Goal: Contribute content: Contribute content

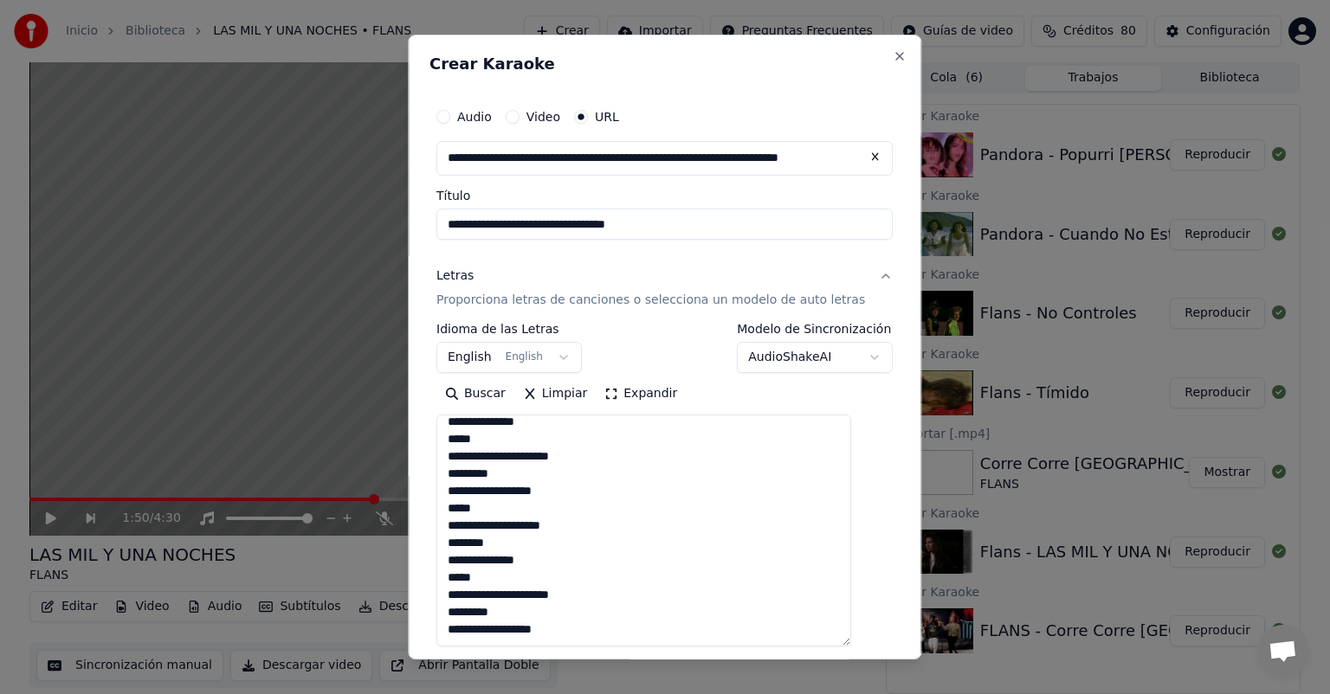
scroll to position [239, 0]
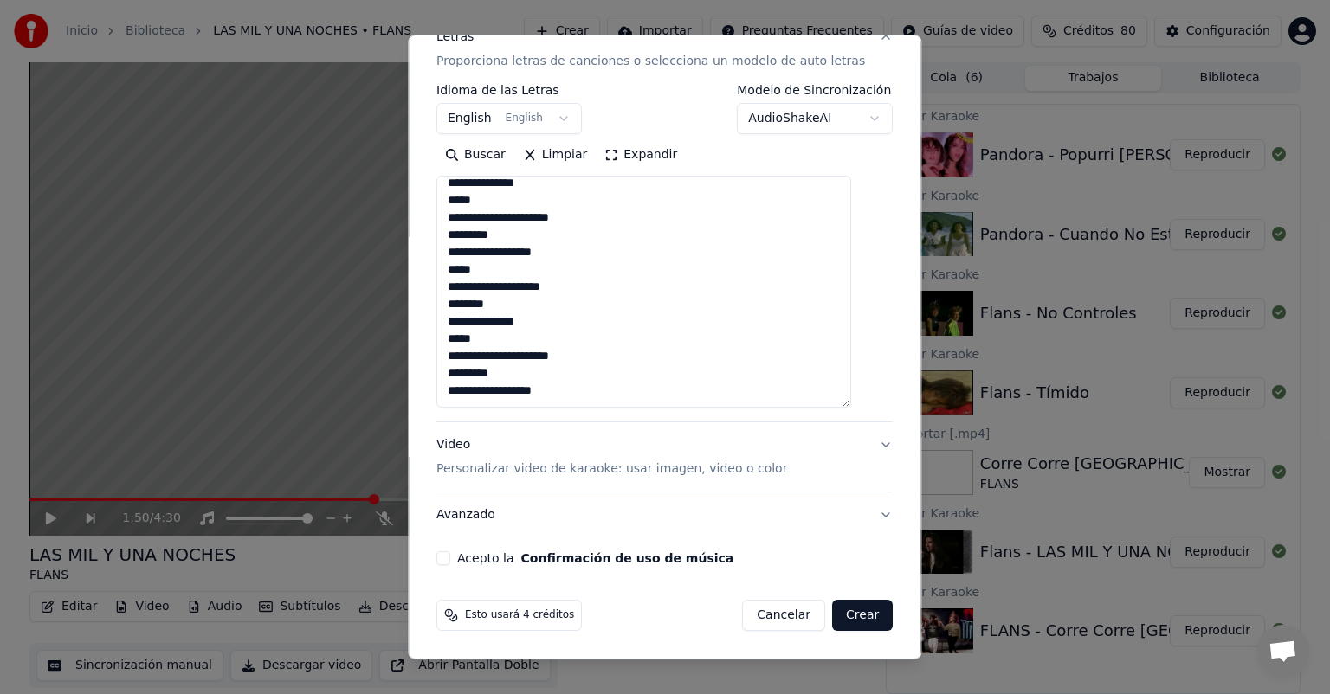
click at [450, 558] on button "Acepto la Confirmación de uso de música" at bounding box center [443, 559] width 14 height 14
click at [832, 615] on button "Crear" at bounding box center [862, 615] width 61 height 31
select select "**"
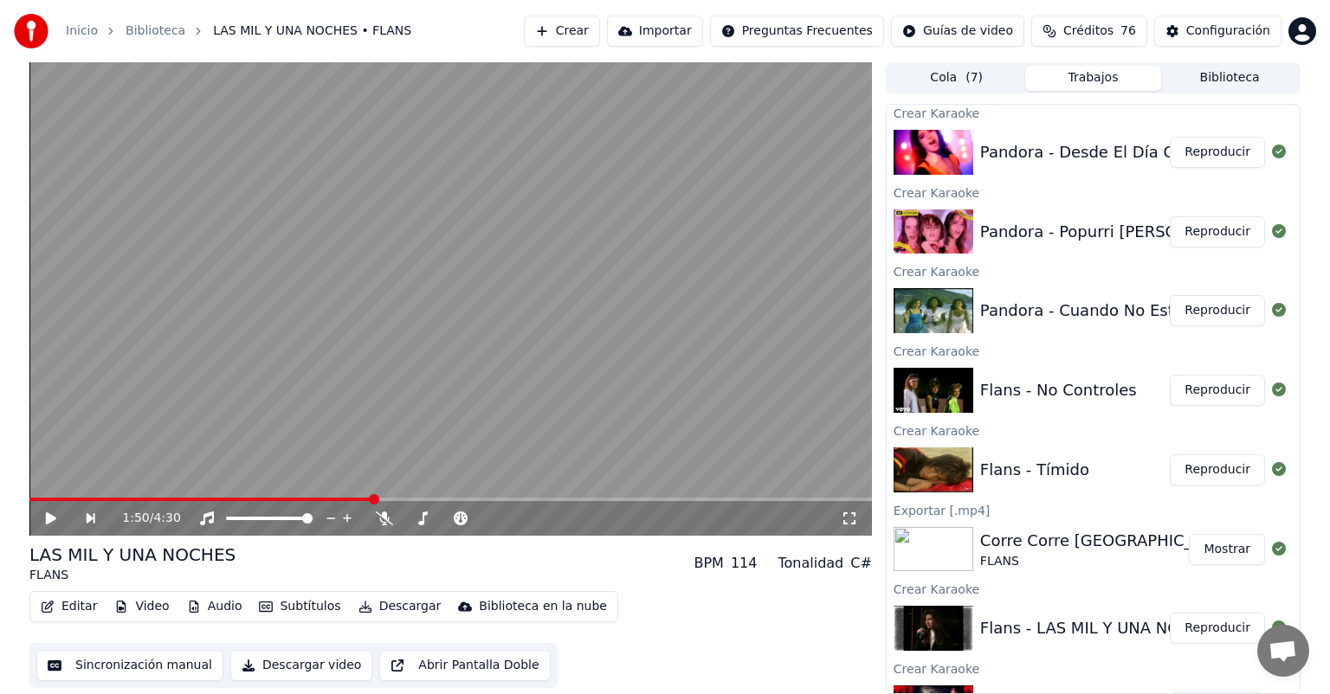
scroll to position [47, 0]
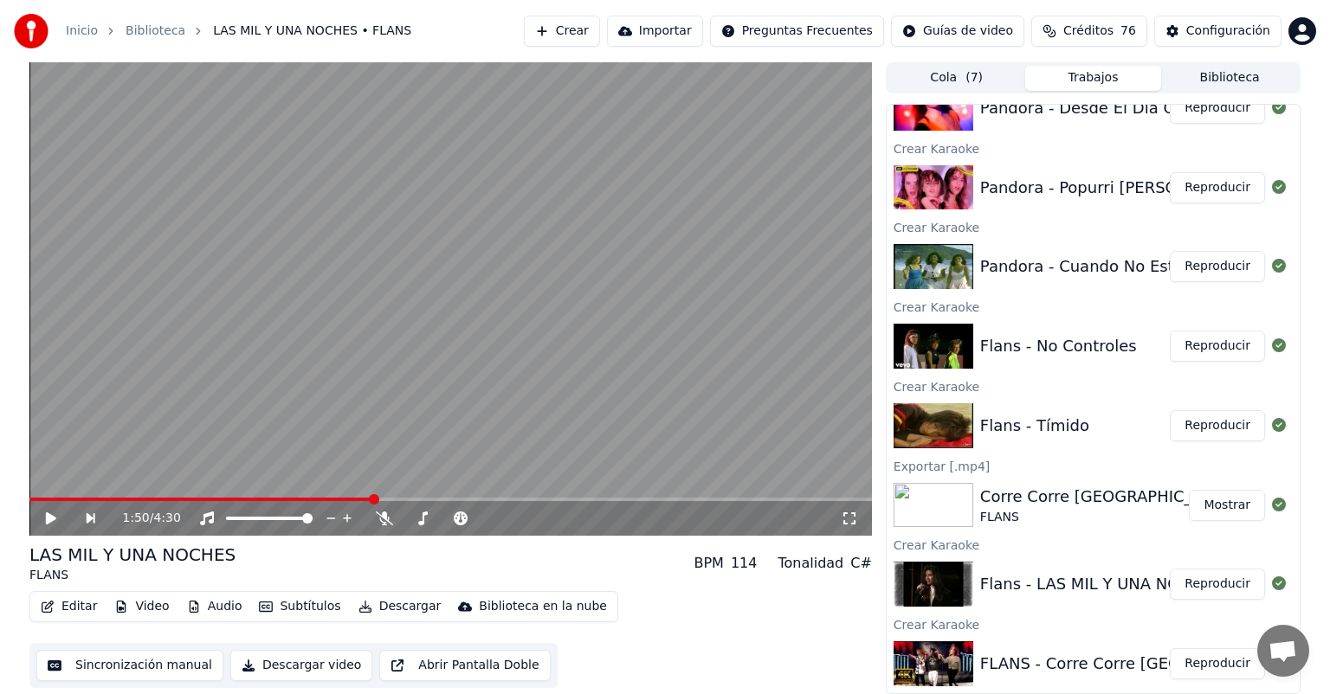
click at [1198, 662] on button "Reproducir" at bounding box center [1217, 664] width 95 height 31
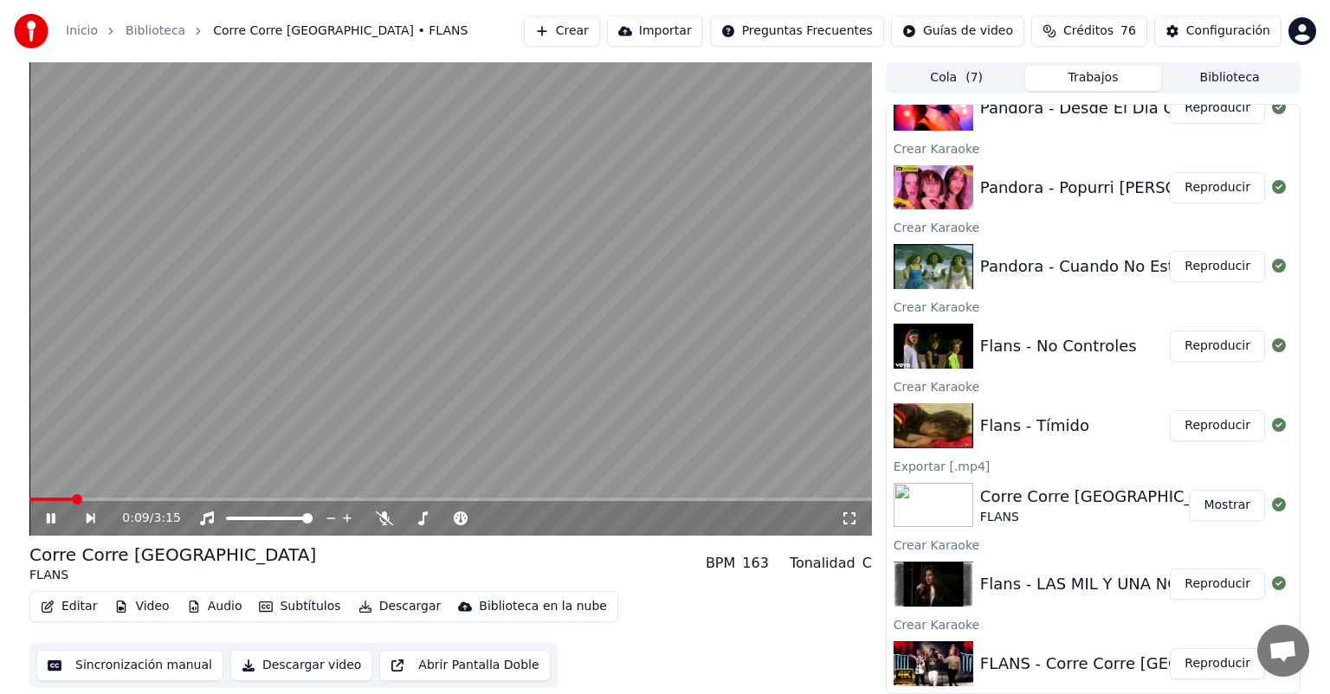
click at [714, 501] on span at bounding box center [450, 499] width 843 height 3
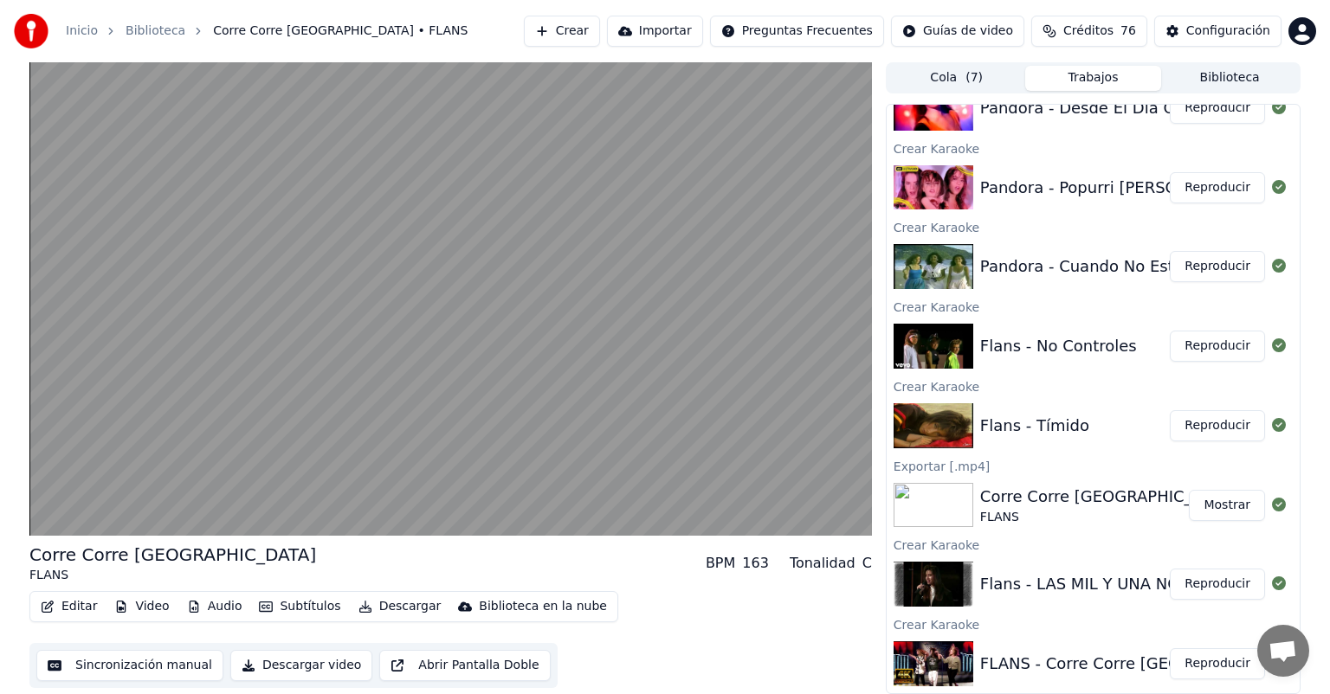
click at [1217, 585] on button "Reproducir" at bounding box center [1217, 584] width 95 height 31
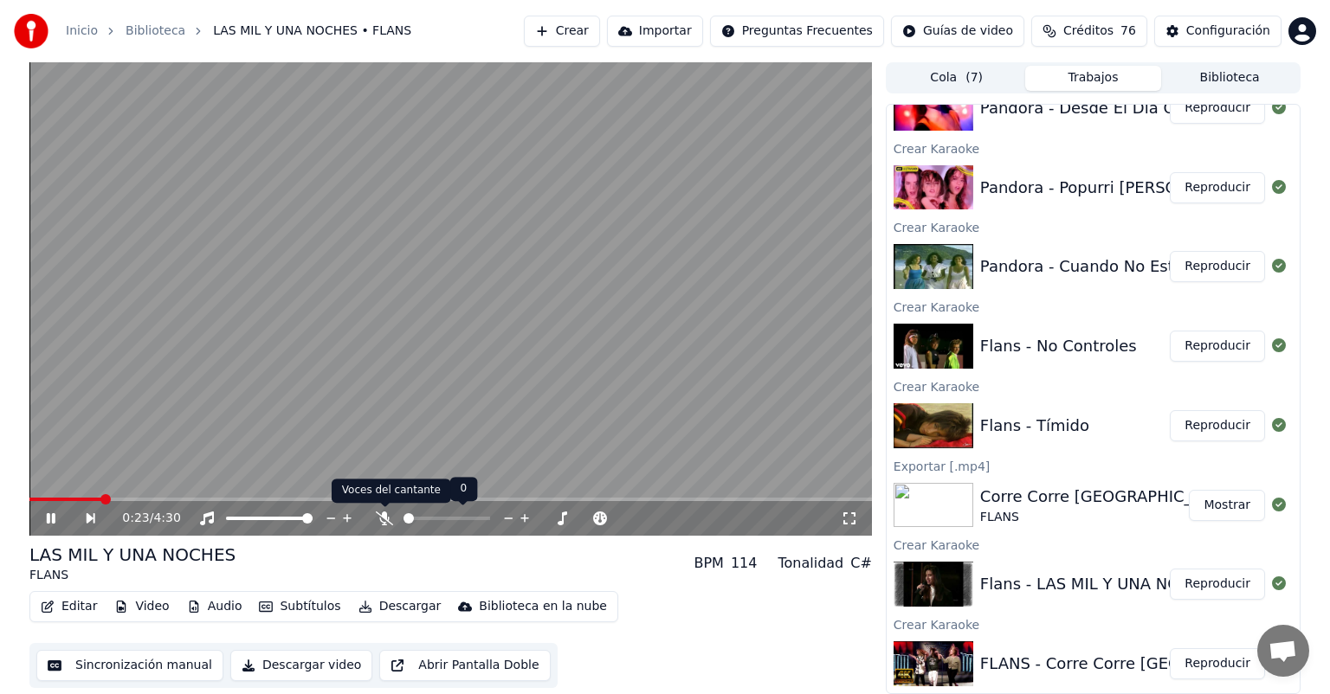
click at [383, 507] on span at bounding box center [384, 507] width 9 height 9
click at [383, 517] on icon at bounding box center [384, 519] width 17 height 14
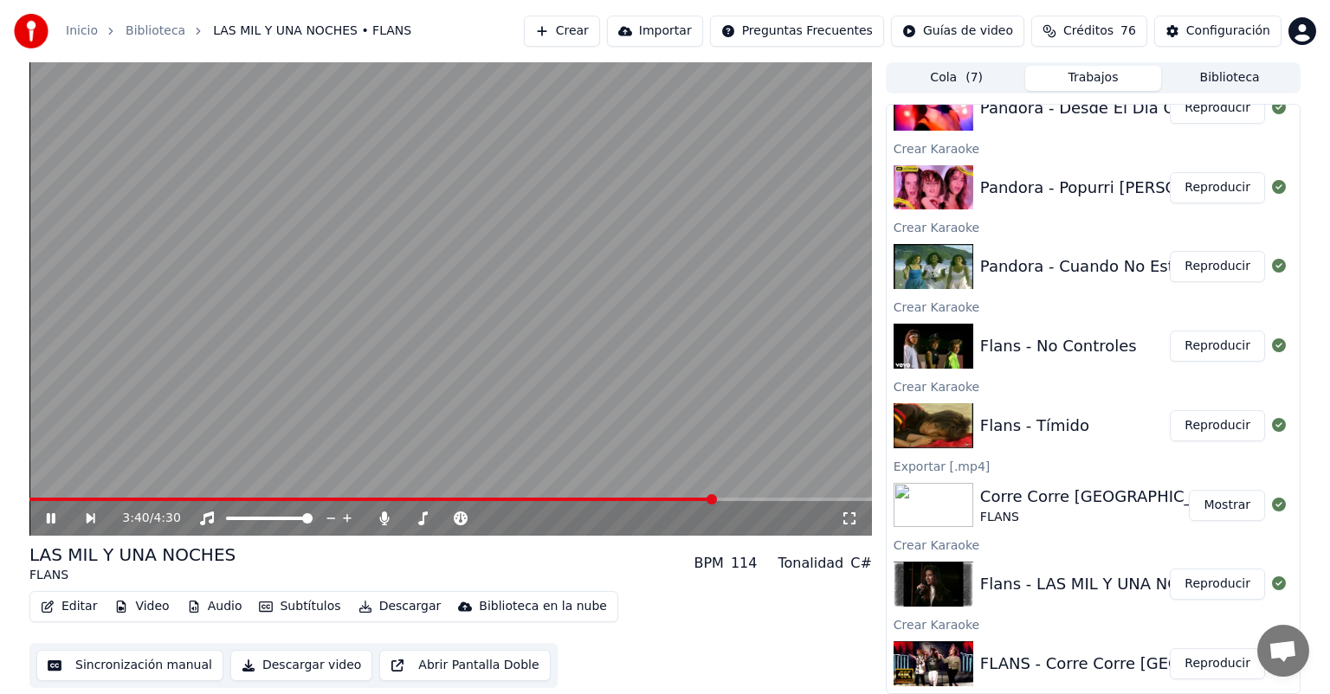
click at [716, 501] on span at bounding box center [450, 499] width 843 height 3
click at [789, 500] on span at bounding box center [450, 499] width 843 height 3
click at [810, 501] on div "4:05 / 4:30" at bounding box center [450, 518] width 843 height 35
click at [817, 498] on span at bounding box center [450, 499] width 843 height 3
click at [383, 520] on icon at bounding box center [385, 519] width 10 height 14
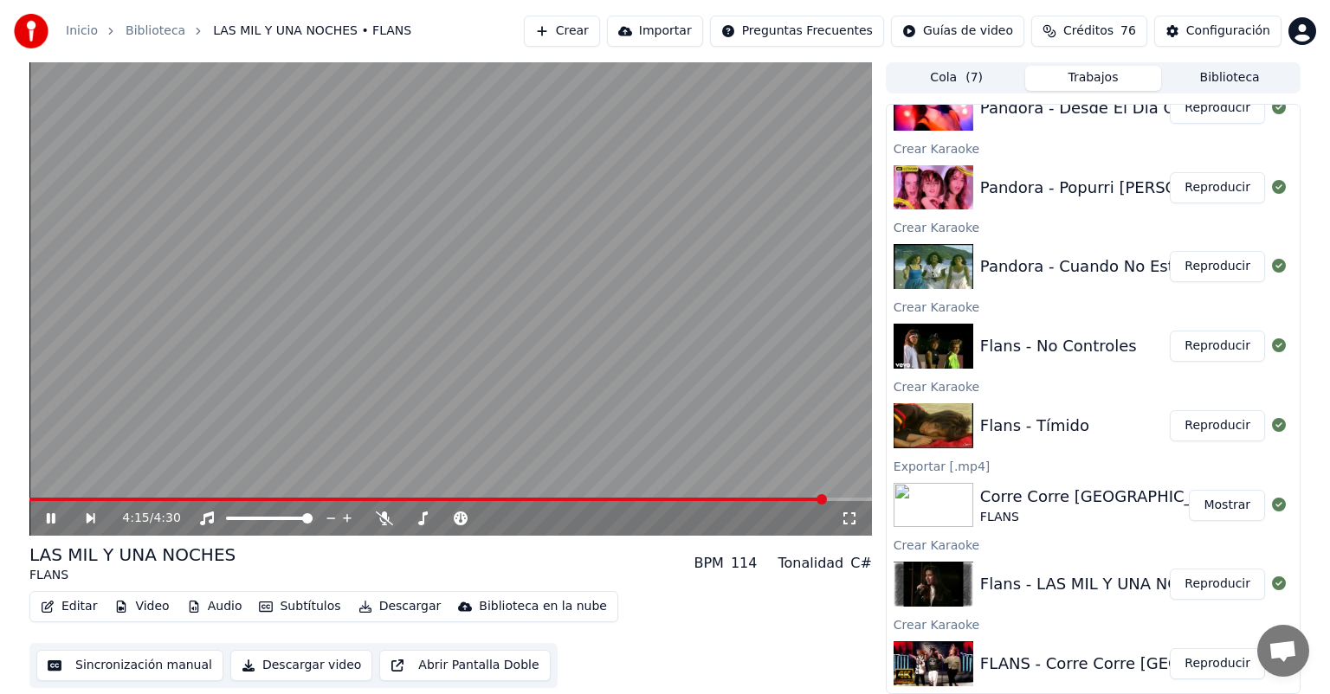
click at [402, 617] on button "Descargar" at bounding box center [400, 607] width 97 height 24
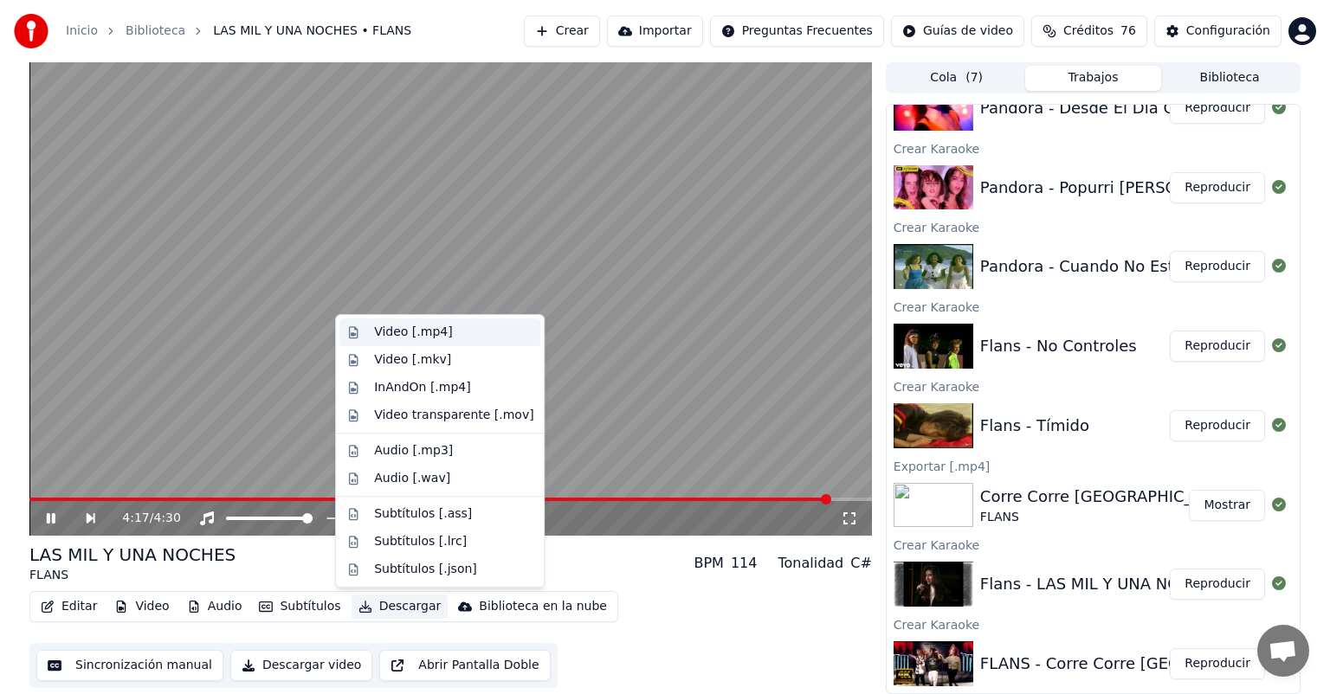
click at [427, 337] on div "Video [.mp4]" at bounding box center [413, 332] width 78 height 17
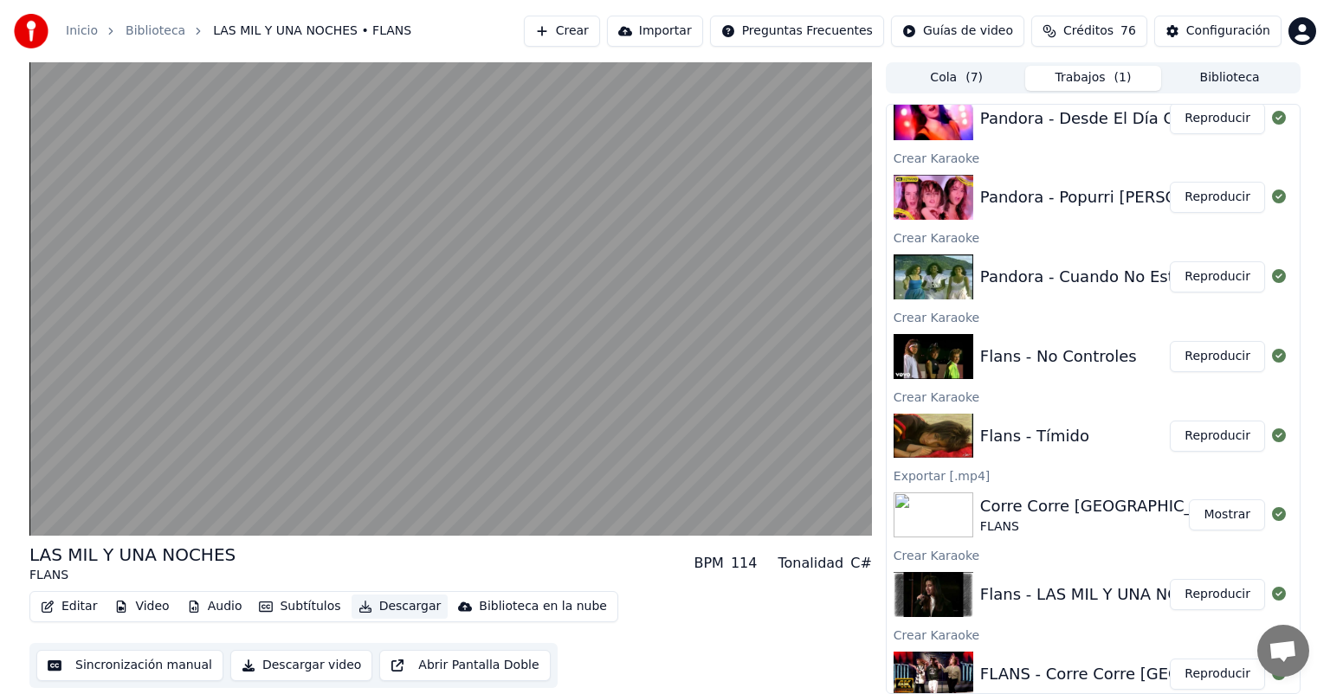
scroll to position [126, 0]
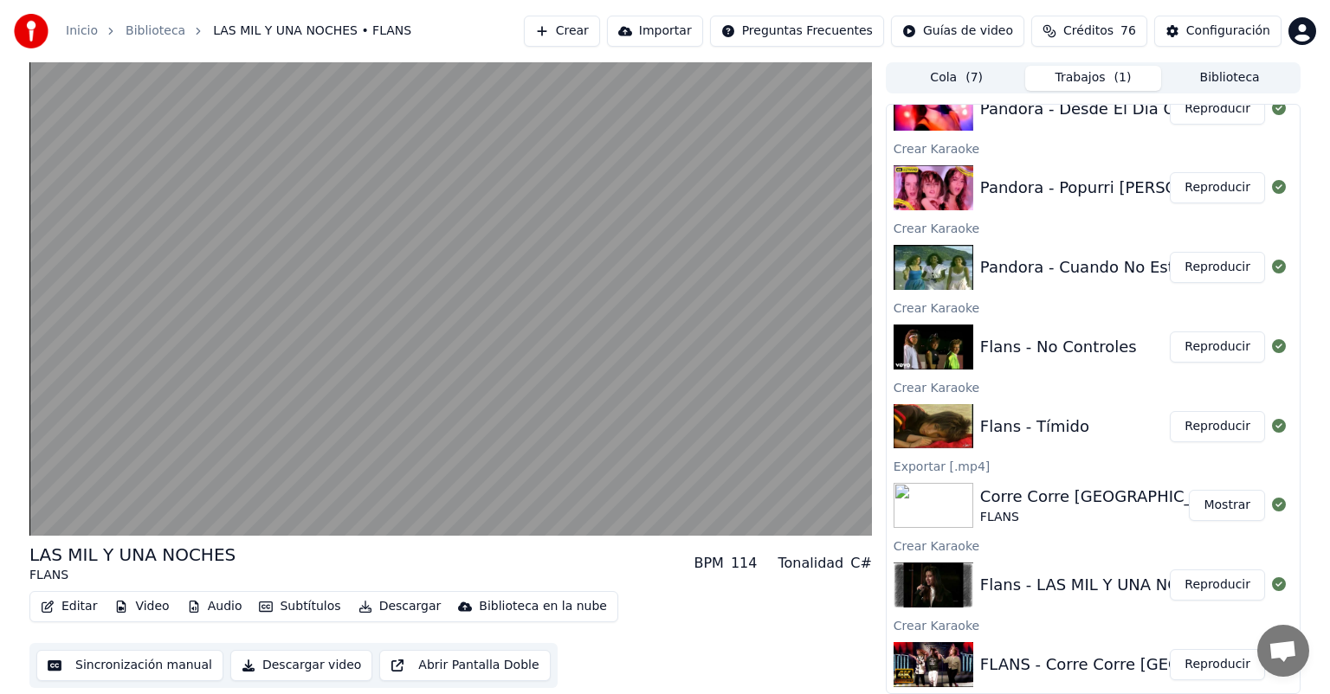
click at [1216, 421] on button "Reproducir" at bounding box center [1217, 426] width 95 height 31
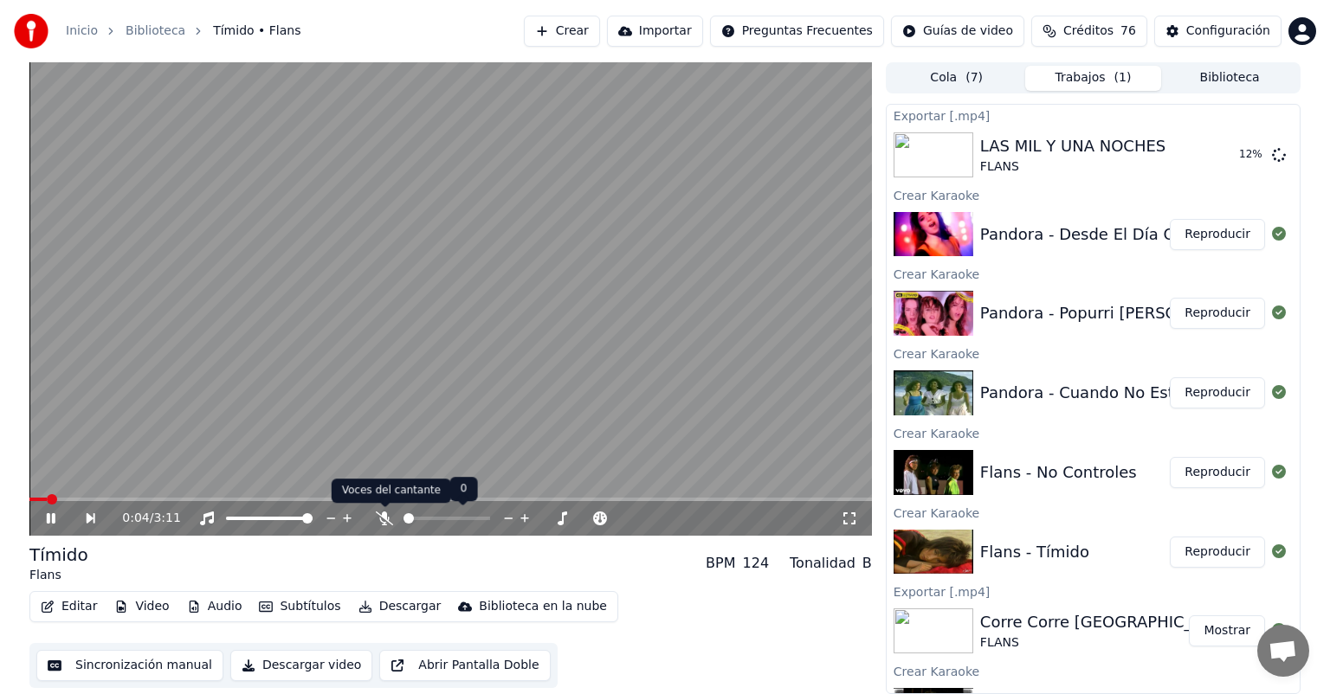
click at [383, 519] on icon at bounding box center [384, 519] width 17 height 14
click at [94, 500] on span at bounding box center [450, 499] width 843 height 3
click at [681, 501] on span at bounding box center [450, 499] width 843 height 3
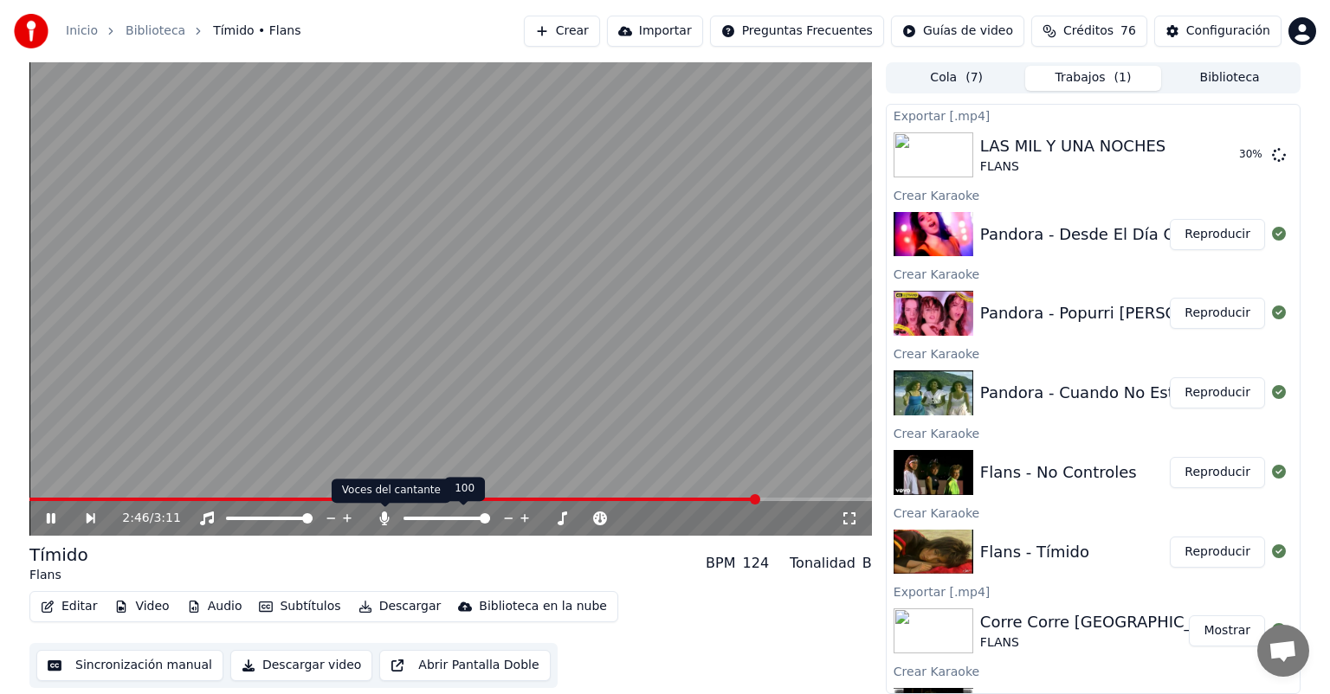
click at [385, 516] on icon at bounding box center [385, 519] width 10 height 14
click at [385, 516] on icon at bounding box center [384, 519] width 17 height 14
click at [66, 606] on button "Editar" at bounding box center [69, 607] width 70 height 24
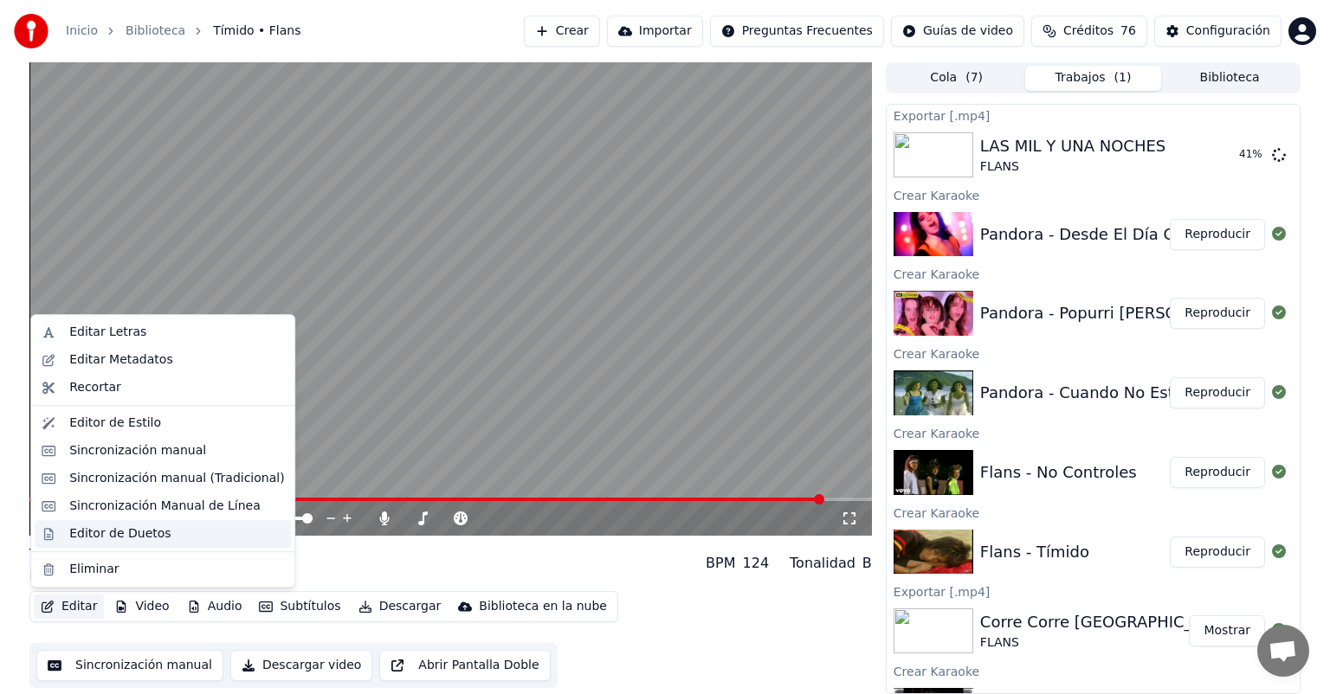
click at [101, 528] on div "Editor de Duetos" at bounding box center [119, 534] width 101 height 17
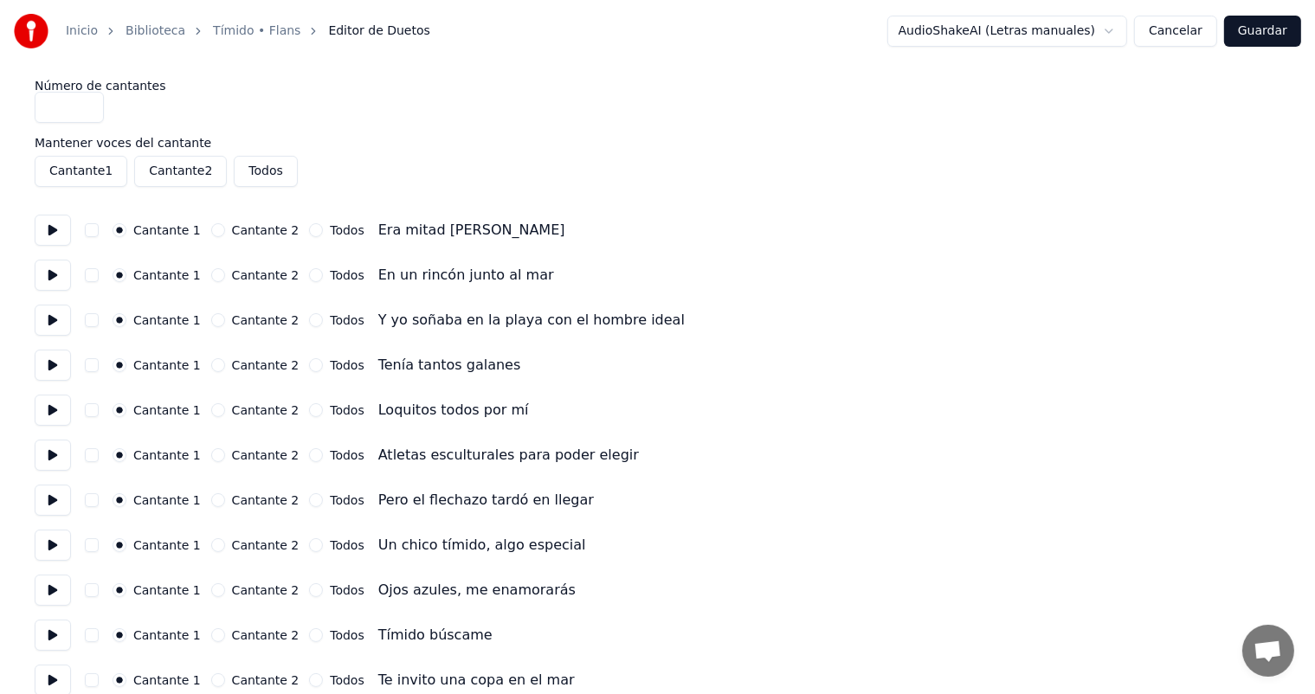
click at [62, 364] on button at bounding box center [53, 365] width 36 height 31
click at [59, 402] on button at bounding box center [53, 410] width 36 height 31
click at [62, 442] on button at bounding box center [53, 455] width 36 height 31
click at [64, 466] on button at bounding box center [53, 455] width 36 height 31
click at [64, 509] on button at bounding box center [53, 500] width 36 height 31
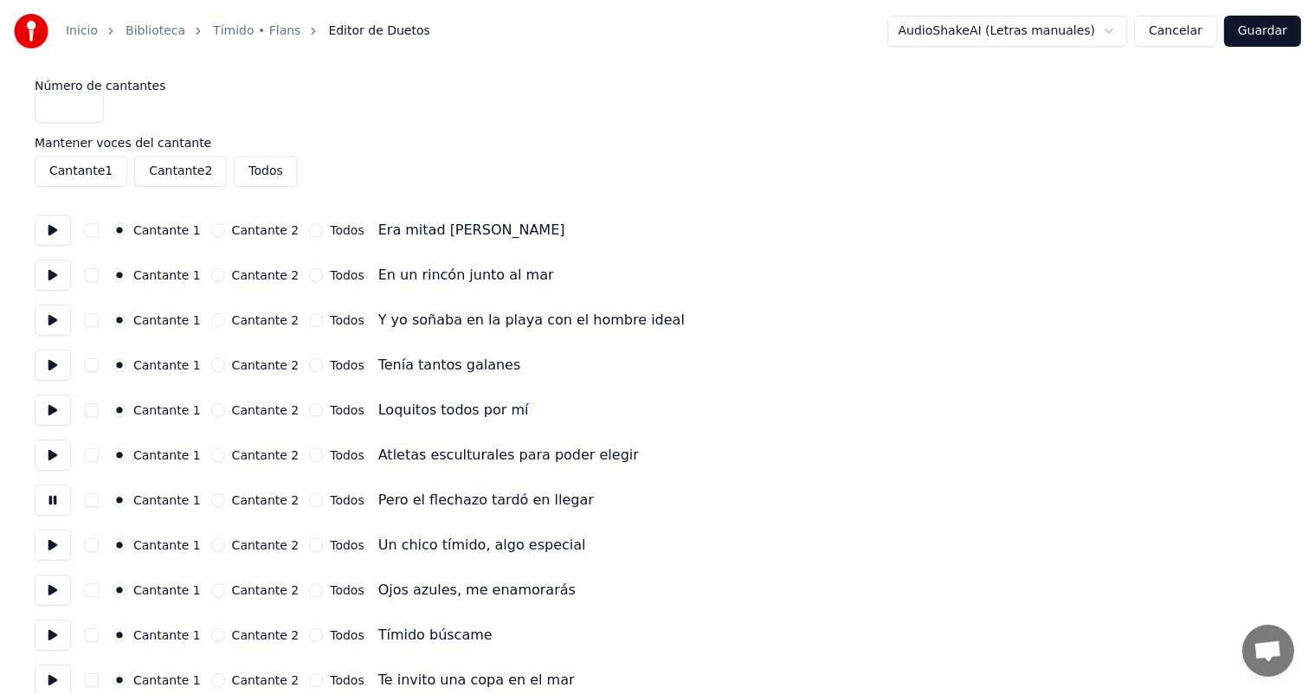
click at [58, 632] on button at bounding box center [53, 635] width 36 height 31
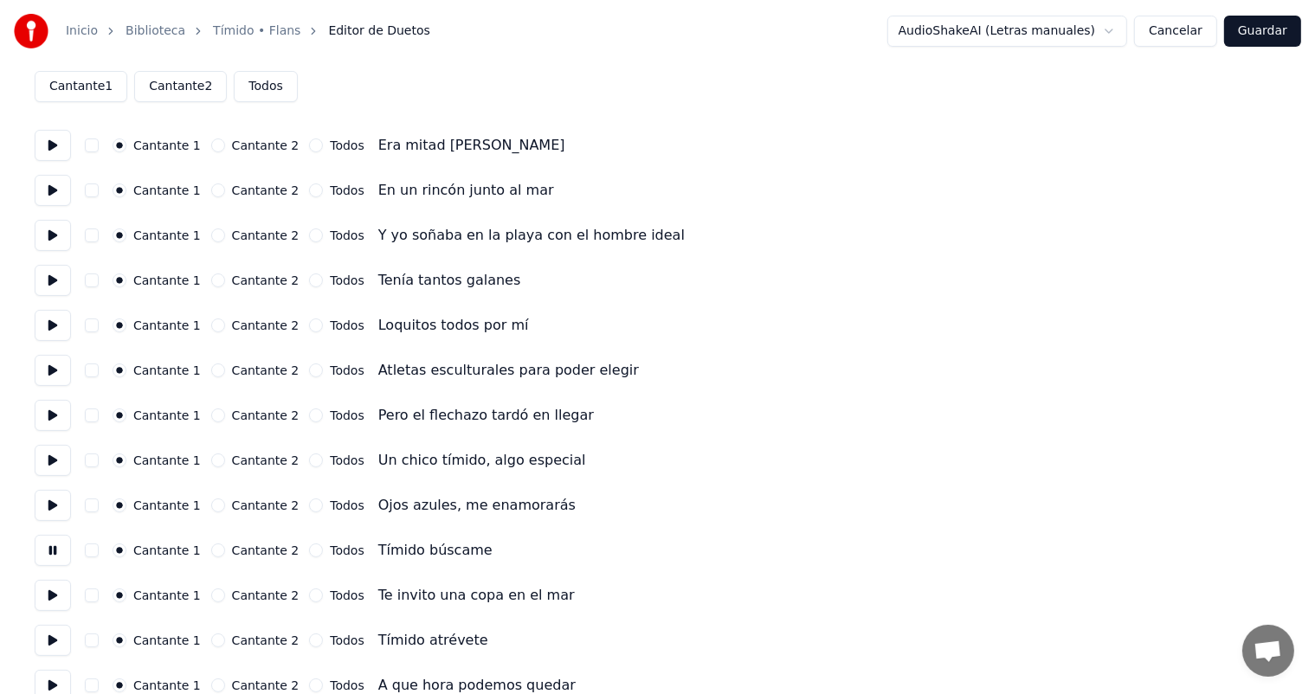
scroll to position [93, 0]
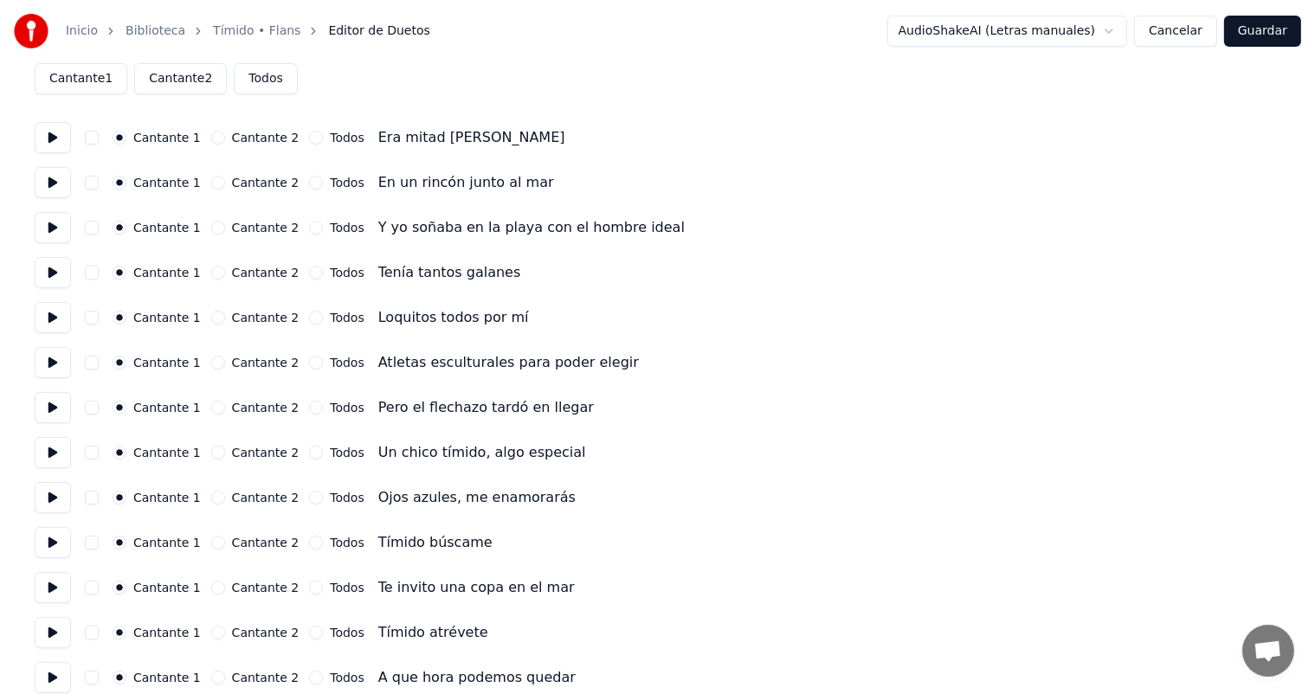
click at [309, 541] on button "Todos" at bounding box center [316, 543] width 14 height 14
click at [49, 500] on button at bounding box center [53, 497] width 36 height 31
click at [57, 550] on button at bounding box center [53, 542] width 36 height 31
click at [53, 584] on button at bounding box center [53, 587] width 36 height 31
click at [310, 626] on div "Todos" at bounding box center [336, 633] width 55 height 14
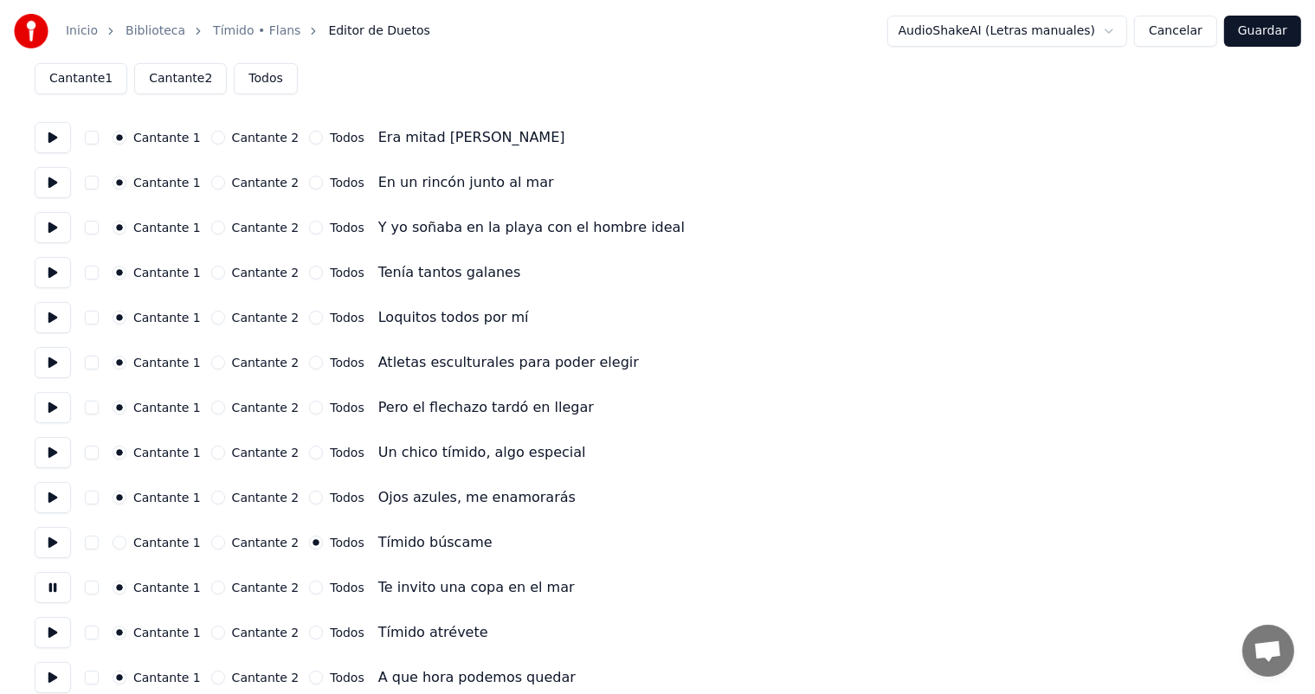
click at [309, 632] on button "Todos" at bounding box center [316, 633] width 14 height 14
click at [57, 629] on button at bounding box center [53, 632] width 36 height 31
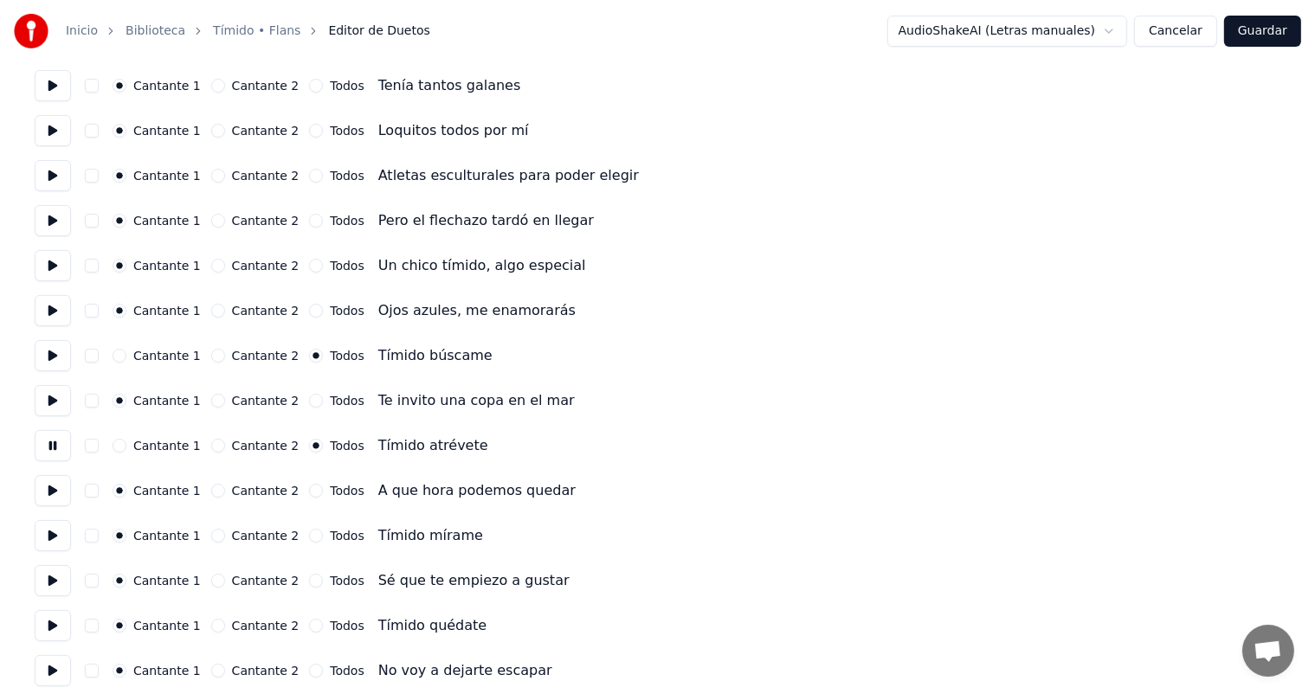
scroll to position [287, 0]
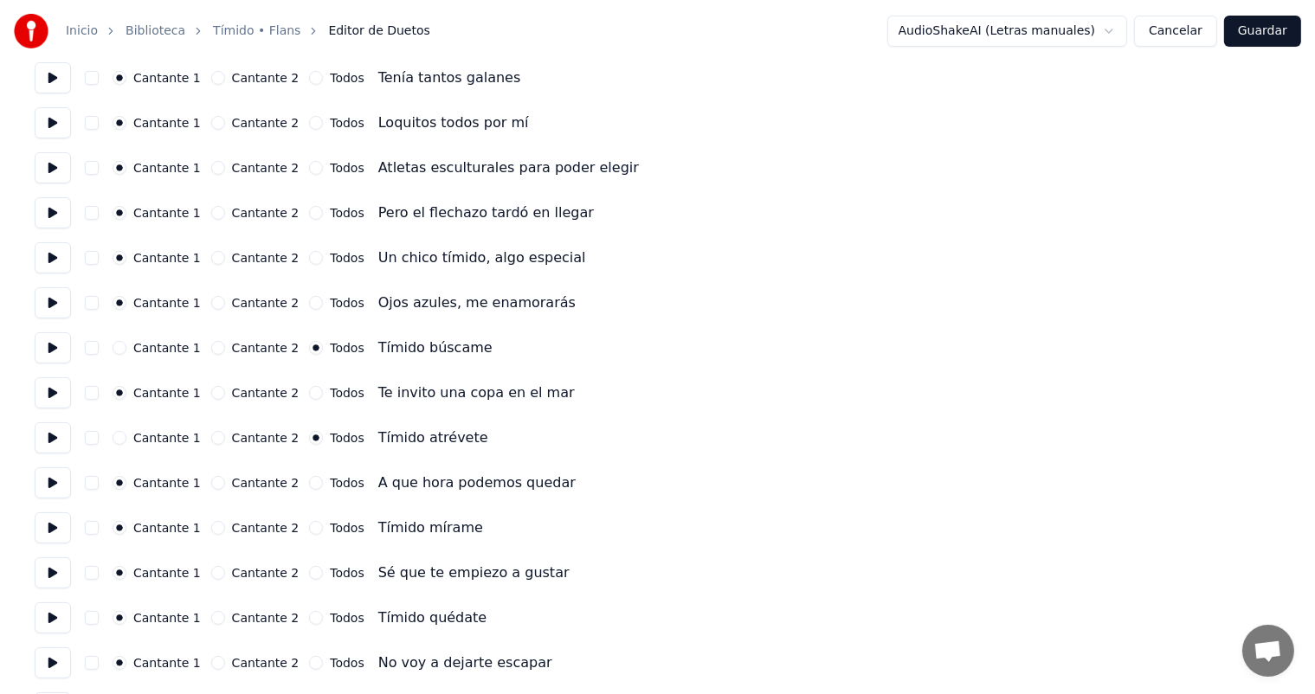
click at [309, 533] on button "Todos" at bounding box center [316, 528] width 14 height 14
click at [55, 532] on button at bounding box center [53, 528] width 36 height 31
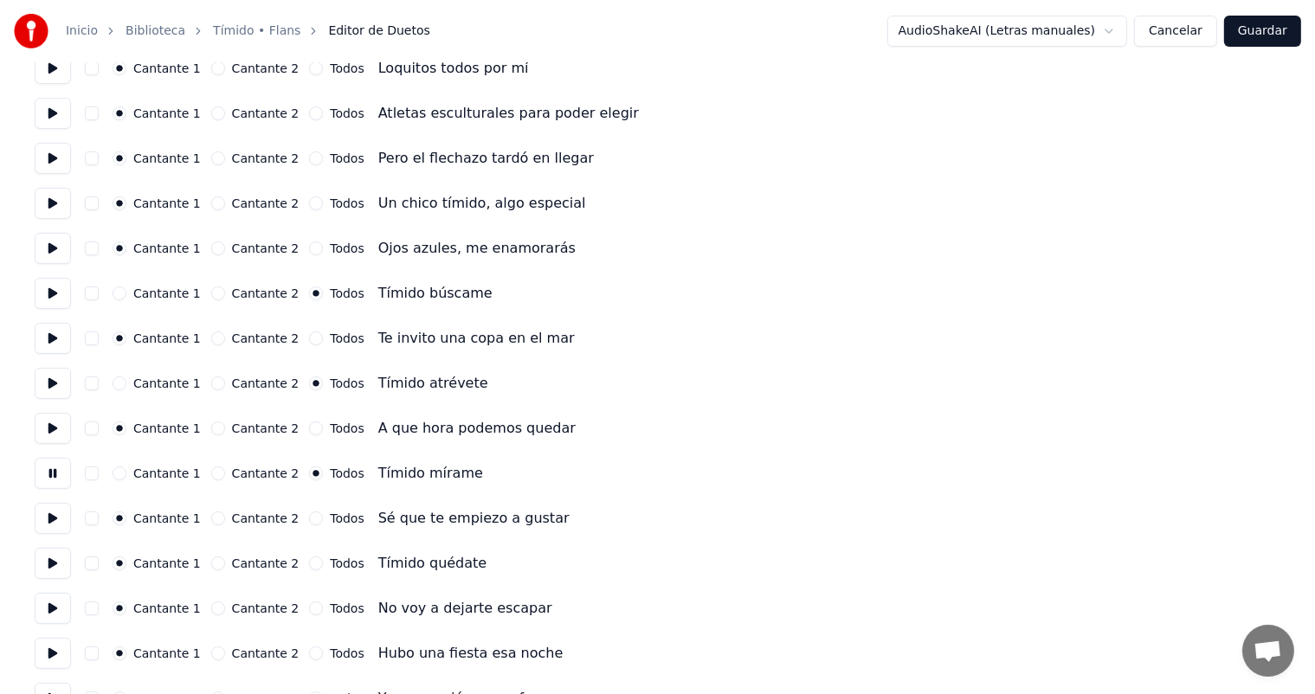
click at [309, 564] on button "Todos" at bounding box center [316, 564] width 14 height 14
click at [61, 554] on button at bounding box center [53, 563] width 36 height 31
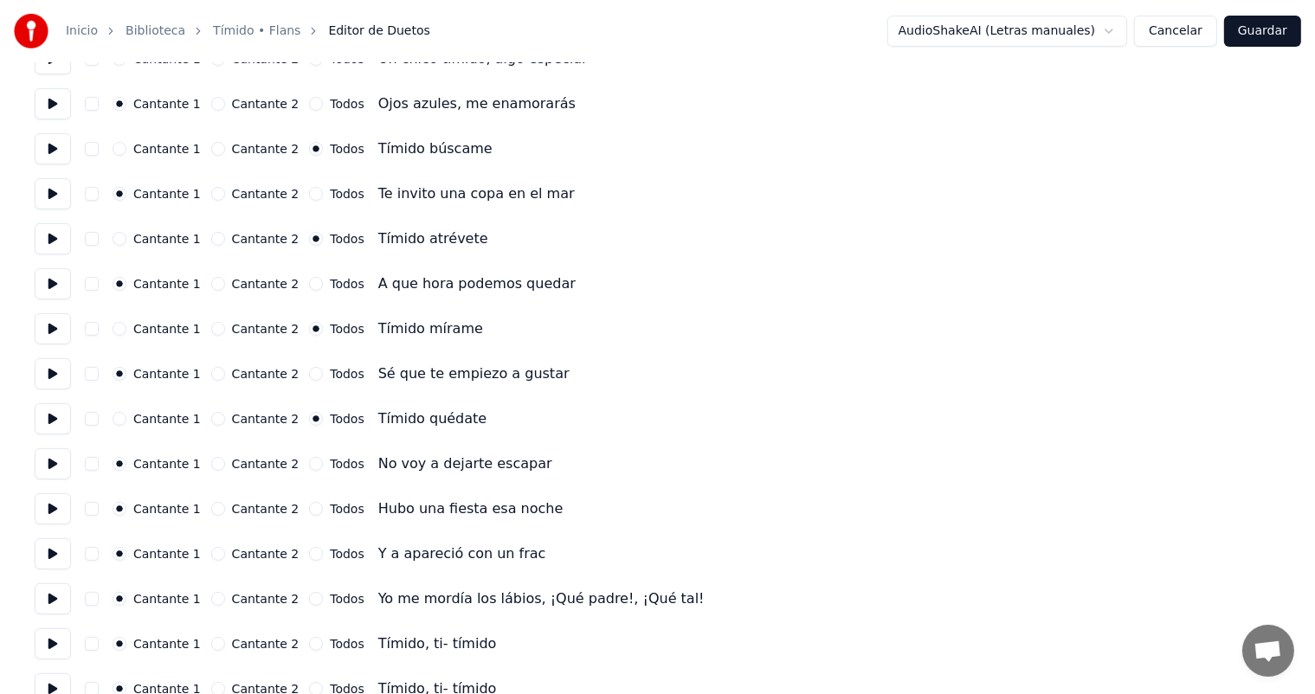
scroll to position [561, 0]
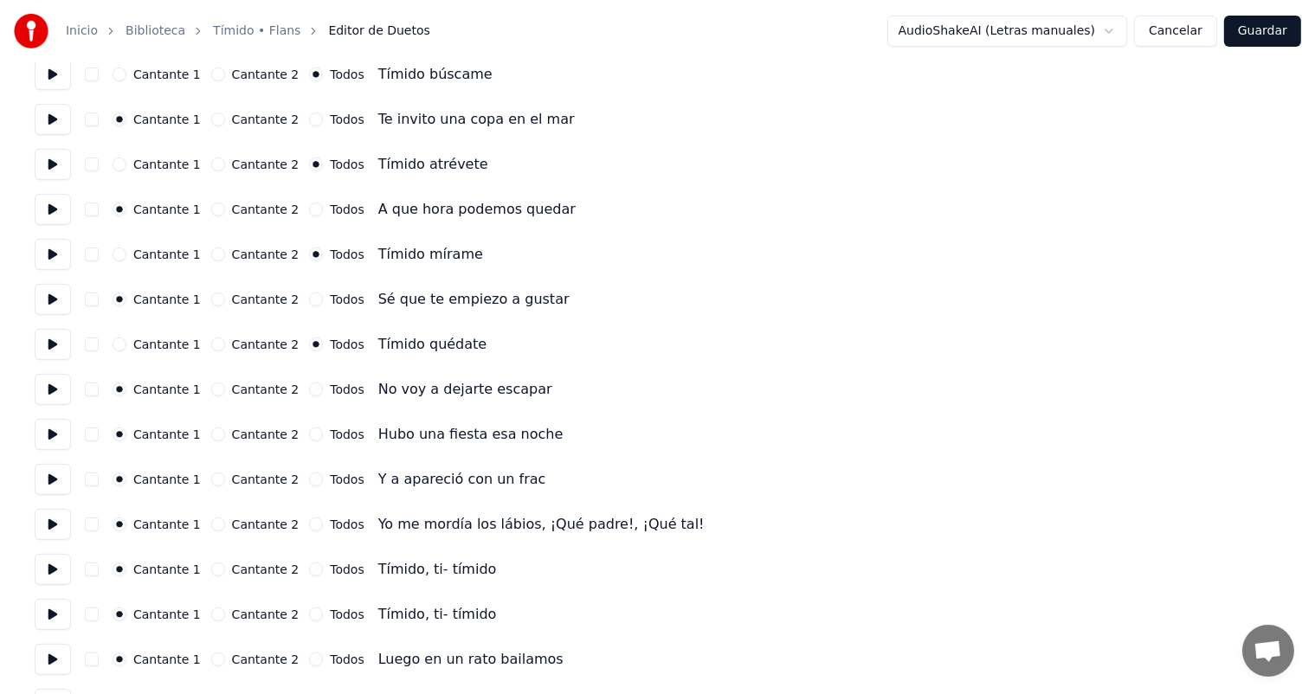
click at [309, 573] on button "Todos" at bounding box center [316, 570] width 14 height 14
click at [60, 566] on button at bounding box center [53, 569] width 36 height 31
click at [309, 611] on button "Todos" at bounding box center [316, 615] width 14 height 14
click at [48, 615] on button at bounding box center [53, 614] width 36 height 31
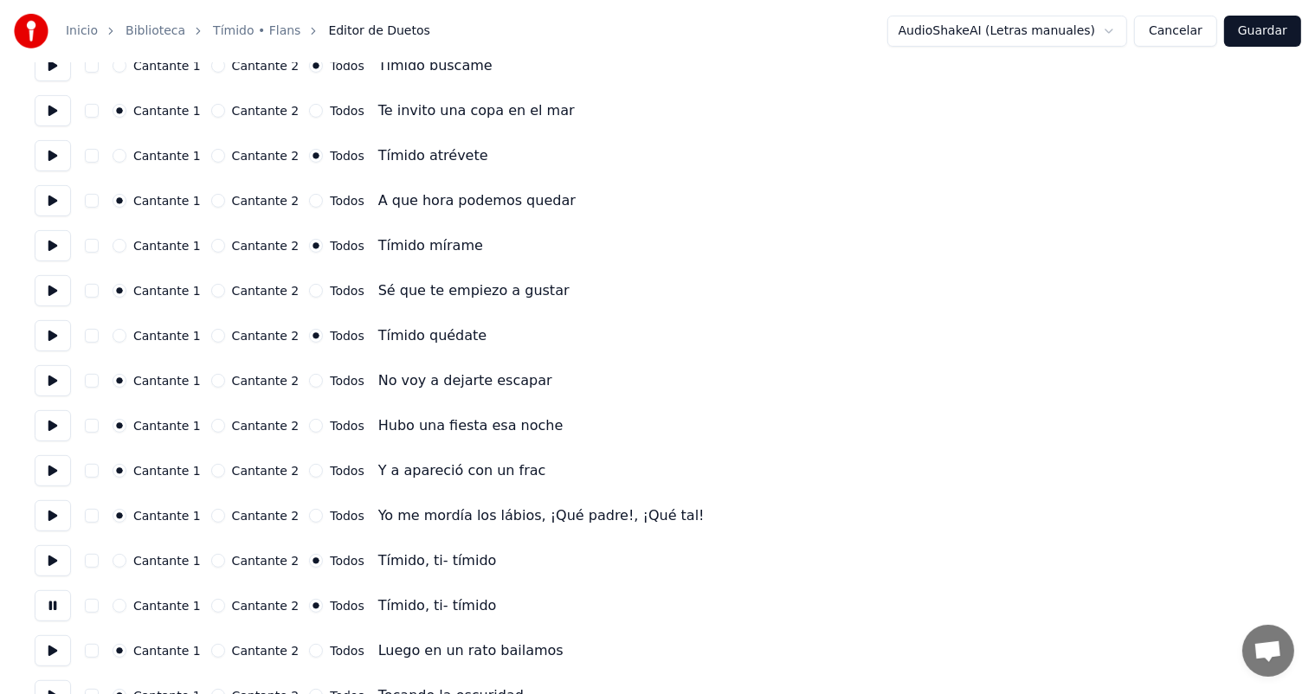
scroll to position [575, 0]
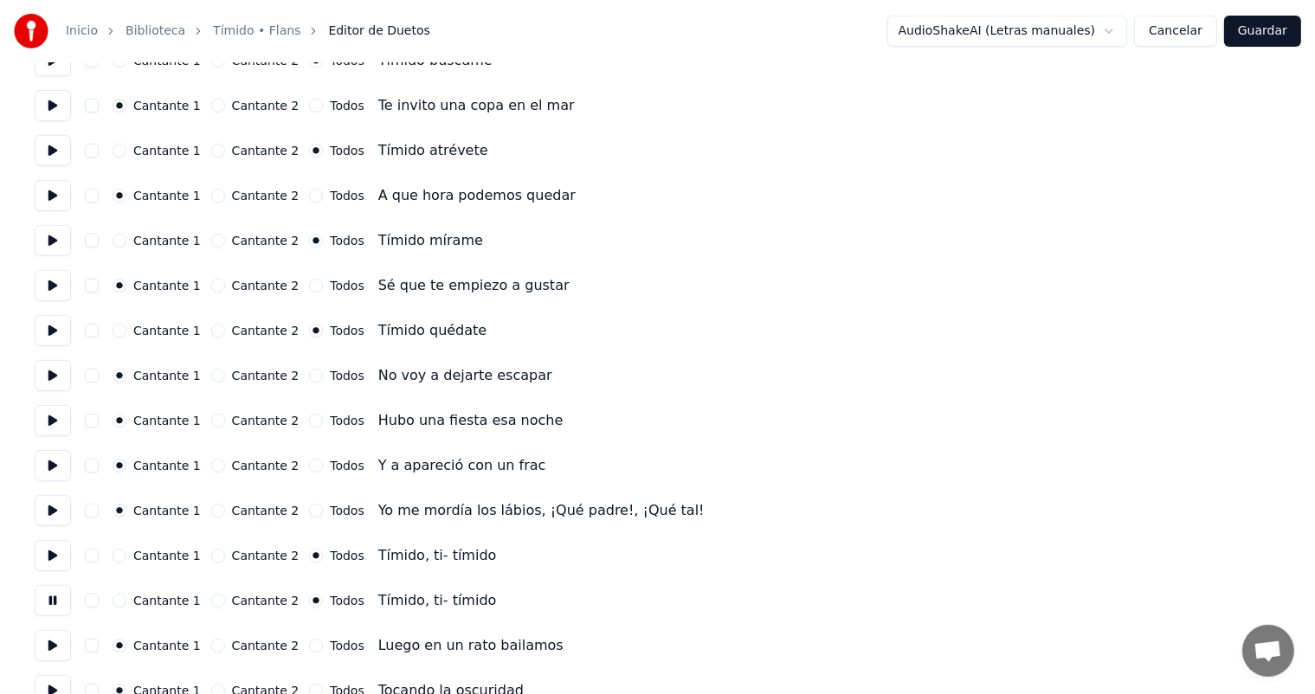
click at [61, 511] on button at bounding box center [53, 510] width 36 height 31
click at [63, 424] on button at bounding box center [53, 420] width 36 height 31
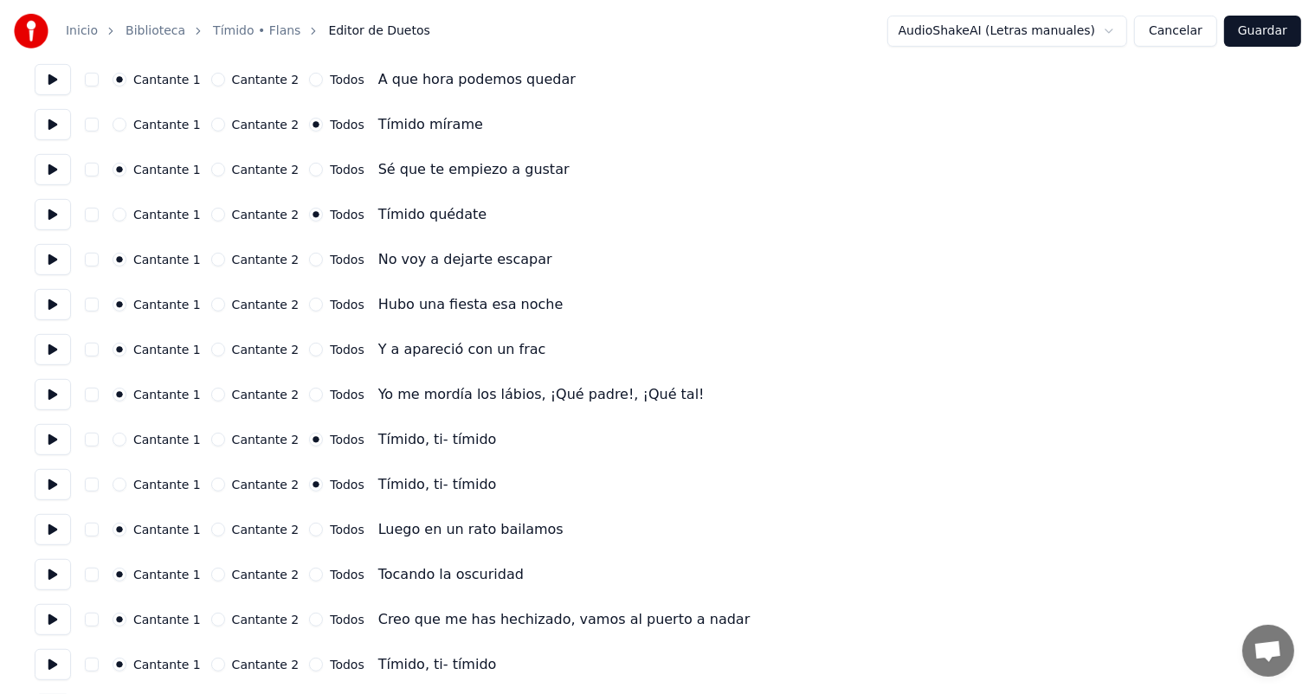
scroll to position [694, 0]
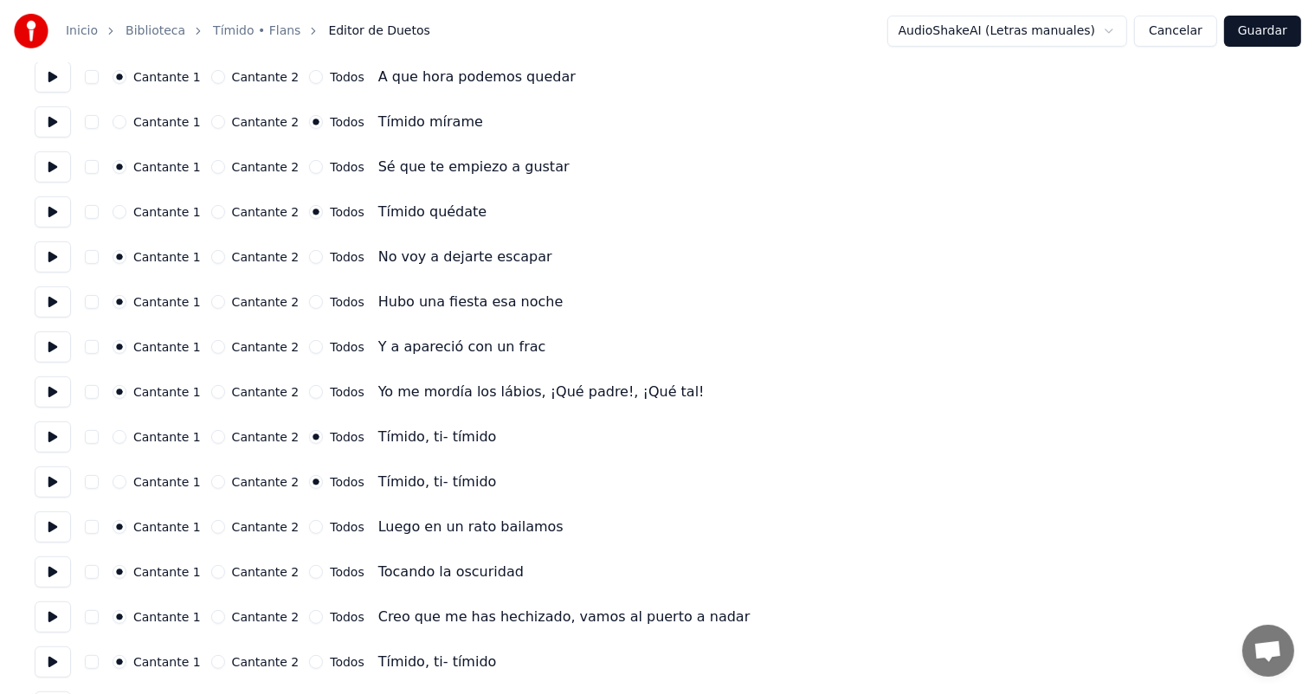
click at [55, 522] on button at bounding box center [53, 527] width 36 height 31
click at [53, 573] on button at bounding box center [53, 572] width 36 height 31
click at [55, 623] on button at bounding box center [53, 617] width 36 height 31
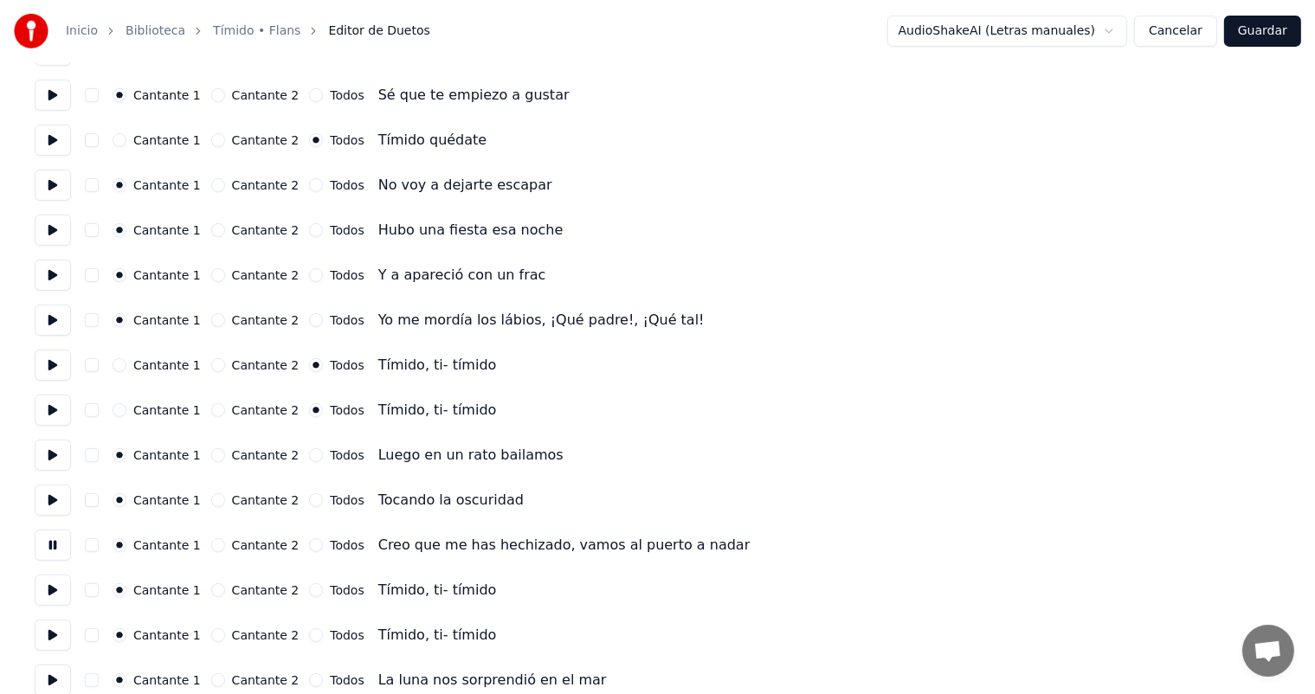
scroll to position [781, 0]
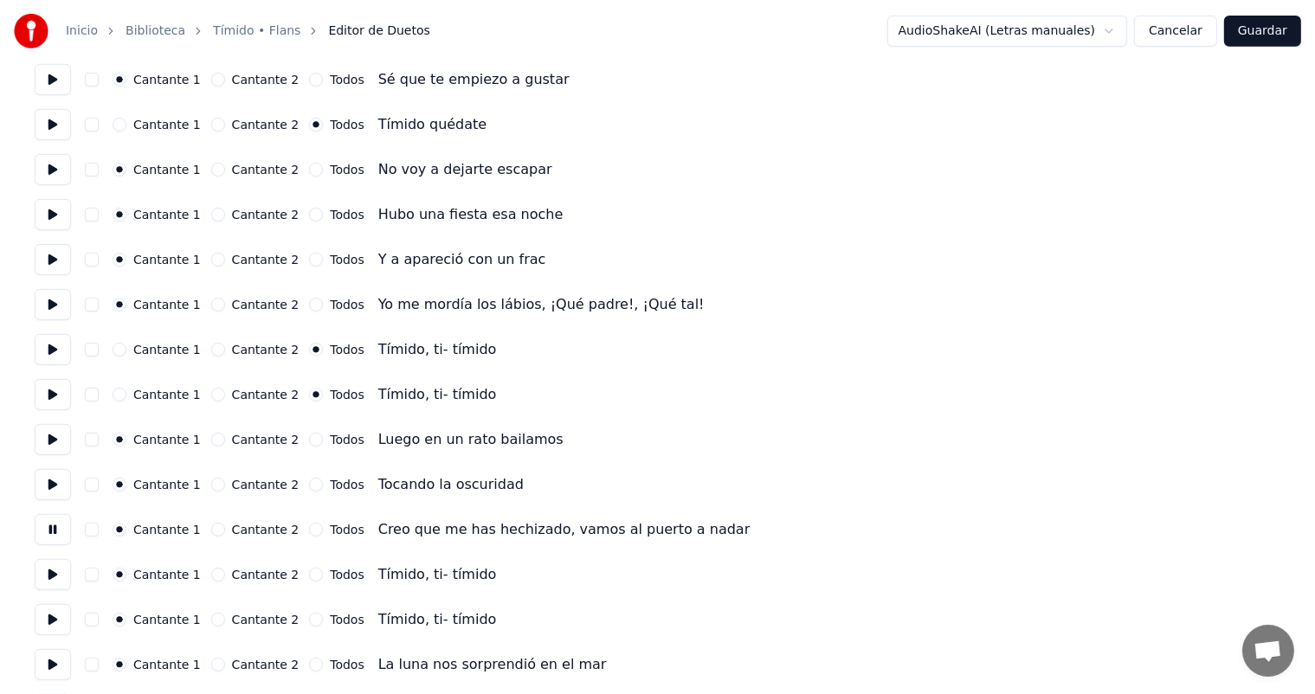
click at [309, 576] on button "Todos" at bounding box center [316, 575] width 14 height 14
click at [50, 575] on button at bounding box center [53, 574] width 36 height 31
click at [309, 620] on button "Todos" at bounding box center [316, 620] width 14 height 14
click at [46, 623] on button at bounding box center [53, 619] width 36 height 31
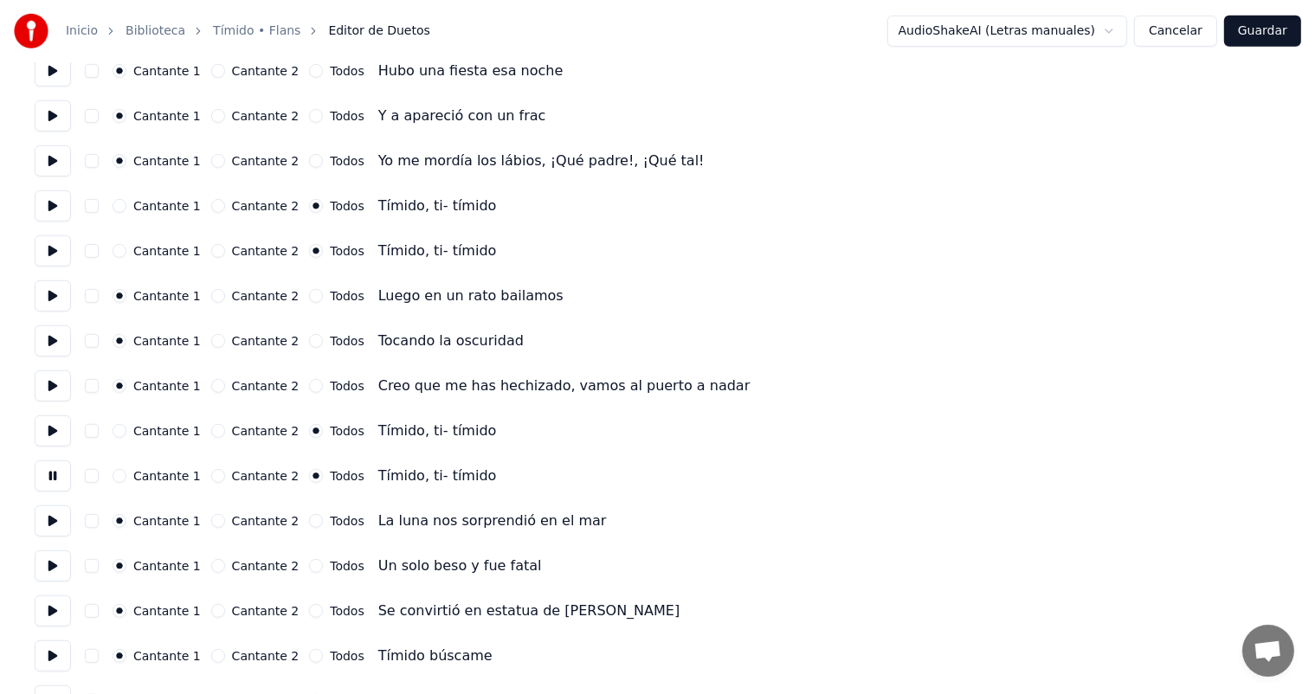
scroll to position [927, 0]
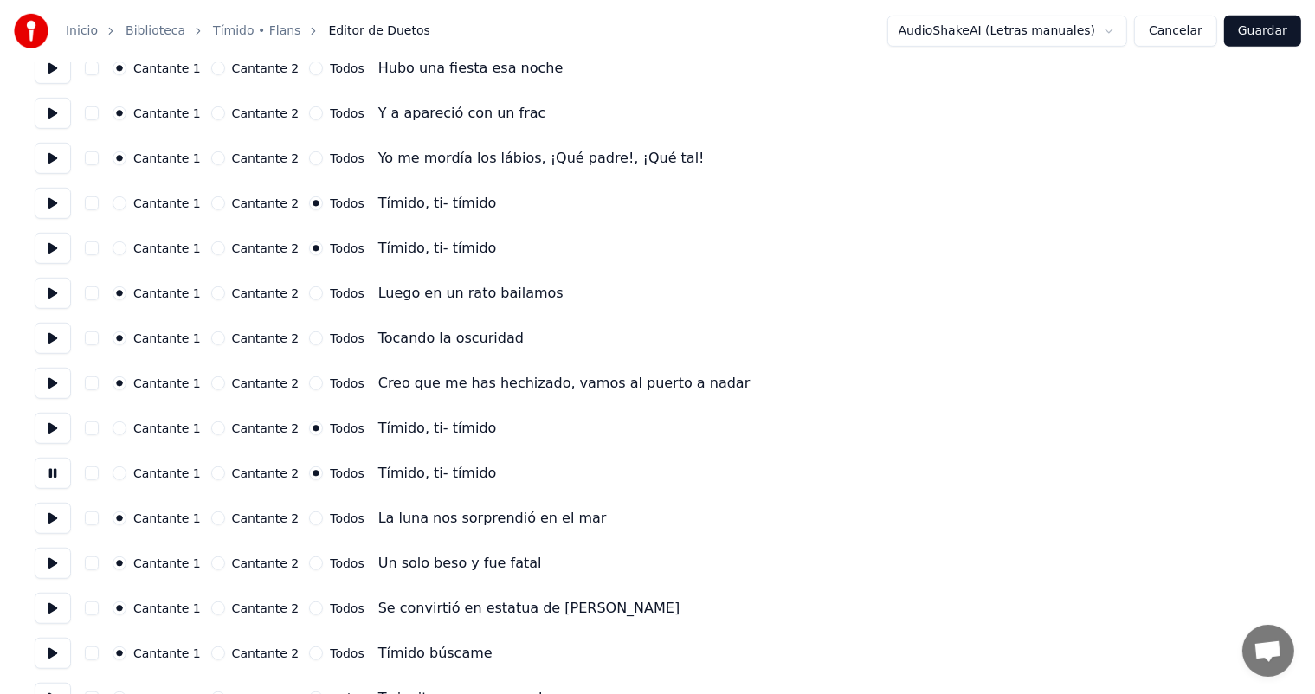
click at [53, 521] on button at bounding box center [53, 518] width 36 height 31
click at [213, 518] on button "Cantante 2" at bounding box center [218, 519] width 14 height 14
click at [211, 557] on div "Cantante 2" at bounding box center [255, 564] width 88 height 14
click at [222, 567] on div "Cantante 2" at bounding box center [255, 564] width 88 height 14
click at [61, 565] on button at bounding box center [53, 563] width 36 height 31
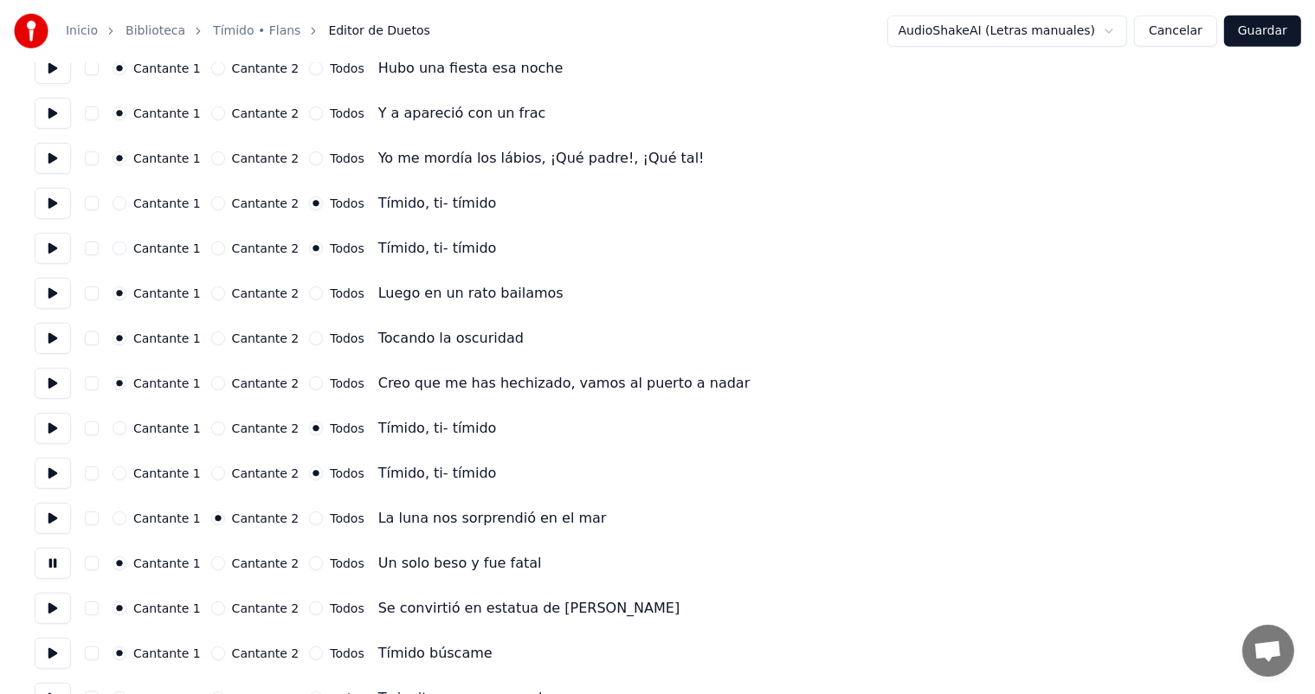
click at [214, 566] on button "Cantante 2" at bounding box center [218, 564] width 14 height 14
click at [55, 606] on button at bounding box center [53, 608] width 36 height 31
click at [216, 608] on button "Cantante 2" at bounding box center [218, 609] width 14 height 14
click at [309, 653] on button "Todos" at bounding box center [316, 654] width 14 height 14
click at [51, 658] on button at bounding box center [53, 653] width 36 height 31
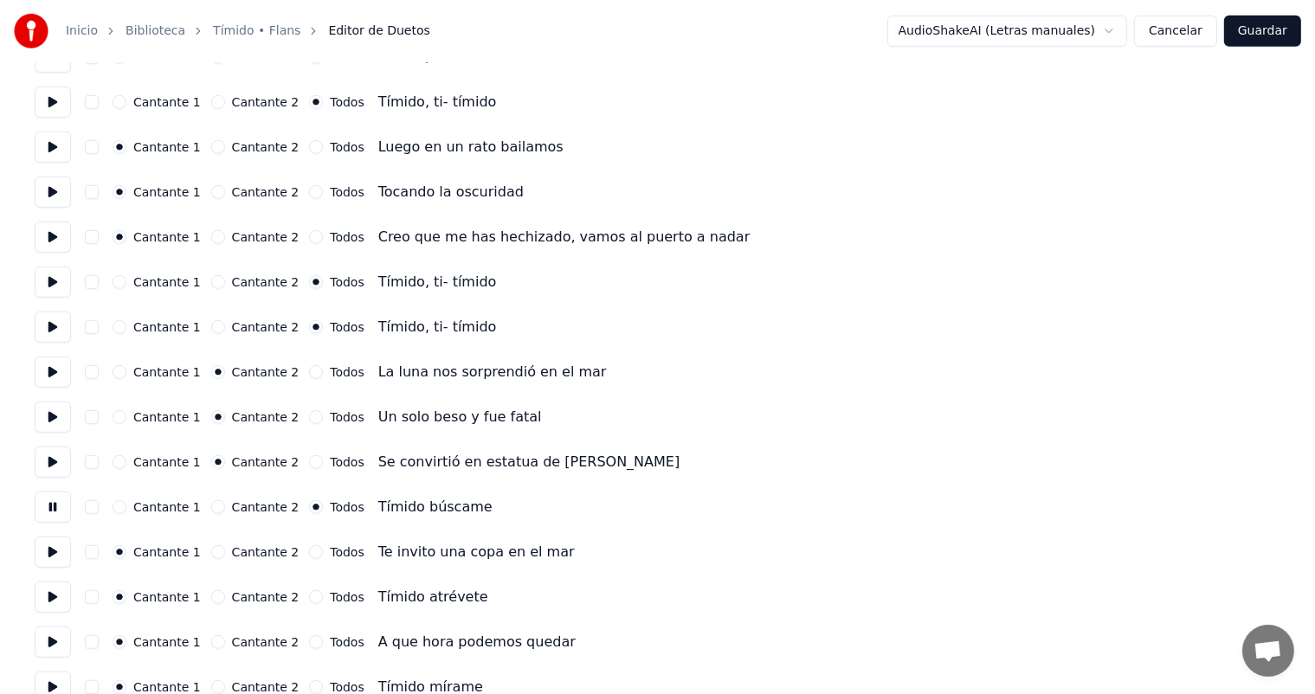
scroll to position [1082, 0]
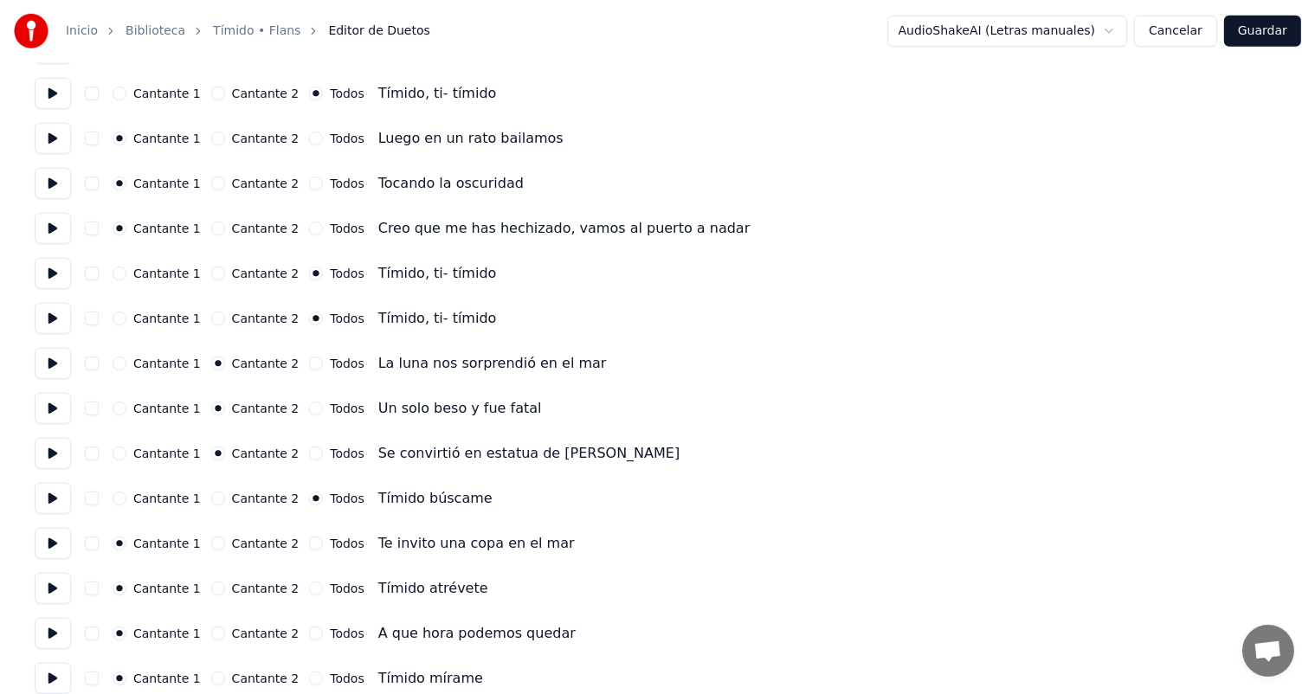
click at [62, 545] on button at bounding box center [53, 543] width 36 height 31
click at [309, 539] on button "Todos" at bounding box center [316, 544] width 14 height 14
click at [39, 539] on button at bounding box center [53, 543] width 36 height 31
click at [126, 543] on button "Cantante 1" at bounding box center [120, 544] width 14 height 14
click at [50, 551] on button at bounding box center [53, 543] width 36 height 31
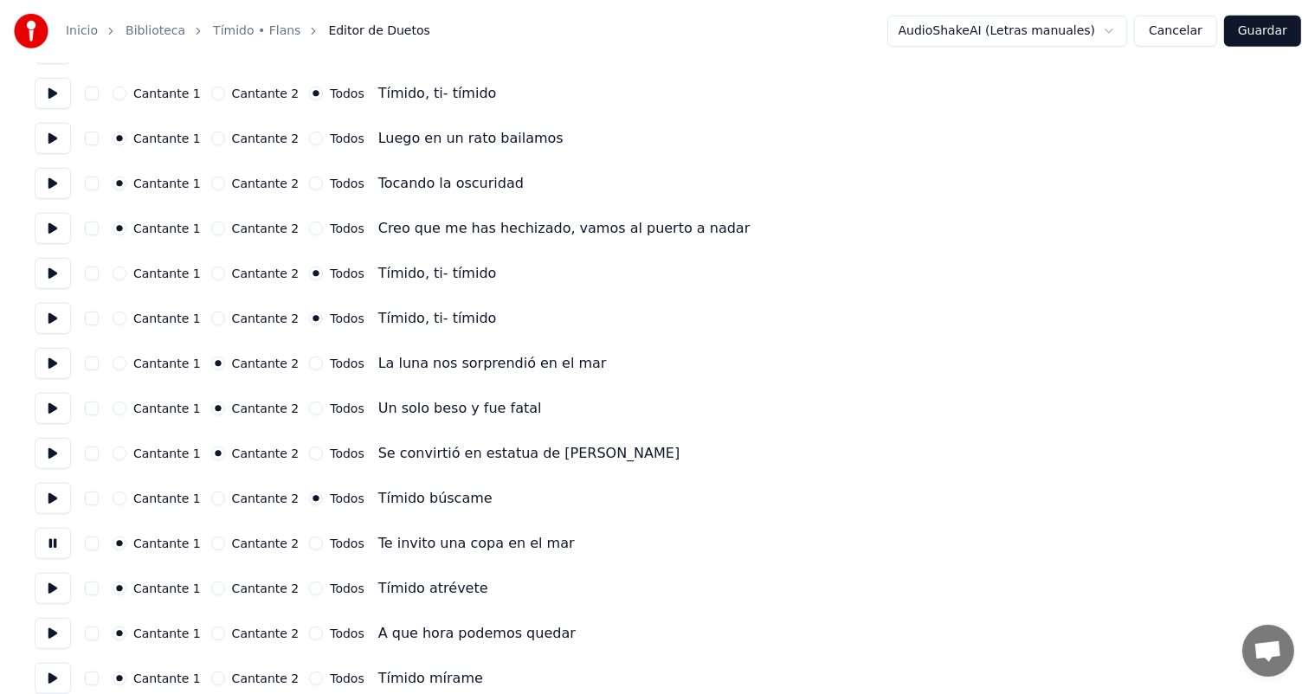
click at [309, 588] on button "Todos" at bounding box center [316, 589] width 14 height 14
click at [55, 593] on button at bounding box center [53, 588] width 36 height 31
click at [309, 676] on button "Todos" at bounding box center [316, 679] width 14 height 14
click at [63, 684] on button at bounding box center [53, 678] width 36 height 31
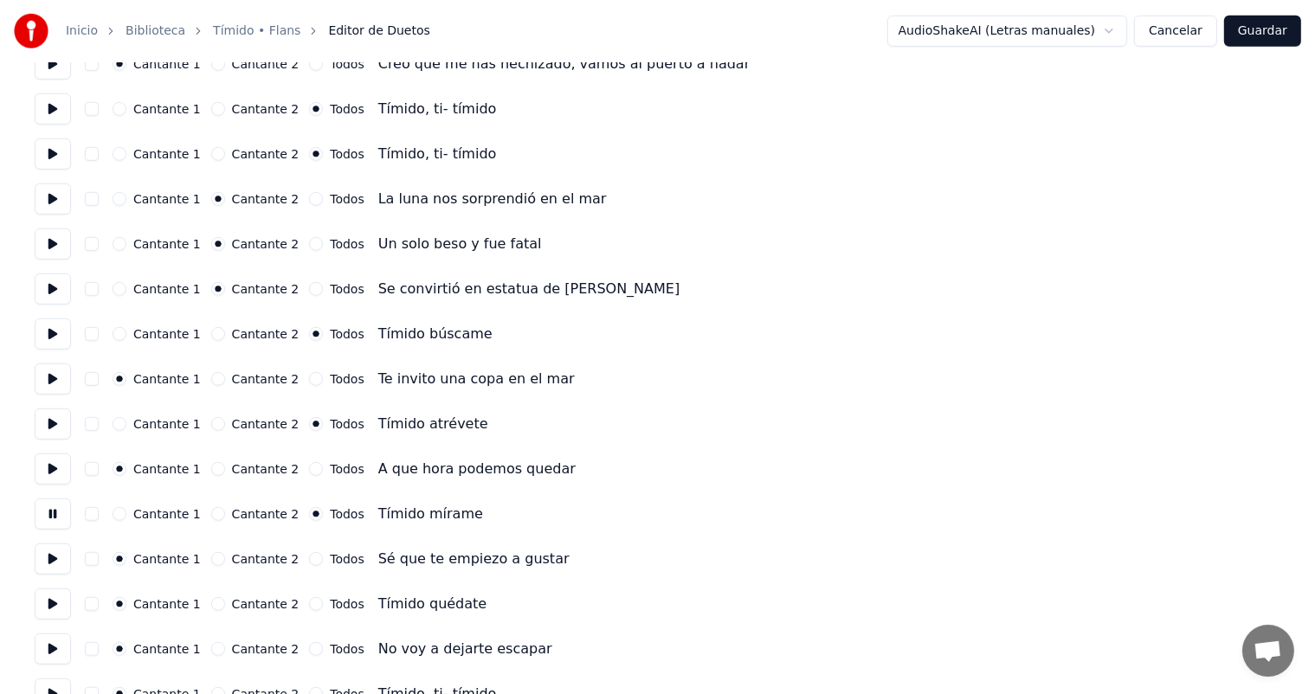
scroll to position [1264, 0]
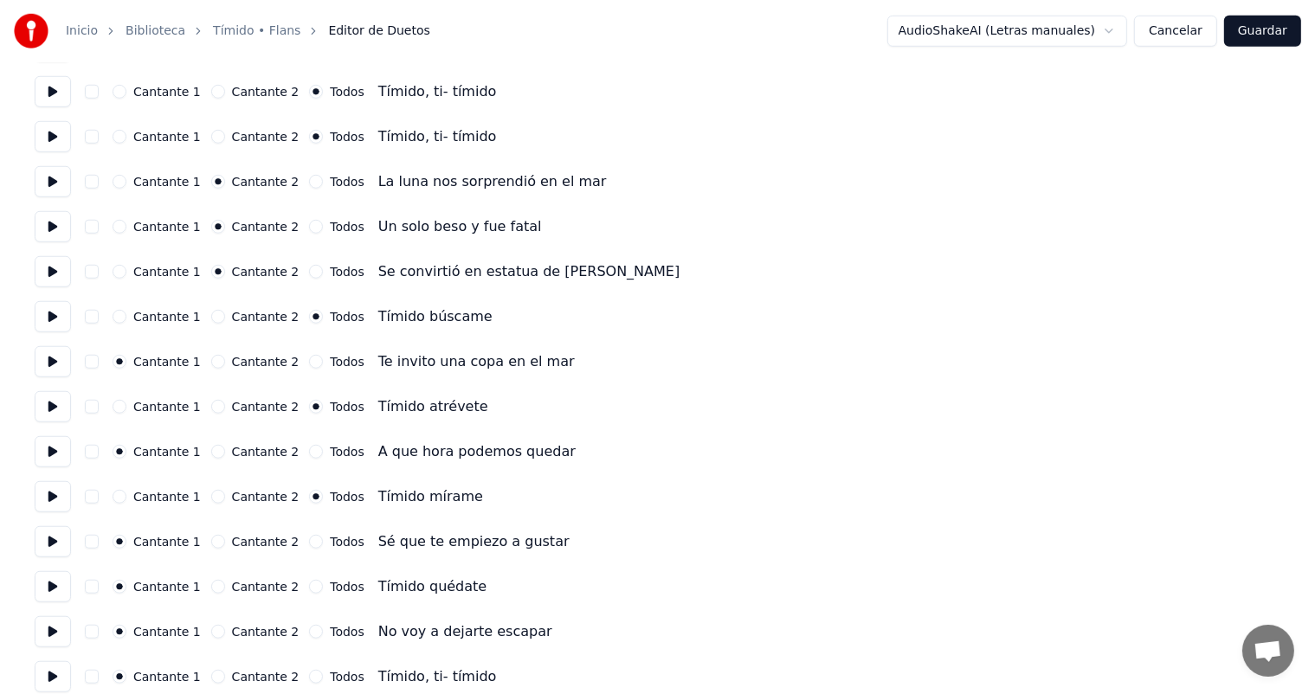
click at [310, 587] on button "Todos" at bounding box center [316, 587] width 14 height 14
click at [71, 588] on button at bounding box center [53, 587] width 36 height 31
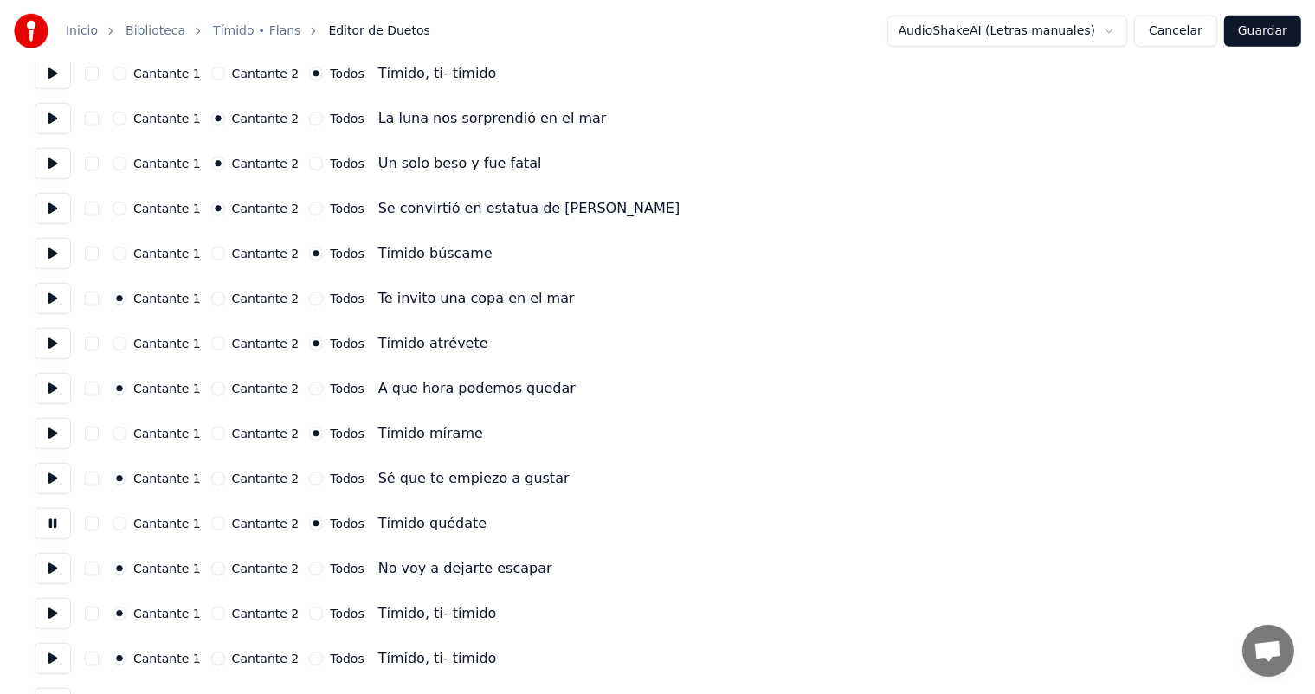
scroll to position [1353, 0]
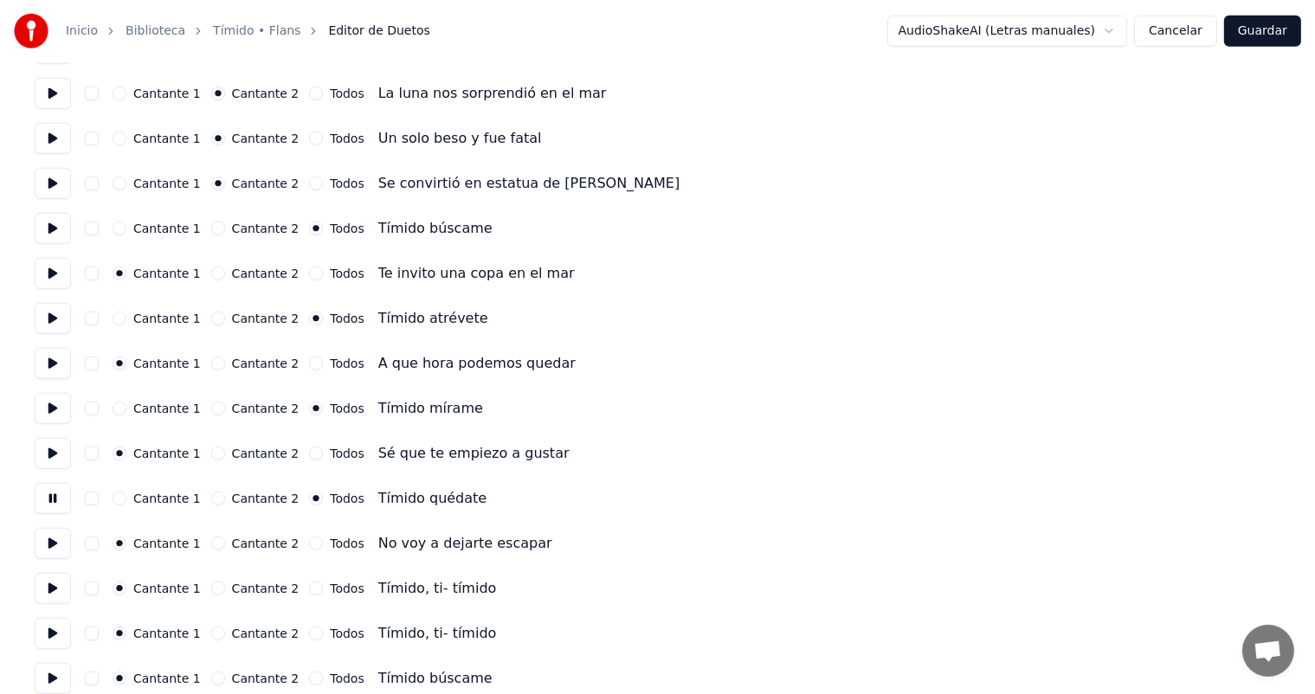
click at [309, 591] on button "Todos" at bounding box center [316, 589] width 14 height 14
click at [309, 637] on button "Todos" at bounding box center [316, 634] width 14 height 14
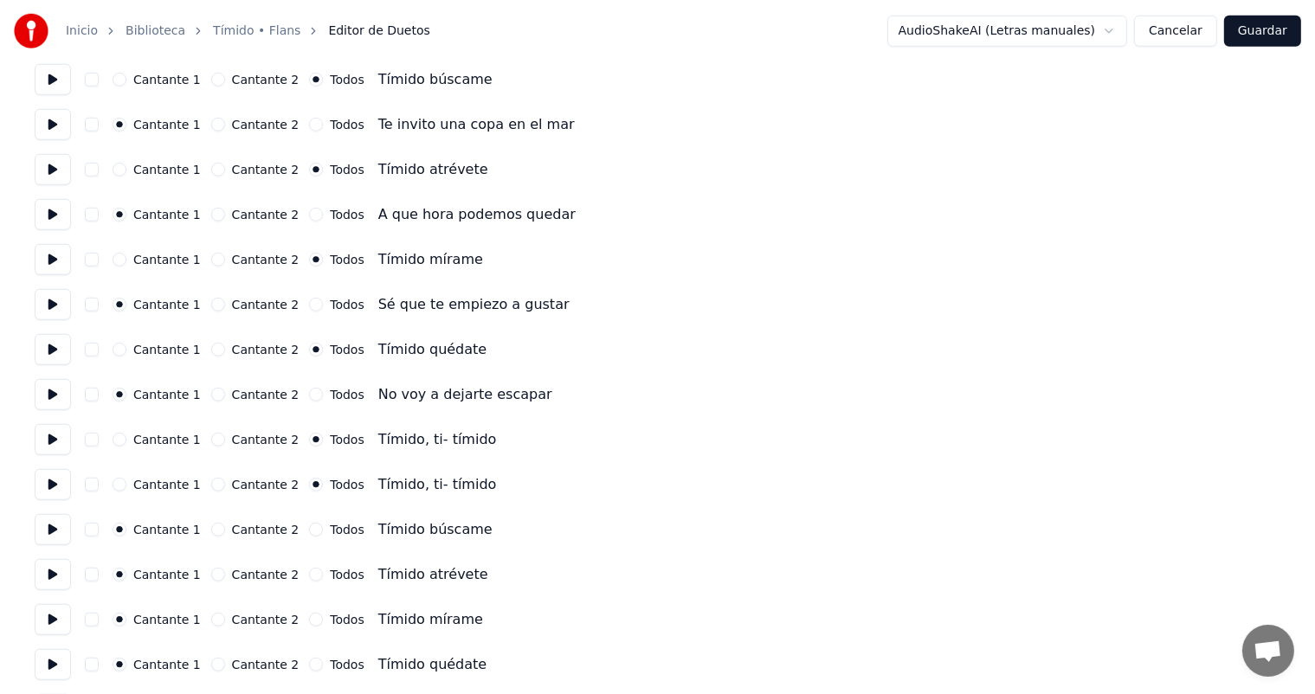
scroll to position [1508, 0]
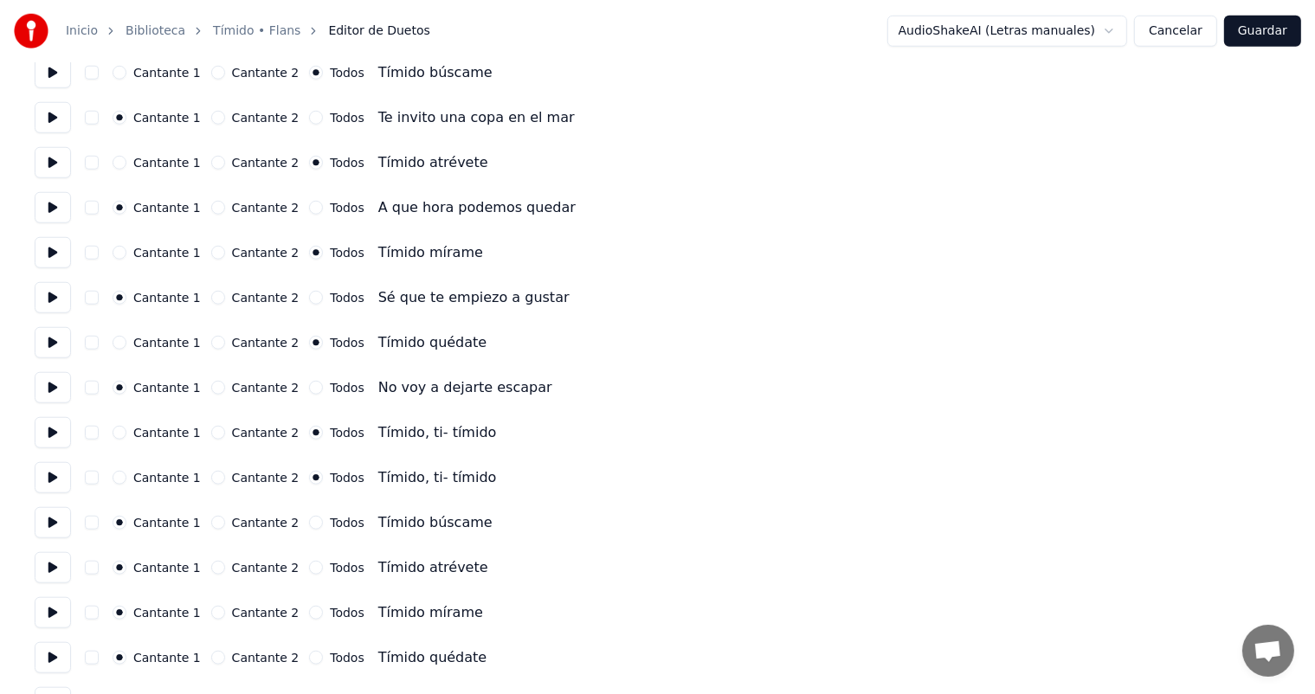
click at [59, 526] on button at bounding box center [53, 522] width 36 height 31
click at [312, 522] on button "Todos" at bounding box center [316, 523] width 14 height 14
click at [309, 563] on button "Todos" at bounding box center [316, 568] width 14 height 14
click at [47, 568] on button at bounding box center [53, 567] width 36 height 31
click at [309, 616] on button "Todos" at bounding box center [316, 613] width 14 height 14
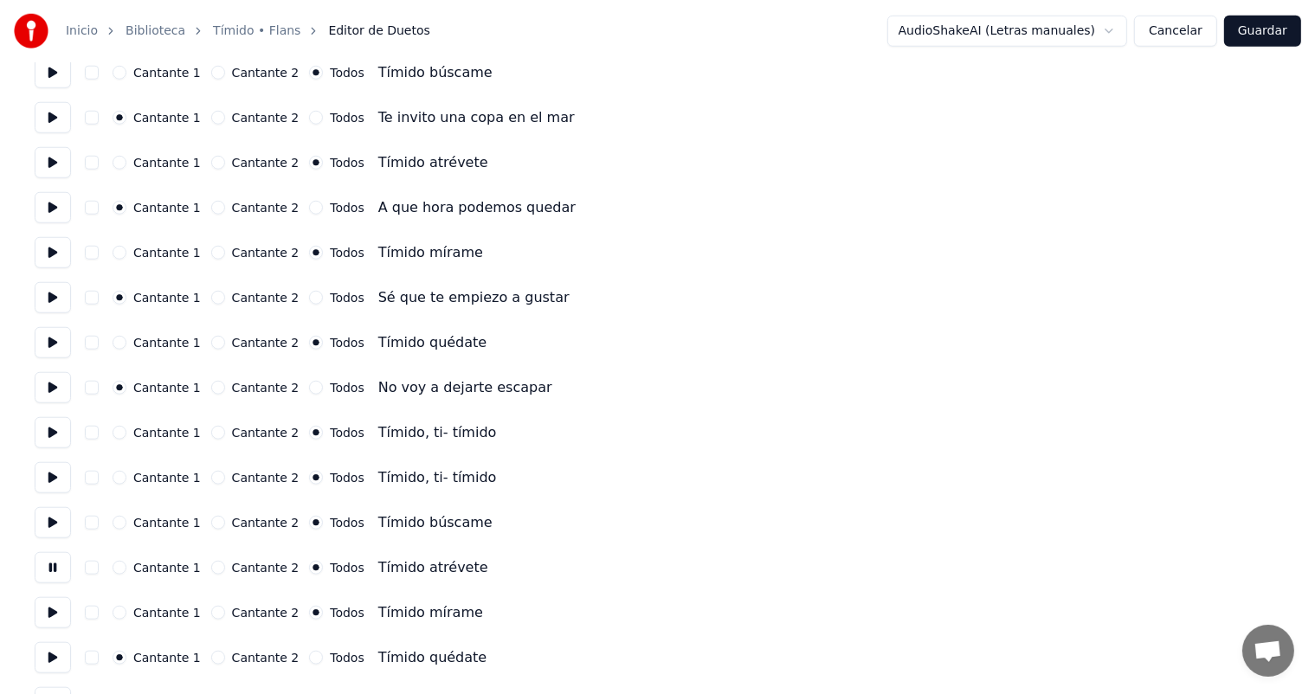
click at [309, 651] on button "Todos" at bounding box center [316, 658] width 14 height 14
click at [47, 620] on button at bounding box center [53, 612] width 36 height 31
click at [54, 653] on button at bounding box center [53, 658] width 36 height 31
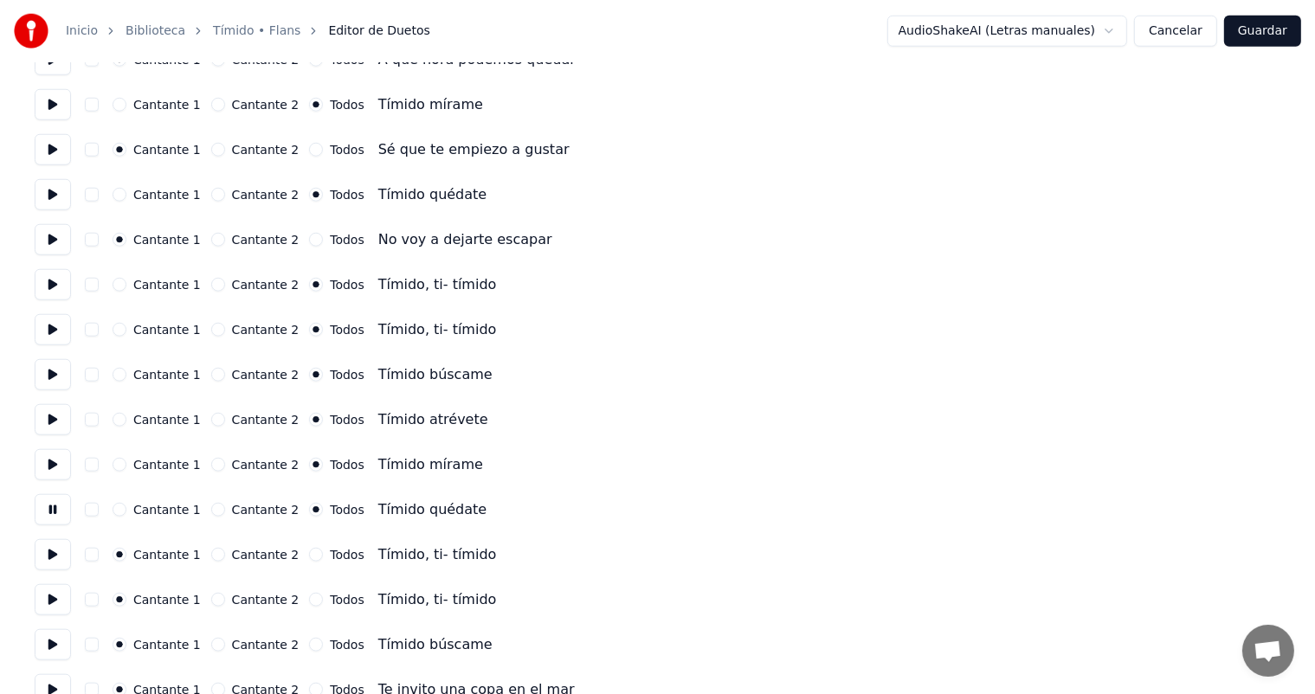
scroll to position [1661, 0]
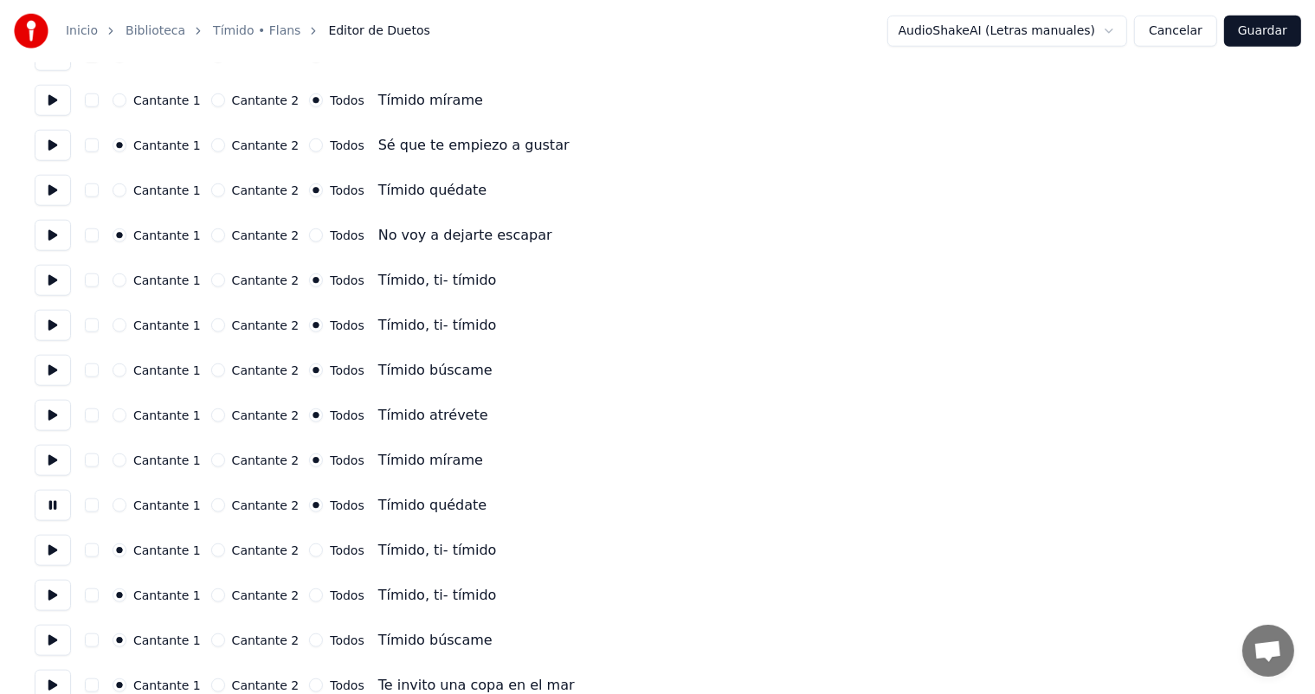
click at [56, 547] on button at bounding box center [53, 550] width 36 height 31
click at [51, 592] on button at bounding box center [53, 595] width 36 height 31
click at [309, 553] on button "Todos" at bounding box center [316, 551] width 14 height 14
click at [309, 591] on button "Todos" at bounding box center [316, 596] width 14 height 14
click at [59, 637] on button at bounding box center [53, 640] width 36 height 31
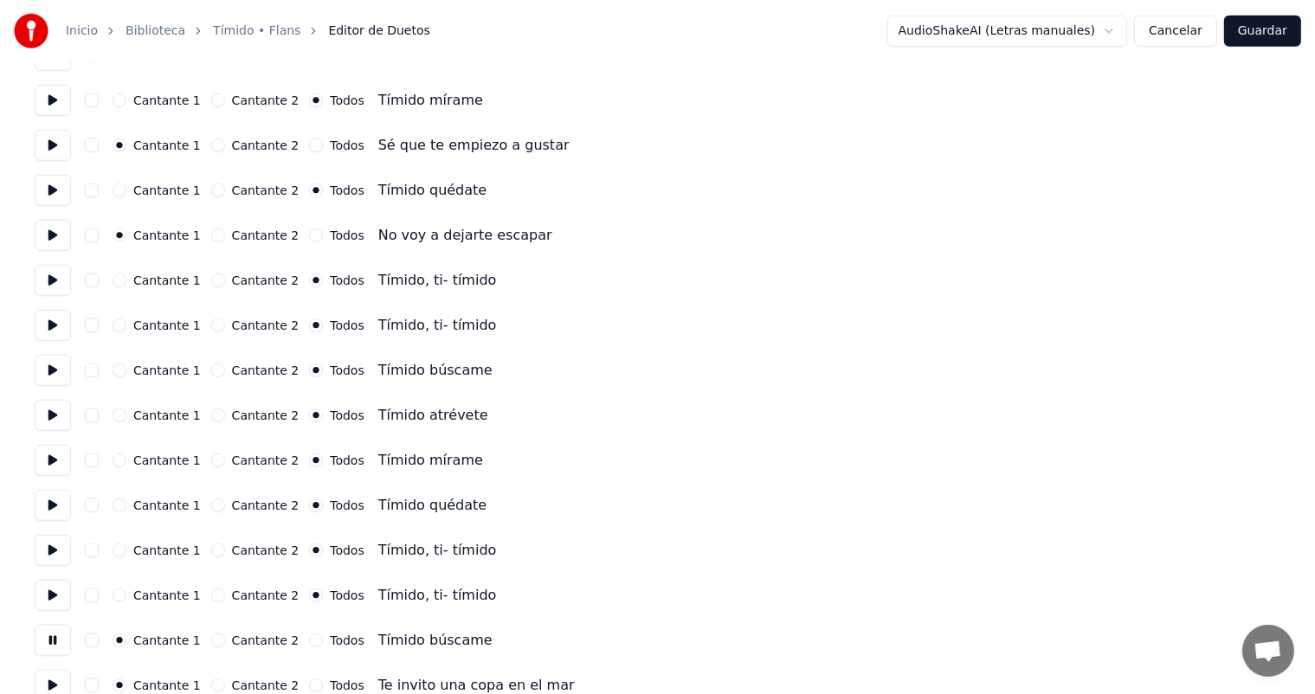
click at [309, 640] on button "Todos" at bounding box center [316, 641] width 14 height 14
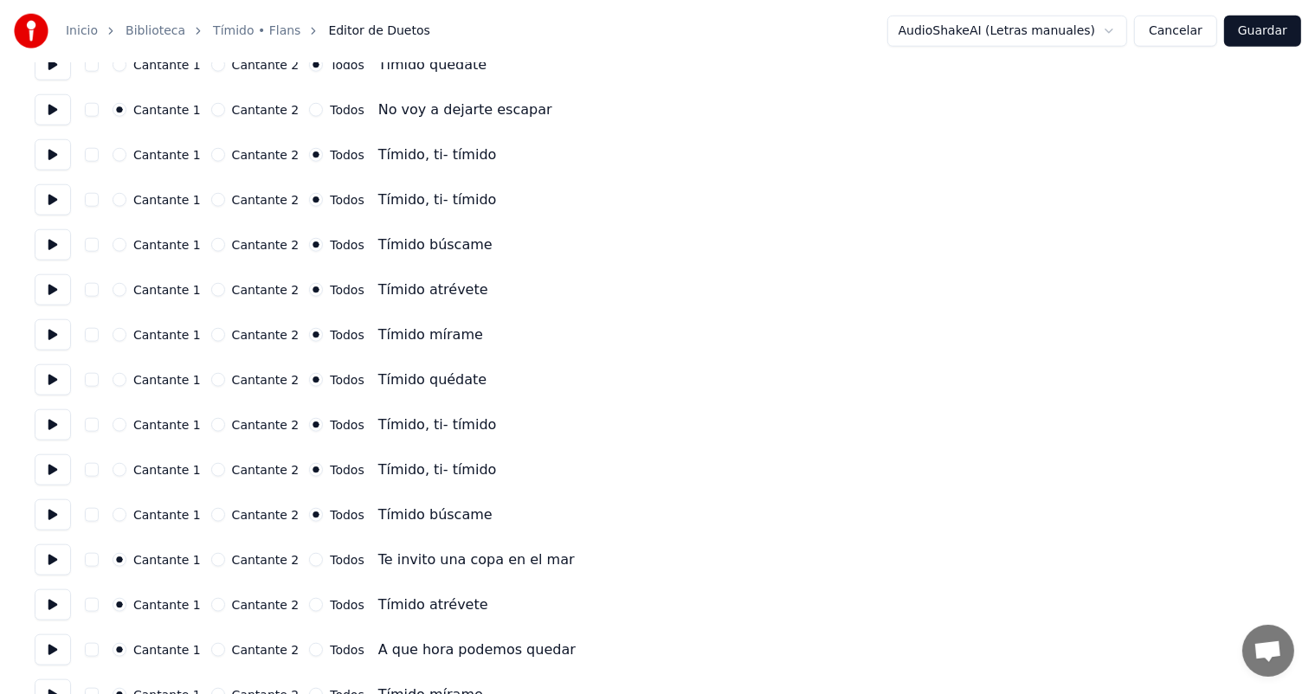
scroll to position [1790, 0]
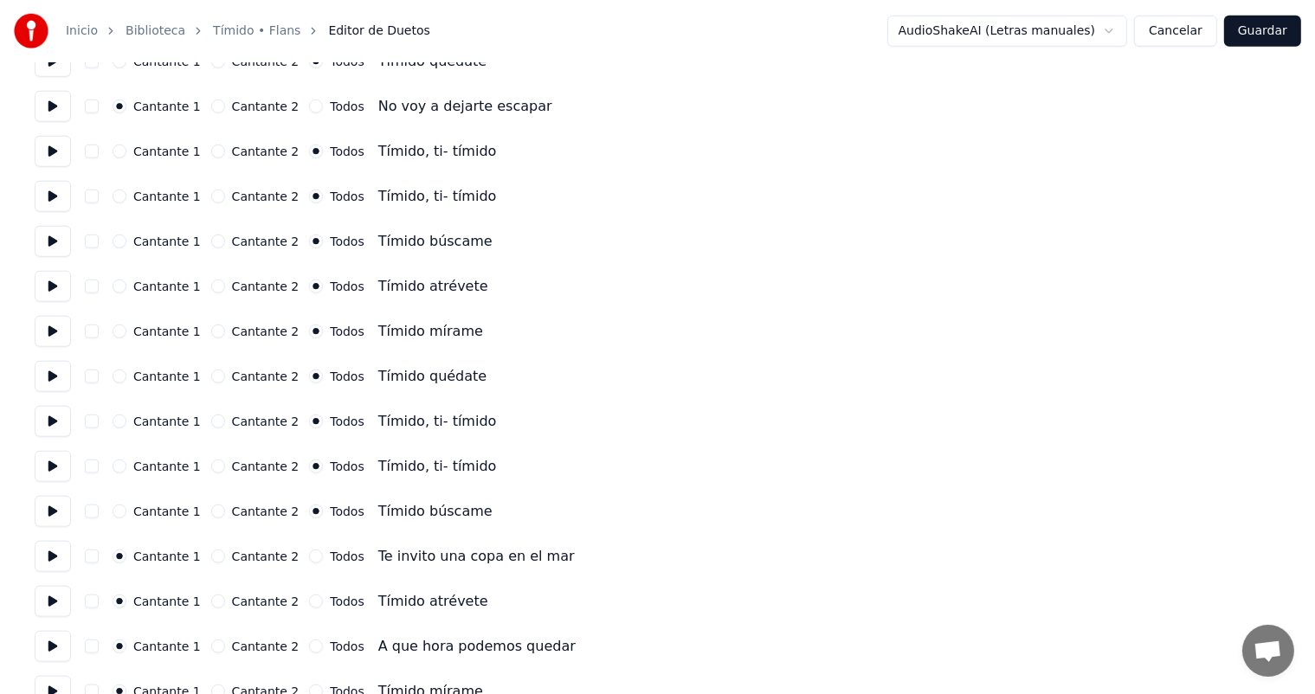
click at [50, 560] on button at bounding box center [53, 556] width 36 height 31
click at [309, 601] on button "Todos" at bounding box center [316, 602] width 14 height 14
click at [71, 602] on button at bounding box center [53, 601] width 36 height 31
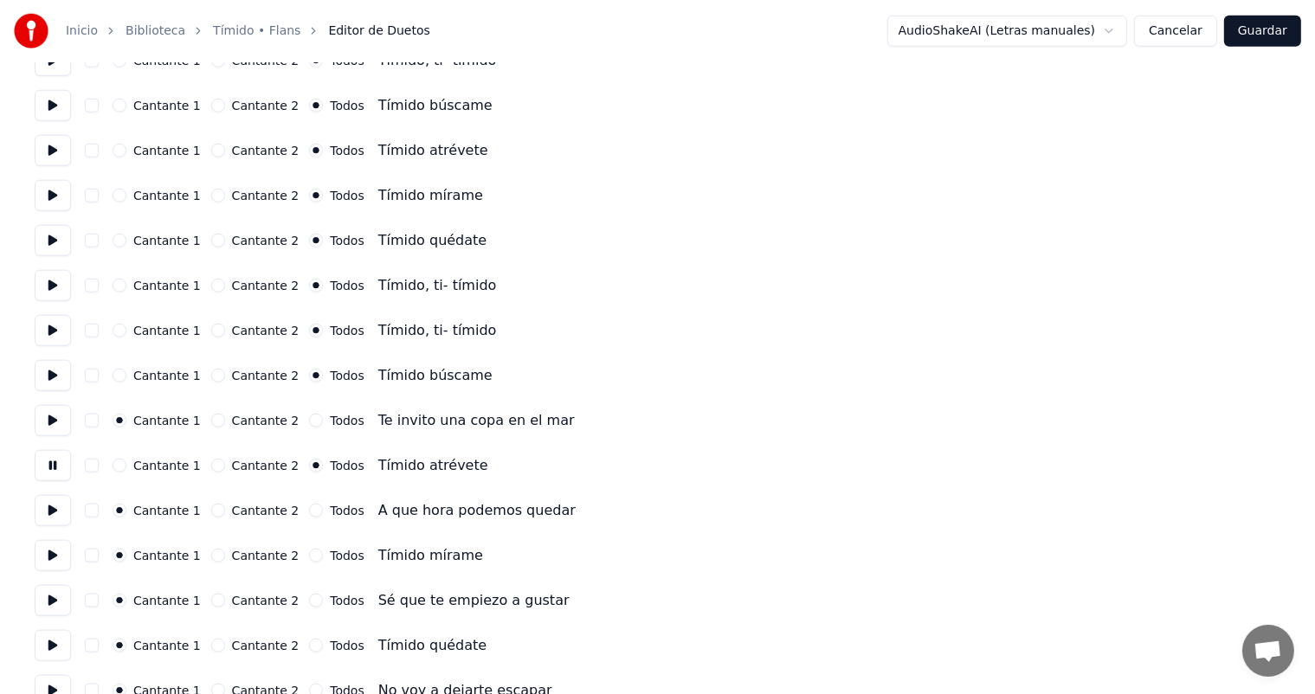
scroll to position [1928, 0]
click at [309, 554] on button "Todos" at bounding box center [316, 554] width 14 height 14
click at [309, 641] on button "Todos" at bounding box center [316, 644] width 14 height 14
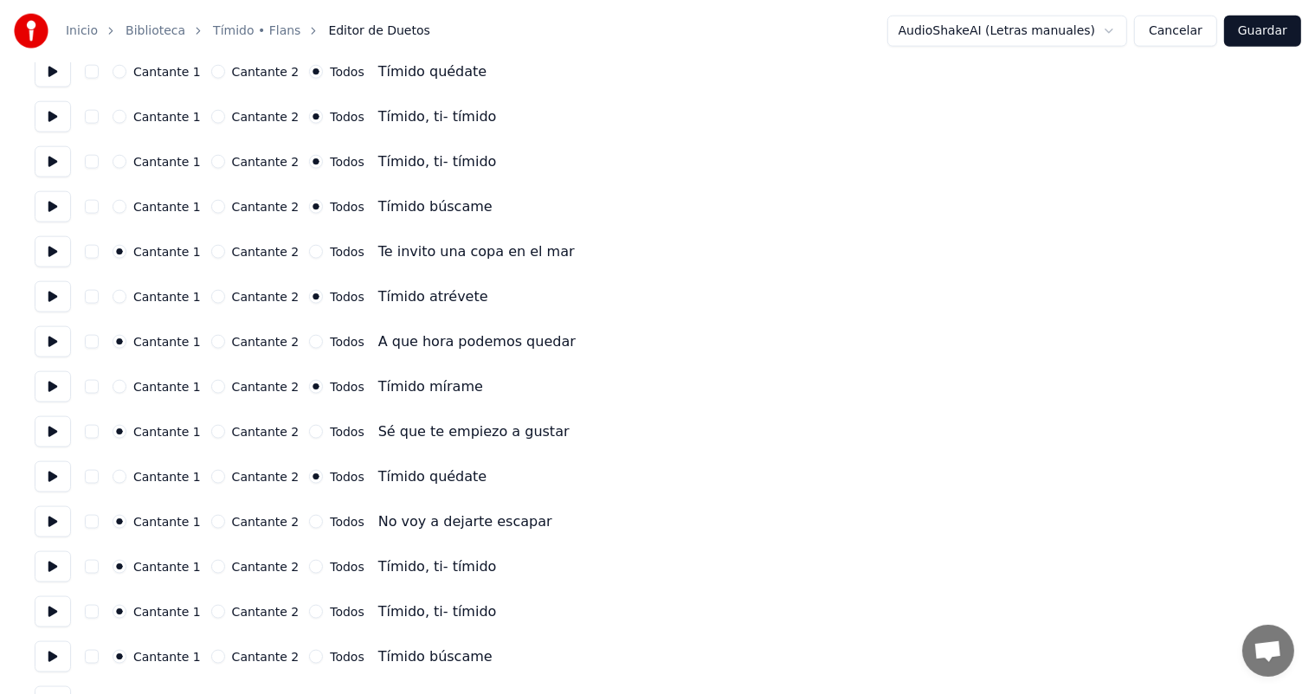
scroll to position [2096, 0]
click at [282, 563] on label "Cantante 2" at bounding box center [266, 566] width 68 height 12
click at [225, 563] on button "Cantante 2" at bounding box center [218, 566] width 14 height 14
click at [283, 611] on label "Cantante 2" at bounding box center [266, 611] width 68 height 12
click at [225, 611] on button "Cantante 2" at bounding box center [218, 611] width 14 height 14
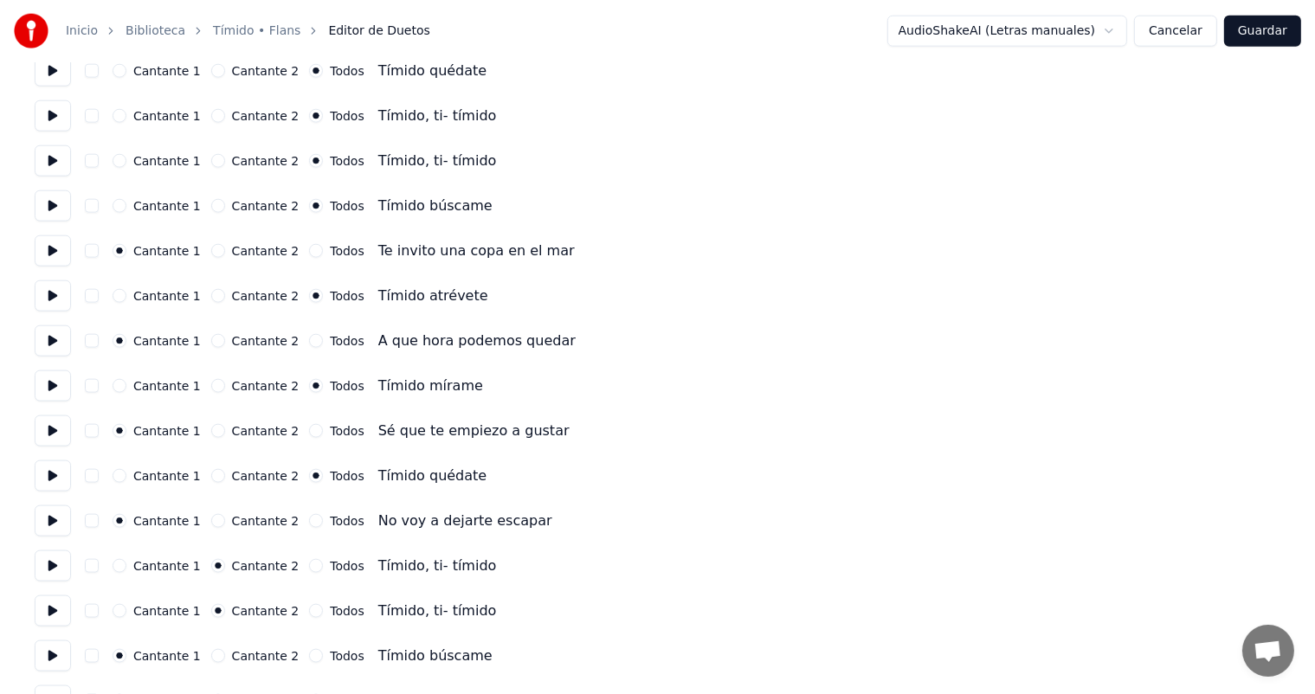
click at [283, 660] on label "Cantante 2" at bounding box center [266, 656] width 68 height 12
click at [225, 660] on button "Cantante 2" at bounding box center [218, 656] width 14 height 14
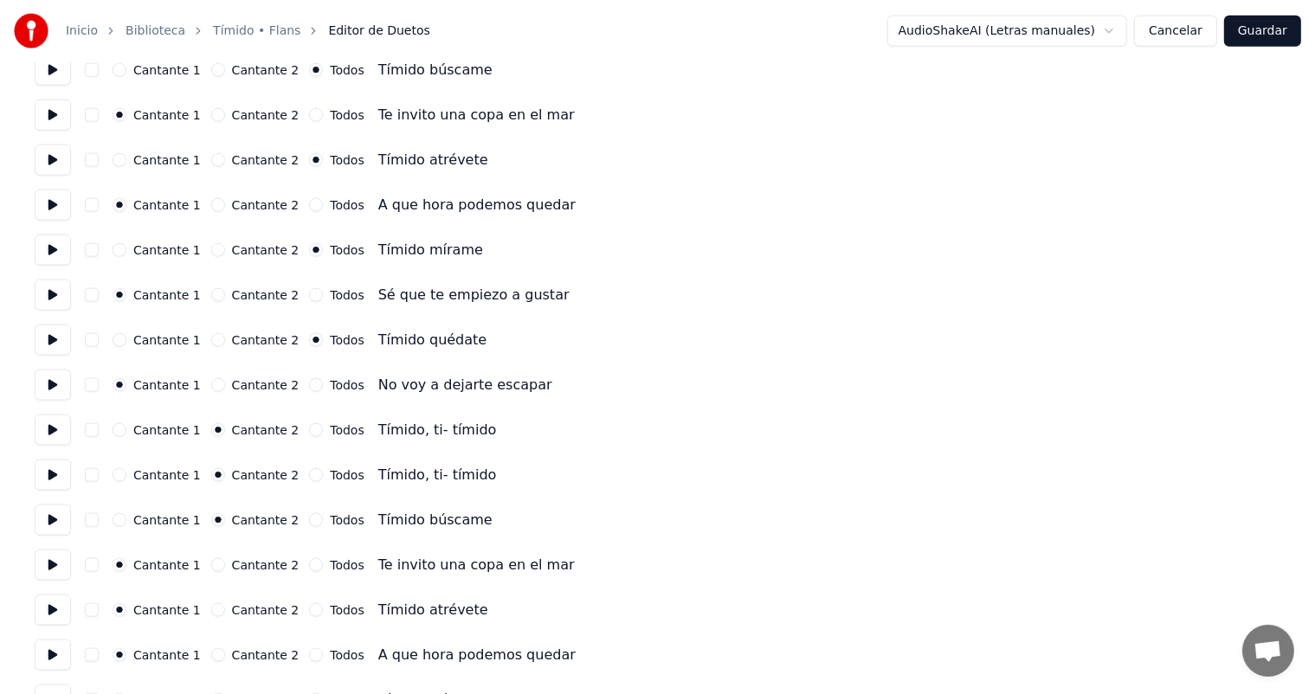
scroll to position [2236, 0]
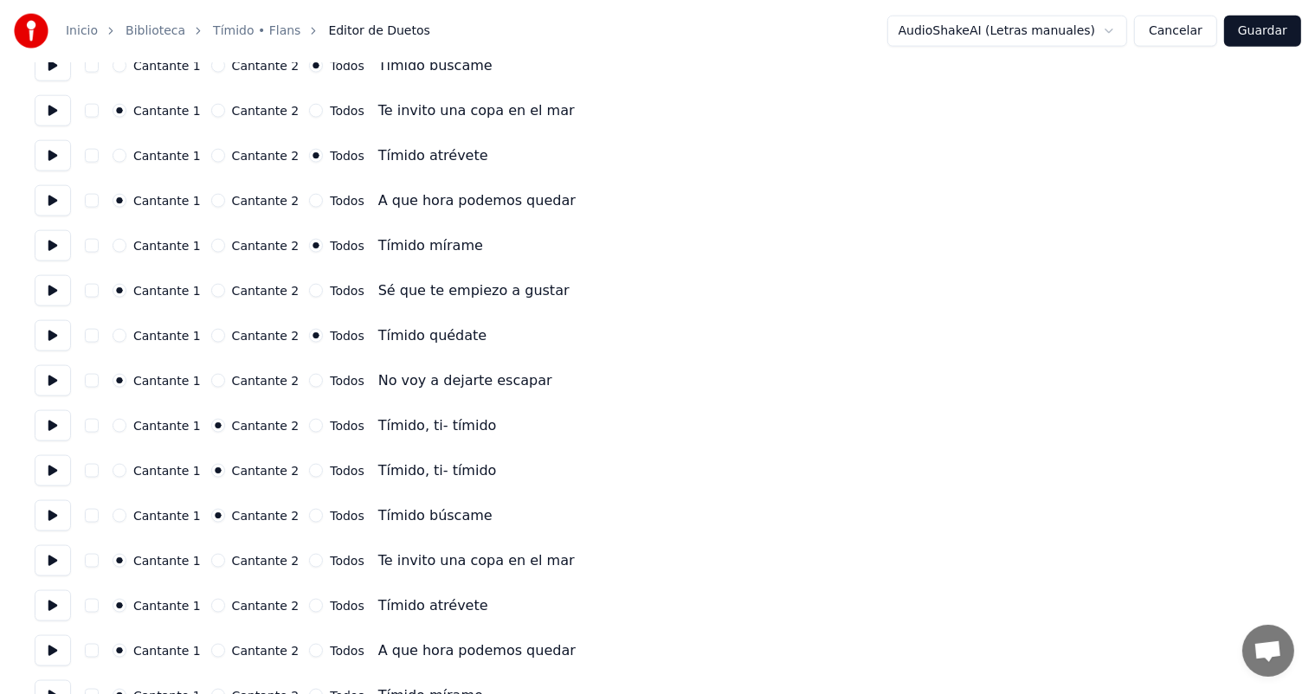
click at [309, 514] on button "Todos" at bounding box center [316, 516] width 14 height 14
click at [47, 518] on button at bounding box center [53, 516] width 36 height 31
click at [61, 520] on button at bounding box center [53, 516] width 36 height 31
click at [64, 565] on button at bounding box center [53, 561] width 36 height 31
click at [330, 608] on label "Todos" at bounding box center [347, 606] width 34 height 12
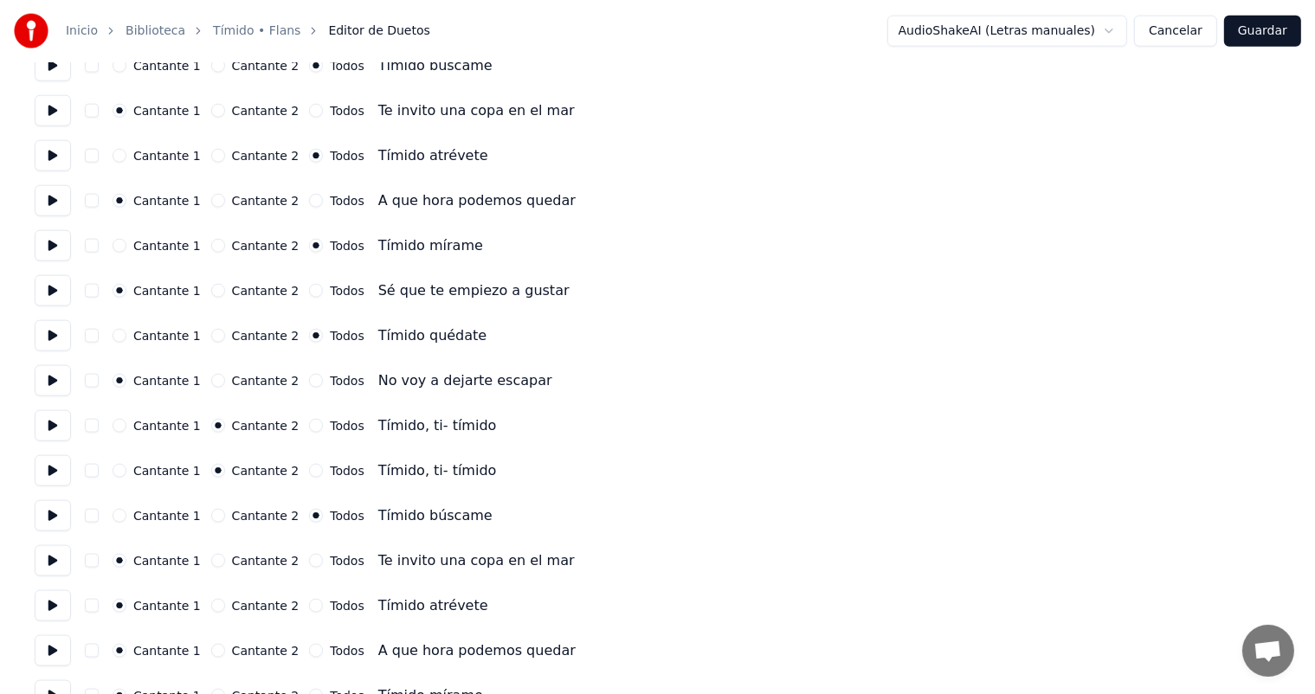
click at [323, 608] on button "Todos" at bounding box center [316, 606] width 14 height 14
click at [42, 608] on button at bounding box center [53, 606] width 36 height 31
click at [55, 604] on button at bounding box center [53, 606] width 36 height 31
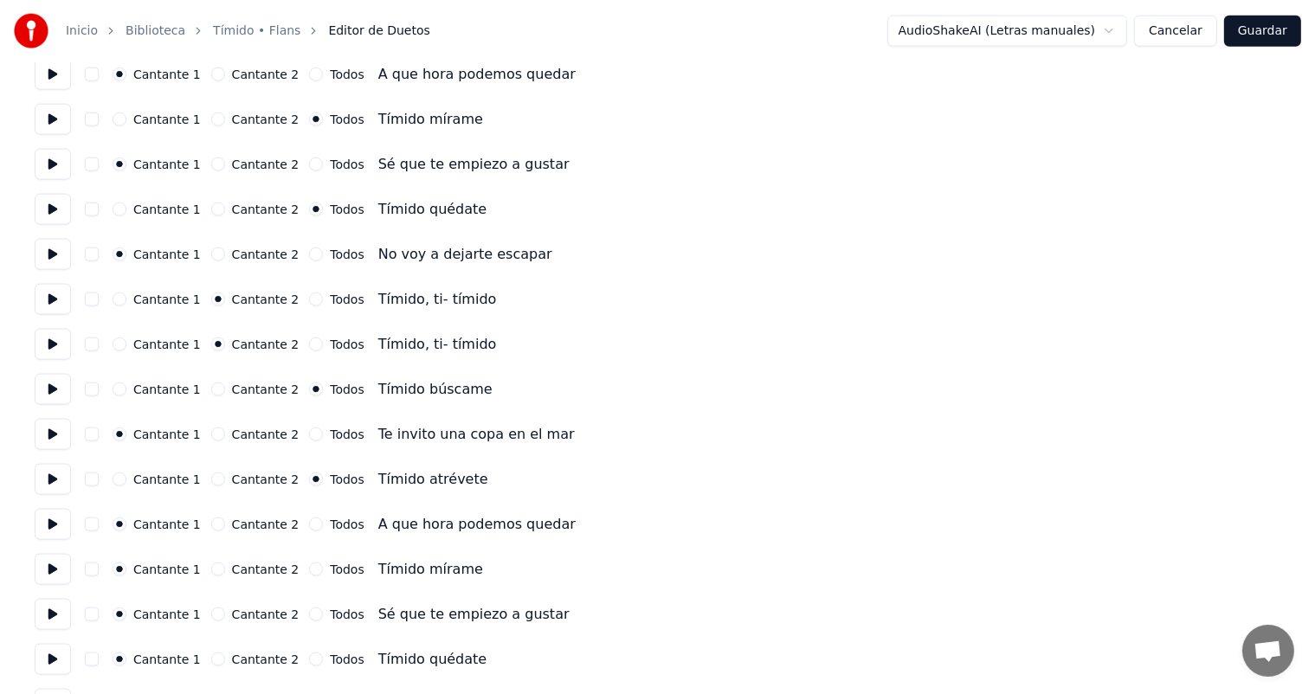
scroll to position [2373, 0]
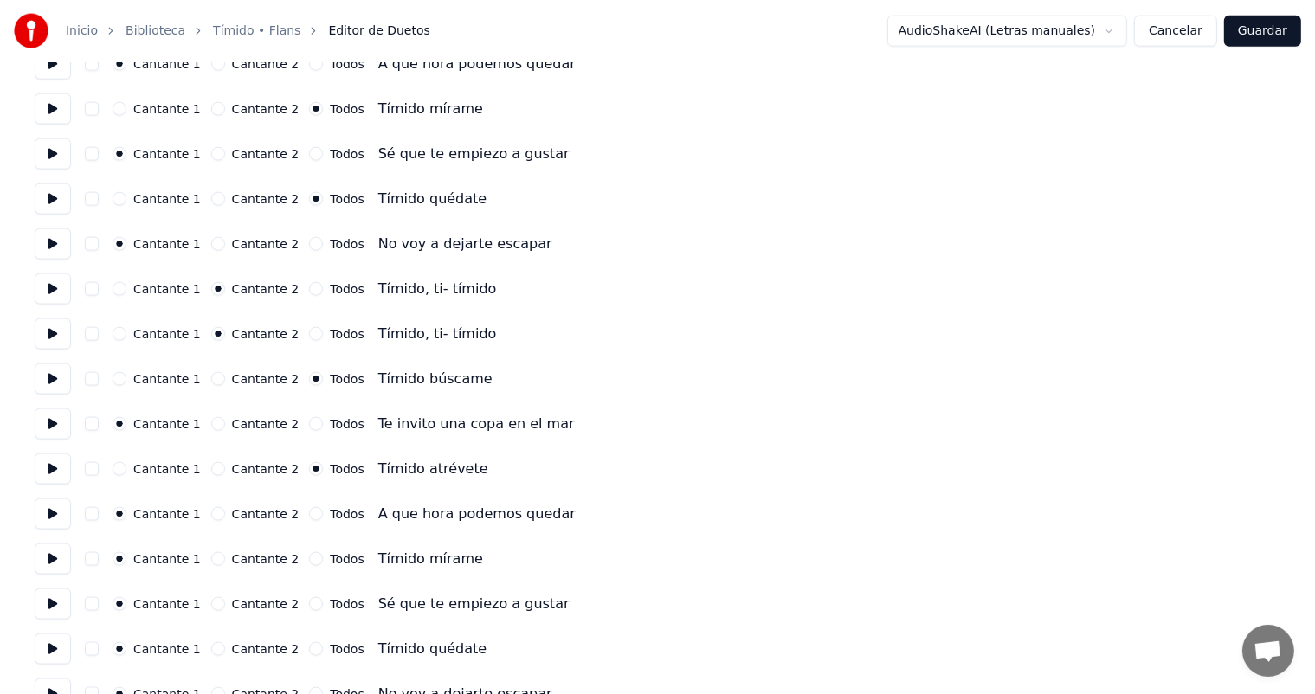
click at [309, 511] on button "Todos" at bounding box center [316, 514] width 14 height 14
click at [38, 523] on button at bounding box center [53, 514] width 36 height 31
click at [1185, 39] on button "Cancelar" at bounding box center [1175, 31] width 83 height 31
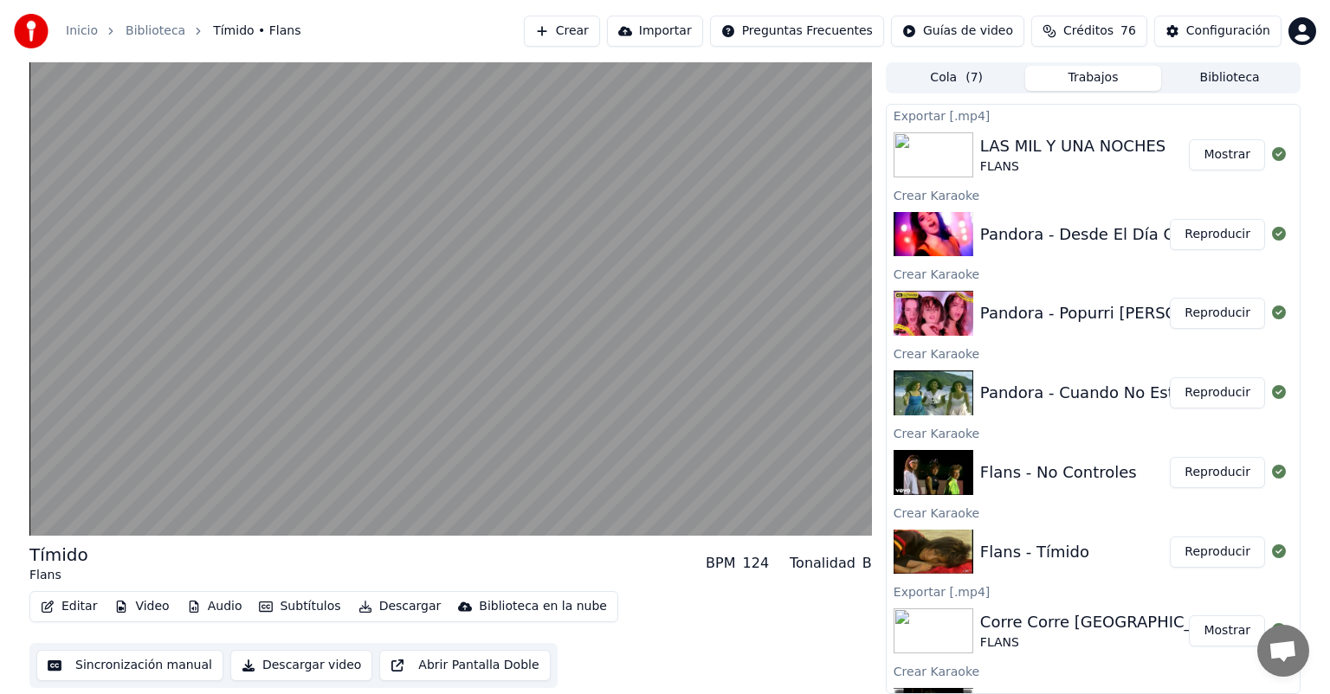
click at [405, 391] on video at bounding box center [450, 299] width 843 height 474
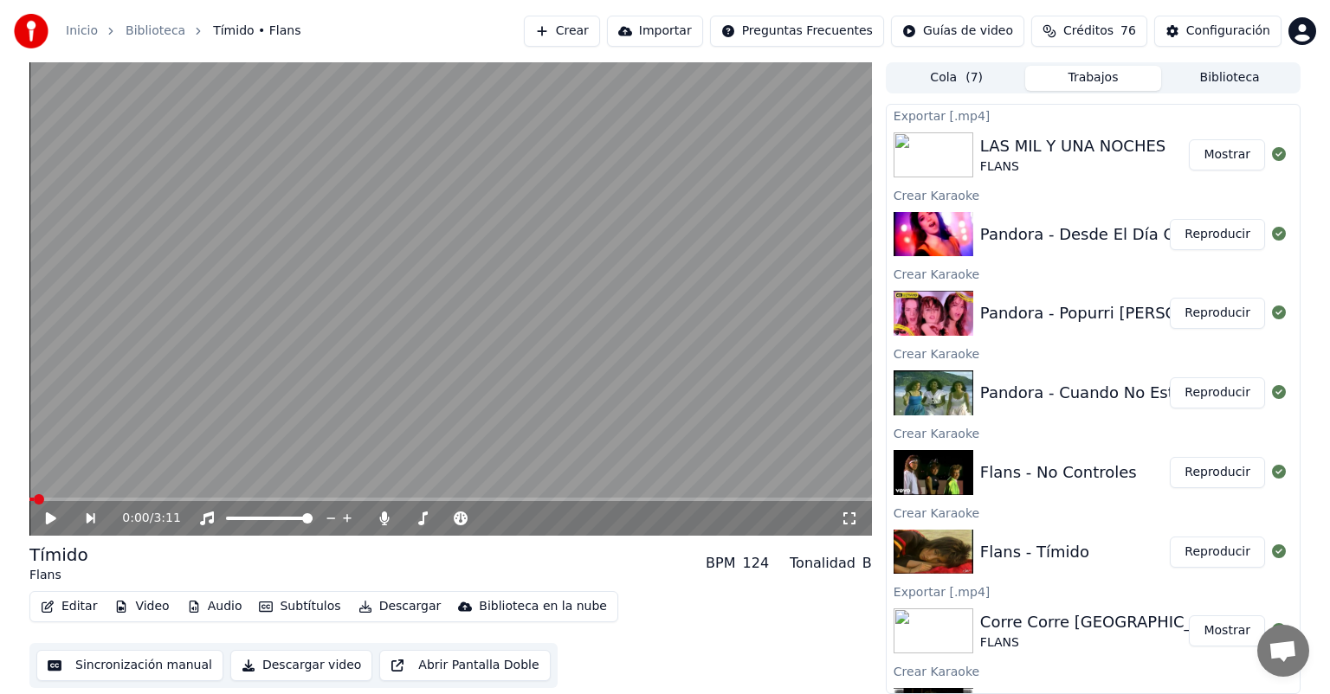
click at [460, 521] on icon at bounding box center [460, 519] width 17 height 14
click at [459, 415] on video at bounding box center [450, 299] width 843 height 474
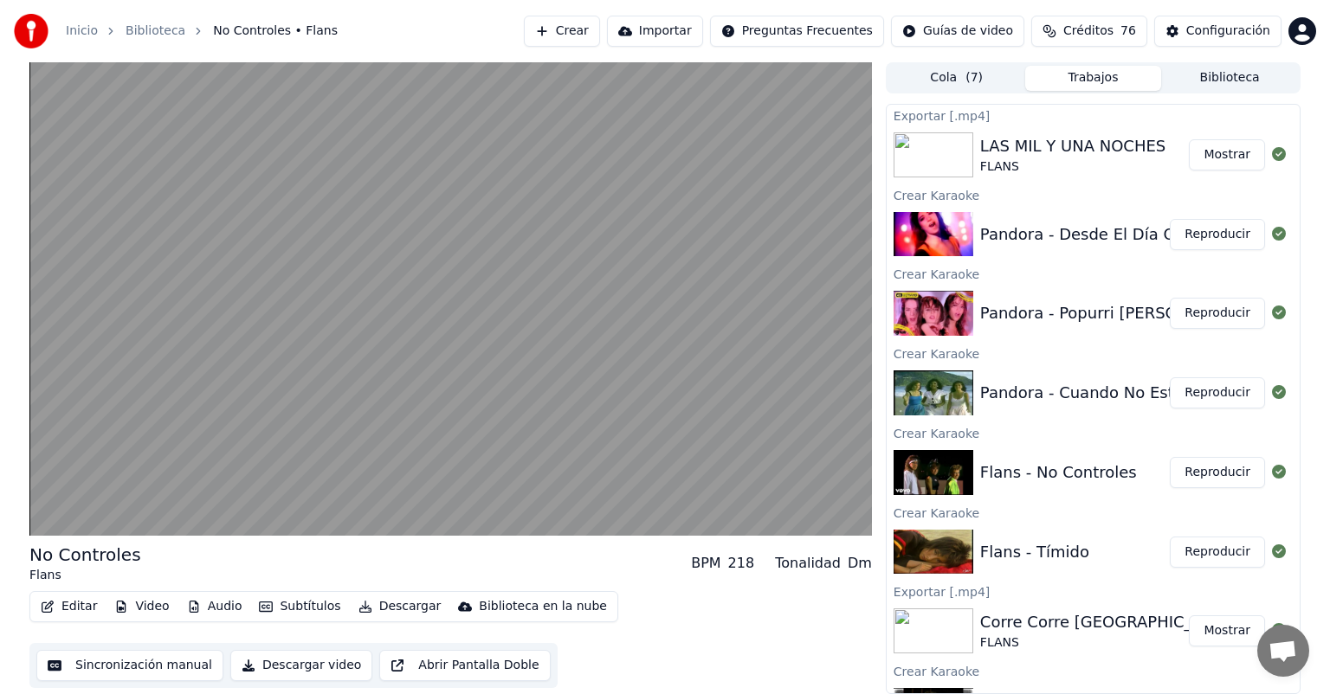
click at [132, 431] on video at bounding box center [450, 299] width 843 height 474
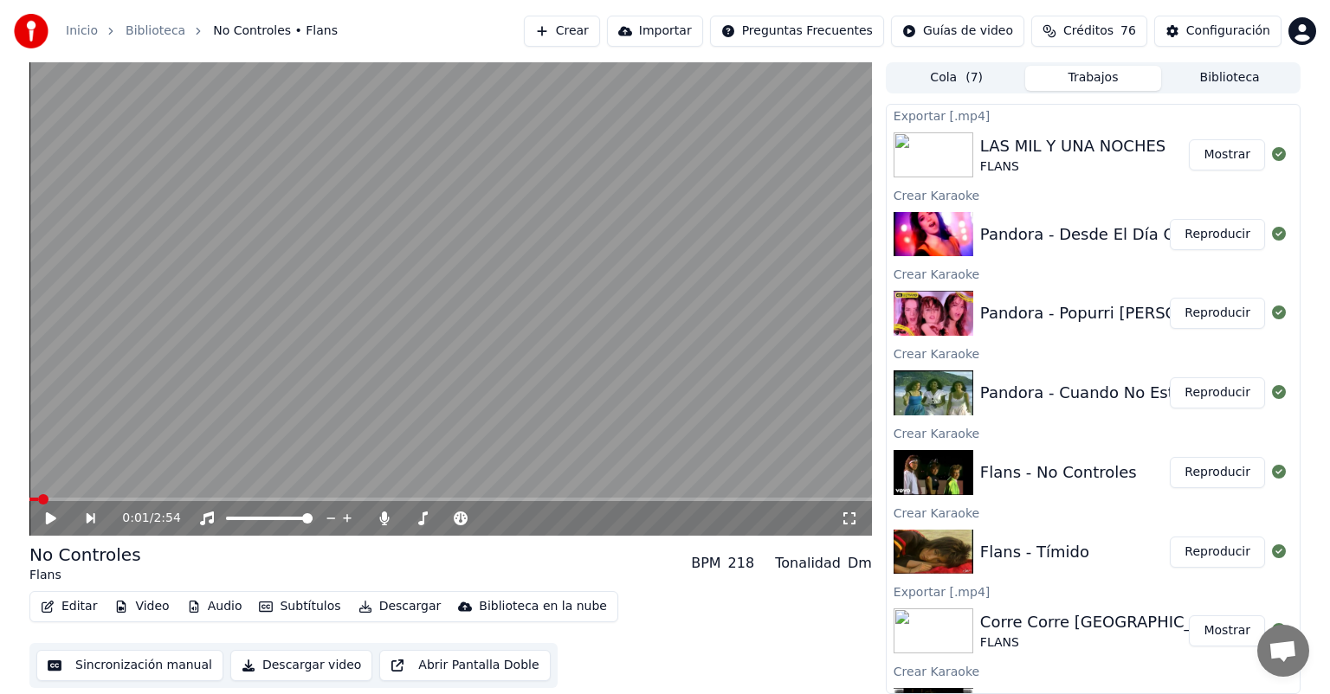
click at [1210, 549] on button "Reproducir" at bounding box center [1217, 552] width 95 height 31
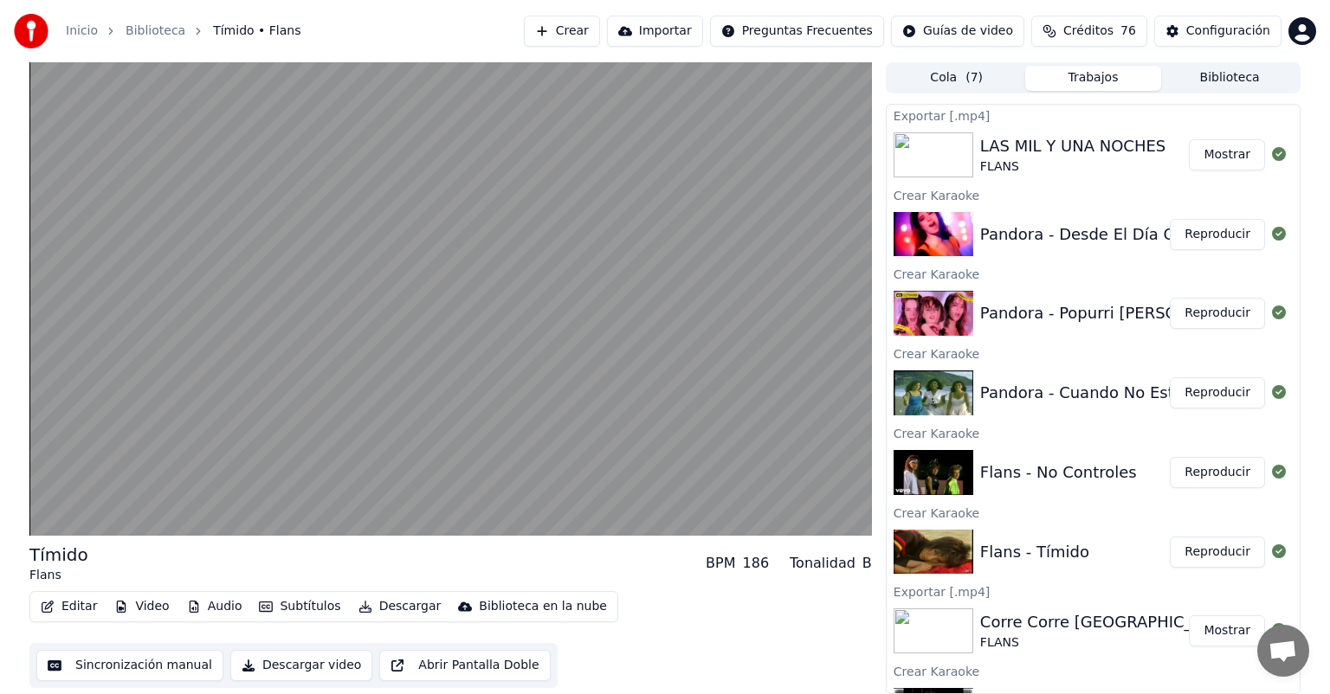
click at [211, 378] on video at bounding box center [450, 299] width 843 height 474
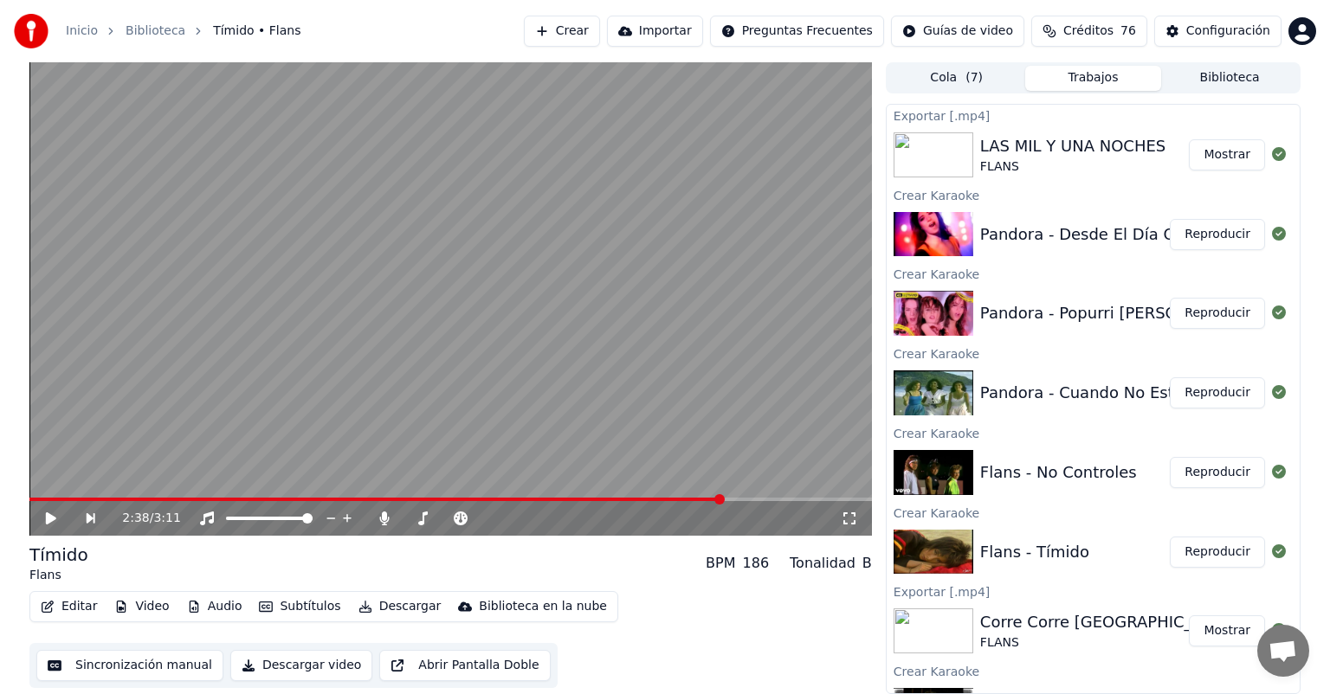
click at [54, 519] on icon at bounding box center [51, 519] width 10 height 12
click at [465, 513] on icon at bounding box center [460, 519] width 17 height 14
click at [63, 607] on button "Editar" at bounding box center [69, 607] width 70 height 24
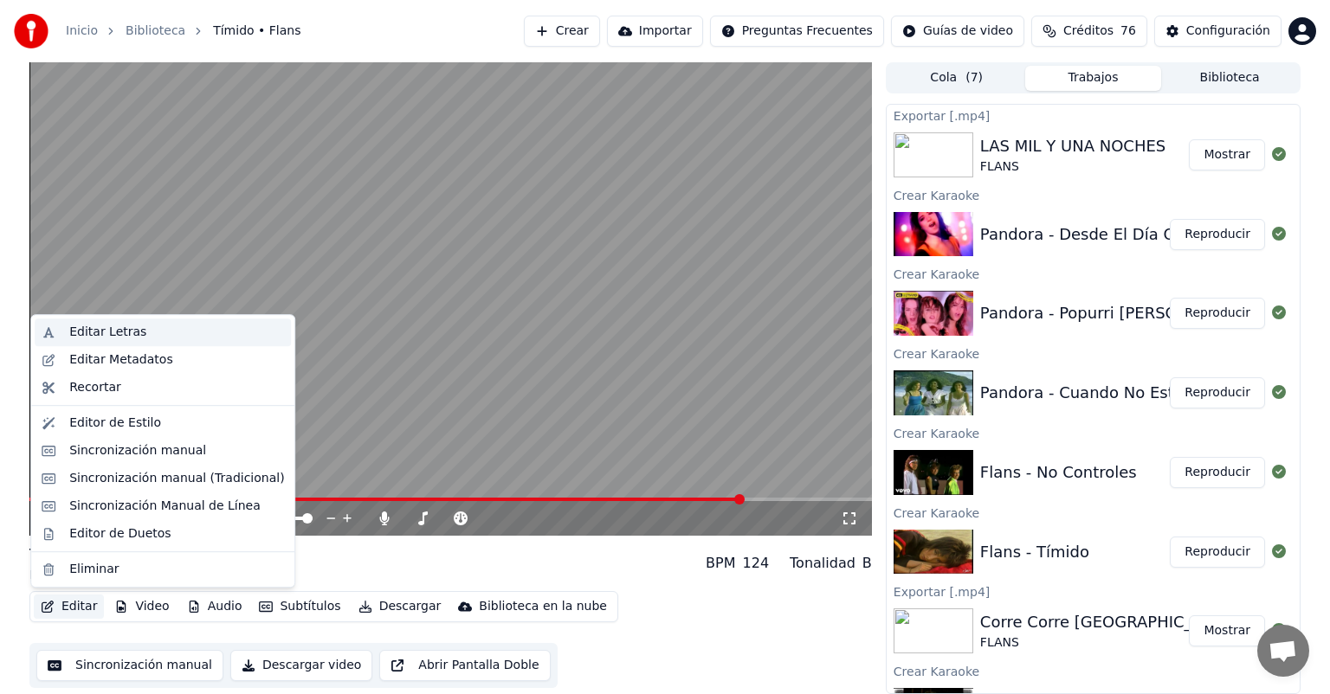
click at [69, 326] on div "Editar Letras" at bounding box center [107, 332] width 77 height 17
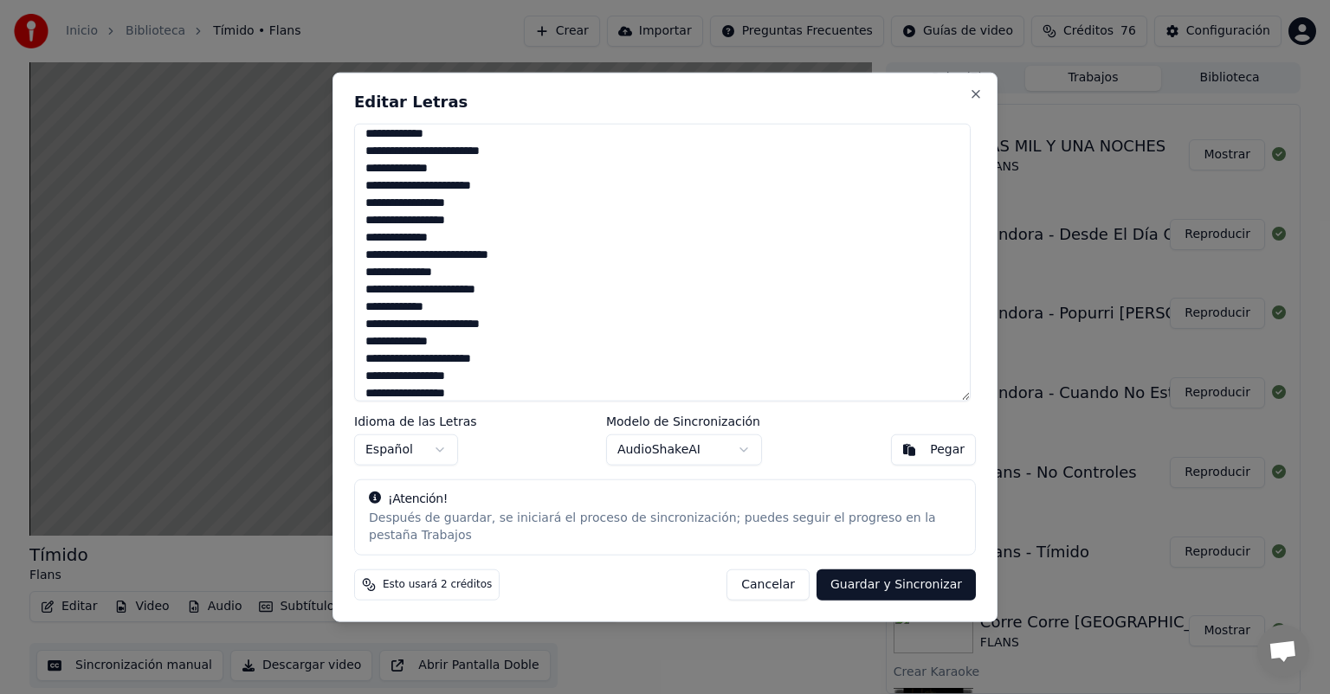
scroll to position [880, 0]
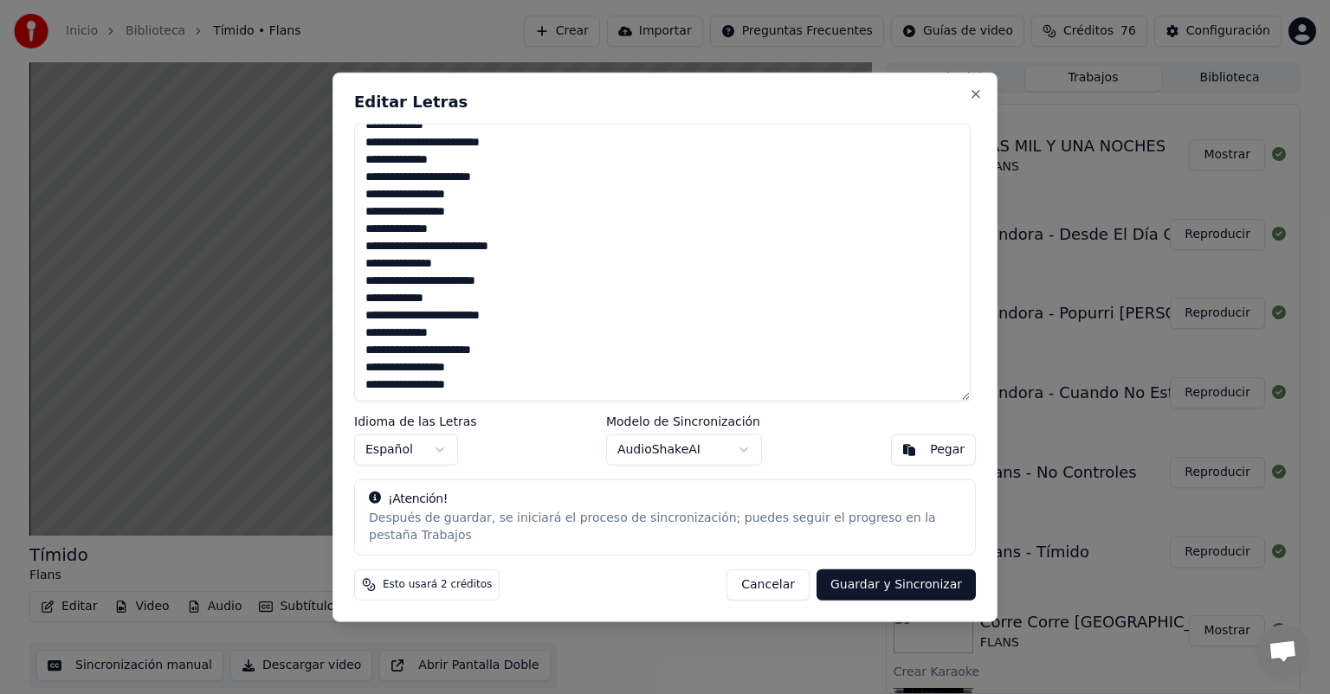
drag, startPoint x: 369, startPoint y: 236, endPoint x: 383, endPoint y: 239, distance: 14.3
click at [383, 239] on textarea at bounding box center [662, 263] width 617 height 278
click at [366, 243] on textarea at bounding box center [662, 263] width 617 height 278
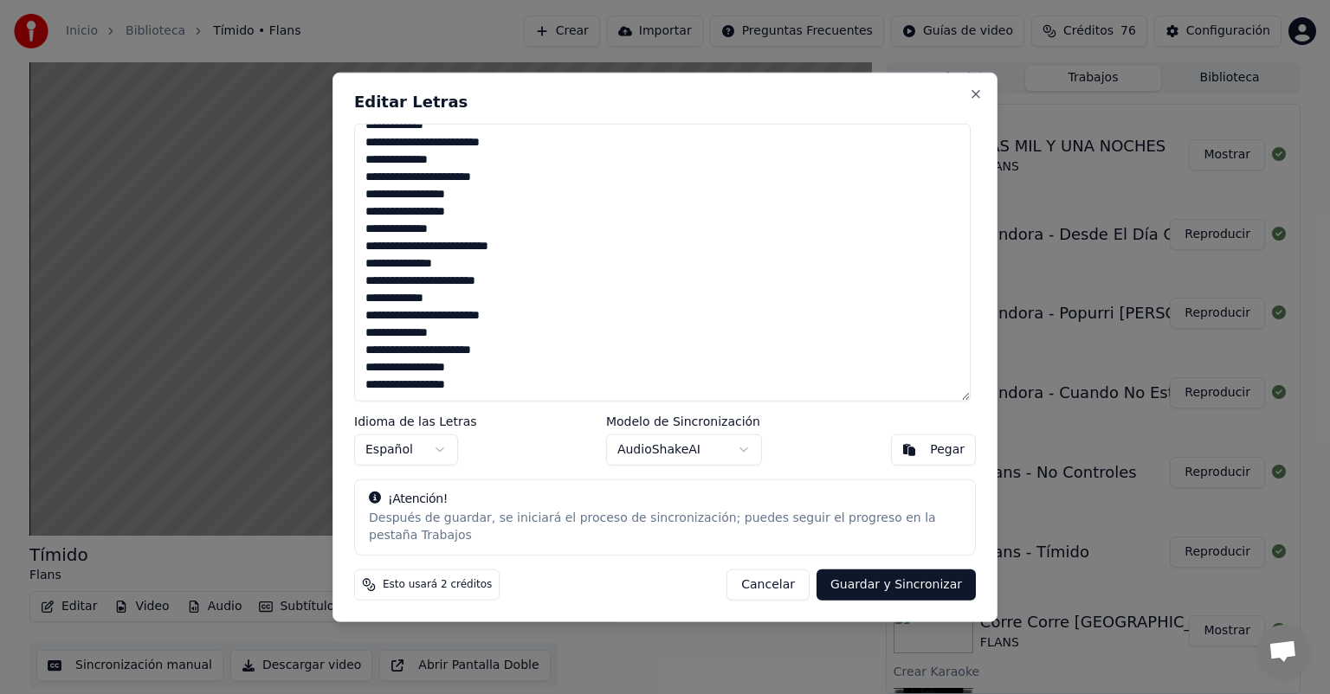
drag, startPoint x: 366, startPoint y: 241, endPoint x: 500, endPoint y: 416, distance: 220.0
click at [500, 416] on div "Editar Letras Idioma de las Letras Español Modelo de Sincronización AudioShakeA…" at bounding box center [665, 348] width 665 height 550
click at [901, 569] on button "Guardar y Sincronizar" at bounding box center [896, 584] width 159 height 31
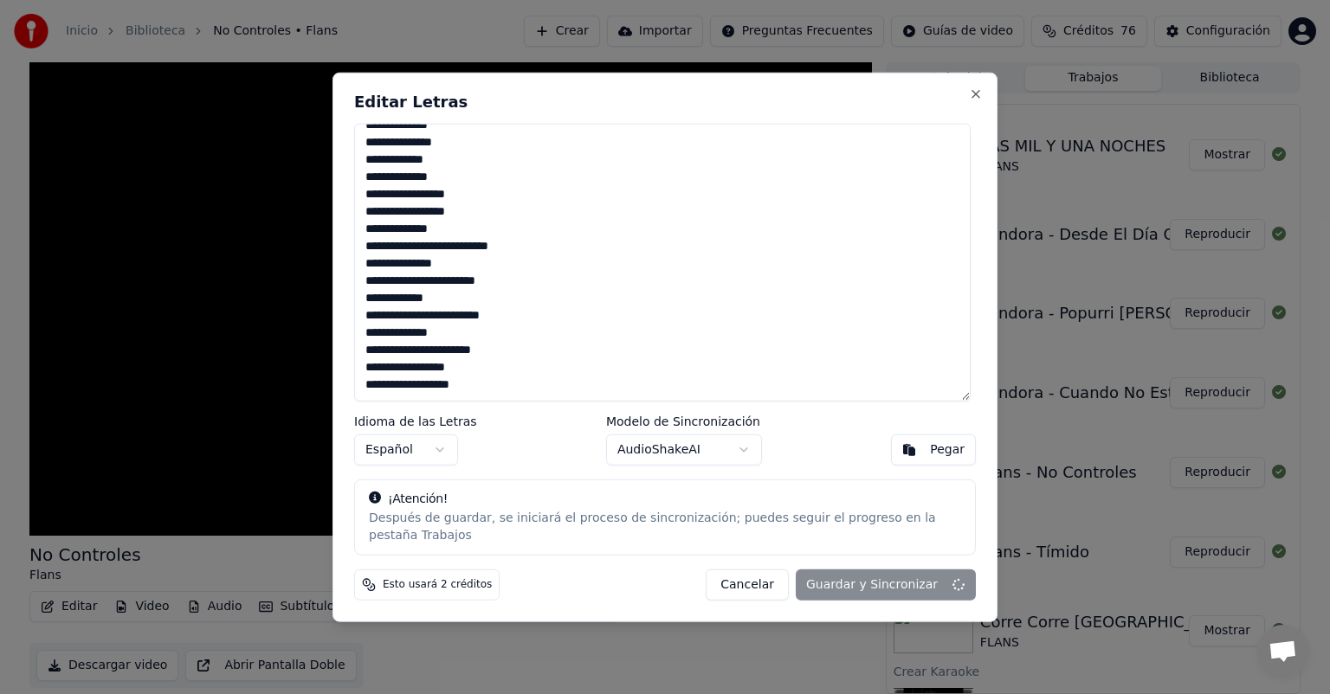
type textarea "**********"
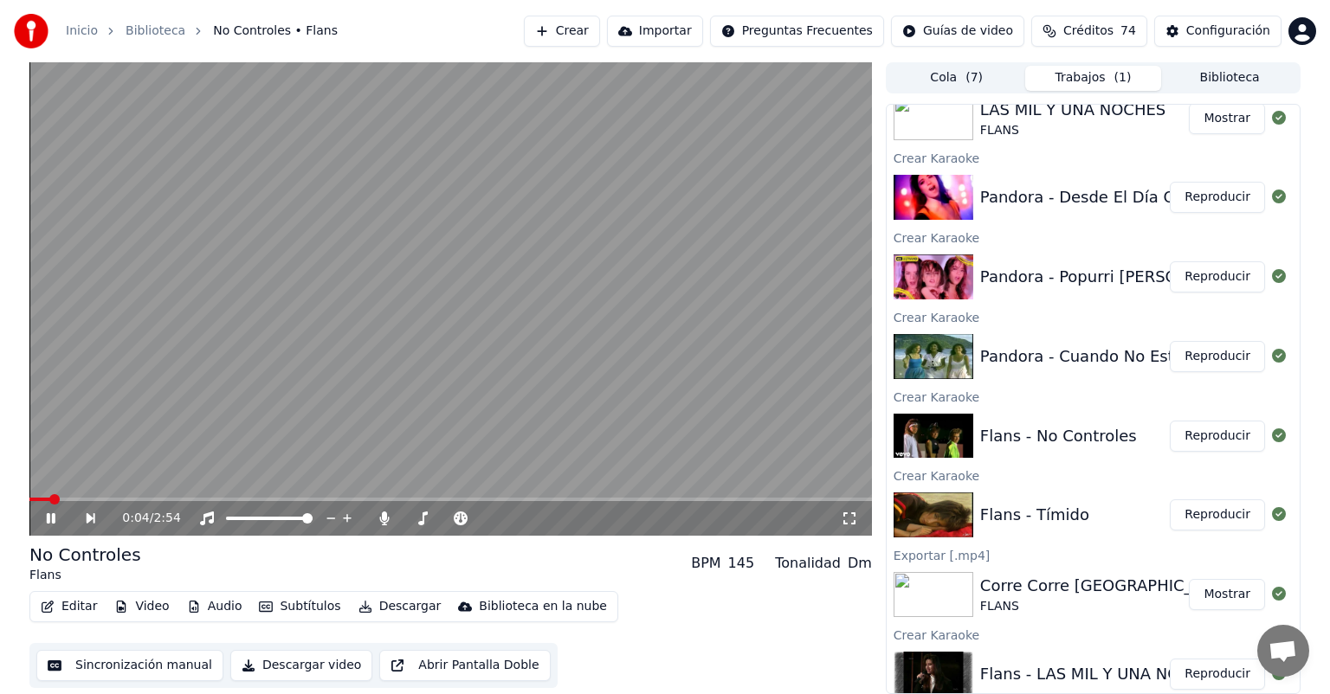
scroll to position [119, 0]
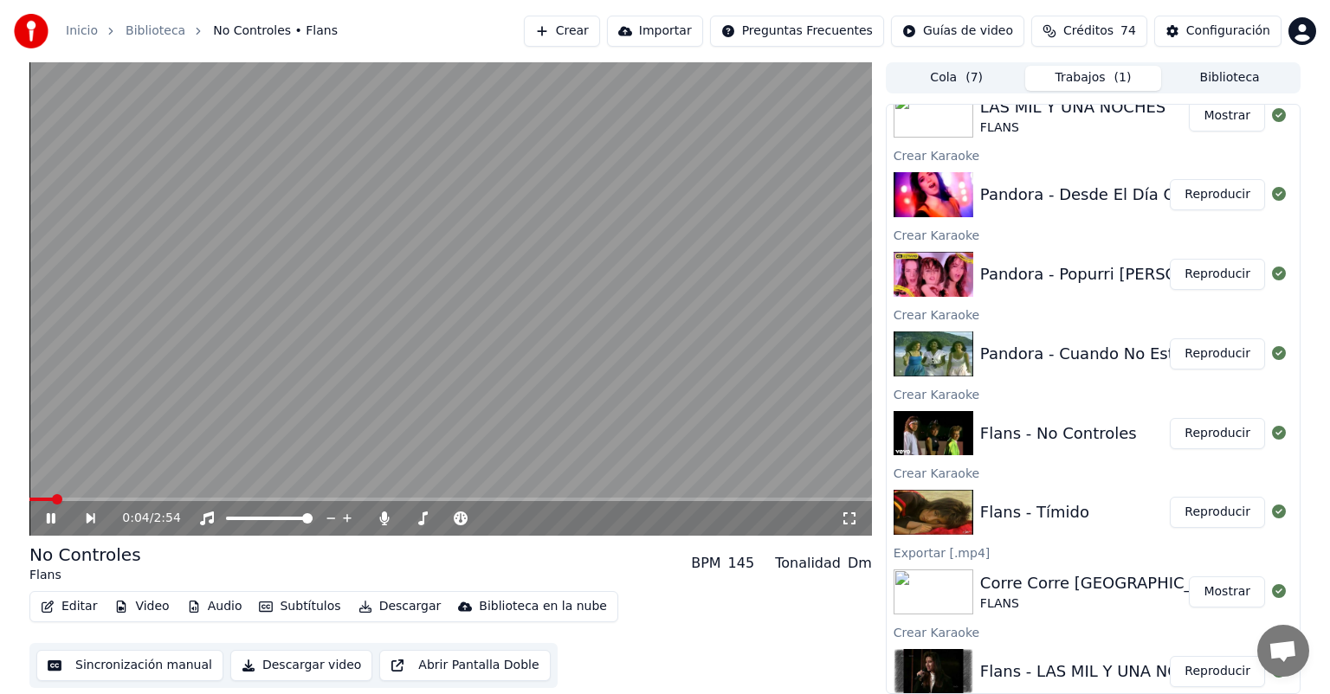
click at [1195, 507] on button "Reproducir" at bounding box center [1217, 512] width 95 height 31
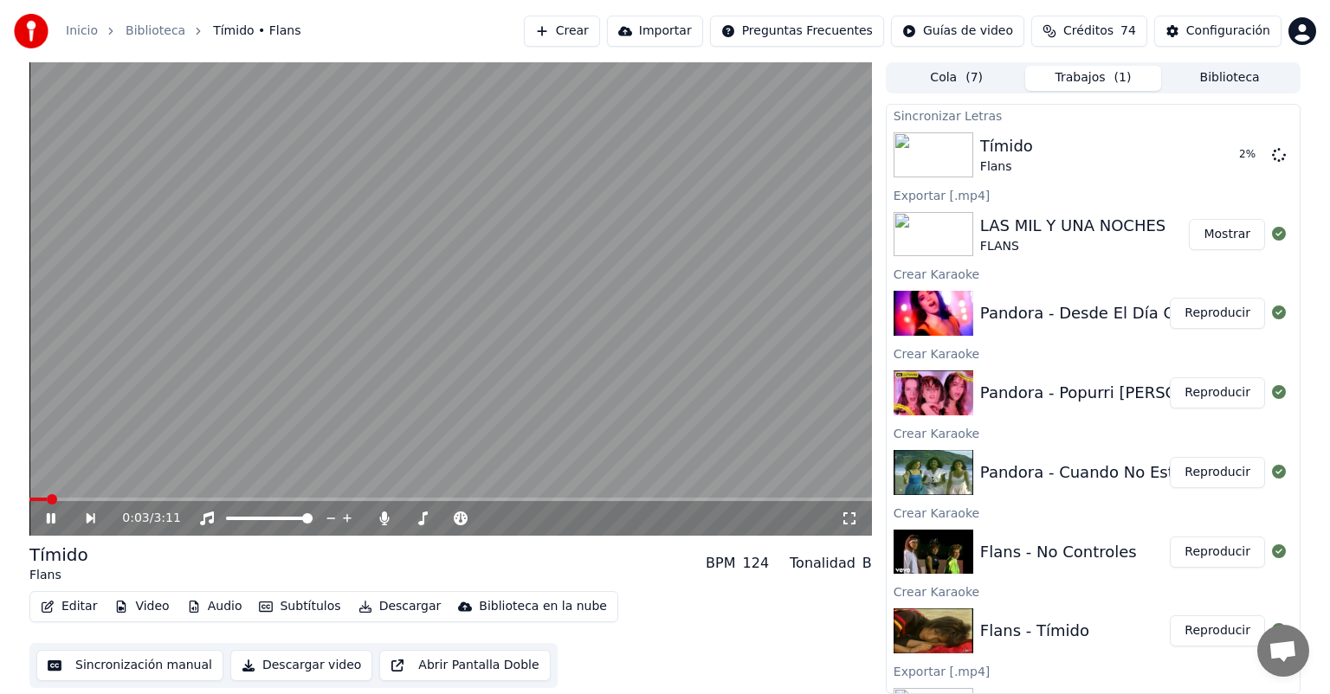
click at [47, 520] on icon at bounding box center [51, 518] width 9 height 10
click at [1122, 25] on span "74" at bounding box center [1129, 31] width 16 height 17
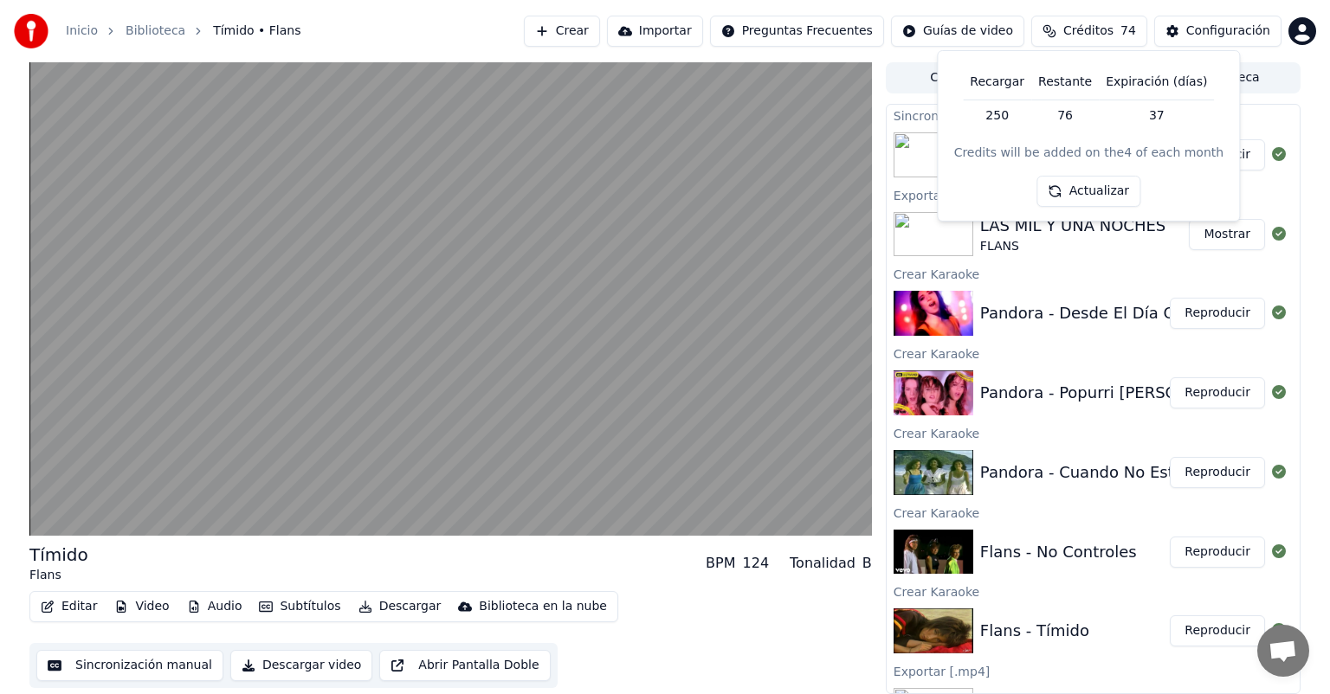
click at [336, 398] on video at bounding box center [450, 299] width 843 height 474
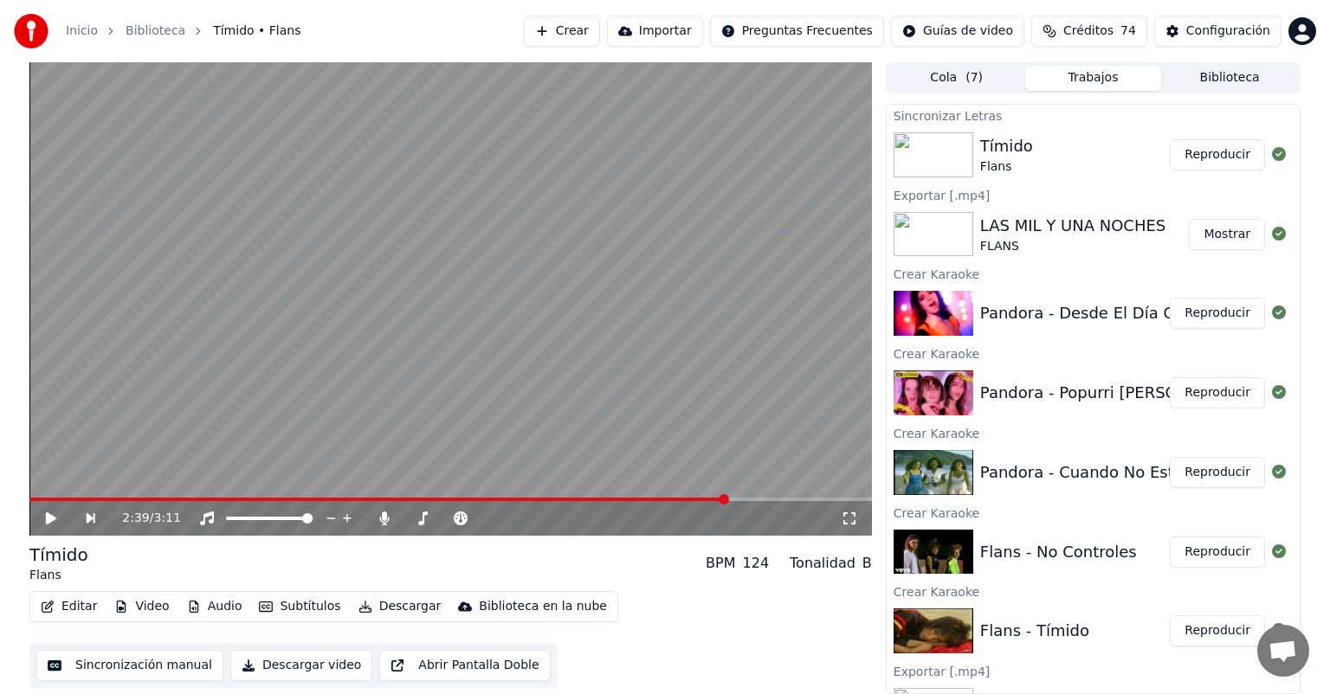
click at [428, 366] on video at bounding box center [450, 299] width 843 height 474
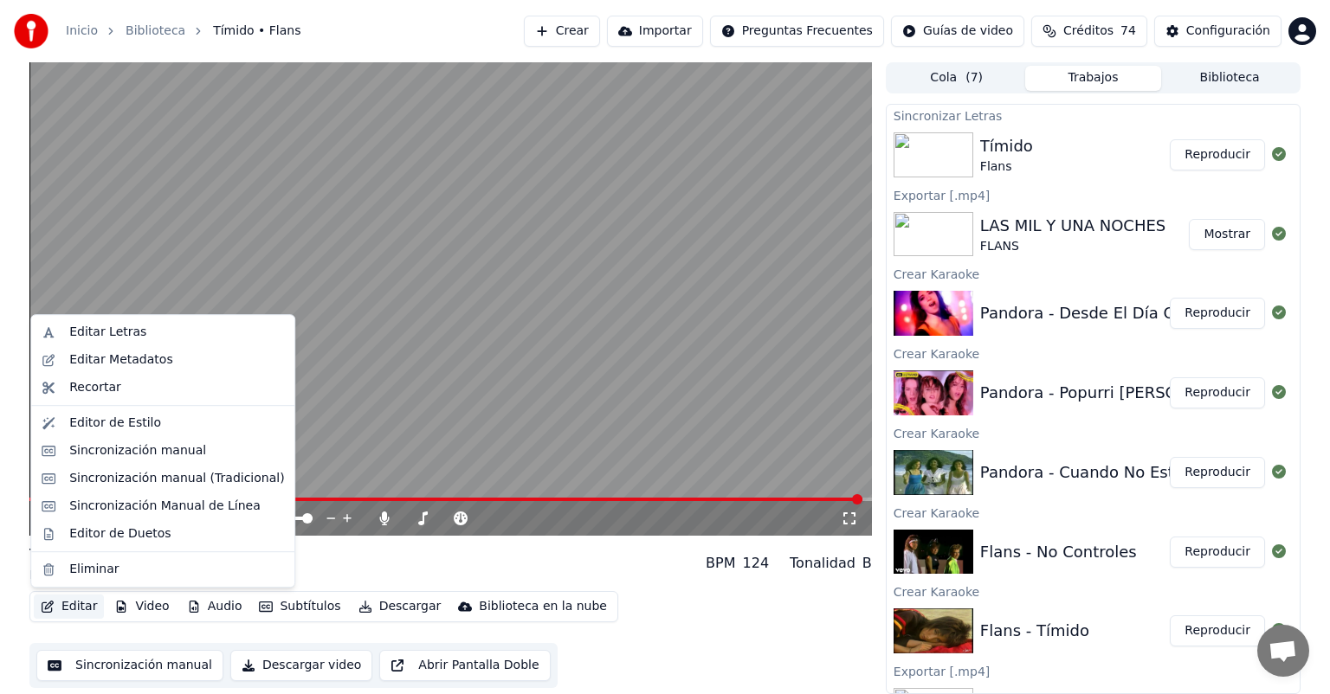
click at [67, 607] on button "Editar" at bounding box center [69, 607] width 70 height 24
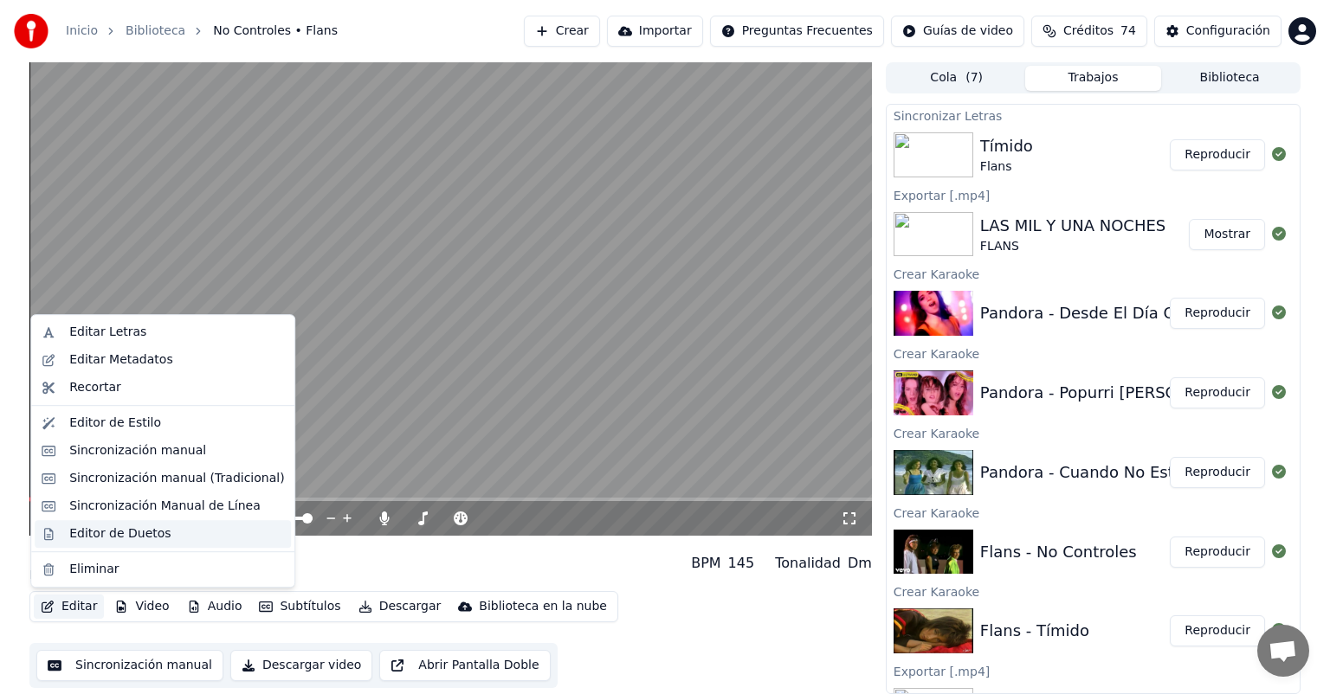
click at [72, 534] on div "Editor de Duetos" at bounding box center [119, 534] width 101 height 17
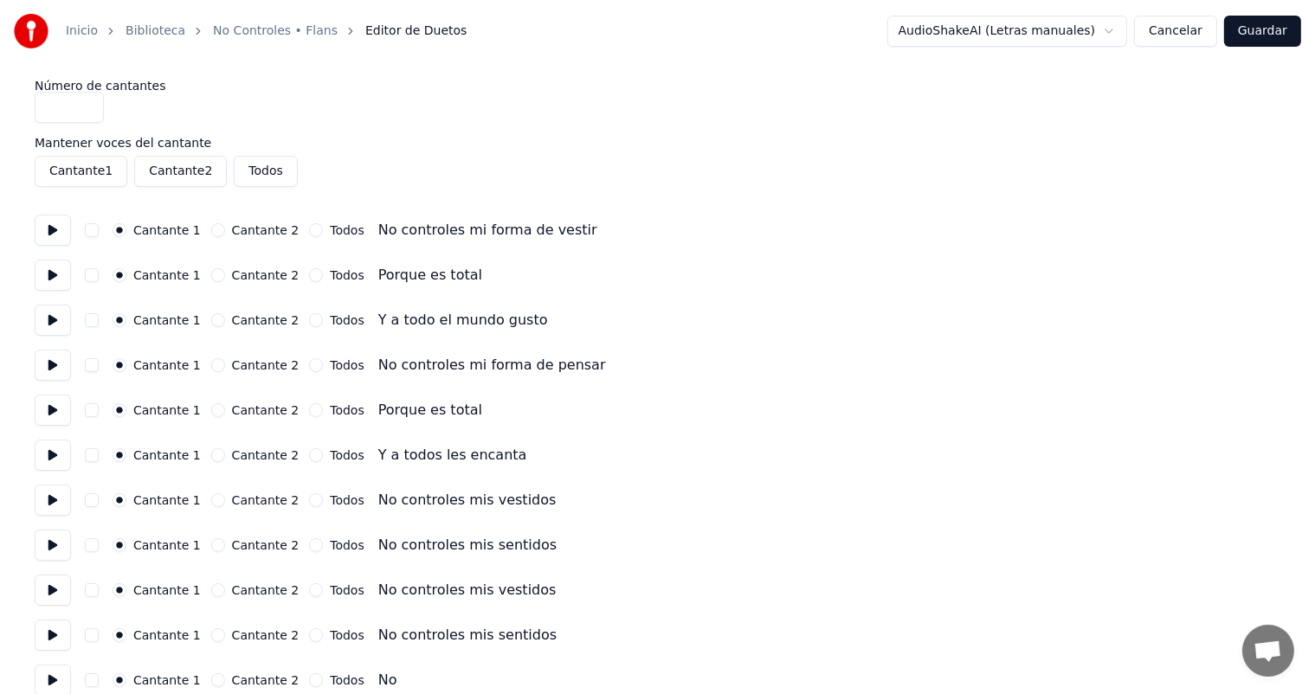
click at [1183, 29] on button "Cancelar" at bounding box center [1175, 31] width 83 height 31
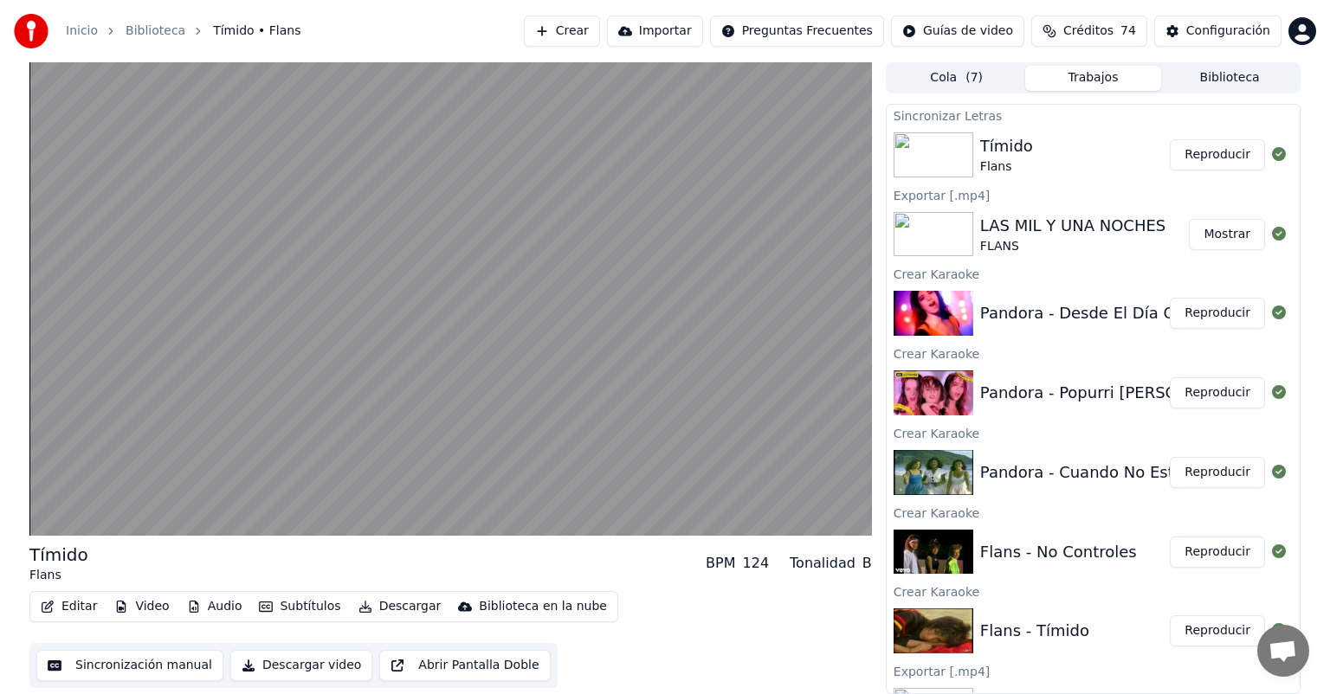
click at [1205, 629] on button "Reproducir" at bounding box center [1217, 631] width 95 height 31
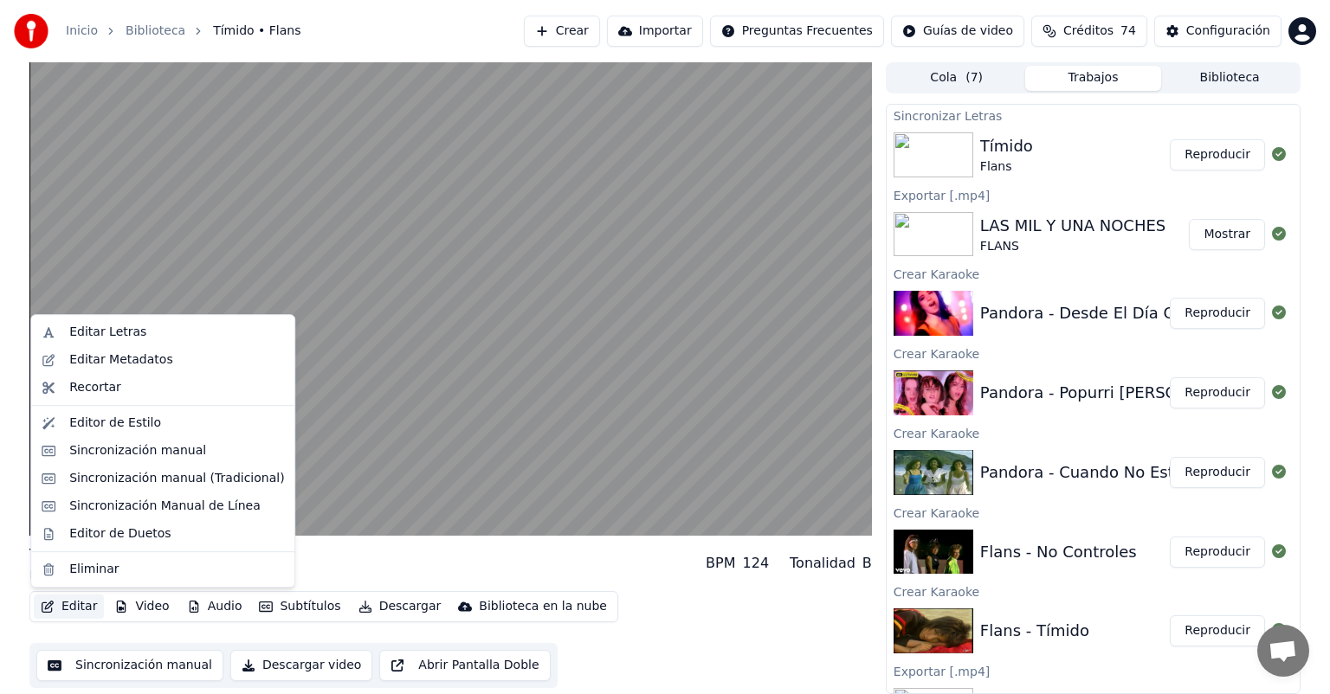
click at [68, 604] on button "Editar" at bounding box center [69, 607] width 70 height 24
click at [70, 539] on div "Editor de Duetos" at bounding box center [119, 534] width 101 height 17
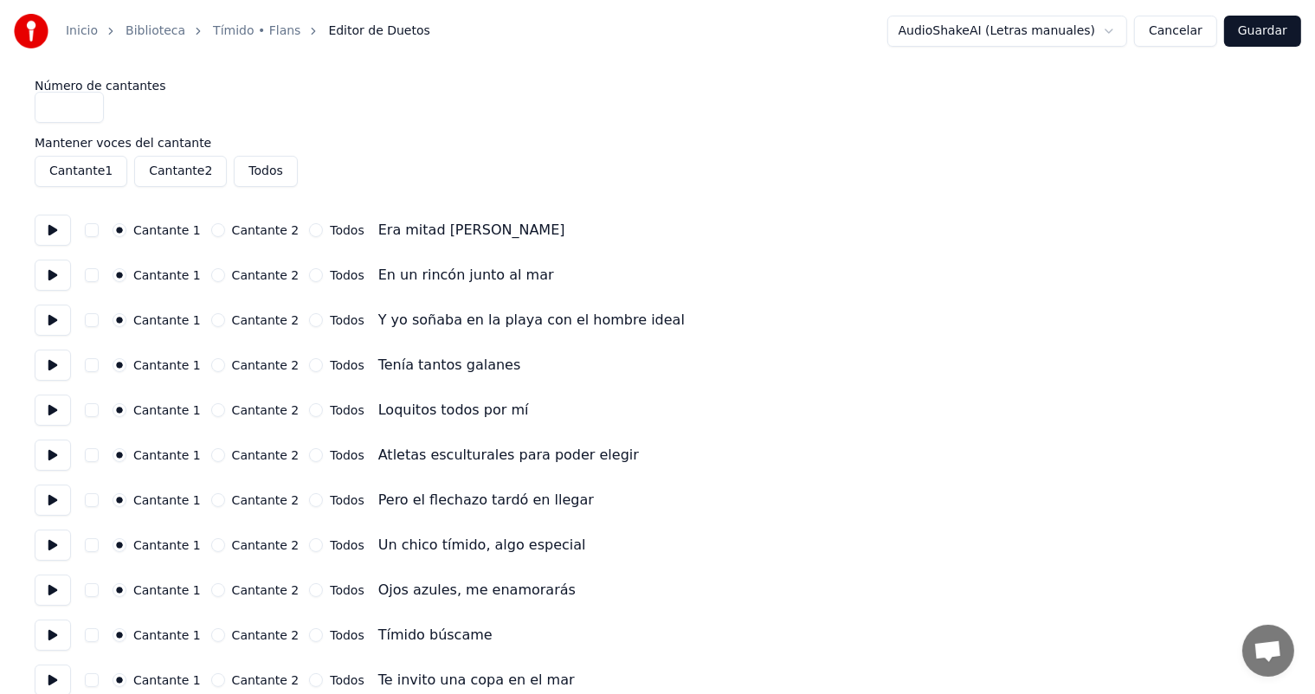
click at [52, 223] on button at bounding box center [53, 230] width 36 height 31
click at [50, 273] on button at bounding box center [53, 275] width 36 height 31
click at [56, 316] on button at bounding box center [53, 320] width 36 height 31
click at [57, 358] on button at bounding box center [53, 365] width 36 height 31
click at [55, 407] on button at bounding box center [53, 410] width 36 height 31
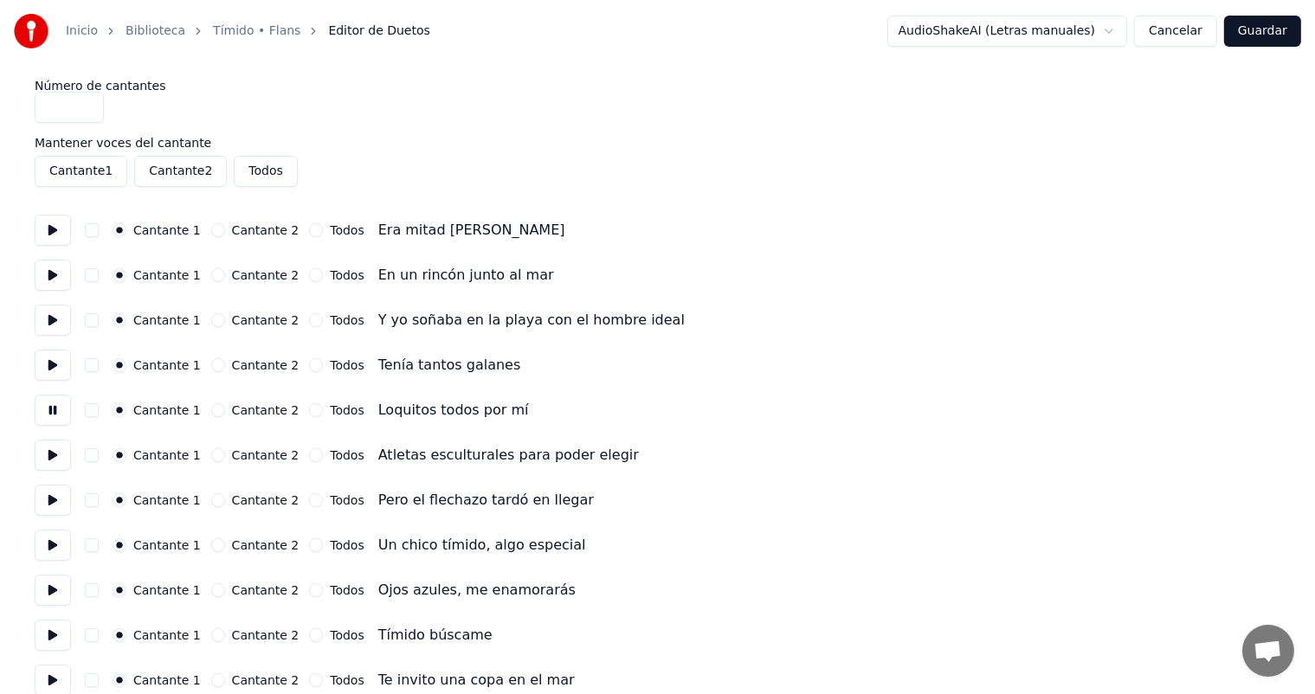
click at [50, 450] on button at bounding box center [53, 455] width 36 height 31
click at [47, 500] on button at bounding box center [53, 500] width 36 height 31
click at [232, 501] on label "Cantante 2" at bounding box center [266, 500] width 68 height 12
click at [225, 501] on button "Cantante 2" at bounding box center [218, 501] width 14 height 14
click at [222, 547] on button "Cantante 2" at bounding box center [218, 546] width 14 height 14
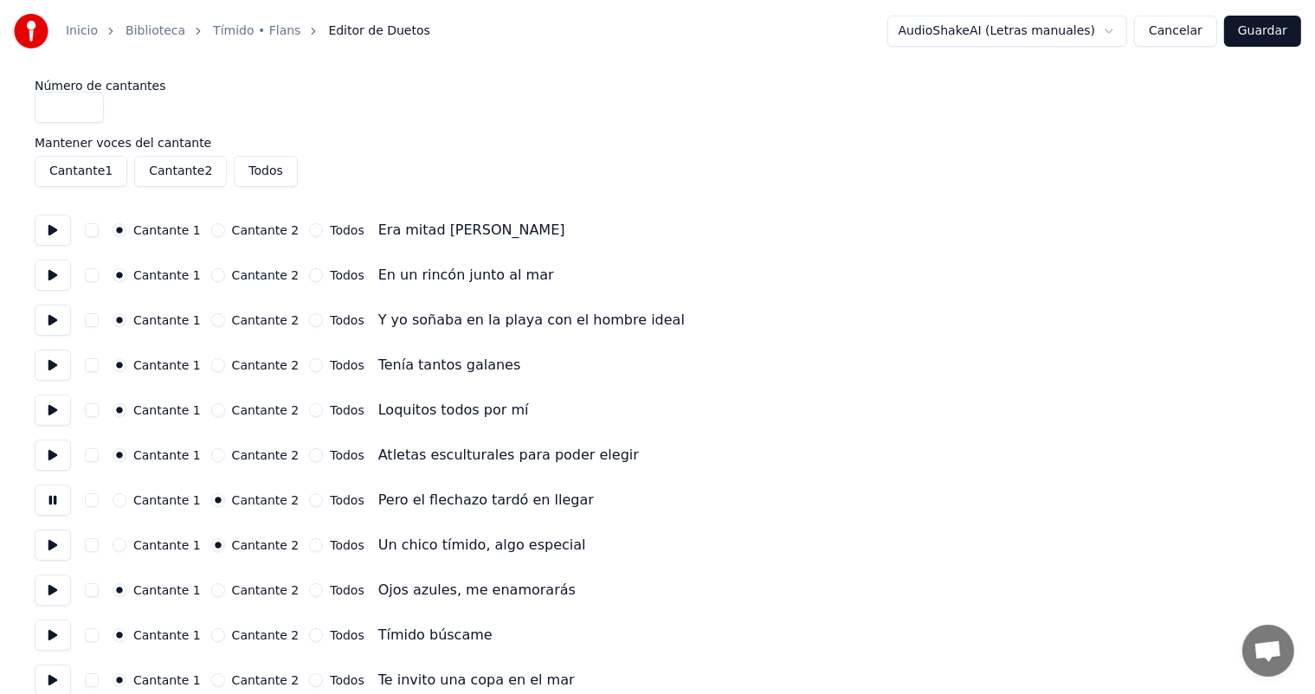
click at [52, 545] on button at bounding box center [53, 545] width 36 height 31
click at [211, 595] on button "Cantante 2" at bounding box center [218, 591] width 14 height 14
click at [59, 588] on button at bounding box center [53, 590] width 36 height 31
click at [309, 641] on button "Todos" at bounding box center [316, 636] width 14 height 14
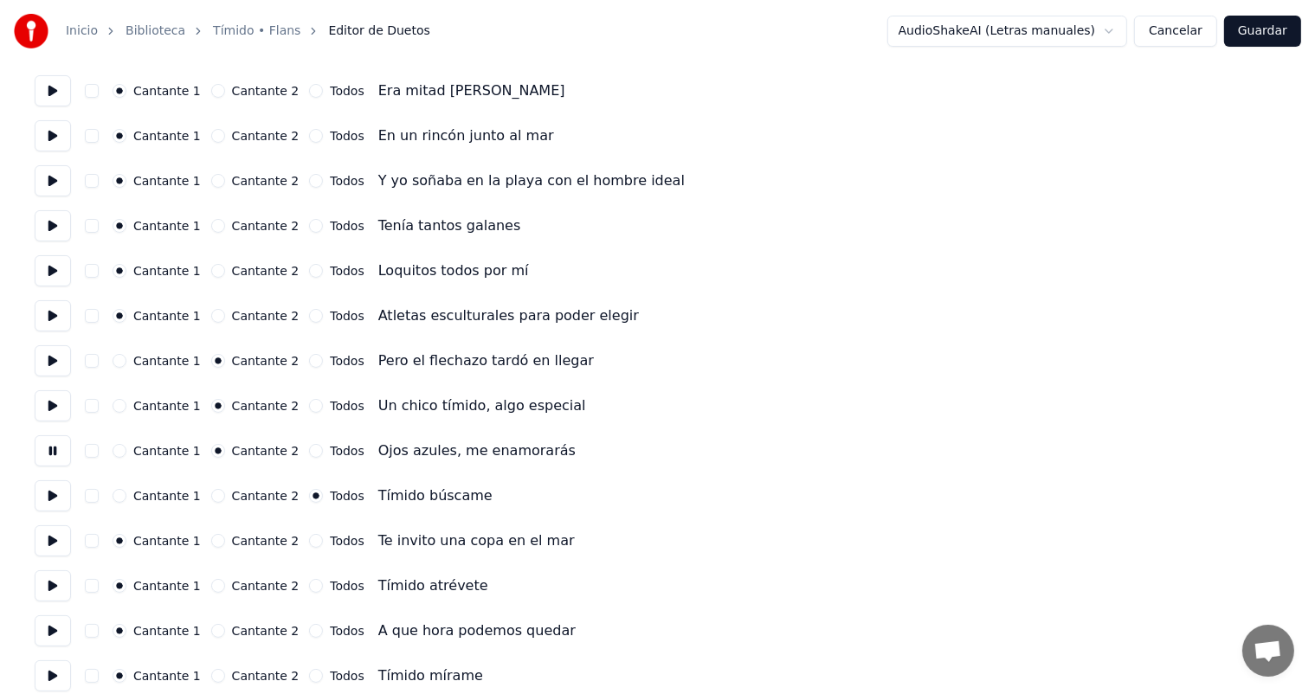
scroll to position [142, 0]
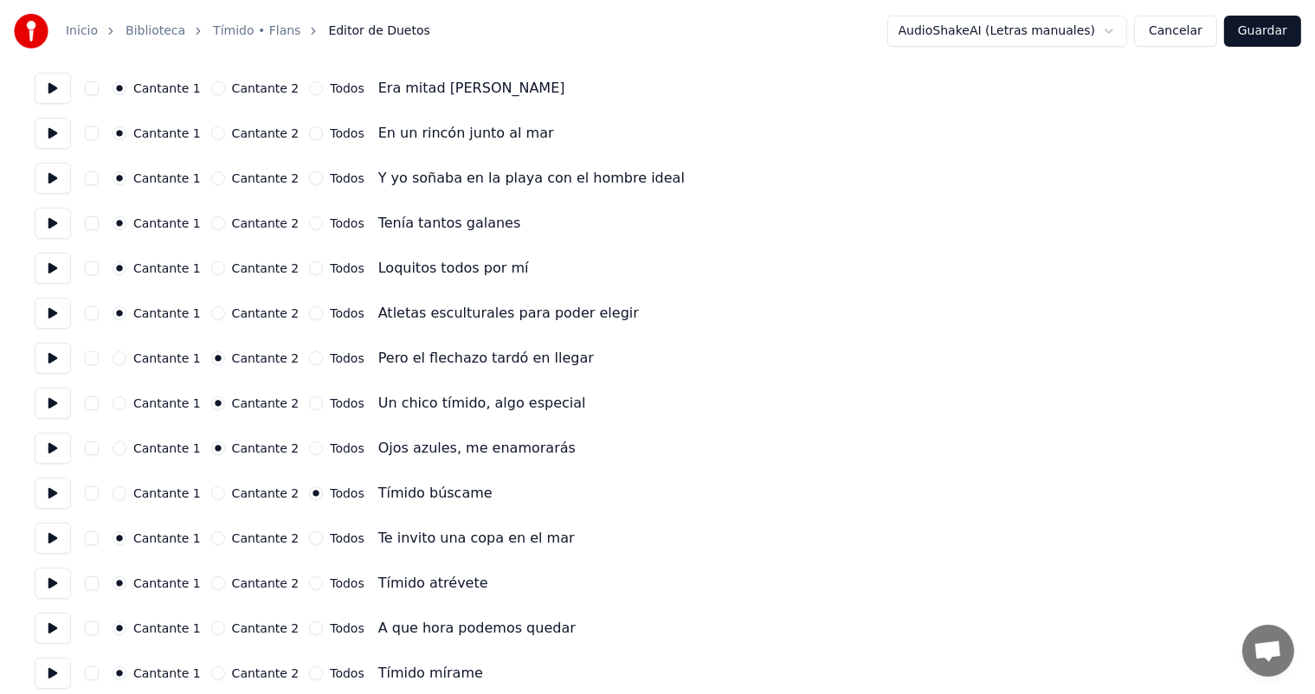
click at [59, 535] on button at bounding box center [53, 538] width 36 height 31
click at [63, 494] on button at bounding box center [53, 493] width 36 height 31
click at [309, 586] on button "Todos" at bounding box center [316, 584] width 14 height 14
click at [48, 584] on button at bounding box center [53, 583] width 36 height 31
click at [309, 673] on button "Todos" at bounding box center [316, 674] width 14 height 14
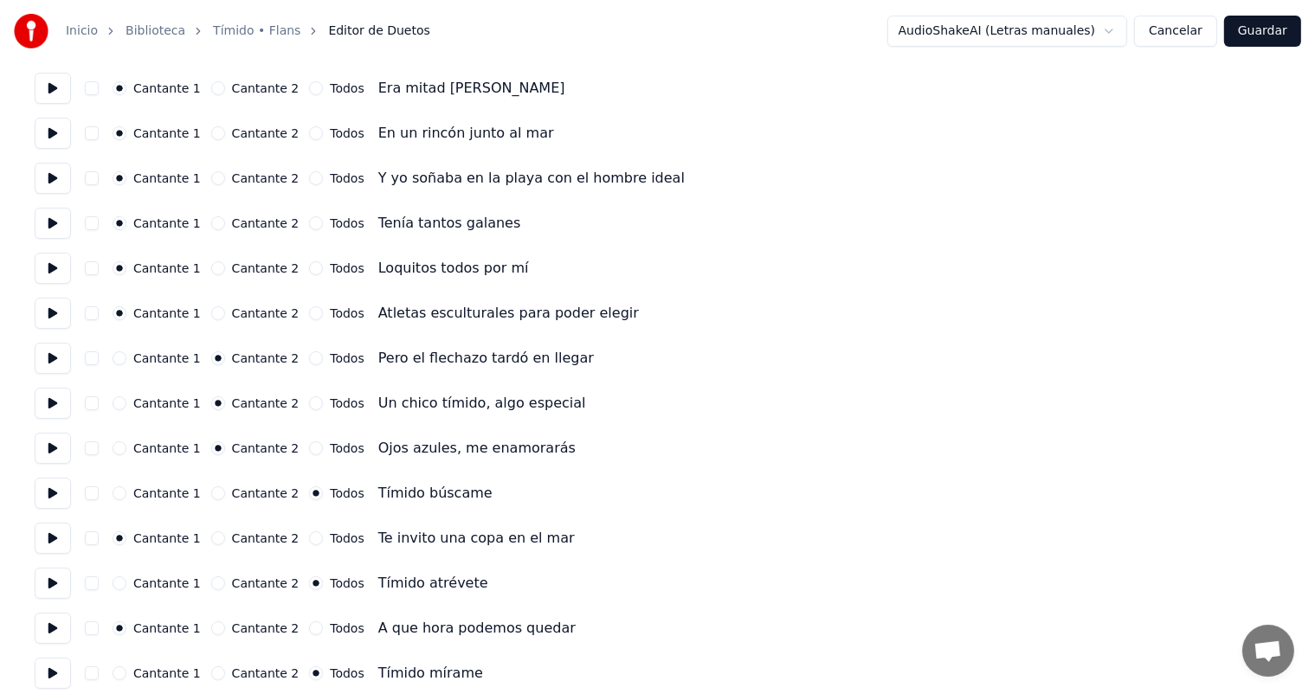
click at [47, 668] on button at bounding box center [53, 673] width 36 height 31
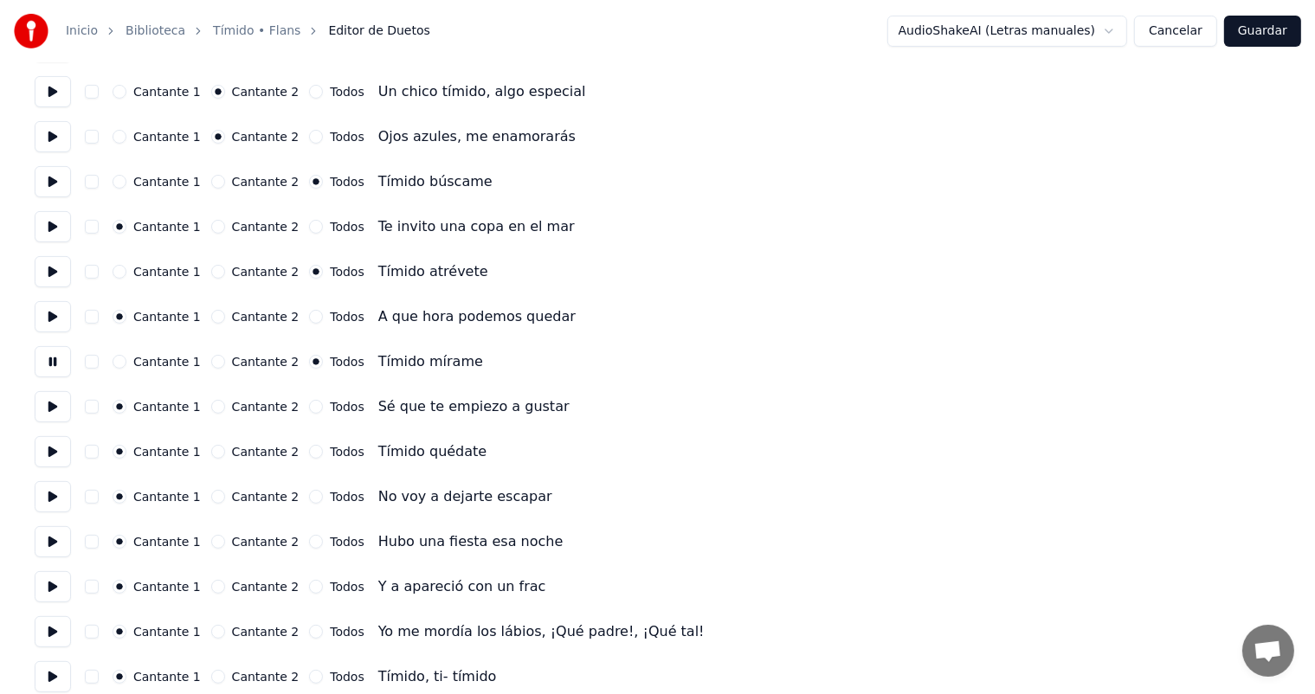
scroll to position [455, 0]
click at [309, 449] on button "Todos" at bounding box center [316, 450] width 14 height 14
click at [61, 446] on button at bounding box center [53, 450] width 36 height 31
click at [44, 503] on button at bounding box center [53, 495] width 36 height 31
click at [51, 541] on button at bounding box center [53, 540] width 36 height 31
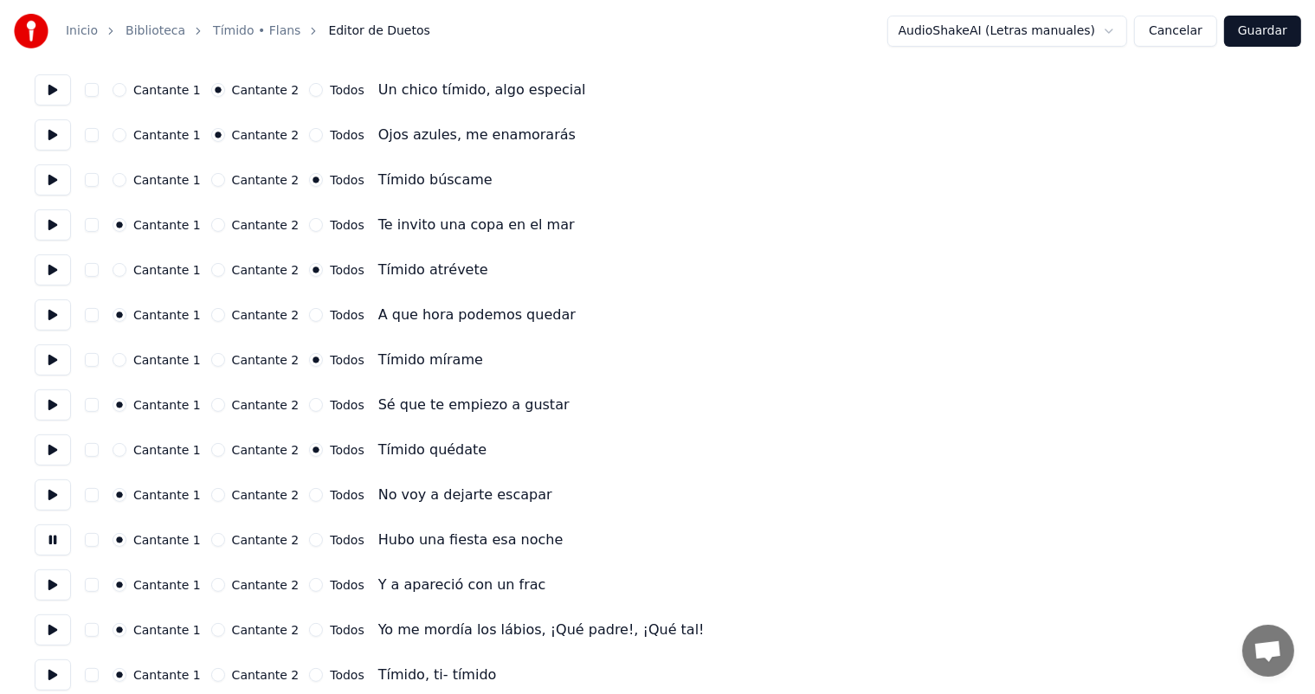
click at [52, 591] on button at bounding box center [53, 585] width 36 height 31
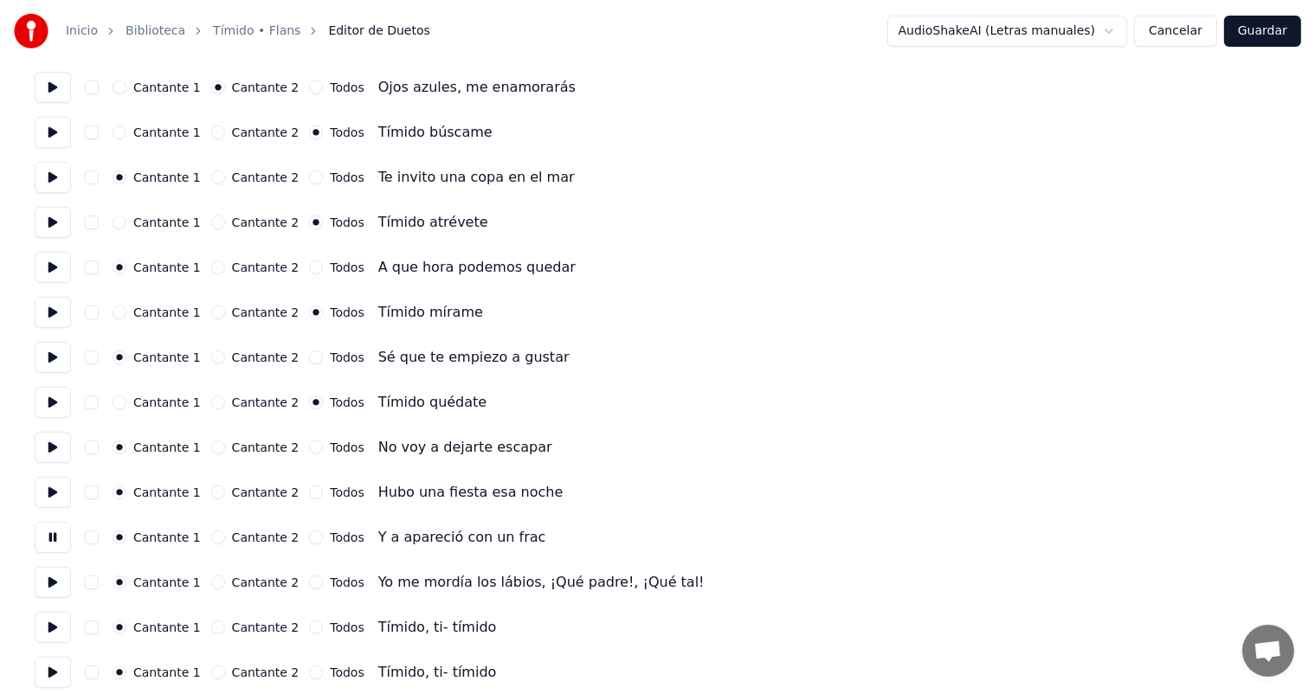
scroll to position [524, 0]
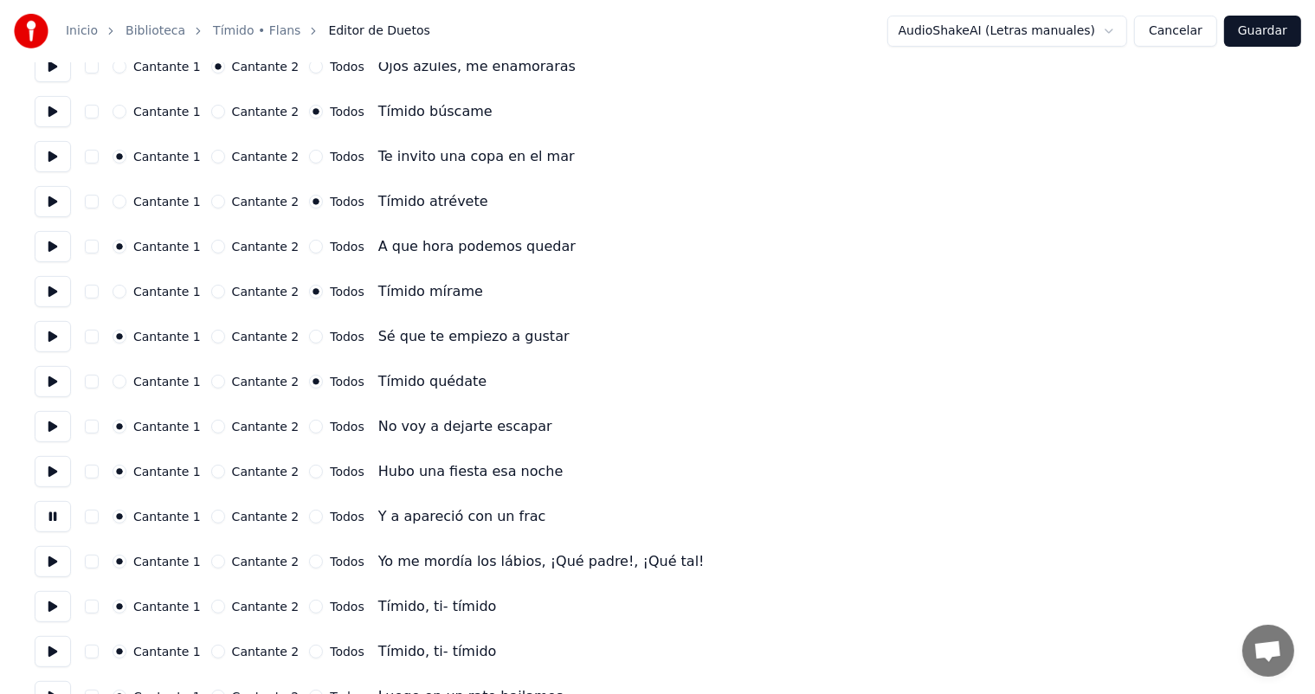
click at [47, 570] on button at bounding box center [53, 561] width 36 height 31
click at [309, 609] on button "Todos" at bounding box center [316, 607] width 14 height 14
click at [280, 650] on label "Cantante 2" at bounding box center [266, 652] width 68 height 12
click at [225, 650] on button "Cantante 2" at bounding box center [218, 652] width 14 height 14
click at [309, 650] on button "Todos" at bounding box center [316, 652] width 14 height 14
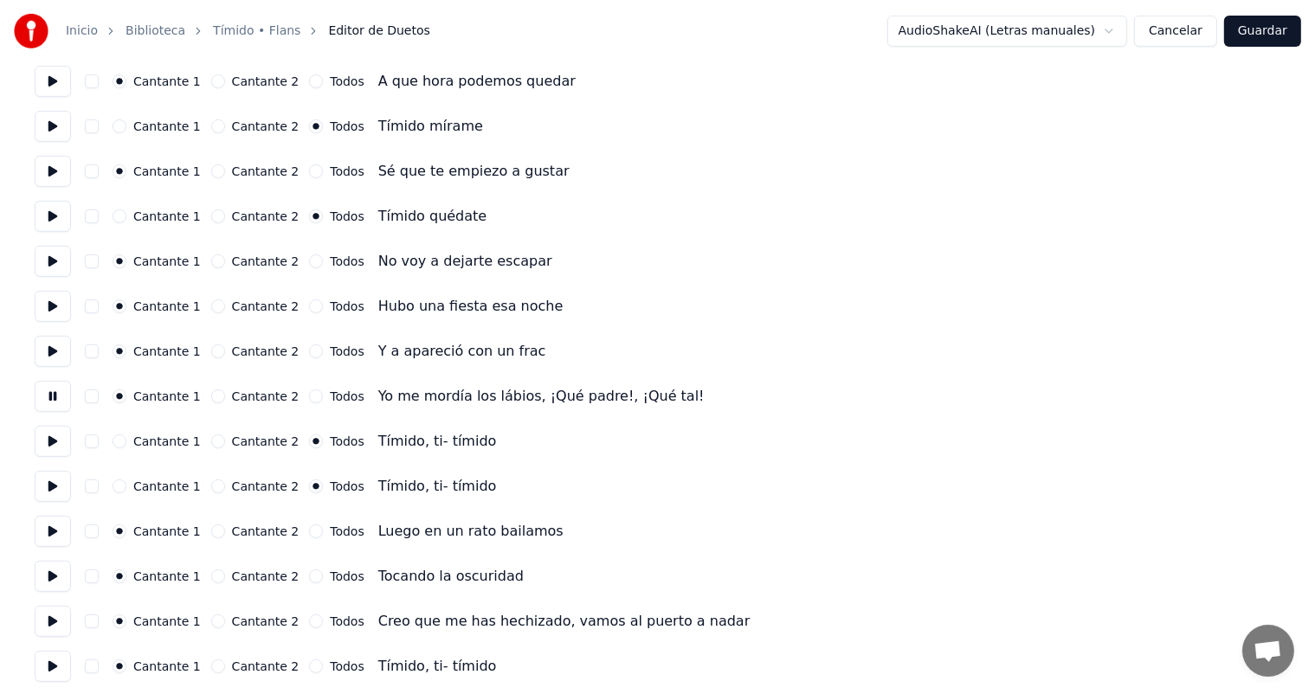
scroll to position [703, 0]
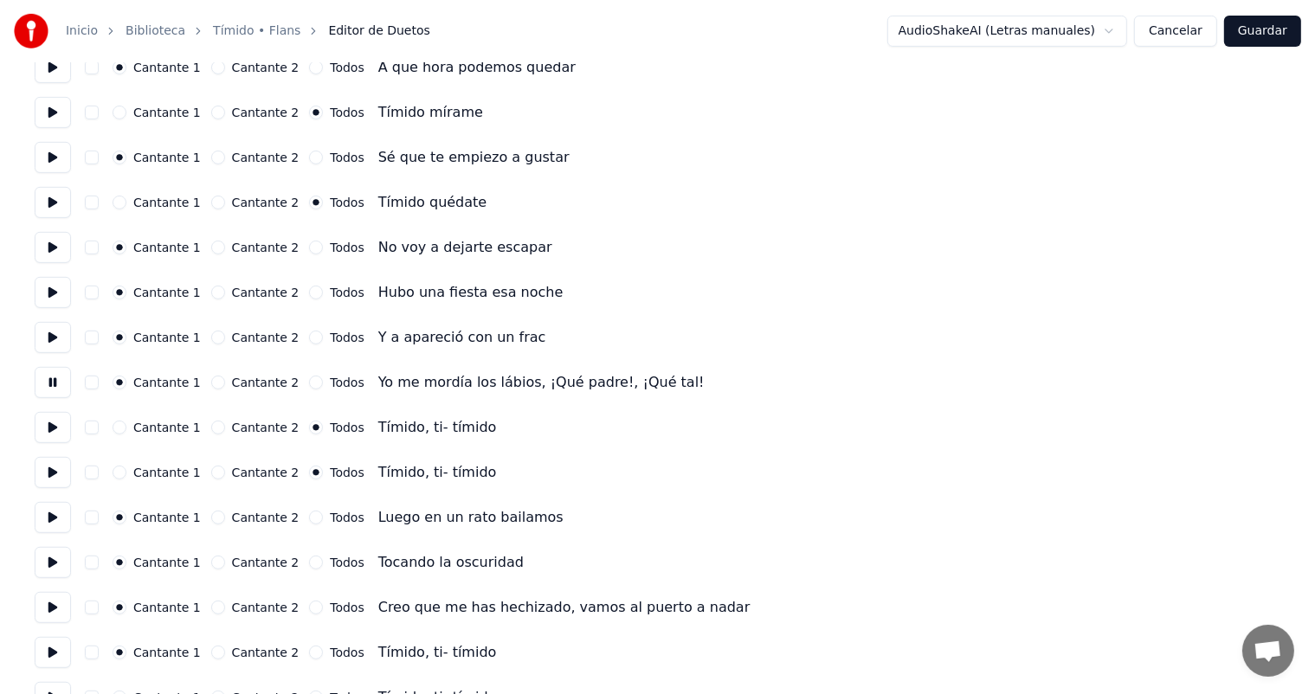
click at [49, 524] on button at bounding box center [53, 517] width 36 height 31
click at [50, 559] on button at bounding box center [53, 562] width 36 height 31
click at [52, 564] on button at bounding box center [53, 562] width 36 height 31
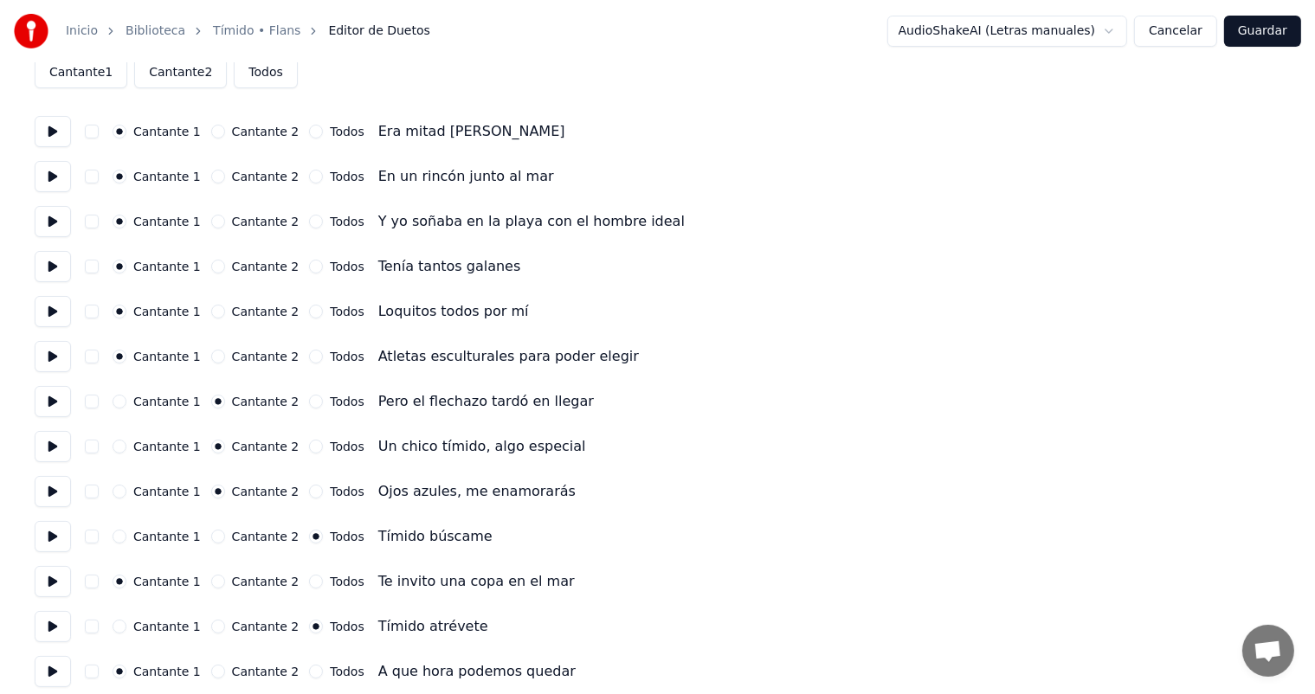
scroll to position [0, 0]
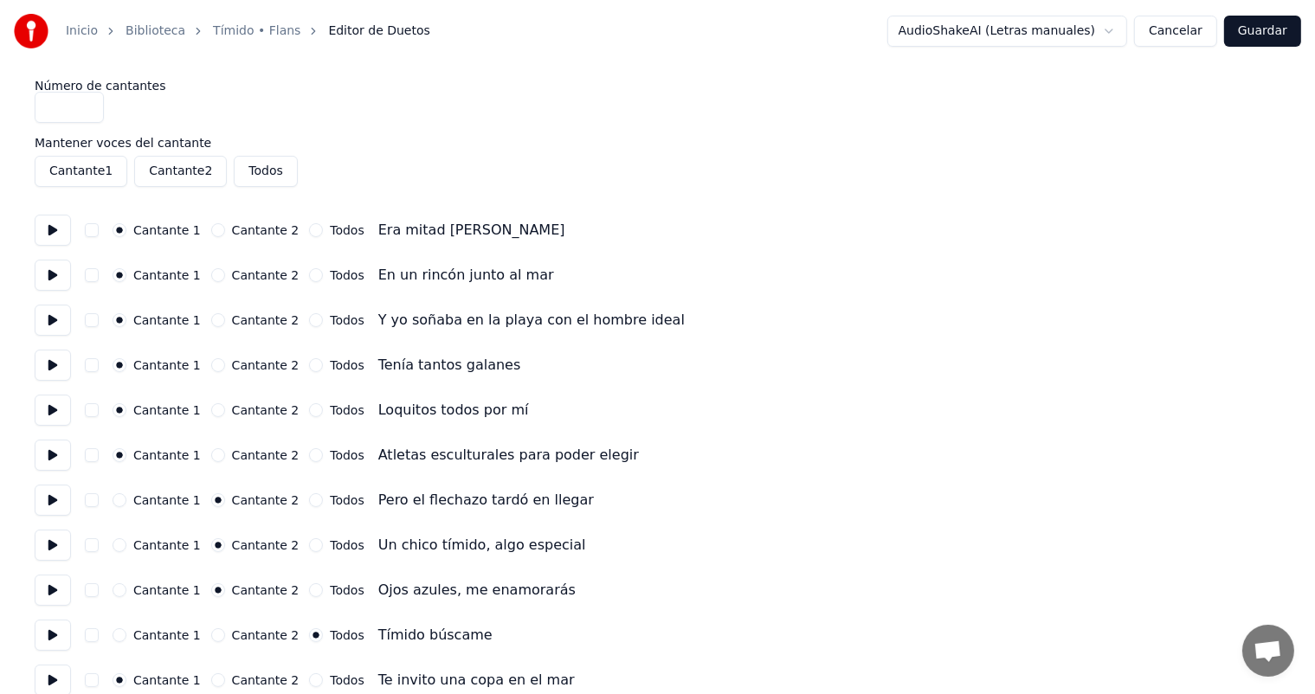
click at [53, 231] on button at bounding box center [53, 230] width 36 height 31
click at [49, 284] on button at bounding box center [53, 275] width 36 height 31
click at [50, 324] on button at bounding box center [53, 320] width 36 height 31
click at [54, 362] on button at bounding box center [53, 365] width 36 height 31
click at [60, 407] on button at bounding box center [53, 410] width 36 height 31
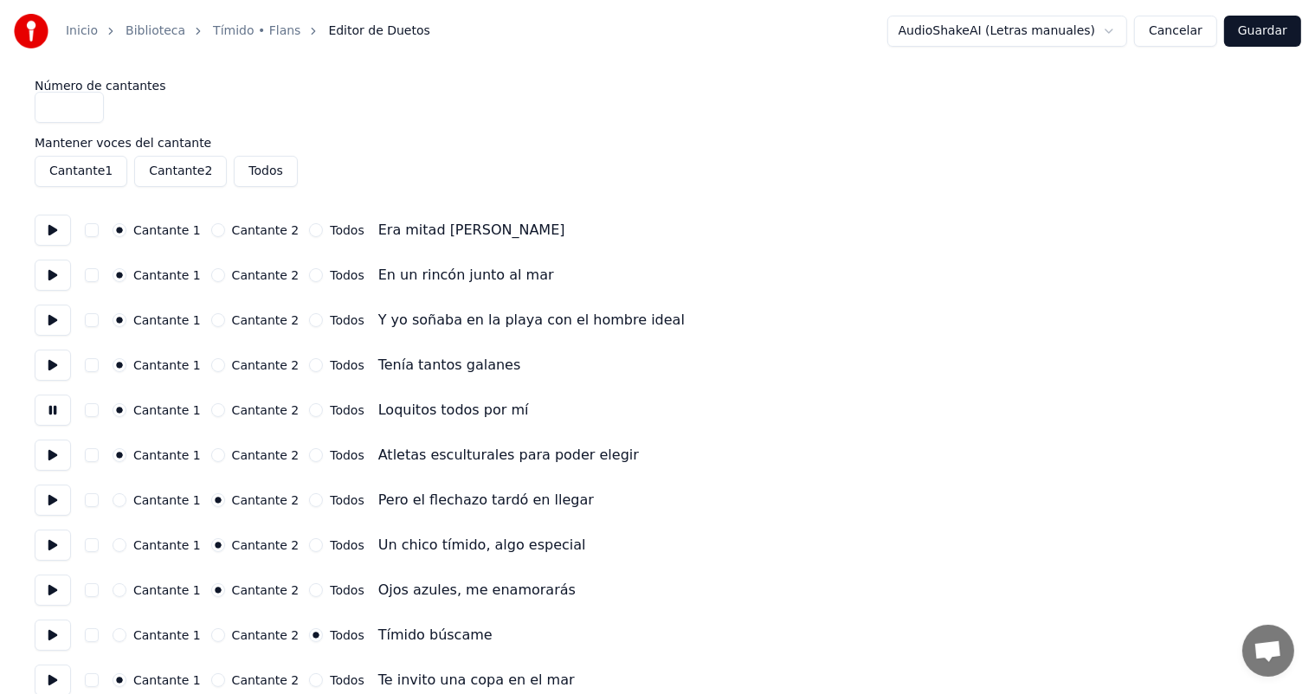
click at [51, 468] on button at bounding box center [53, 455] width 36 height 31
click at [56, 506] on button at bounding box center [53, 500] width 36 height 31
click at [48, 537] on button at bounding box center [53, 545] width 36 height 31
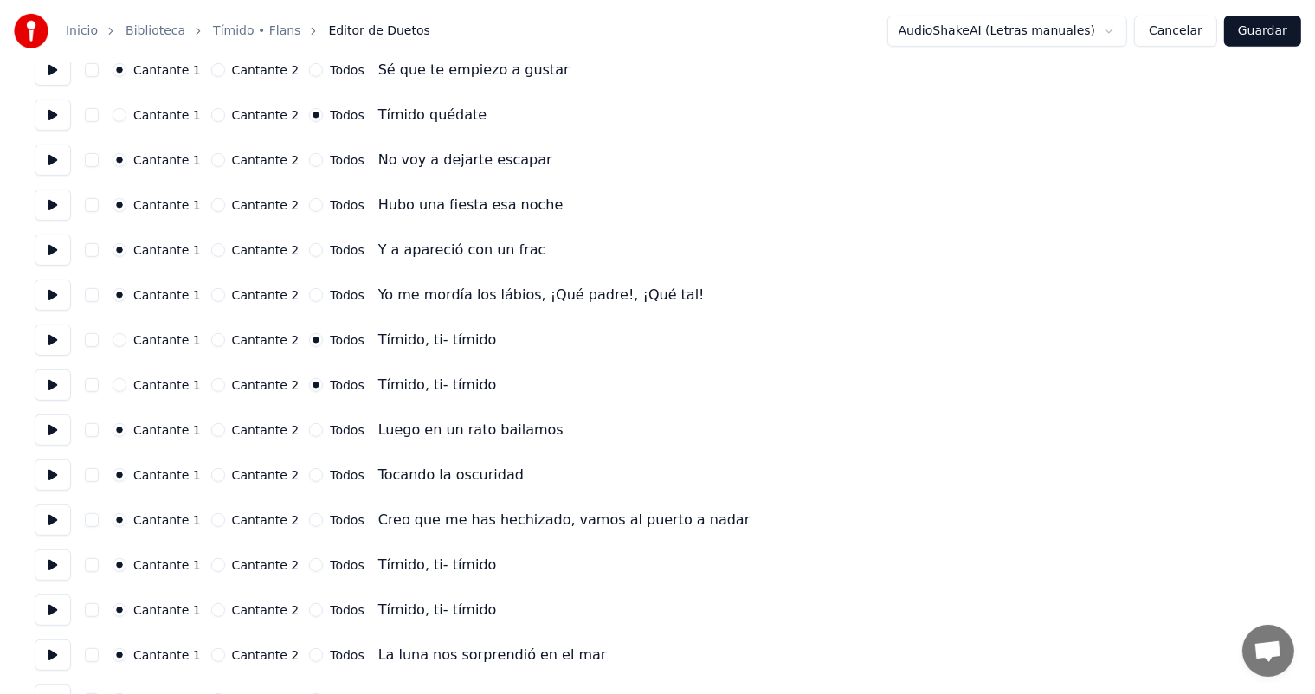
scroll to position [803, 0]
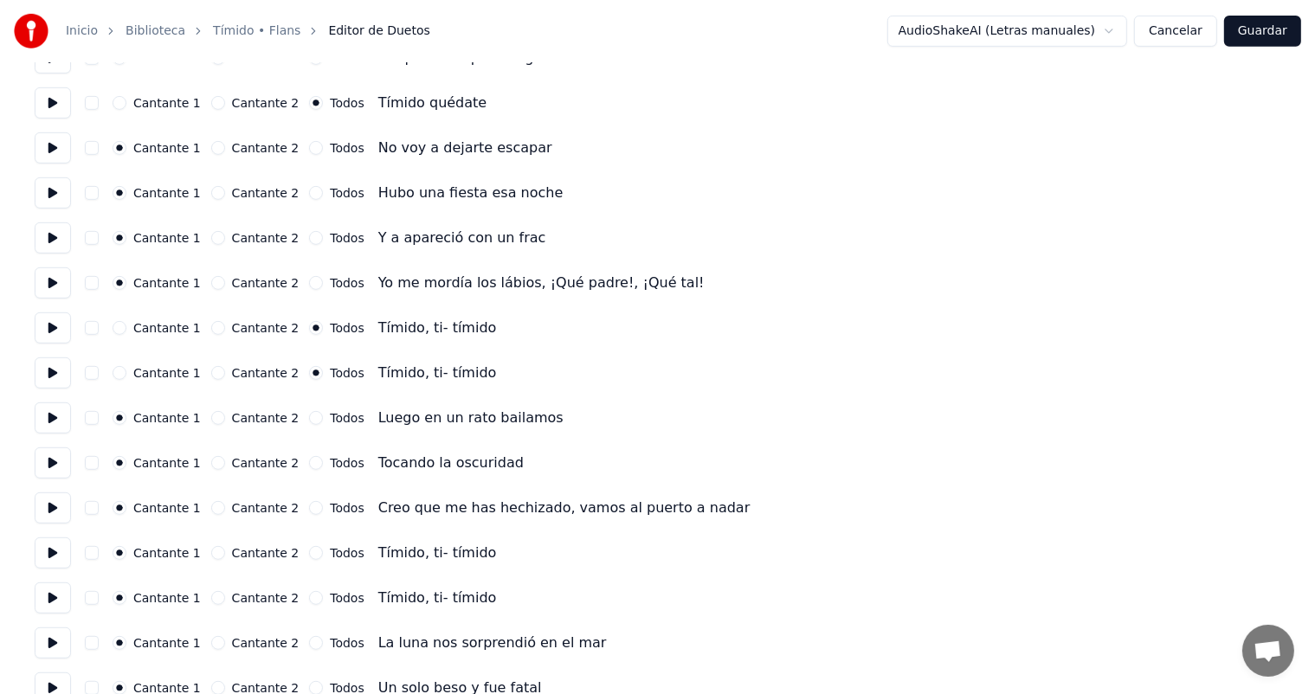
click at [41, 541] on button at bounding box center [53, 553] width 36 height 31
click at [309, 552] on button "Todos" at bounding box center [316, 553] width 14 height 14
click at [309, 596] on button "Todos" at bounding box center [316, 598] width 14 height 14
click at [215, 642] on button "Cantante 2" at bounding box center [218, 643] width 14 height 14
click at [55, 636] on button at bounding box center [53, 643] width 36 height 31
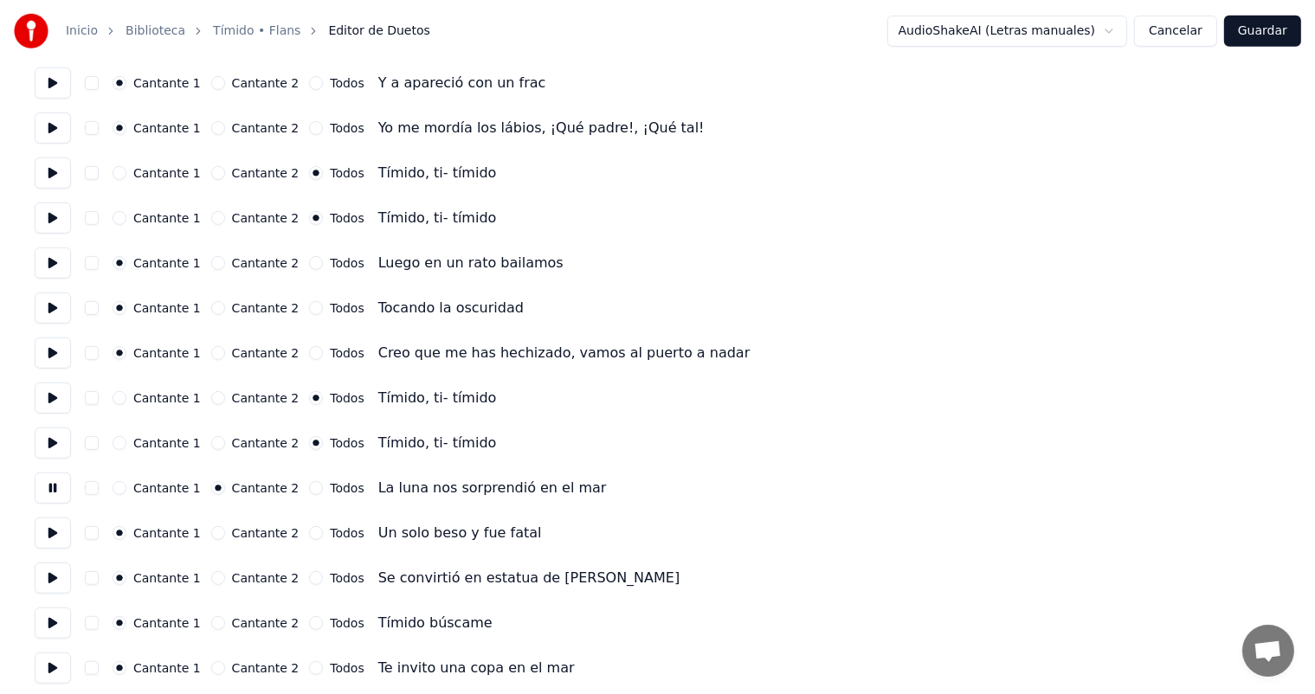
scroll to position [977, 0]
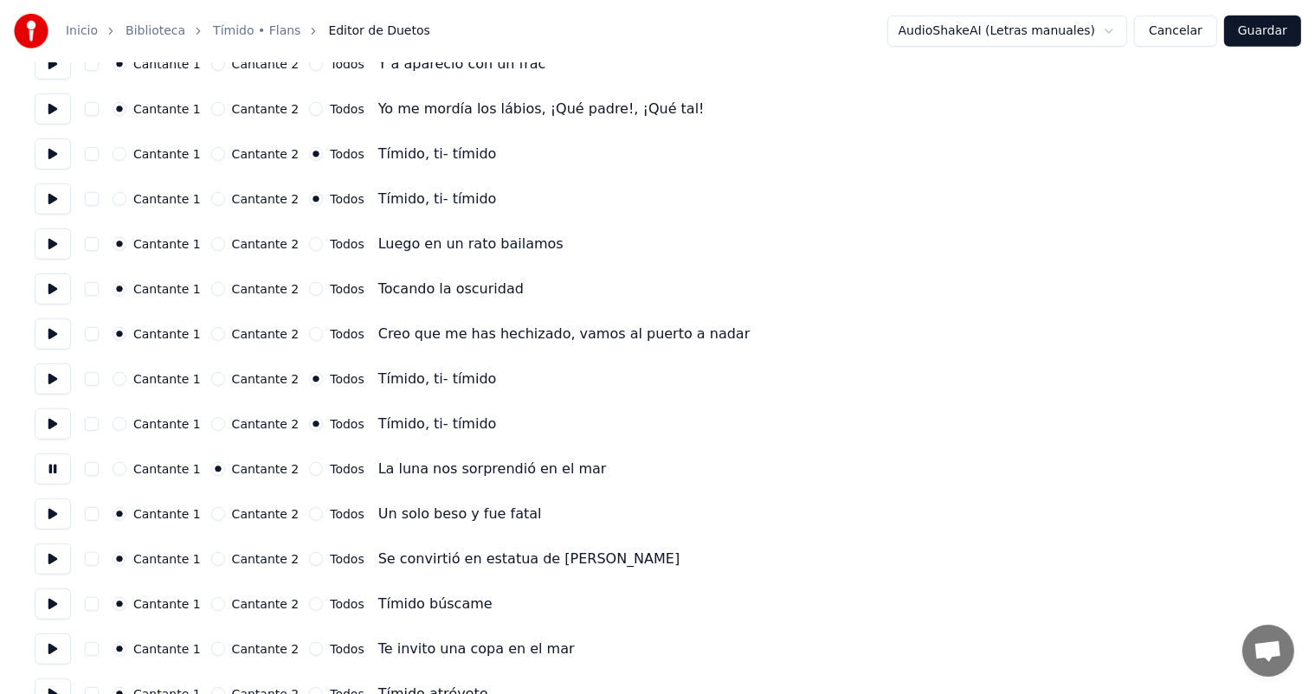
click at [213, 513] on button "Cantante 2" at bounding box center [218, 514] width 14 height 14
click at [41, 516] on button at bounding box center [53, 514] width 36 height 31
click at [215, 559] on button "Cantante 2" at bounding box center [218, 559] width 14 height 14
click at [61, 556] on button at bounding box center [53, 559] width 36 height 31
click at [309, 606] on button "Todos" at bounding box center [316, 604] width 14 height 14
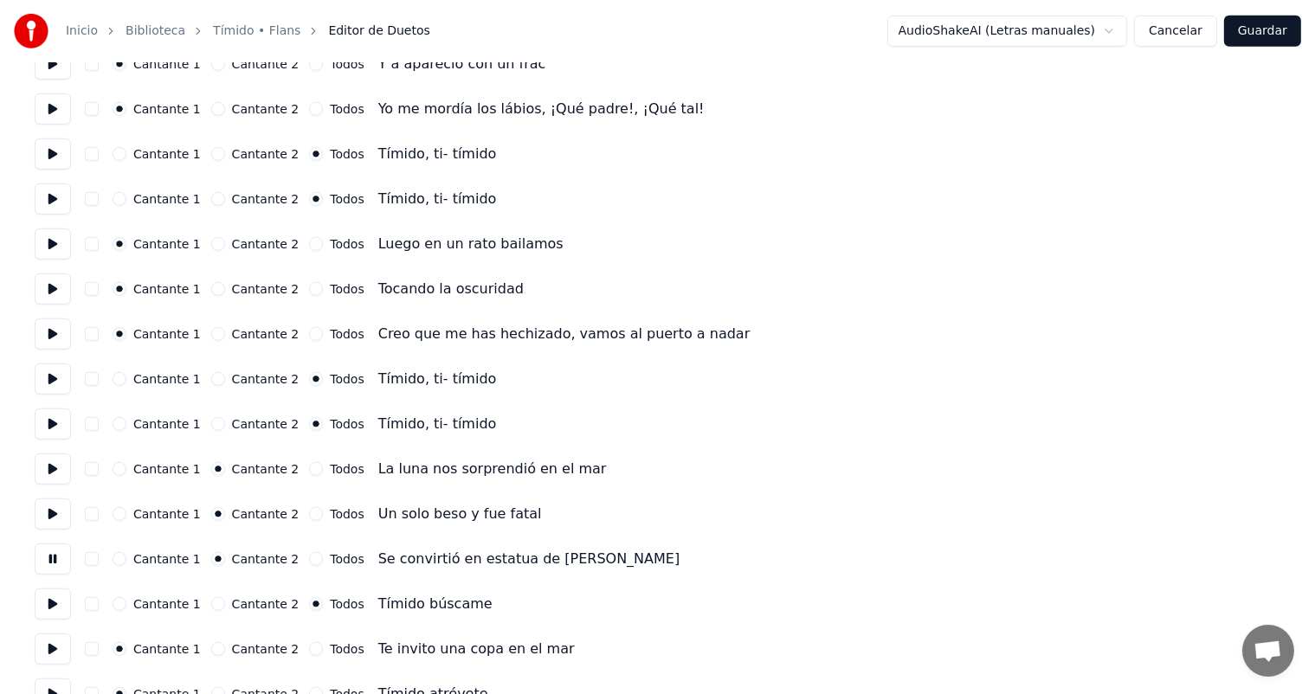
click at [57, 642] on button at bounding box center [53, 649] width 36 height 31
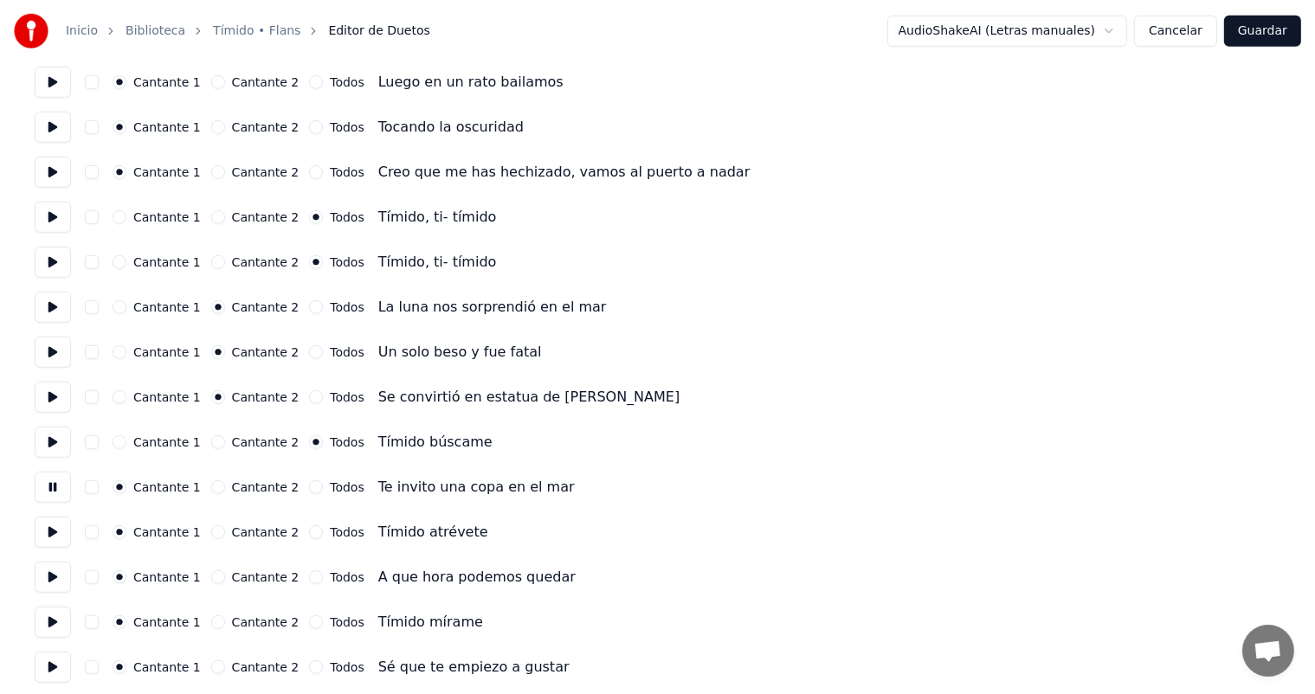
scroll to position [1140, 0]
click at [309, 533] on button "Todos" at bounding box center [316, 532] width 14 height 14
click at [49, 537] on button at bounding box center [53, 531] width 36 height 31
click at [309, 621] on button "Todos" at bounding box center [316, 622] width 14 height 14
click at [52, 619] on button at bounding box center [53, 621] width 36 height 31
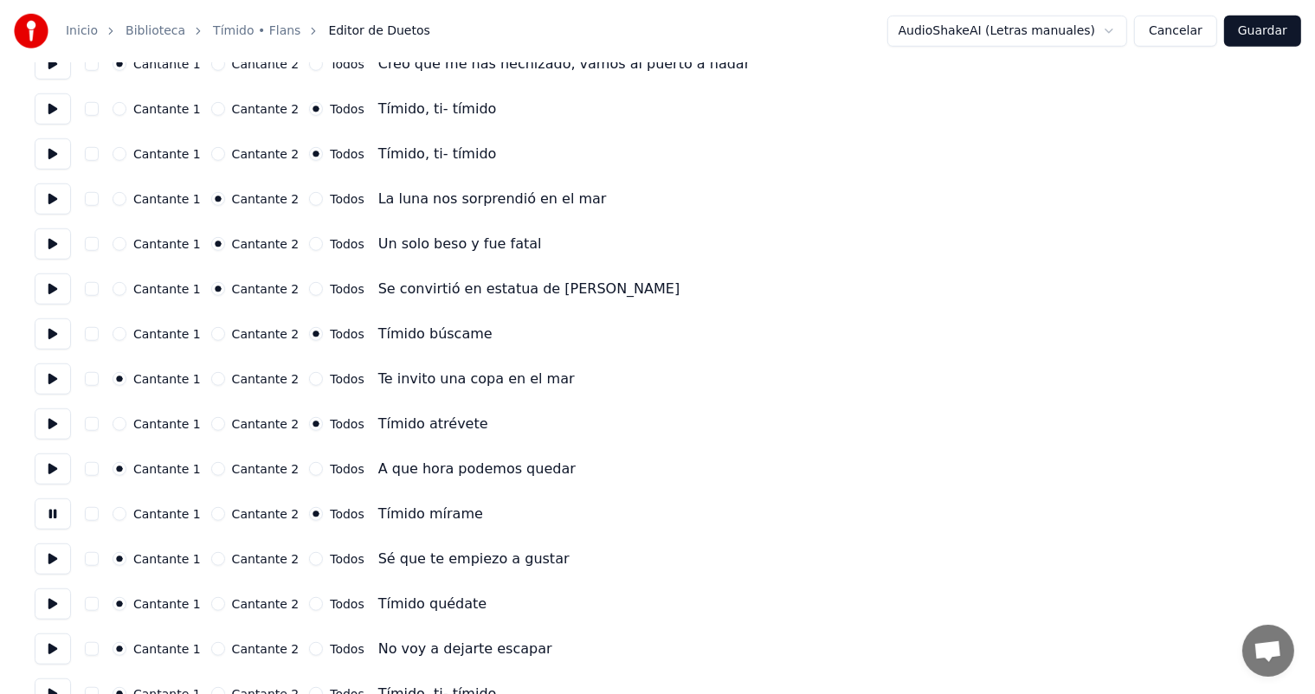
scroll to position [1278, 0]
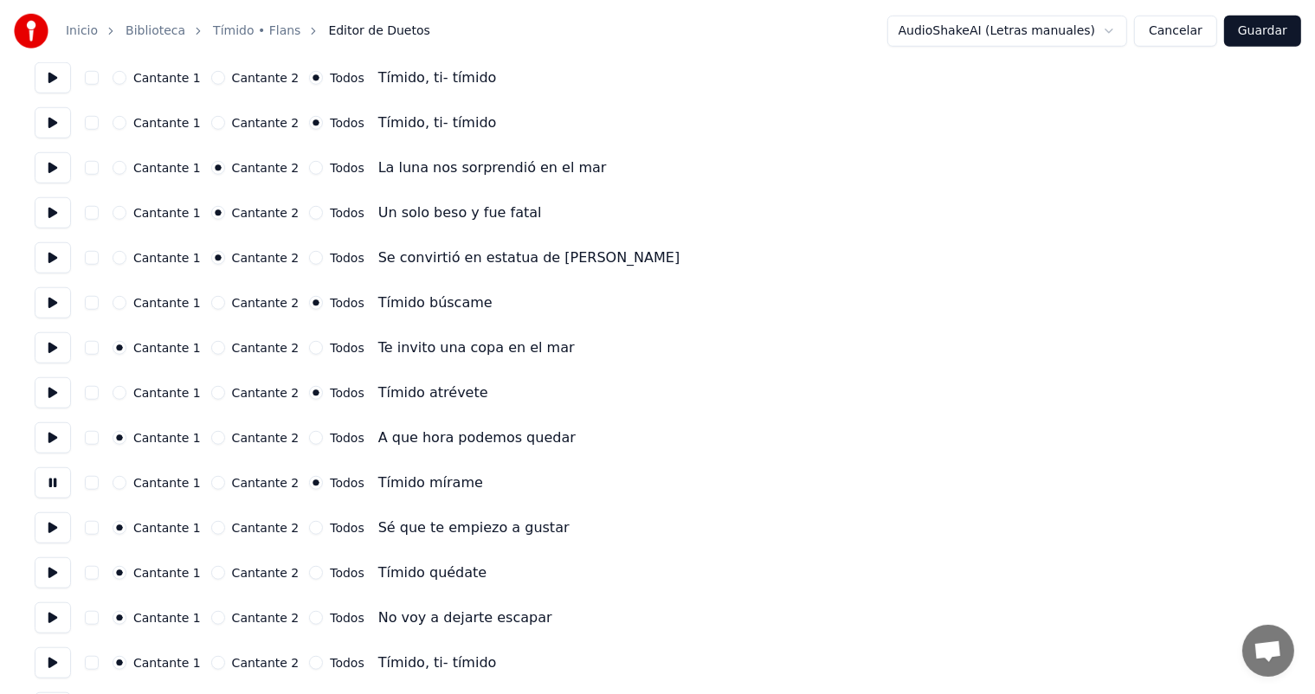
click at [309, 572] on button "Todos" at bounding box center [316, 573] width 14 height 14
click at [51, 584] on button at bounding box center [53, 573] width 36 height 31
click at [309, 662] on button "Todos" at bounding box center [316, 663] width 14 height 14
click at [57, 663] on button at bounding box center [53, 663] width 36 height 31
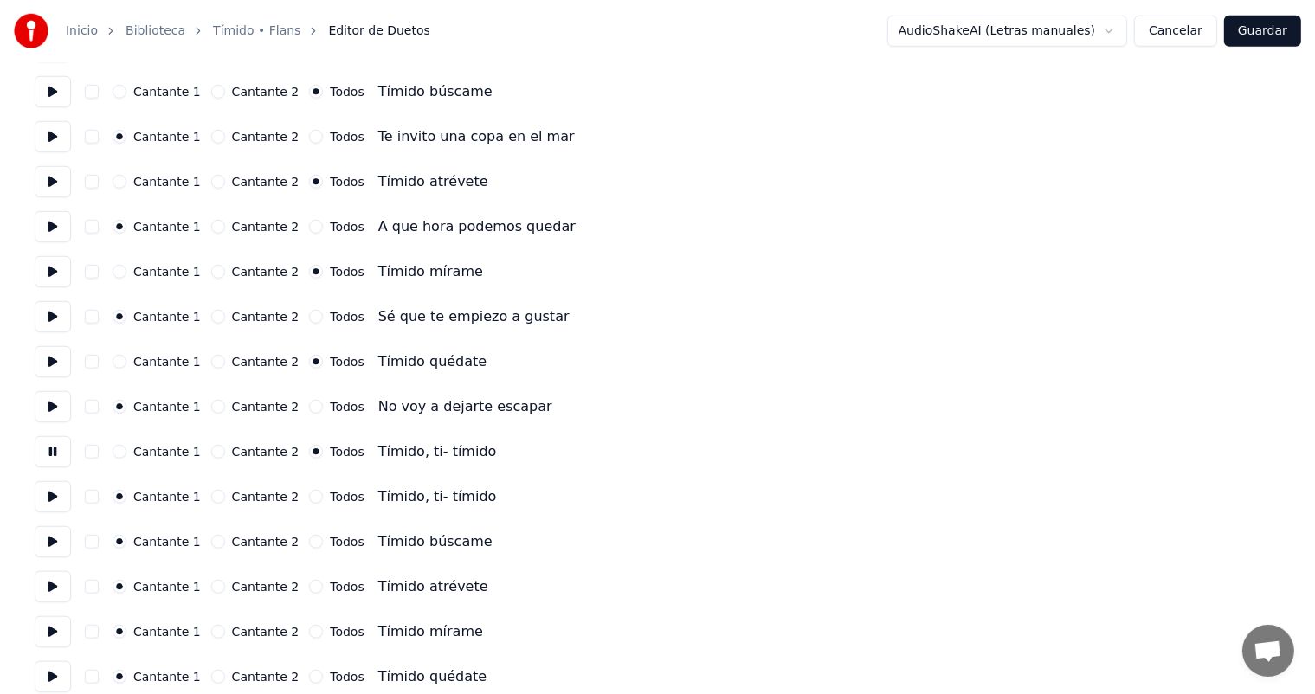
scroll to position [1496, 0]
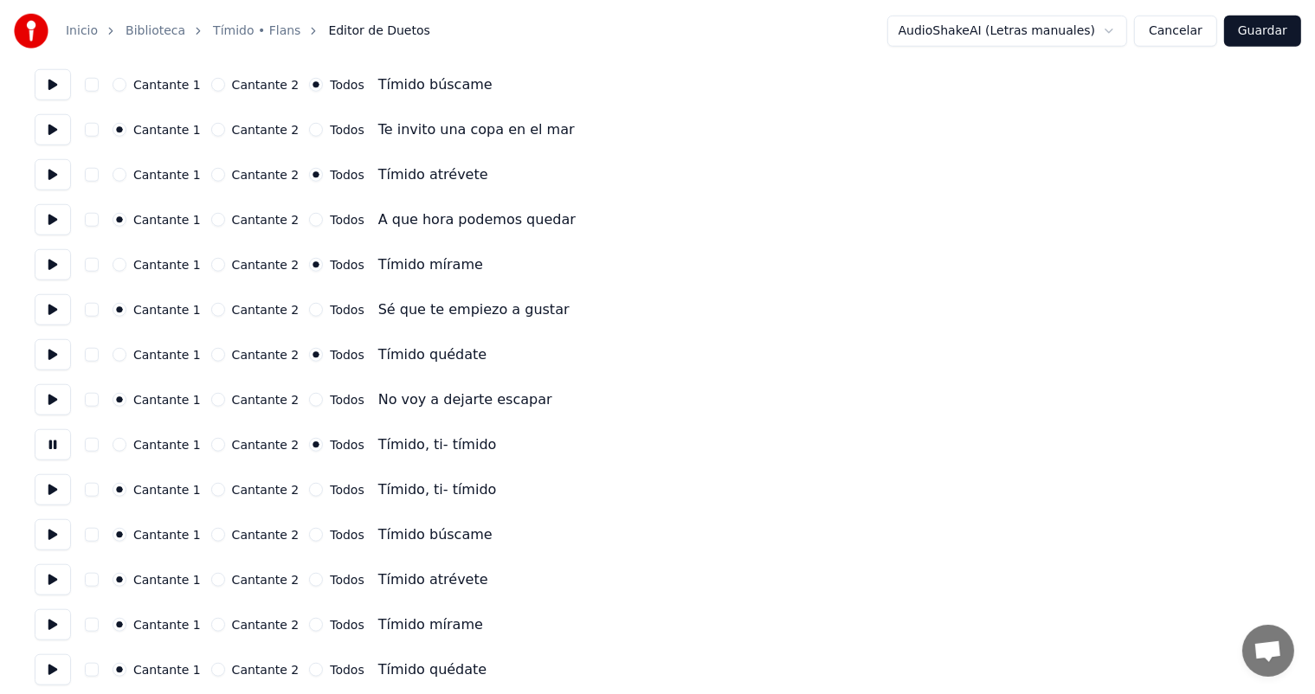
click at [309, 539] on button "Todos" at bounding box center [316, 535] width 14 height 14
click at [309, 485] on div "Todos" at bounding box center [336, 490] width 55 height 14
click at [59, 483] on button at bounding box center [53, 490] width 36 height 31
click at [53, 524] on button at bounding box center [53, 535] width 36 height 31
click at [56, 578] on button at bounding box center [53, 580] width 36 height 31
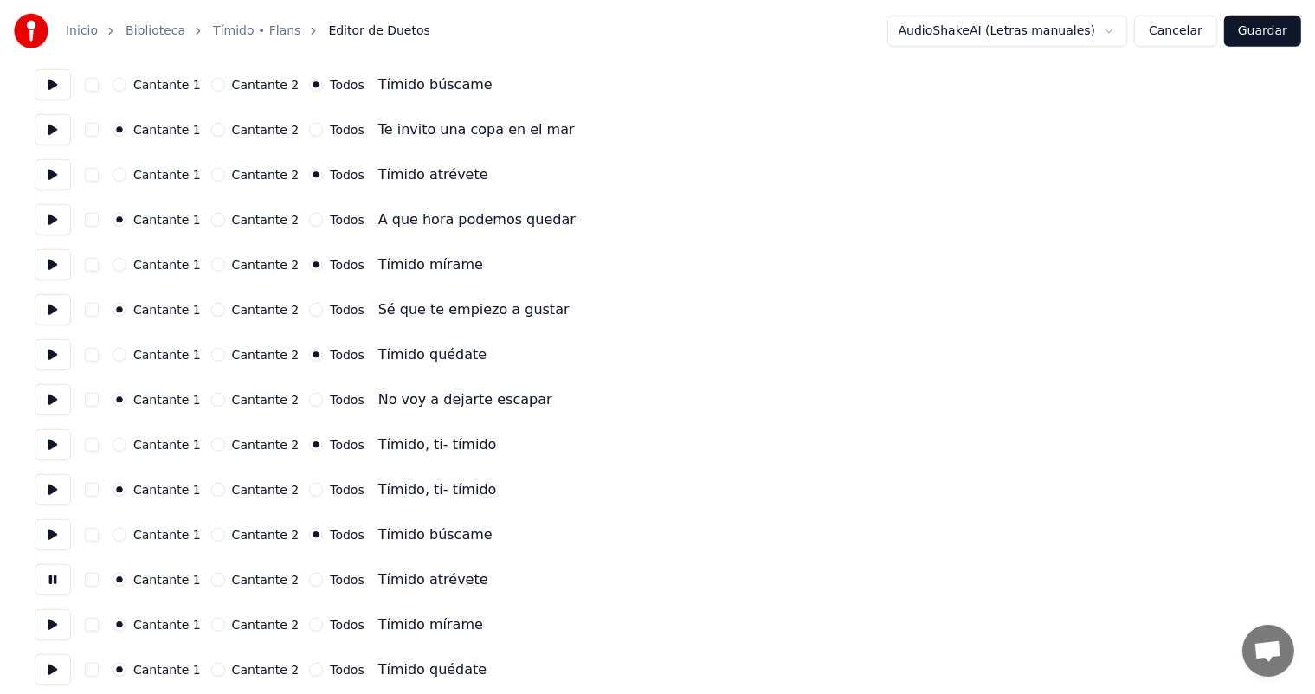
click at [309, 580] on button "Todos" at bounding box center [316, 580] width 14 height 14
click at [309, 629] on button "Todos" at bounding box center [316, 625] width 14 height 14
click at [309, 670] on button "Todos" at bounding box center [316, 670] width 14 height 14
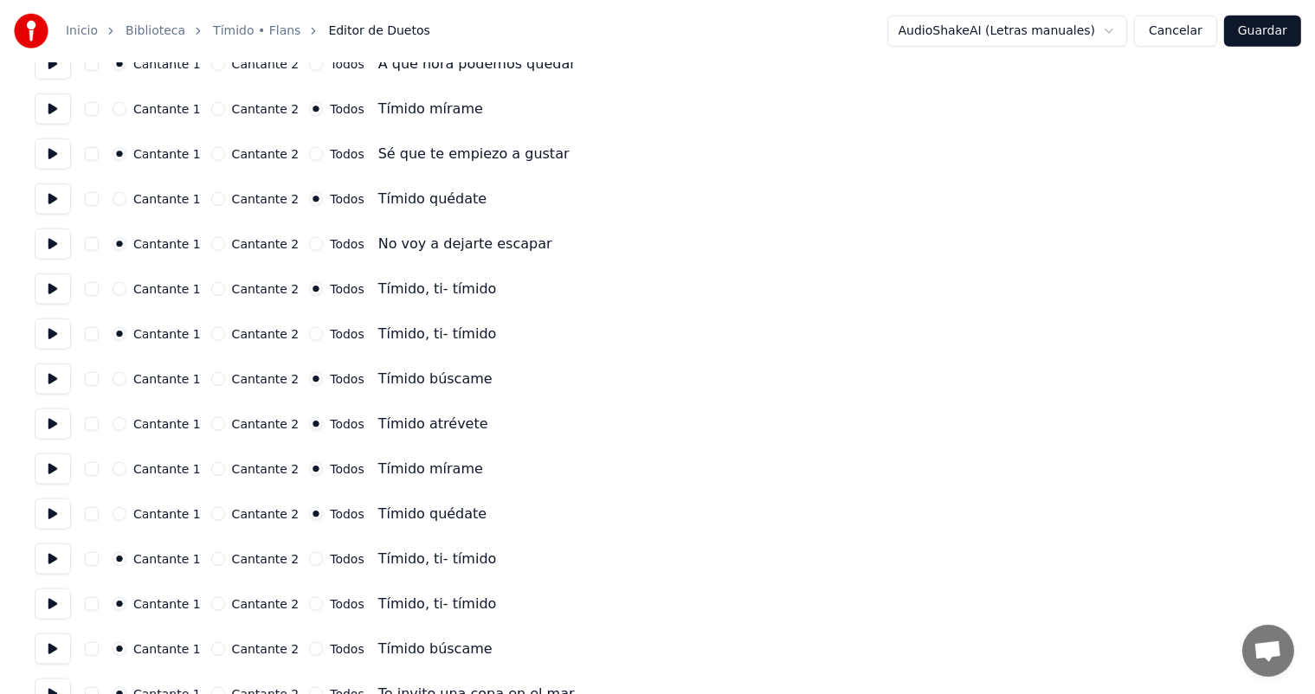
scroll to position [1652, 0]
click at [309, 556] on button "Todos" at bounding box center [316, 559] width 14 height 14
click at [309, 602] on button "Todos" at bounding box center [316, 604] width 14 height 14
click at [309, 646] on button "Todos" at bounding box center [316, 650] width 14 height 14
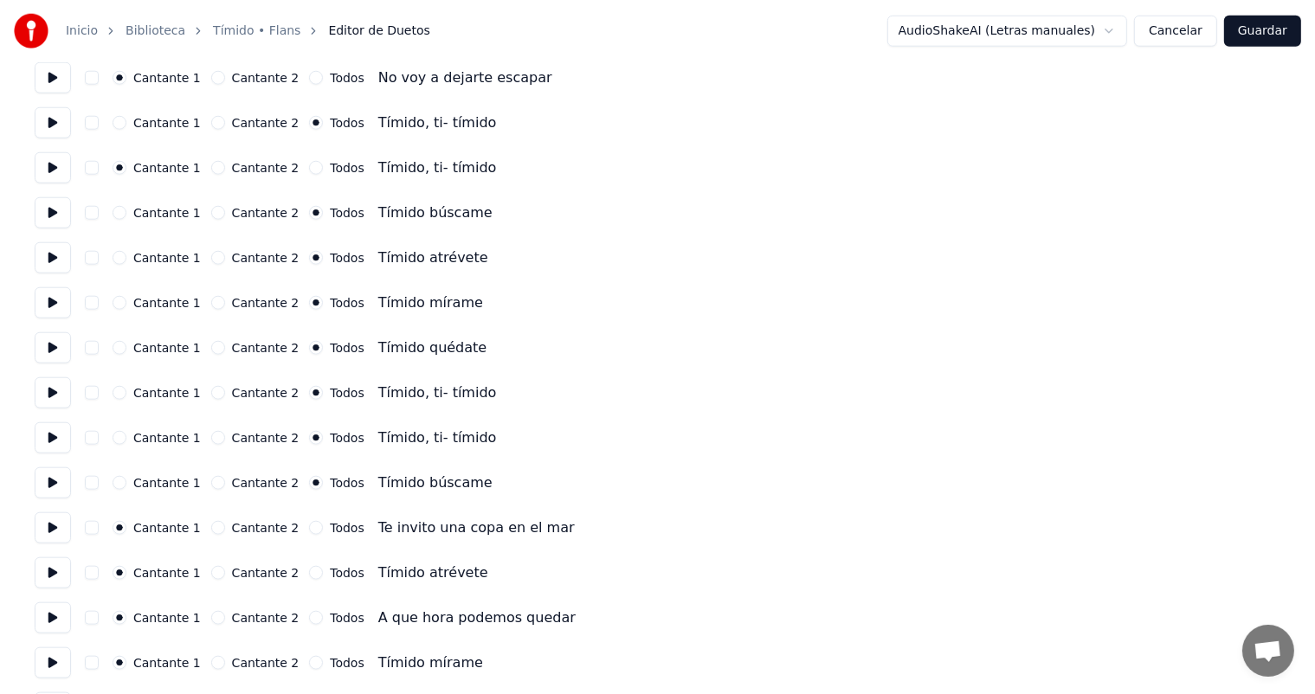
scroll to position [1834, 0]
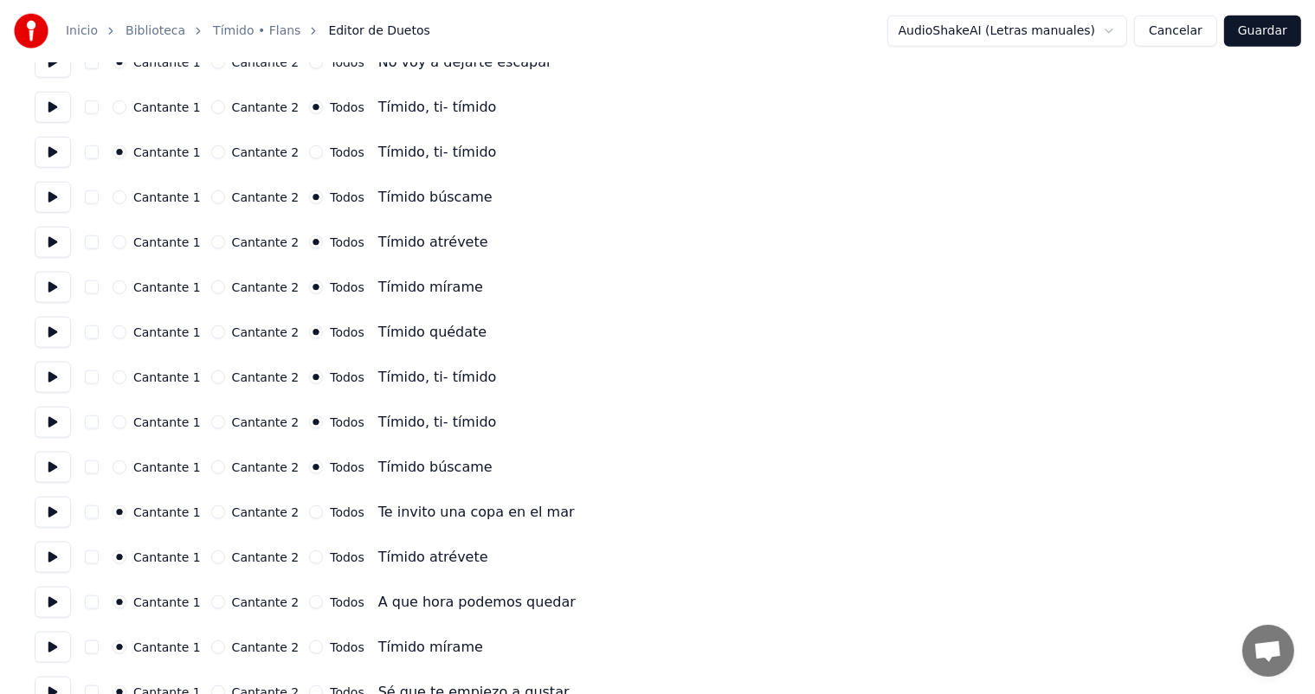
click at [55, 468] on button at bounding box center [53, 467] width 36 height 31
click at [61, 518] on button at bounding box center [53, 512] width 36 height 31
click at [309, 562] on button "Todos" at bounding box center [316, 558] width 14 height 14
click at [309, 644] on button "Todos" at bounding box center [316, 648] width 14 height 14
click at [55, 592] on button at bounding box center [53, 602] width 36 height 31
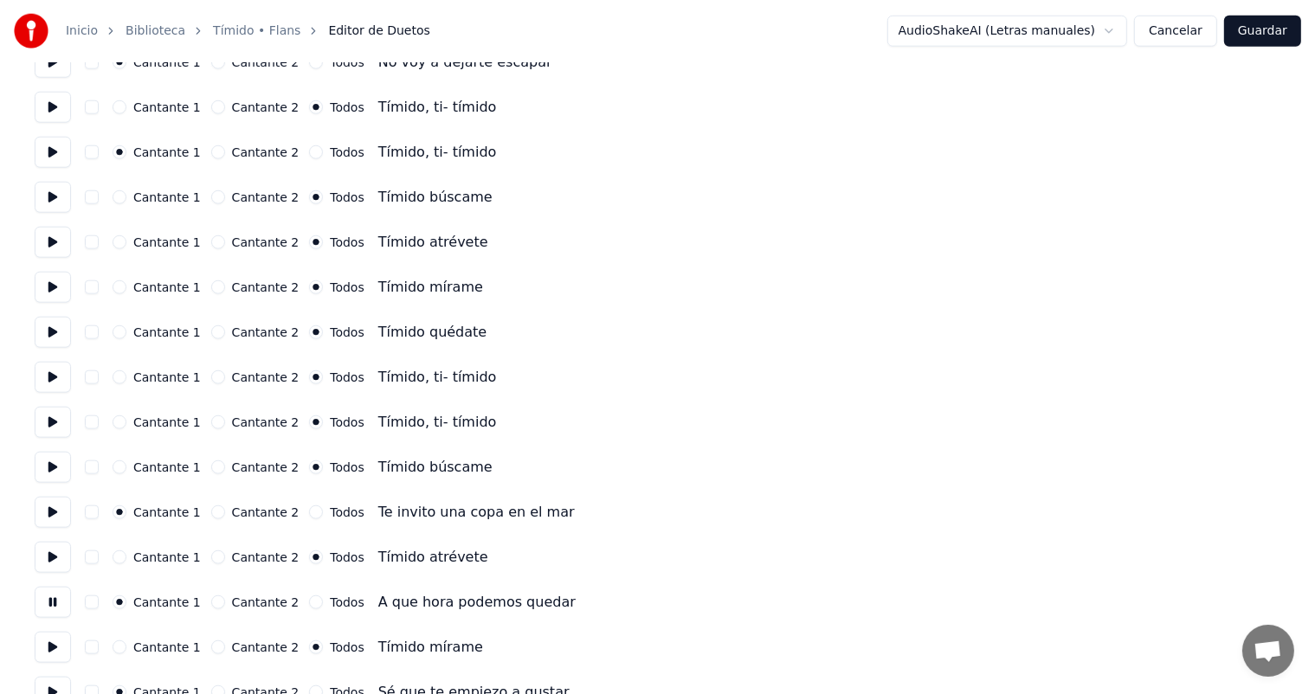
click at [55, 567] on button at bounding box center [53, 557] width 36 height 31
click at [51, 634] on button at bounding box center [53, 647] width 36 height 31
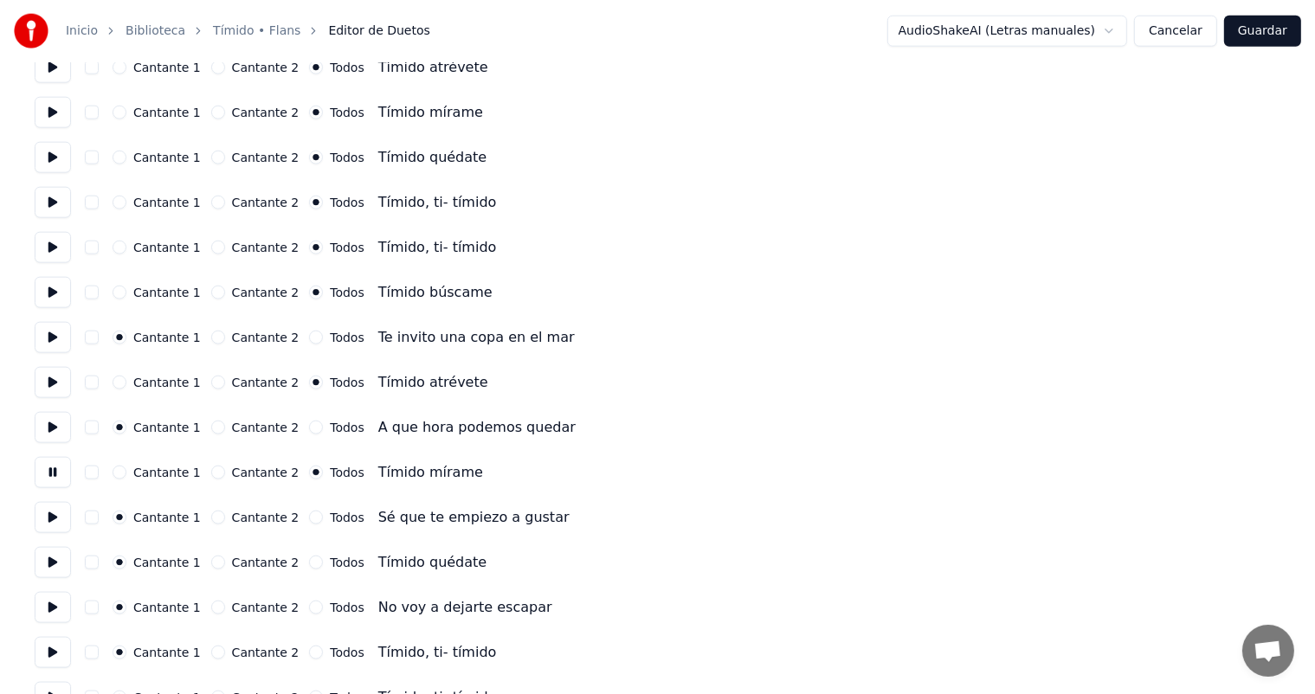
scroll to position [2019, 0]
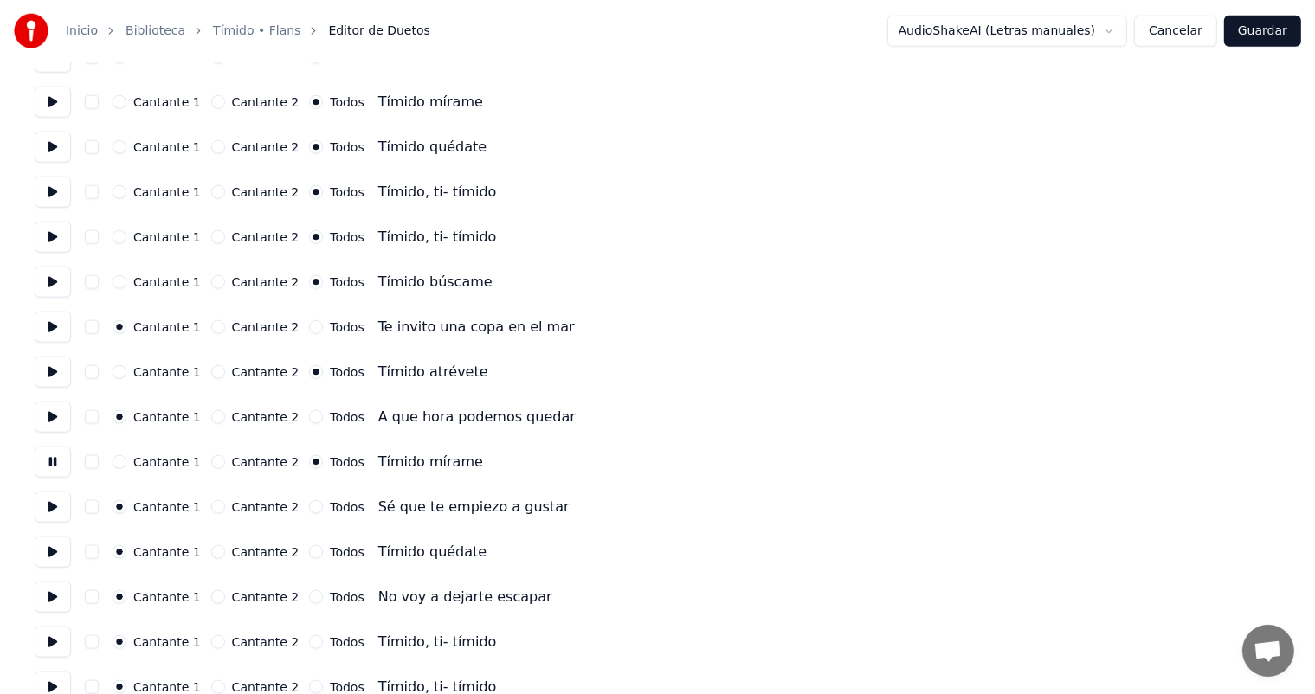
click at [309, 552] on button "Todos" at bounding box center [316, 553] width 14 height 14
click at [309, 641] on button "Todos" at bounding box center [316, 643] width 14 height 14
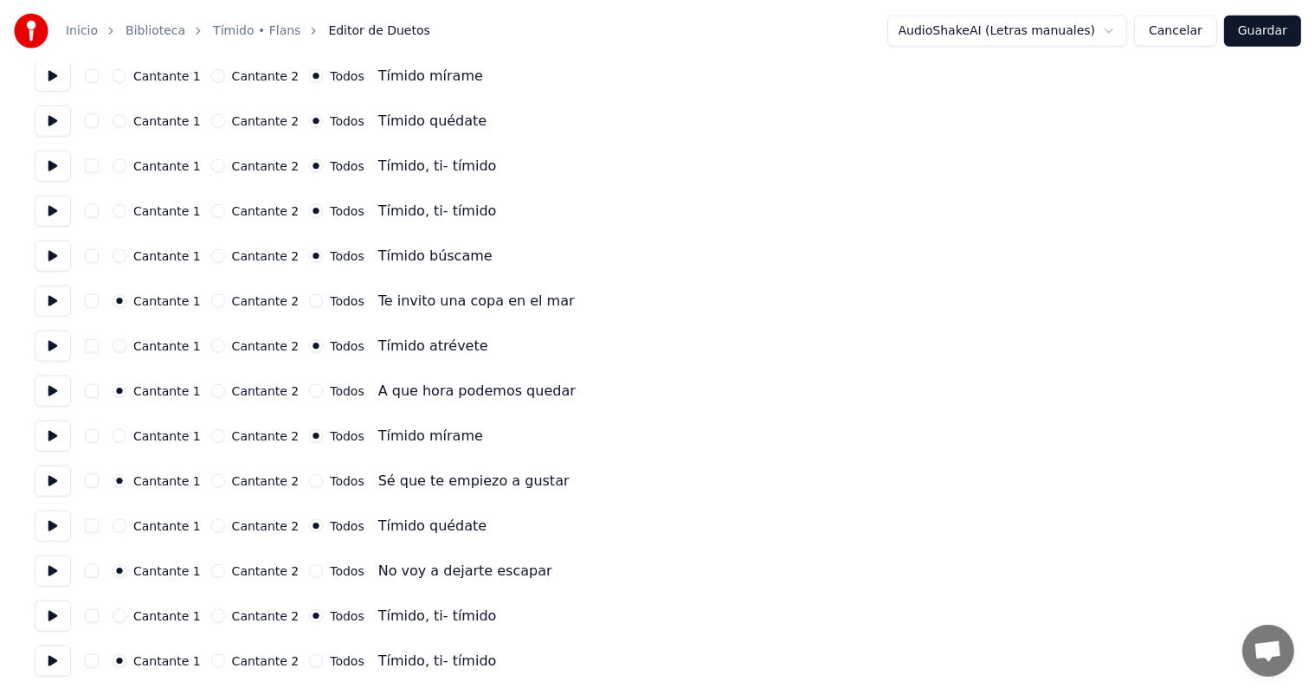
click at [309, 662] on button "Todos" at bounding box center [316, 662] width 14 height 14
click at [1266, 33] on button "Guardar" at bounding box center [1262, 31] width 77 height 31
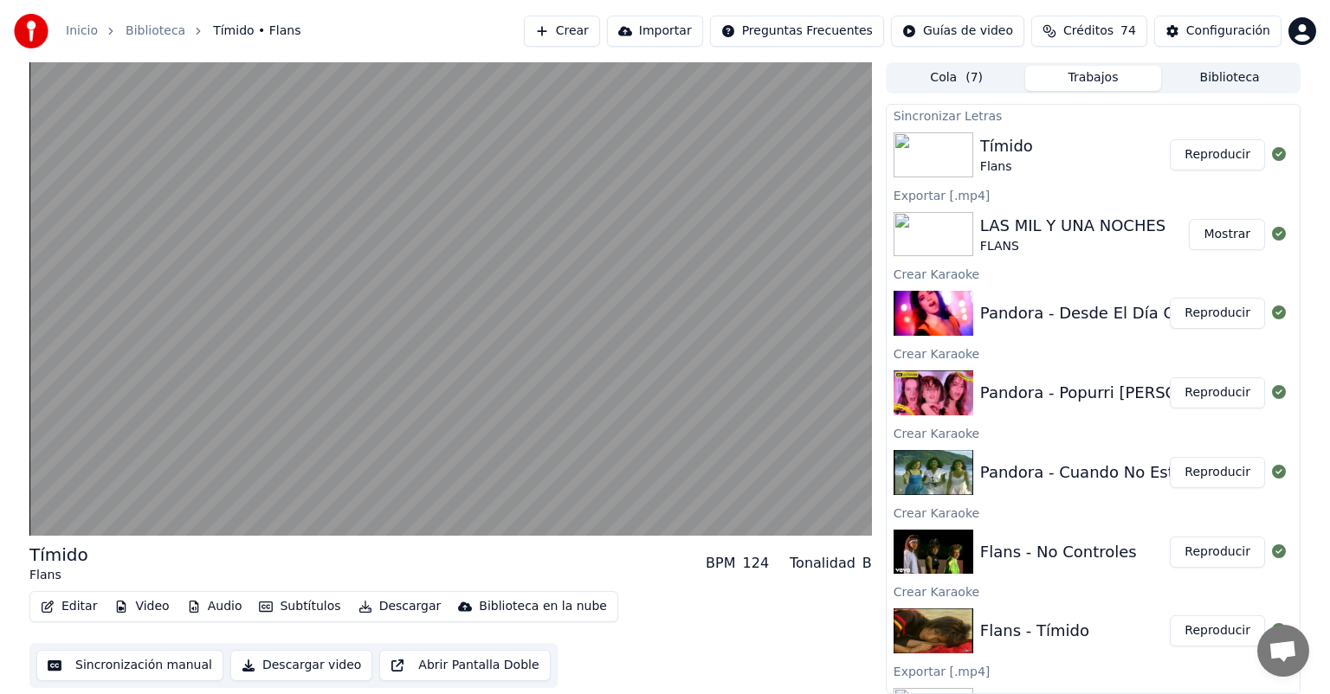
click at [268, 352] on video at bounding box center [450, 299] width 843 height 474
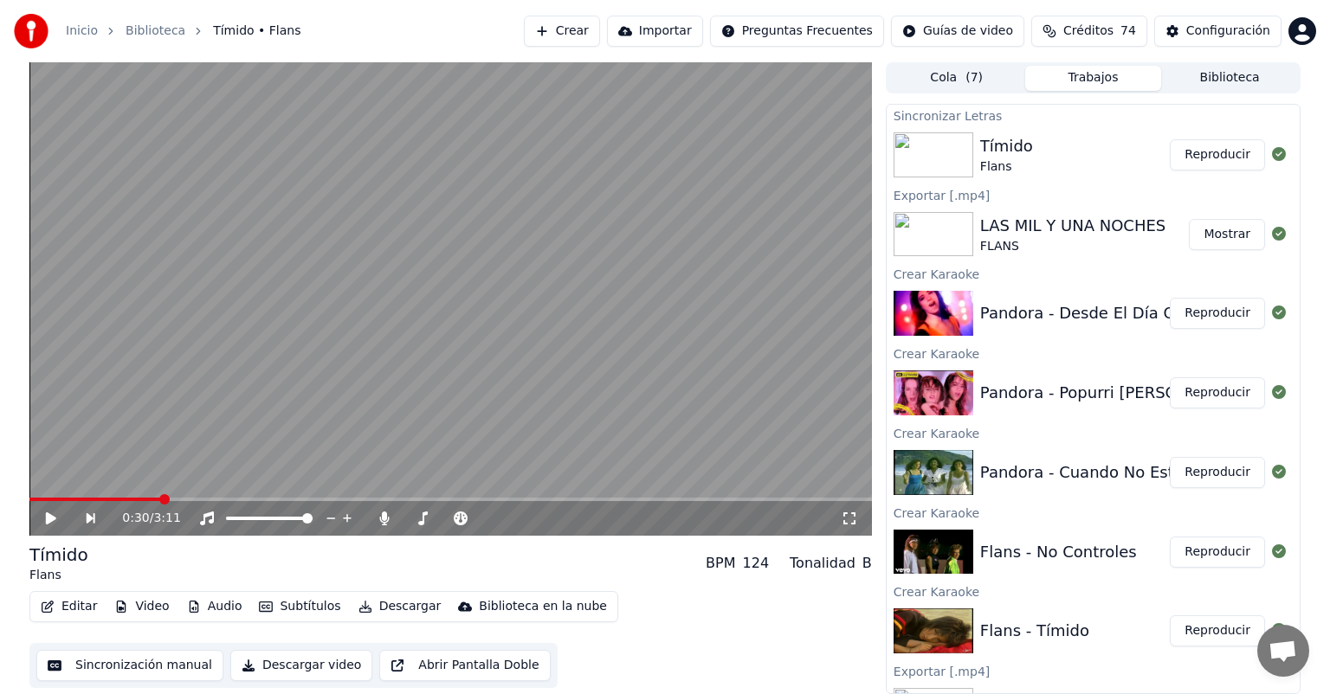
click at [170, 387] on video at bounding box center [450, 299] width 843 height 474
click at [99, 373] on video at bounding box center [450, 299] width 843 height 474
click at [383, 521] on icon at bounding box center [384, 519] width 17 height 14
click at [375, 604] on button "Descargar" at bounding box center [400, 607] width 97 height 24
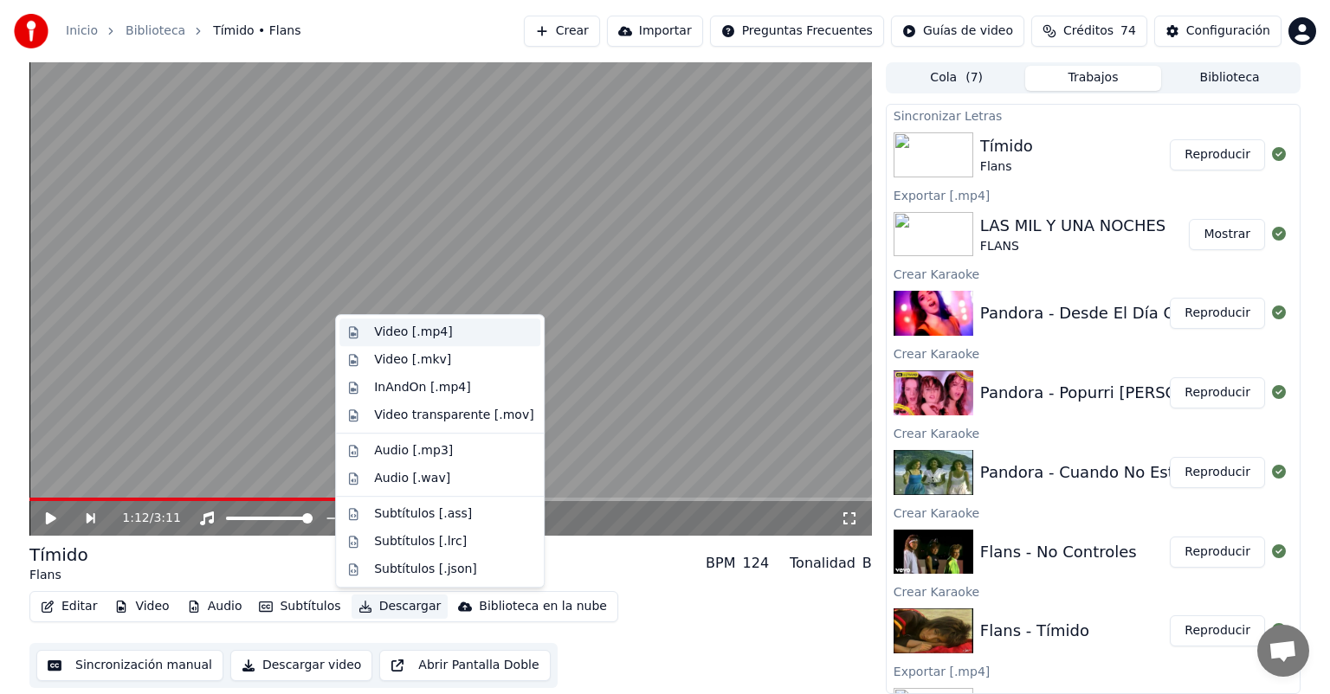
click at [371, 329] on div "Video [.mp4]" at bounding box center [439, 333] width 201 height 28
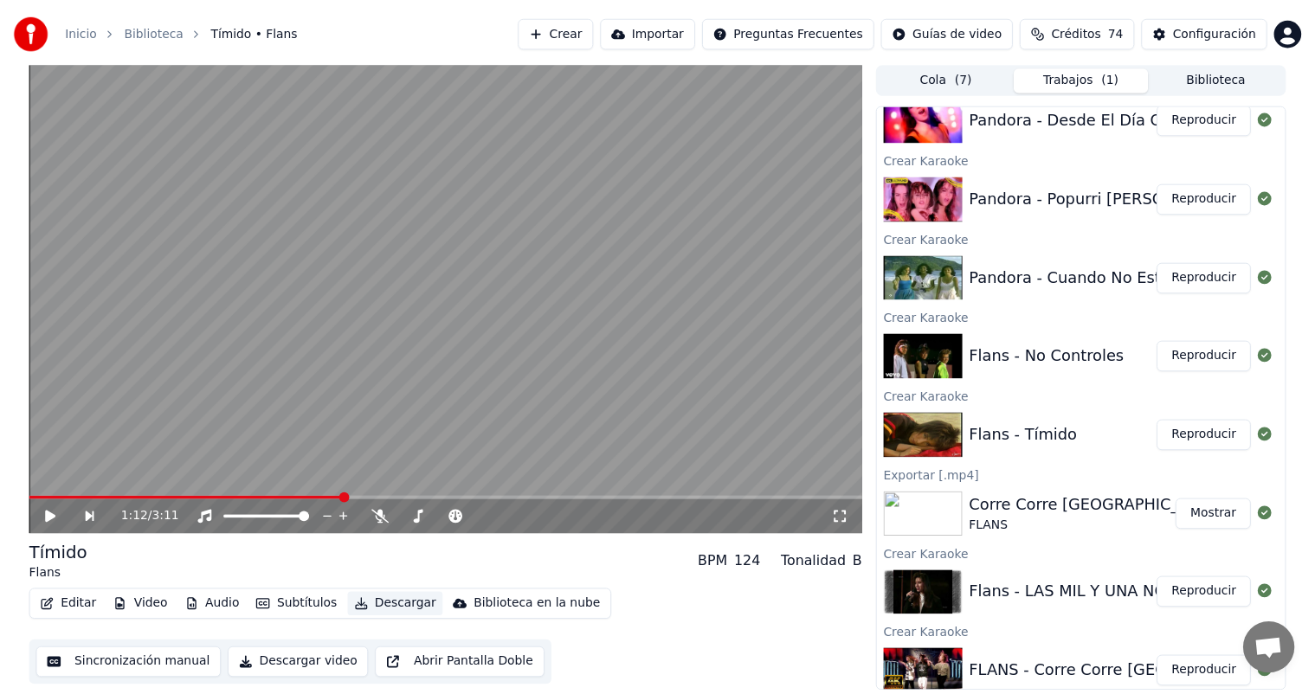
scroll to position [285, 0]
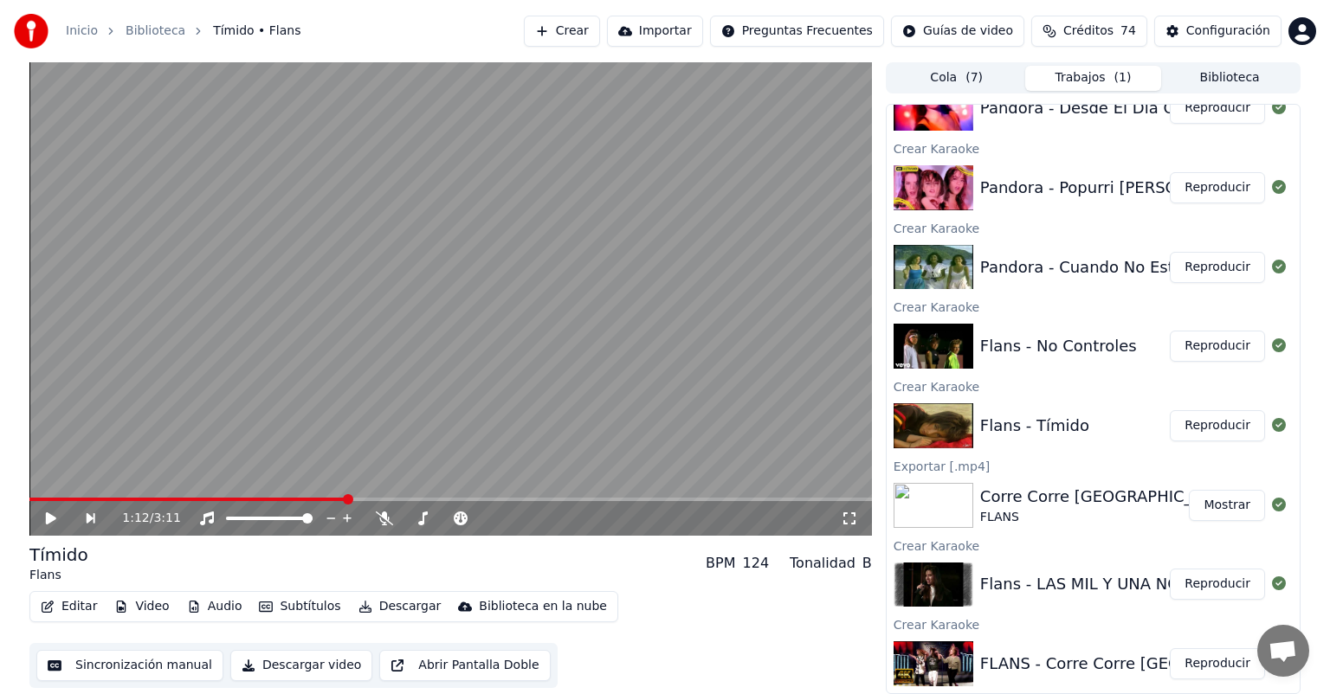
click at [1219, 592] on button "Reproducir" at bounding box center [1217, 584] width 95 height 31
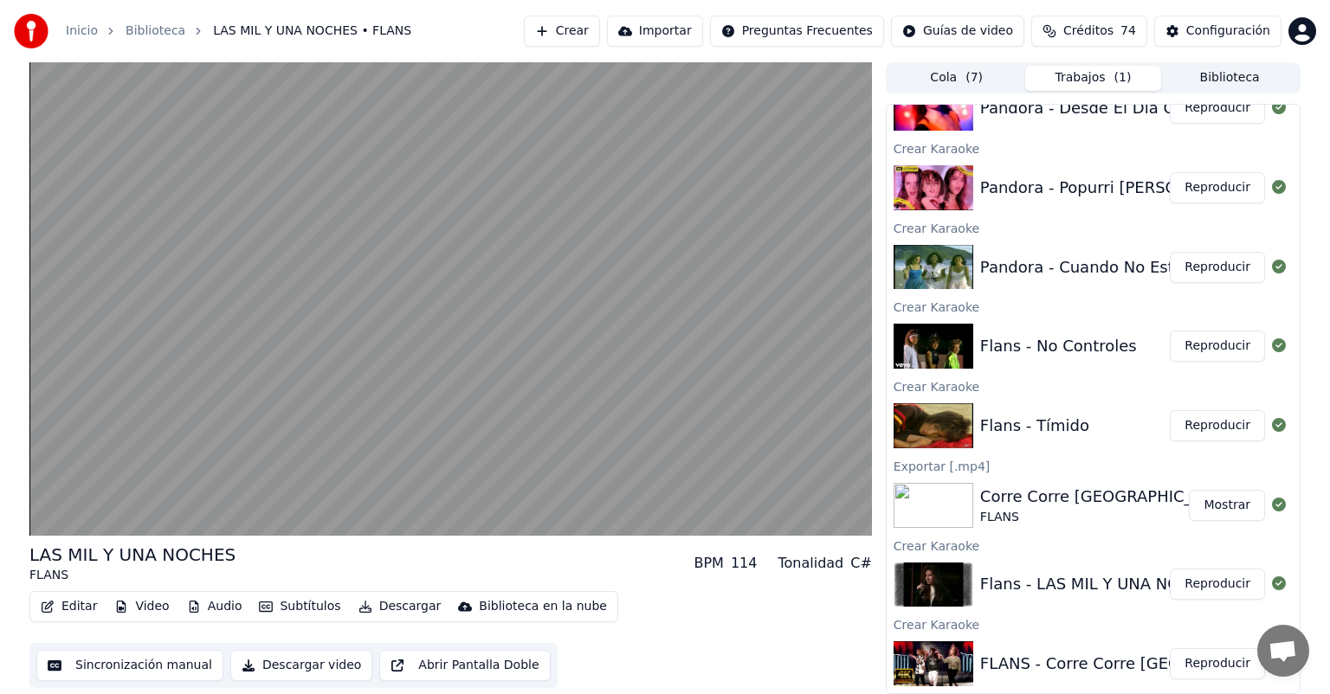
click at [189, 402] on video at bounding box center [450, 299] width 843 height 474
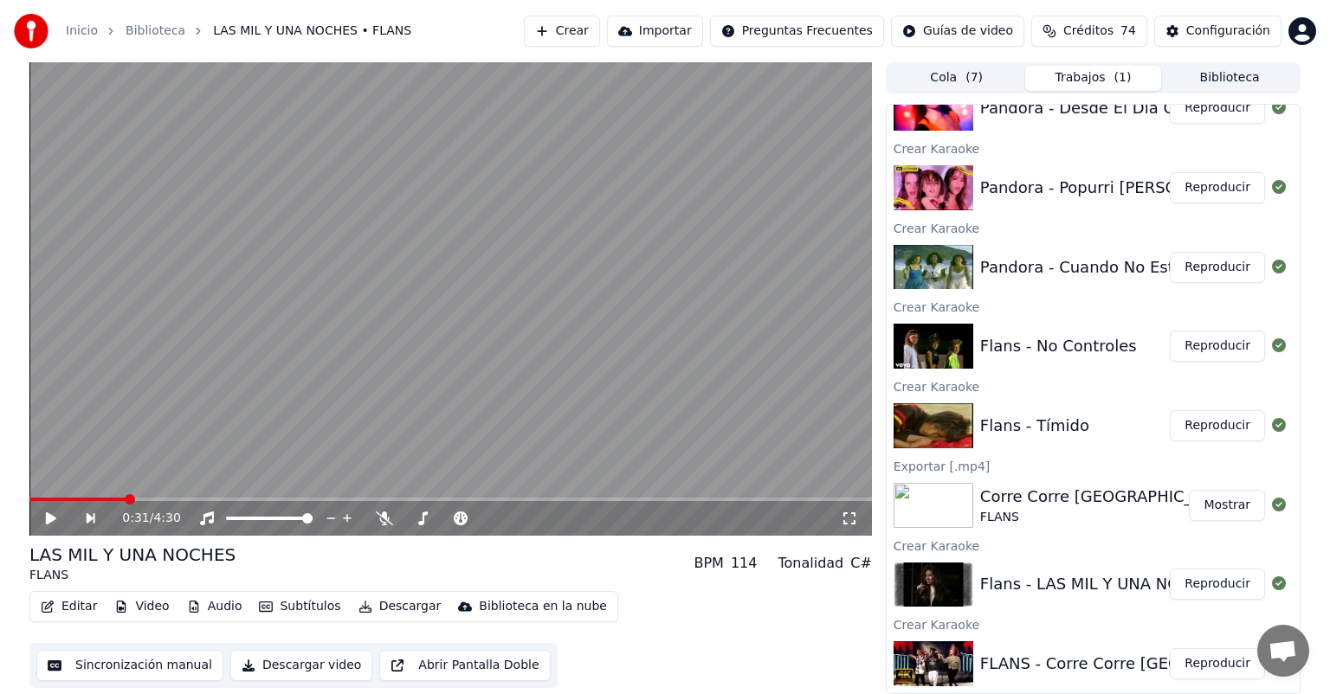
click at [40, 516] on div "0:31 / 4:30" at bounding box center [450, 518] width 829 height 17
click at [50, 522] on icon at bounding box center [51, 519] width 10 height 12
click at [68, 607] on button "Editar" at bounding box center [69, 607] width 70 height 24
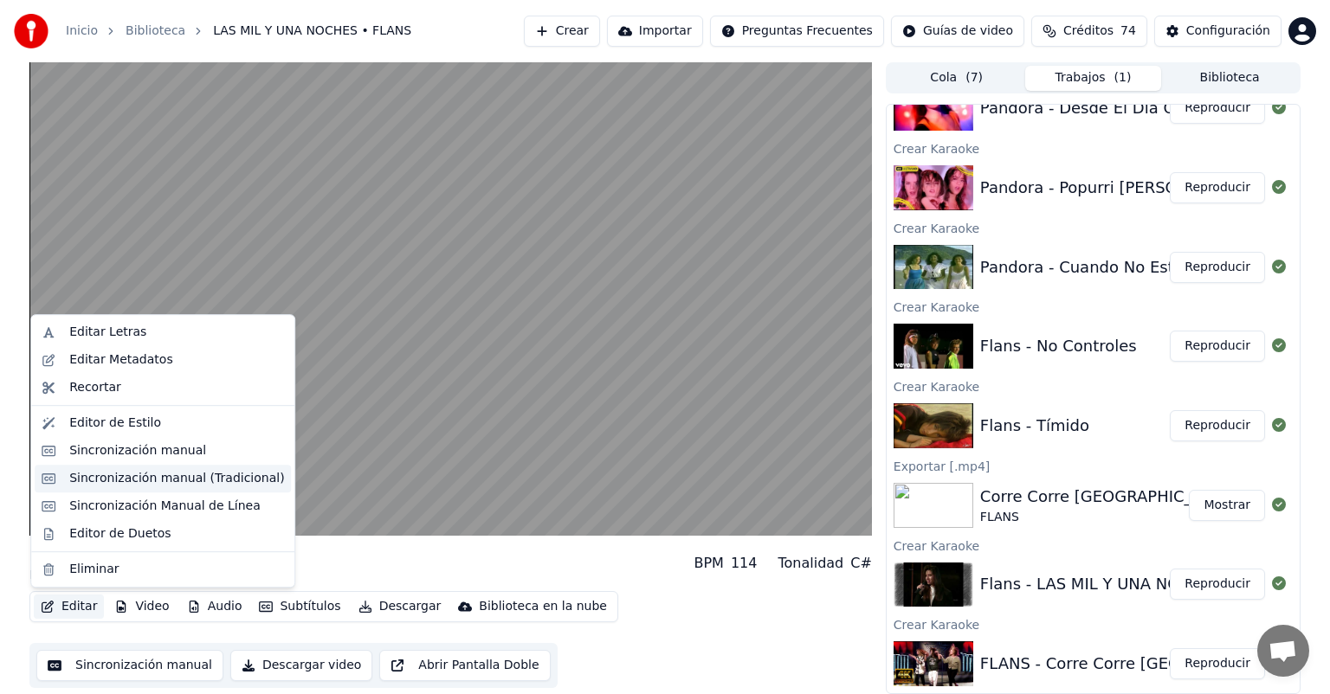
click at [74, 475] on div "Sincronización manual (Tradicional)" at bounding box center [176, 478] width 215 height 17
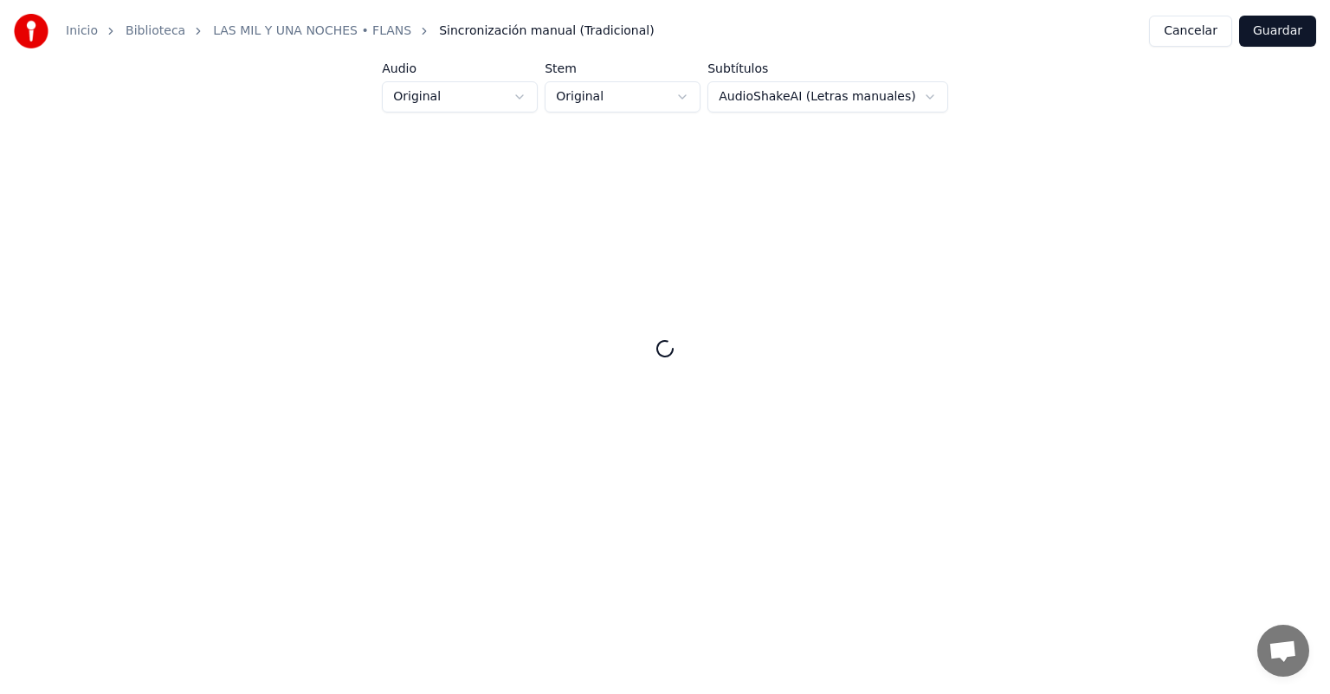
click at [1180, 28] on button "Cancelar" at bounding box center [1190, 31] width 83 height 31
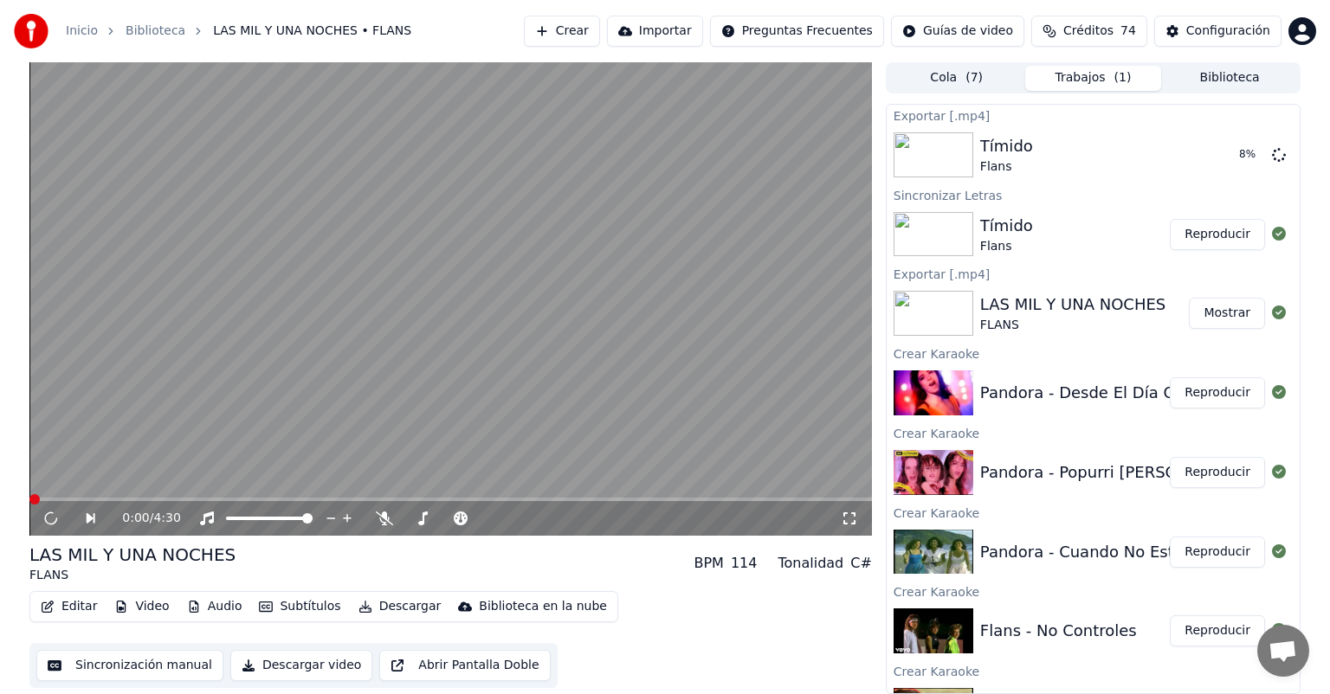
click at [66, 607] on button "Editar" at bounding box center [69, 607] width 70 height 24
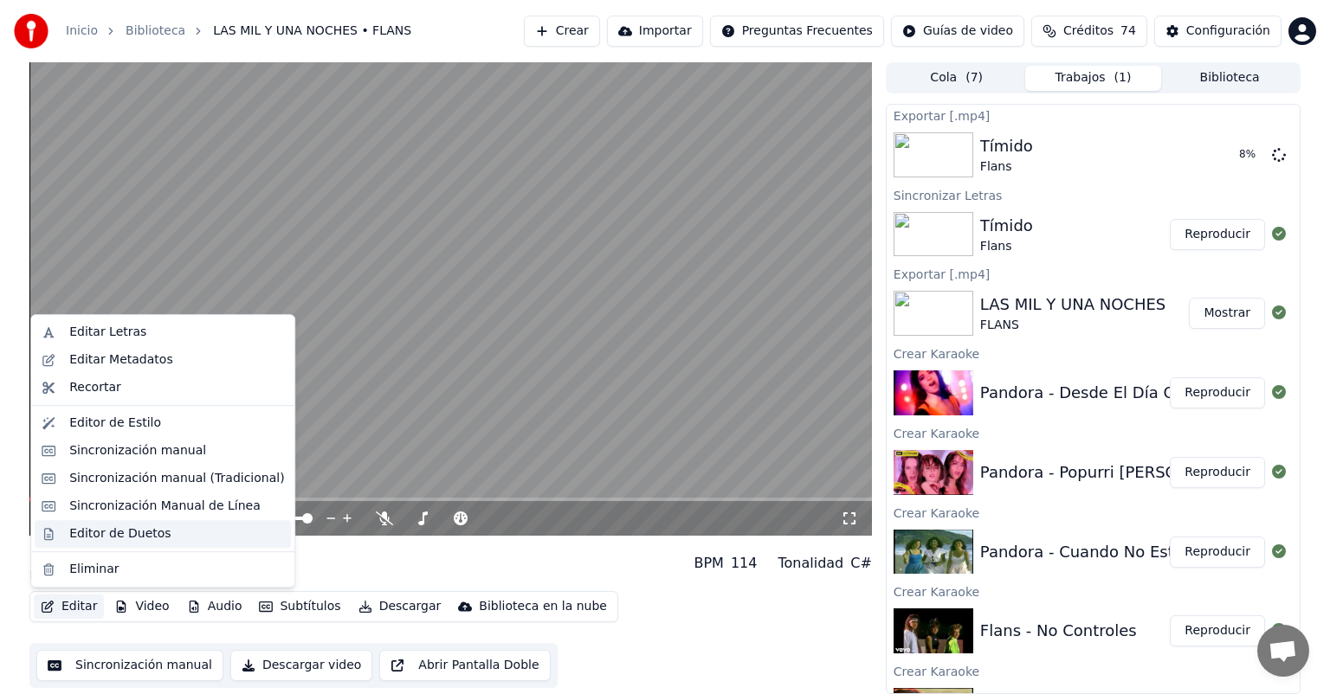
click at [74, 534] on div "Editor de Duetos" at bounding box center [119, 534] width 101 height 17
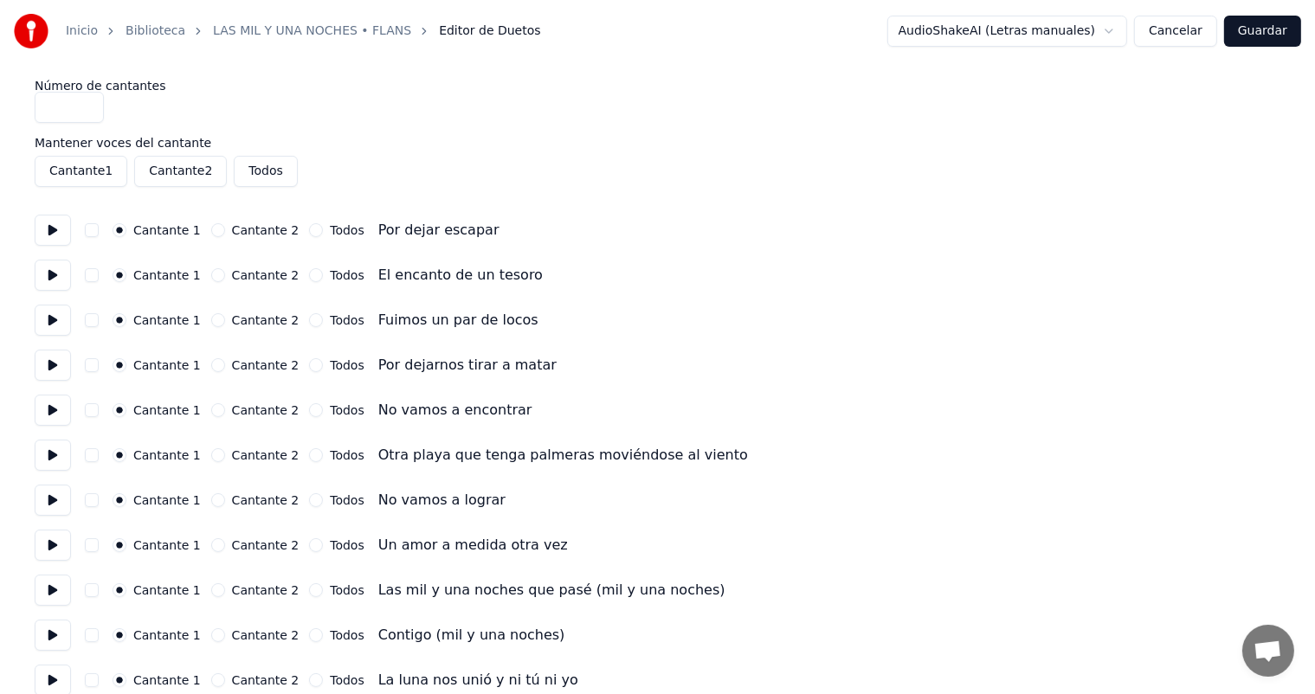
click at [46, 235] on button at bounding box center [53, 230] width 36 height 31
click at [61, 268] on button at bounding box center [53, 275] width 36 height 31
click at [55, 317] on button at bounding box center [53, 320] width 36 height 31
click at [50, 357] on button at bounding box center [53, 365] width 36 height 31
click at [48, 323] on button at bounding box center [53, 320] width 36 height 31
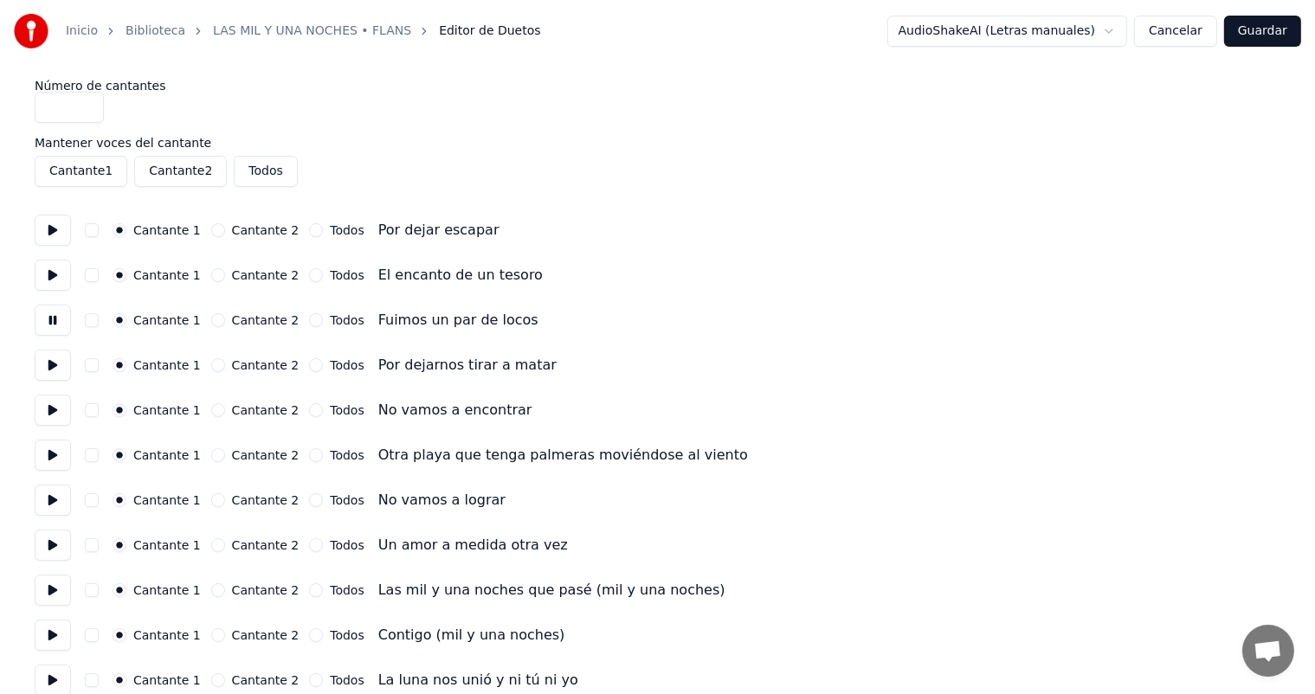
click at [50, 312] on button at bounding box center [53, 320] width 36 height 31
click at [1175, 29] on button "Cancelar" at bounding box center [1175, 31] width 83 height 31
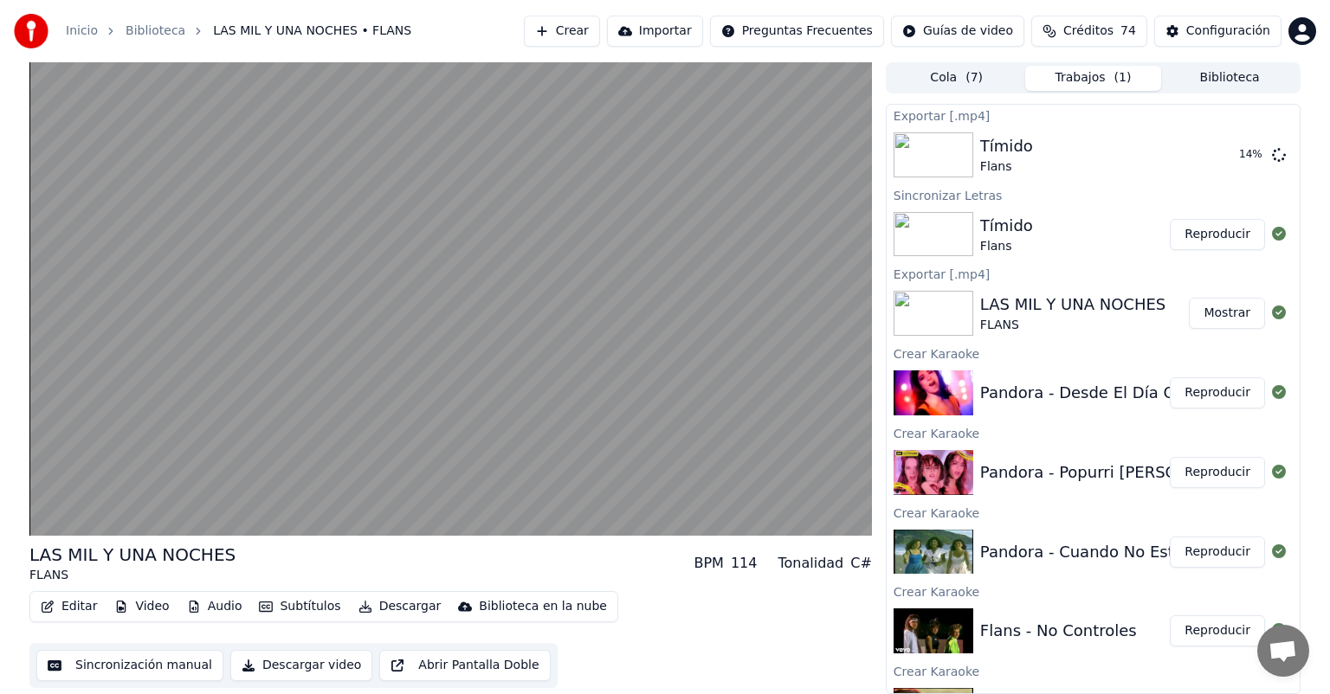
click at [70, 477] on video at bounding box center [450, 299] width 843 height 474
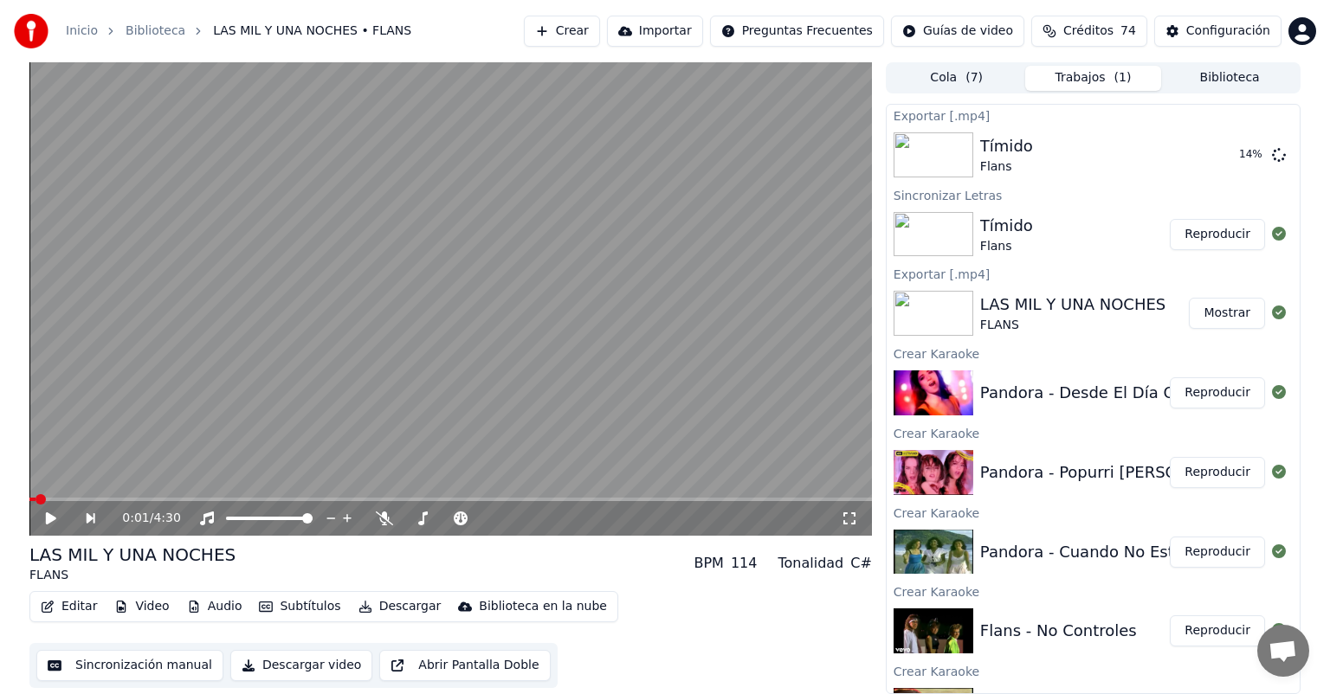
click at [66, 610] on button "Editar" at bounding box center [69, 607] width 70 height 24
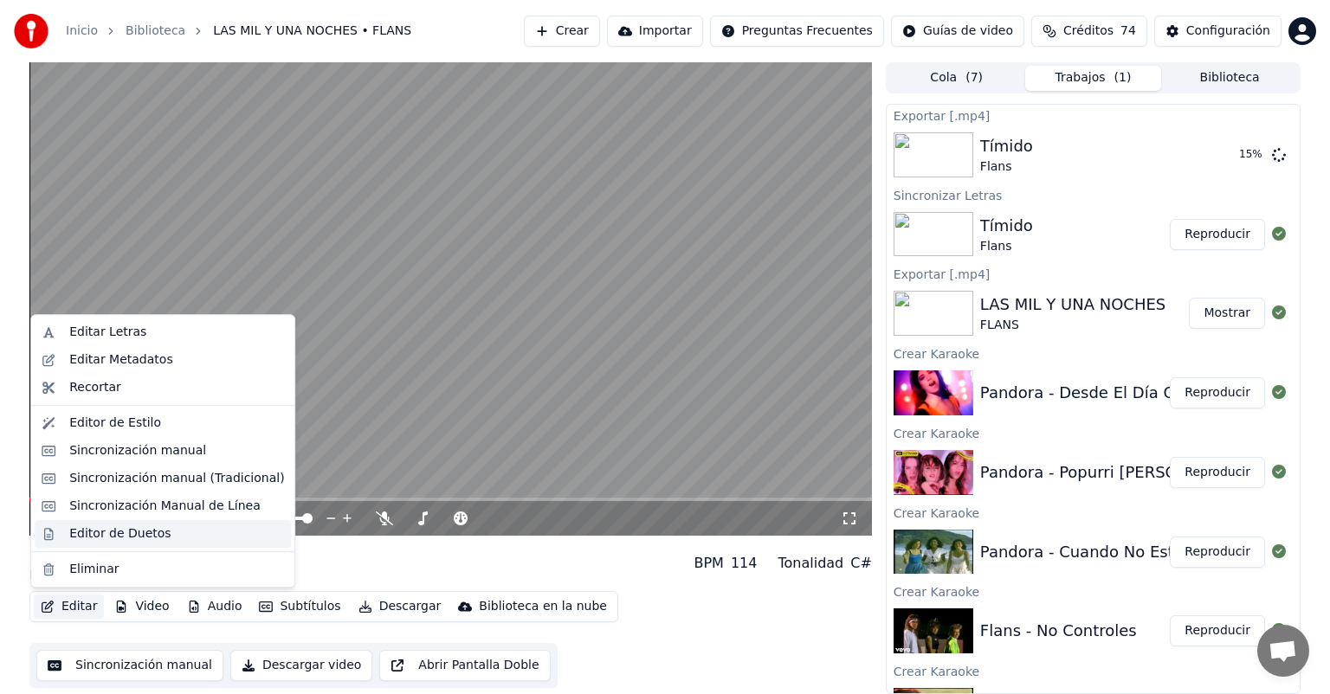
click at [62, 533] on div "Editor de Duetos" at bounding box center [163, 534] width 256 height 28
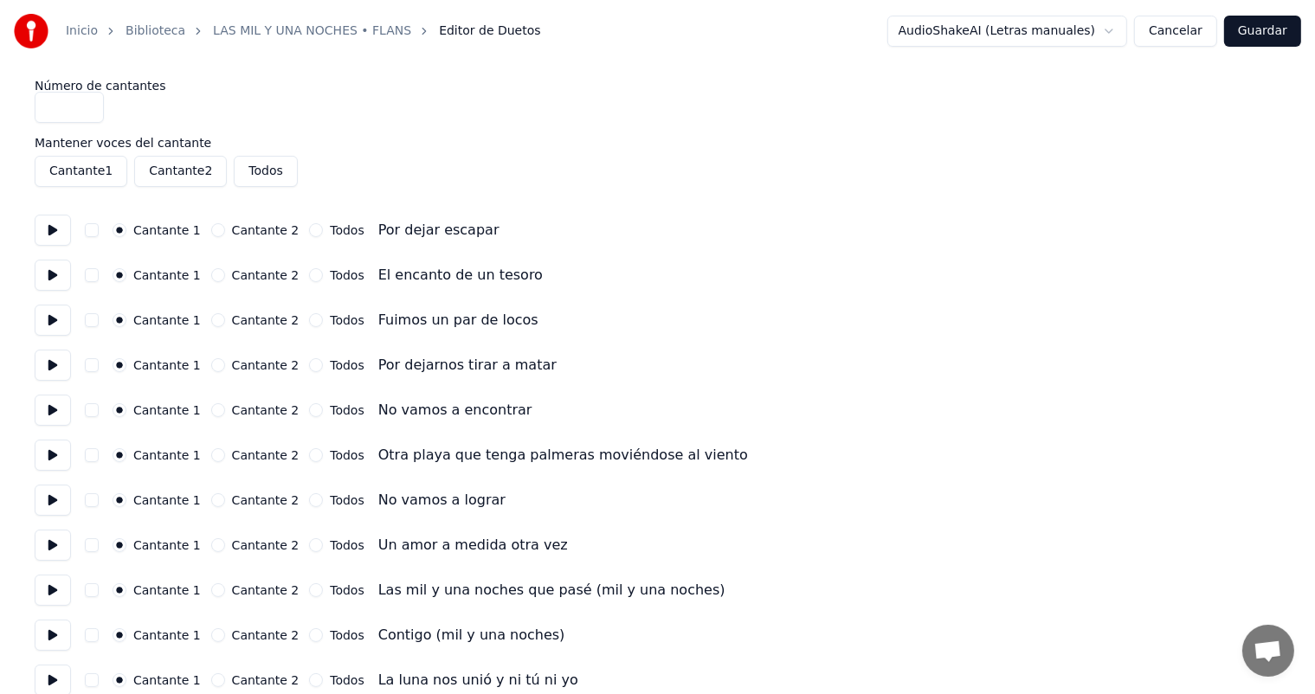
click at [52, 229] on button at bounding box center [53, 230] width 36 height 31
click at [51, 289] on button at bounding box center [53, 275] width 36 height 31
click at [73, 109] on input "*" at bounding box center [69, 107] width 69 height 31
click at [55, 326] on button at bounding box center [53, 320] width 36 height 31
click at [55, 370] on button at bounding box center [53, 365] width 36 height 31
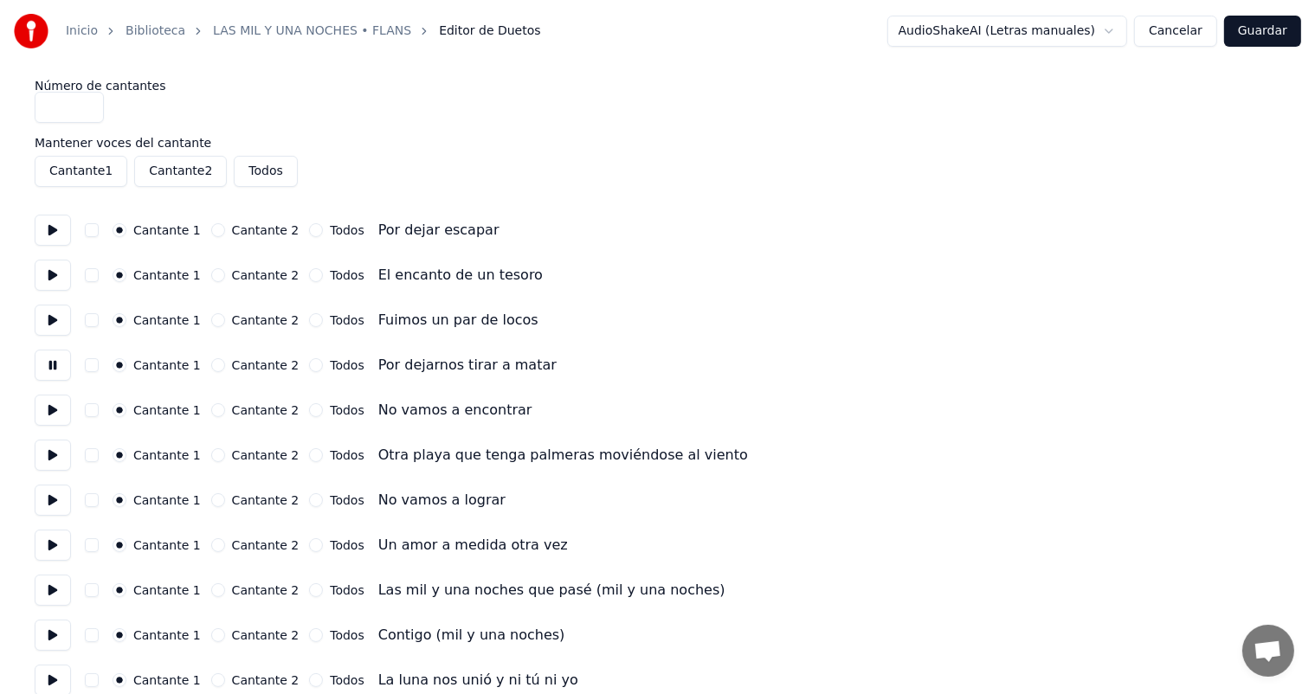
click at [53, 412] on button at bounding box center [53, 410] width 36 height 31
click at [216, 404] on button "Cantante 2" at bounding box center [218, 411] width 14 height 14
click at [211, 456] on button "Cantante 2" at bounding box center [218, 456] width 14 height 14
click at [56, 462] on button at bounding box center [53, 455] width 36 height 31
click at [211, 502] on button "Cantante 2" at bounding box center [218, 501] width 14 height 14
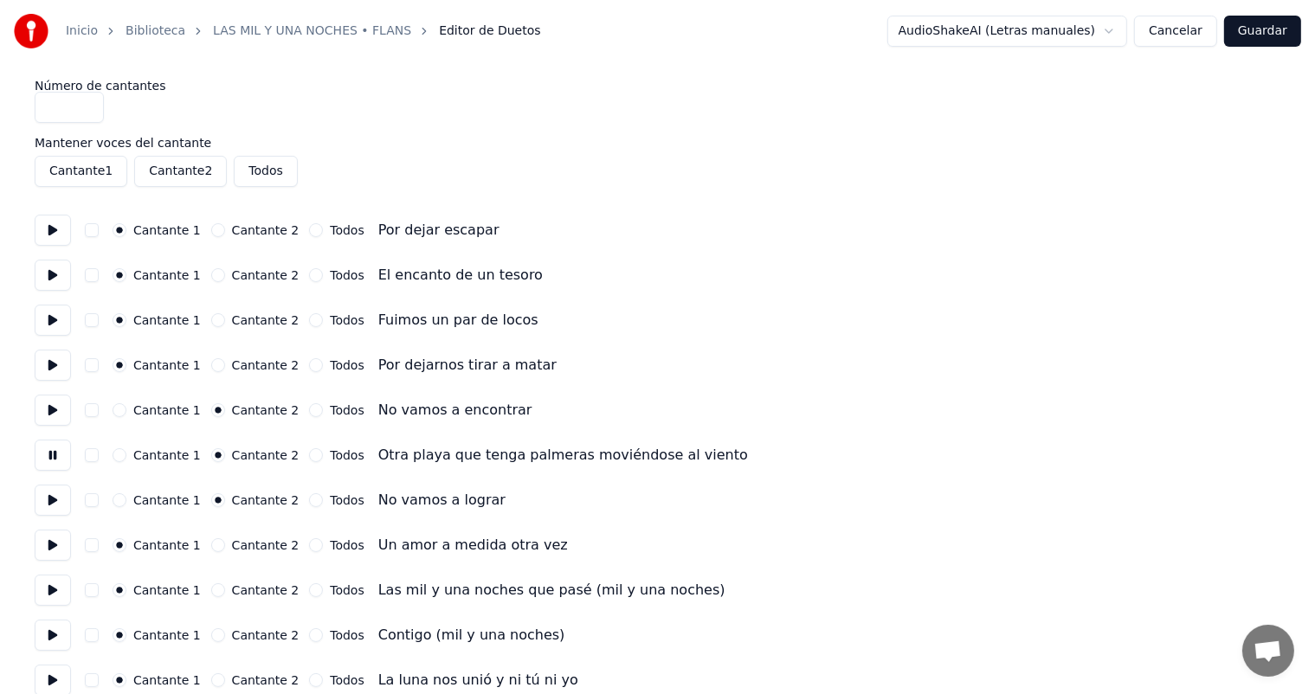
click at [50, 503] on button at bounding box center [53, 500] width 36 height 31
click at [211, 552] on div "Cantante 2" at bounding box center [255, 546] width 88 height 14
click at [219, 550] on button "Cantante 2" at bounding box center [218, 546] width 14 height 14
click at [41, 549] on button at bounding box center [53, 545] width 36 height 31
click at [218, 592] on button "Cantante 2" at bounding box center [218, 591] width 14 height 14
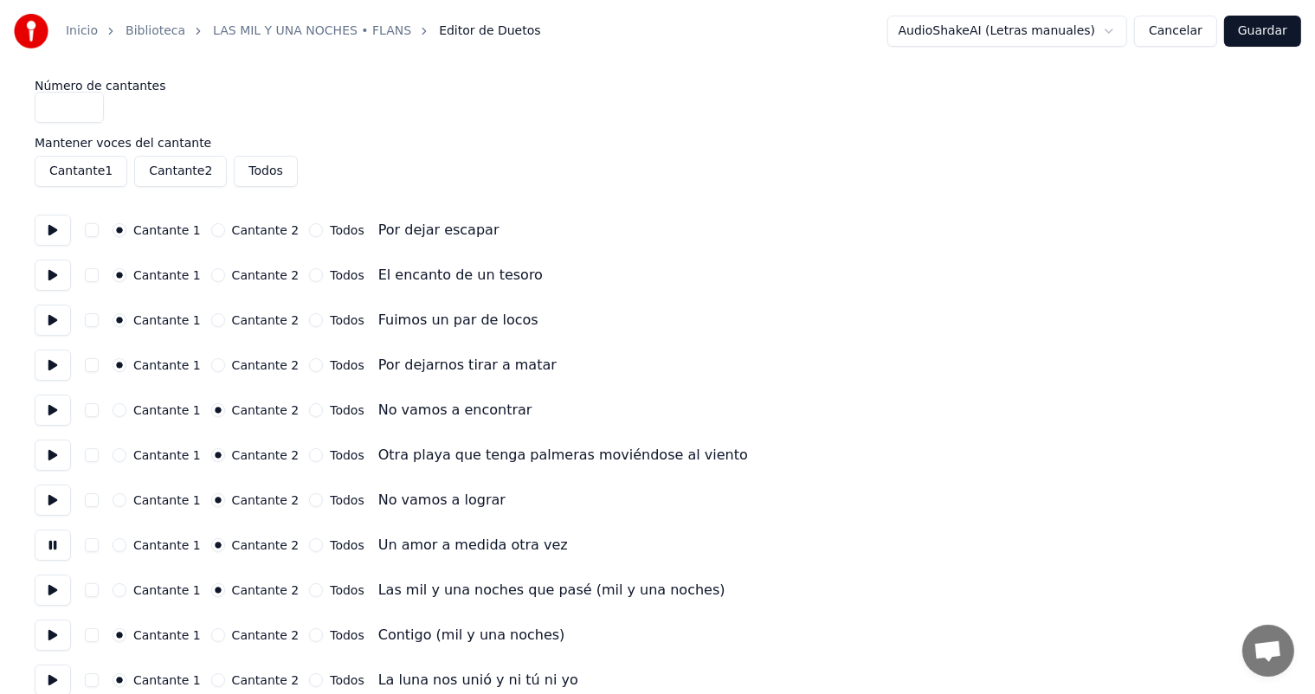
click at [54, 598] on button at bounding box center [53, 590] width 36 height 31
click at [309, 591] on button "Todos" at bounding box center [316, 591] width 14 height 14
click at [309, 638] on button "Todos" at bounding box center [316, 636] width 14 height 14
click at [55, 633] on button at bounding box center [53, 635] width 36 height 31
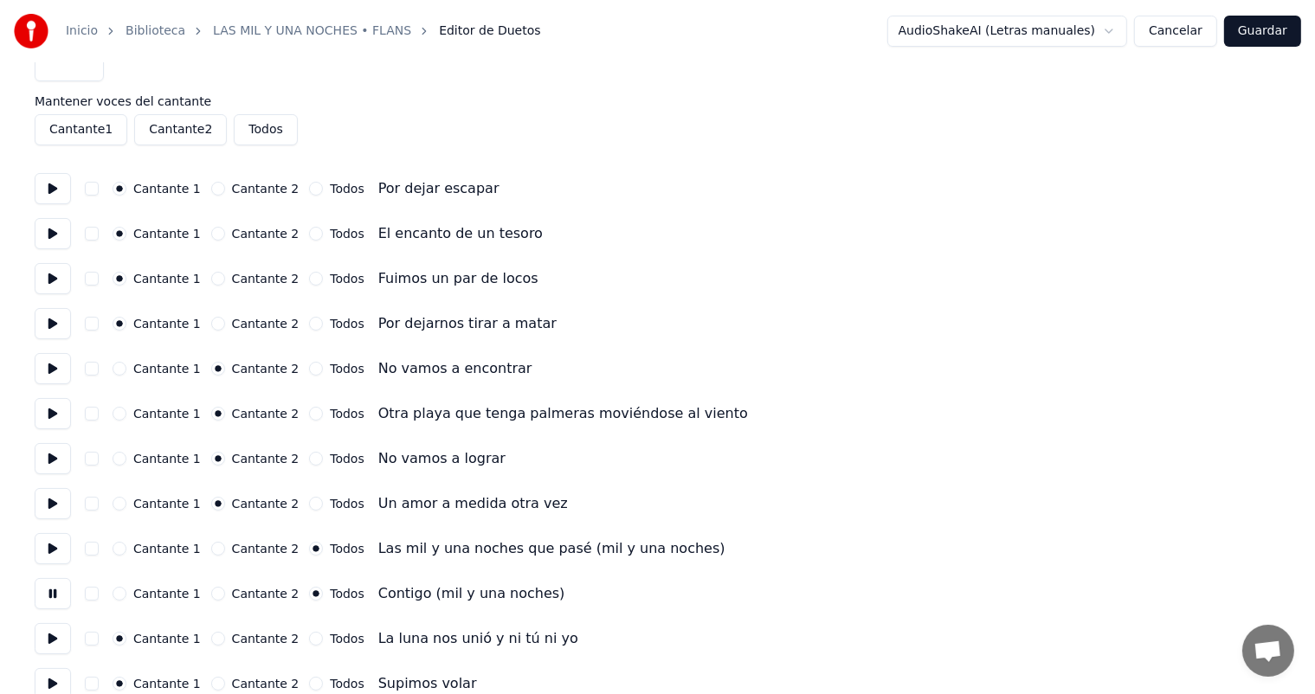
scroll to position [54, 0]
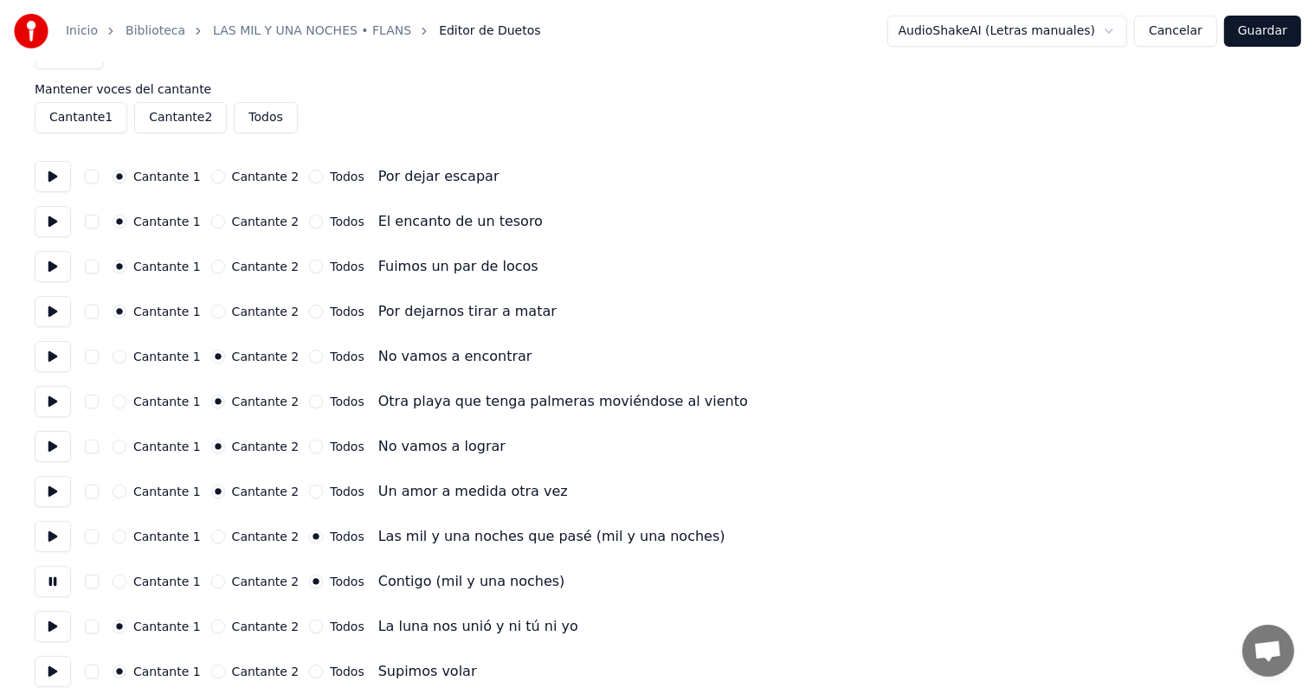
click at [309, 630] on button "Todos" at bounding box center [316, 627] width 14 height 14
click at [309, 675] on button "Todos" at bounding box center [316, 672] width 14 height 14
click at [54, 616] on button at bounding box center [53, 626] width 36 height 31
click at [48, 660] on button at bounding box center [53, 671] width 36 height 31
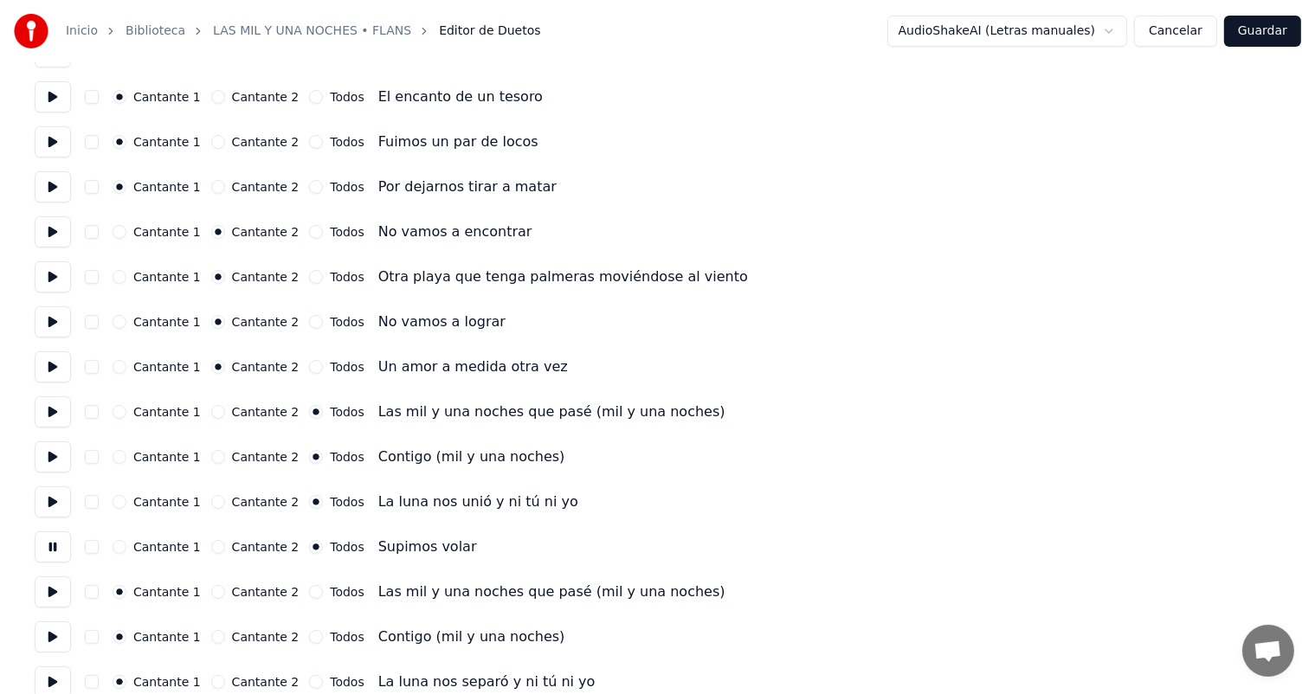
scroll to position [192, 0]
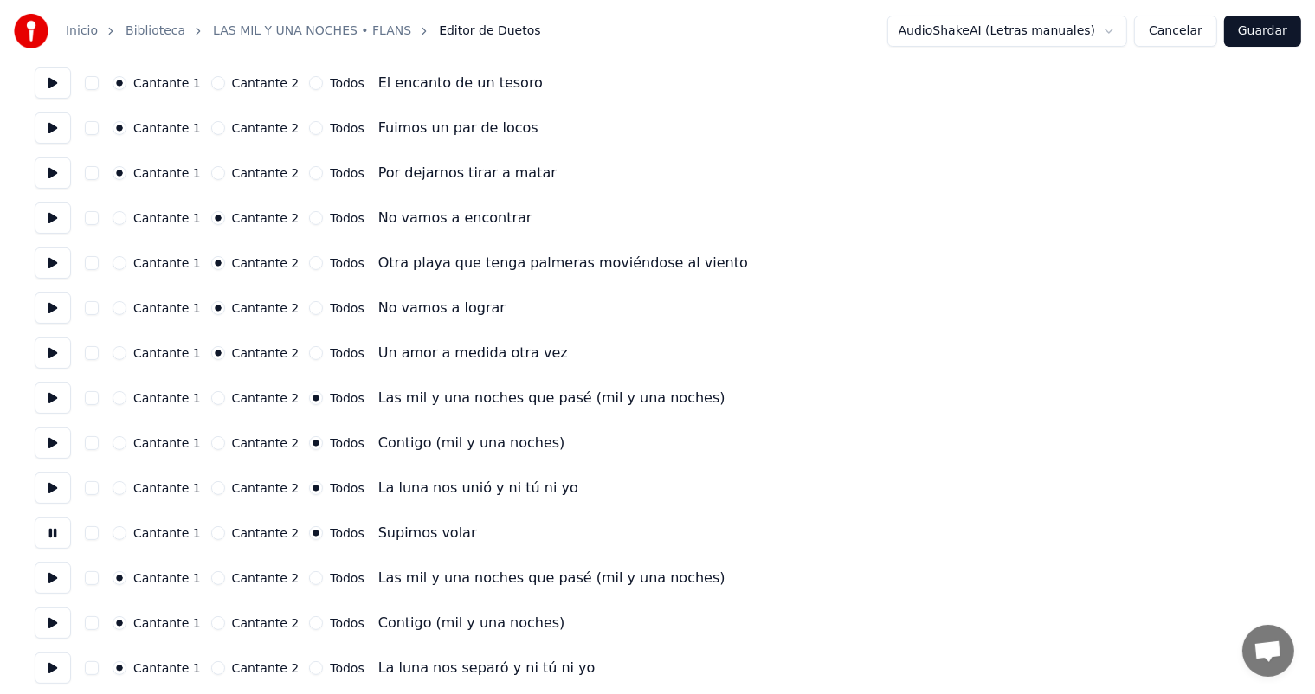
click at [309, 578] on button "Todos" at bounding box center [316, 579] width 14 height 14
click at [309, 619] on button "Todos" at bounding box center [316, 624] width 14 height 14
click at [48, 577] on button at bounding box center [53, 578] width 36 height 31
click at [45, 625] on button at bounding box center [53, 623] width 36 height 31
click at [309, 668] on button "Todos" at bounding box center [316, 669] width 14 height 14
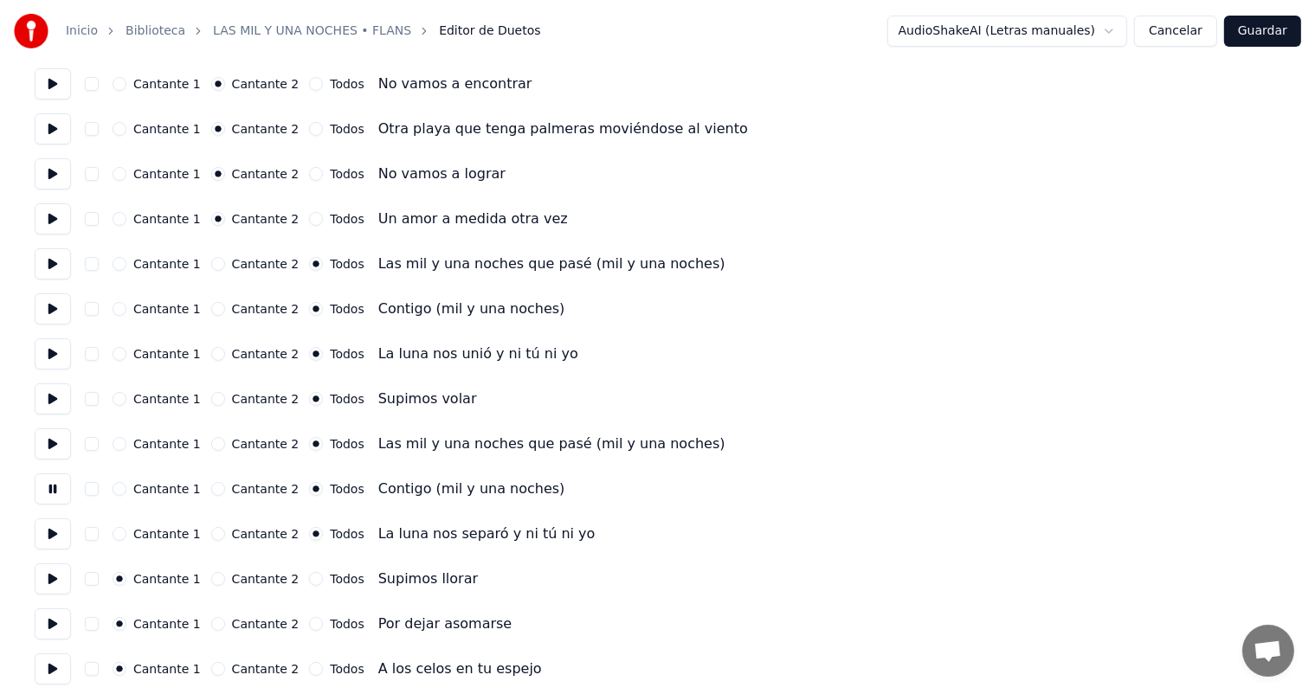
scroll to position [328, 0]
click at [47, 535] on button at bounding box center [53, 532] width 36 height 31
click at [42, 573] on button at bounding box center [53, 577] width 36 height 31
click at [313, 581] on div "Todos" at bounding box center [336, 578] width 55 height 14
click at [50, 623] on button at bounding box center [53, 622] width 36 height 31
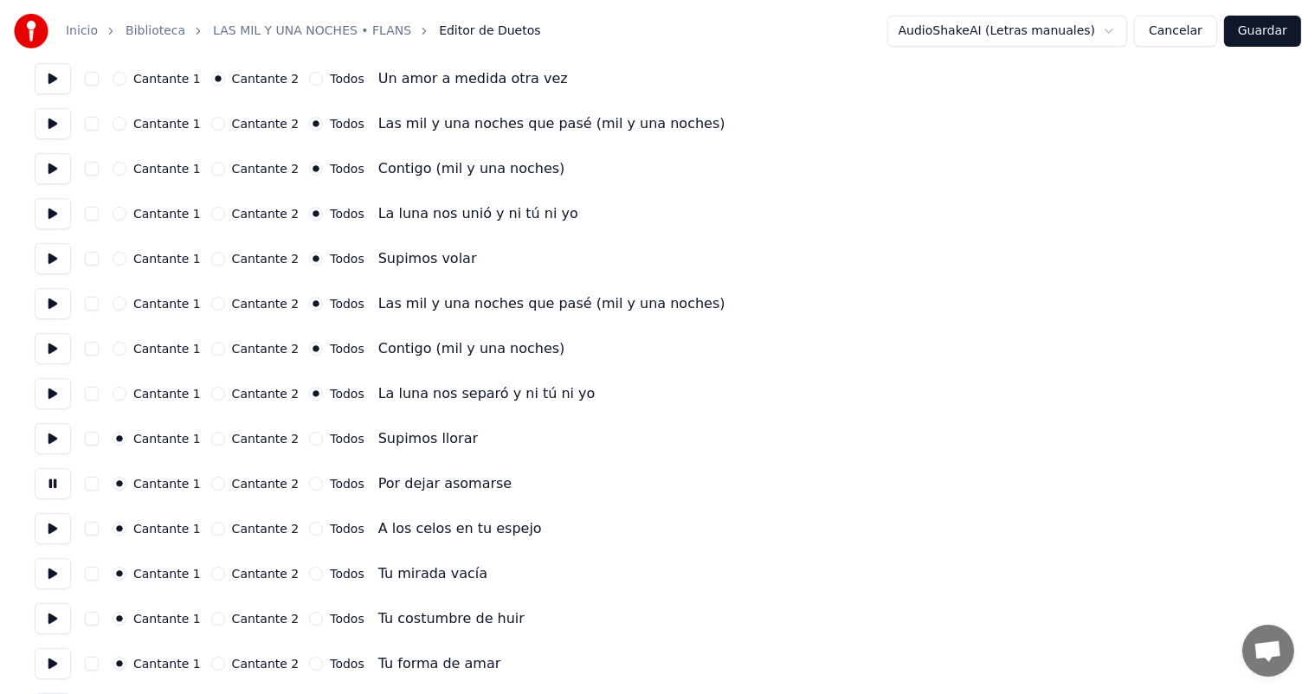
scroll to position [471, 0]
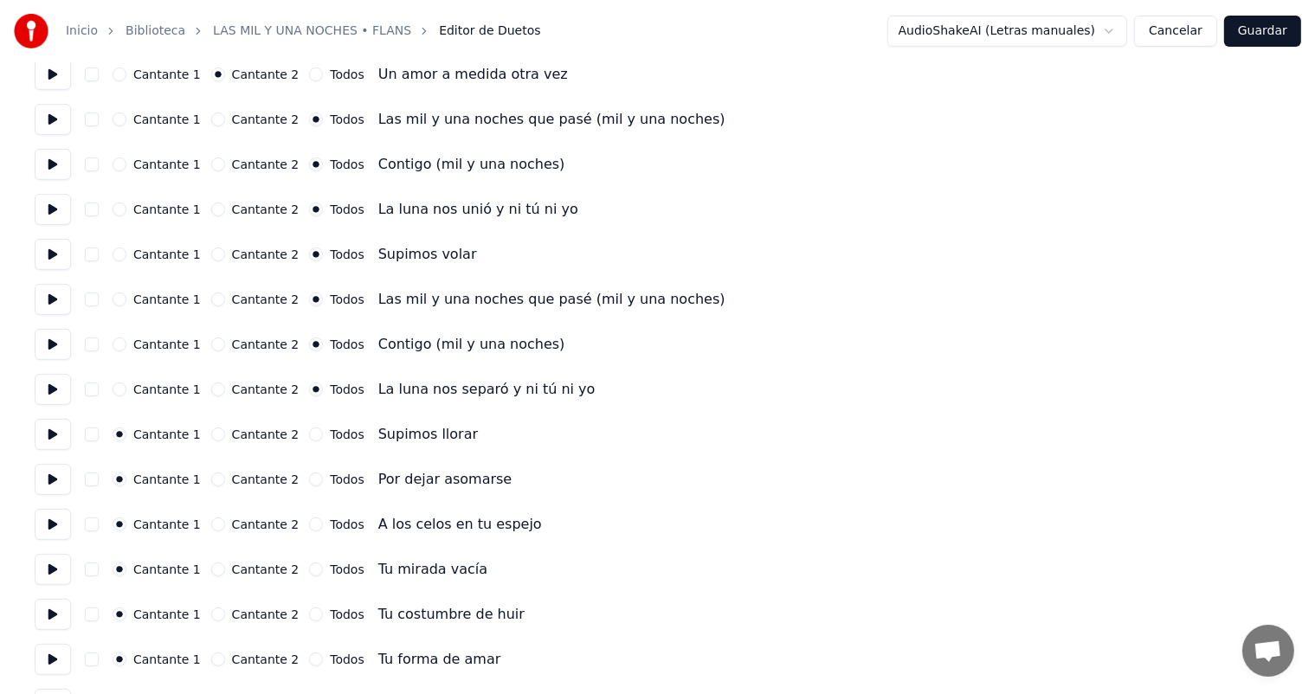
click at [48, 530] on button at bounding box center [53, 524] width 36 height 31
click at [41, 565] on button at bounding box center [53, 569] width 36 height 31
click at [58, 617] on button at bounding box center [53, 614] width 36 height 31
click at [62, 652] on button at bounding box center [53, 659] width 36 height 31
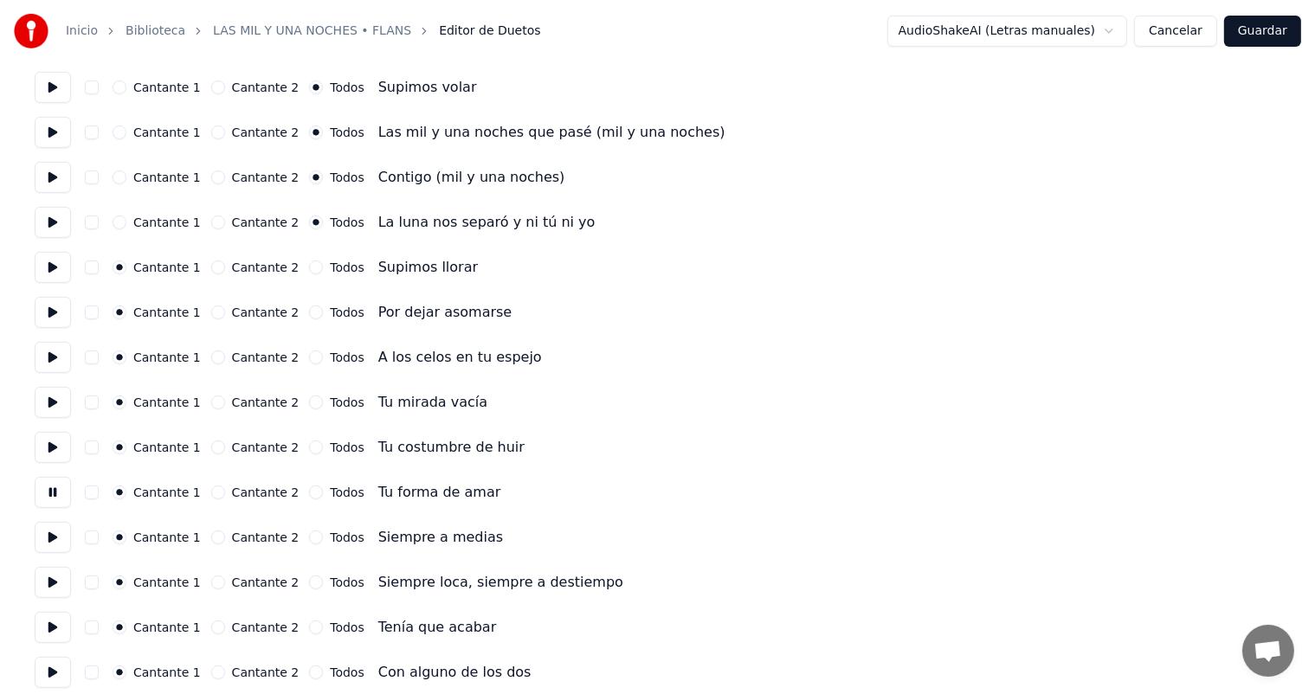
scroll to position [639, 0]
click at [211, 491] on button "Cantante 2" at bounding box center [218, 492] width 14 height 14
click at [219, 537] on button "Cantante 2" at bounding box center [218, 537] width 14 height 14
click at [215, 581] on button "Cantante 2" at bounding box center [218, 582] width 14 height 14
click at [56, 584] on button at bounding box center [53, 581] width 36 height 31
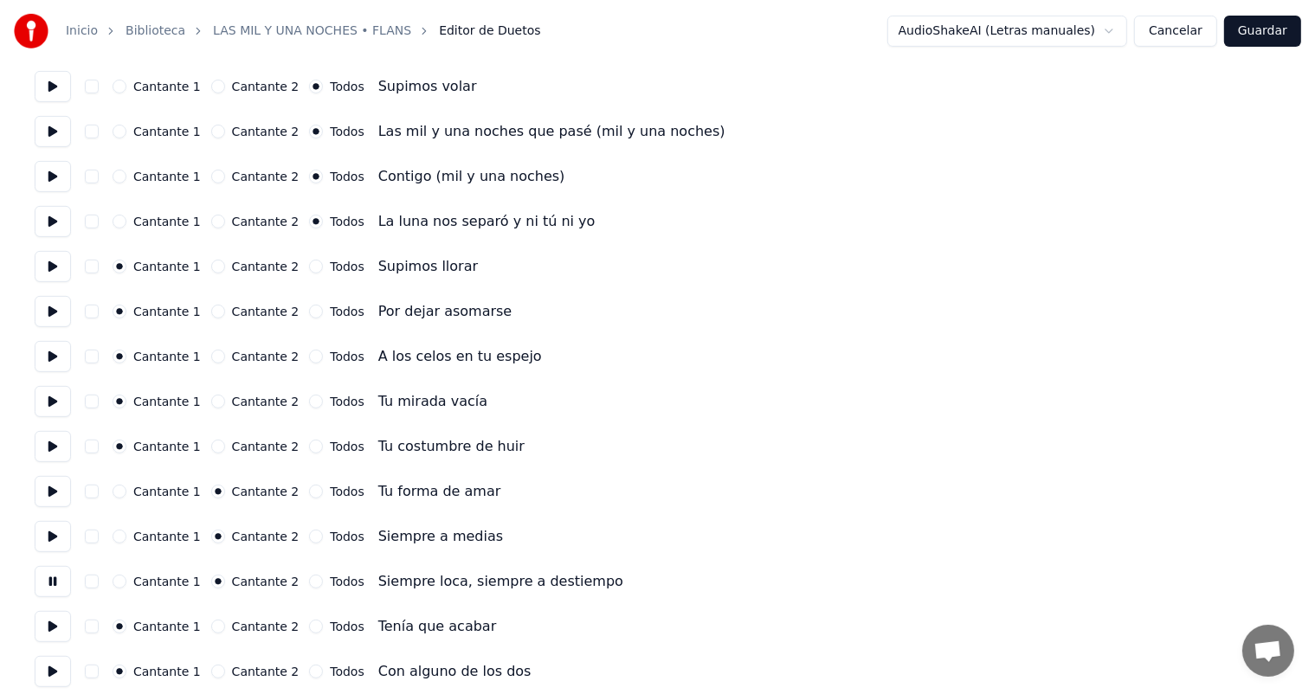
click at [215, 627] on button "Cantante 2" at bounding box center [218, 627] width 14 height 14
click at [216, 668] on button "Cantante 2" at bounding box center [218, 672] width 14 height 14
click at [50, 627] on button at bounding box center [53, 626] width 36 height 31
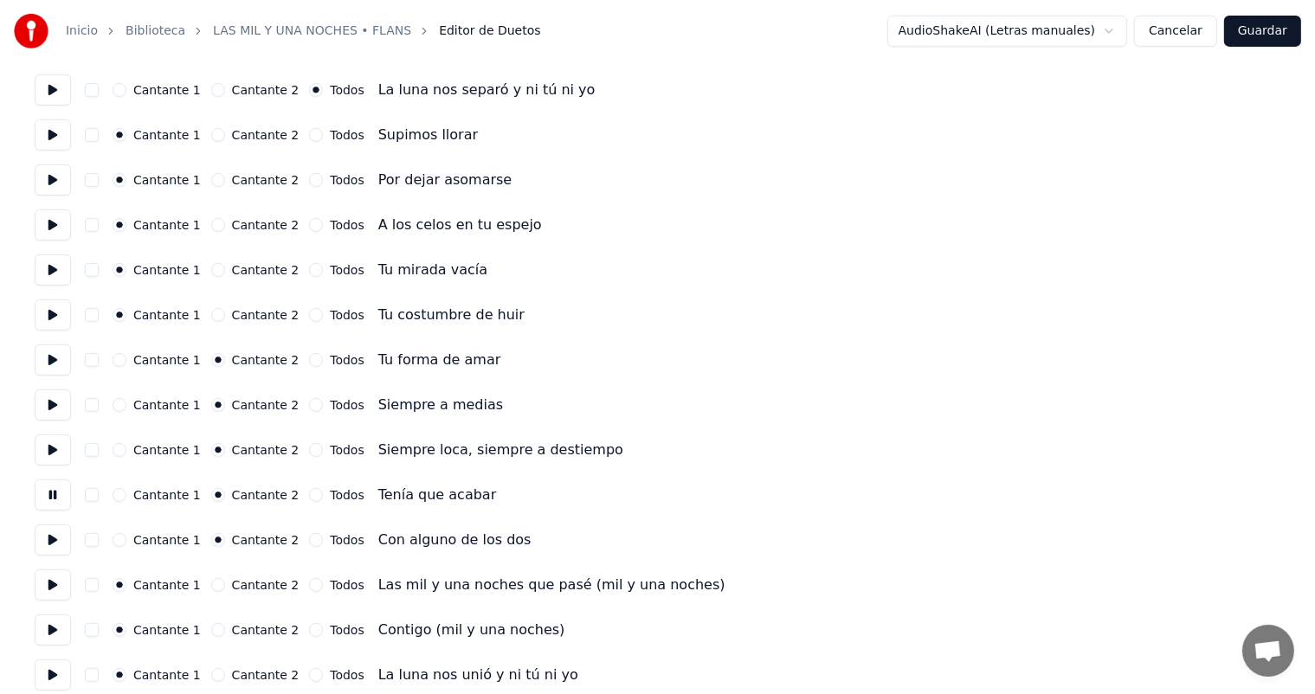
scroll to position [785, 0]
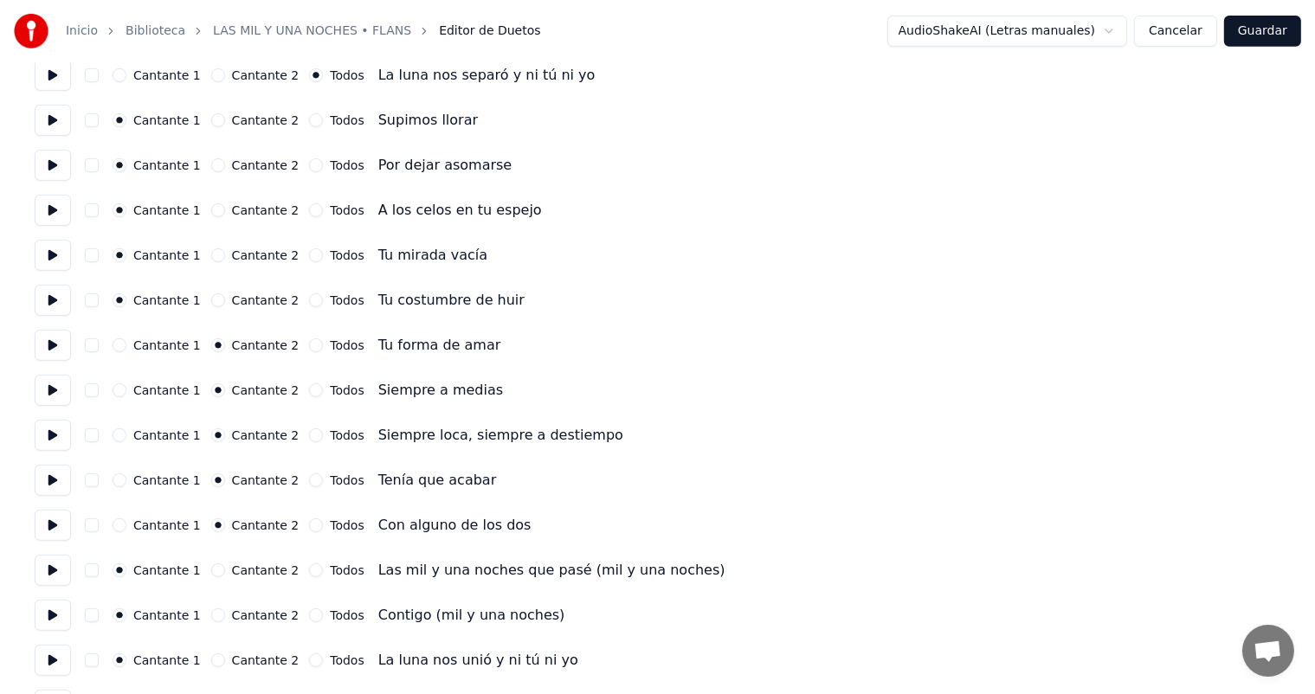
click at [309, 570] on button "Todos" at bounding box center [316, 571] width 14 height 14
click at [309, 613] on button "Todos" at bounding box center [316, 616] width 14 height 14
click at [309, 657] on button "Todos" at bounding box center [316, 661] width 14 height 14
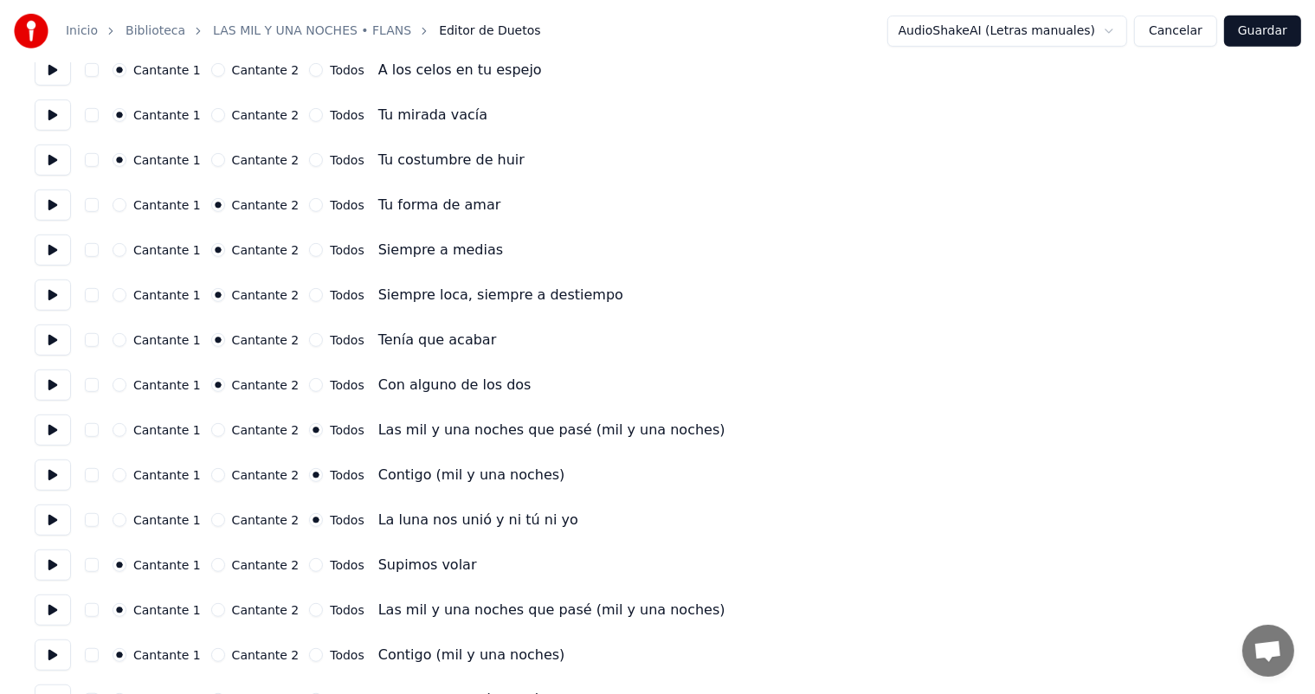
scroll to position [928, 0]
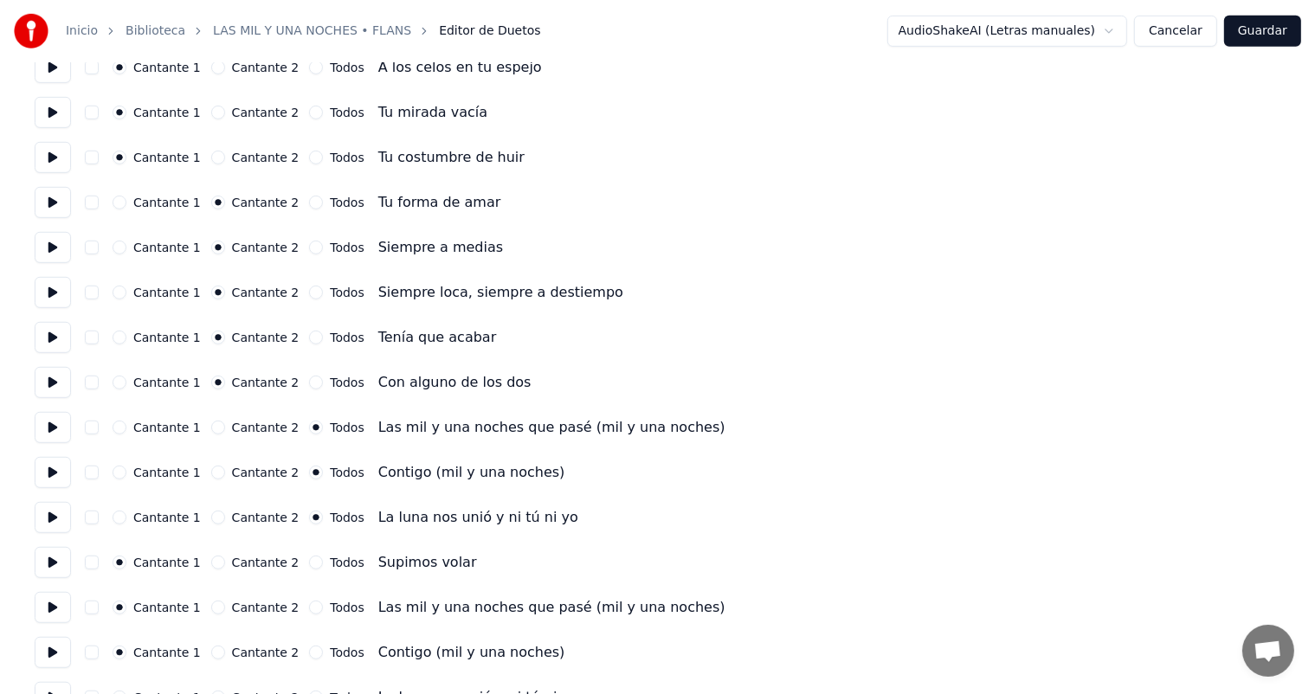
click at [309, 561] on button "Todos" at bounding box center [316, 563] width 14 height 14
click at [309, 608] on button "Todos" at bounding box center [316, 608] width 14 height 14
click at [309, 656] on div "Todos" at bounding box center [336, 653] width 55 height 14
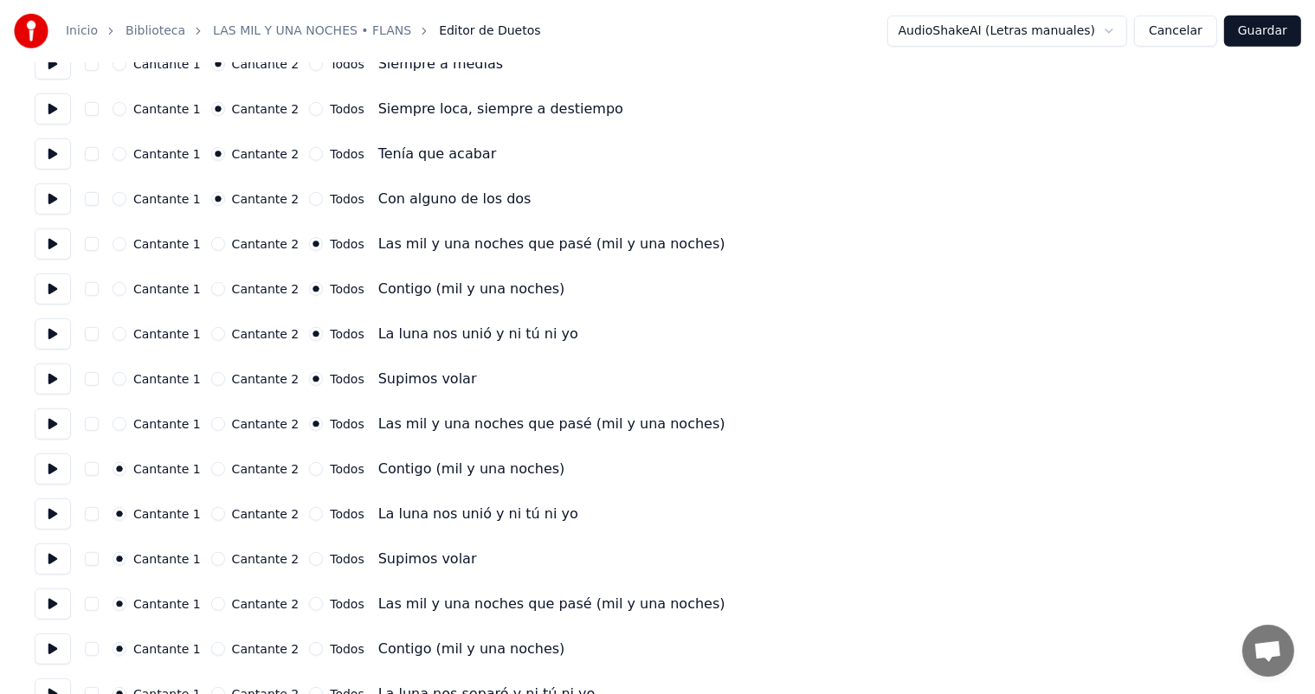
scroll to position [1112, 0]
click at [309, 462] on button "Todos" at bounding box center [316, 469] width 14 height 14
click at [309, 513] on button "Todos" at bounding box center [316, 514] width 14 height 14
click at [309, 559] on button "Todos" at bounding box center [316, 559] width 14 height 14
click at [309, 604] on button "Todos" at bounding box center [316, 604] width 14 height 14
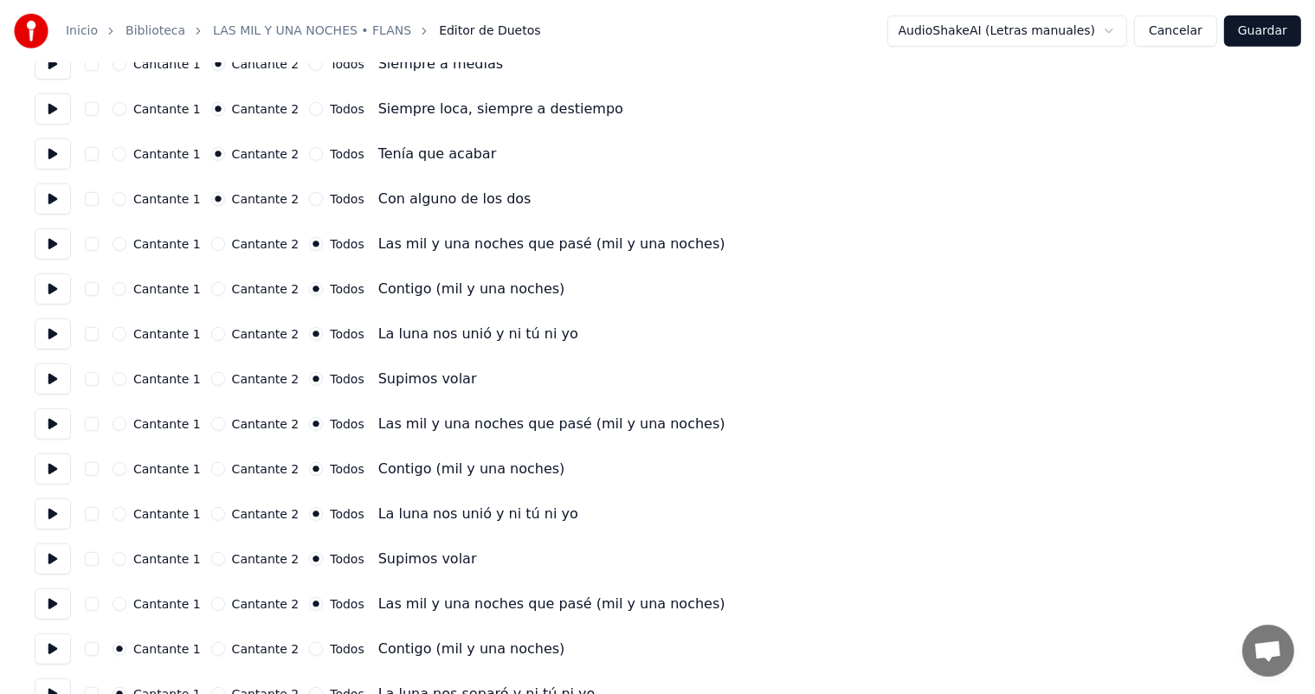
click at [309, 652] on button "Todos" at bounding box center [316, 650] width 14 height 14
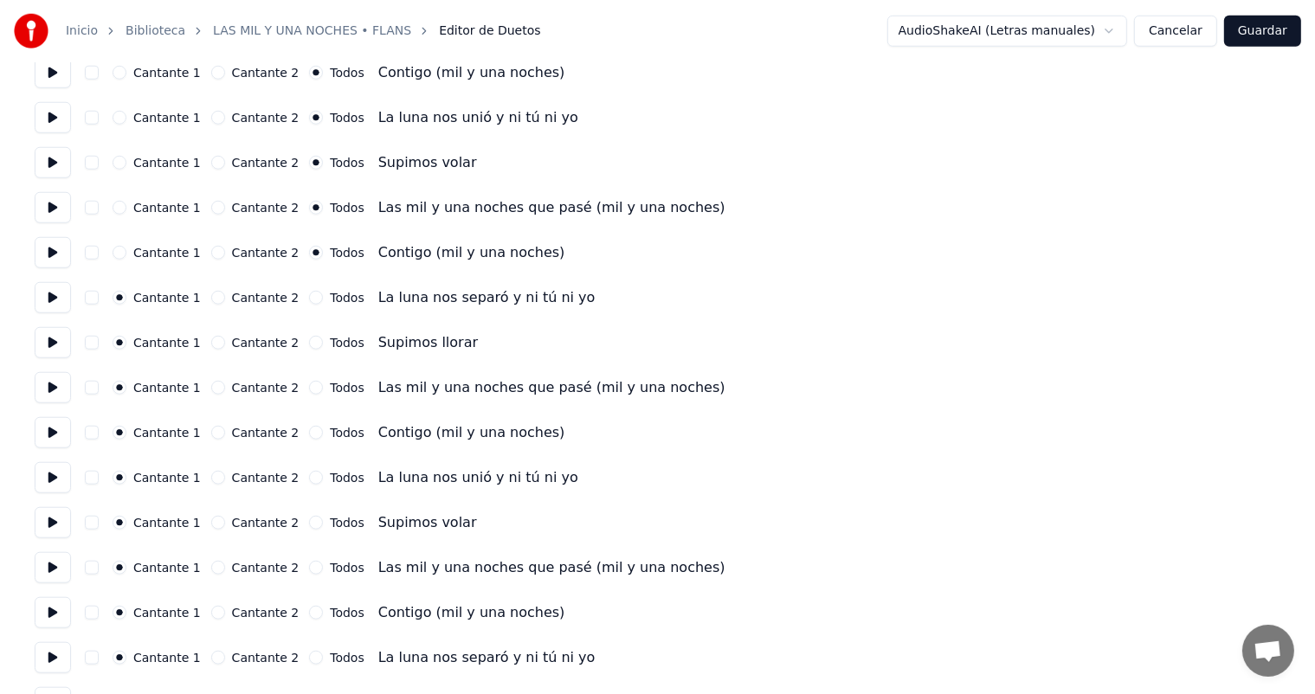
scroll to position [1550, 0]
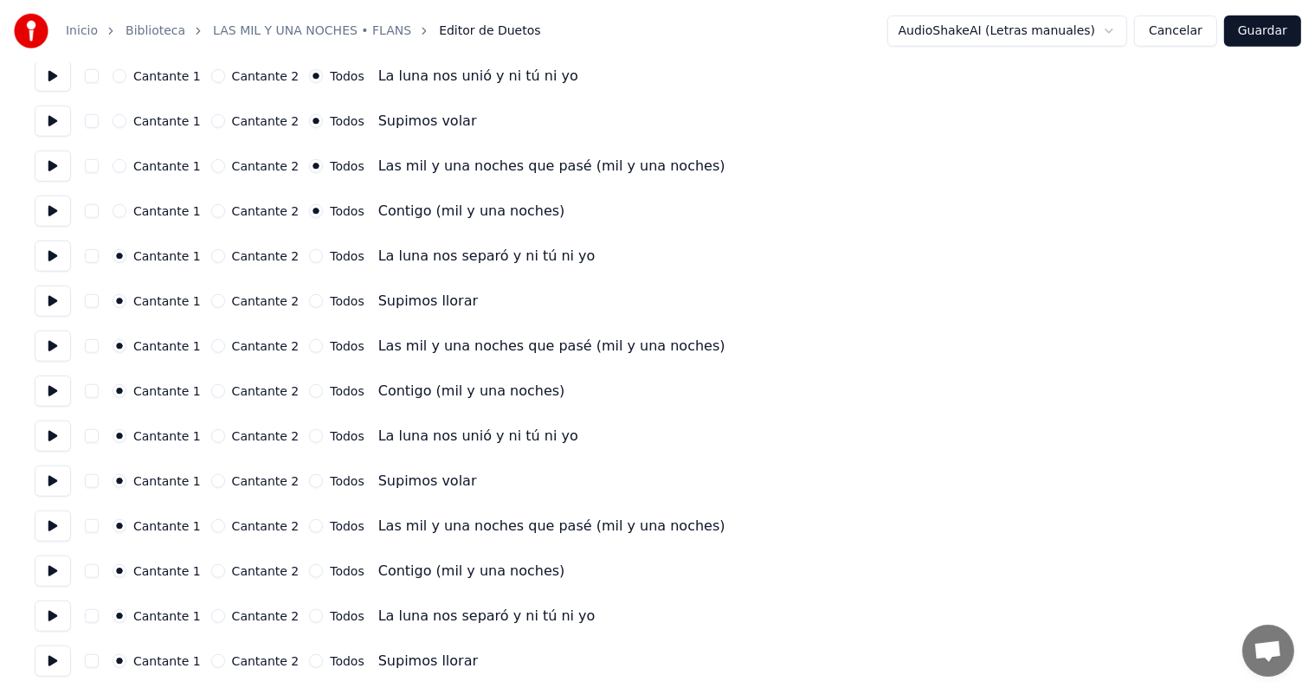
click at [330, 256] on label "Todos" at bounding box center [347, 256] width 34 height 12
click at [323, 256] on button "Todos" at bounding box center [316, 256] width 14 height 14
click at [309, 296] on button "Todos" at bounding box center [316, 301] width 14 height 14
click at [312, 348] on button "Todos" at bounding box center [316, 346] width 14 height 14
click at [309, 386] on button "Todos" at bounding box center [316, 391] width 14 height 14
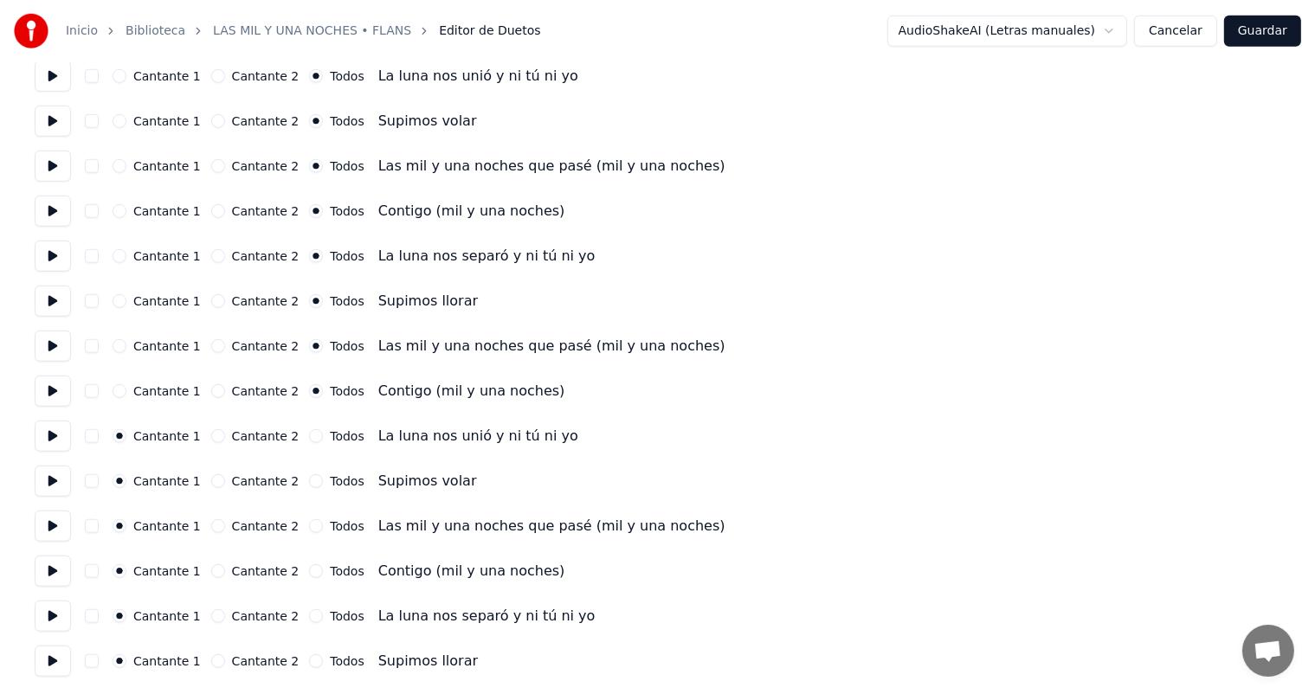
click at [309, 436] on button "Todos" at bounding box center [316, 436] width 14 height 14
click at [309, 478] on button "Todos" at bounding box center [316, 482] width 14 height 14
click at [282, 522] on label "Cantante 2" at bounding box center [266, 526] width 68 height 12
click at [225, 522] on button "Cantante 2" at bounding box center [218, 527] width 14 height 14
click at [277, 565] on label "Cantante 2" at bounding box center [266, 571] width 68 height 12
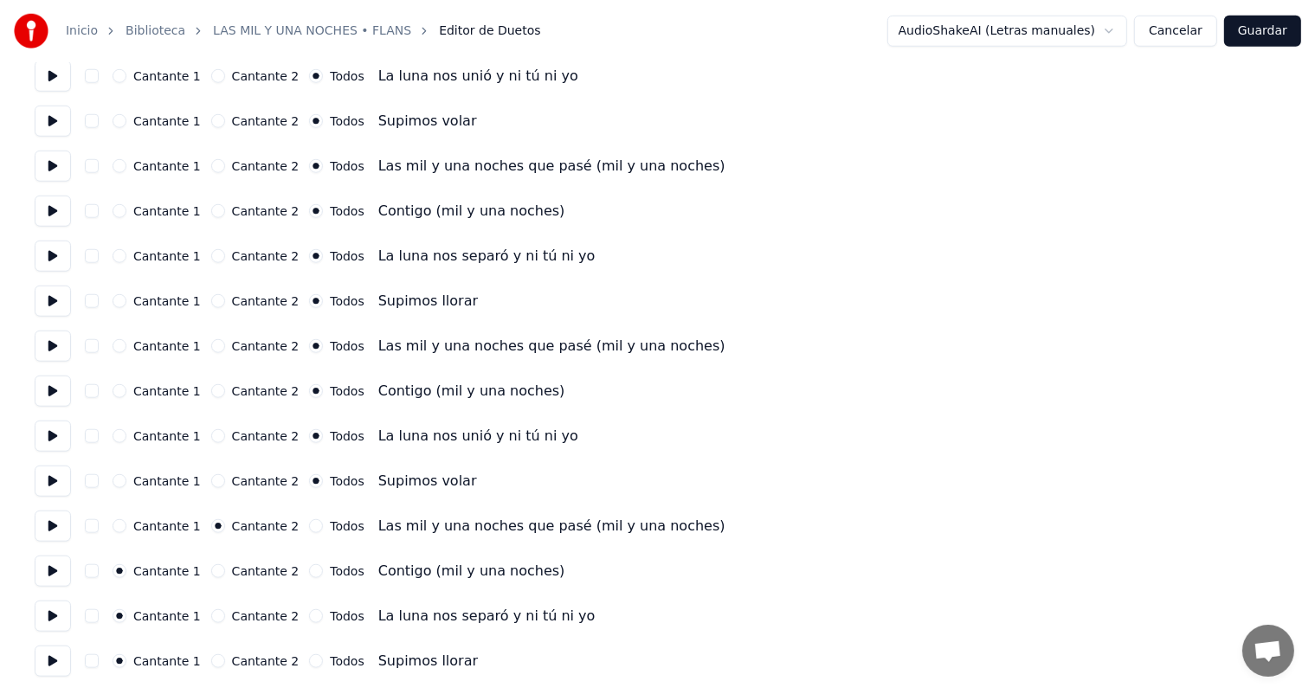
click at [225, 565] on button "Cantante 2" at bounding box center [218, 572] width 14 height 14
click at [309, 526] on button "Todos" at bounding box center [316, 527] width 14 height 14
click at [309, 578] on div "Todos" at bounding box center [336, 572] width 55 height 14
click at [309, 616] on button "Todos" at bounding box center [316, 617] width 14 height 14
click at [309, 662] on button "Todos" at bounding box center [316, 662] width 14 height 14
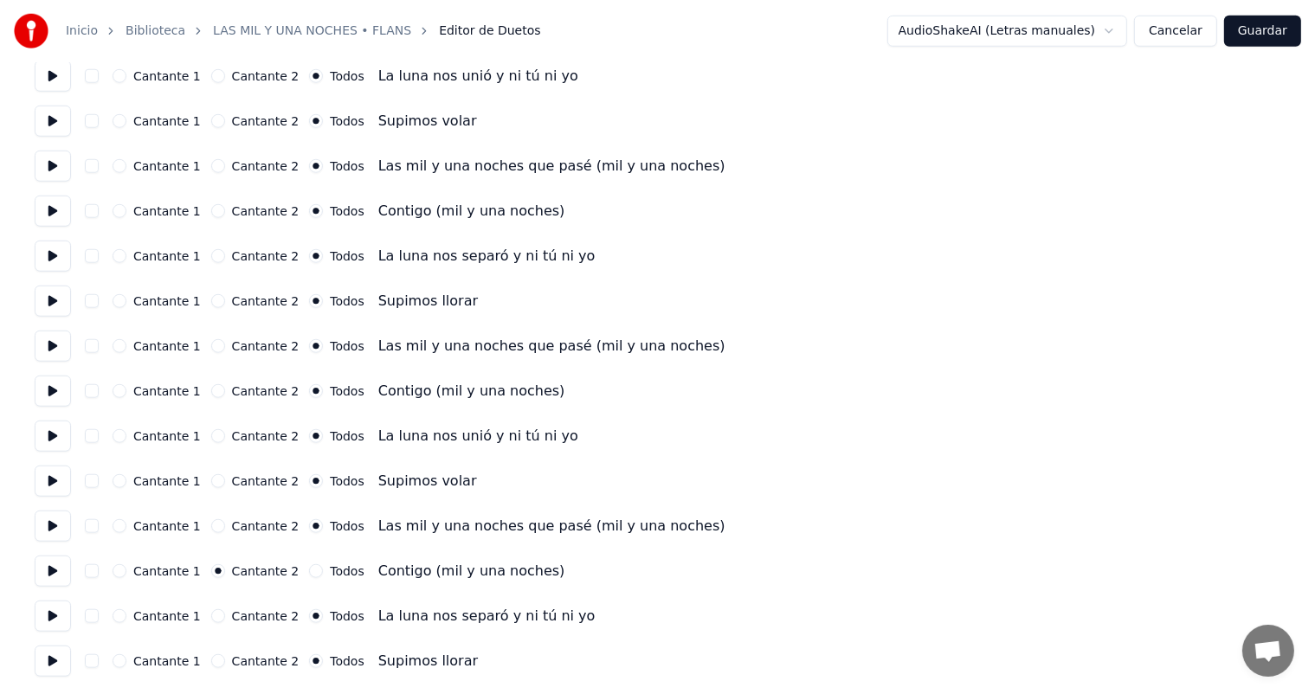
click at [309, 574] on button "Todos" at bounding box center [316, 572] width 14 height 14
click at [1276, 35] on button "Guardar" at bounding box center [1262, 31] width 77 height 31
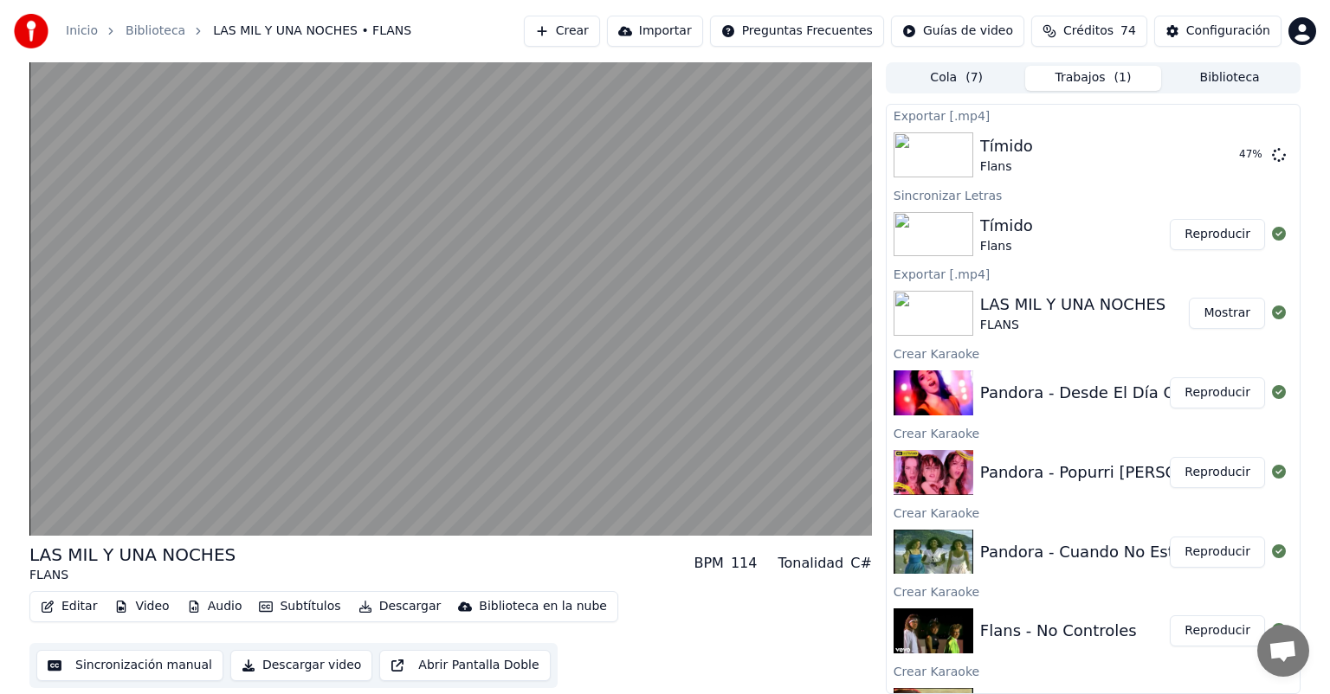
click at [197, 363] on video at bounding box center [450, 299] width 843 height 474
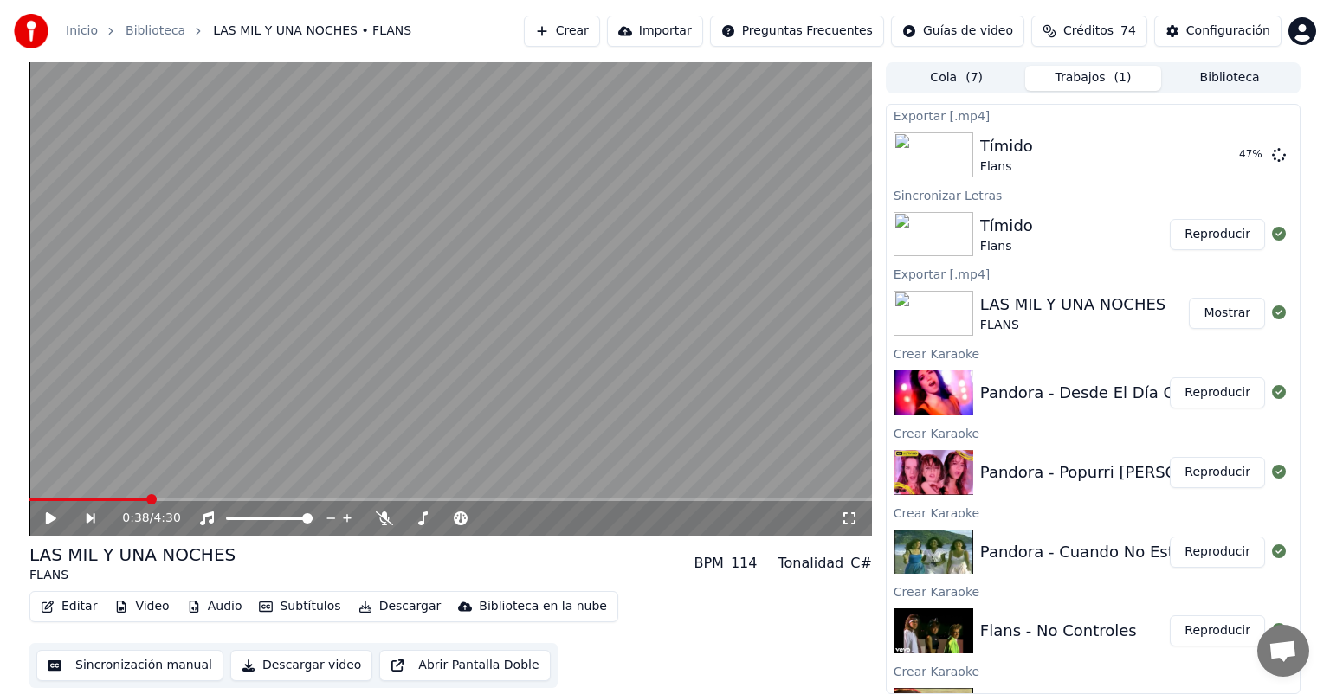
click at [133, 424] on video at bounding box center [450, 299] width 843 height 474
click at [381, 517] on icon at bounding box center [384, 519] width 17 height 14
click at [378, 520] on icon at bounding box center [384, 519] width 17 height 14
click at [39, 522] on div "1:11 / 4:30" at bounding box center [450, 518] width 829 height 17
click at [1207, 546] on button "Reproducir" at bounding box center [1217, 552] width 95 height 31
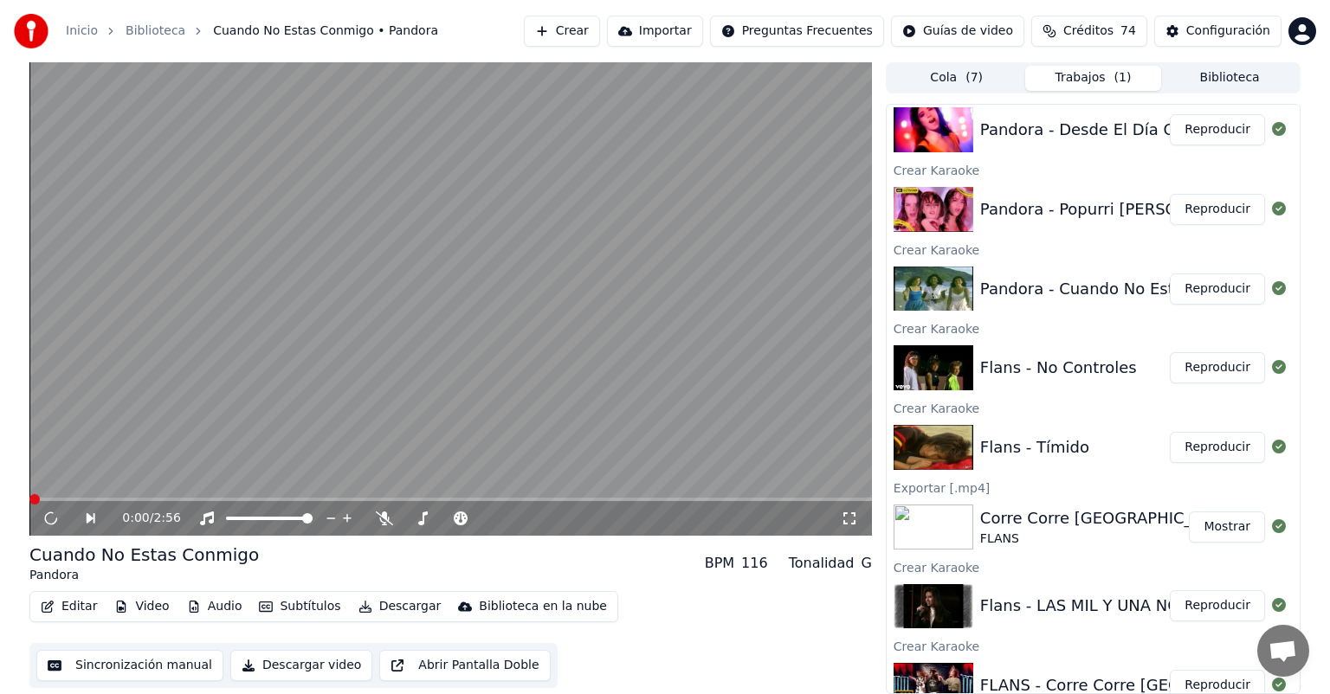
scroll to position [285, 0]
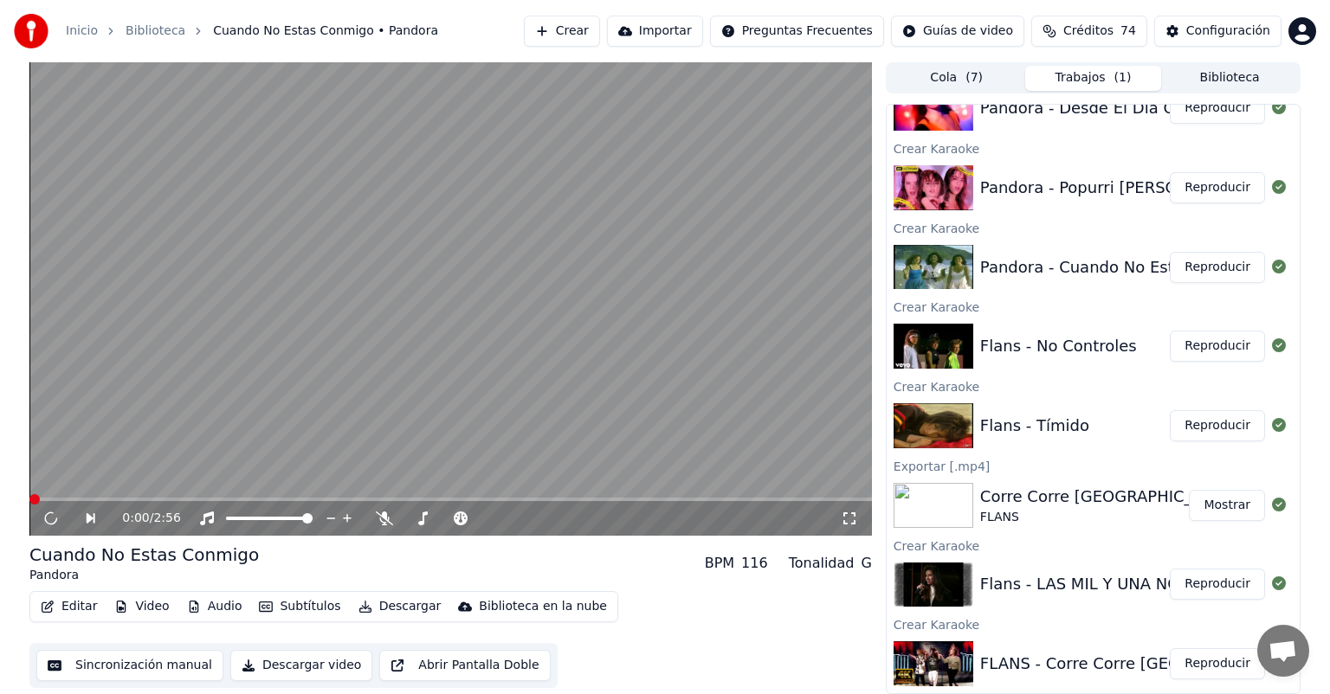
click at [1211, 579] on button "Reproducir" at bounding box center [1217, 584] width 95 height 31
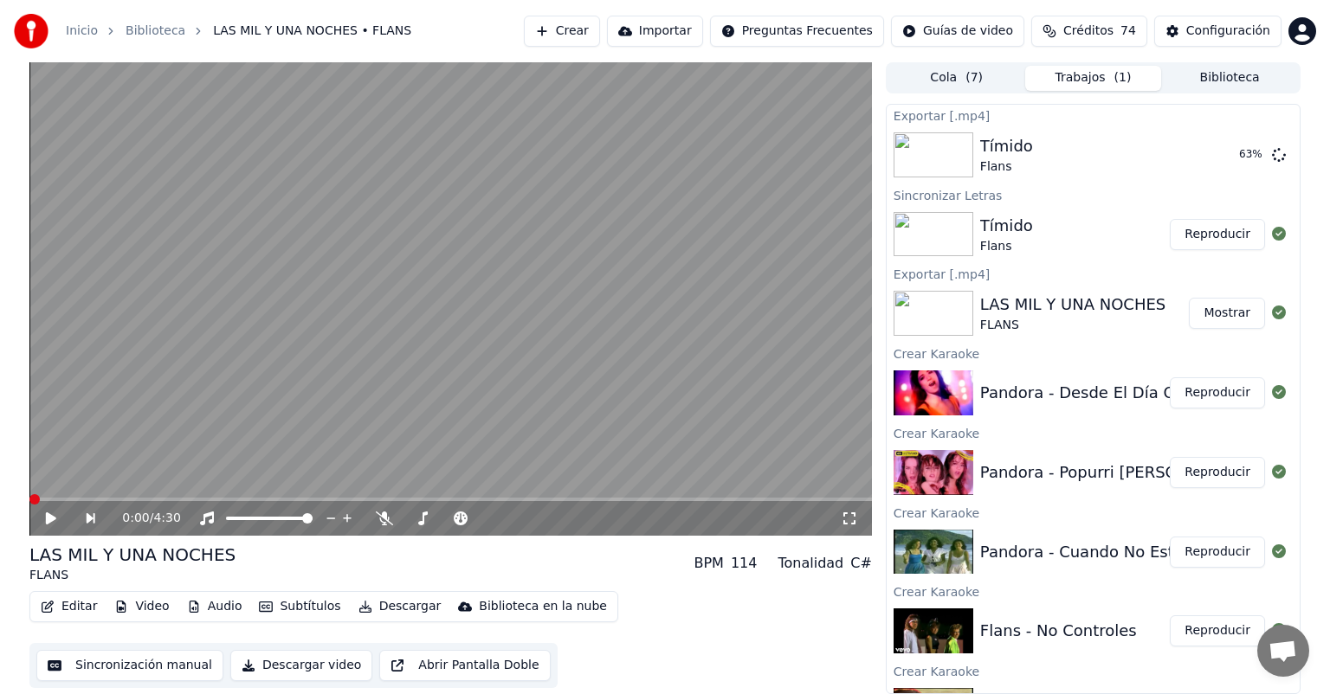
click at [49, 520] on icon at bounding box center [51, 519] width 10 height 12
click at [381, 518] on icon at bounding box center [384, 519] width 17 height 14
click at [419, 505] on span at bounding box center [416, 499] width 10 height 10
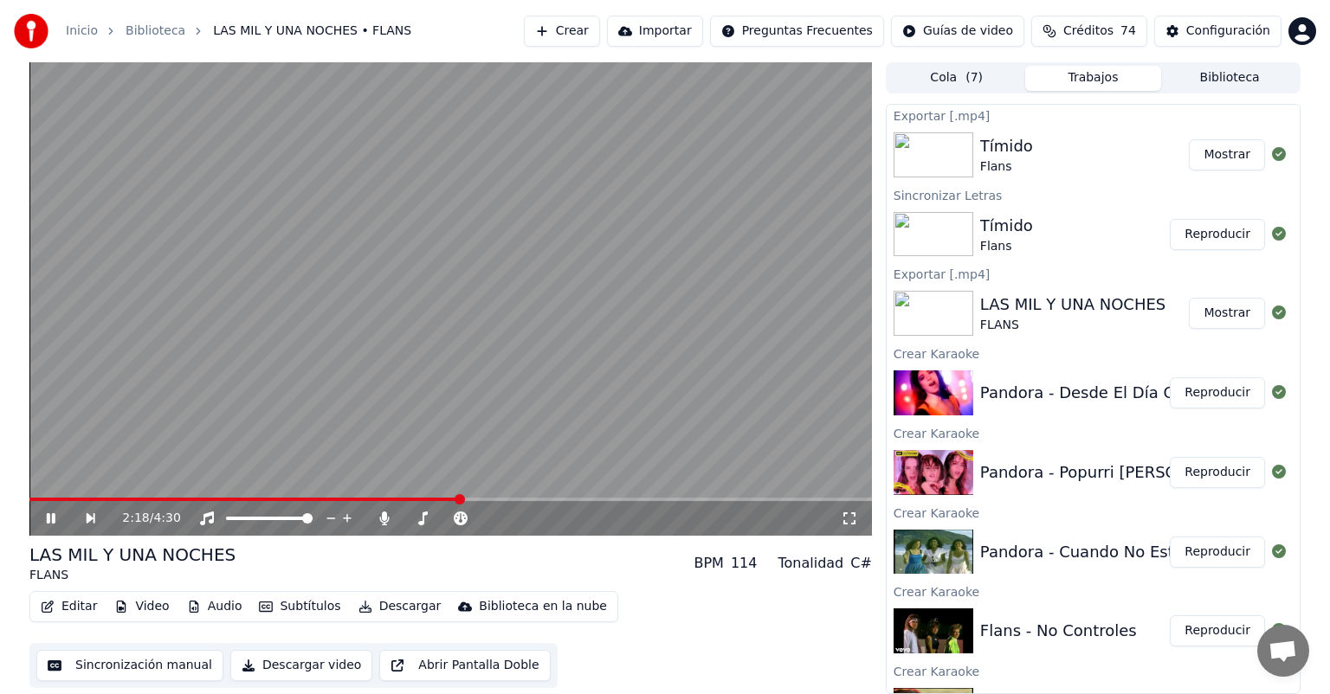
click at [459, 500] on span at bounding box center [460, 499] width 10 height 10
click at [379, 518] on icon at bounding box center [384, 519] width 17 height 14
click at [279, 604] on button "Subtítulos" at bounding box center [299, 607] width 95 height 24
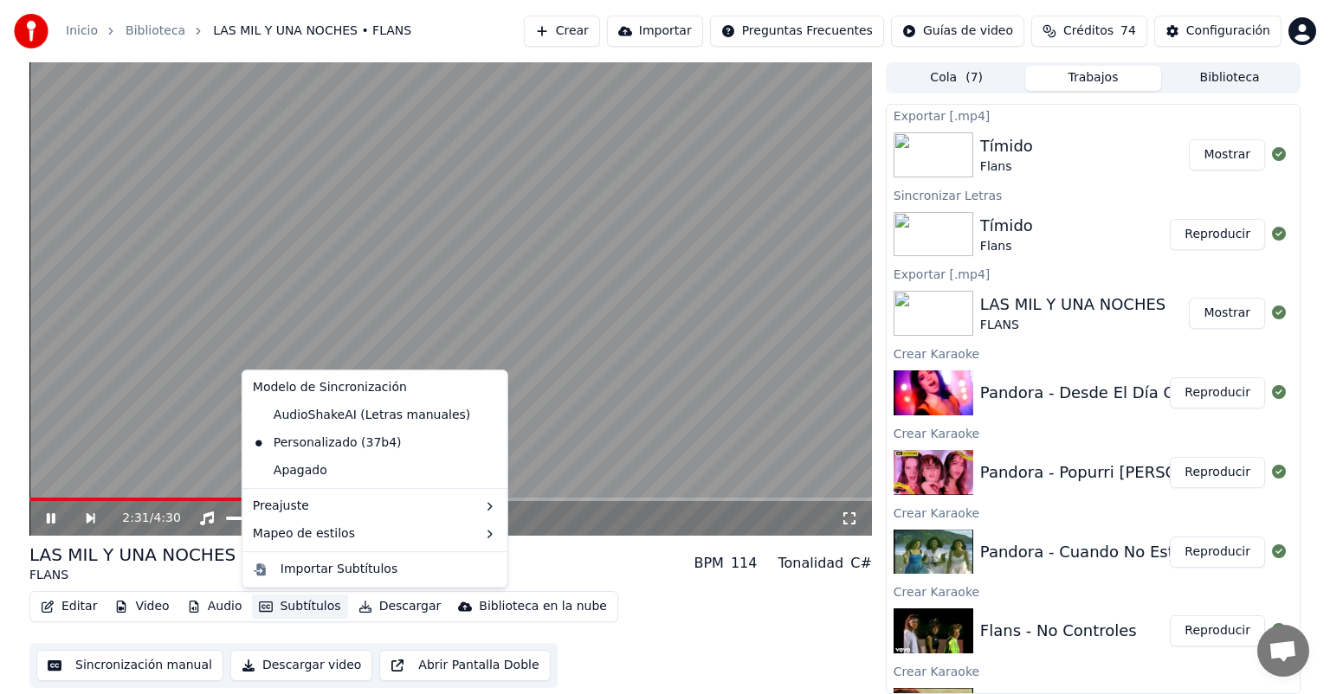
click at [374, 610] on button "Descargar" at bounding box center [400, 607] width 97 height 24
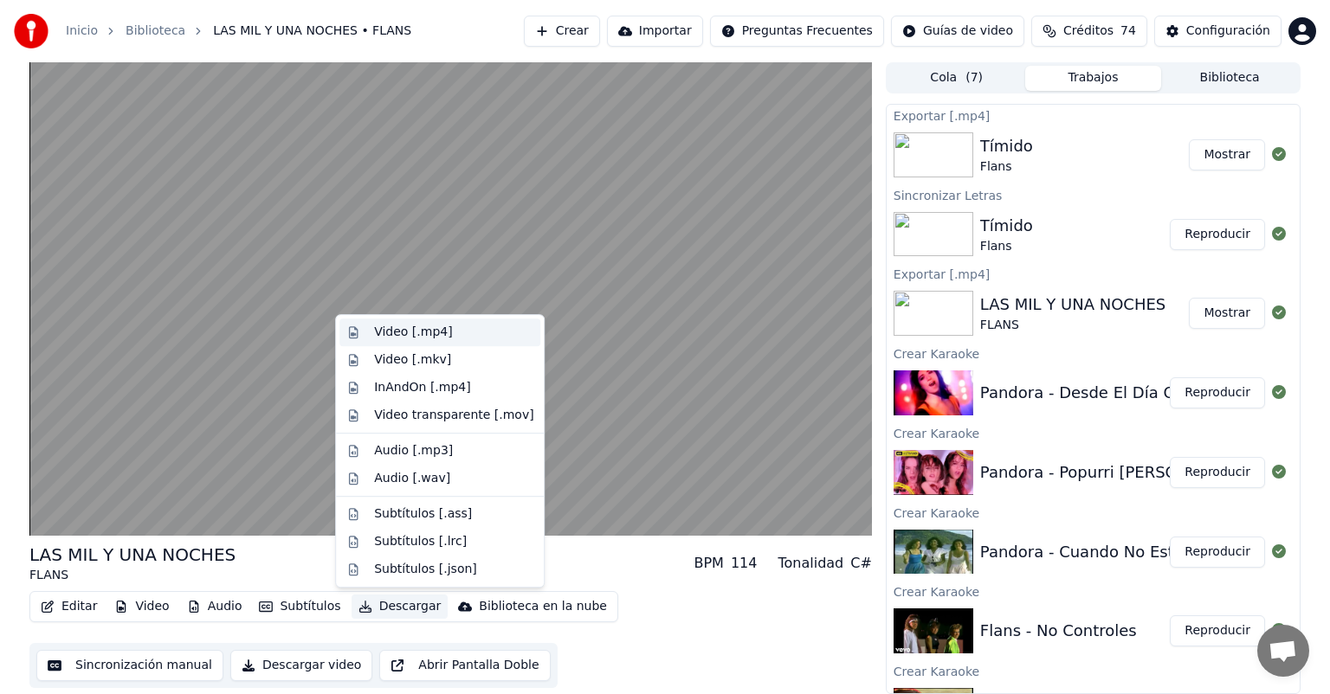
click at [379, 320] on div "Video [.mp4]" at bounding box center [439, 333] width 201 height 28
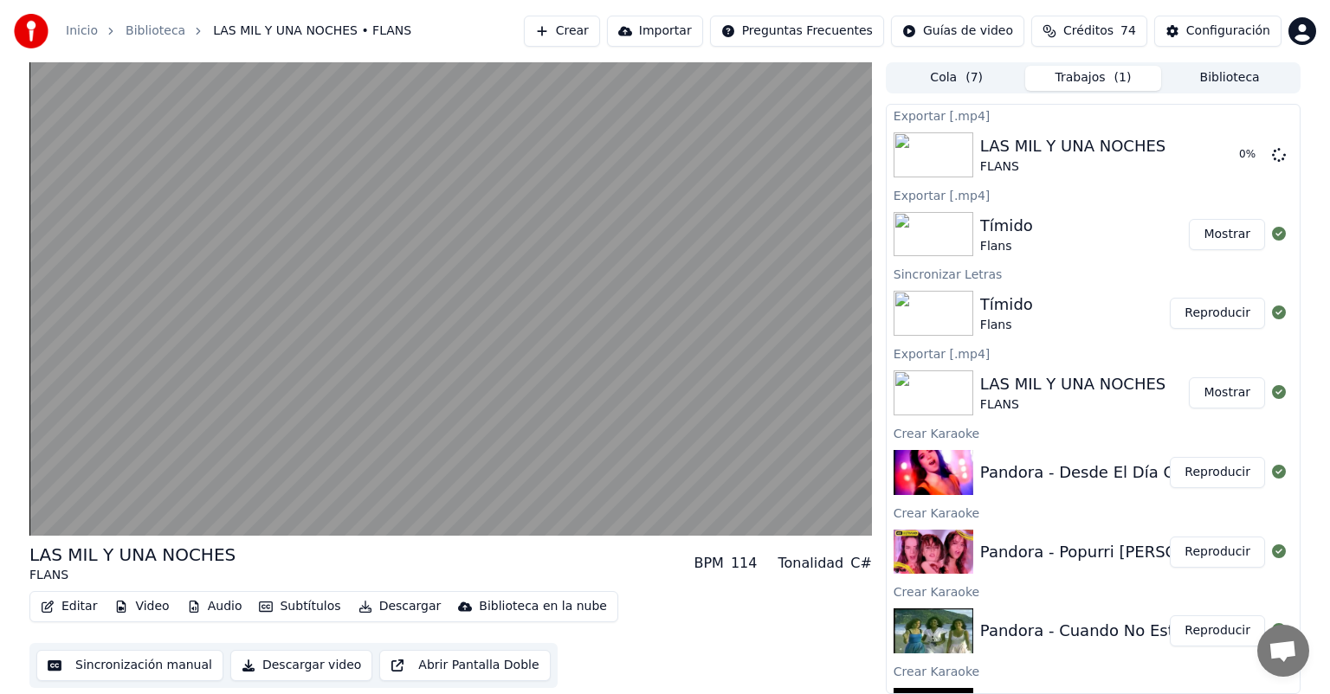
click at [87, 440] on video at bounding box center [450, 299] width 843 height 474
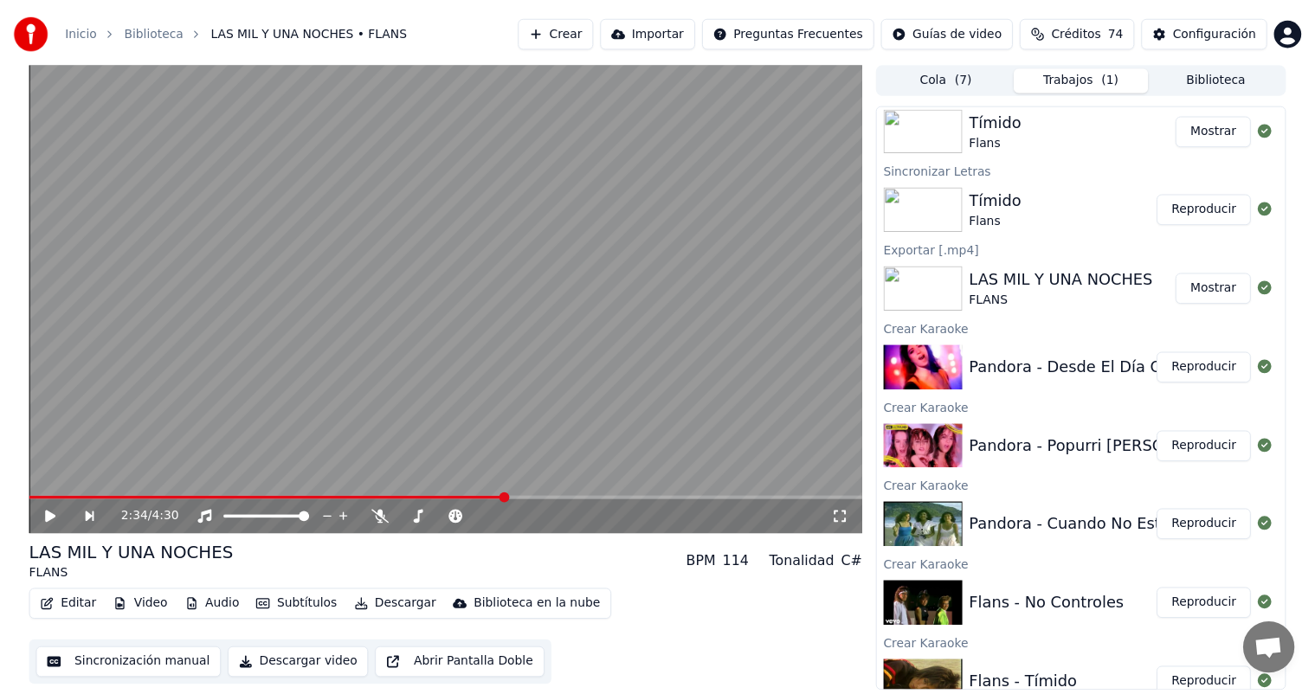
scroll to position [365, 0]
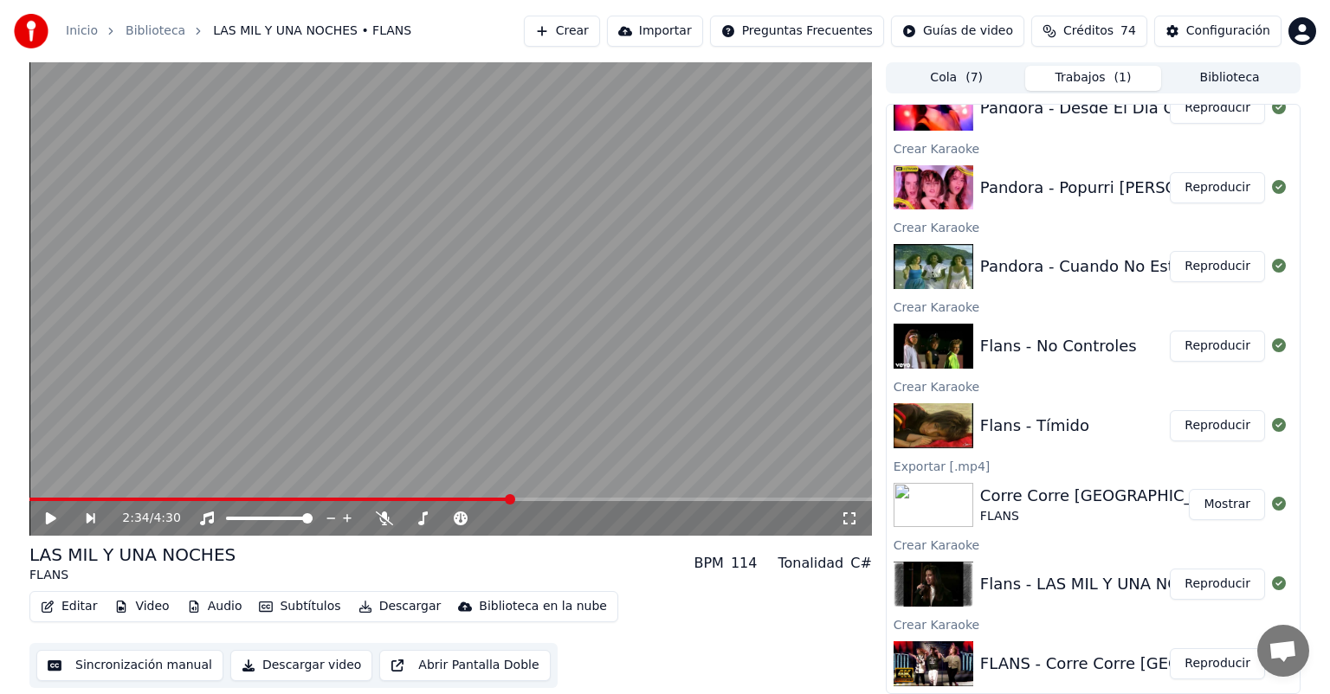
click at [1187, 662] on button "Reproducir" at bounding box center [1217, 664] width 95 height 31
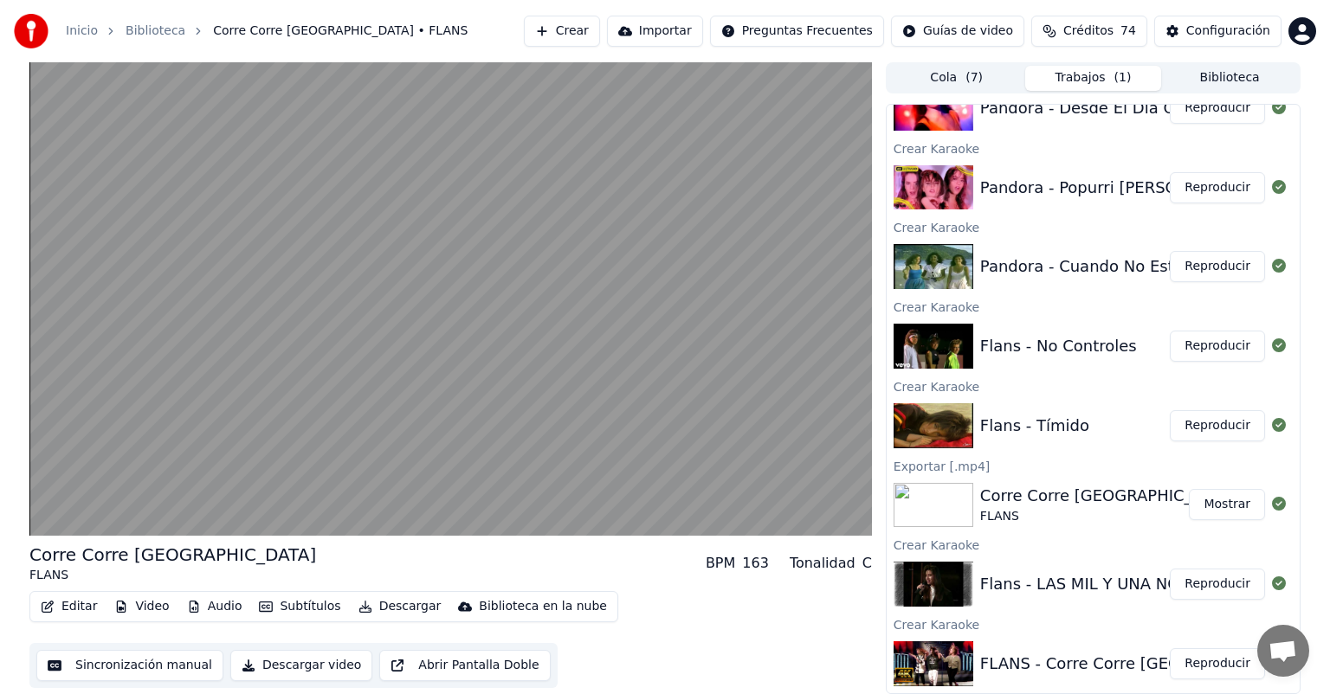
click at [61, 610] on button "Editar" at bounding box center [69, 607] width 70 height 24
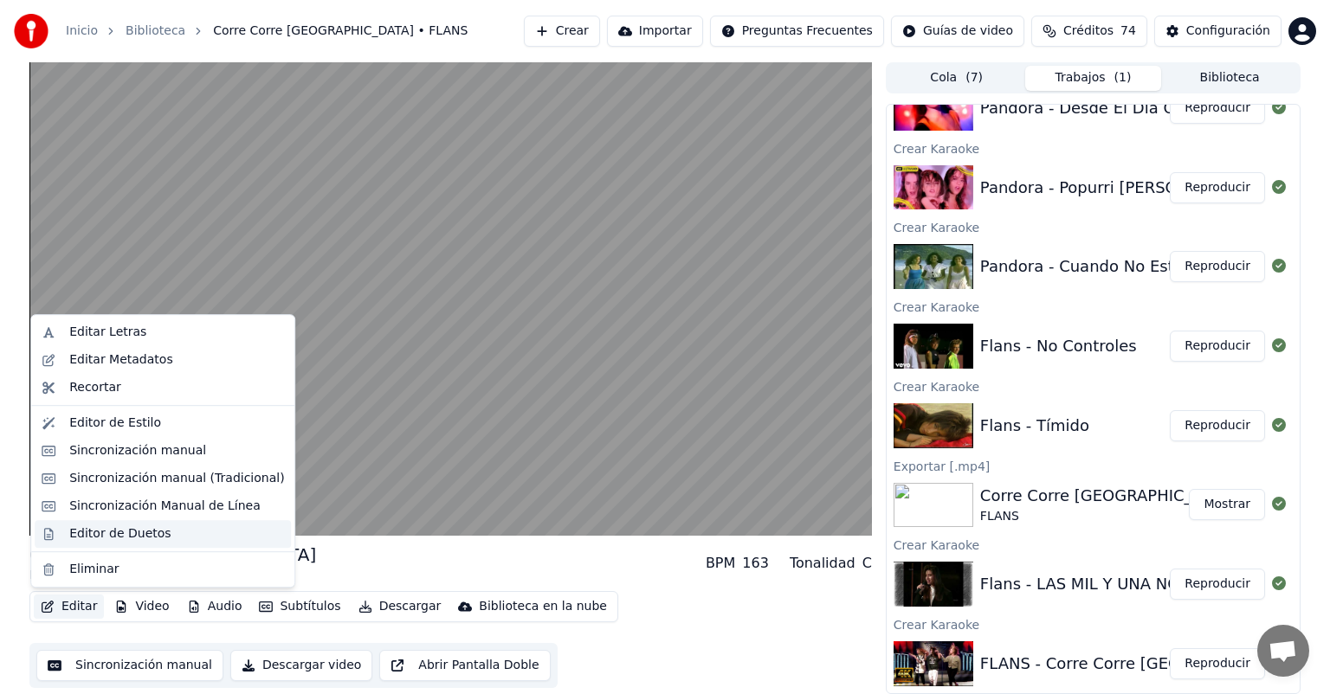
click at [74, 532] on div "Editor de Duetos" at bounding box center [119, 534] width 101 height 17
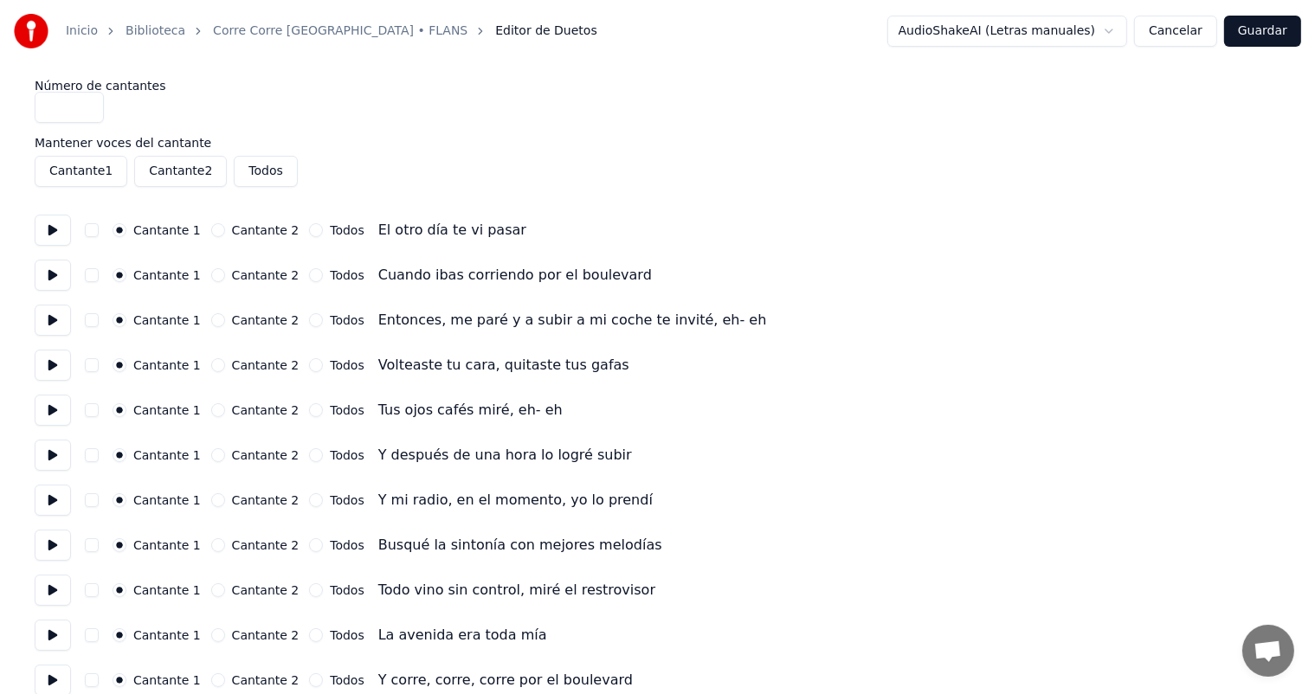
click at [43, 229] on button at bounding box center [53, 230] width 36 height 31
click at [45, 274] on button at bounding box center [53, 275] width 36 height 31
click at [46, 325] on button at bounding box center [53, 320] width 36 height 31
click at [45, 368] on button at bounding box center [53, 365] width 36 height 31
click at [50, 410] on button at bounding box center [53, 410] width 36 height 31
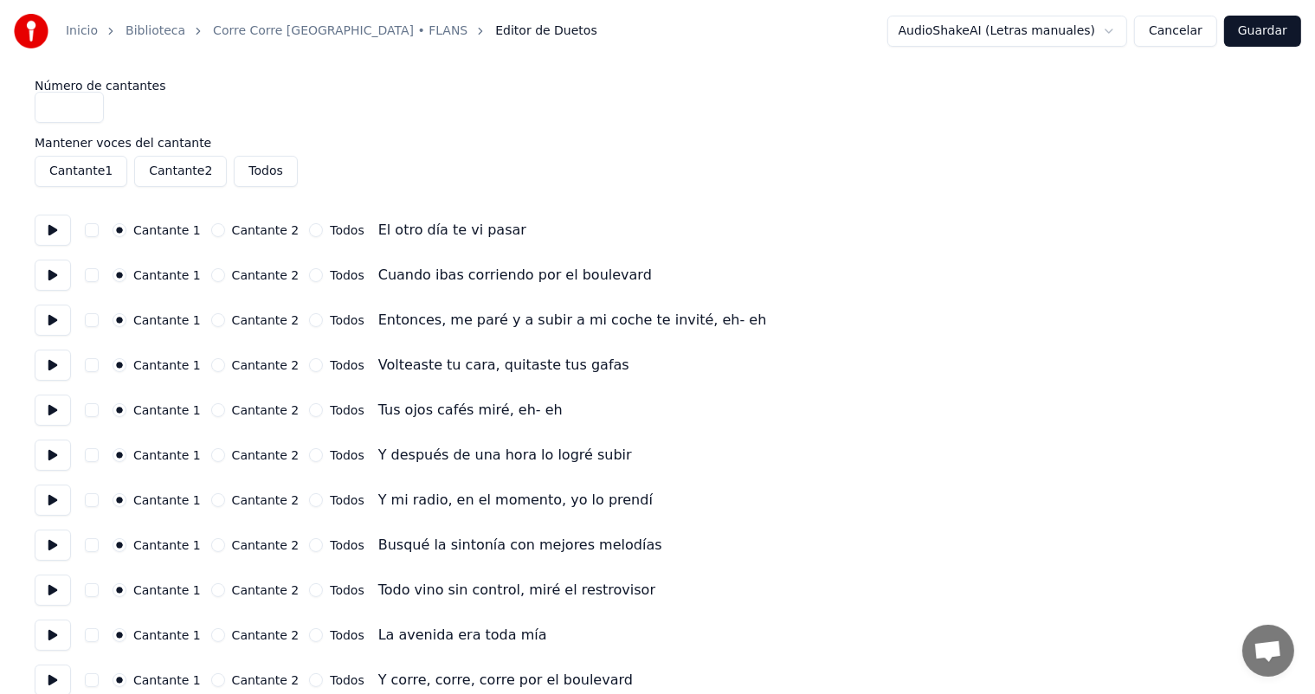
click at [41, 457] on button at bounding box center [53, 455] width 36 height 31
click at [39, 491] on button at bounding box center [53, 500] width 36 height 31
click at [48, 637] on button at bounding box center [53, 635] width 36 height 31
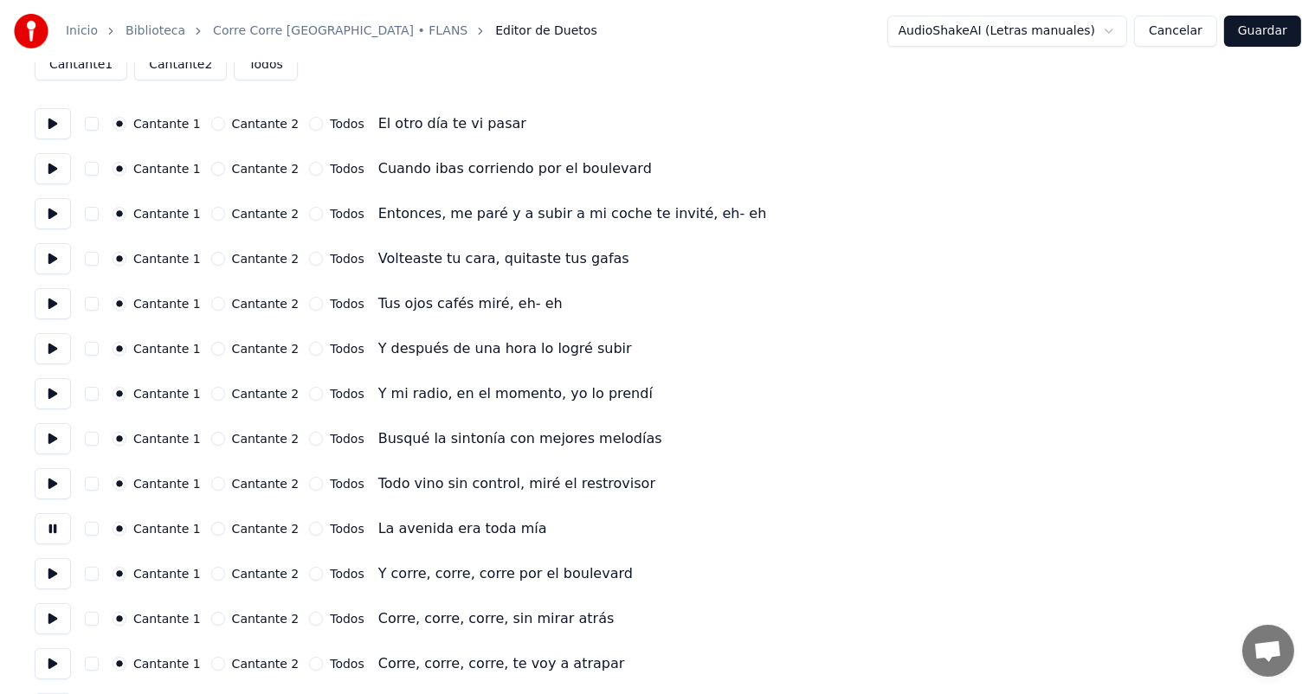
scroll to position [124, 0]
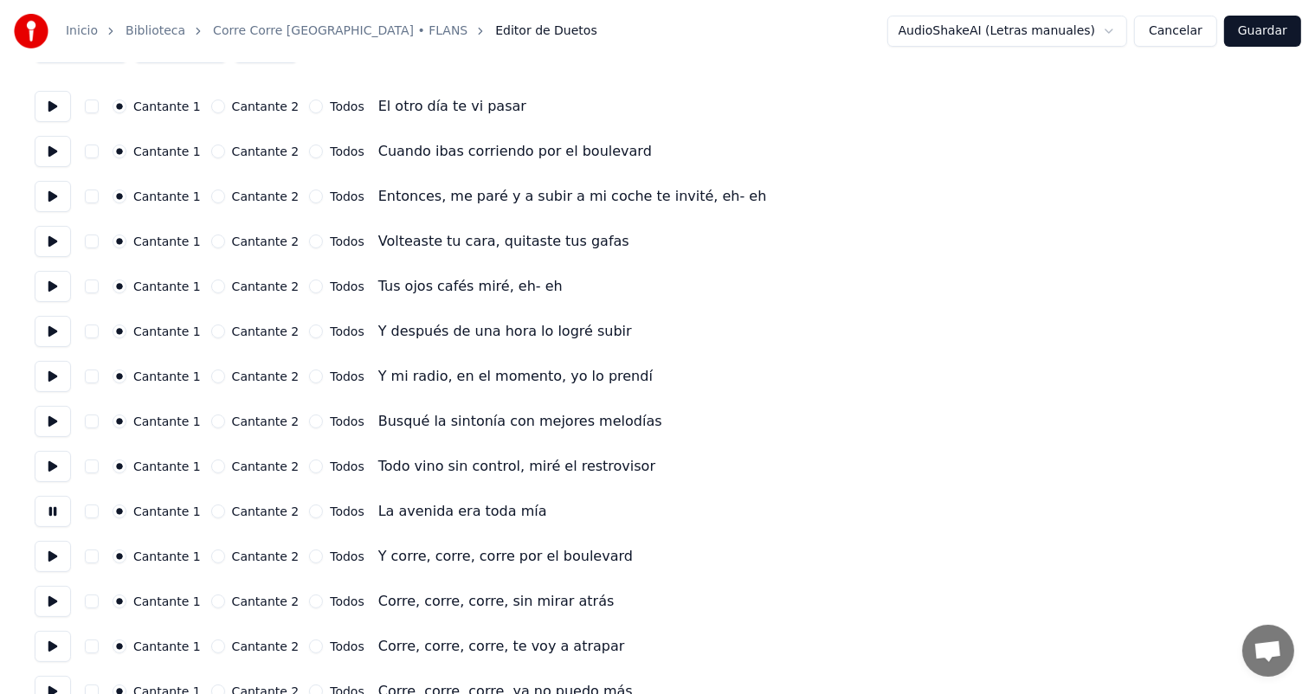
click at [309, 556] on button "Todos" at bounding box center [316, 557] width 14 height 14
click at [38, 554] on button at bounding box center [53, 556] width 36 height 31
click at [309, 604] on button "Todos" at bounding box center [316, 602] width 14 height 14
click at [64, 610] on button at bounding box center [53, 601] width 36 height 31
click at [309, 647] on button "Todos" at bounding box center [316, 647] width 14 height 14
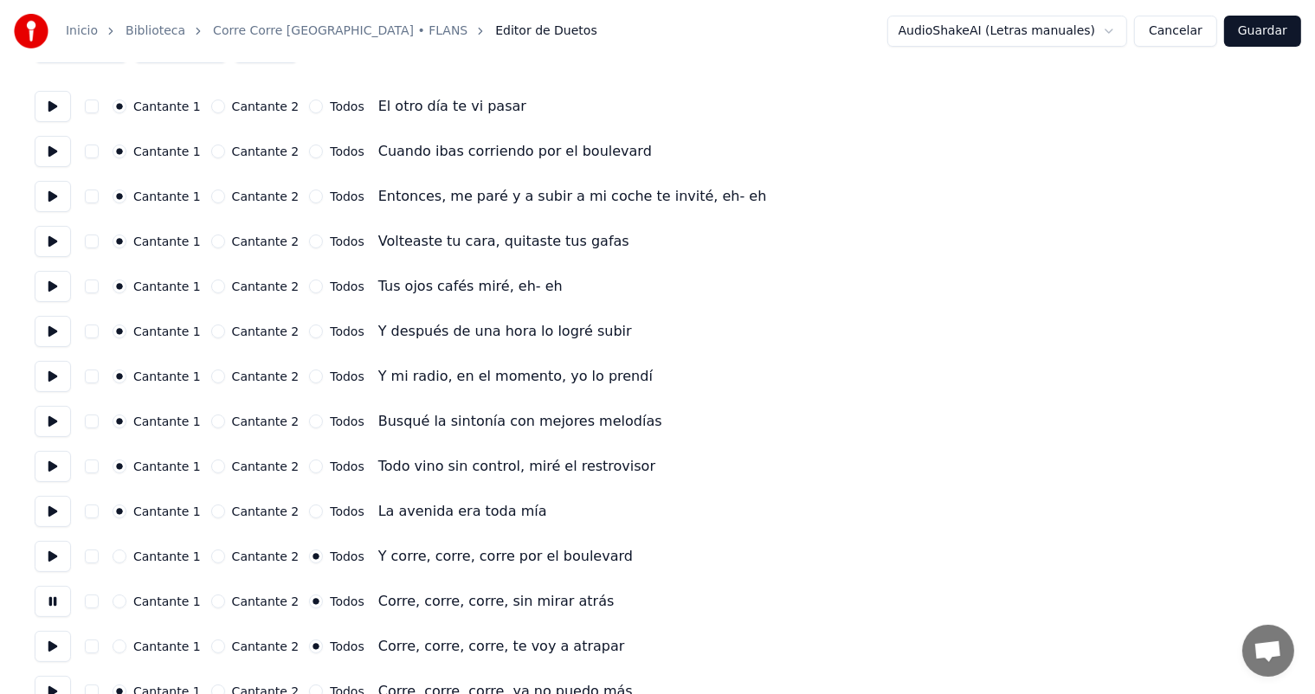
click at [68, 647] on button at bounding box center [53, 646] width 36 height 31
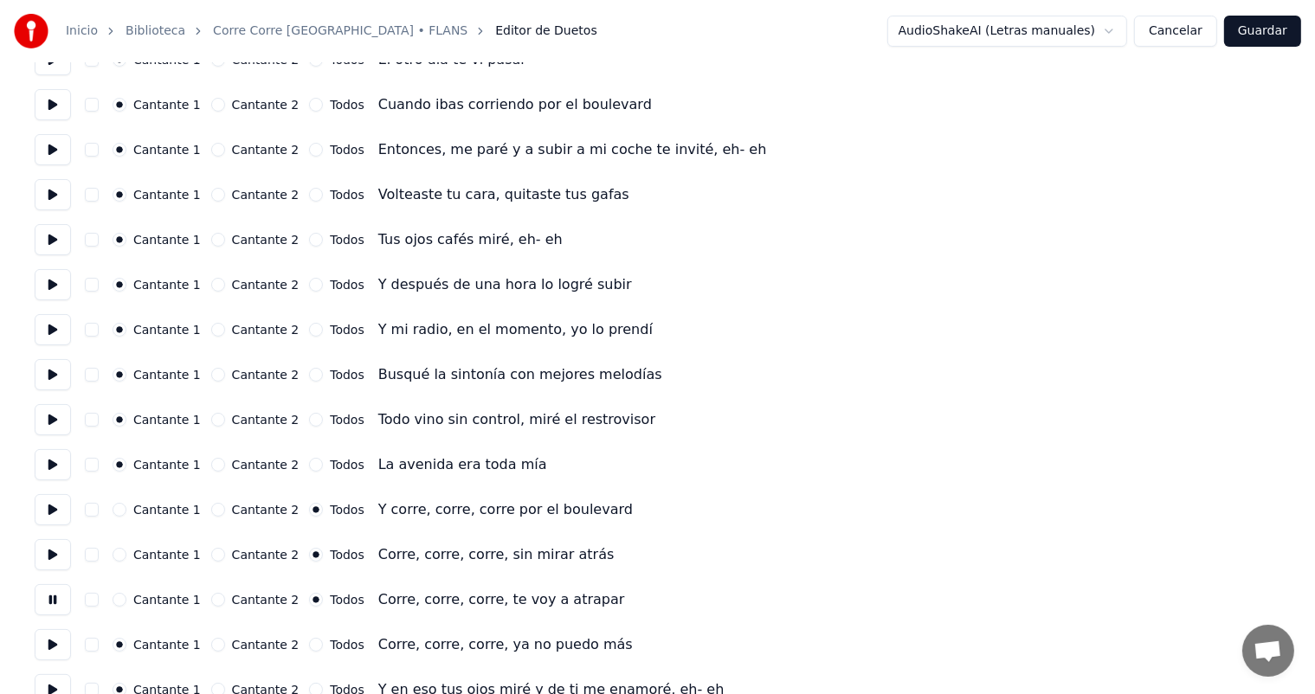
scroll to position [229, 0]
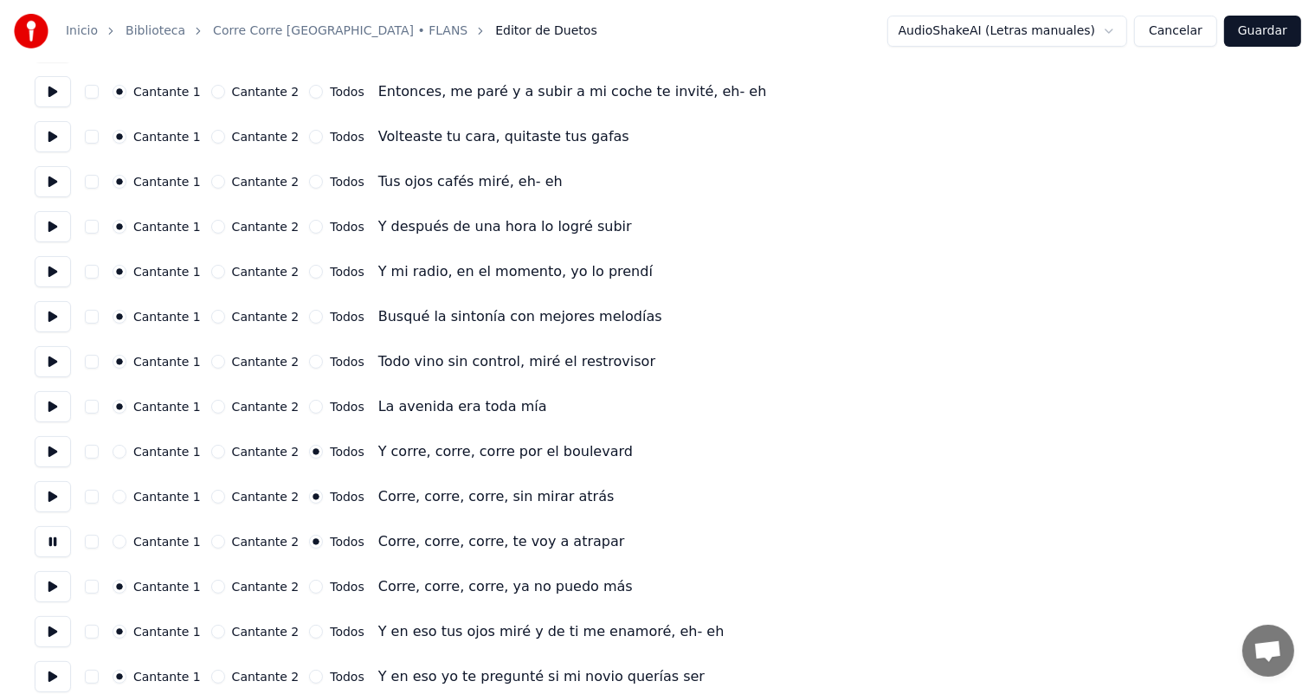
click at [309, 592] on button "Todos" at bounding box center [316, 587] width 14 height 14
click at [52, 586] on button at bounding box center [53, 587] width 36 height 31
click at [54, 636] on button at bounding box center [53, 632] width 36 height 31
click at [59, 671] on button at bounding box center [53, 677] width 36 height 31
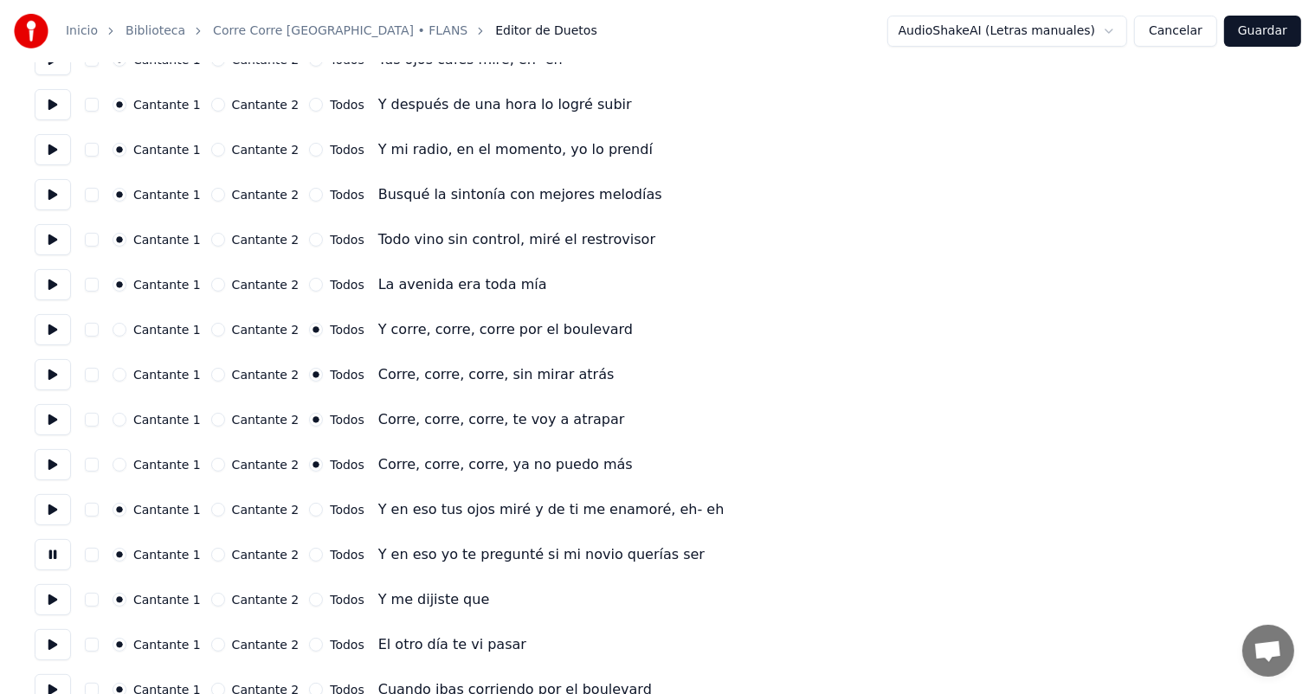
scroll to position [354, 0]
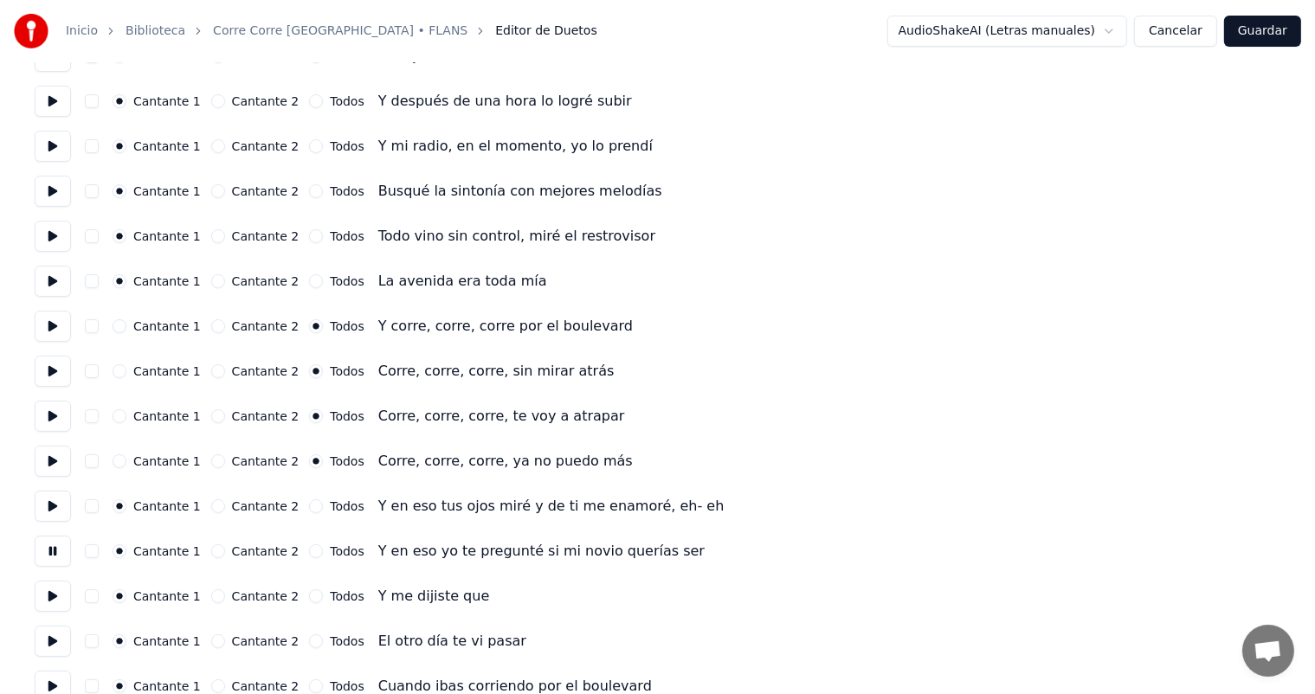
click at [57, 596] on button at bounding box center [53, 596] width 36 height 31
click at [57, 642] on button at bounding box center [53, 641] width 36 height 31
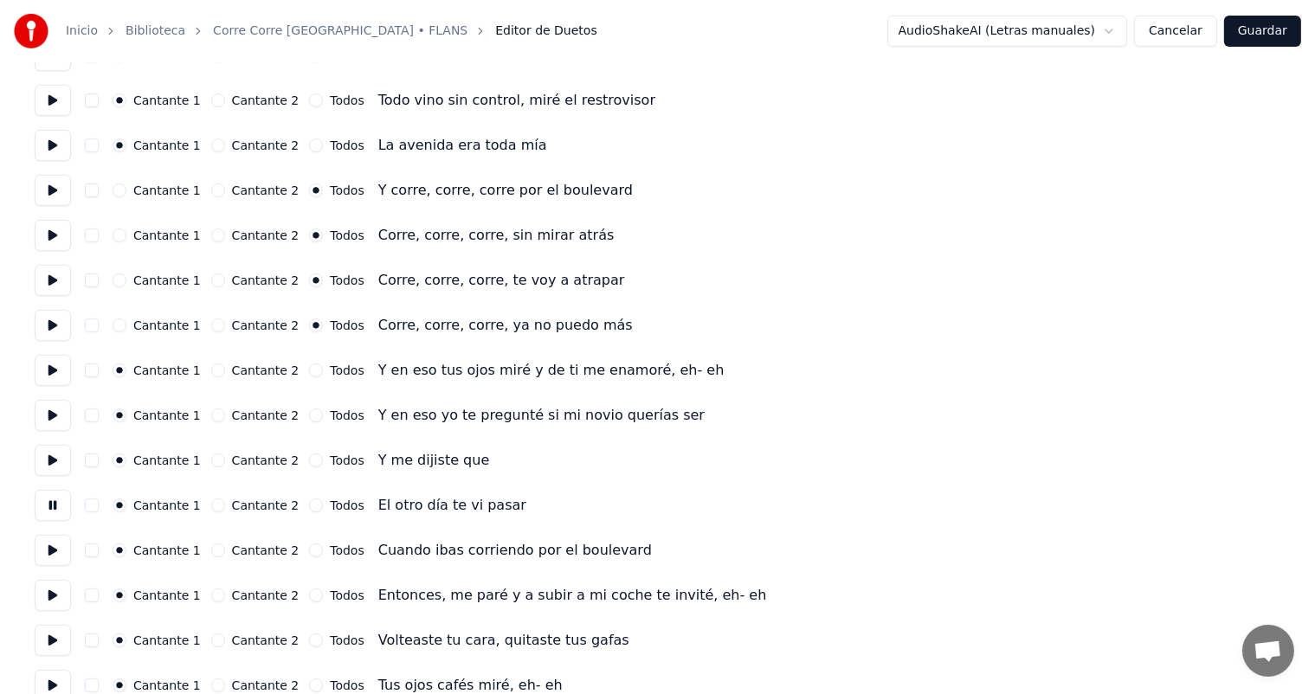
scroll to position [495, 0]
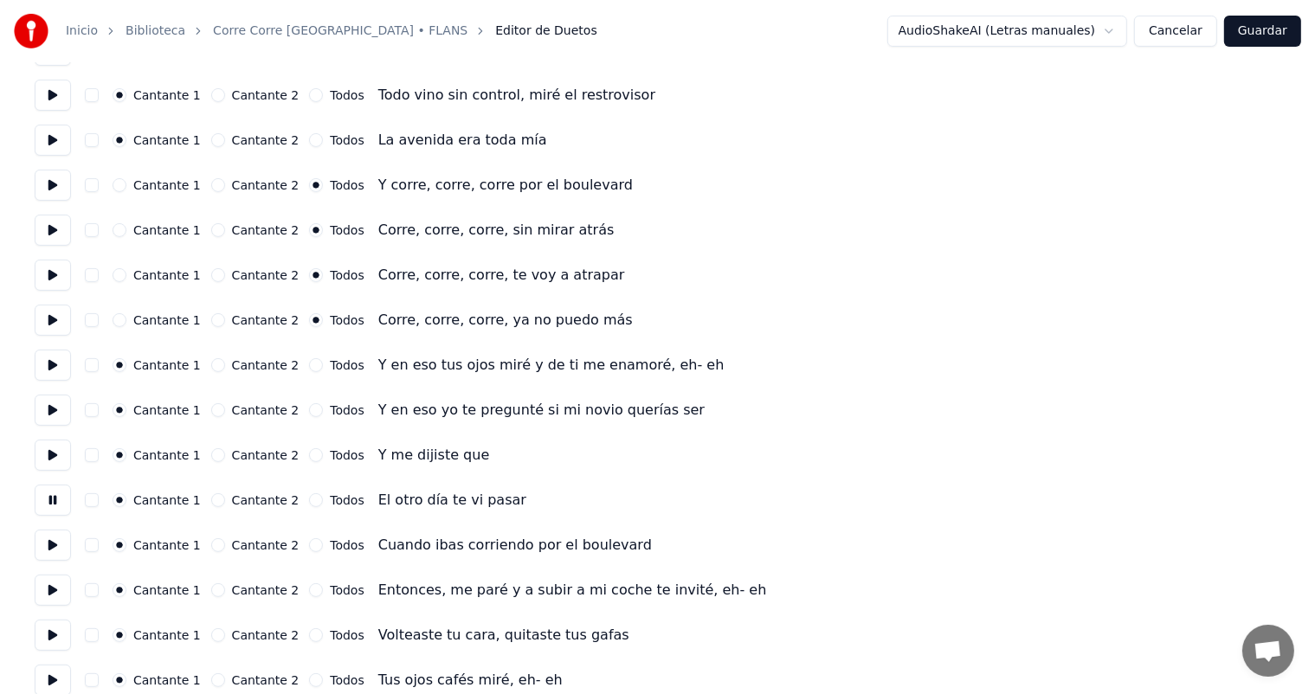
click at [59, 546] on button at bounding box center [53, 545] width 36 height 31
click at [50, 588] on button at bounding box center [53, 590] width 36 height 31
click at [43, 627] on button at bounding box center [53, 635] width 36 height 31
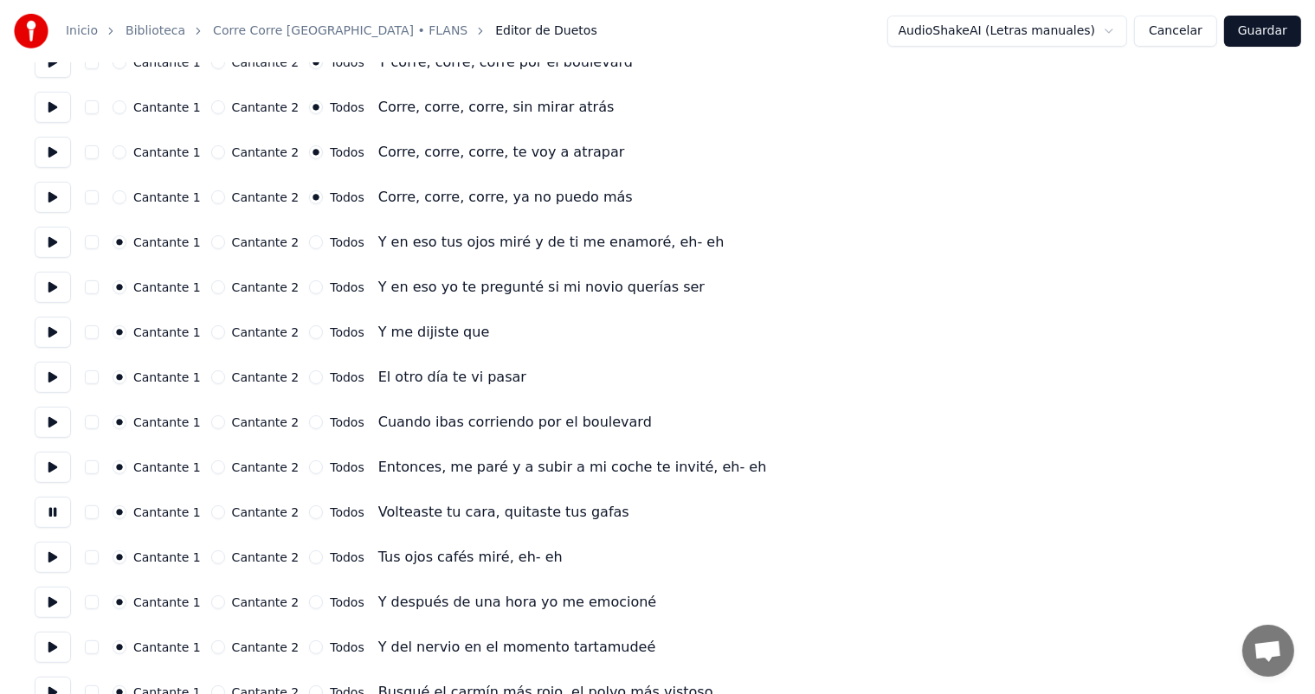
scroll to position [623, 0]
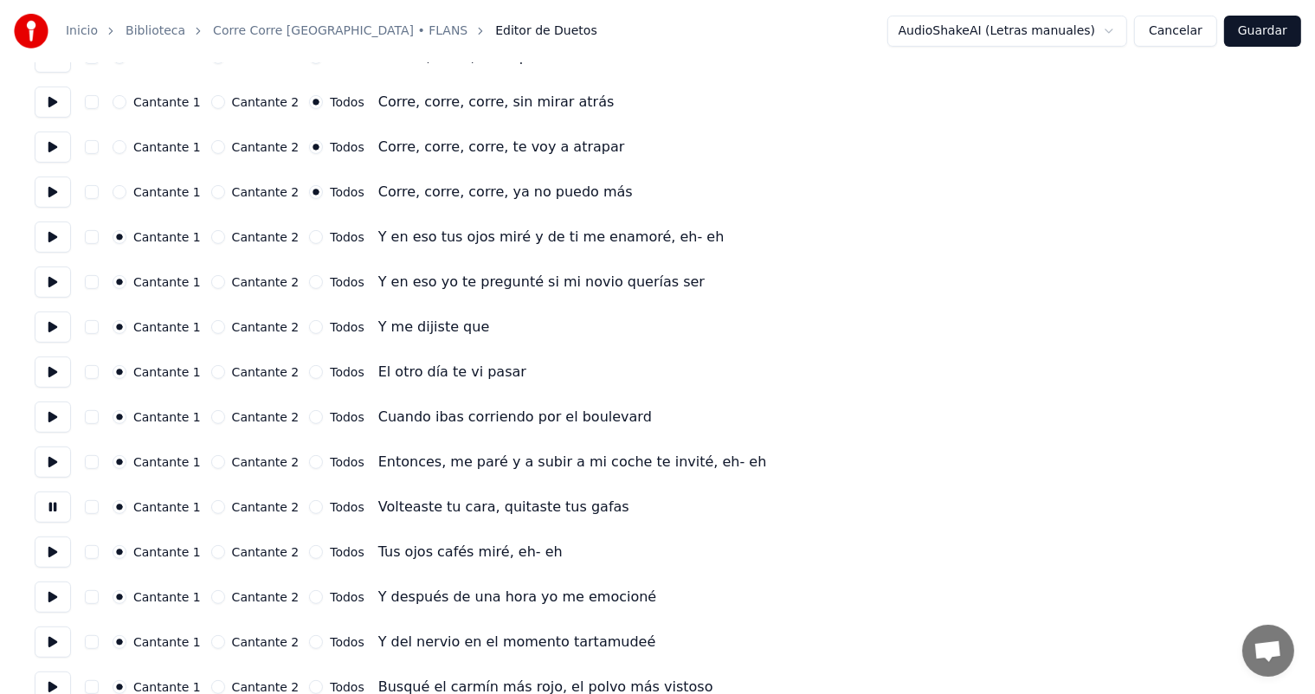
click at [50, 557] on button at bounding box center [53, 552] width 36 height 31
click at [49, 596] on button at bounding box center [53, 597] width 36 height 31
click at [48, 639] on button at bounding box center [53, 642] width 36 height 31
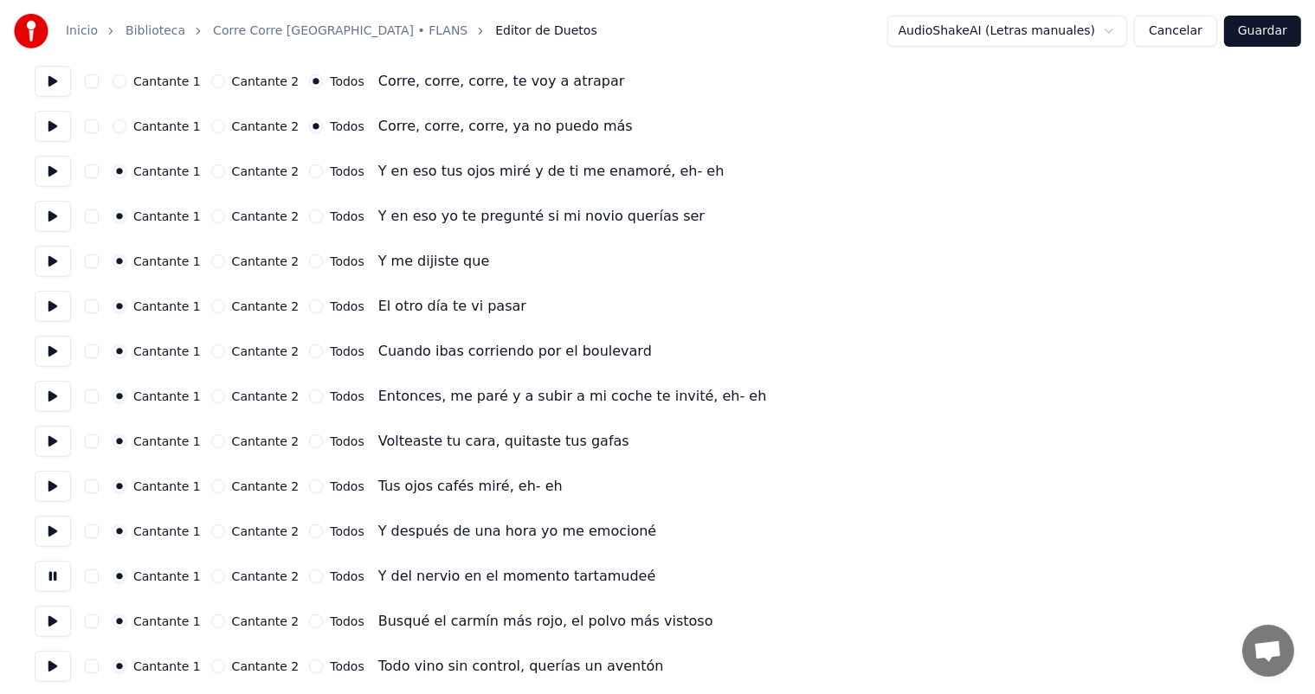
scroll to position [770, 0]
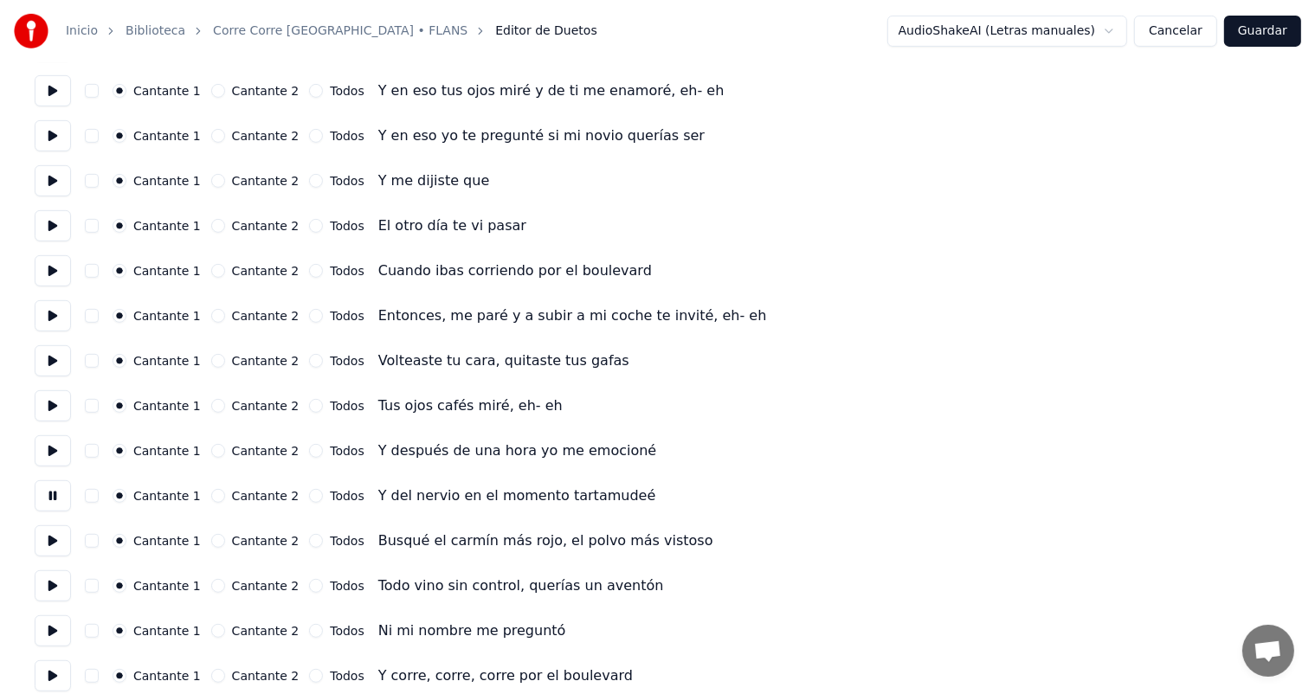
click at [47, 631] on button at bounding box center [53, 631] width 36 height 31
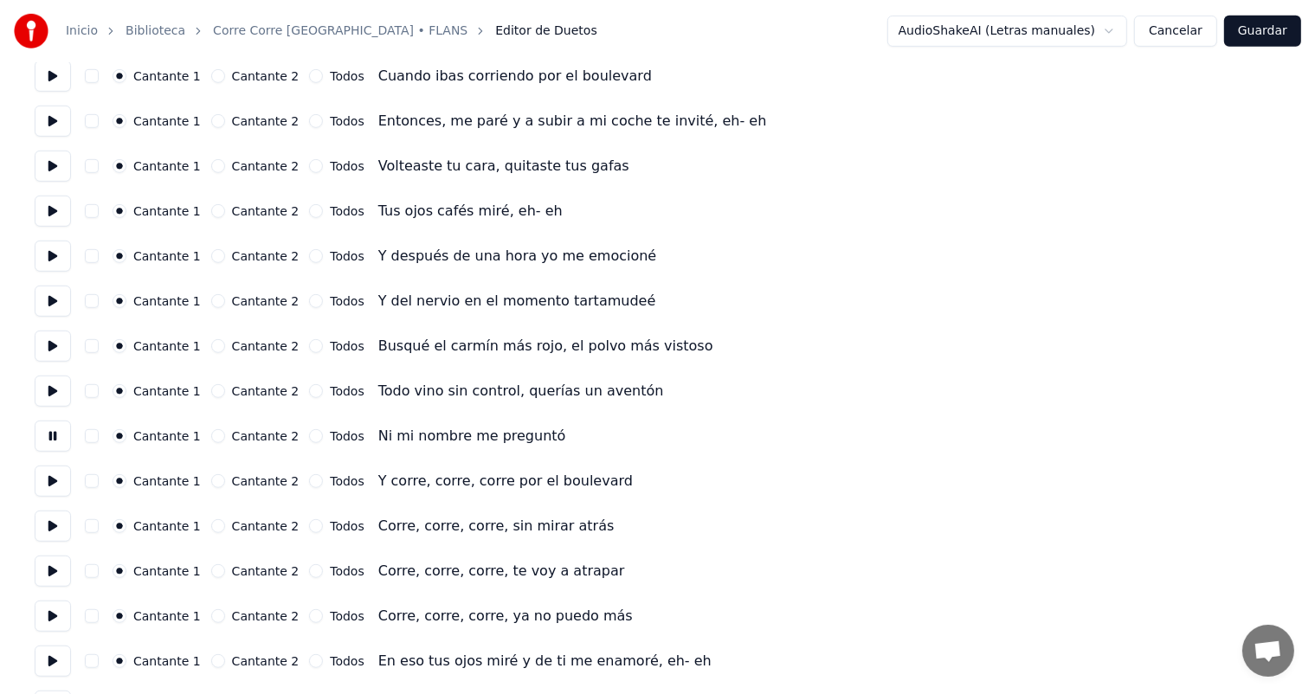
scroll to position [965, 0]
click at [309, 483] on button "Todos" at bounding box center [316, 482] width 14 height 14
click at [54, 483] on button at bounding box center [53, 481] width 36 height 31
click at [53, 535] on button at bounding box center [53, 526] width 36 height 31
click at [309, 526] on button "Todos" at bounding box center [316, 527] width 14 height 14
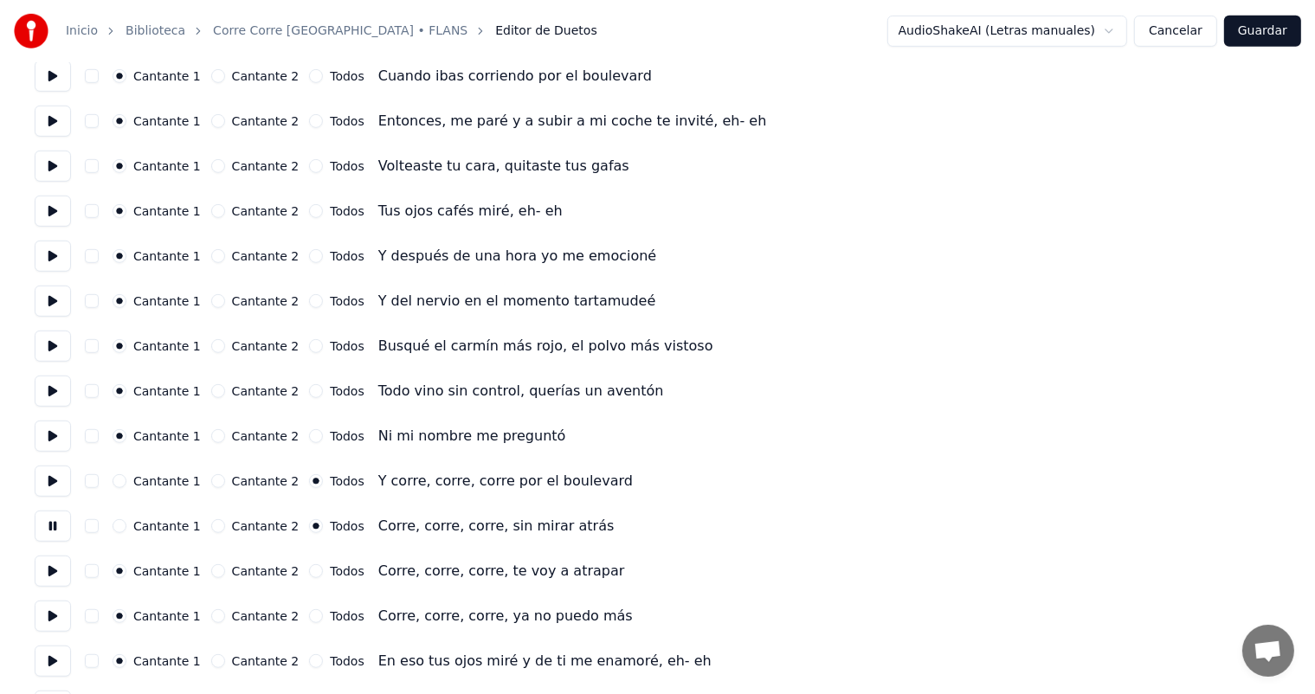
click at [309, 572] on button "Todos" at bounding box center [316, 572] width 14 height 14
click at [309, 621] on button "Todos" at bounding box center [316, 617] width 14 height 14
click at [65, 618] on button at bounding box center [53, 616] width 36 height 31
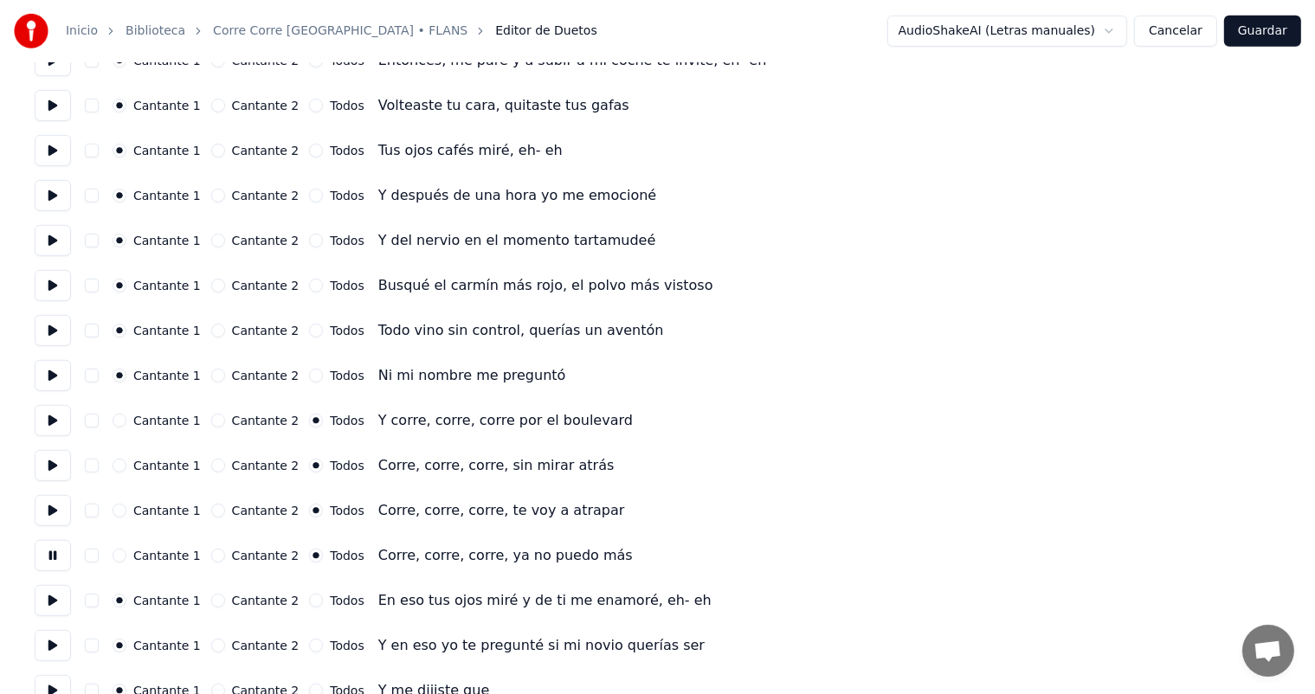
scroll to position [1084, 0]
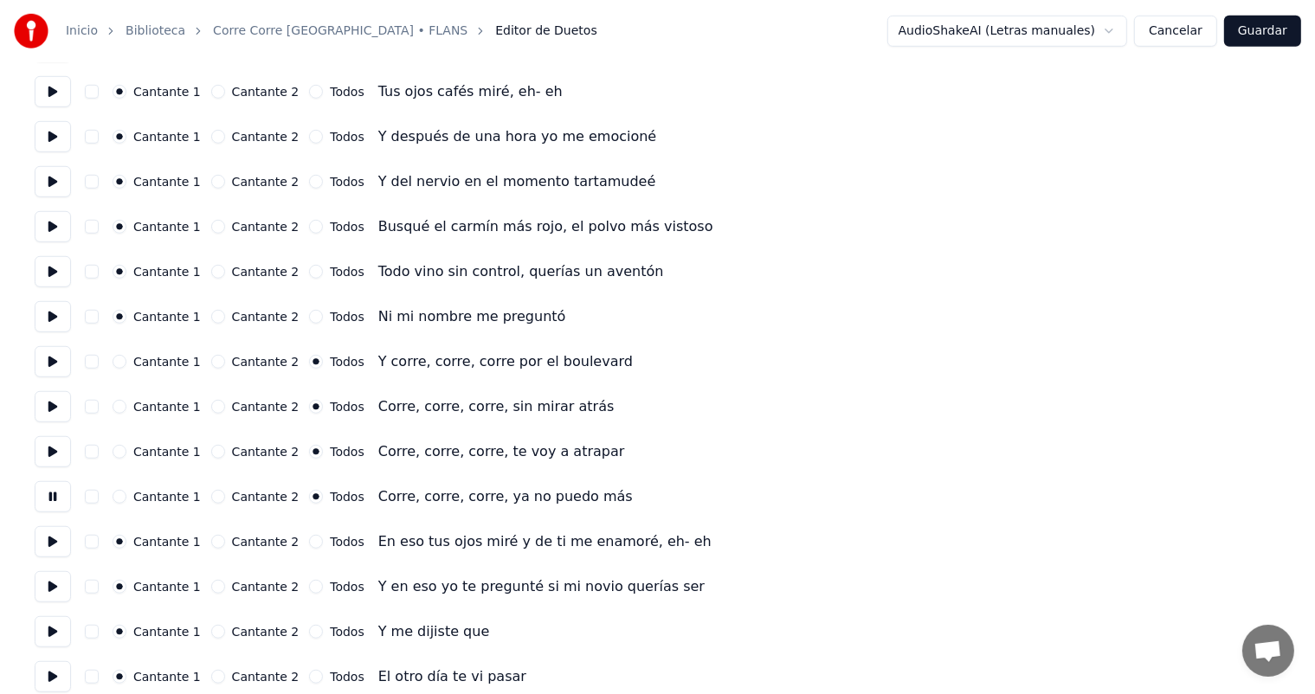
click at [309, 544] on button "Todos" at bounding box center [316, 542] width 14 height 14
click at [55, 547] on button at bounding box center [53, 541] width 36 height 31
click at [125, 545] on button "Cantante 1" at bounding box center [120, 542] width 14 height 14
click at [50, 599] on button at bounding box center [53, 587] width 36 height 31
click at [48, 633] on button at bounding box center [53, 632] width 36 height 31
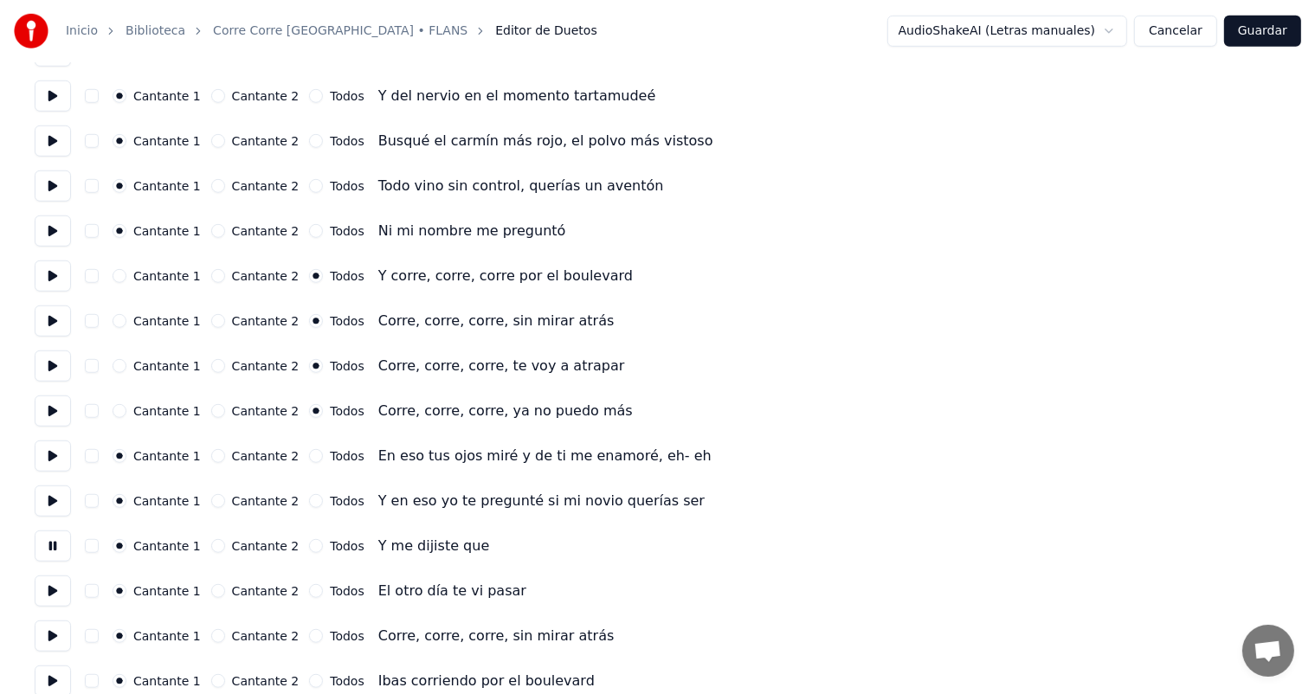
scroll to position [1197, 0]
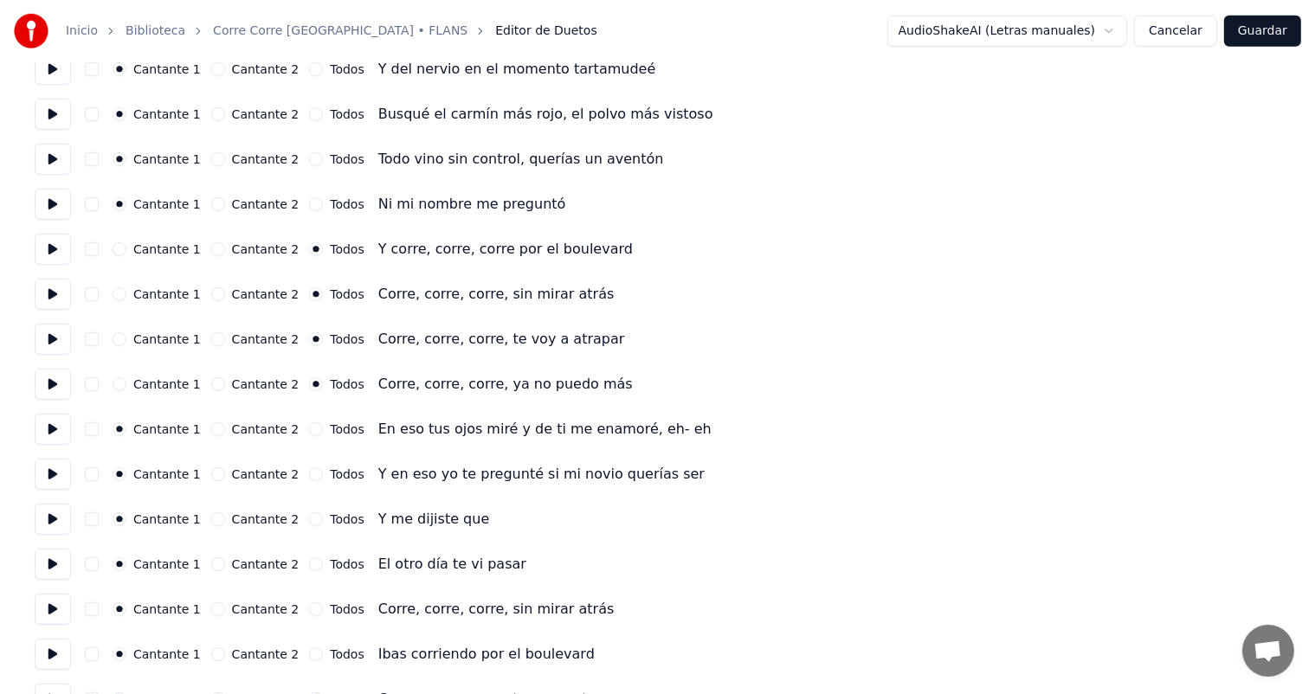
click at [61, 572] on button at bounding box center [53, 564] width 36 height 31
click at [309, 566] on button "Todos" at bounding box center [316, 565] width 14 height 14
click at [67, 611] on button at bounding box center [53, 609] width 36 height 31
click at [309, 612] on button "Todos" at bounding box center [316, 610] width 14 height 14
click at [310, 656] on button "Todos" at bounding box center [316, 655] width 14 height 14
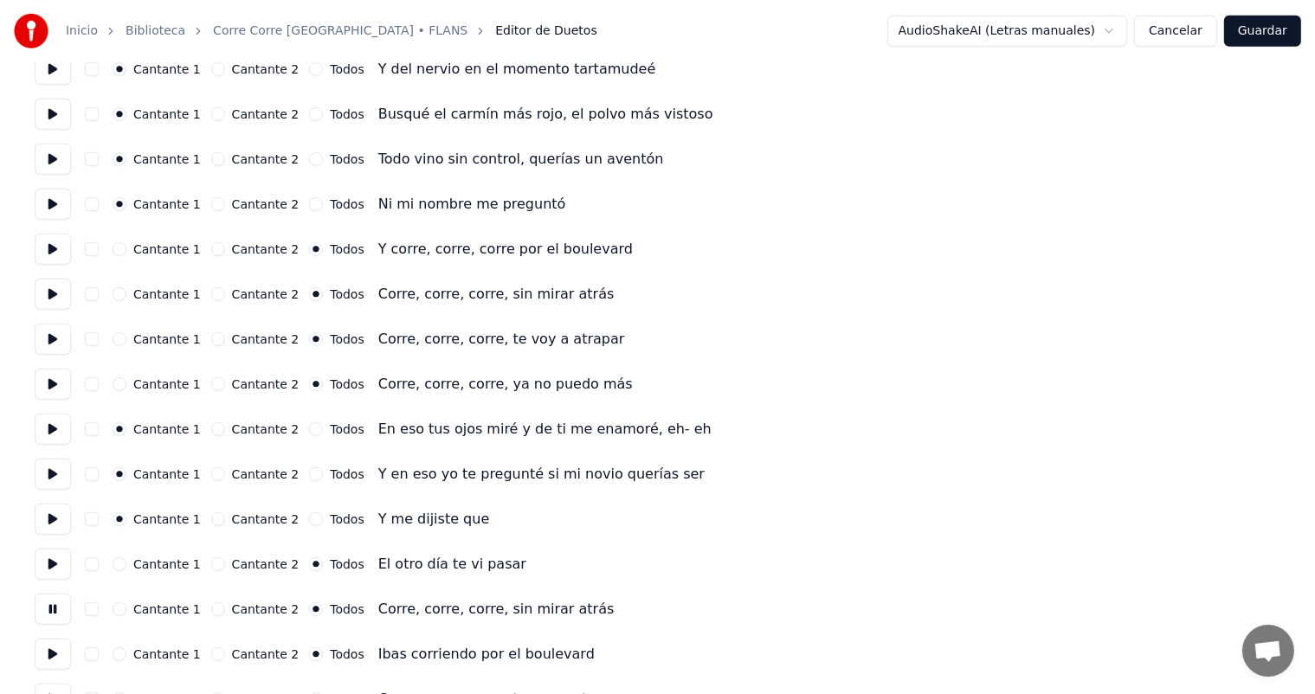
click at [51, 655] on button at bounding box center [53, 654] width 36 height 31
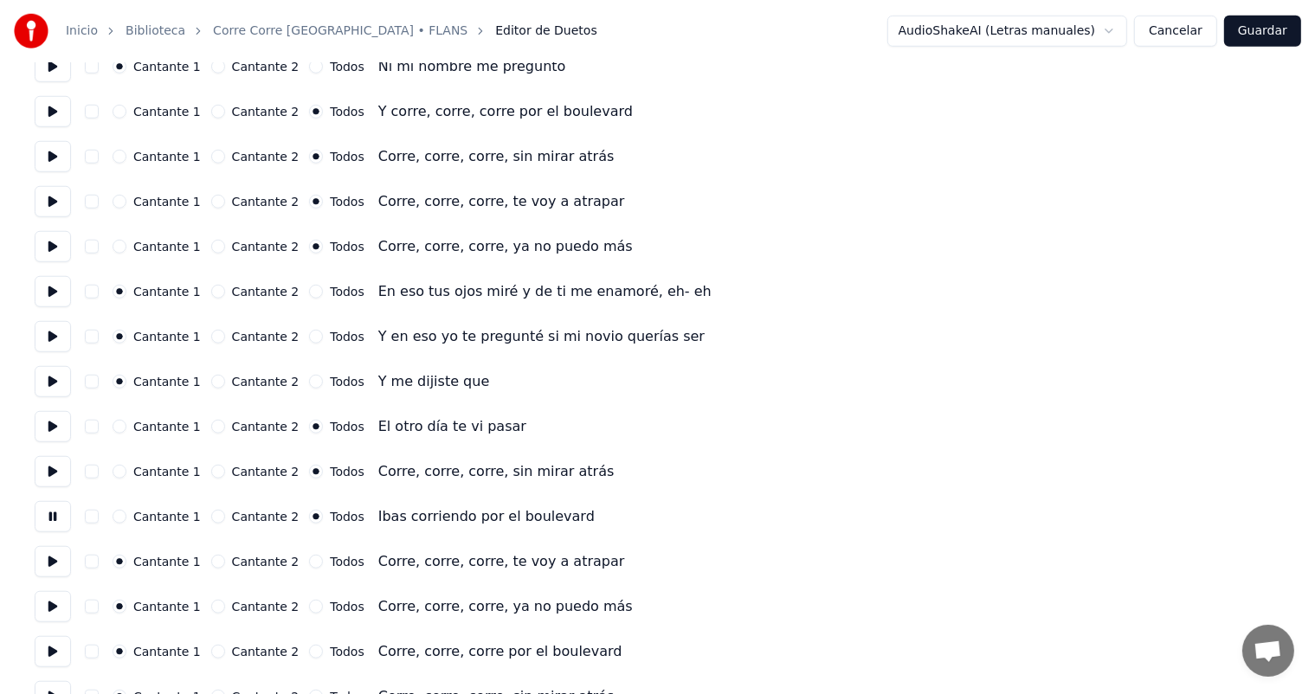
scroll to position [1337, 0]
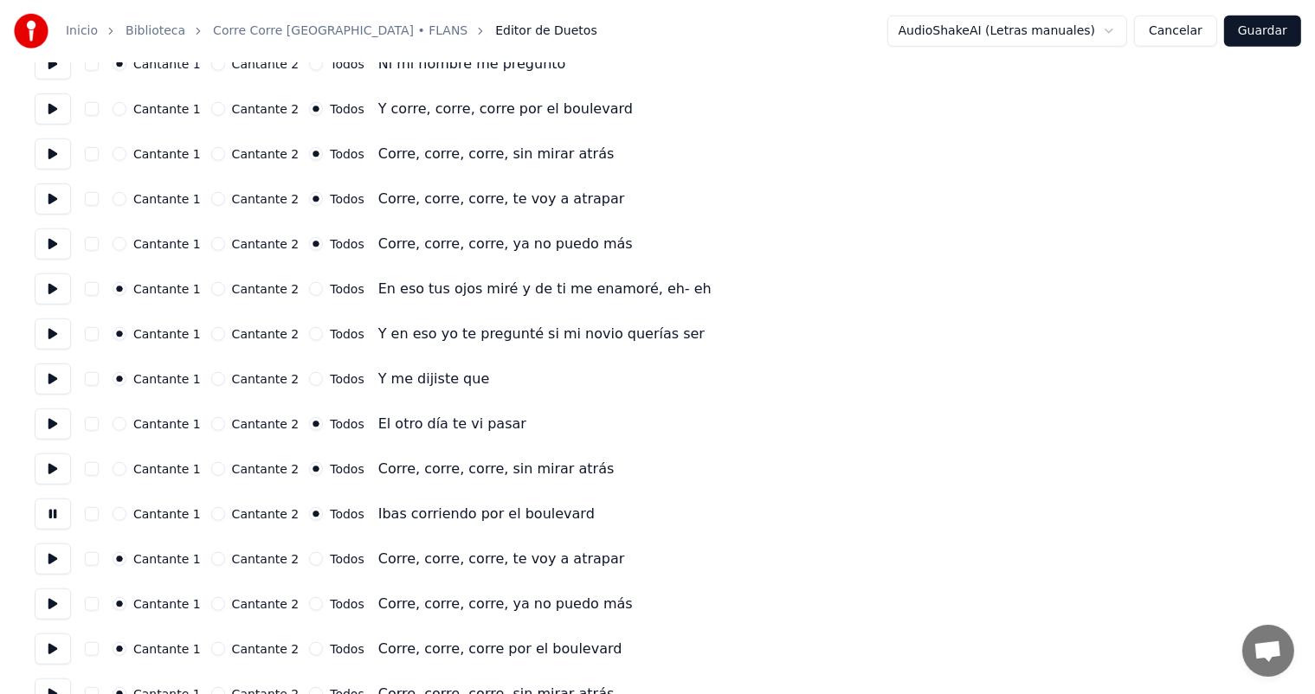
click at [309, 558] on button "Todos" at bounding box center [316, 559] width 14 height 14
click at [309, 603] on button "Todos" at bounding box center [316, 604] width 14 height 14
click at [286, 649] on label "Cantante 2" at bounding box center [266, 649] width 68 height 12
click at [225, 649] on button "Cantante 2" at bounding box center [218, 650] width 14 height 14
click at [47, 652] on button at bounding box center [53, 649] width 36 height 31
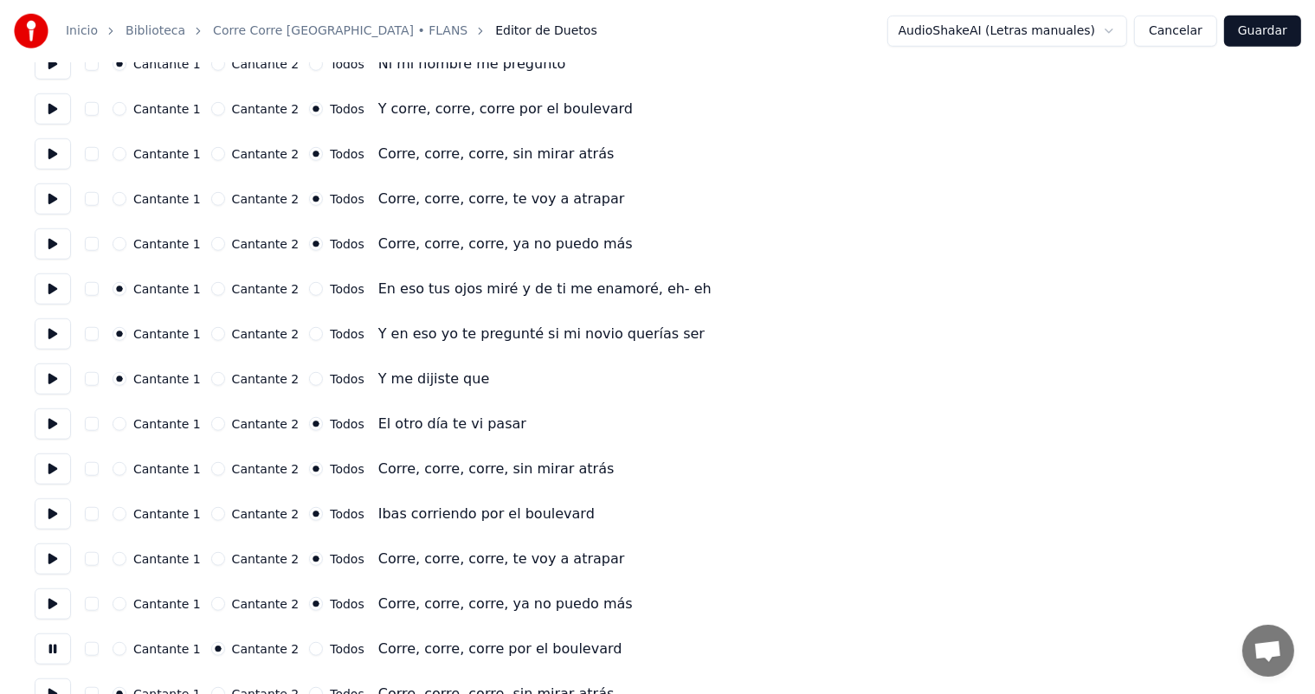
click at [309, 646] on button "Todos" at bounding box center [316, 650] width 14 height 14
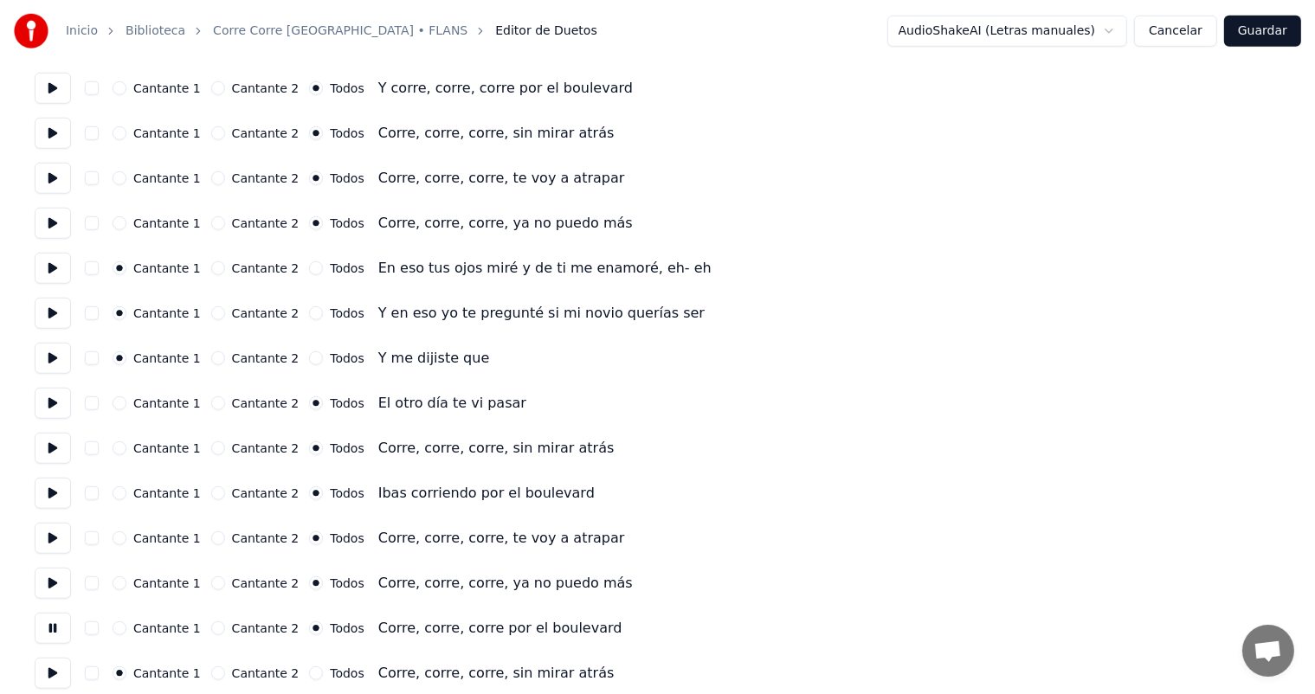
scroll to position [1415, 0]
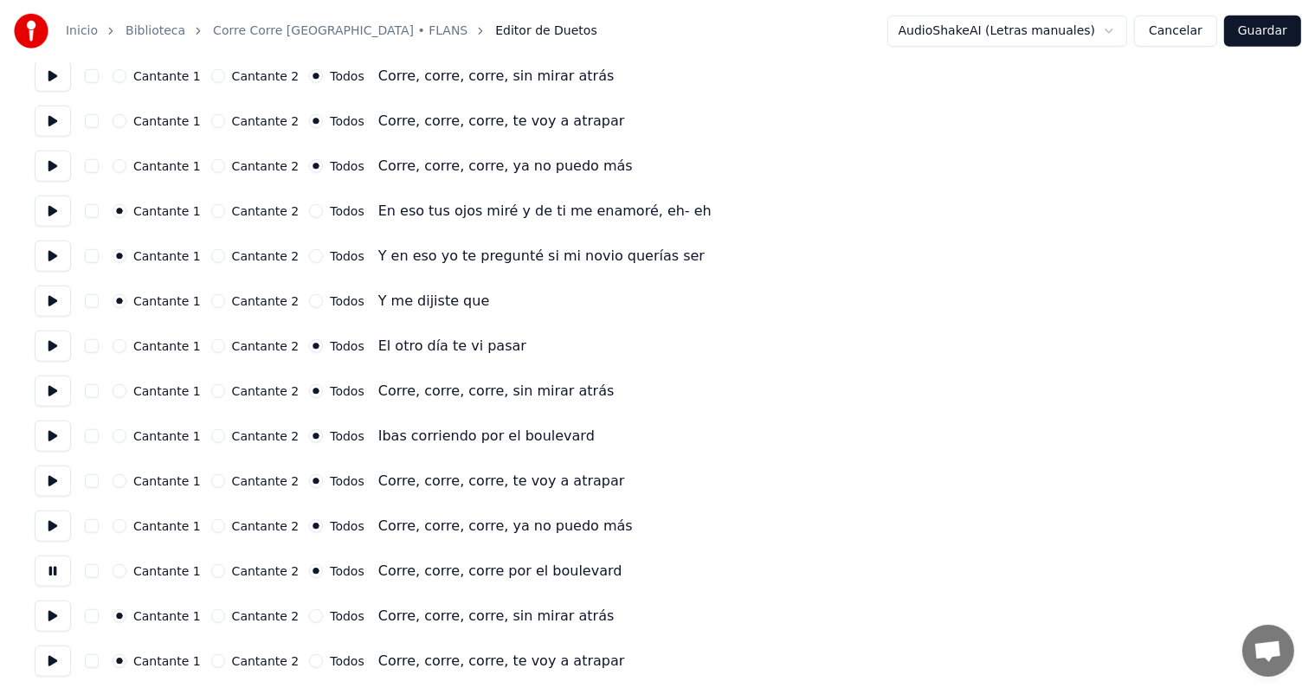
click at [309, 614] on button "Todos" at bounding box center [316, 617] width 14 height 14
click at [309, 662] on button "Todos" at bounding box center [316, 662] width 14 height 14
click at [52, 617] on button at bounding box center [53, 616] width 36 height 31
click at [55, 667] on button at bounding box center [53, 661] width 36 height 31
click at [1263, 29] on button "Guardar" at bounding box center [1262, 31] width 77 height 31
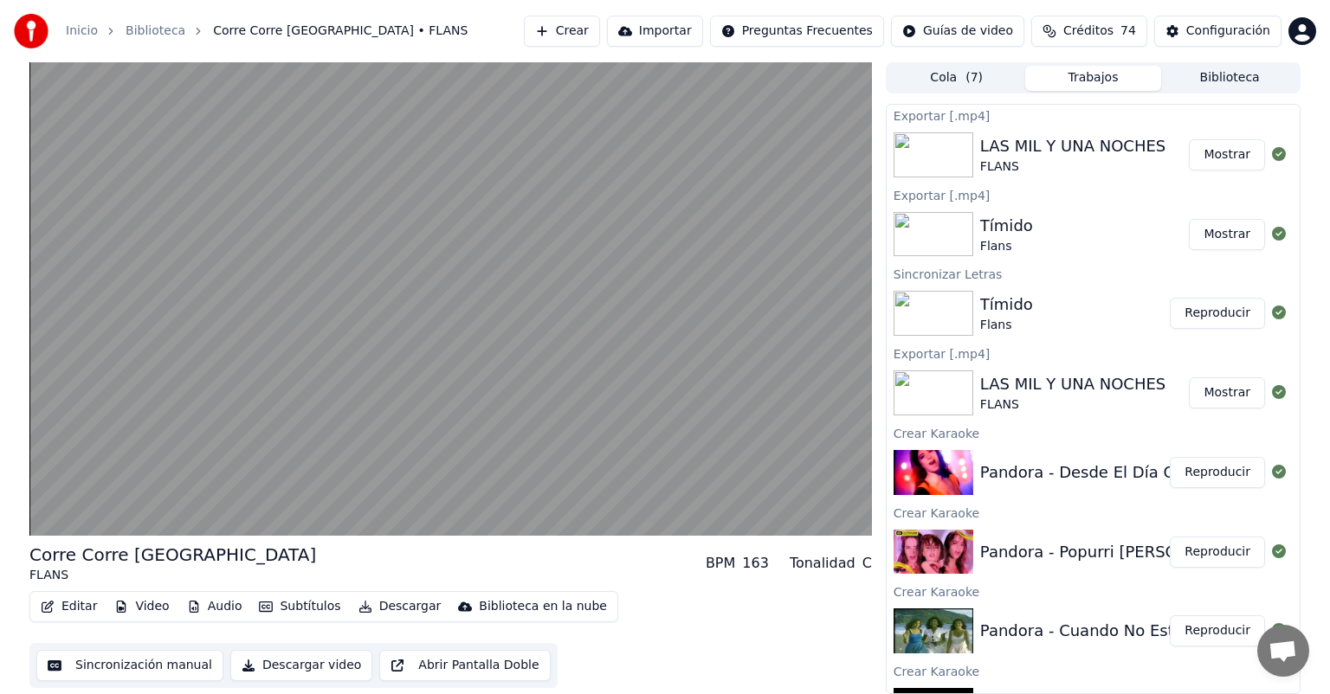
click at [263, 377] on video at bounding box center [450, 299] width 843 height 474
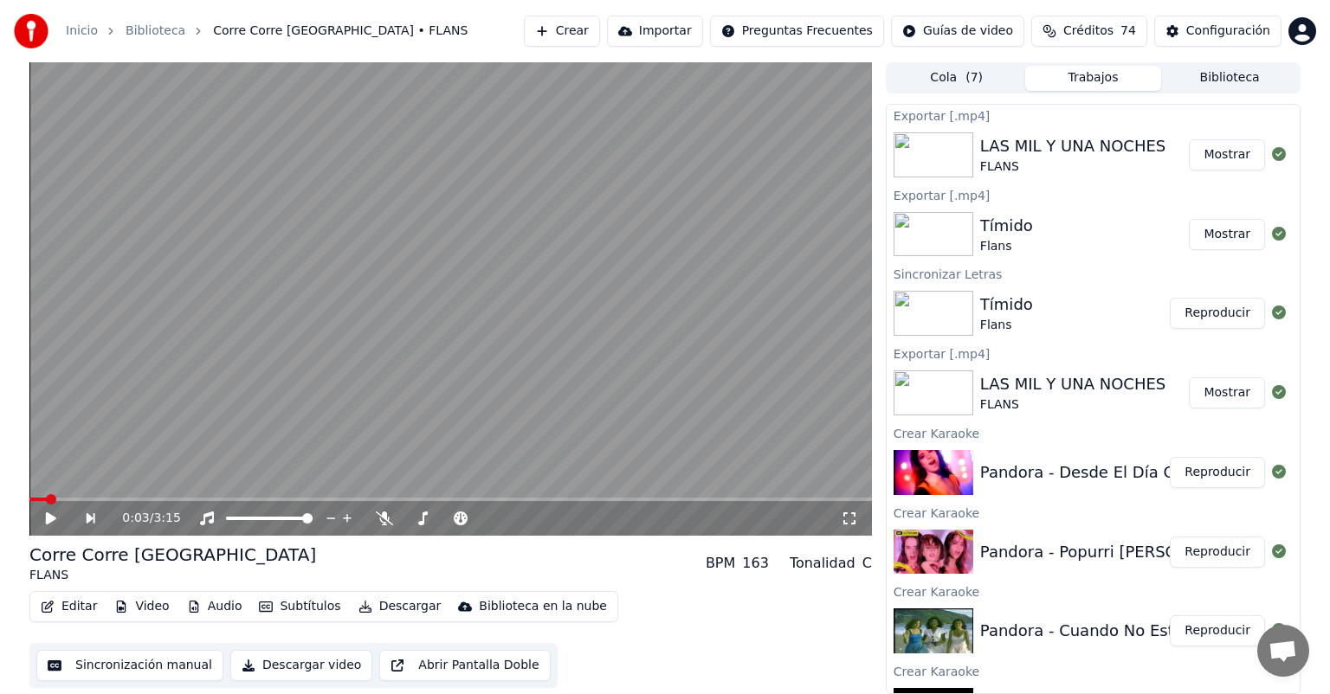
click at [235, 383] on video at bounding box center [450, 299] width 843 height 474
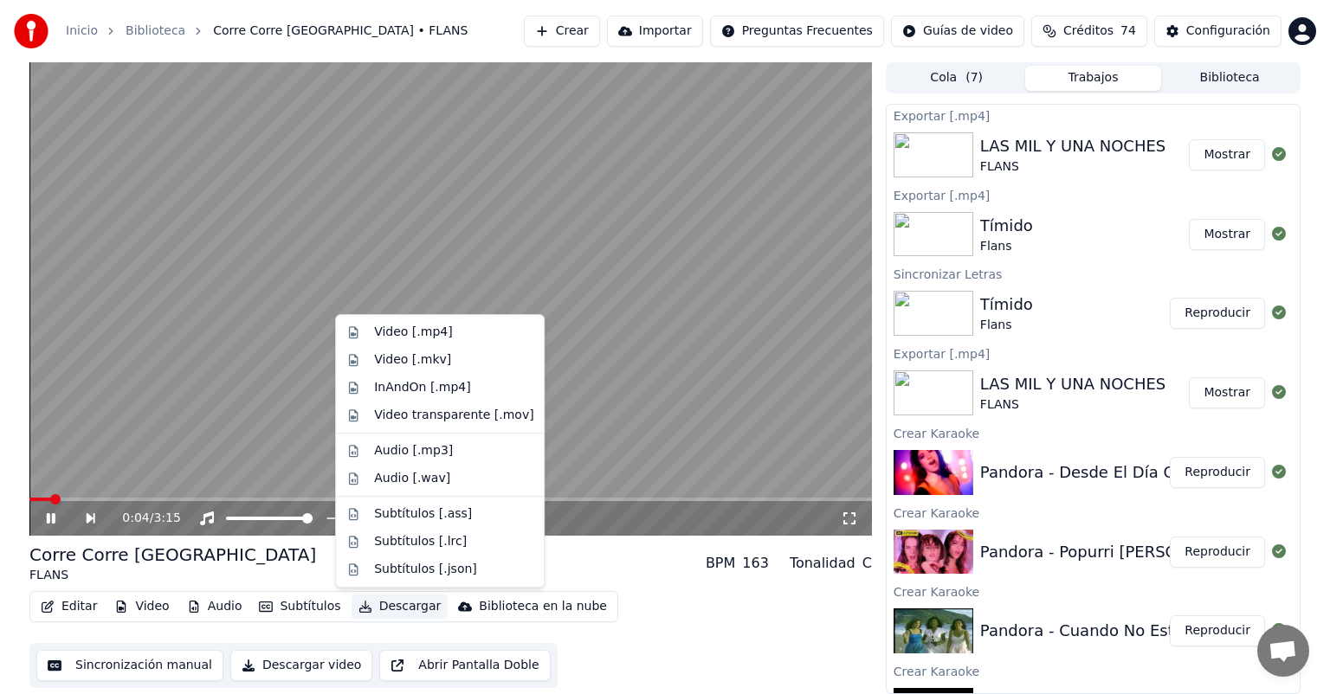
click at [373, 610] on button "Descargar" at bounding box center [400, 607] width 97 height 24
click at [390, 322] on div "Video [.mp4]" at bounding box center [439, 333] width 201 height 28
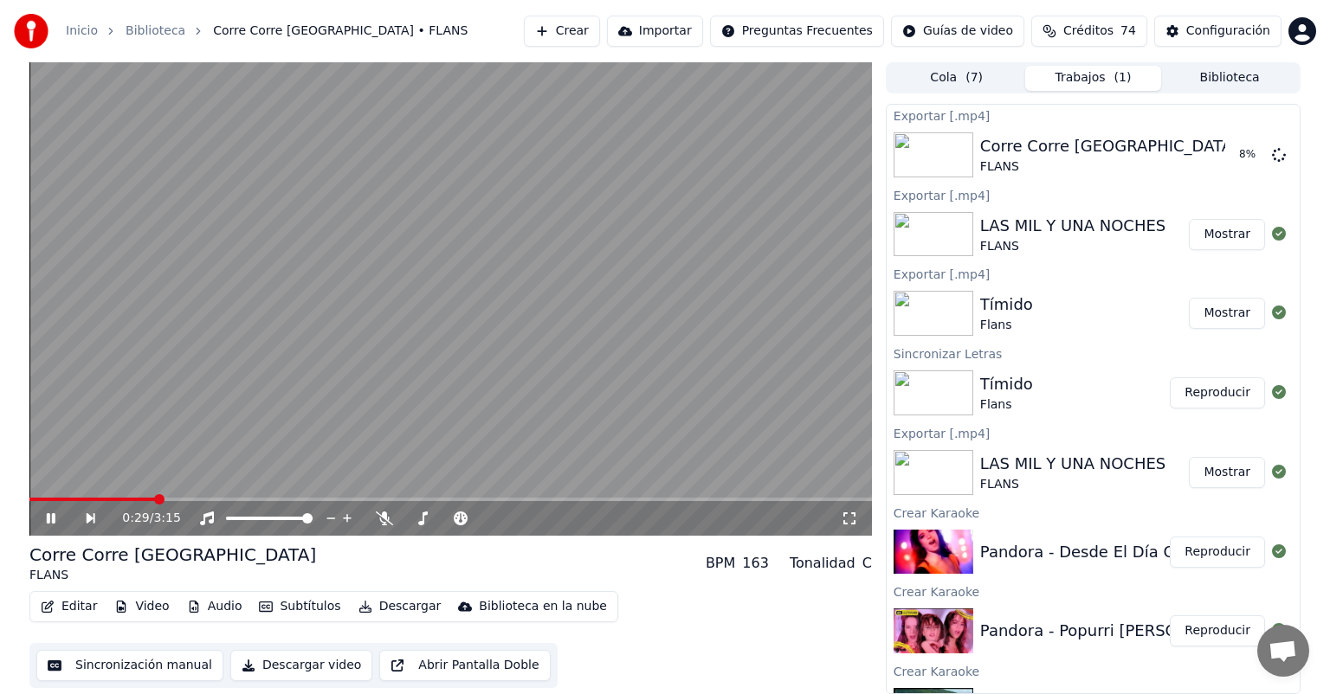
click at [1238, 77] on button "Biblioteca" at bounding box center [1229, 78] width 137 height 25
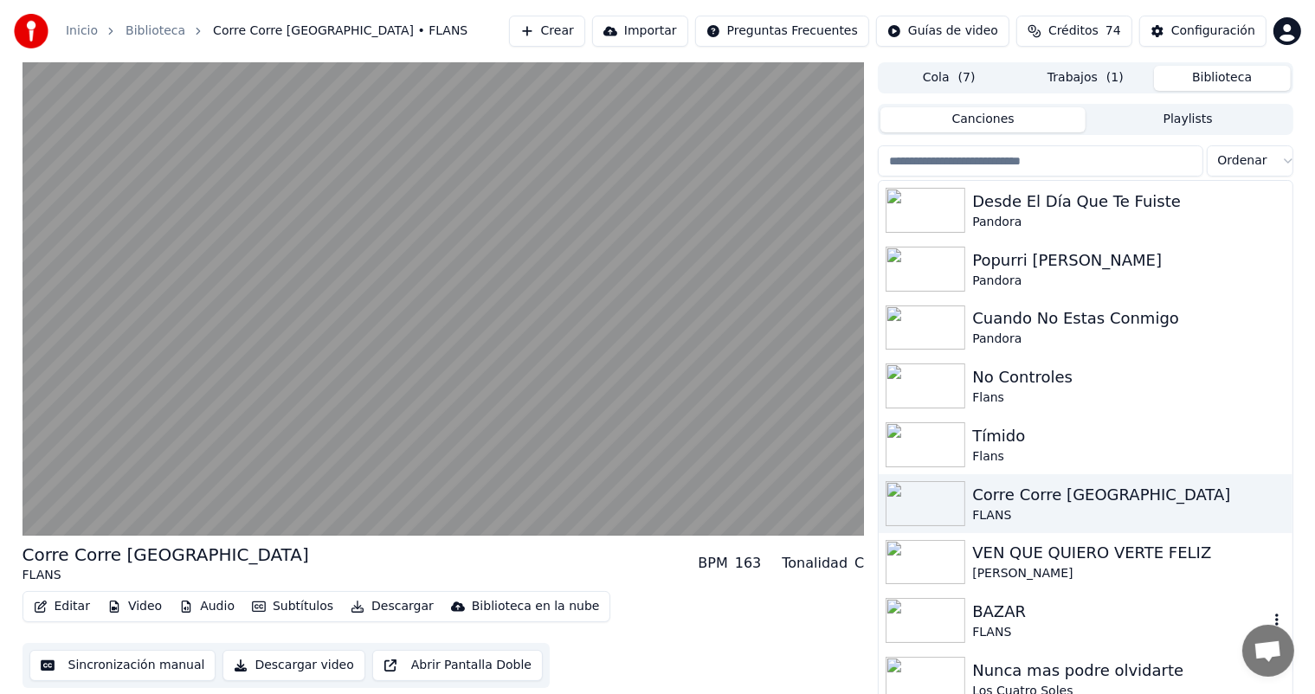
scroll to position [74, 0]
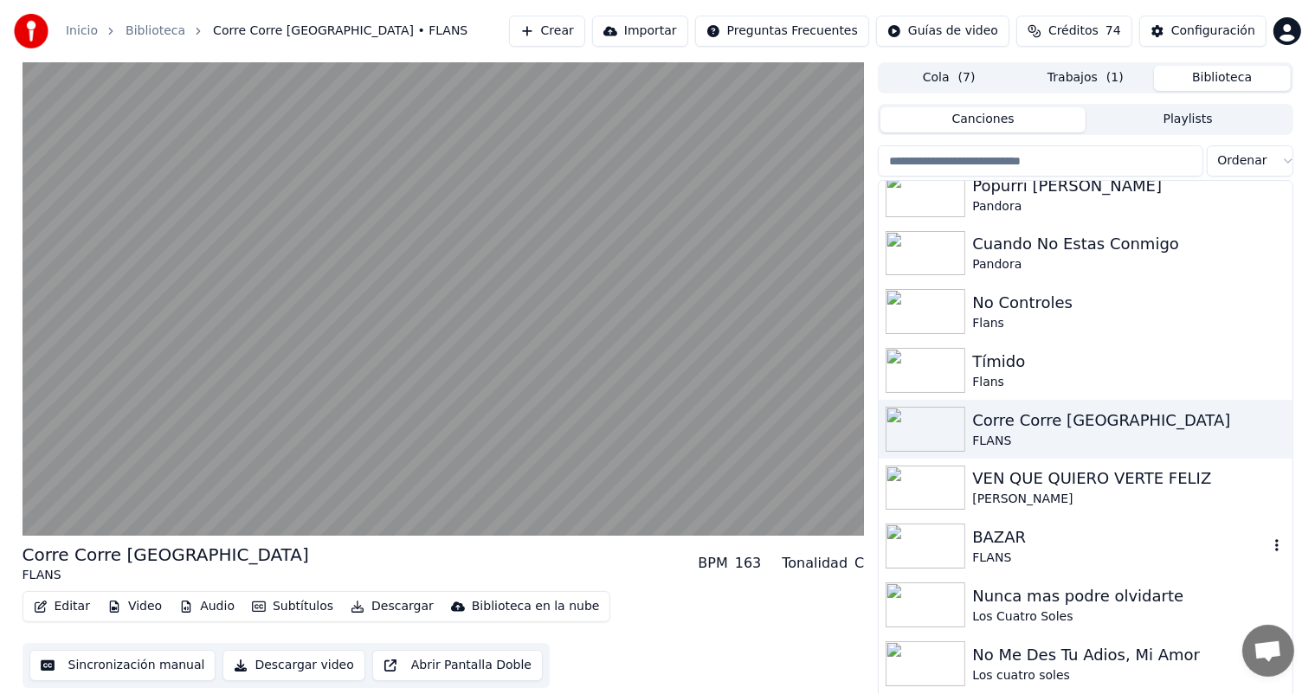
click at [991, 565] on div "FLANS" at bounding box center [1119, 558] width 295 height 17
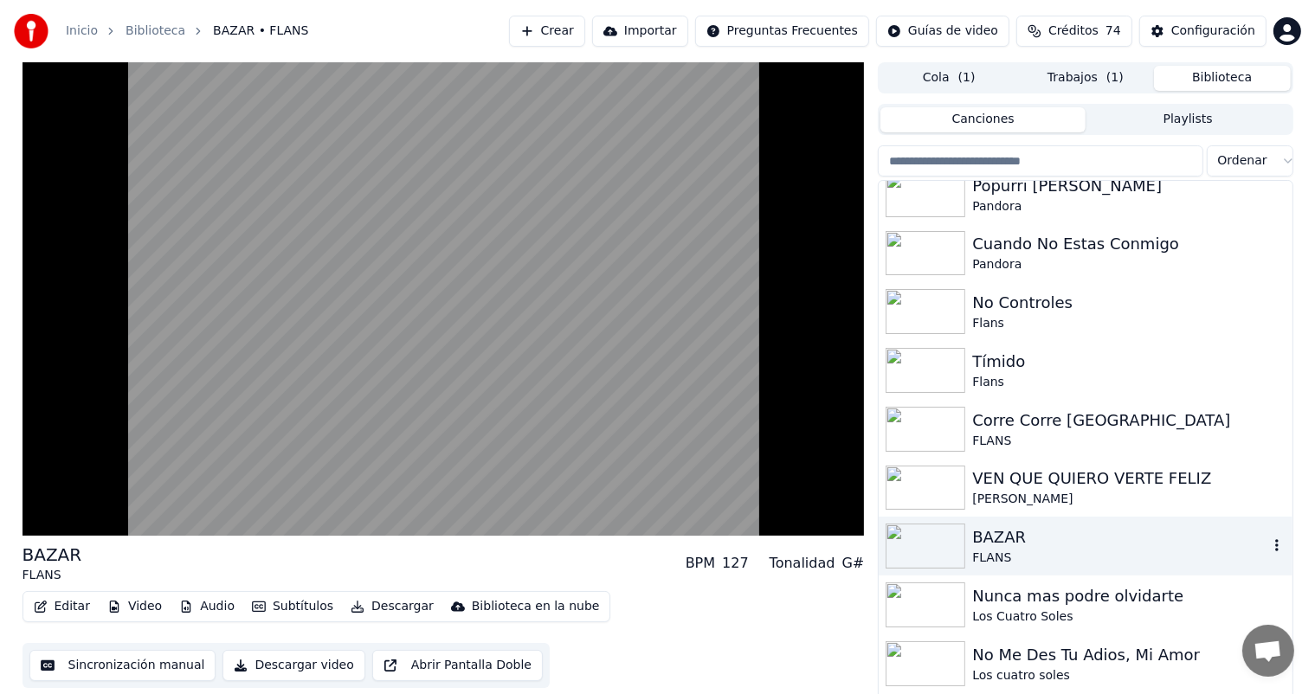
click at [55, 607] on button "Editar" at bounding box center [62, 607] width 70 height 24
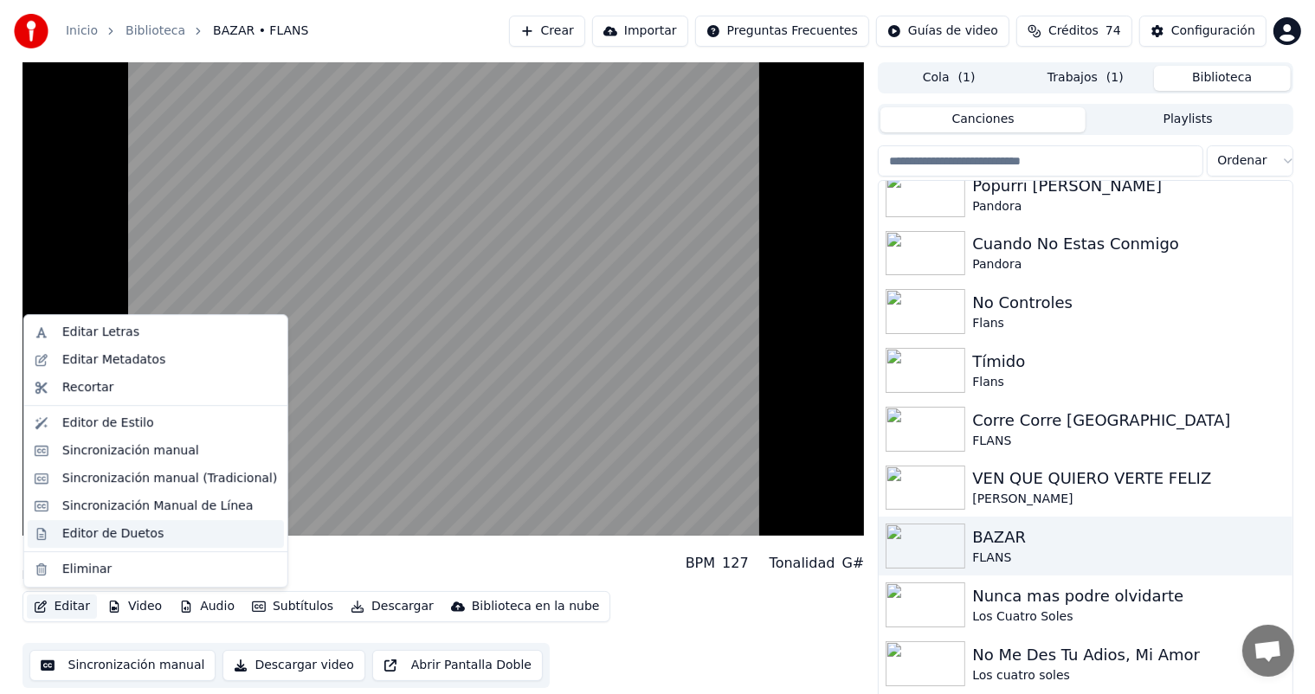
click at [59, 535] on div "Editor de Duetos" at bounding box center [156, 534] width 256 height 28
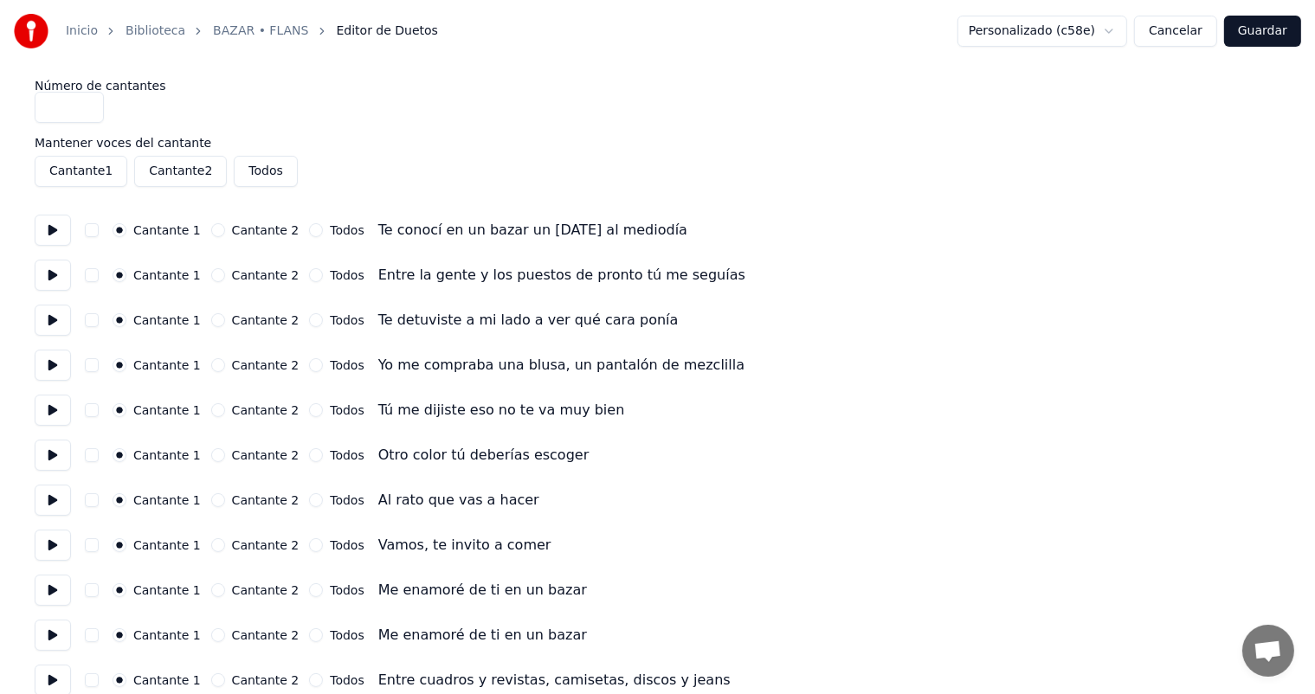
click at [50, 241] on button at bounding box center [53, 230] width 36 height 31
click at [50, 285] on button at bounding box center [53, 275] width 36 height 31
click at [61, 330] on button at bounding box center [53, 320] width 36 height 31
click at [52, 372] on button at bounding box center [53, 365] width 36 height 31
click at [58, 413] on button at bounding box center [53, 410] width 36 height 31
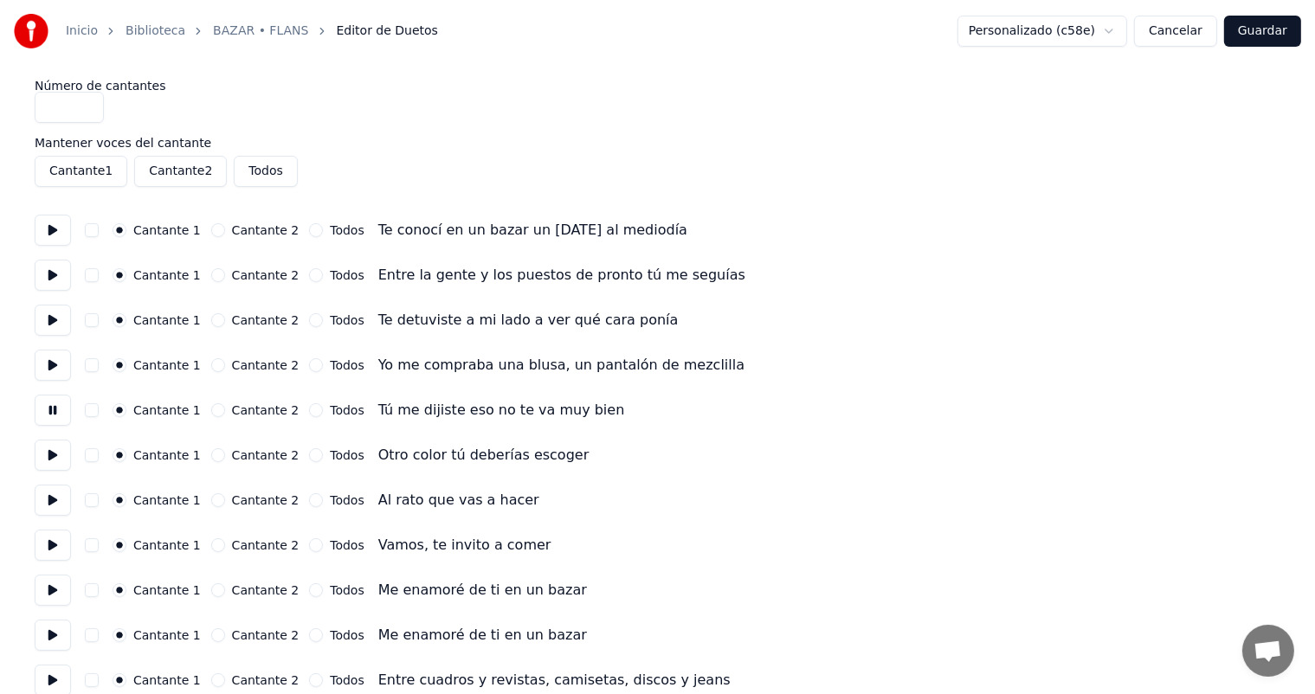
click at [55, 464] on button at bounding box center [53, 455] width 36 height 31
click at [52, 489] on button at bounding box center [53, 500] width 36 height 31
click at [52, 533] on button at bounding box center [53, 545] width 36 height 31
click at [309, 589] on button "Todos" at bounding box center [316, 591] width 14 height 14
click at [42, 586] on button at bounding box center [53, 590] width 36 height 31
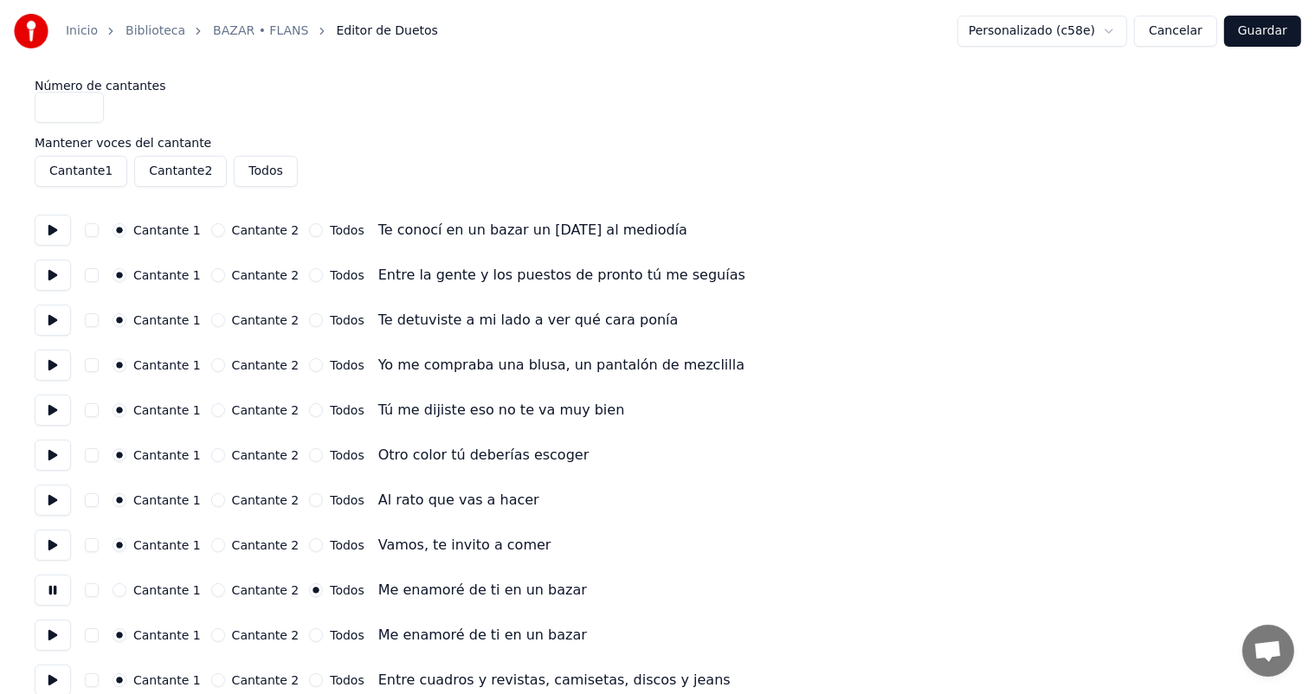
click at [55, 638] on button at bounding box center [53, 635] width 36 height 31
click at [309, 636] on button "Todos" at bounding box center [316, 636] width 14 height 14
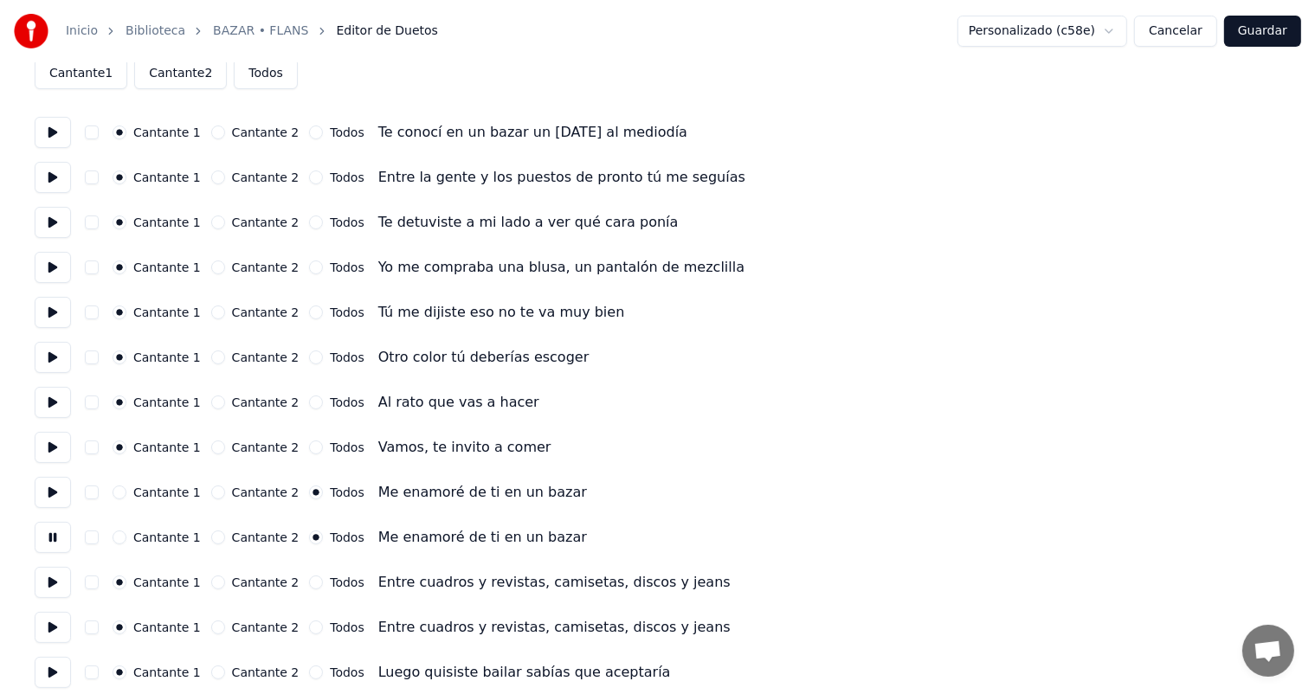
scroll to position [100, 0]
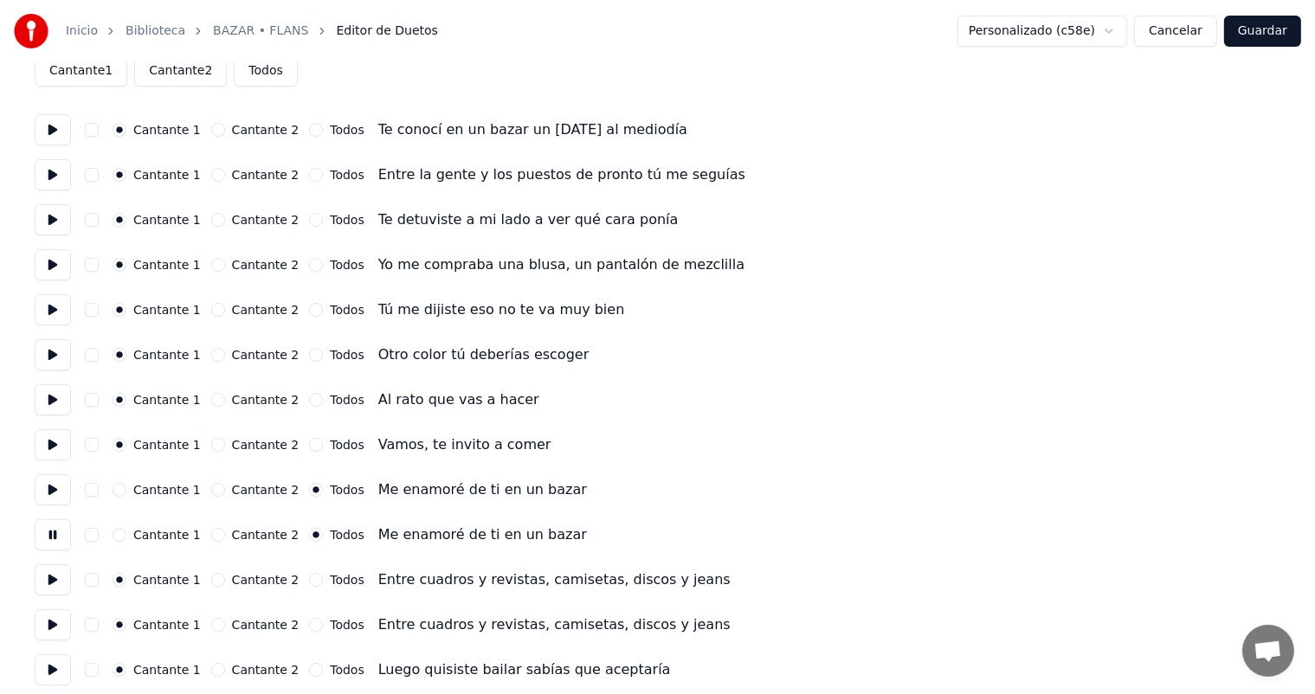
click at [309, 577] on button "Todos" at bounding box center [316, 580] width 14 height 14
click at [309, 620] on button "Todos" at bounding box center [316, 625] width 14 height 14
click at [45, 629] on button at bounding box center [53, 625] width 36 height 31
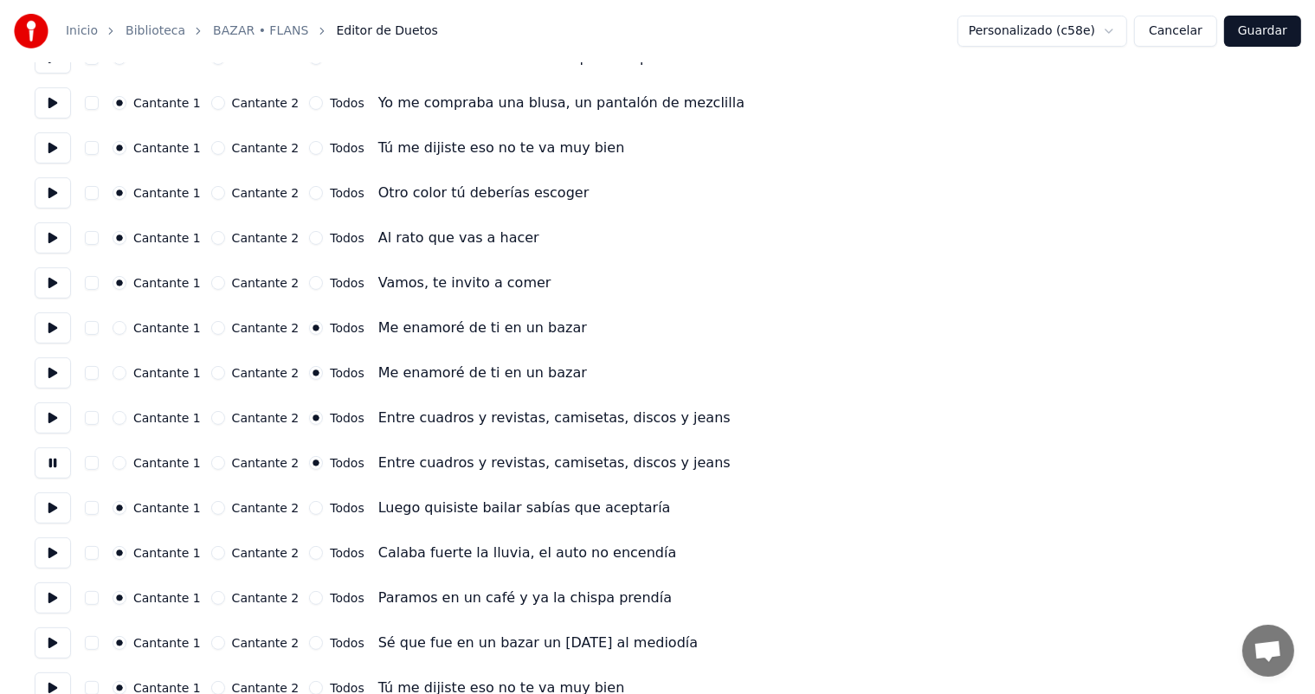
scroll to position [270, 0]
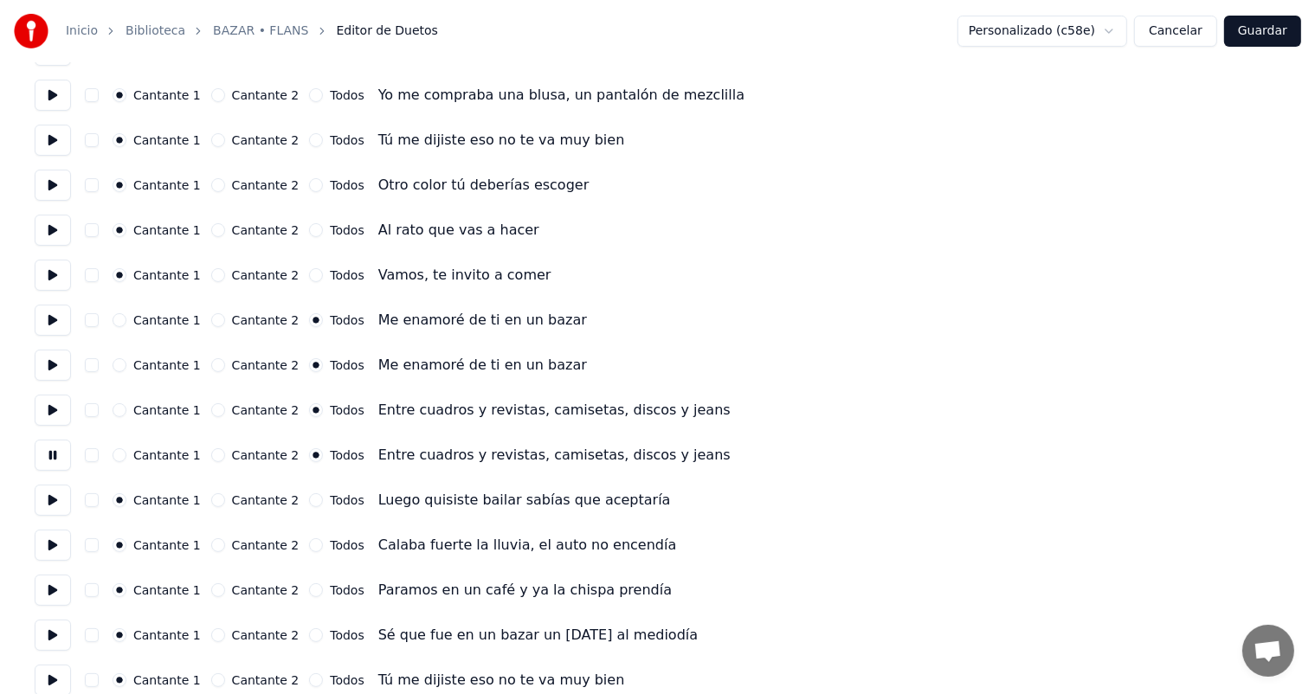
click at [56, 507] on button at bounding box center [53, 500] width 36 height 31
click at [53, 536] on button at bounding box center [53, 545] width 36 height 31
click at [48, 585] on button at bounding box center [53, 590] width 36 height 31
click at [48, 627] on button at bounding box center [53, 635] width 36 height 31
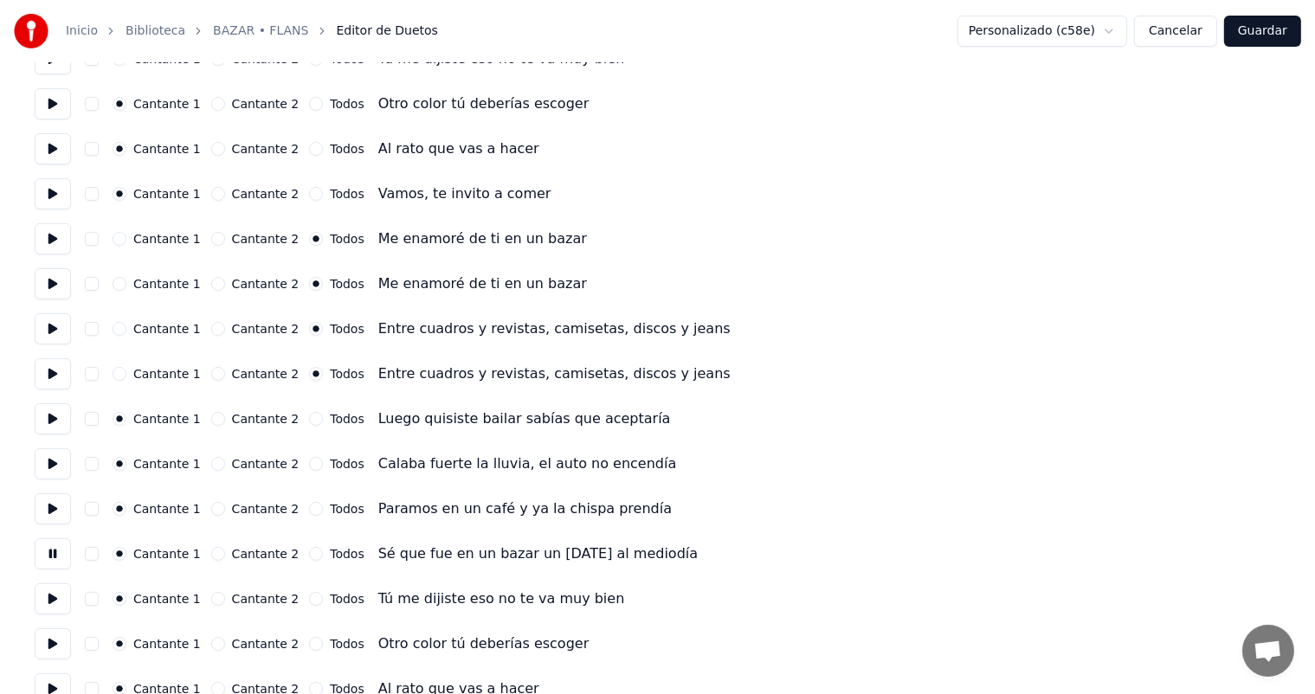
scroll to position [402, 0]
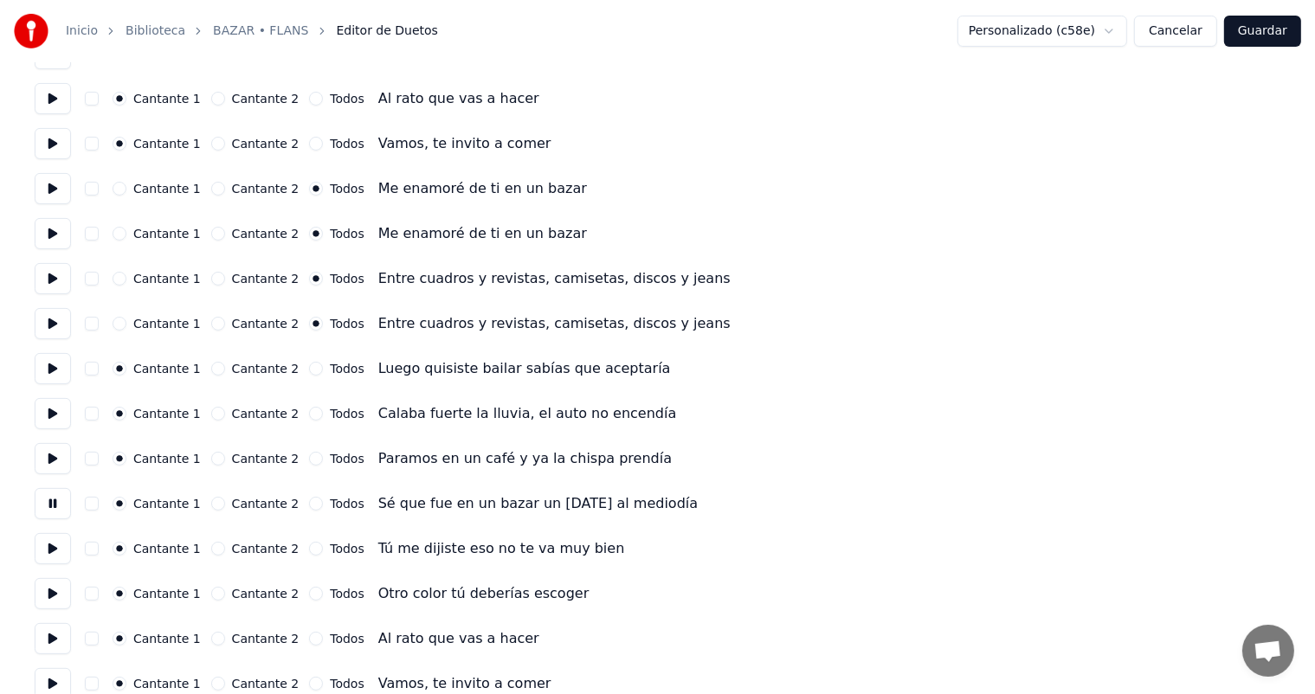
click at [52, 552] on button at bounding box center [53, 548] width 36 height 31
click at [45, 586] on button at bounding box center [53, 593] width 36 height 31
click at [48, 643] on button at bounding box center [53, 638] width 36 height 31
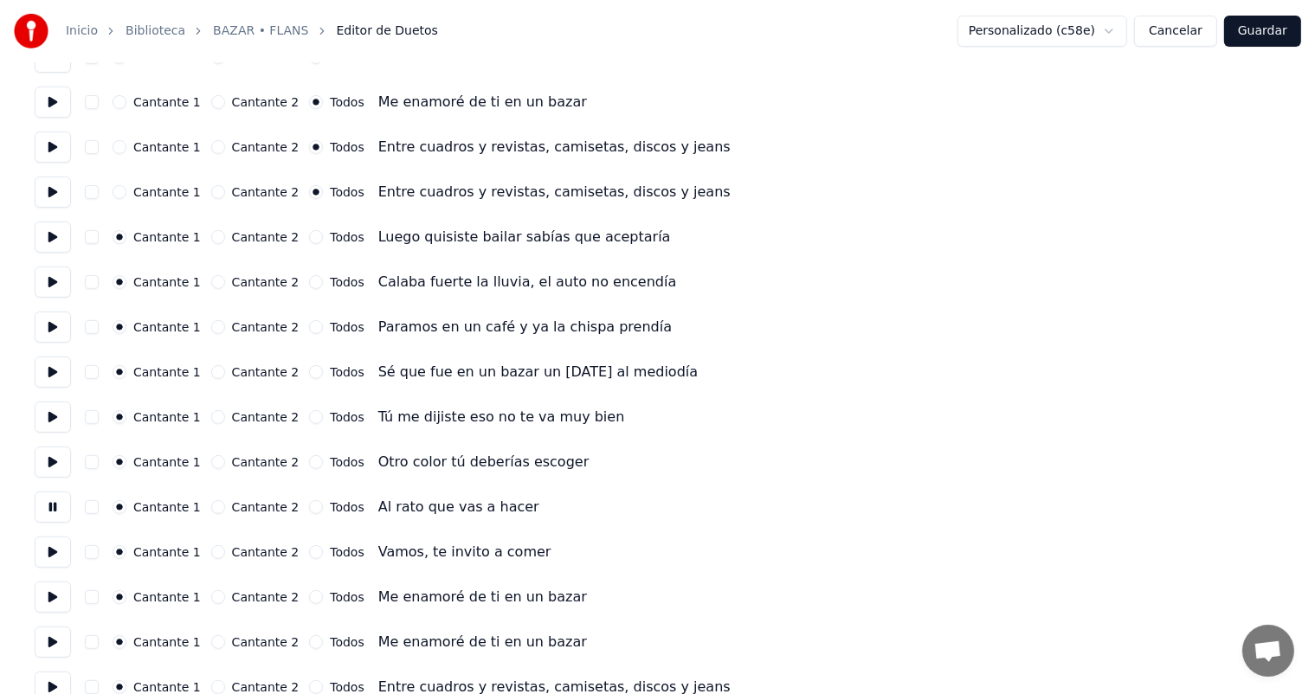
scroll to position [534, 0]
click at [60, 556] on button at bounding box center [53, 551] width 36 height 31
click at [309, 596] on button "Todos" at bounding box center [316, 597] width 14 height 14
click at [309, 643] on button "Todos" at bounding box center [316, 642] width 14 height 14
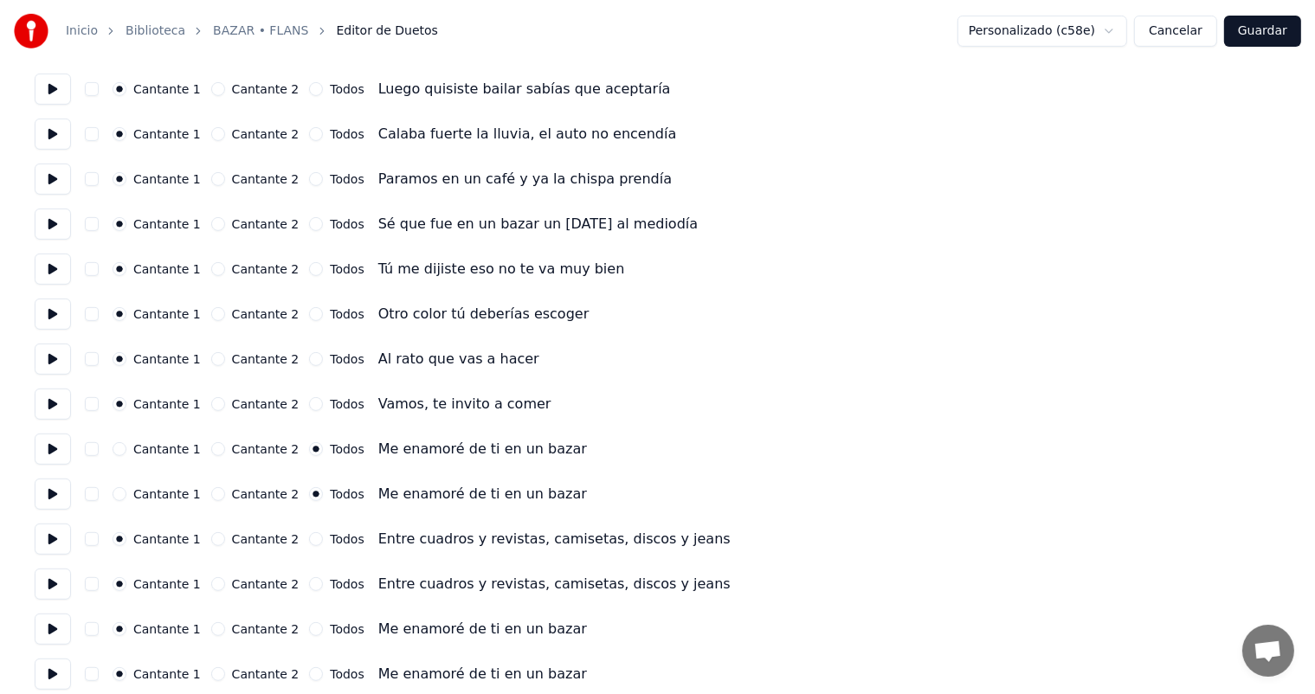
scroll to position [688, 0]
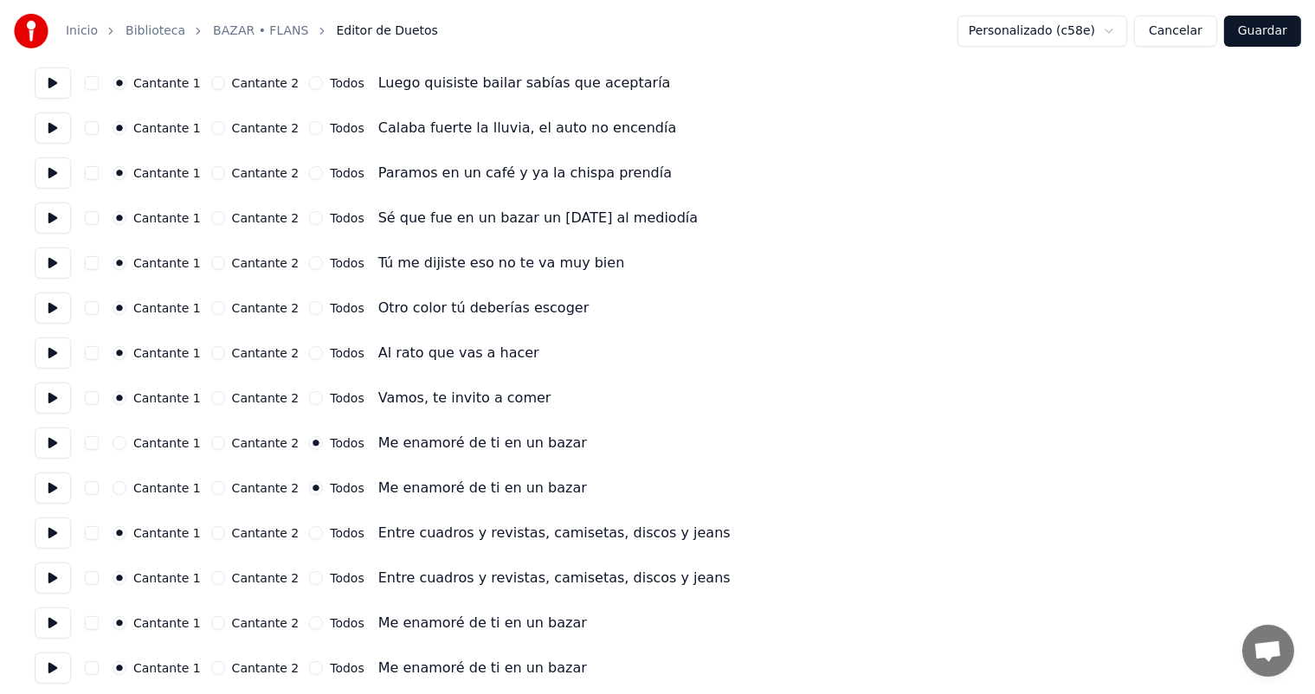
click at [309, 535] on button "Todos" at bounding box center [316, 533] width 14 height 14
click at [309, 578] on button "Todos" at bounding box center [316, 579] width 14 height 14
click at [309, 625] on button "Todos" at bounding box center [316, 624] width 14 height 14
click at [309, 669] on button "Todos" at bounding box center [316, 669] width 14 height 14
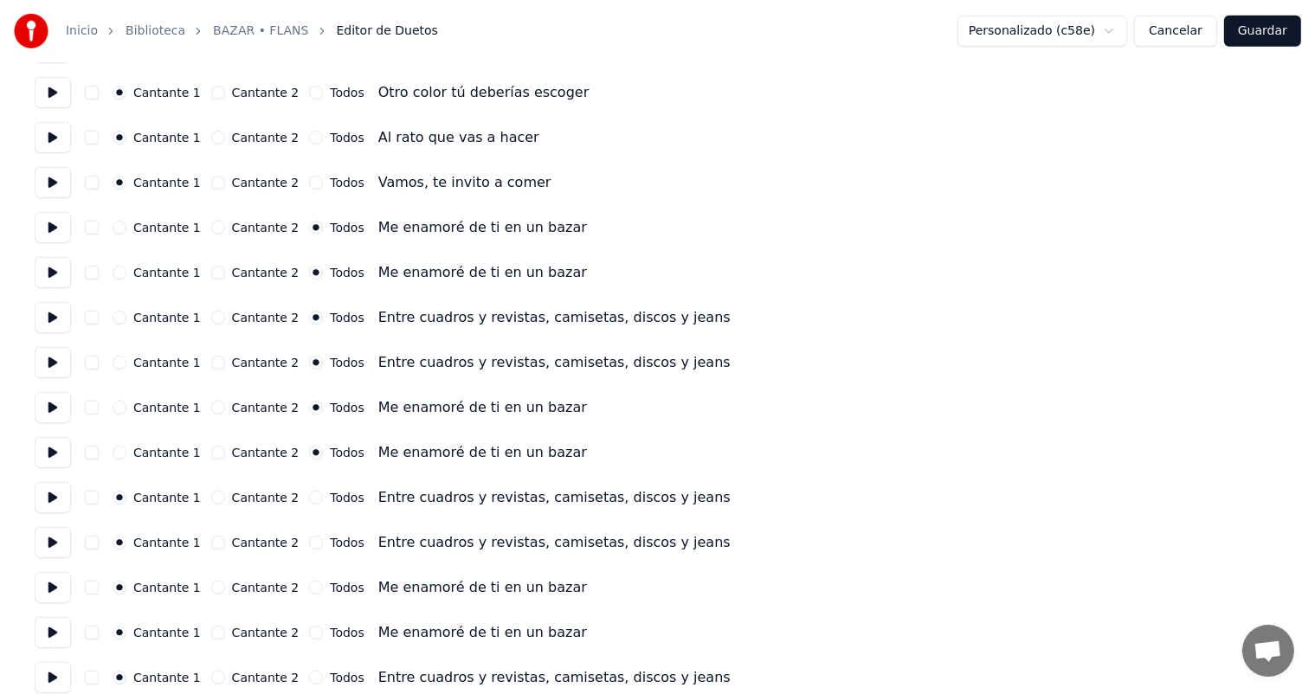
scroll to position [908, 0]
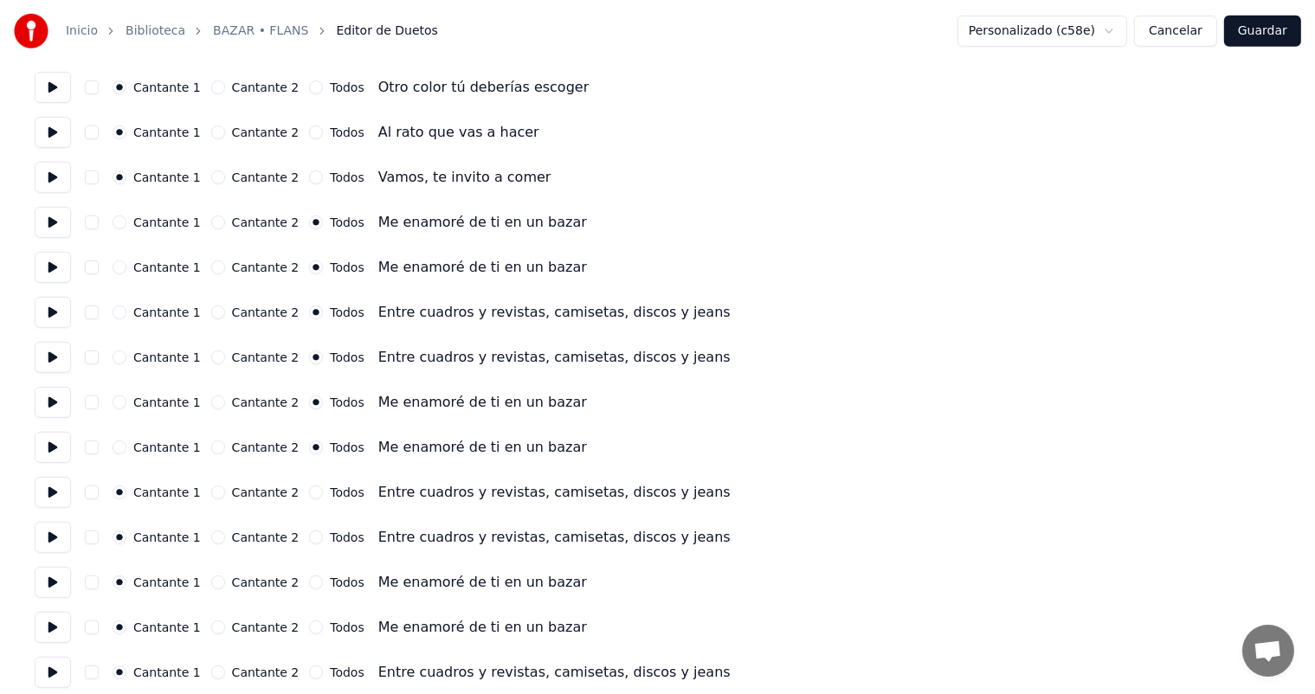
click at [309, 492] on button "Todos" at bounding box center [316, 493] width 14 height 14
click at [309, 533] on button "Todos" at bounding box center [316, 538] width 14 height 14
click at [309, 587] on button "Todos" at bounding box center [316, 583] width 14 height 14
click at [309, 634] on div "Todos" at bounding box center [336, 628] width 55 height 14
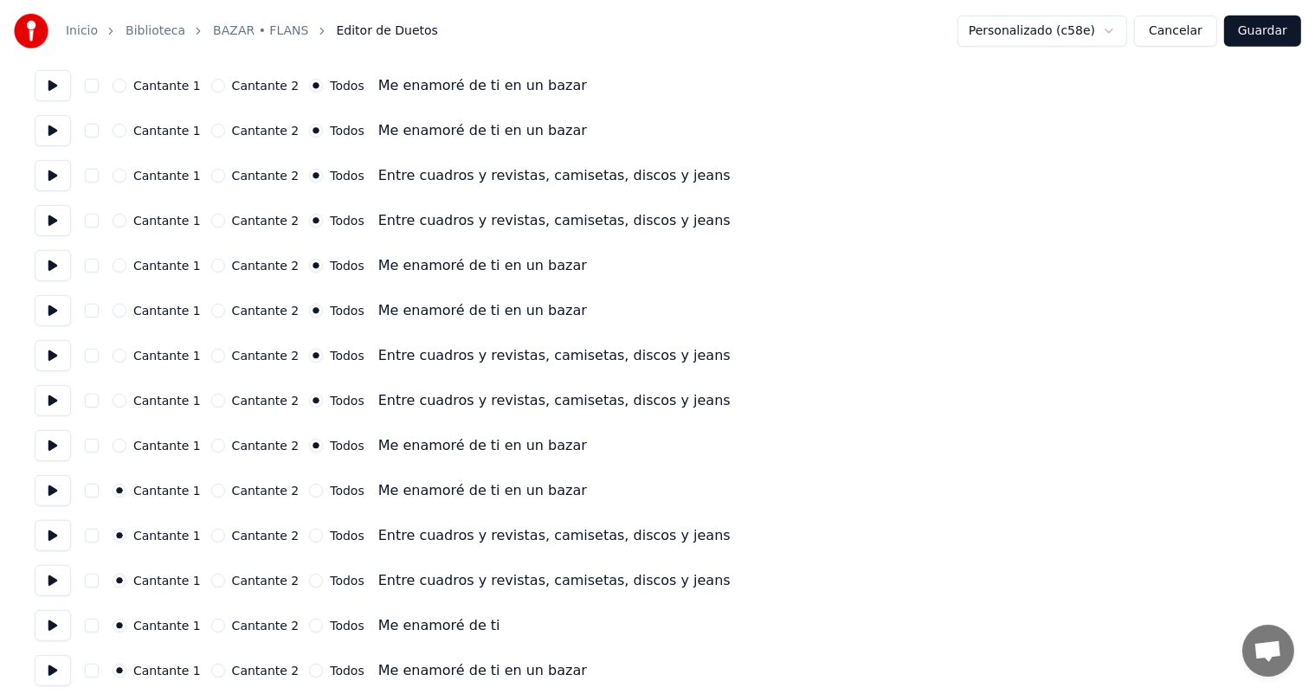
scroll to position [1045, 0]
click at [309, 539] on button "Todos" at bounding box center [316, 536] width 14 height 14
click at [309, 585] on button "Todos" at bounding box center [316, 581] width 14 height 14
click at [309, 488] on button "Todos" at bounding box center [316, 491] width 14 height 14
click at [313, 630] on div "Todos" at bounding box center [336, 626] width 55 height 14
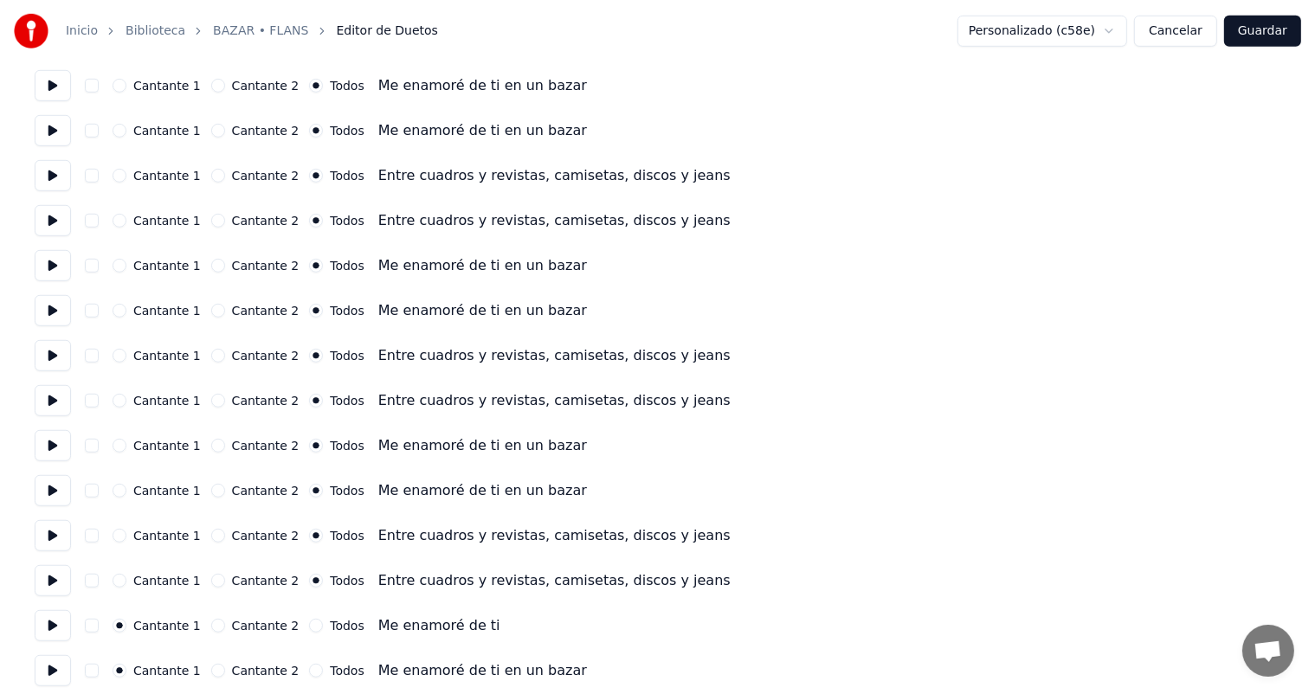
click at [309, 675] on button "Todos" at bounding box center [316, 671] width 14 height 14
click at [309, 629] on button "Todos" at bounding box center [316, 626] width 14 height 14
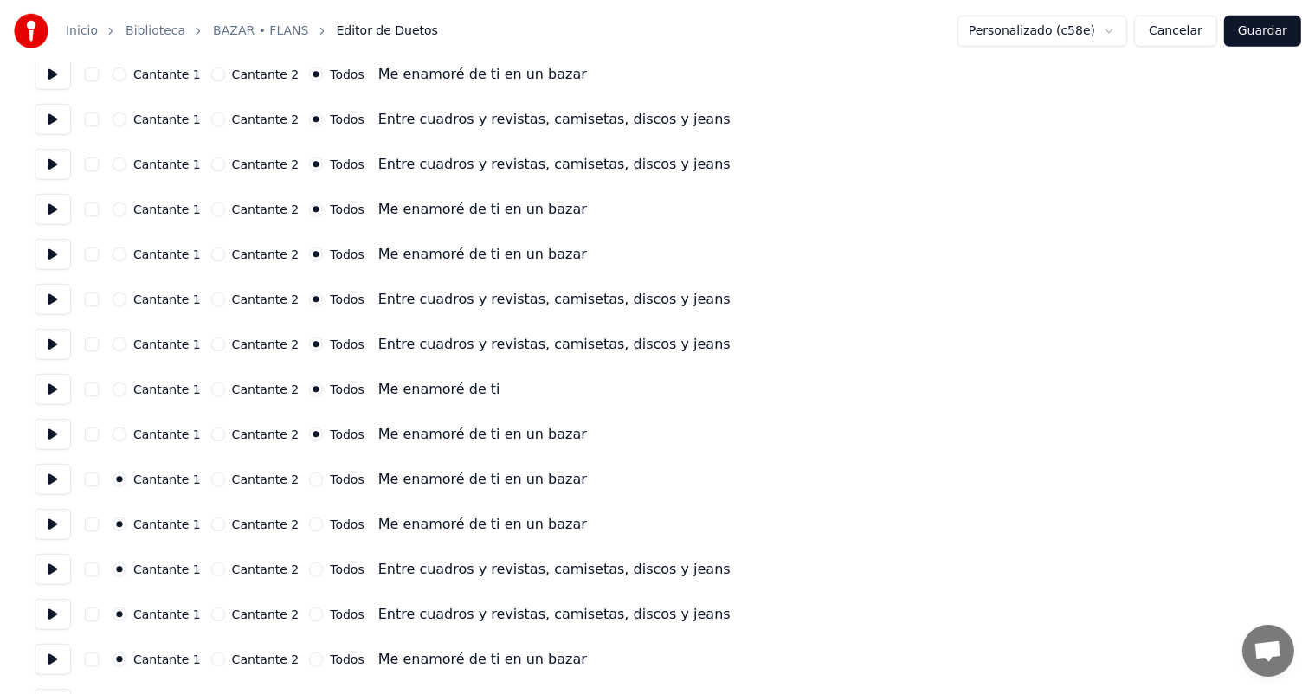
scroll to position [1325, 0]
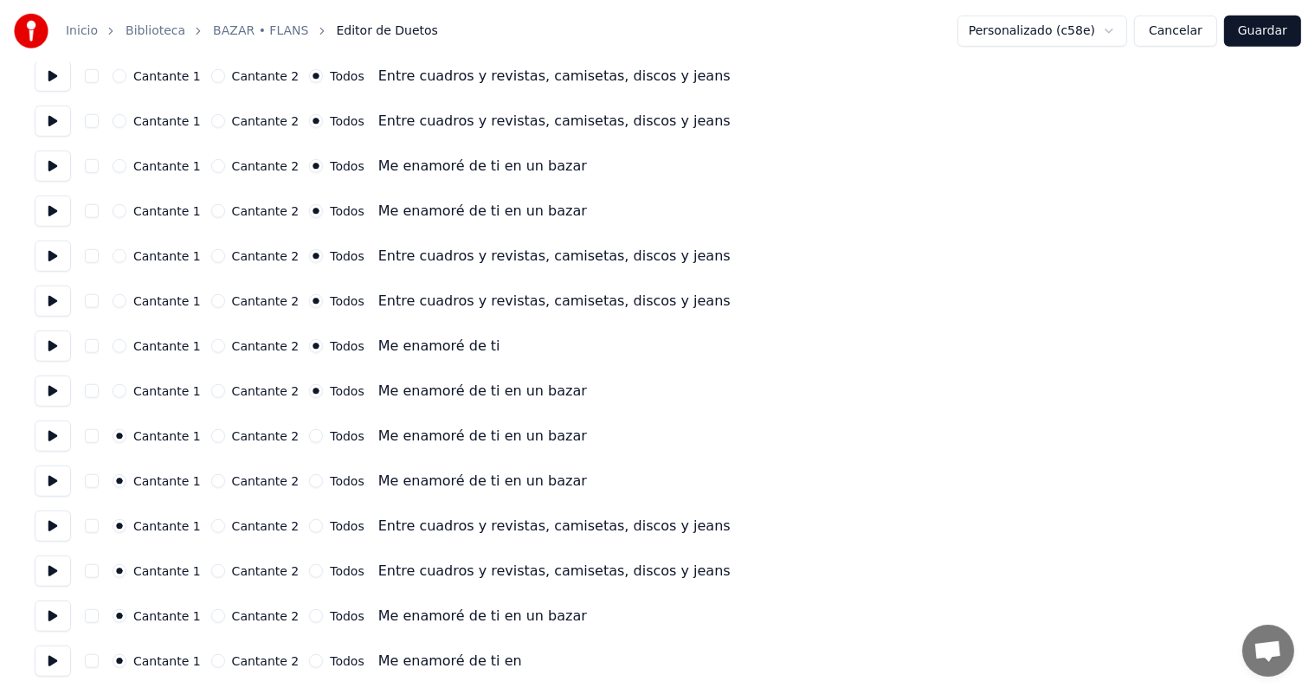
click at [309, 436] on button "Todos" at bounding box center [316, 436] width 14 height 14
click at [309, 480] on button "Todos" at bounding box center [316, 482] width 14 height 14
click at [309, 524] on button "Todos" at bounding box center [316, 527] width 14 height 14
click at [309, 576] on button "Todos" at bounding box center [316, 572] width 14 height 14
click at [309, 610] on button "Todos" at bounding box center [316, 617] width 14 height 14
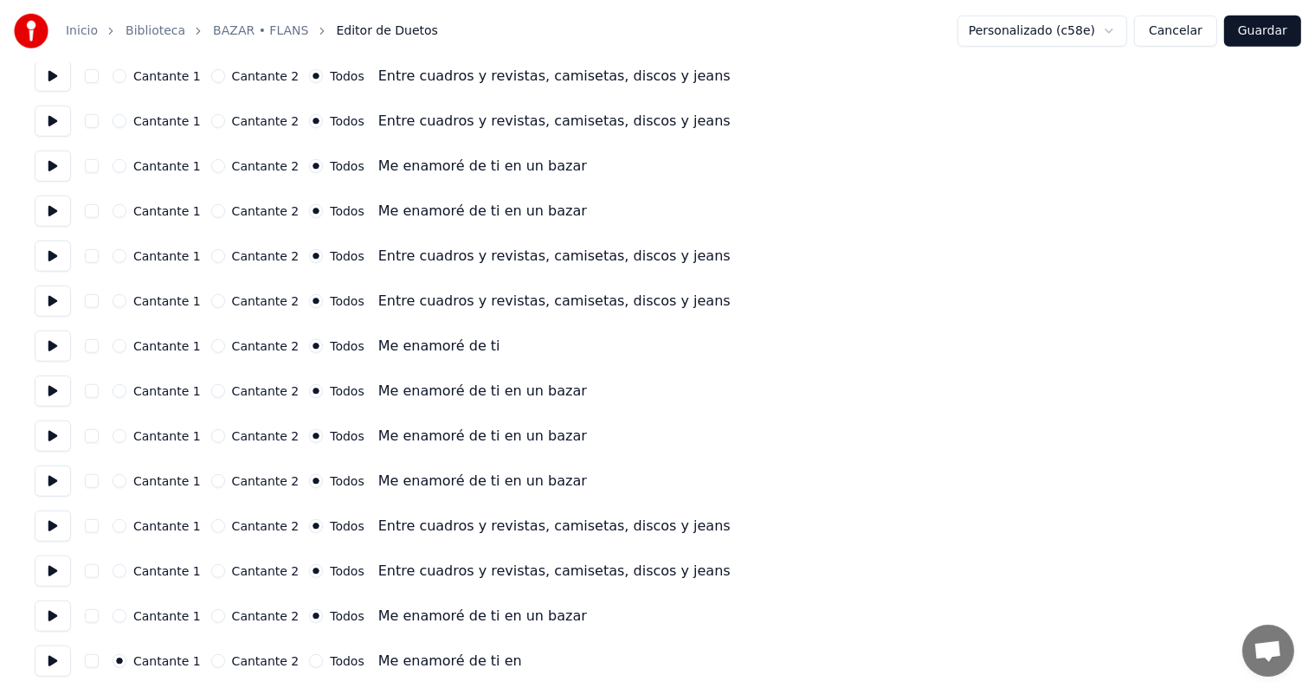
click at [309, 662] on button "Todos" at bounding box center [316, 662] width 14 height 14
click at [1247, 31] on button "Guardar" at bounding box center [1262, 31] width 77 height 31
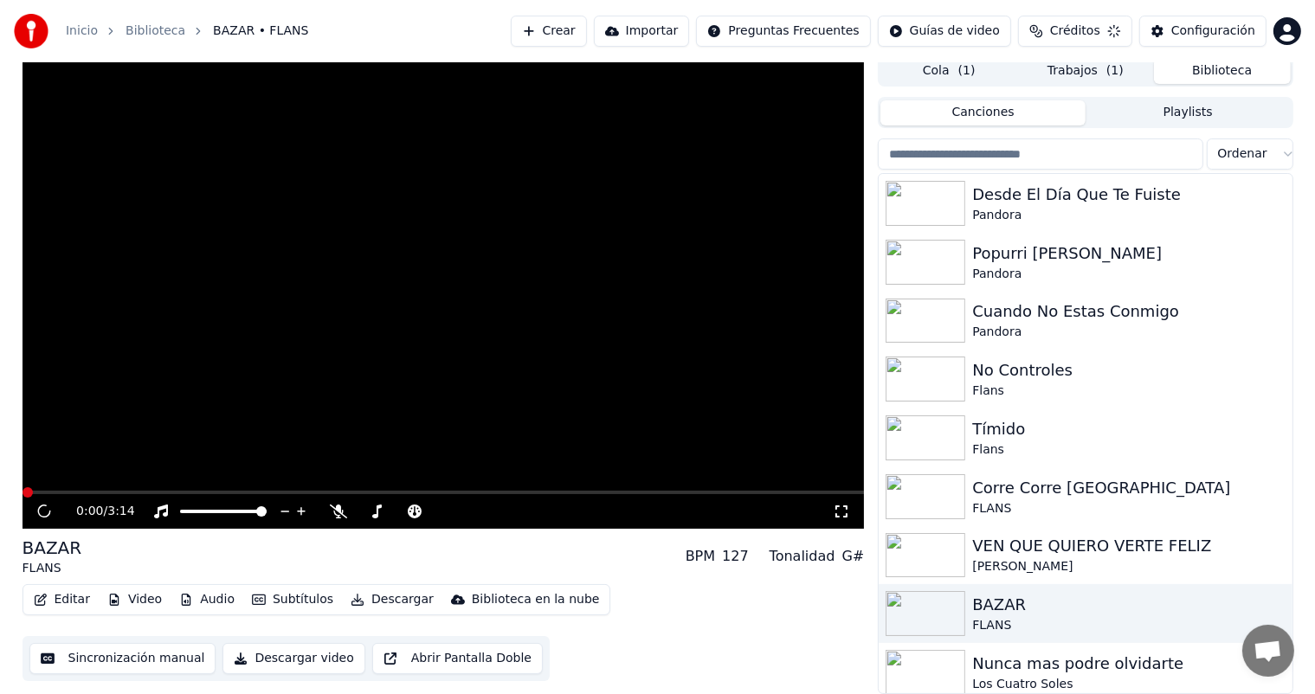
scroll to position [6, 0]
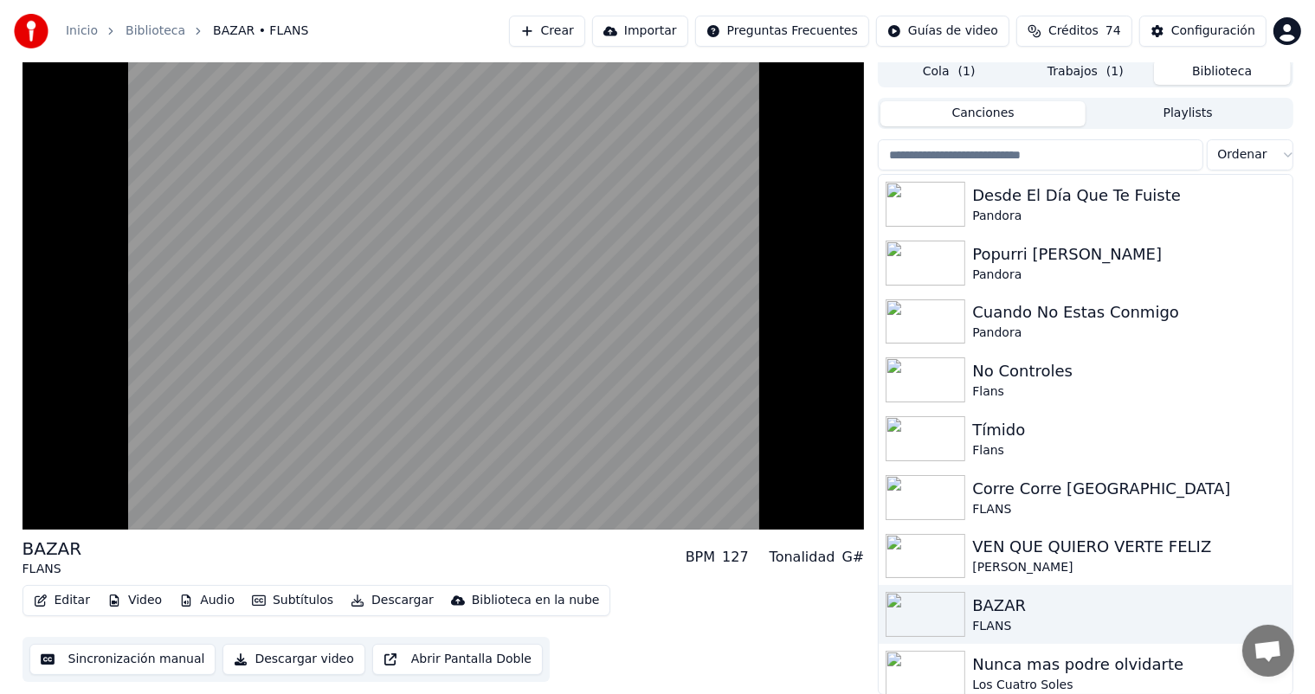
click at [372, 600] on button "Descargar" at bounding box center [392, 601] width 97 height 24
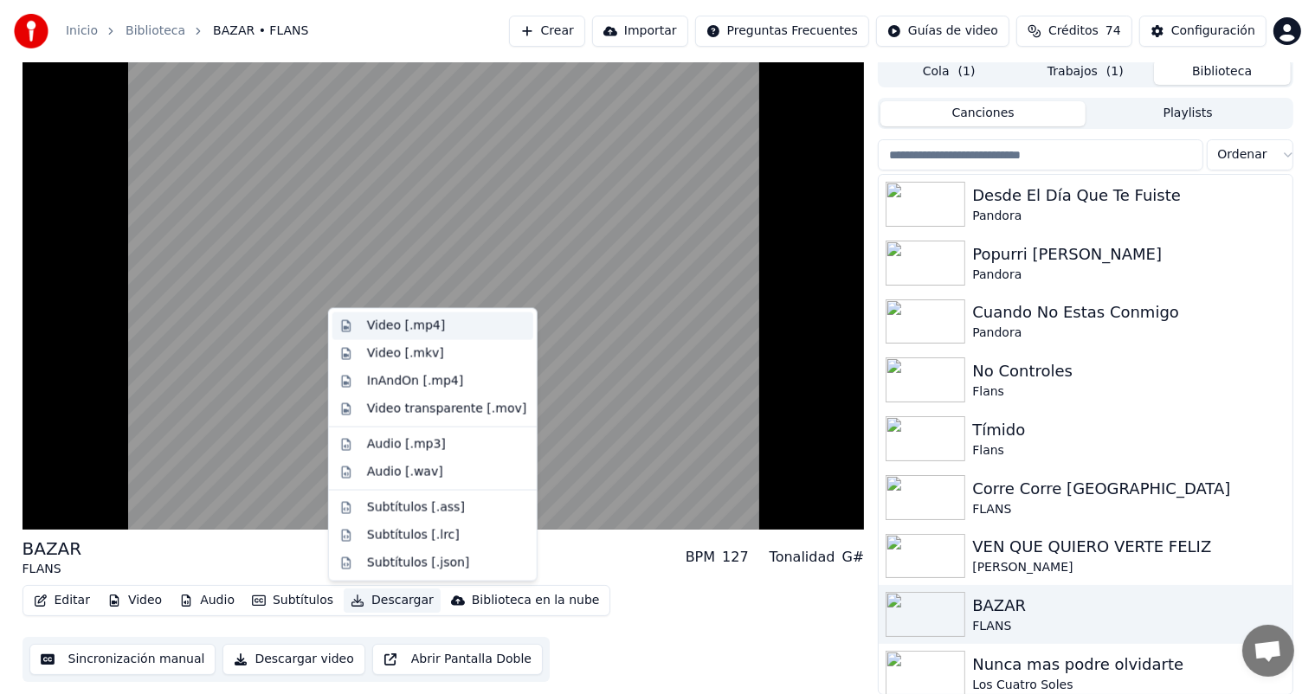
click at [365, 319] on div "Video [.mp4]" at bounding box center [433, 327] width 201 height 28
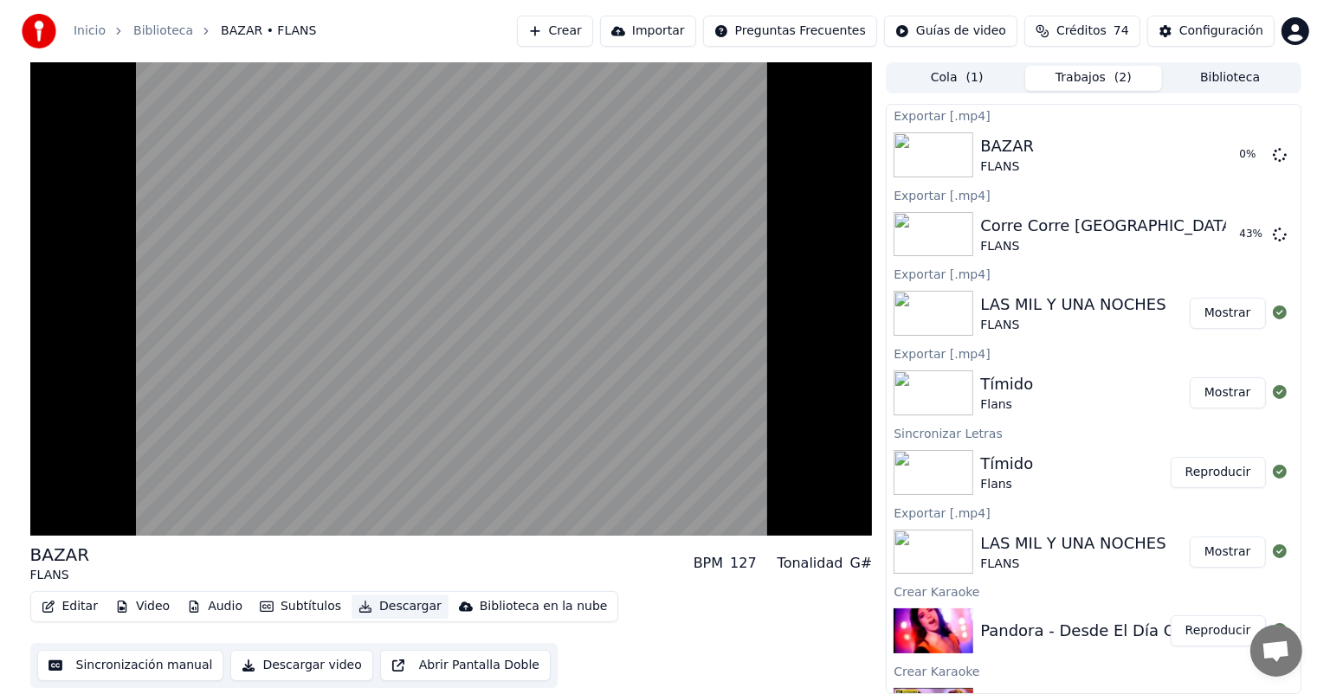
scroll to position [0, 0]
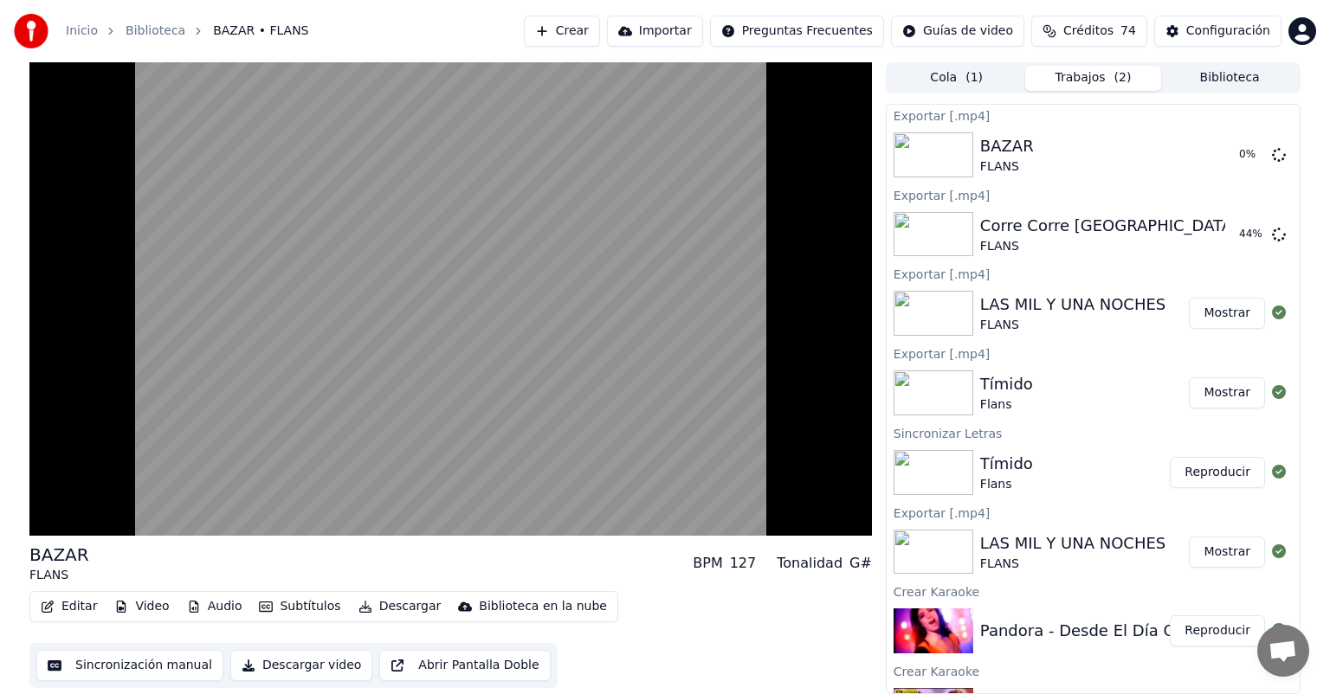
click at [156, 354] on video at bounding box center [450, 299] width 843 height 474
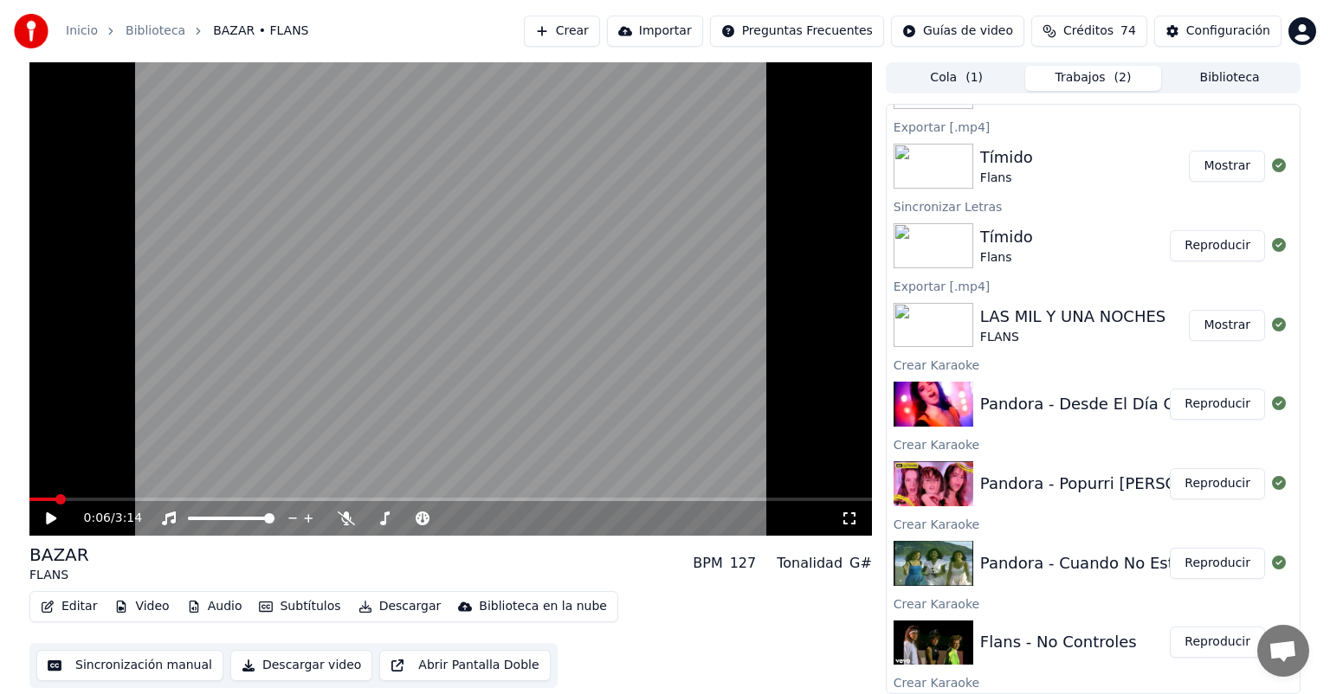
scroll to position [523, 0]
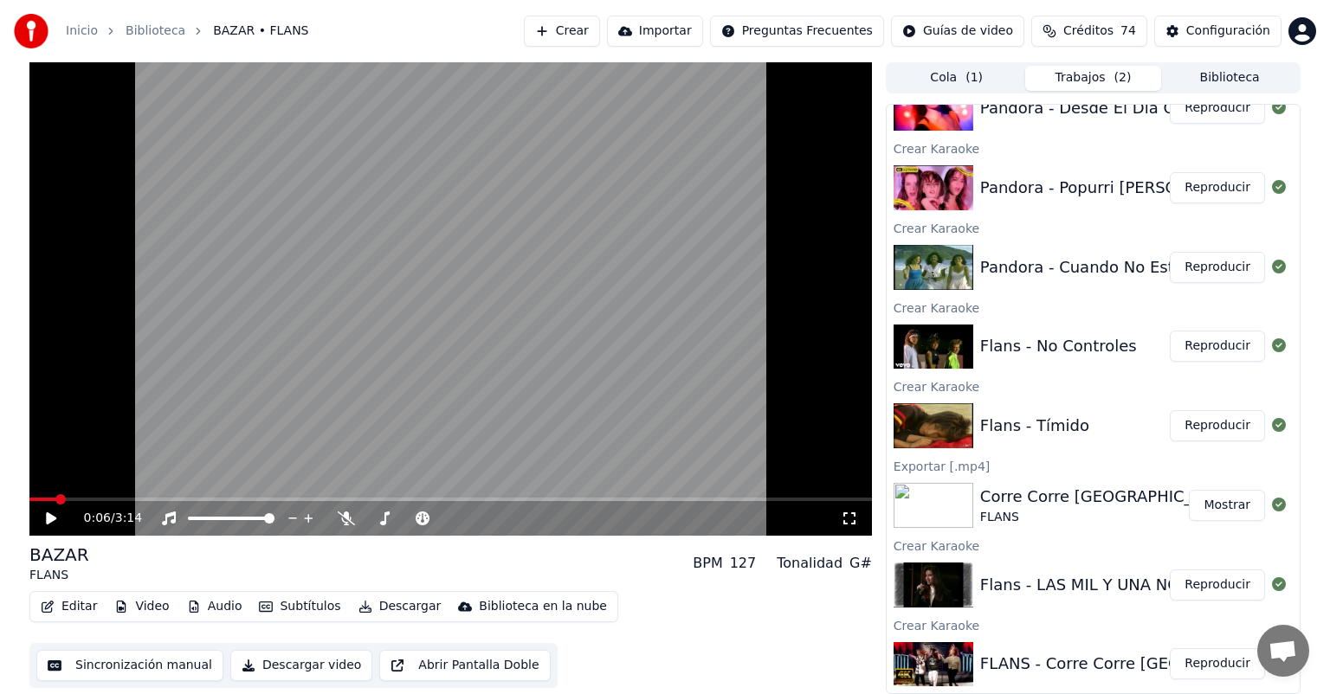
click at [1209, 348] on button "Reproducir" at bounding box center [1217, 346] width 95 height 31
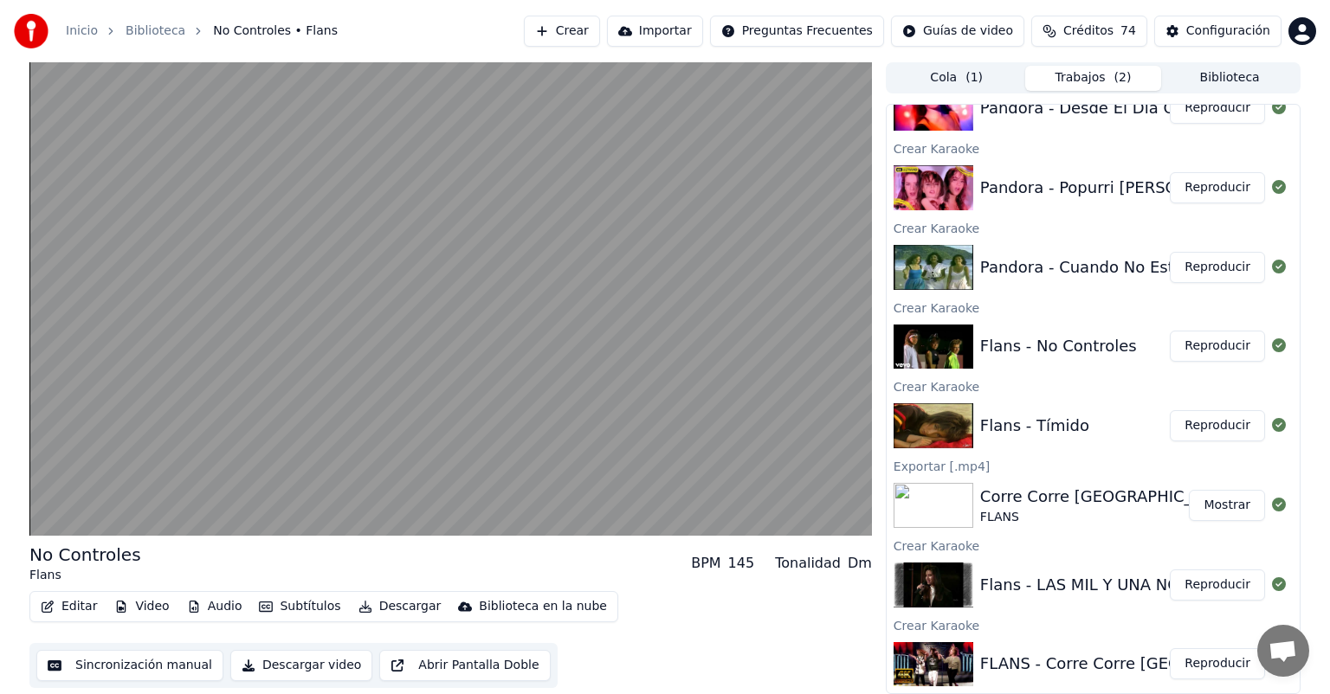
click at [47, 423] on video at bounding box center [450, 299] width 843 height 474
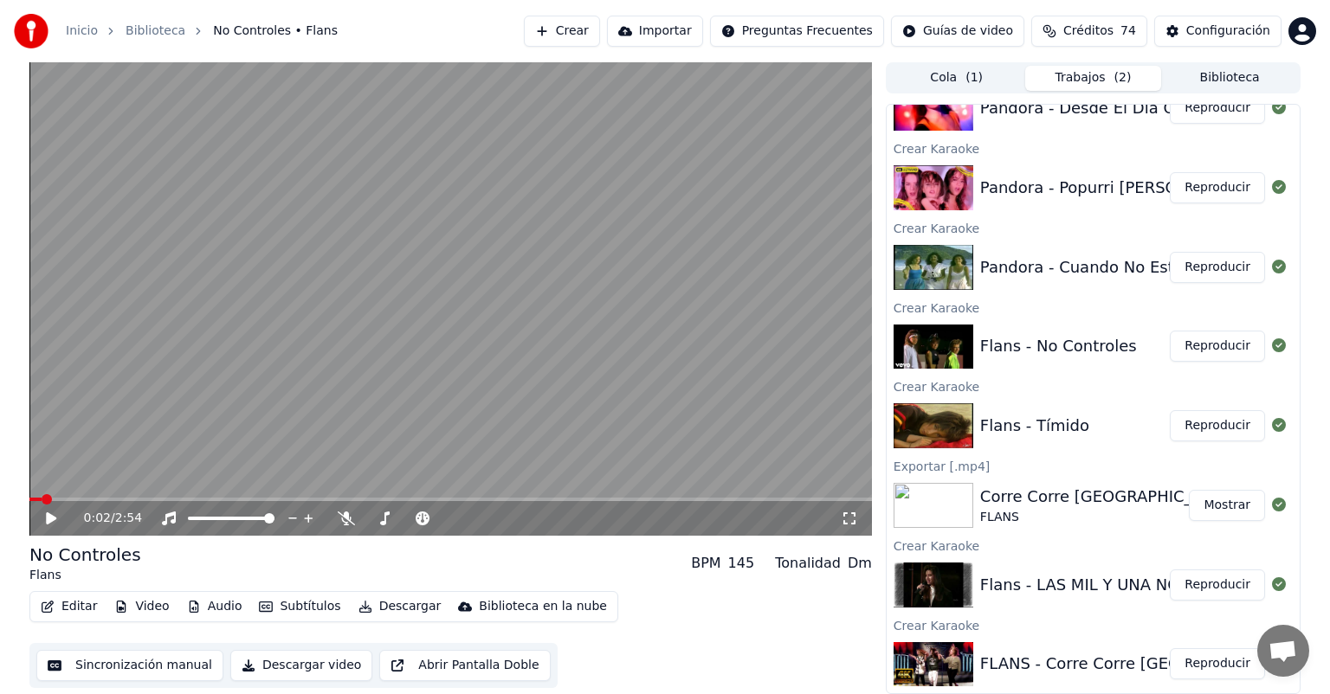
click at [85, 419] on video at bounding box center [450, 299] width 843 height 474
click at [347, 519] on icon at bounding box center [346, 519] width 17 height 14
click at [50, 522] on icon at bounding box center [51, 518] width 9 height 10
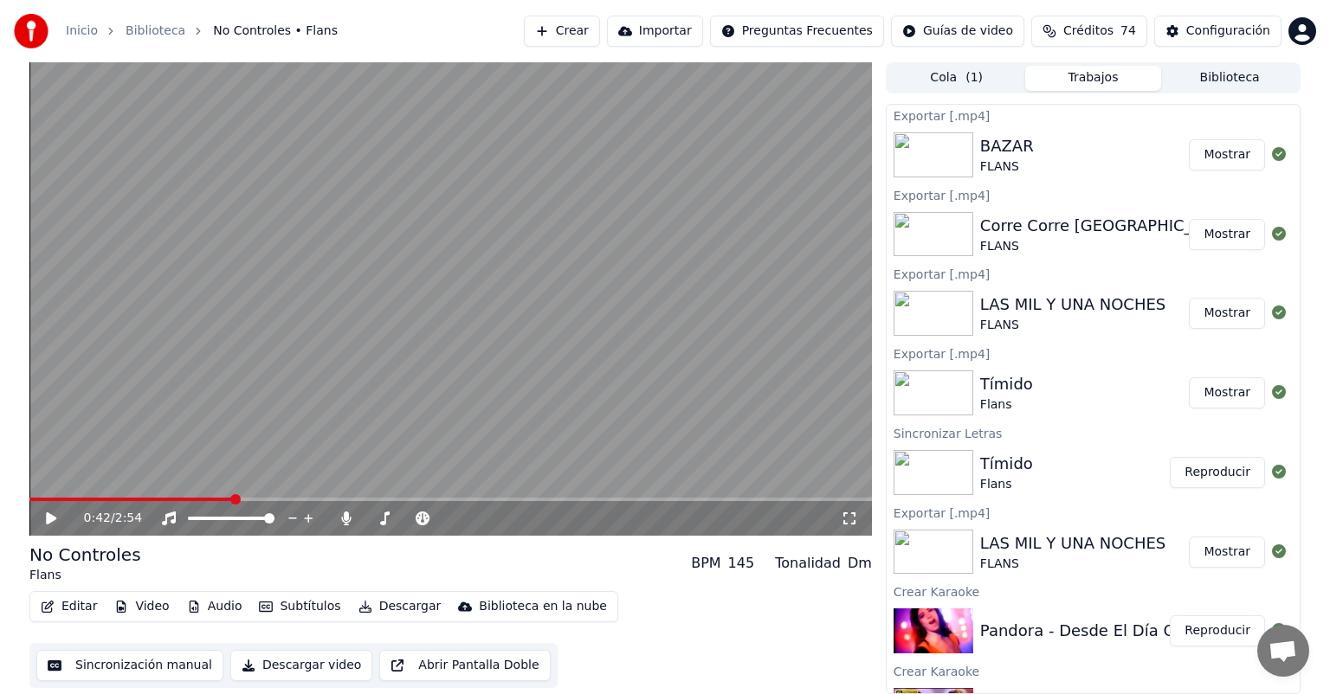
click at [566, 29] on button "Crear" at bounding box center [562, 31] width 76 height 31
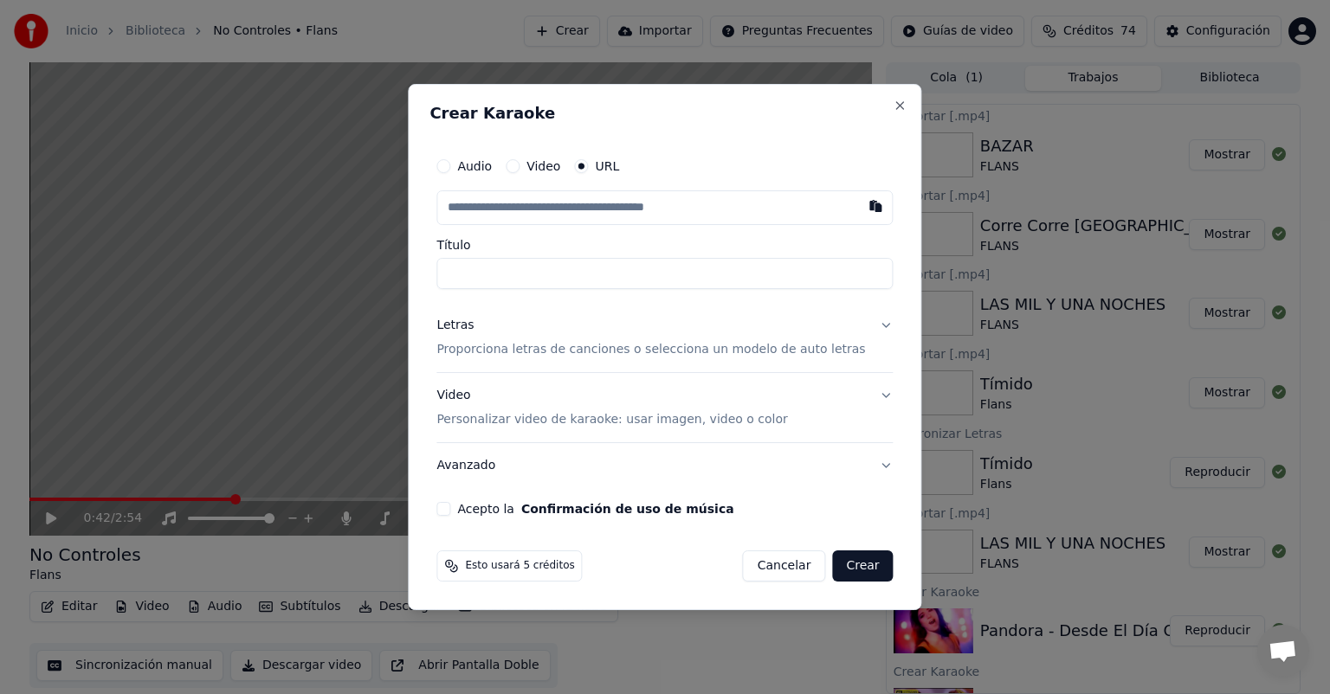
click at [545, 337] on div "Letras Proporciona letras de canciones o selecciona un modelo de auto letras" at bounding box center [650, 338] width 429 height 42
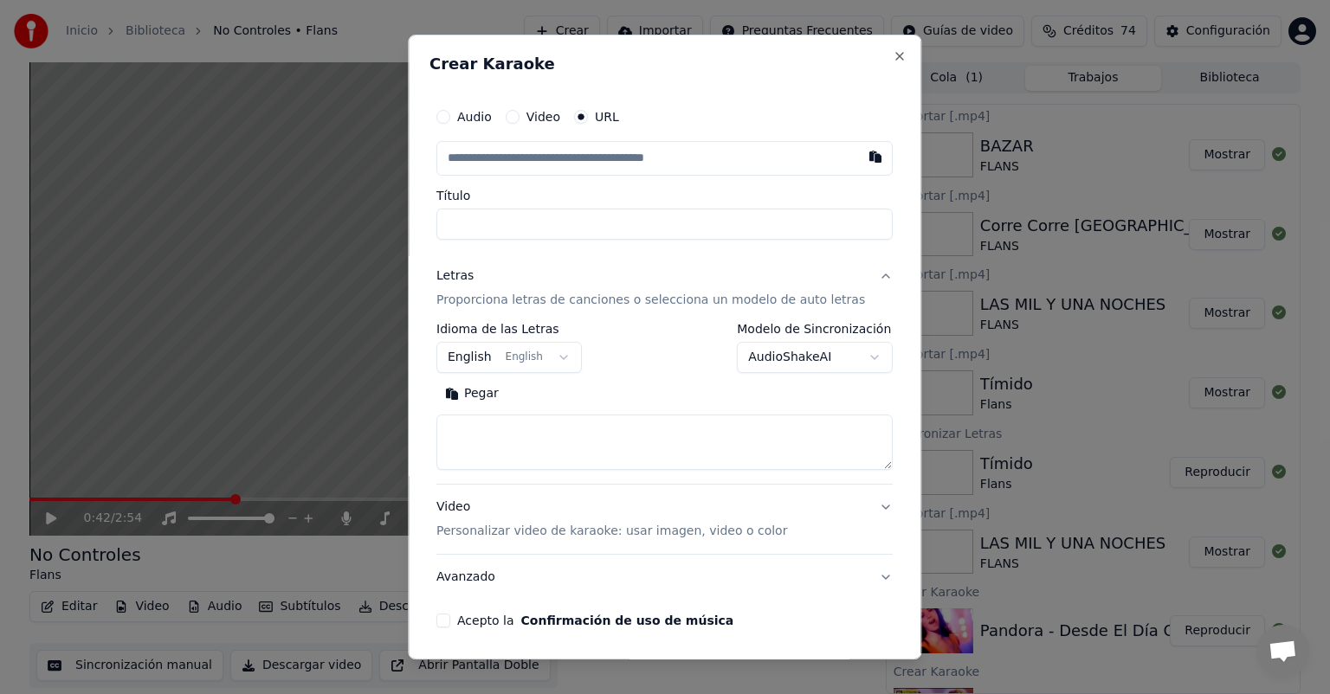
click at [487, 400] on button "Pegar" at bounding box center [471, 394] width 71 height 28
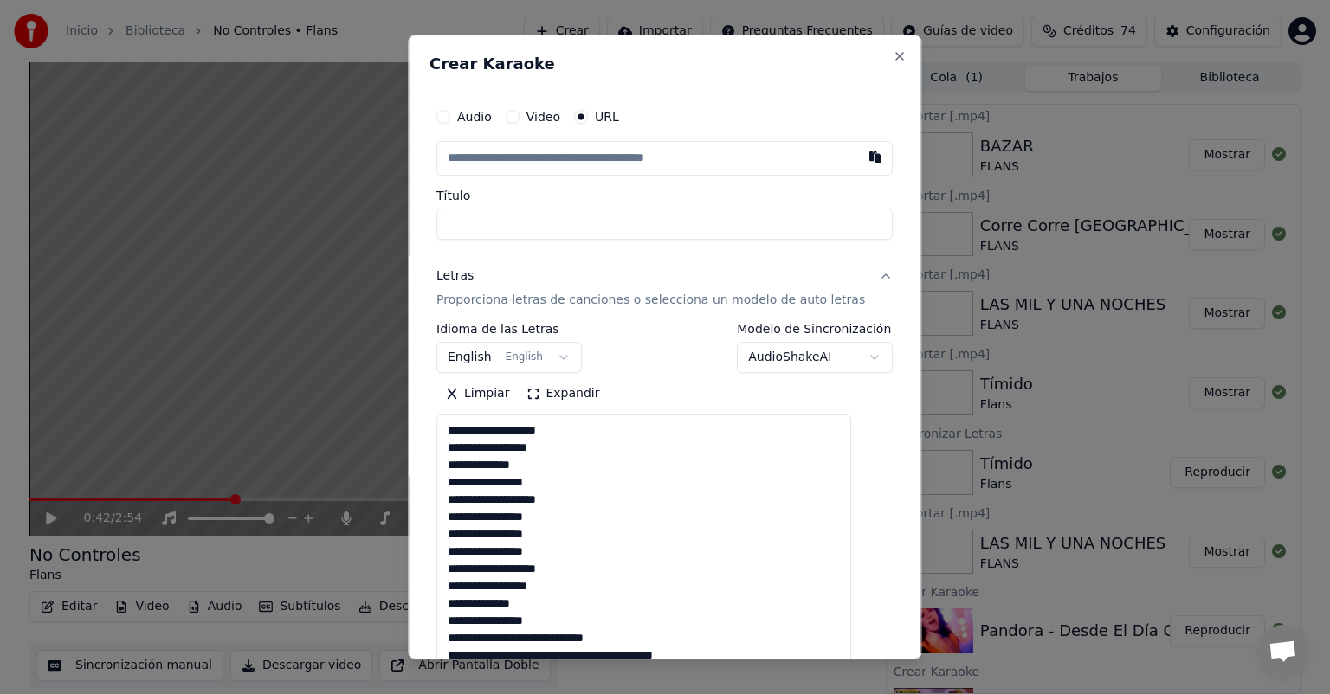
drag, startPoint x: 859, startPoint y: 468, endPoint x: 801, endPoint y: 701, distance: 240.0
click at [801, 694] on html "Inicio Biblioteca No Controles • Flans Crear Importar Preguntas Frecuentes Guía…" at bounding box center [665, 347] width 1330 height 694
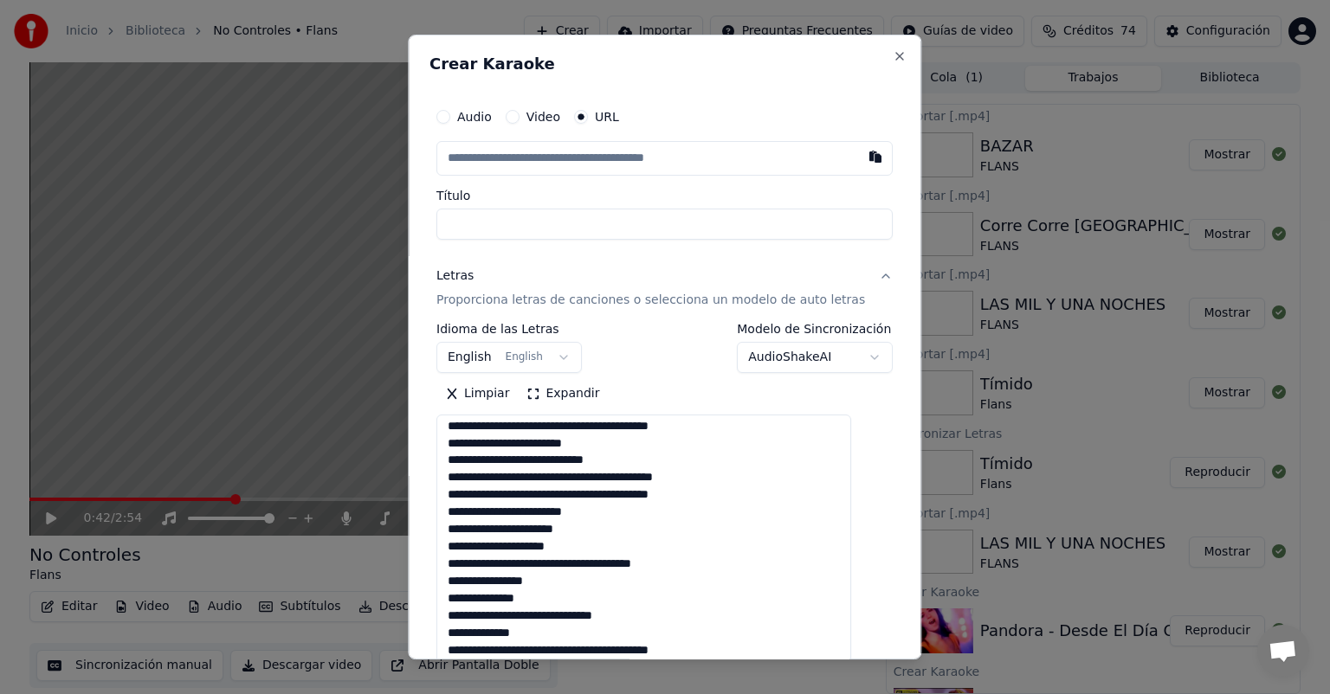
scroll to position [294, 0]
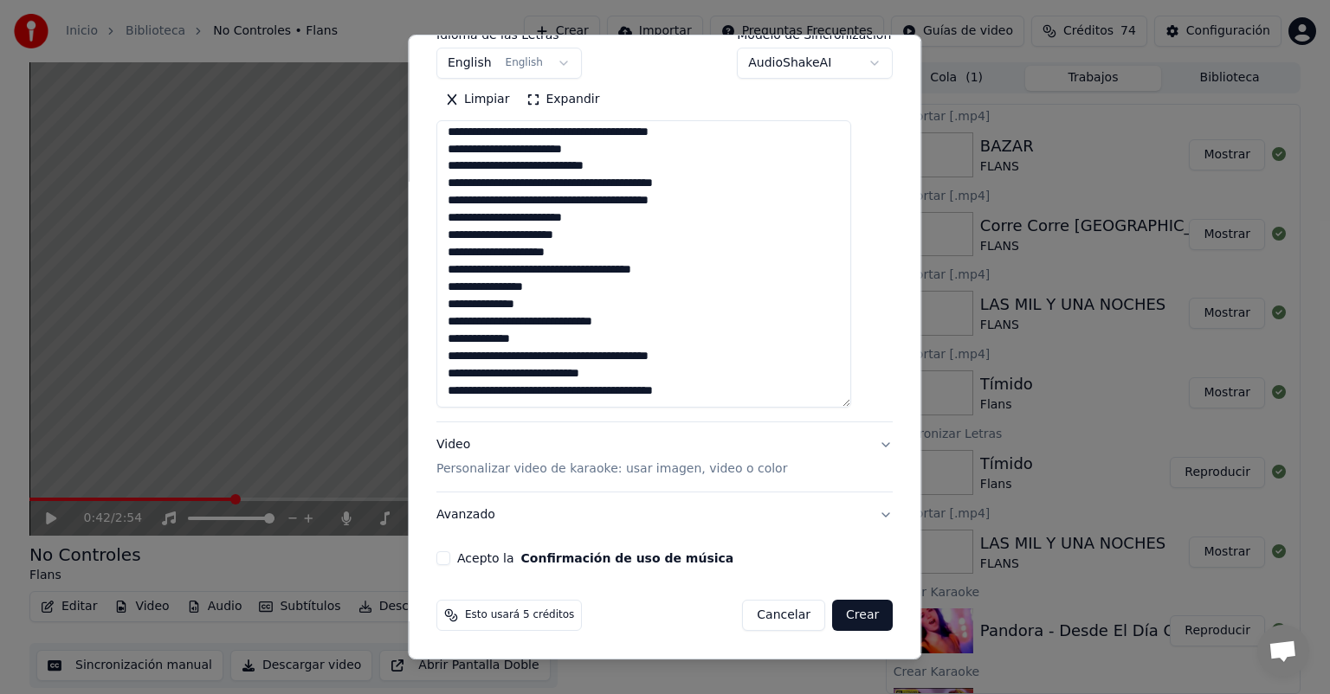
click at [641, 156] on textarea at bounding box center [643, 263] width 415 height 287
click at [615, 220] on textarea at bounding box center [643, 263] width 415 height 287
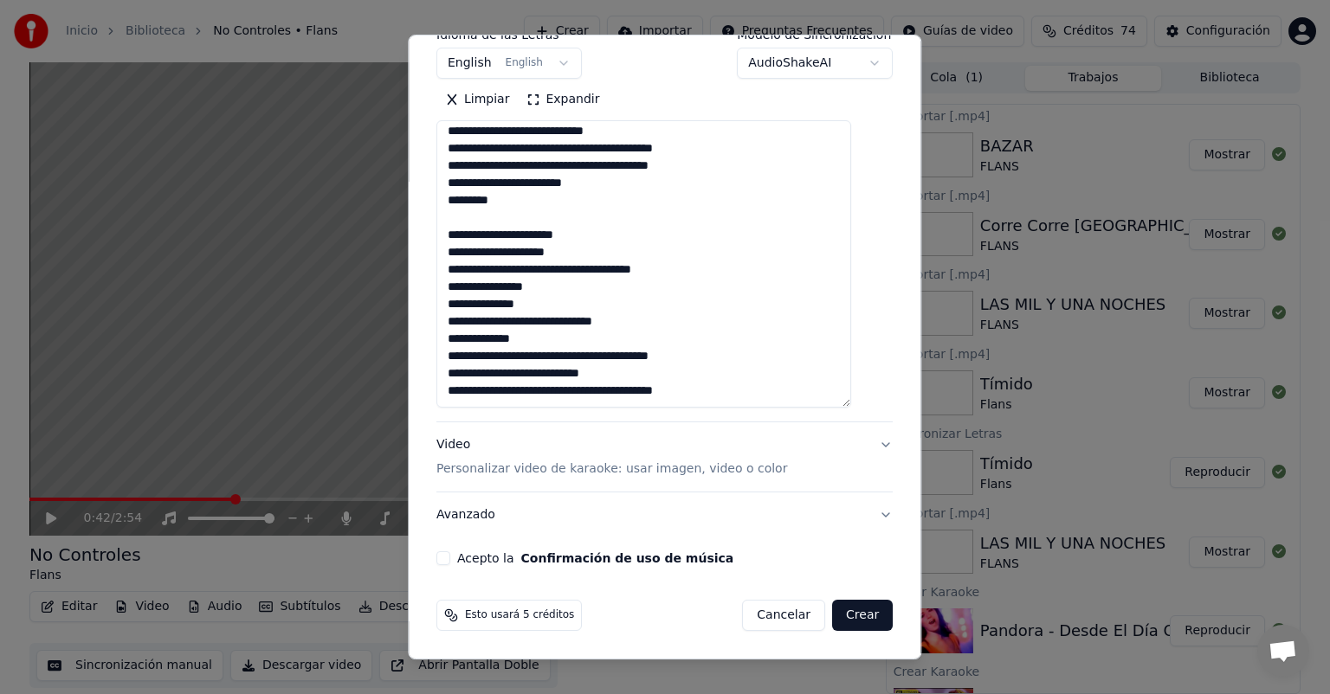
scroll to position [541, 0]
type textarea "**********"
click at [450, 556] on button "Acepto la Confirmación de uso de música" at bounding box center [443, 559] width 14 height 14
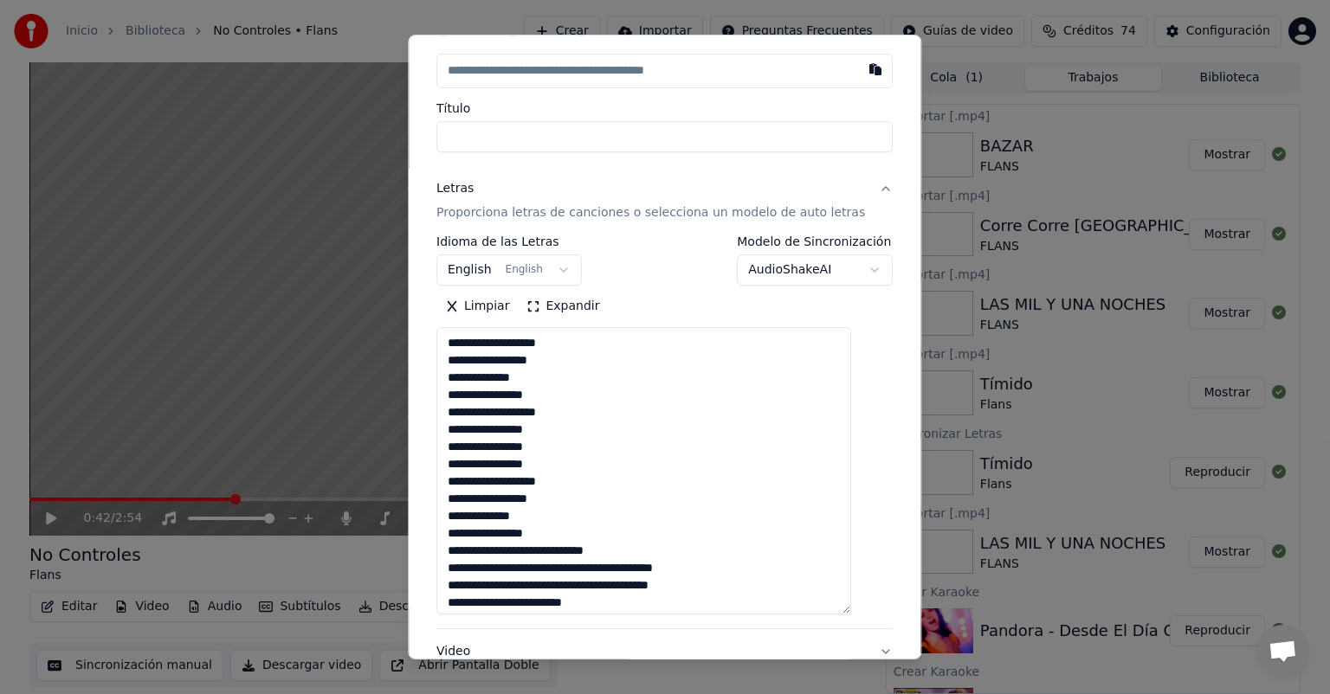
scroll to position [0, 0]
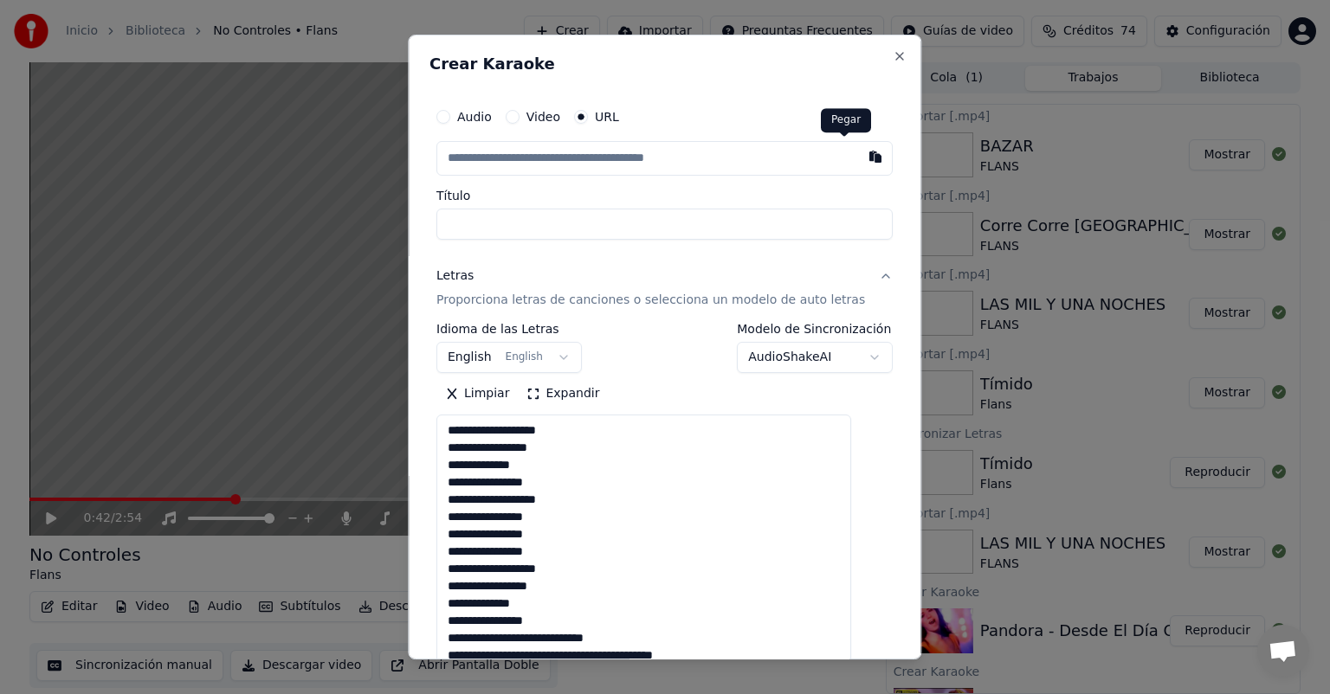
click at [859, 169] on button "button" at bounding box center [876, 156] width 35 height 31
type input "**********"
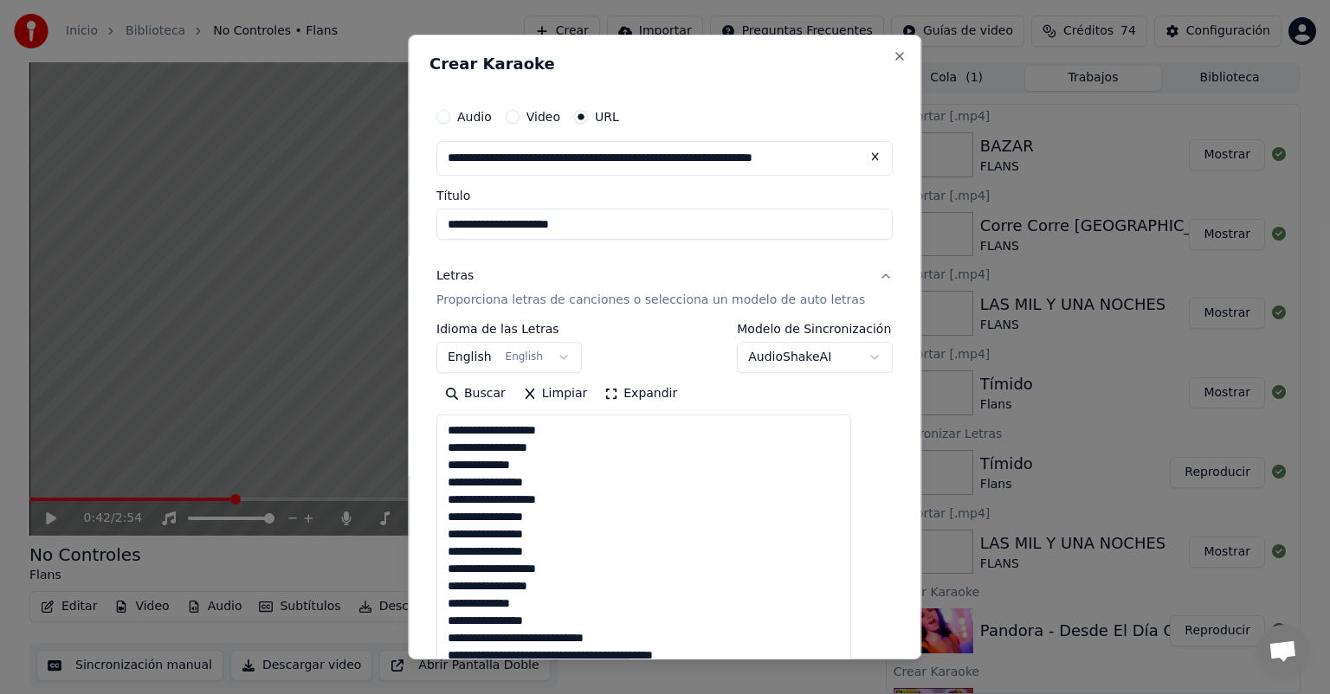
type input "**********"
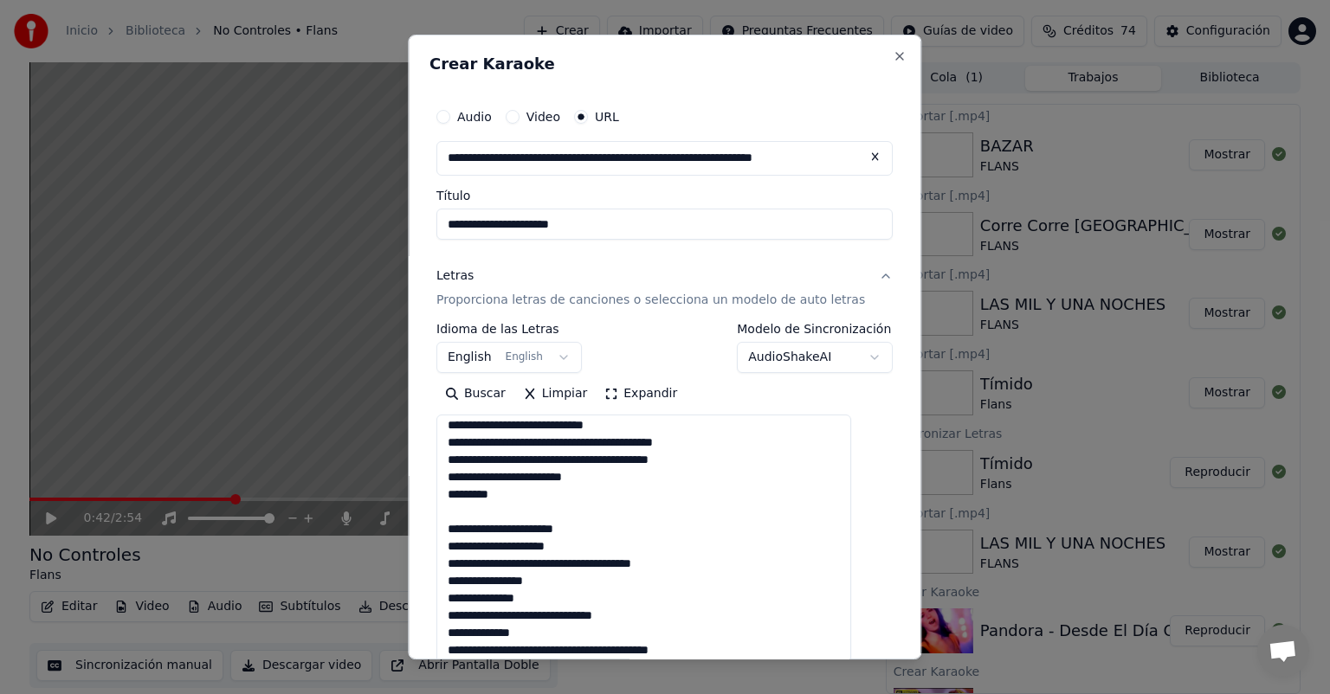
scroll to position [294, 0]
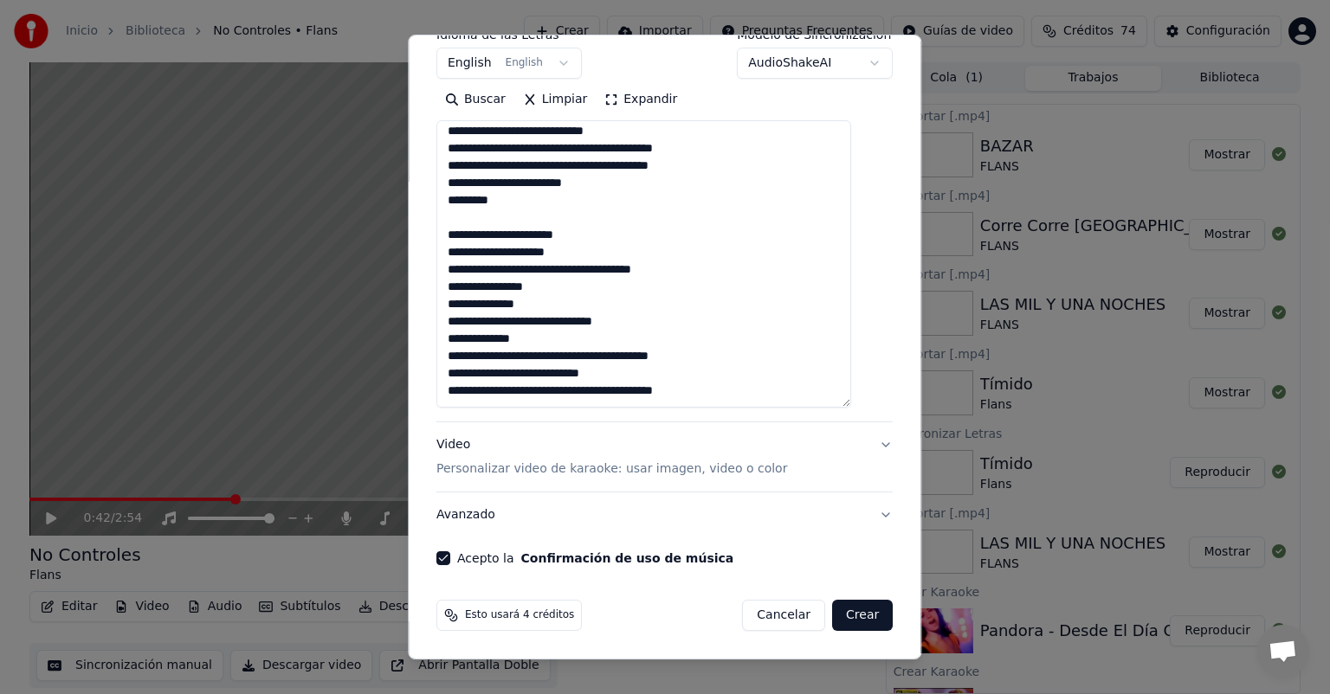
click at [651, 375] on textarea at bounding box center [643, 263] width 415 height 287
type textarea "**********"
click at [832, 616] on button "Crear" at bounding box center [862, 615] width 61 height 31
select select "**"
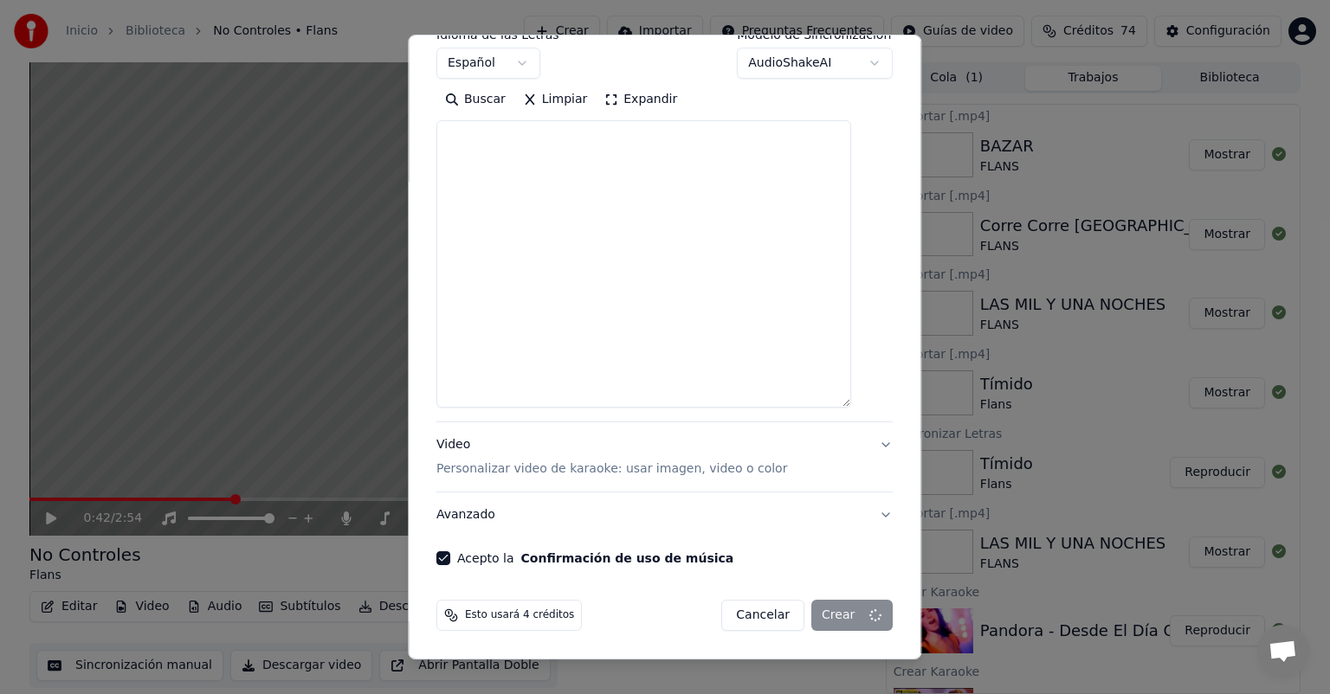
select select
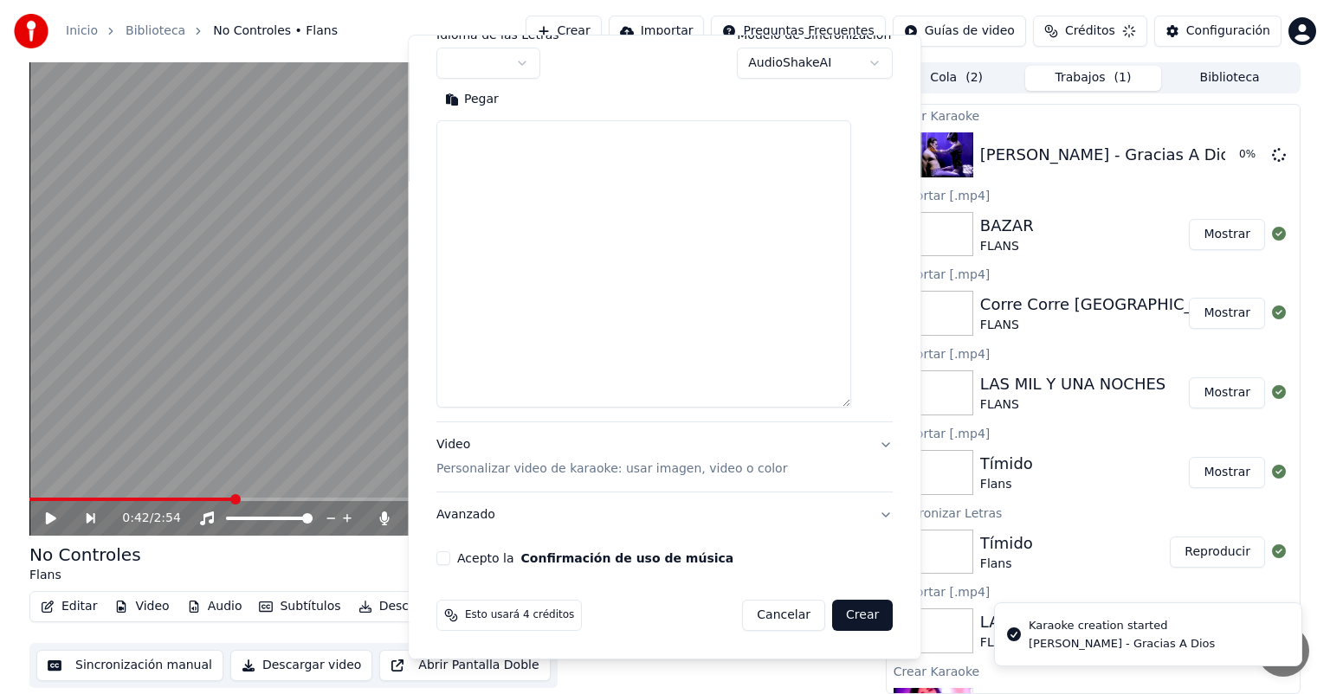
scroll to position [0, 0]
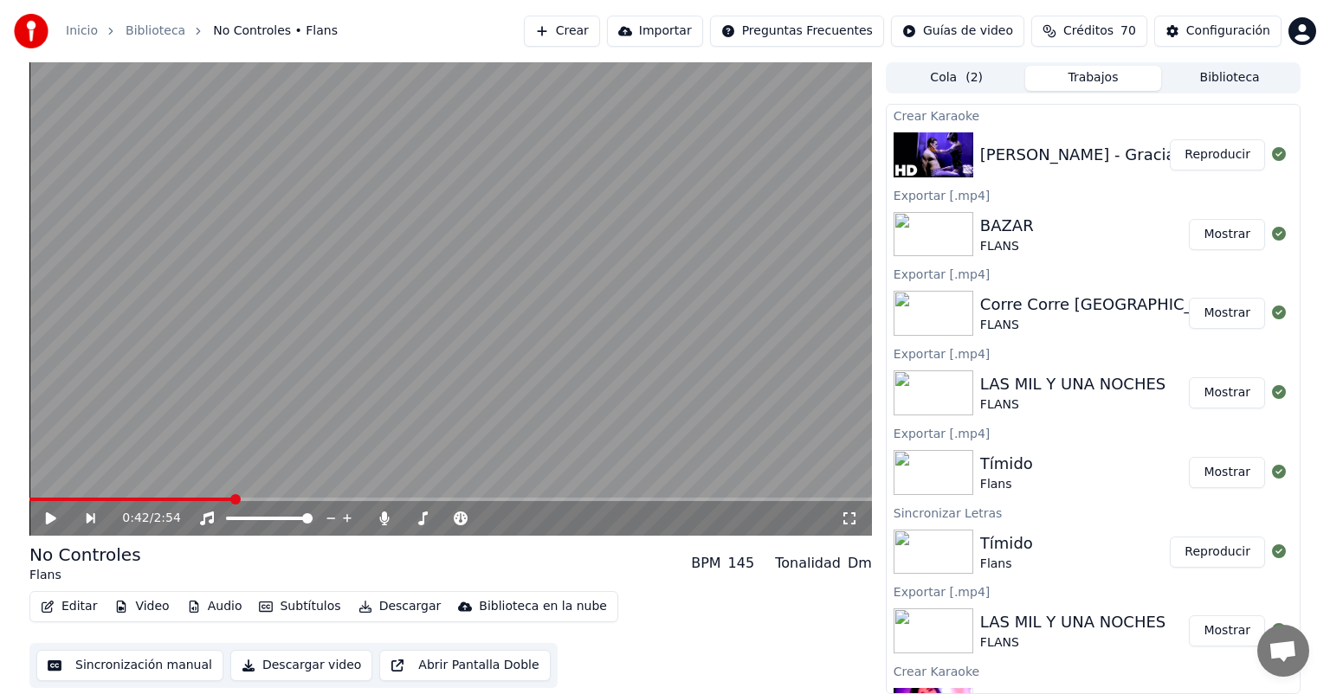
click at [557, 34] on button "Crear" at bounding box center [562, 31] width 76 height 31
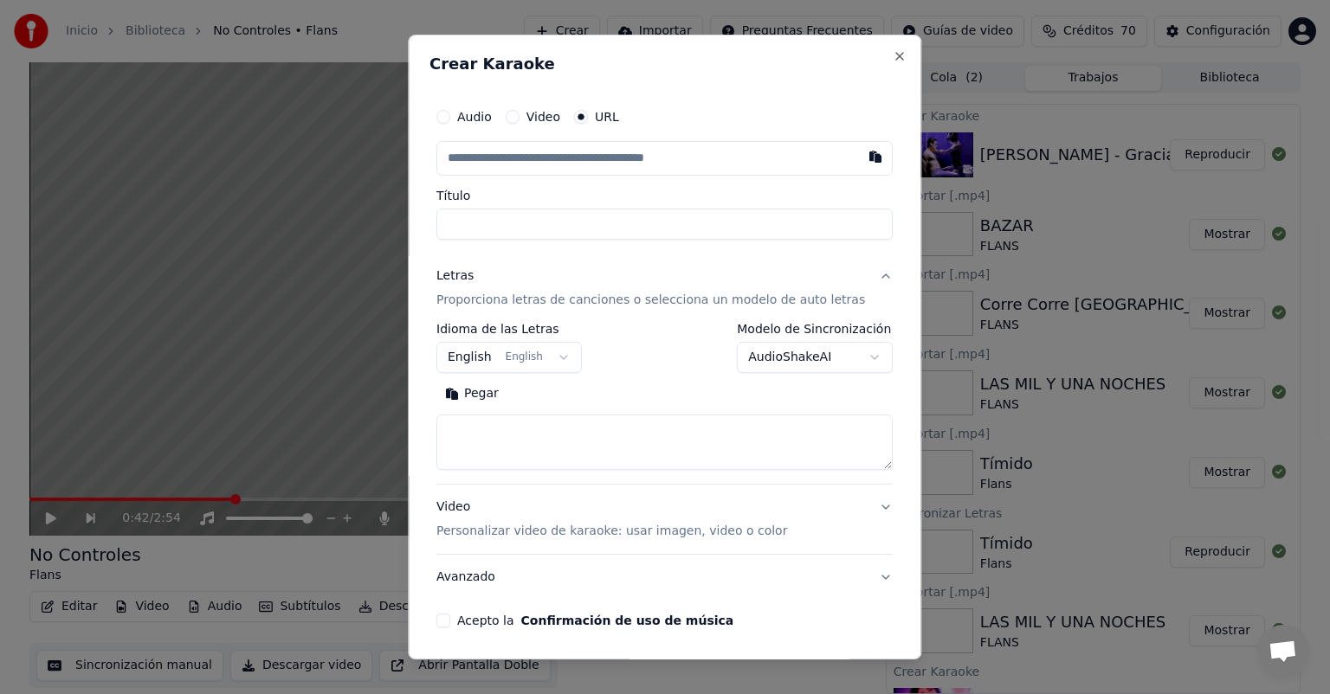
click at [497, 391] on button "Pegar" at bounding box center [471, 394] width 71 height 28
type textarea "**********"
click at [859, 169] on button "button" at bounding box center [876, 156] width 35 height 31
type input "**********"
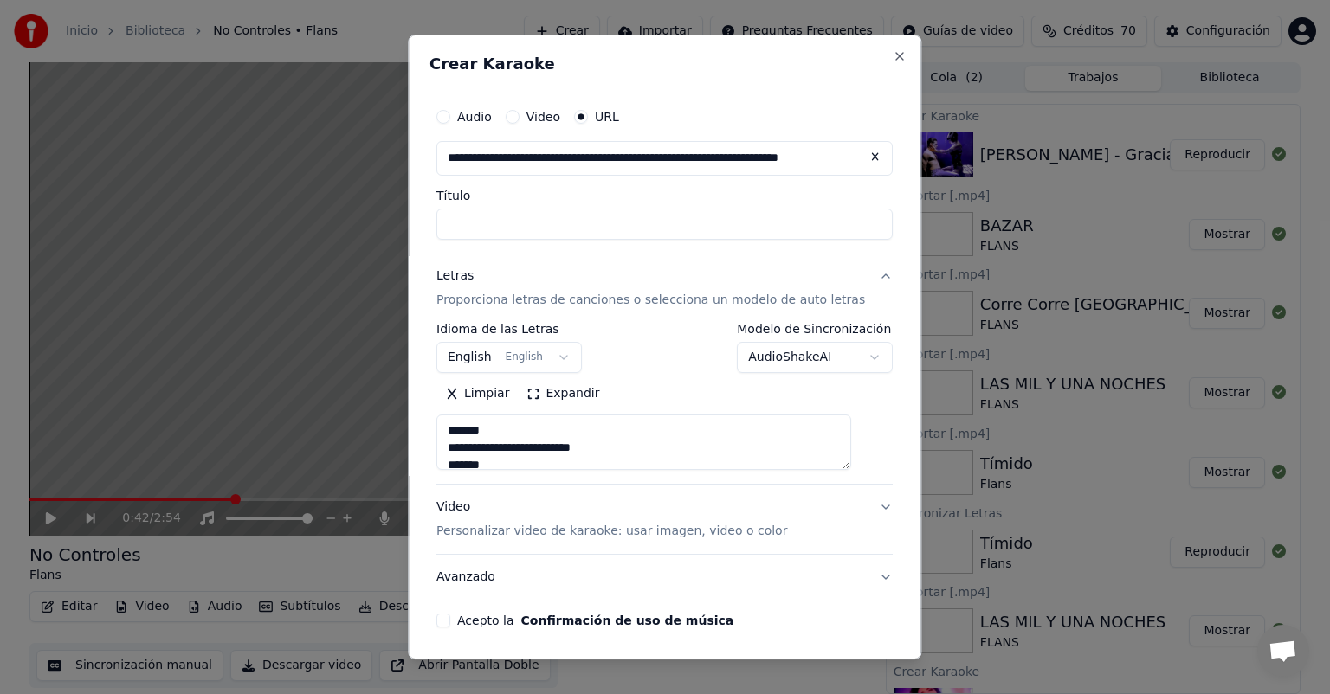
type textarea "**********"
type input "**********"
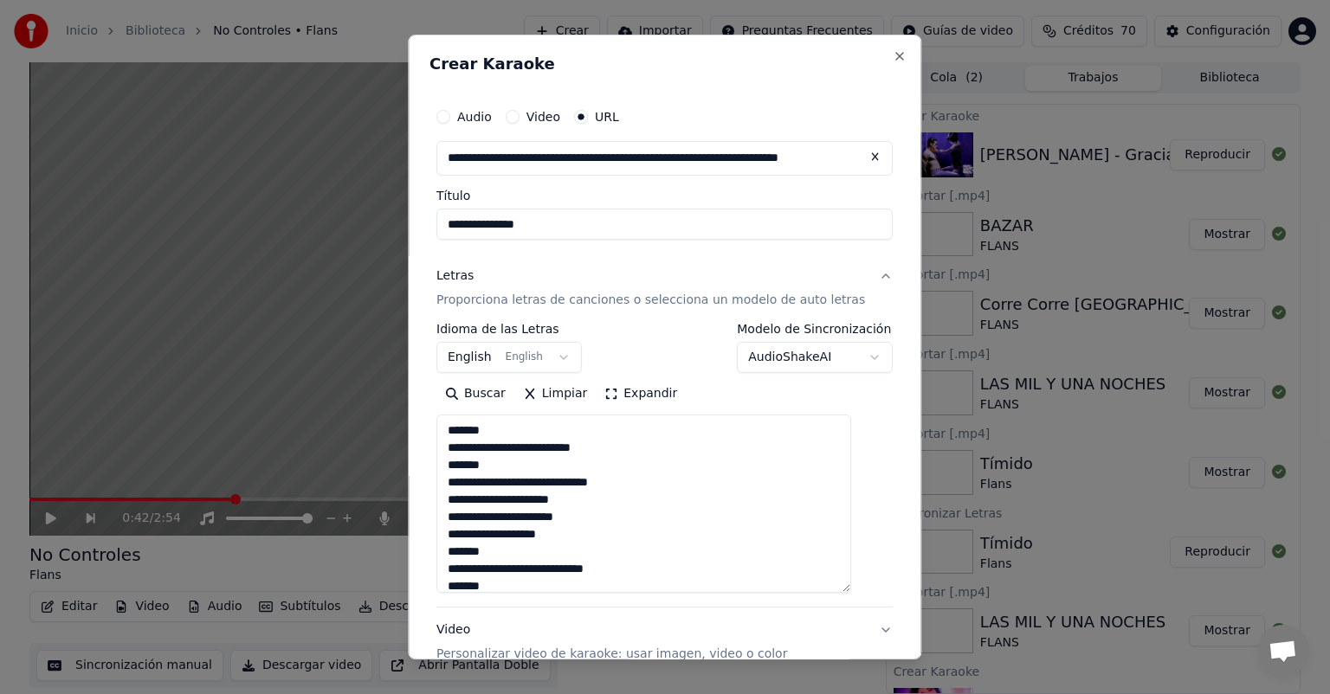
drag, startPoint x: 857, startPoint y: 468, endPoint x: 875, endPoint y: 647, distance: 180.1
click at [875, 647] on div "**********" at bounding box center [664, 347] width 513 height 625
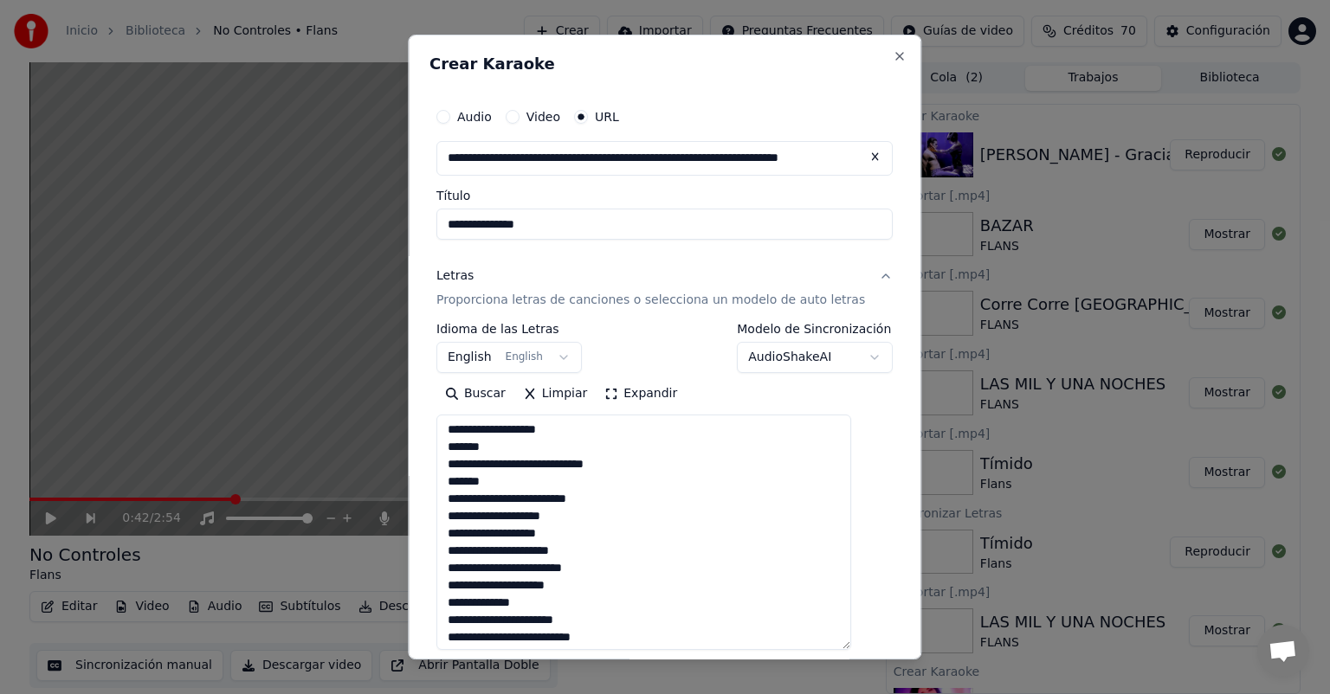
scroll to position [117, 0]
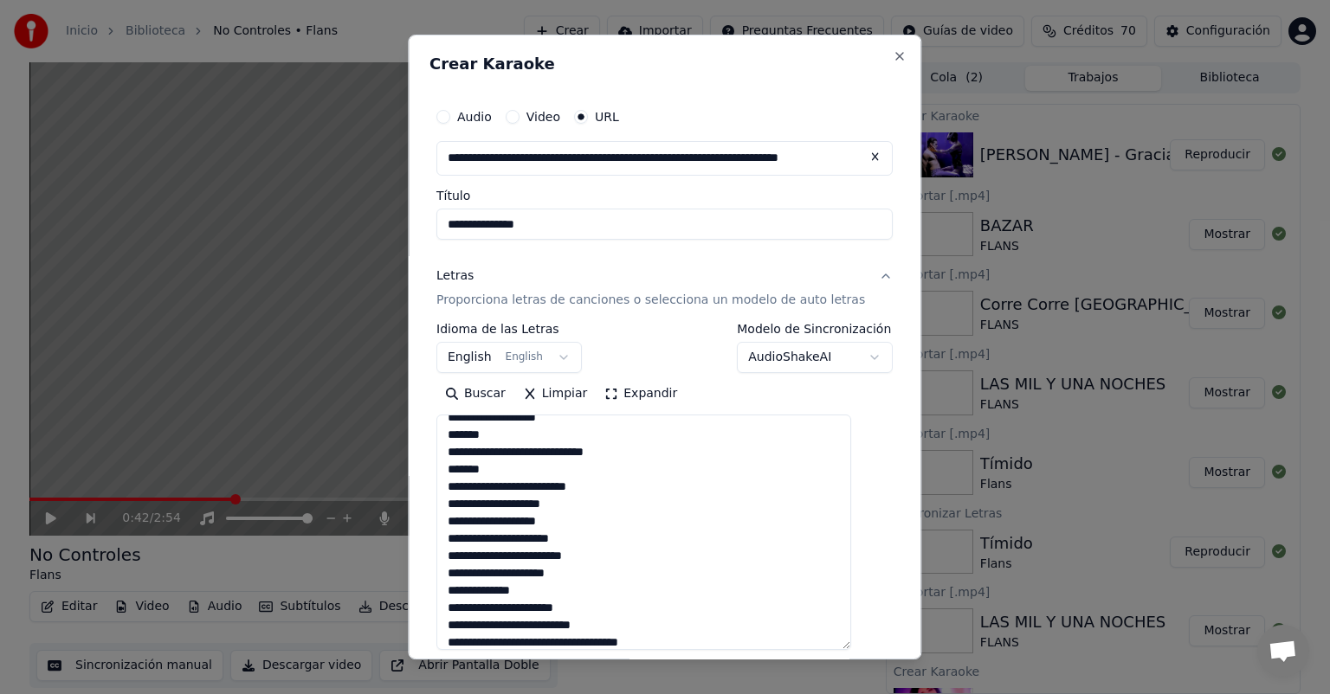
click at [620, 542] on textarea at bounding box center [643, 533] width 415 height 236
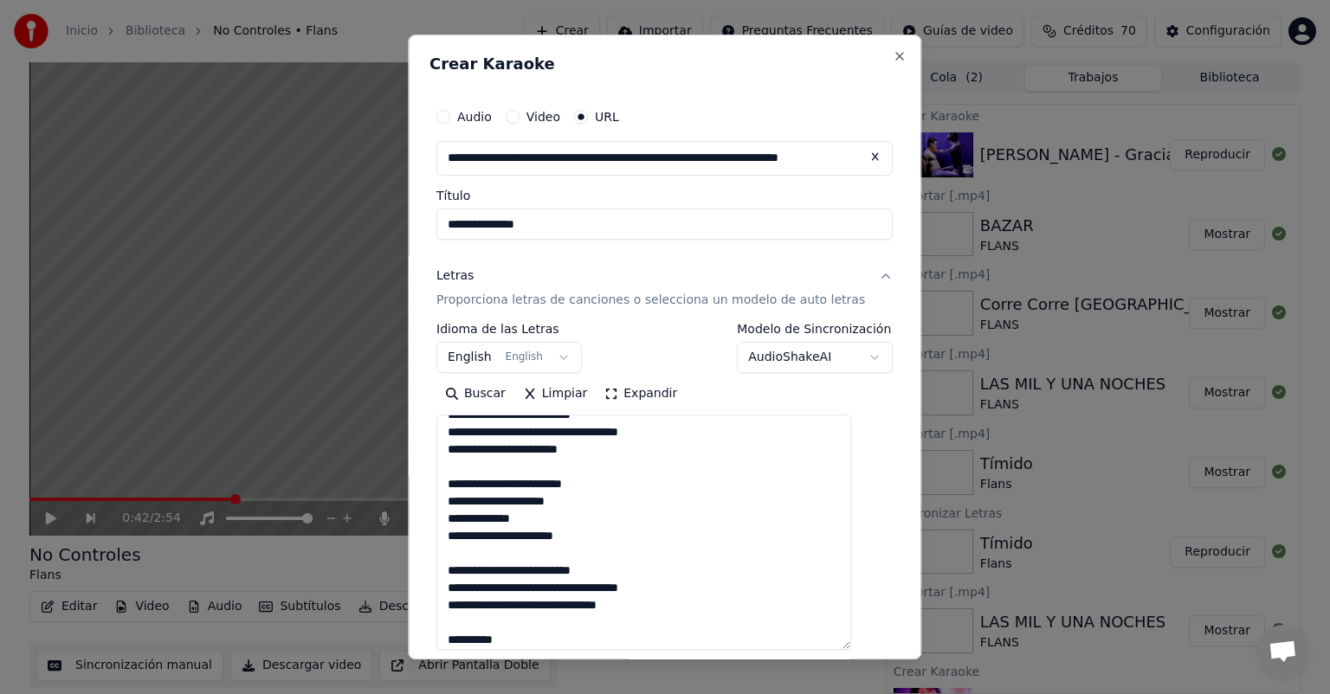
scroll to position [242, 0]
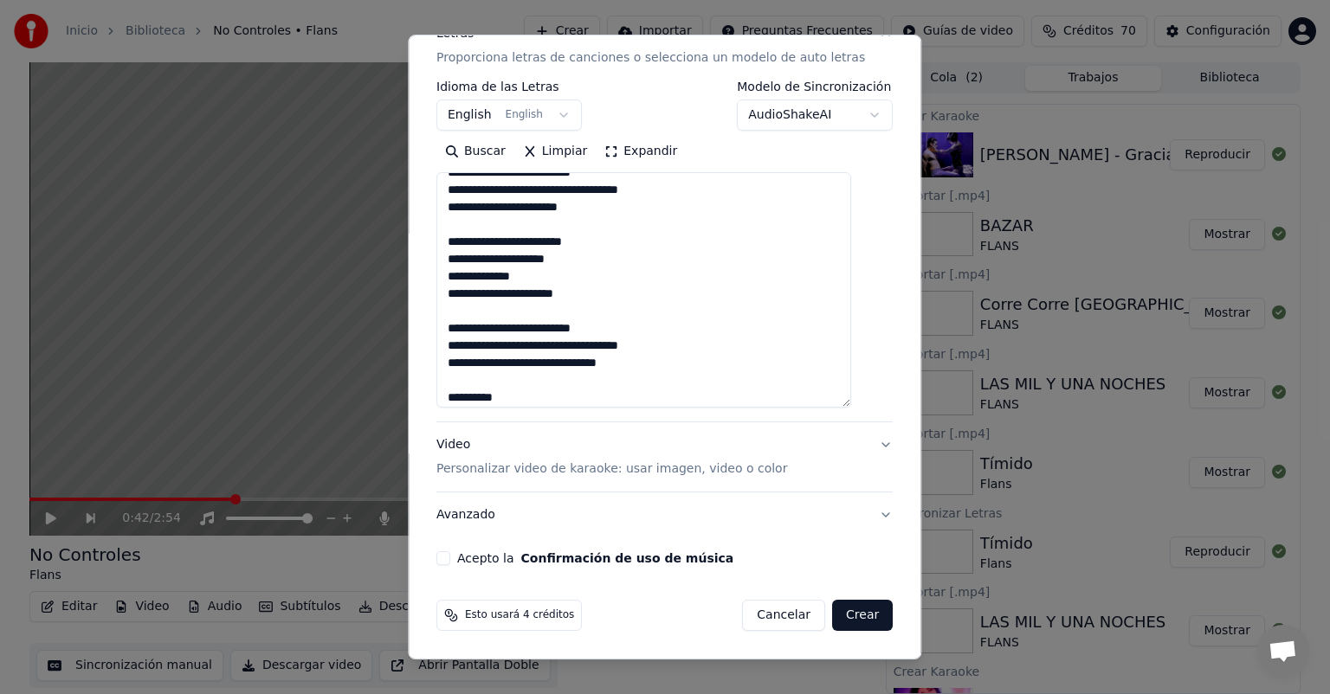
type textarea "**********"
click at [450, 565] on button "Acepto la Confirmación de uso de música" at bounding box center [443, 559] width 14 height 14
click at [833, 611] on button "Crear" at bounding box center [862, 615] width 61 height 31
select select "**"
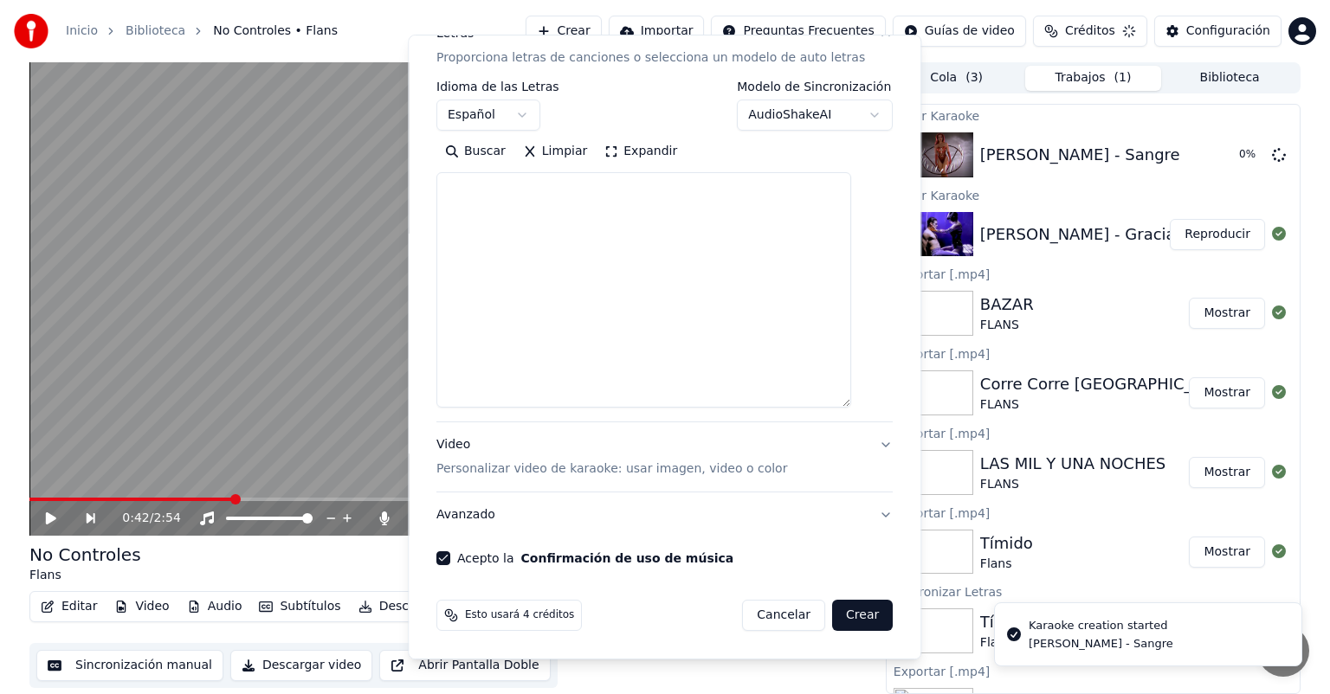
select select
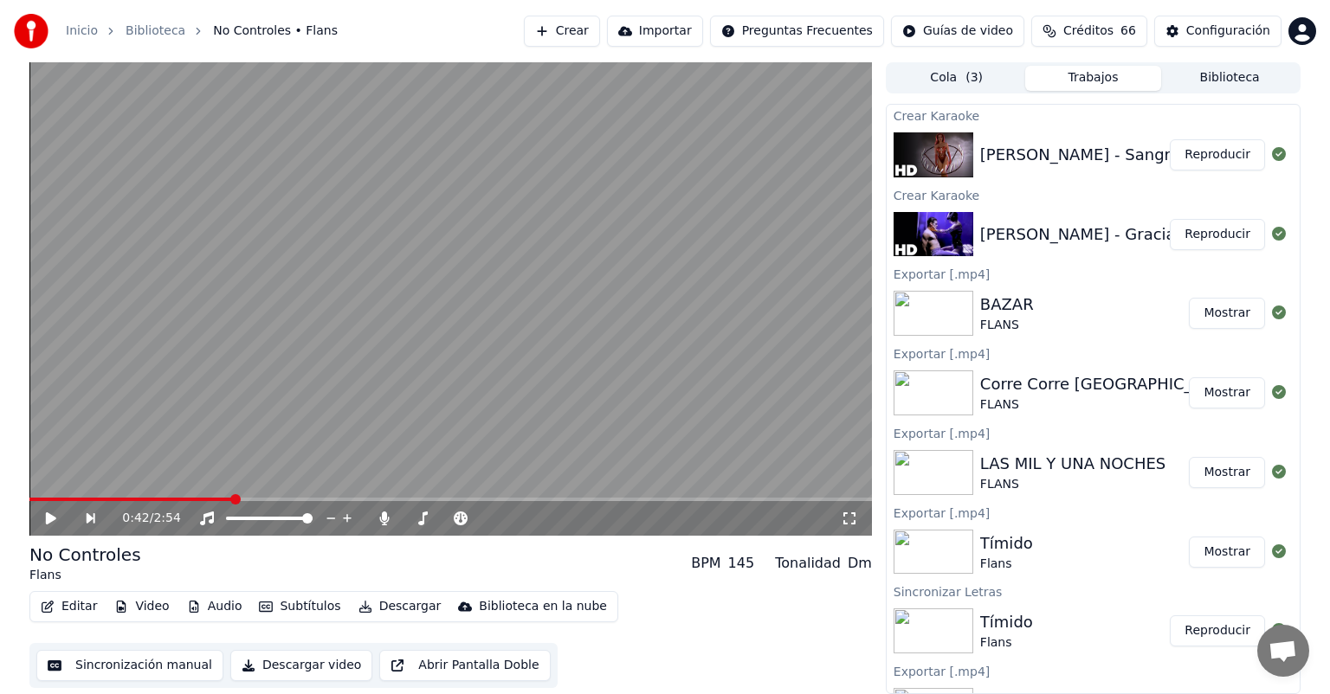
click at [1219, 159] on button "Reproducir" at bounding box center [1217, 154] width 95 height 31
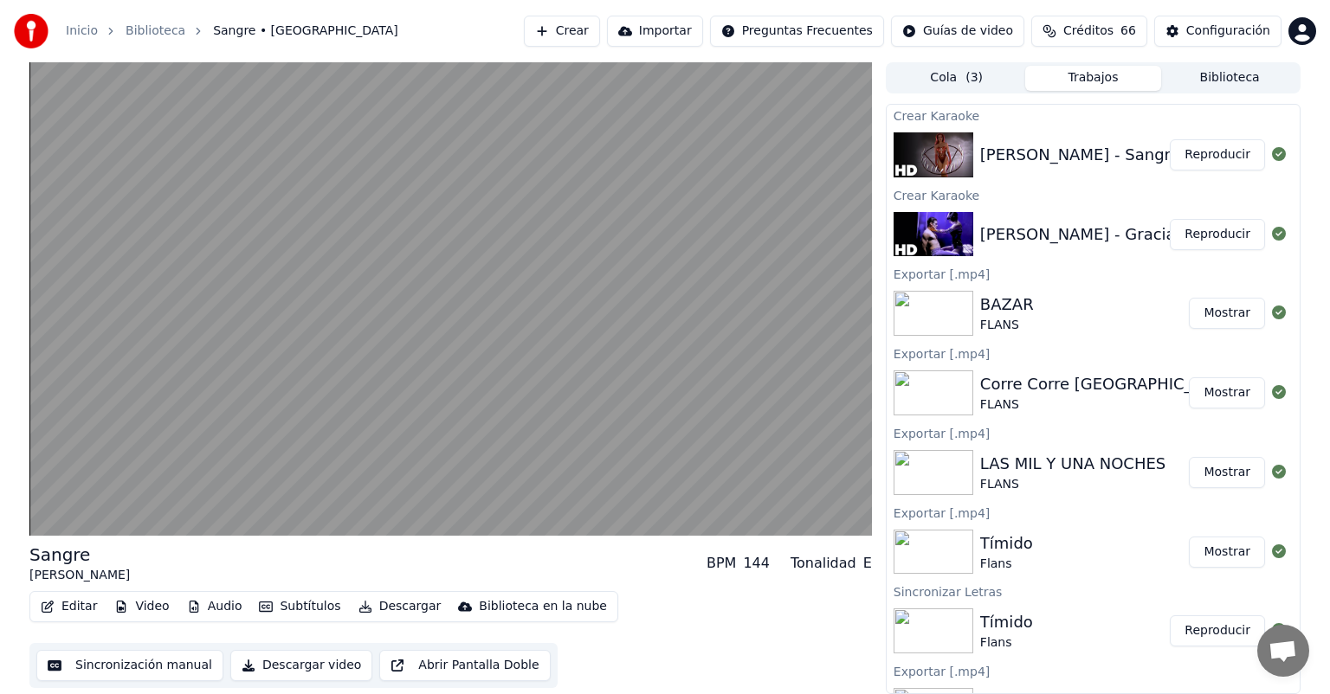
click at [194, 430] on video at bounding box center [450, 299] width 843 height 474
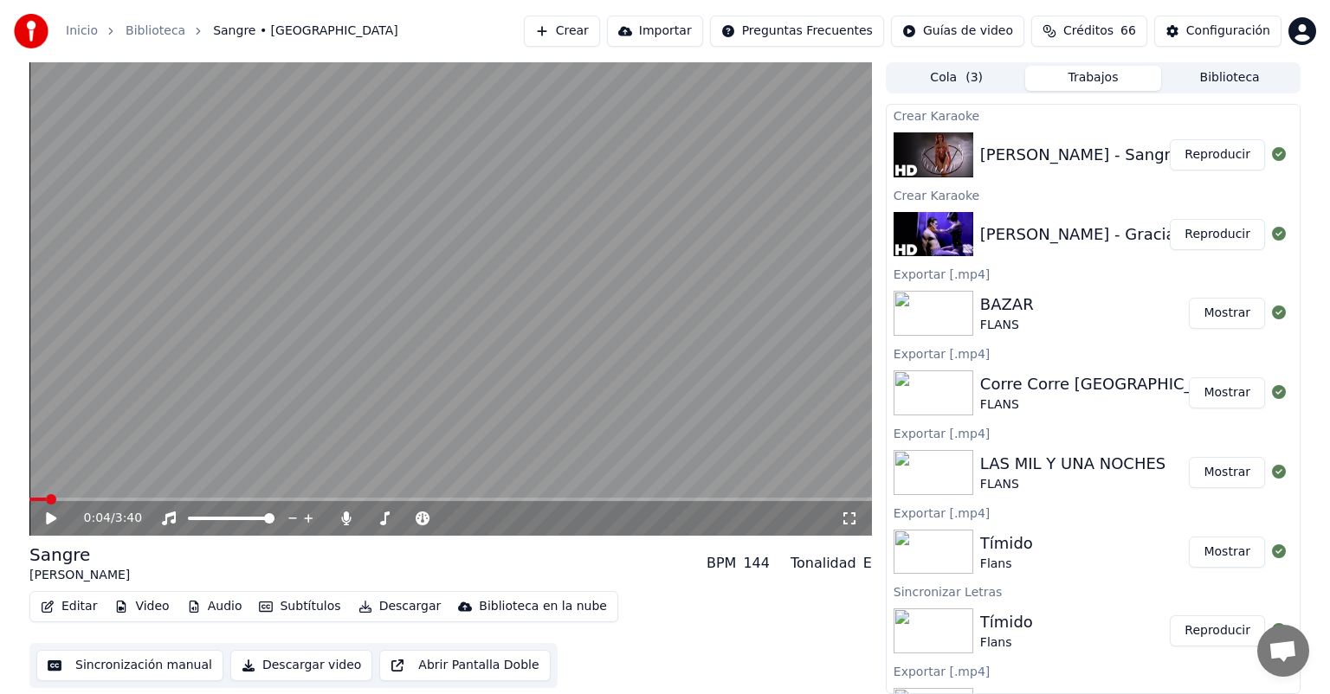
click at [346, 514] on icon at bounding box center [346, 519] width 10 height 14
click at [46, 533] on div "0:57 / 3:40" at bounding box center [450, 518] width 843 height 35
click at [40, 515] on div "0:57 / 3:40" at bounding box center [450, 518] width 829 height 17
click at [54, 525] on icon at bounding box center [63, 519] width 41 height 14
click at [1229, 234] on button "Reproducir" at bounding box center [1217, 234] width 95 height 31
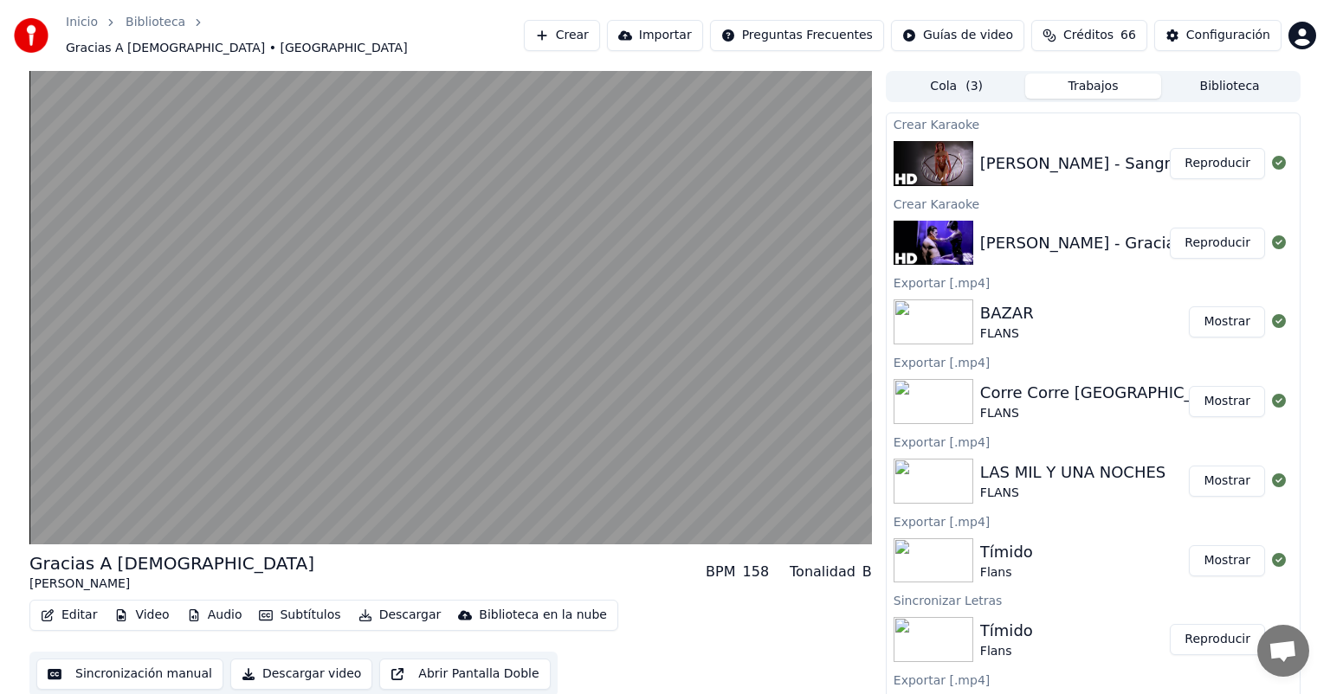
click at [376, 610] on button "Descargar" at bounding box center [400, 616] width 97 height 24
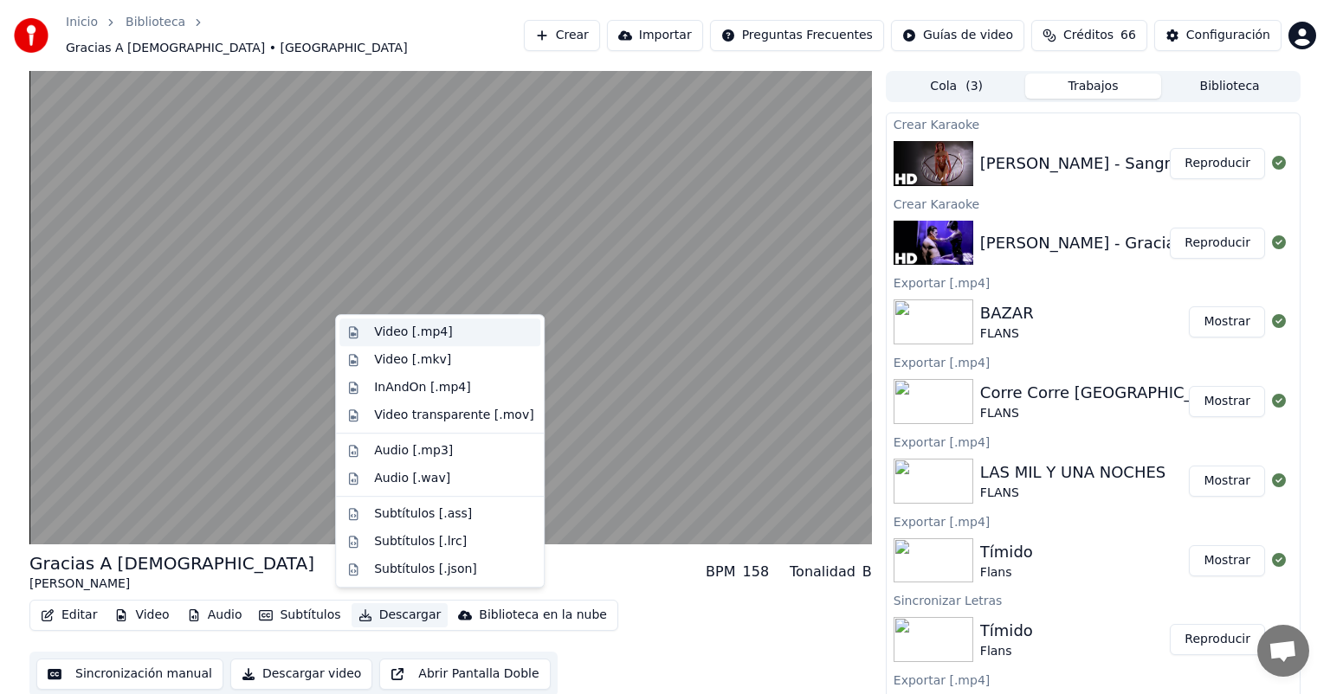
click at [384, 329] on div "Video [.mp4]" at bounding box center [413, 332] width 78 height 17
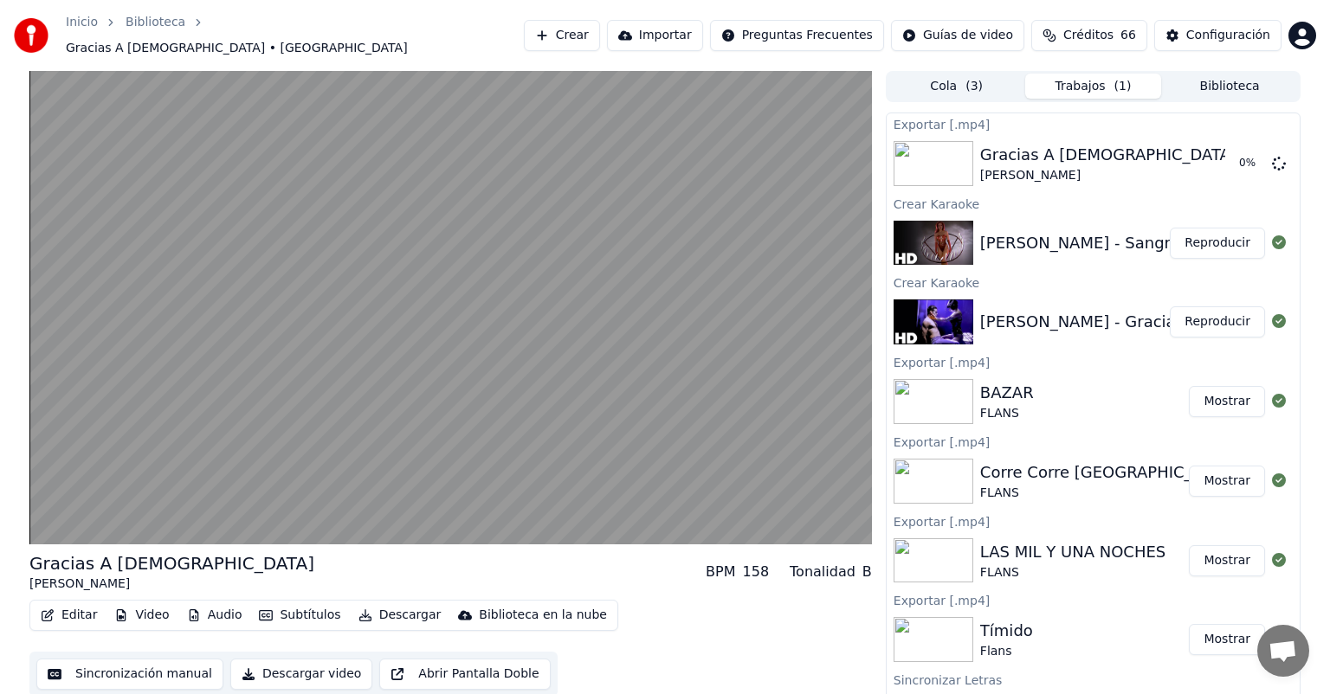
click at [1195, 228] on button "Reproducir" at bounding box center [1217, 243] width 95 height 31
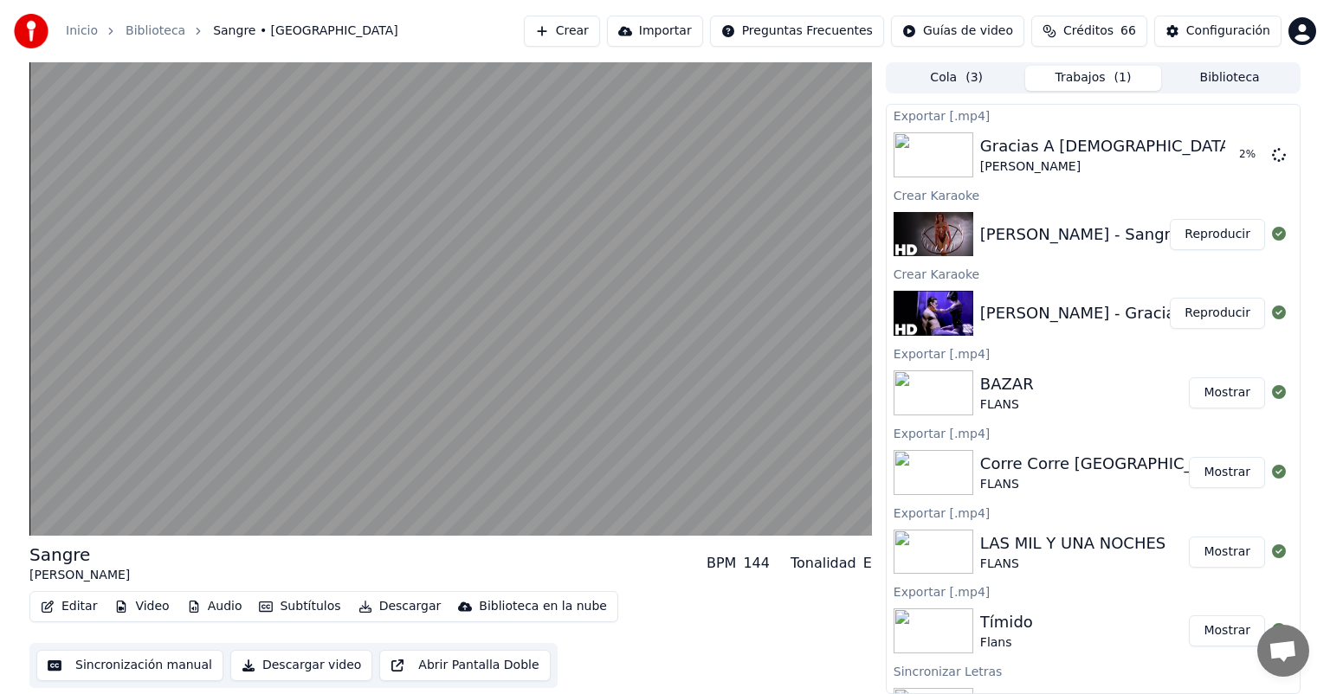
click at [376, 611] on button "Descargar" at bounding box center [400, 607] width 97 height 24
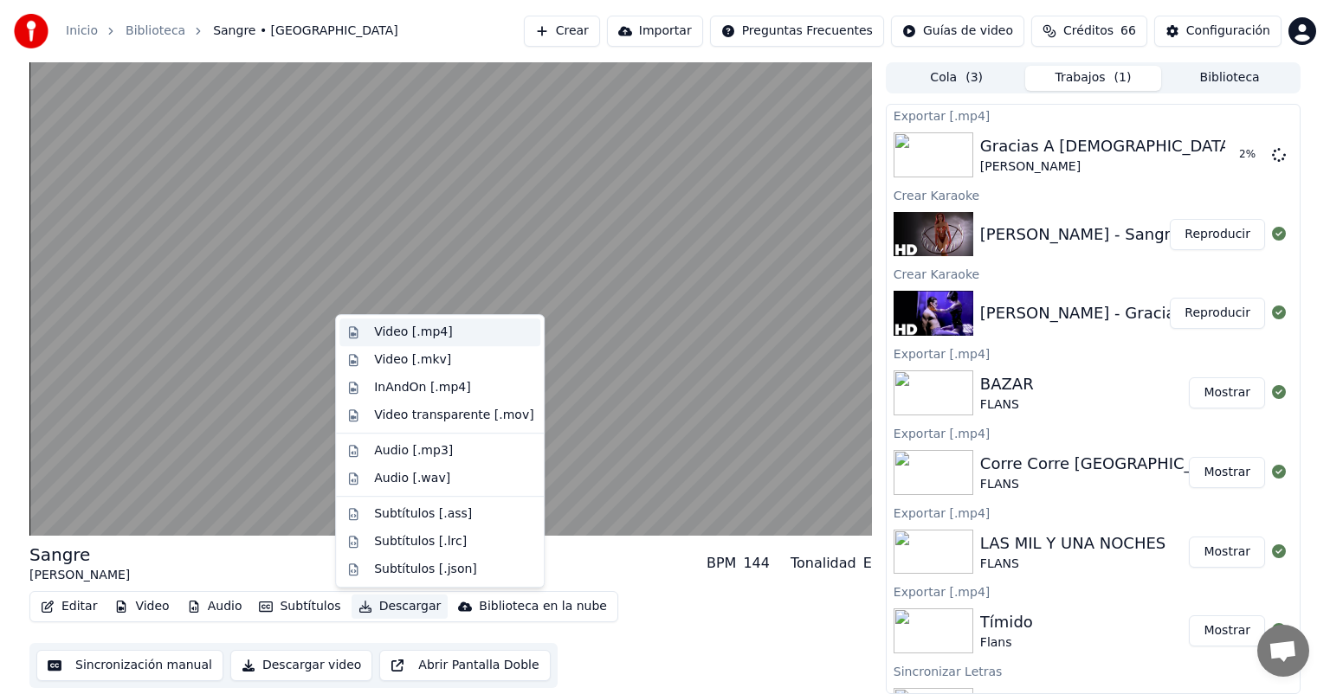
click at [383, 328] on div "Video [.mp4]" at bounding box center [413, 332] width 78 height 17
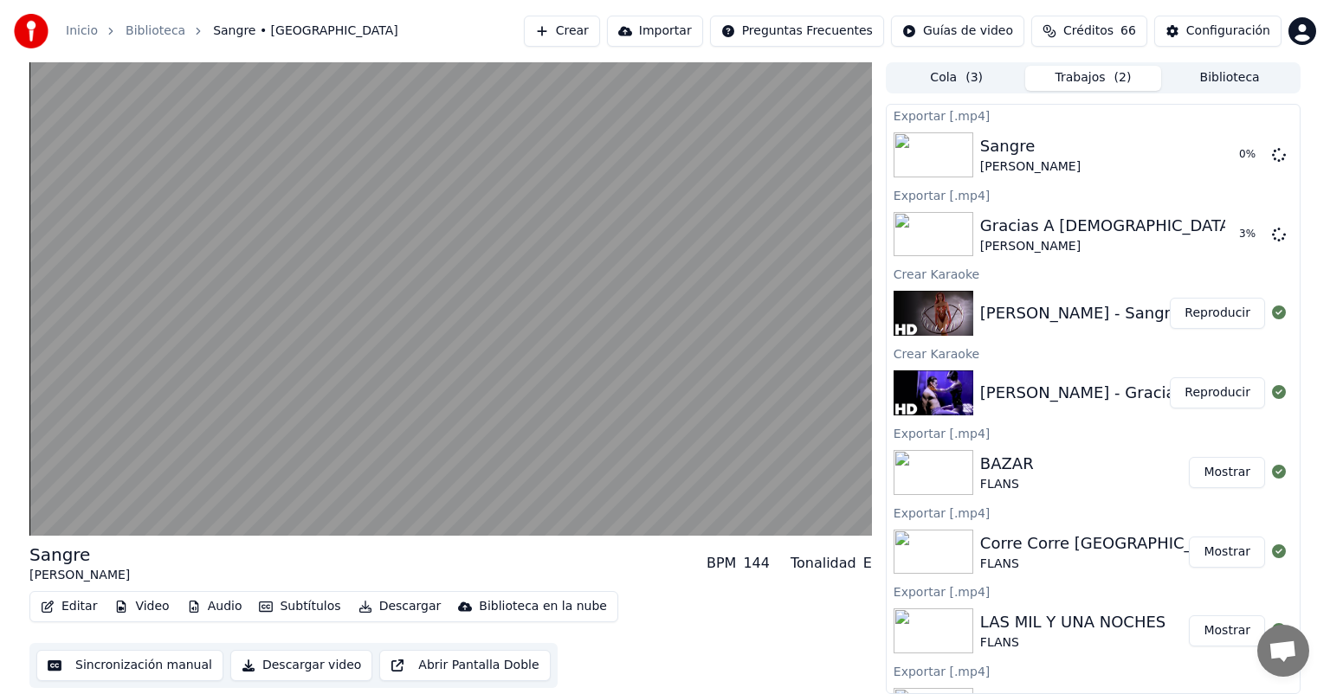
click at [176, 391] on video at bounding box center [450, 299] width 843 height 474
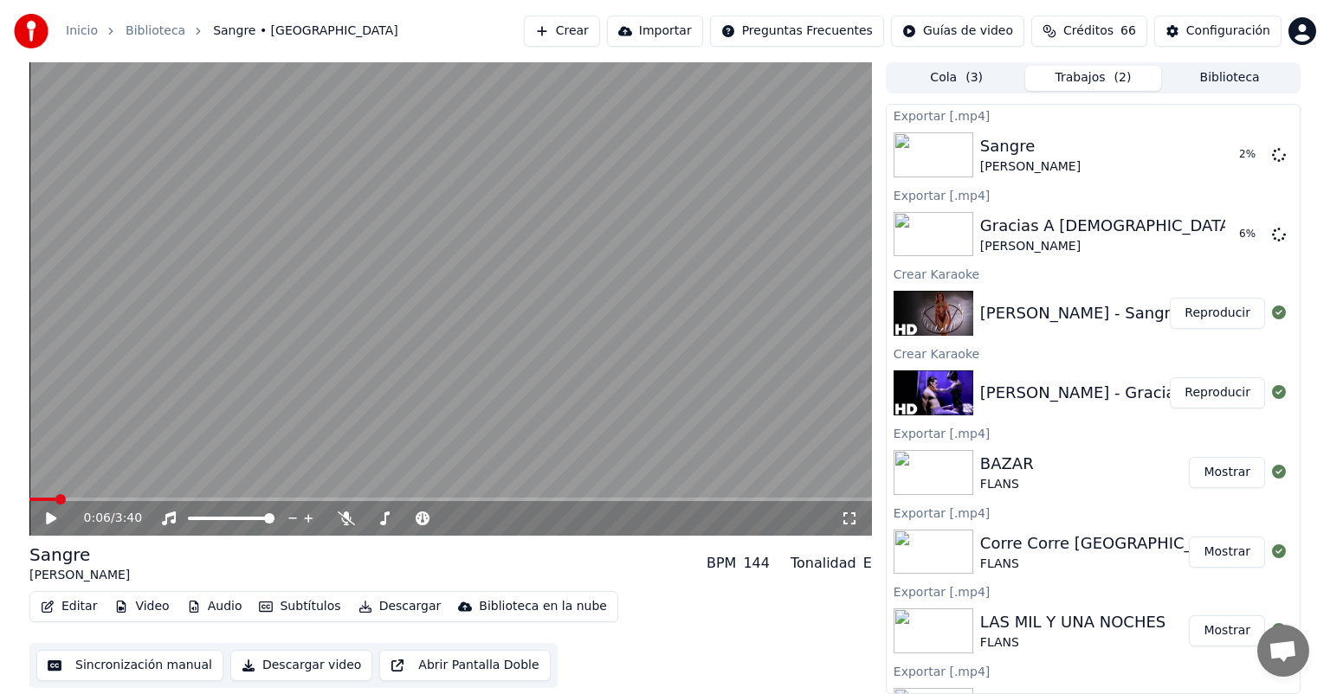
click at [546, 26] on button "Crear" at bounding box center [562, 31] width 76 height 31
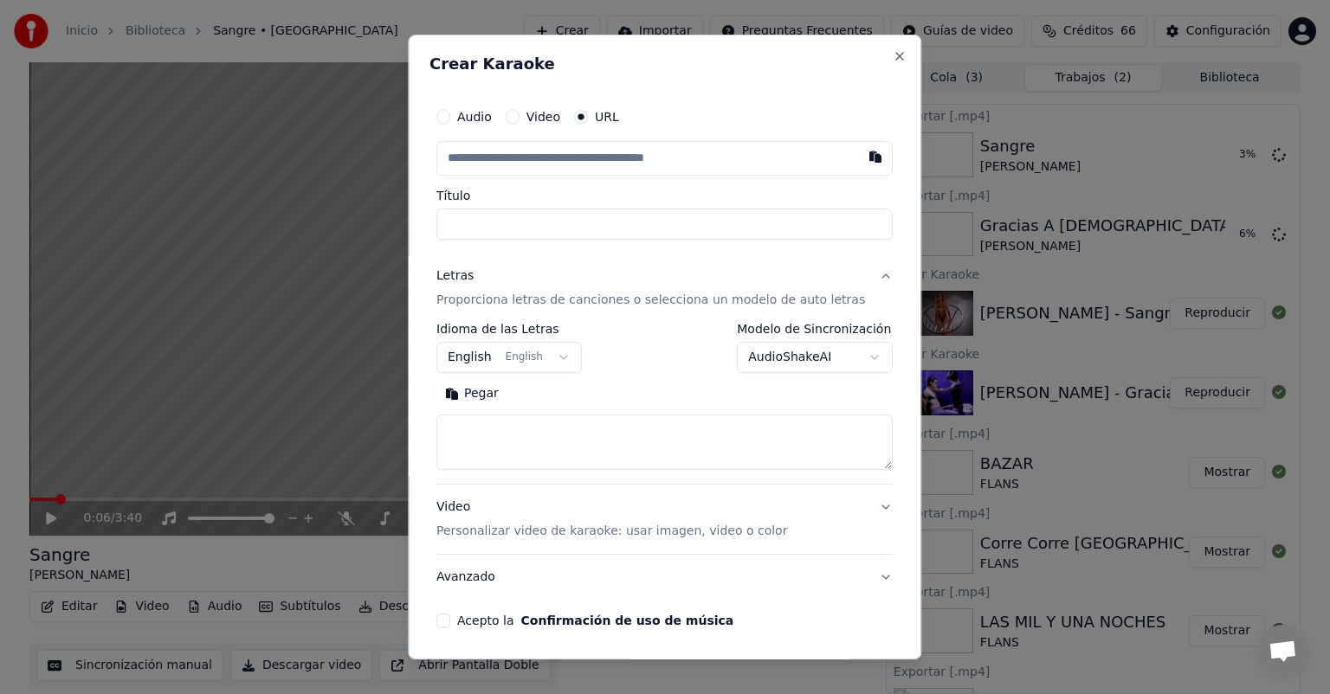
click at [859, 153] on button "button" at bounding box center [876, 156] width 35 height 31
type input "**********"
click at [486, 400] on button "Pegar" at bounding box center [471, 394] width 71 height 28
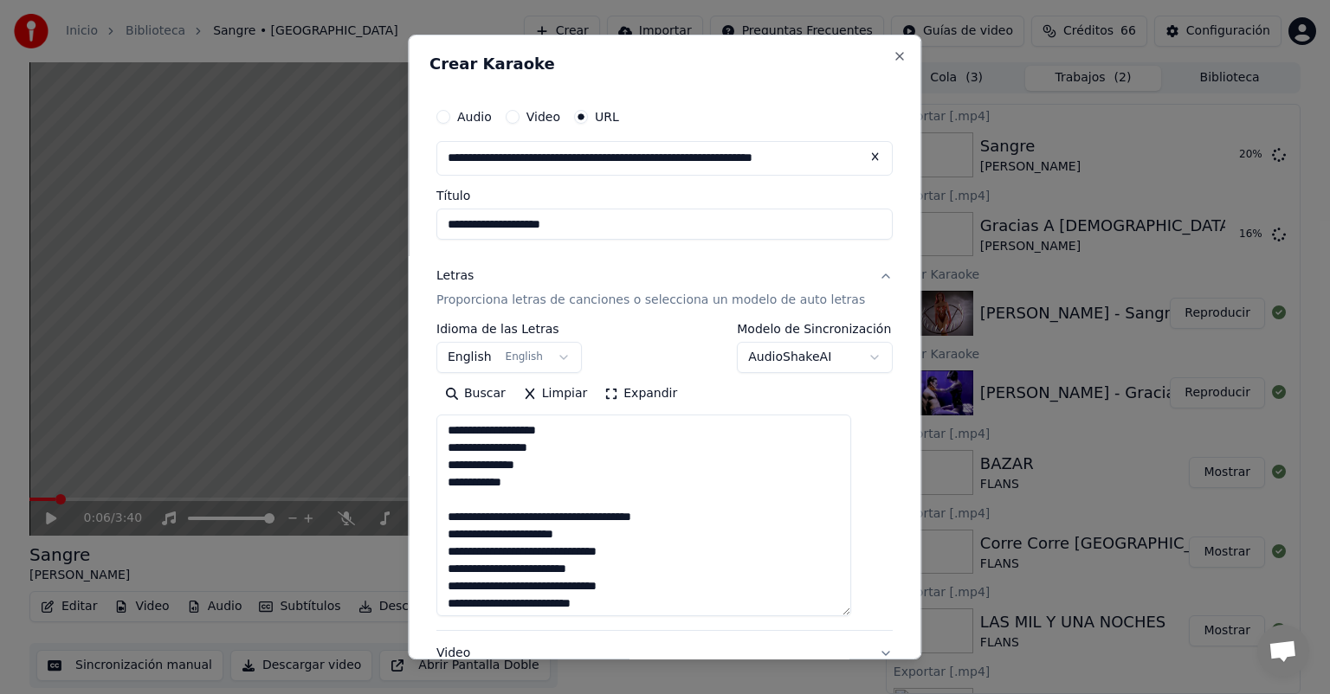
drag, startPoint x: 860, startPoint y: 465, endPoint x: 852, endPoint y: 626, distance: 161.2
click at [851, 617] on textarea "**********" at bounding box center [643, 516] width 415 height 202
click at [455, 424] on textarea "**********" at bounding box center [643, 523] width 415 height 217
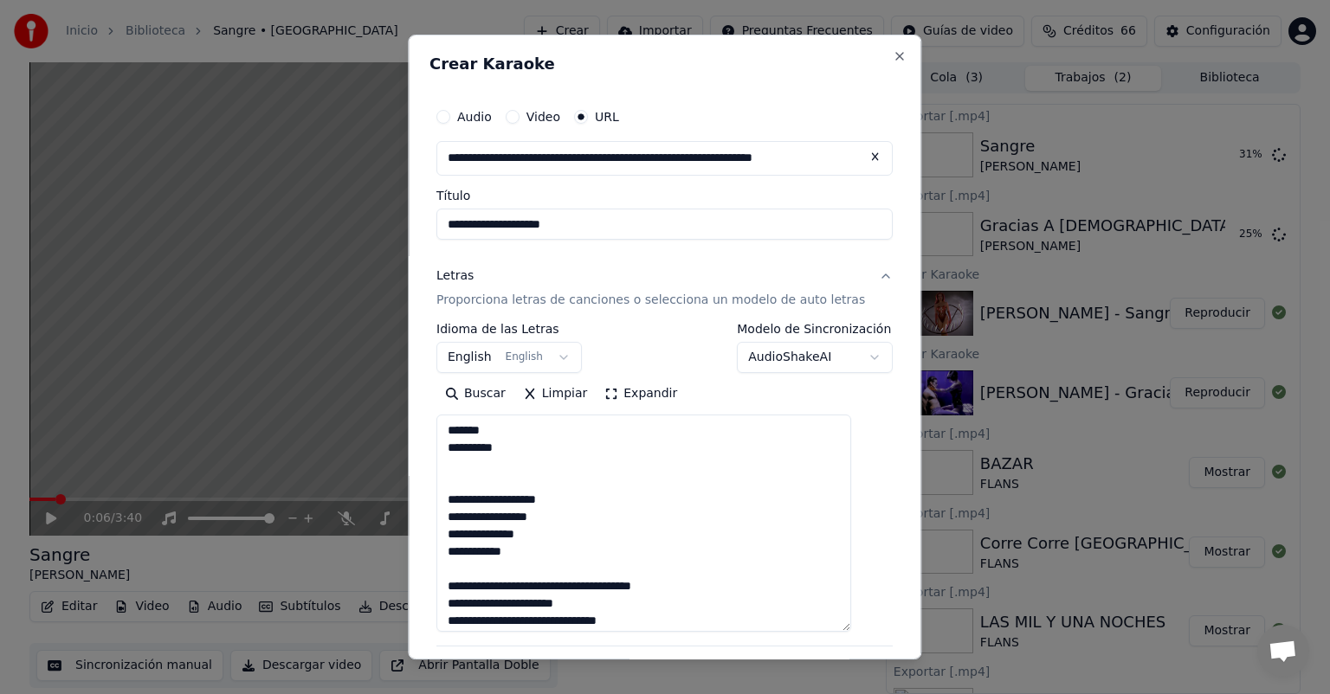
drag, startPoint x: 533, startPoint y: 553, endPoint x: 452, endPoint y: 469, distance: 116.4
click at [452, 469] on textarea "**********" at bounding box center [643, 523] width 415 height 217
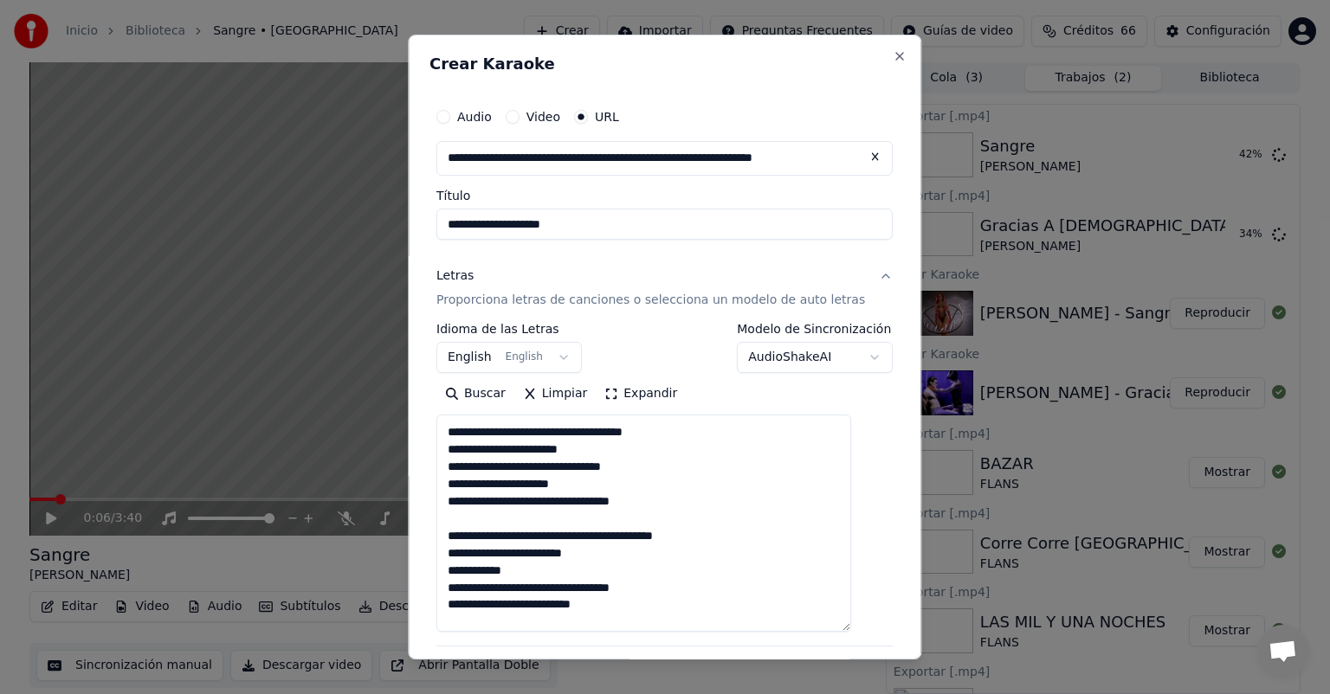
scroll to position [379, 0]
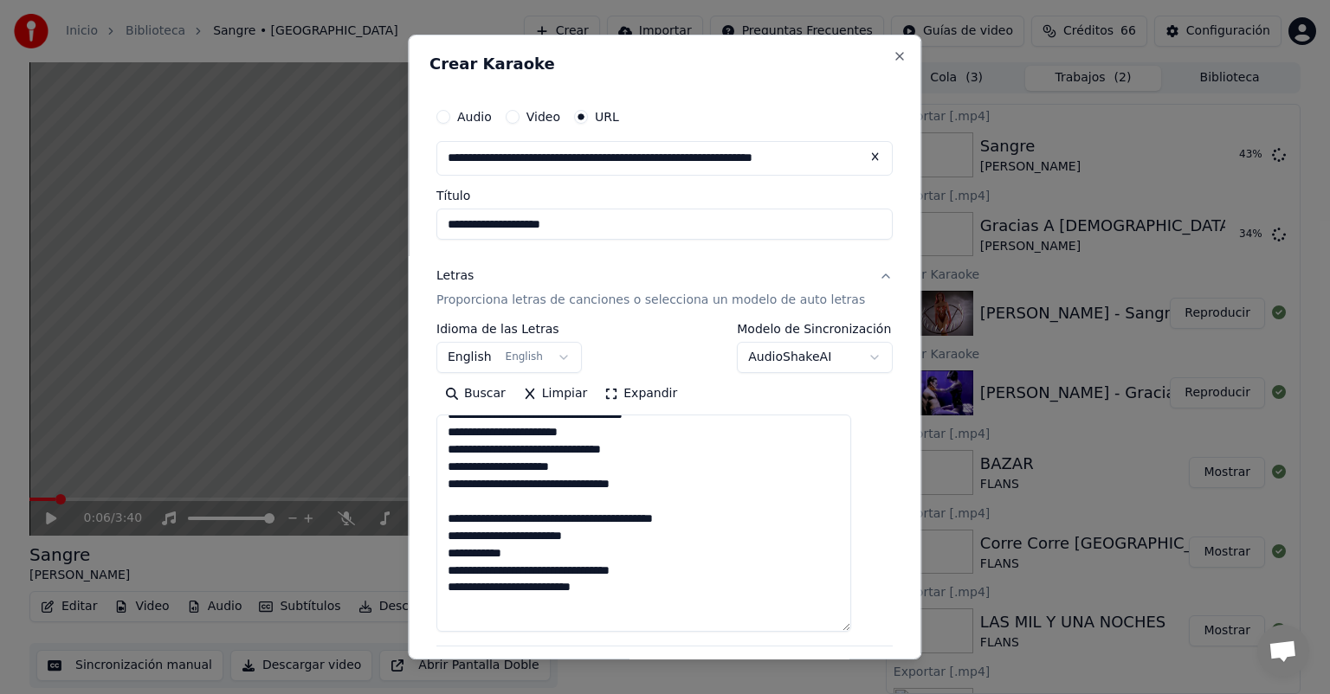
paste textarea "**********"
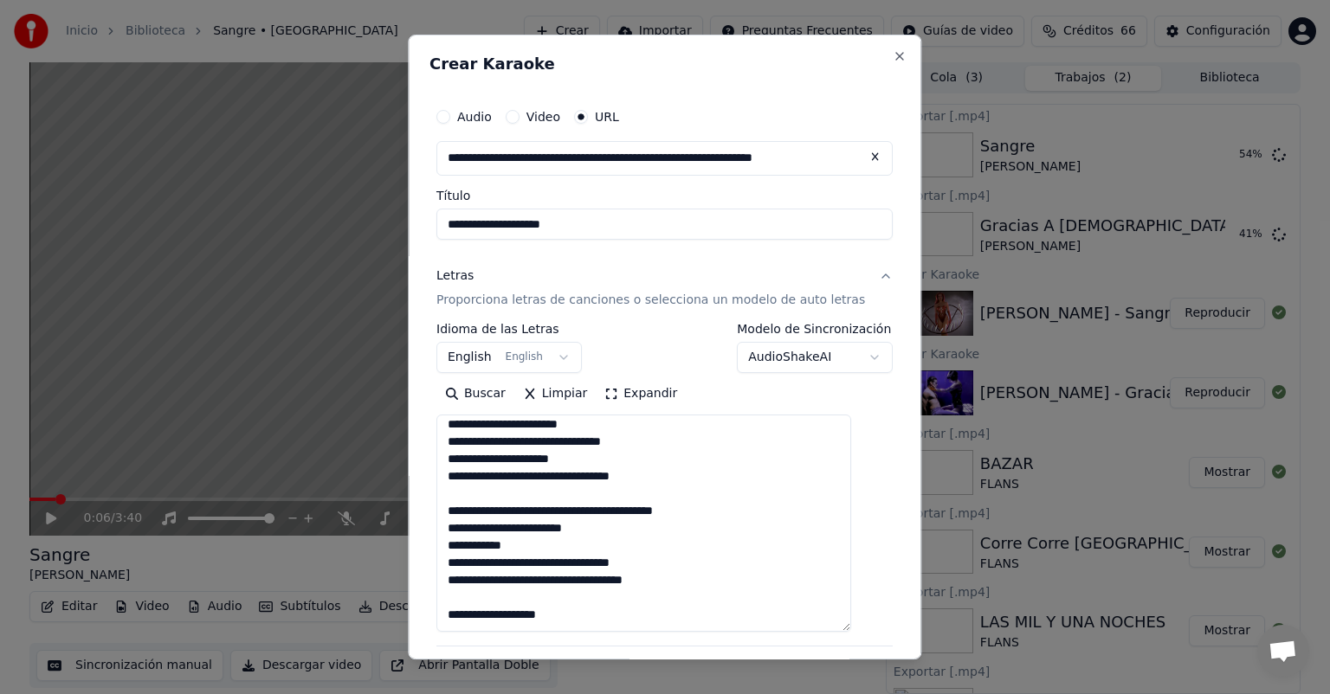
scroll to position [611, 0]
drag, startPoint x: 603, startPoint y: 549, endPoint x: 667, endPoint y: 546, distance: 64.2
click at [667, 546] on textarea at bounding box center [643, 523] width 415 height 217
click at [504, 617] on textarea at bounding box center [643, 523] width 415 height 217
paste textarea "**********"
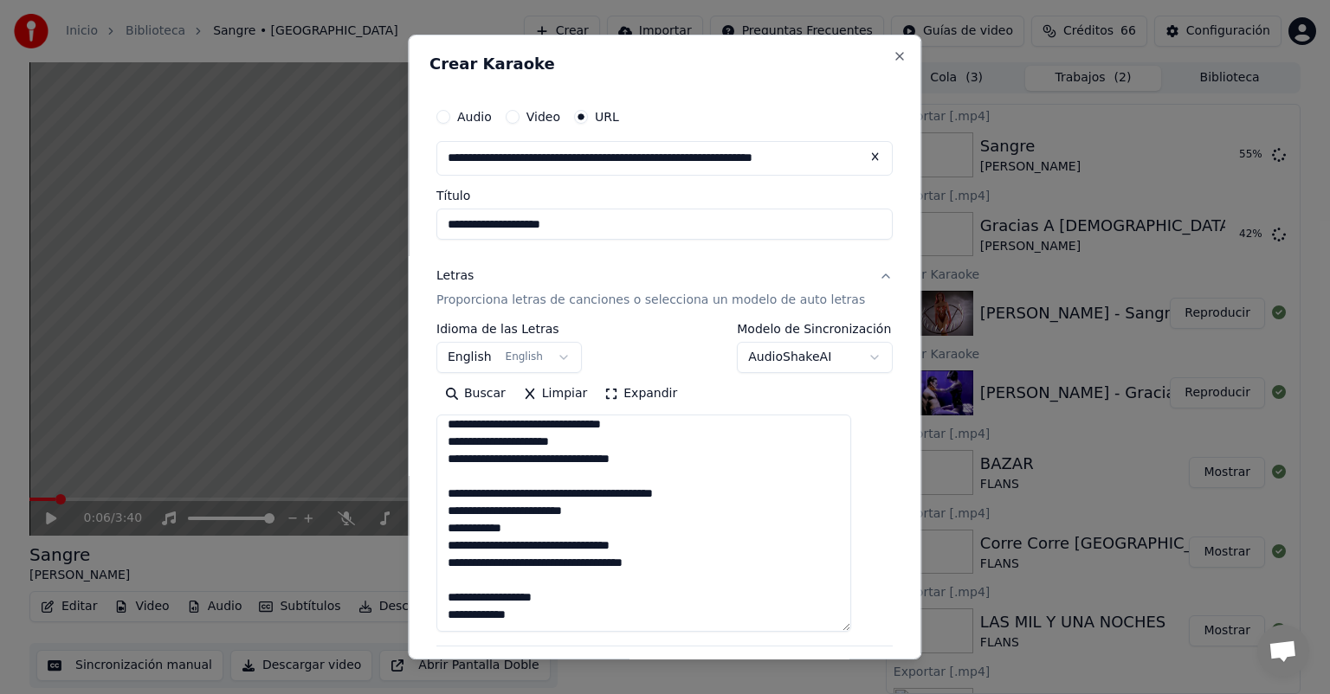
paste textarea "**********"
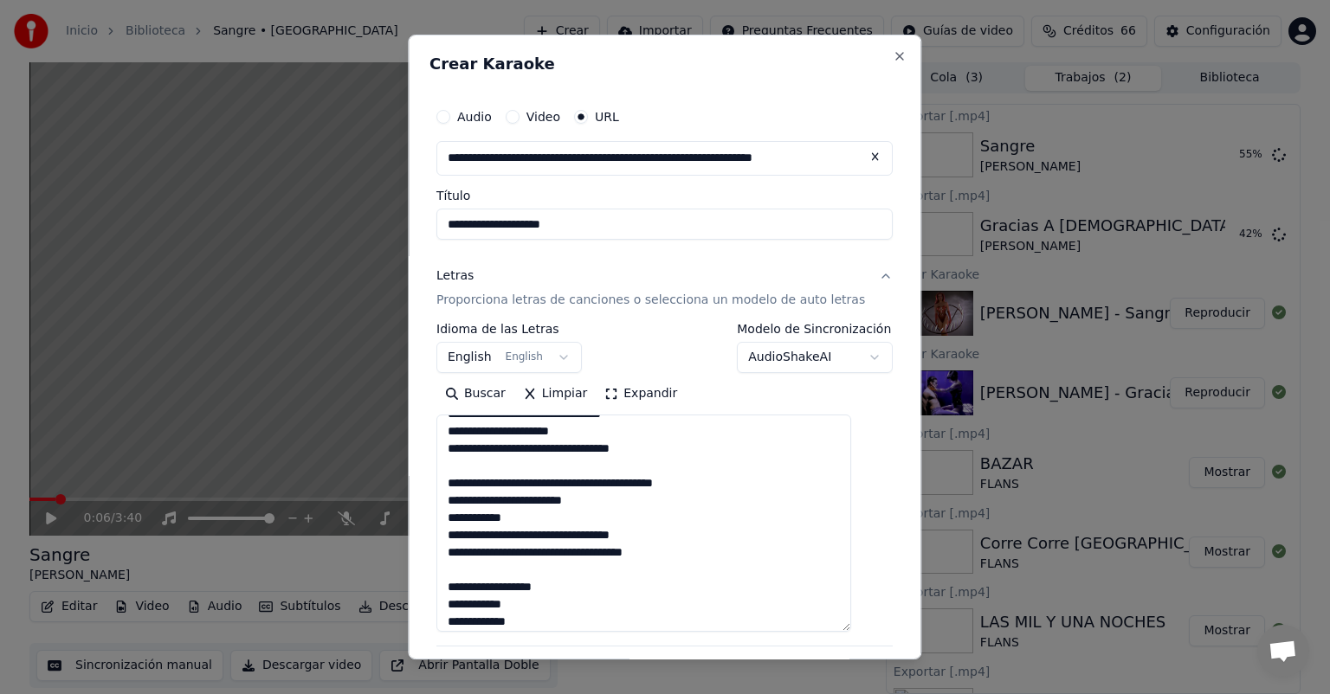
scroll to position [639, 0]
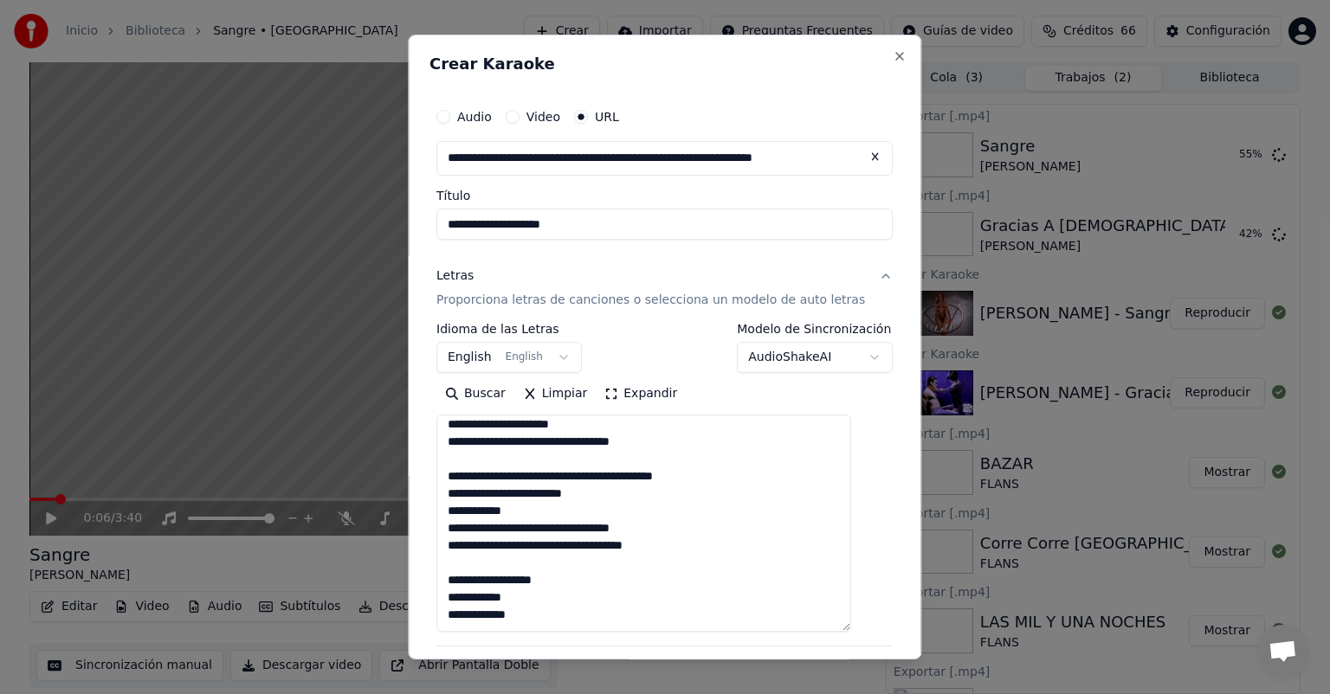
paste textarea "**********"
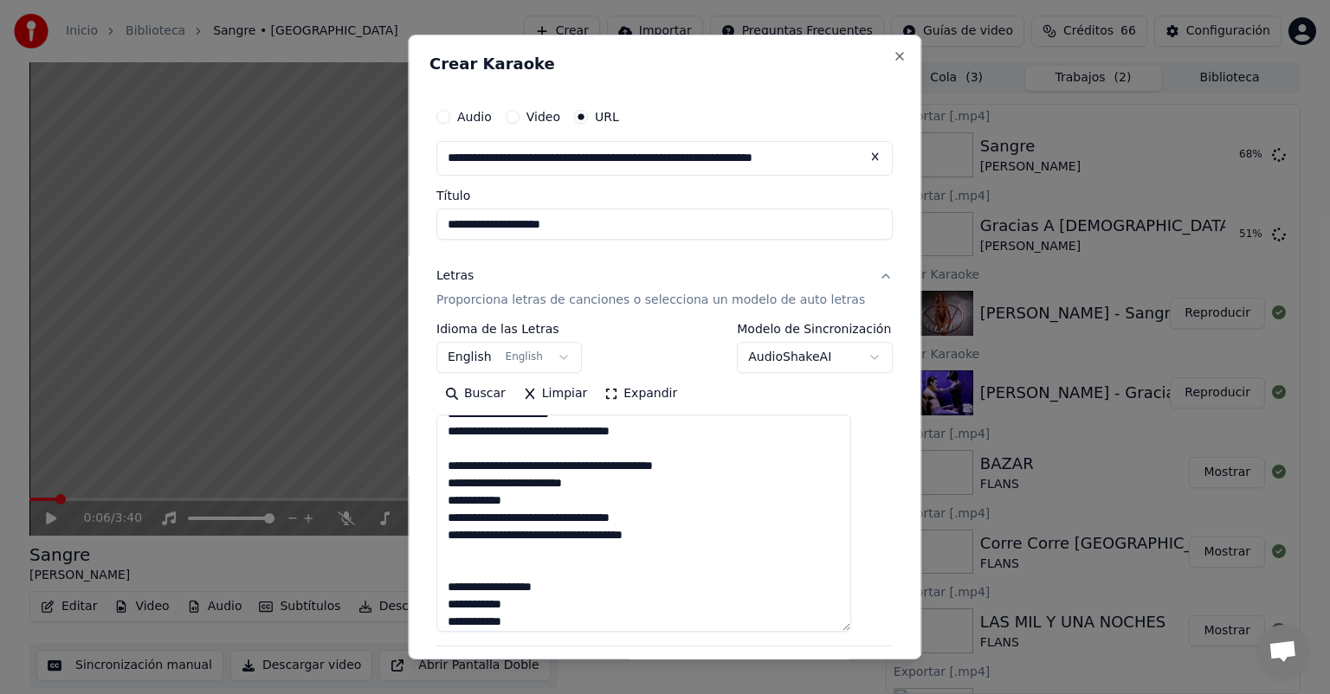
paste textarea "**********"
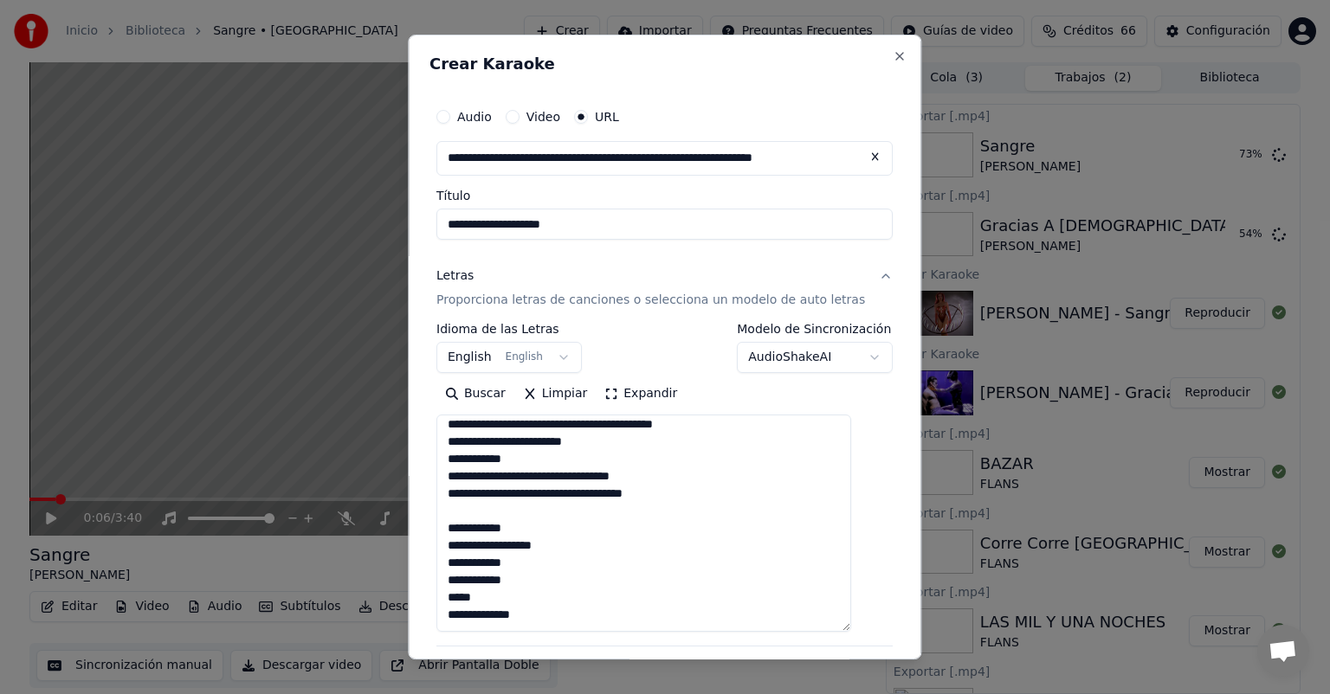
scroll to position [708, 0]
paste textarea "**********"
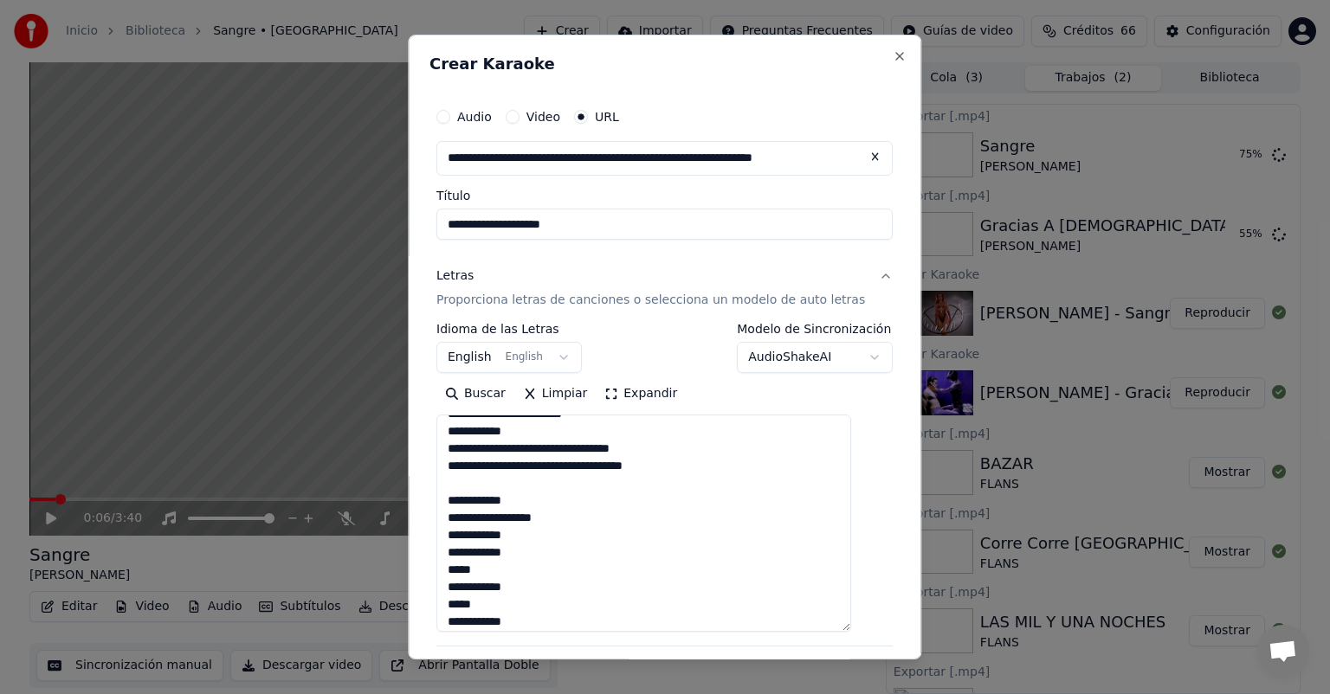
scroll to position [223, 0]
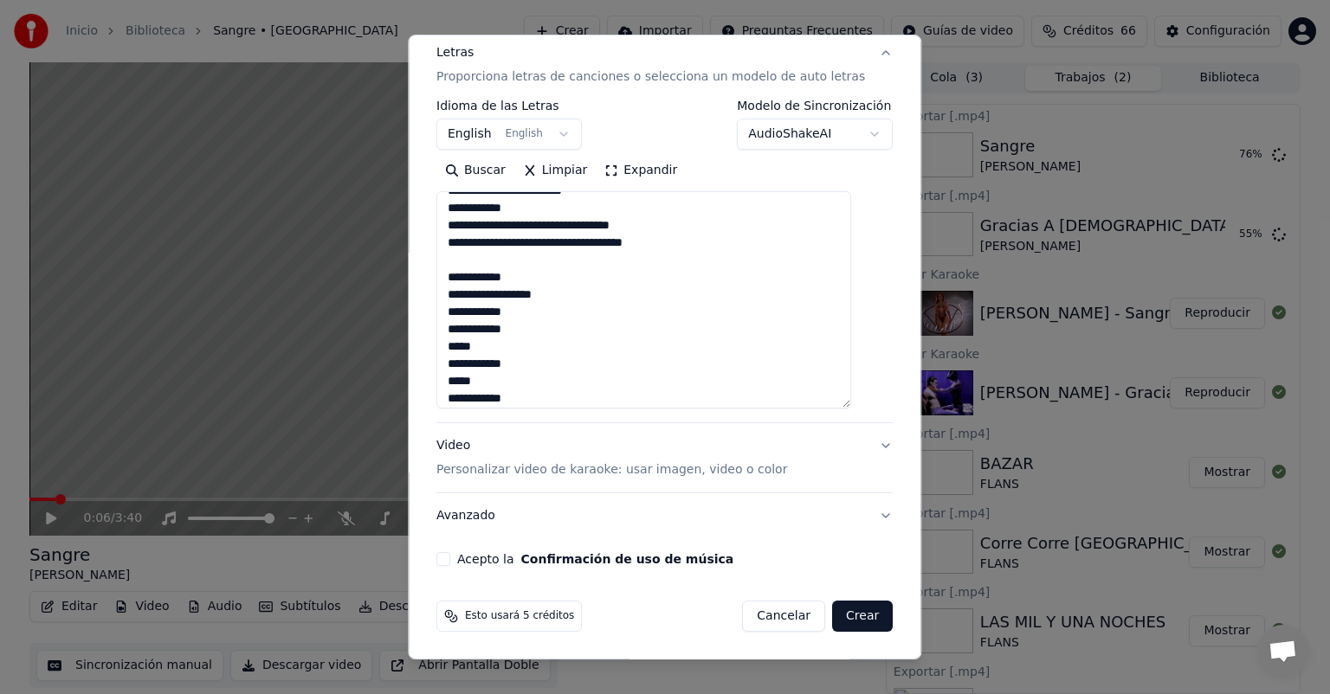
type textarea "**********"
click at [450, 560] on button "Acepto la Confirmación de uso de música" at bounding box center [443, 559] width 14 height 14
click at [836, 608] on button "Crear" at bounding box center [862, 616] width 61 height 31
select select "**"
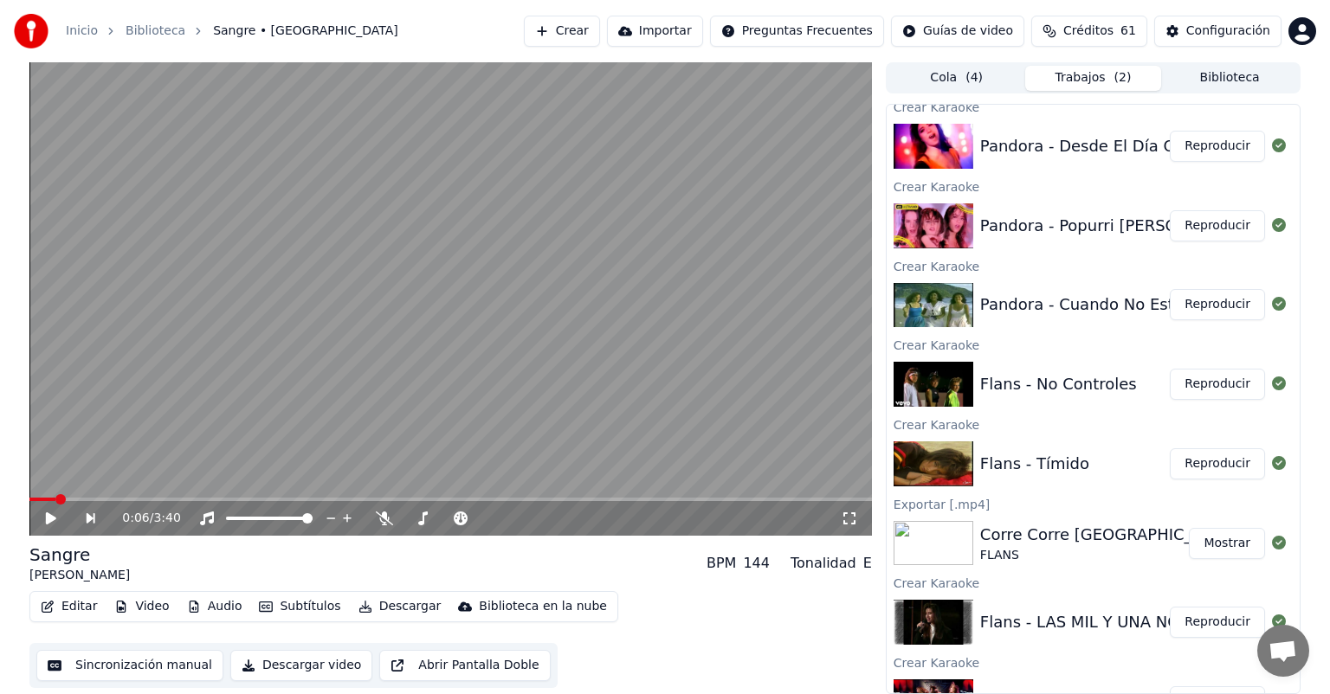
scroll to position [882, 0]
click at [1202, 384] on button "Reproducir" at bounding box center [1217, 385] width 95 height 31
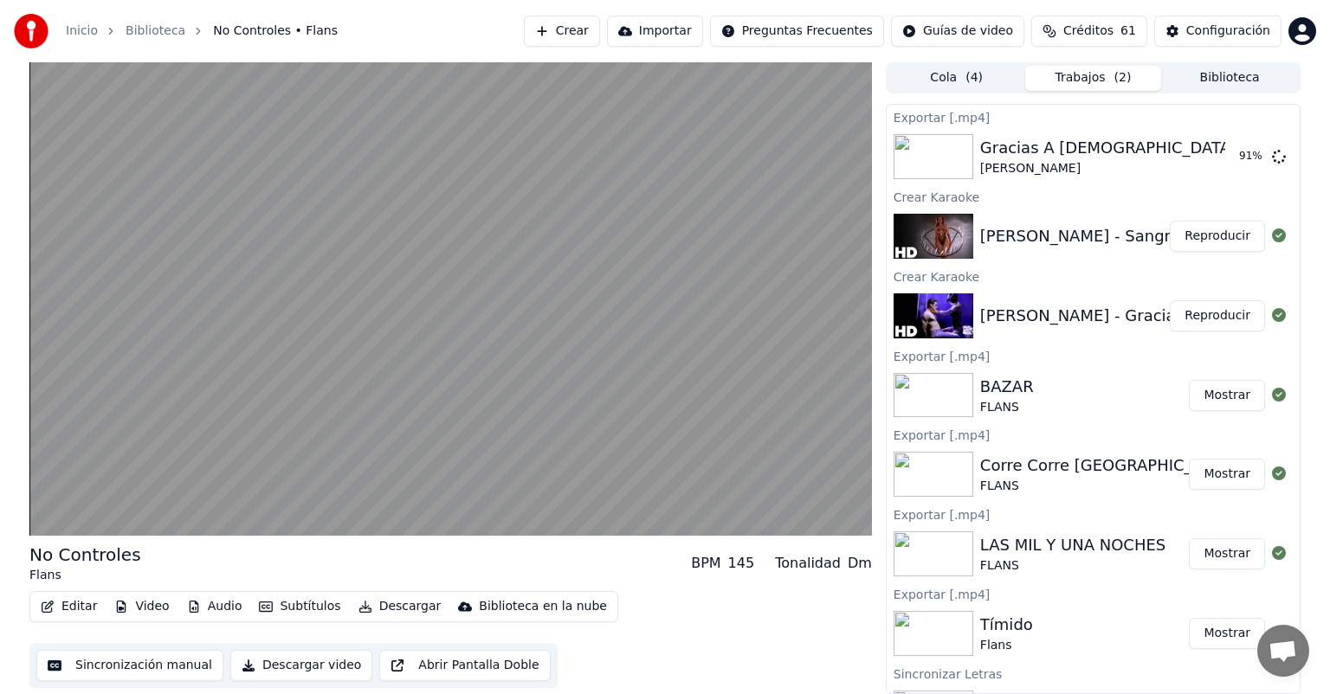
scroll to position [60, 0]
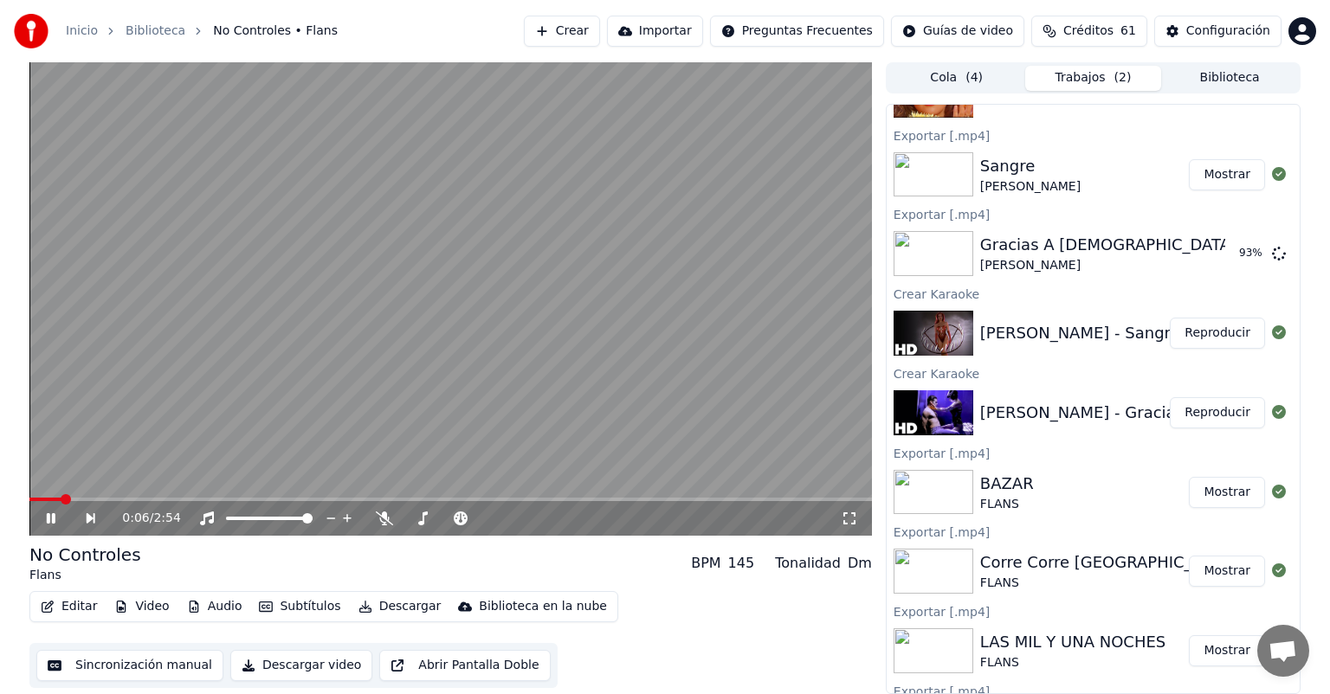
click at [52, 525] on icon at bounding box center [63, 519] width 40 height 14
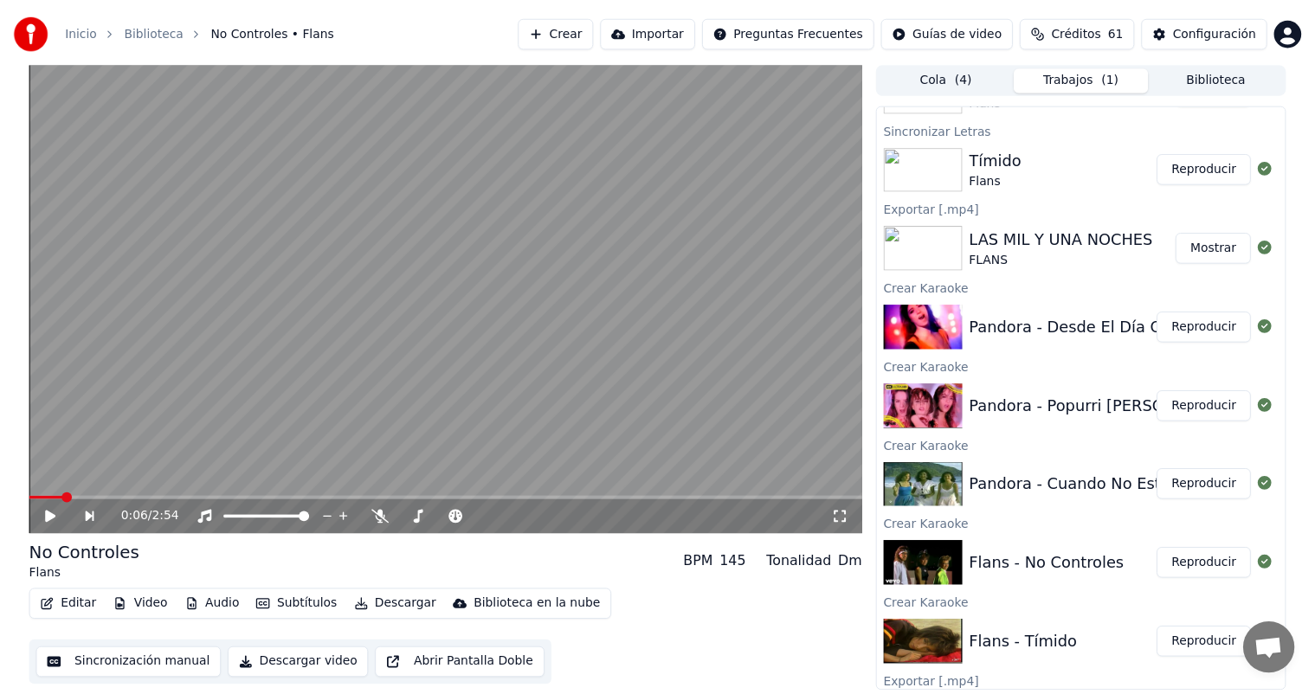
scroll to position [702, 0]
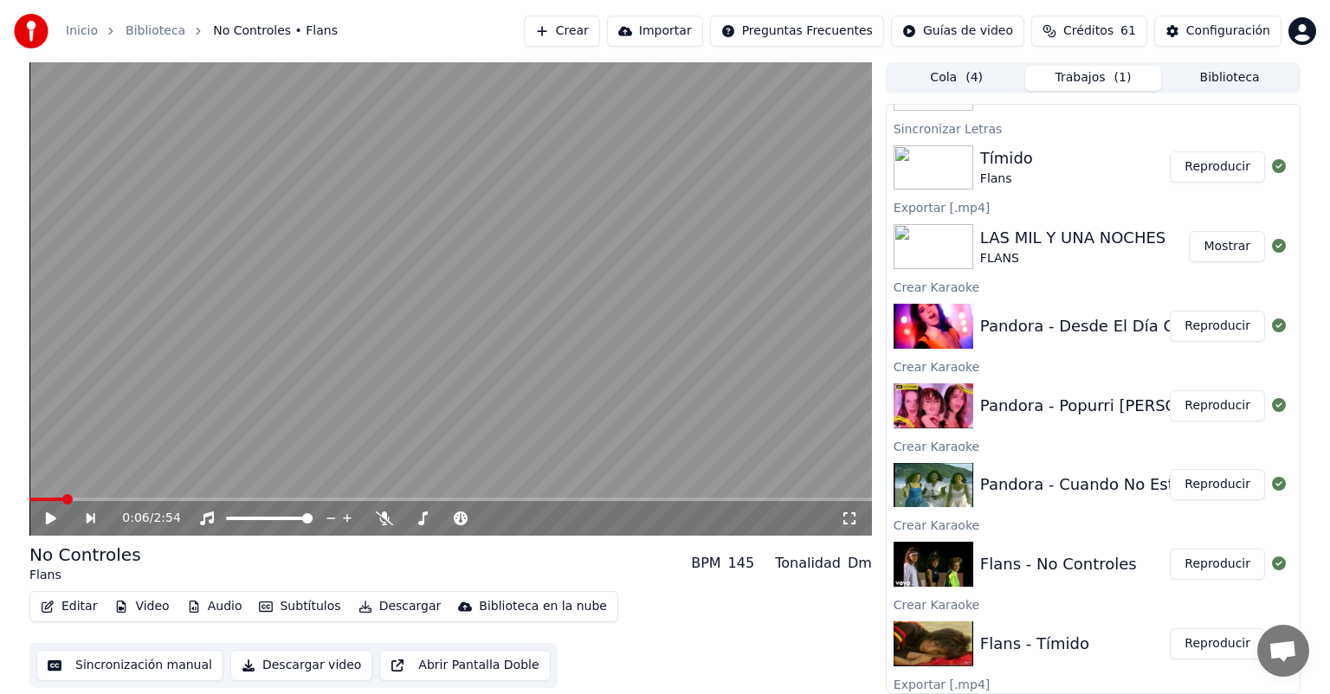
click at [1203, 313] on button "Reproducir" at bounding box center [1217, 326] width 95 height 31
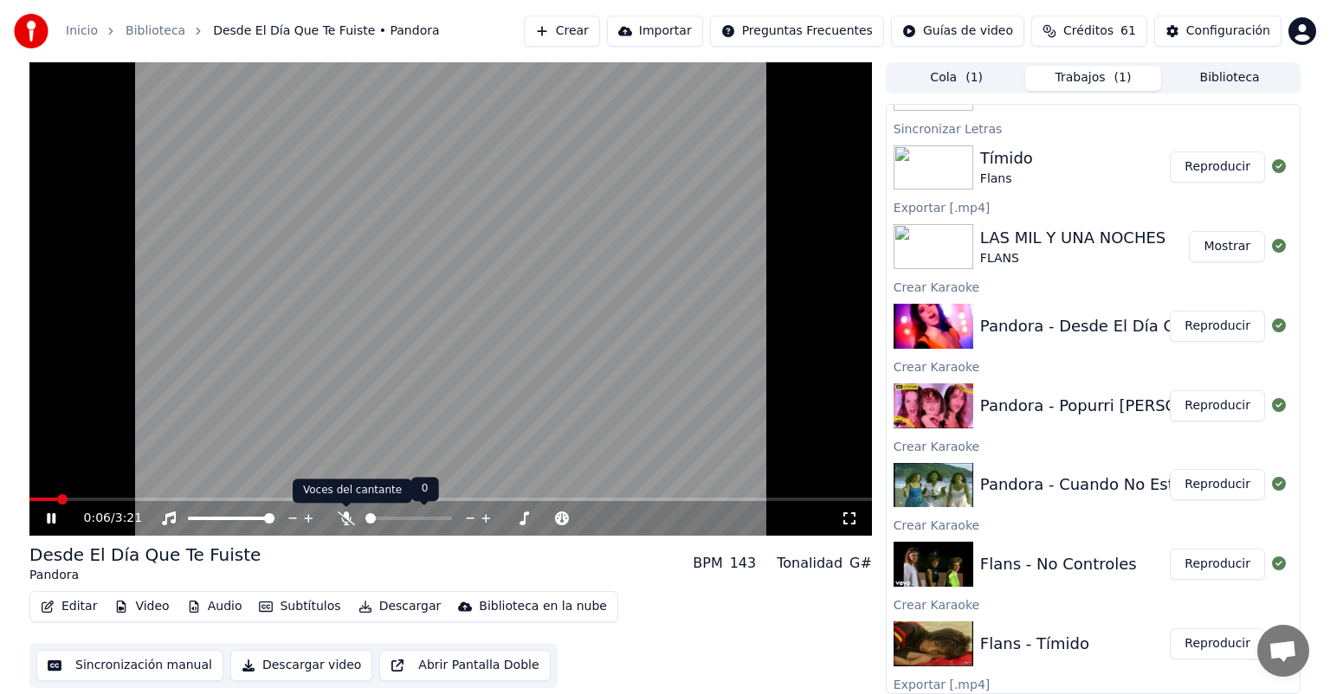
click at [345, 516] on icon at bounding box center [346, 519] width 17 height 14
click at [528, 516] on span at bounding box center [523, 518] width 10 height 10
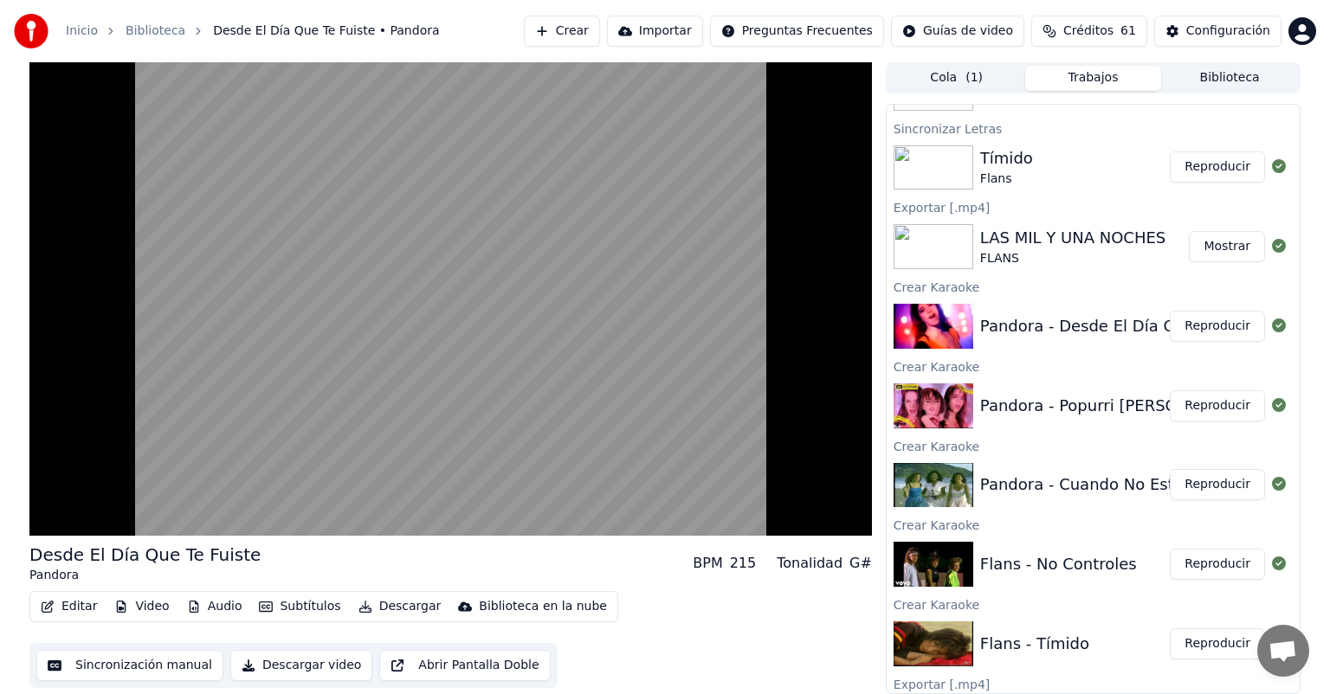
click at [228, 336] on video at bounding box center [450, 299] width 843 height 474
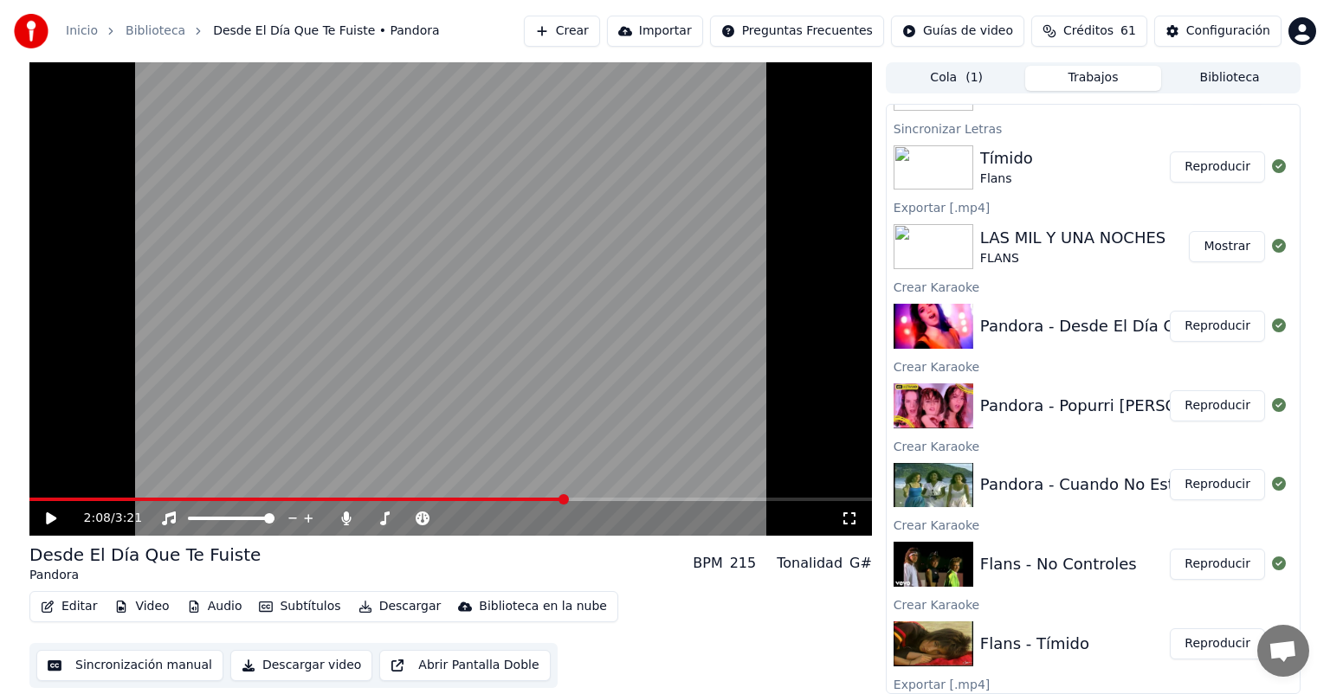
click at [216, 324] on video at bounding box center [450, 299] width 843 height 474
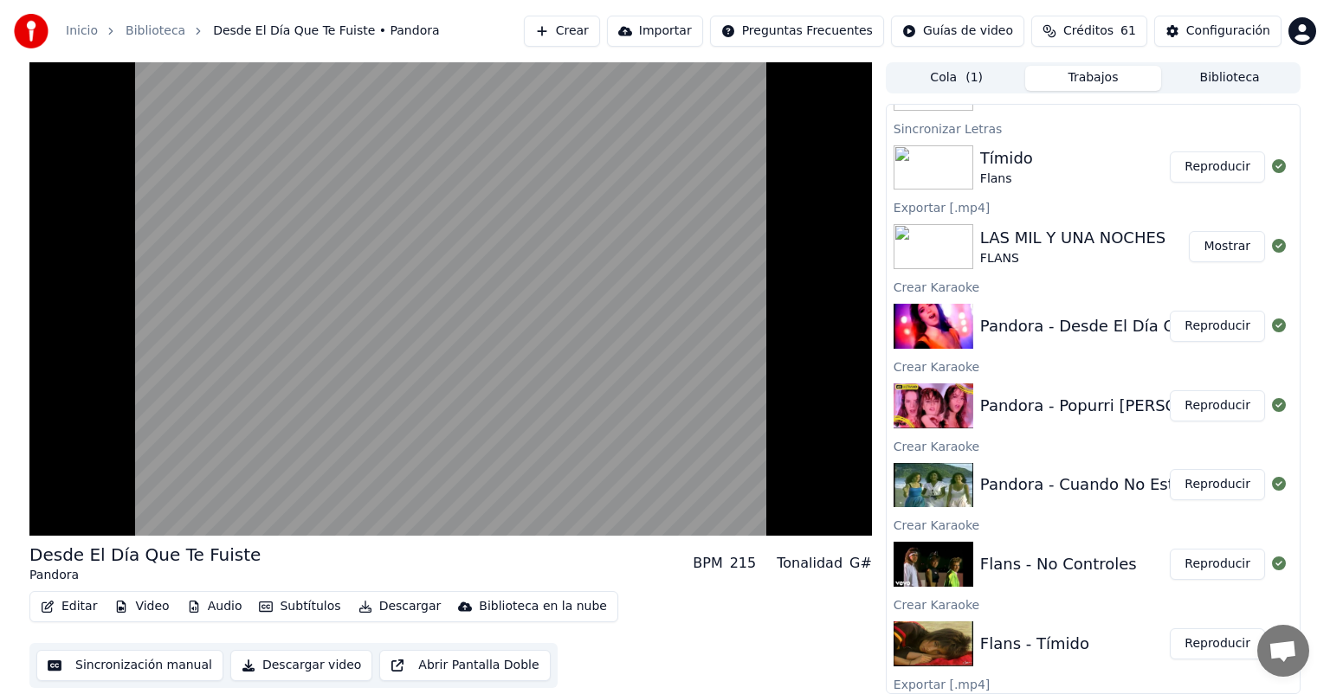
click at [158, 424] on video at bounding box center [450, 299] width 843 height 474
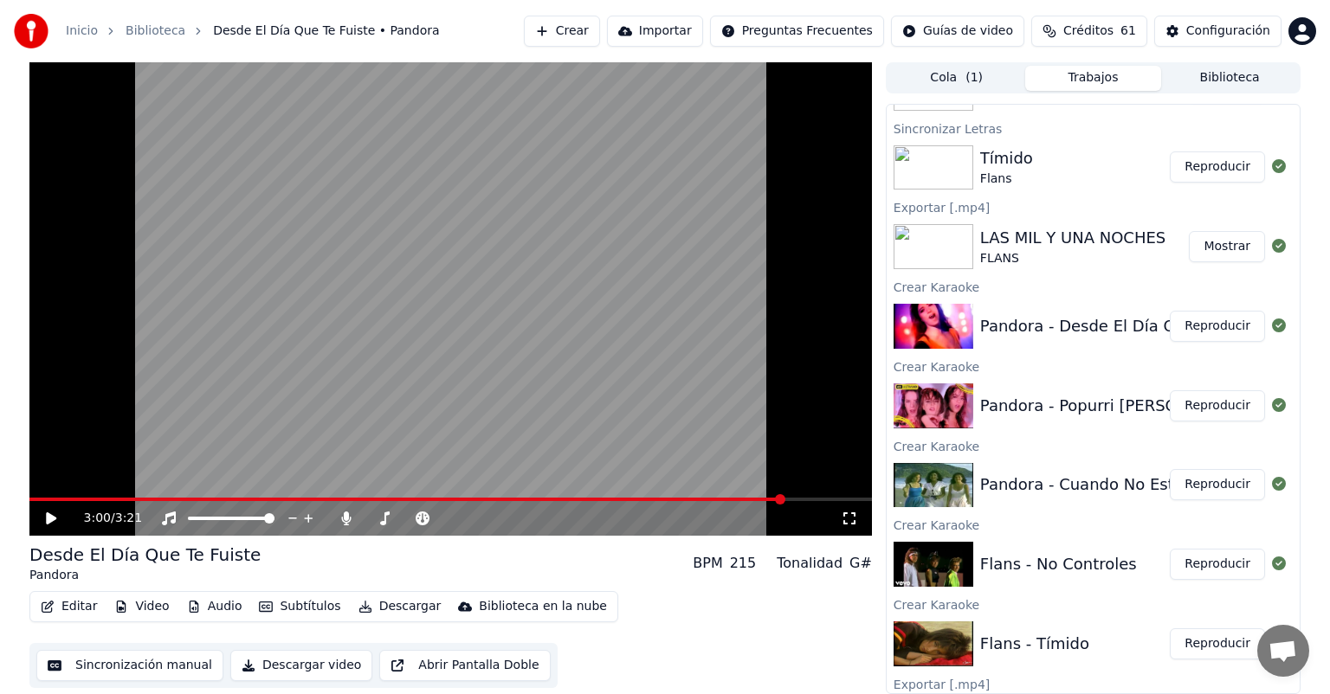
click at [163, 426] on video at bounding box center [450, 299] width 843 height 474
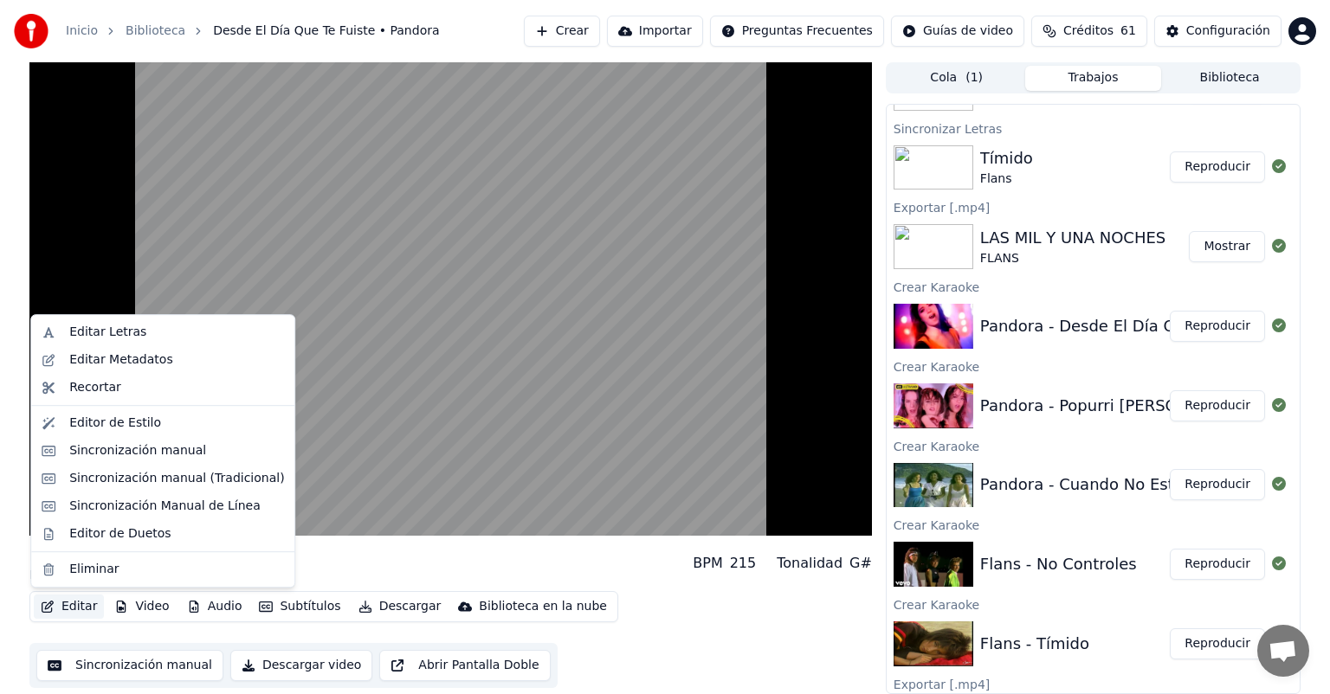
click at [67, 610] on button "Editar" at bounding box center [69, 607] width 70 height 24
click at [78, 533] on div "Editor de Duetos" at bounding box center [119, 534] width 101 height 17
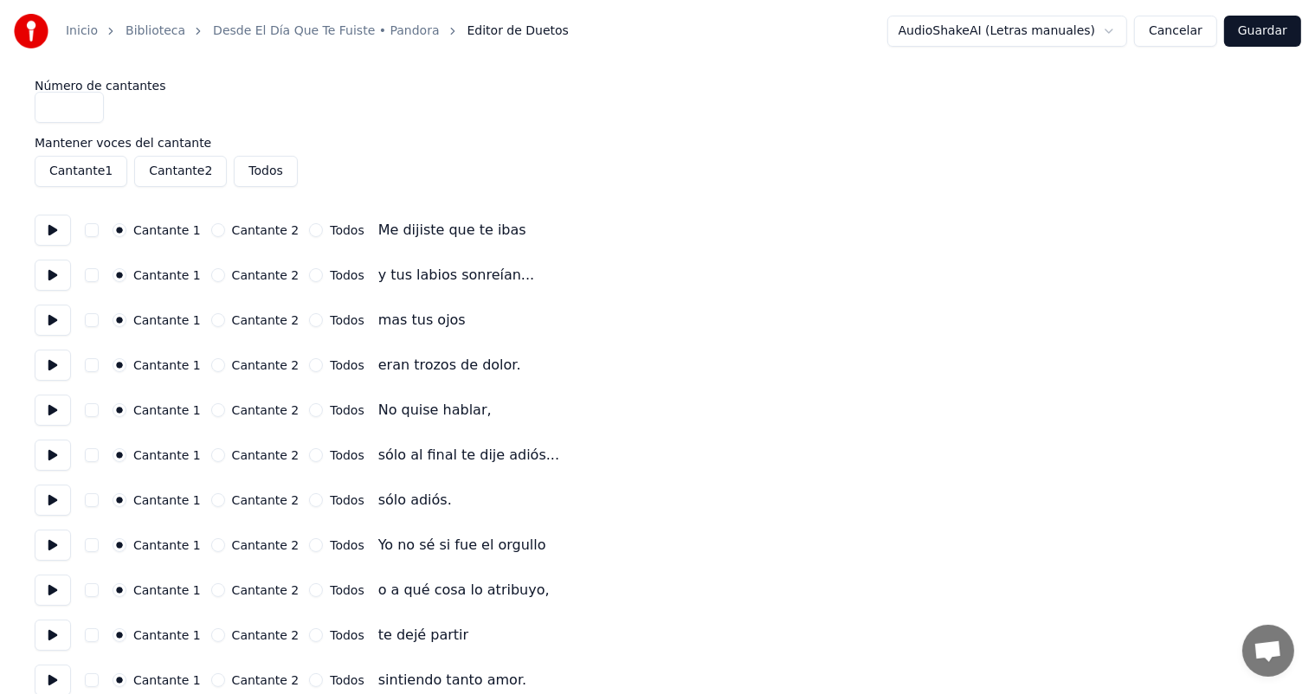
click at [61, 546] on button at bounding box center [53, 545] width 36 height 31
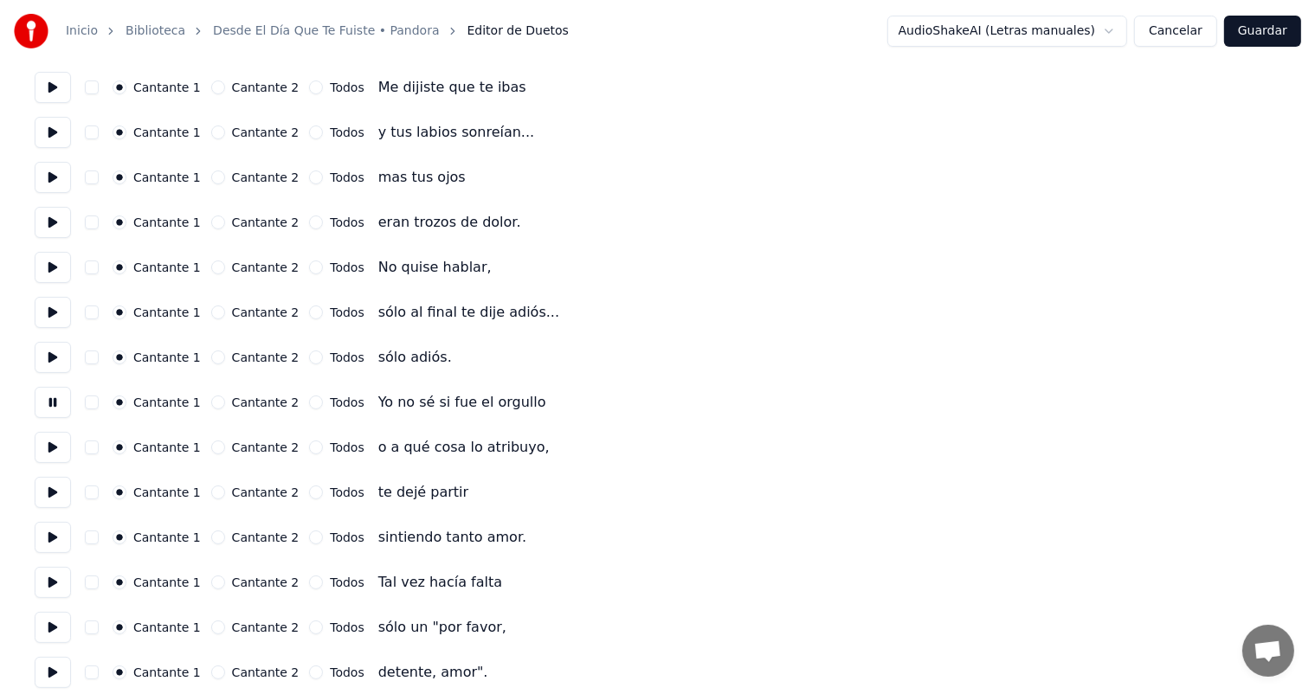
scroll to position [144, 0]
click at [51, 537] on button at bounding box center [53, 536] width 36 height 31
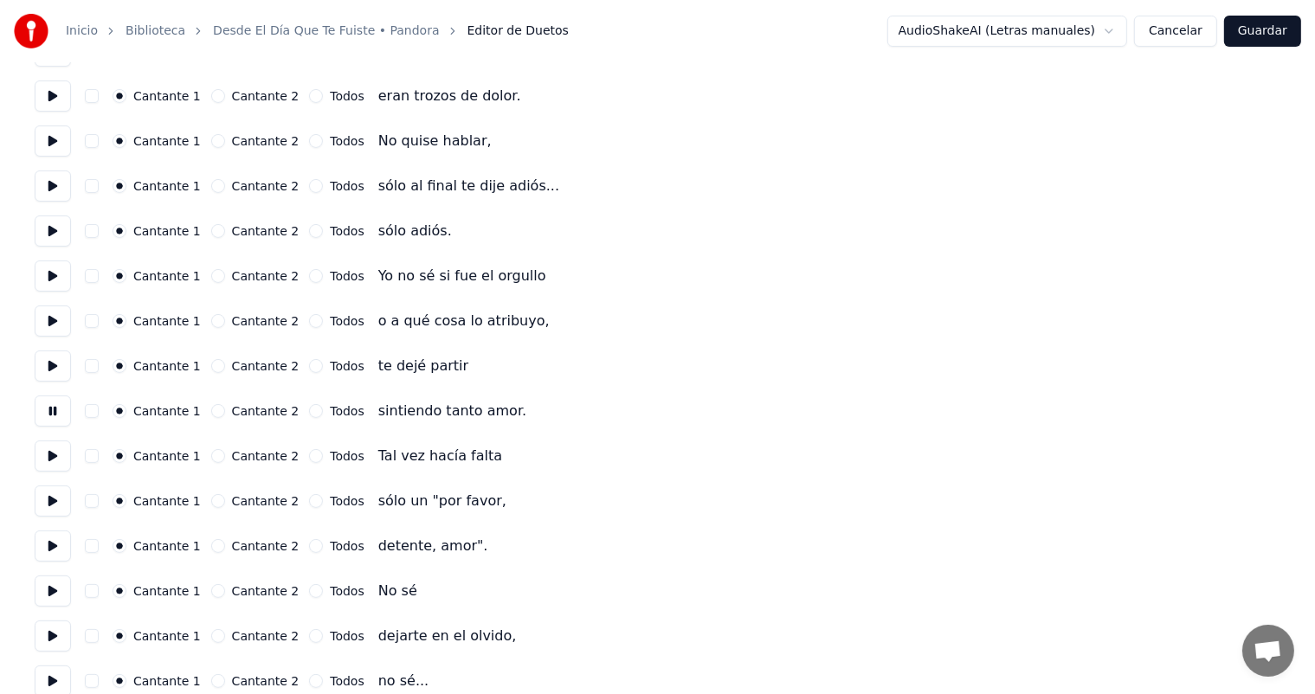
scroll to position [308, 0]
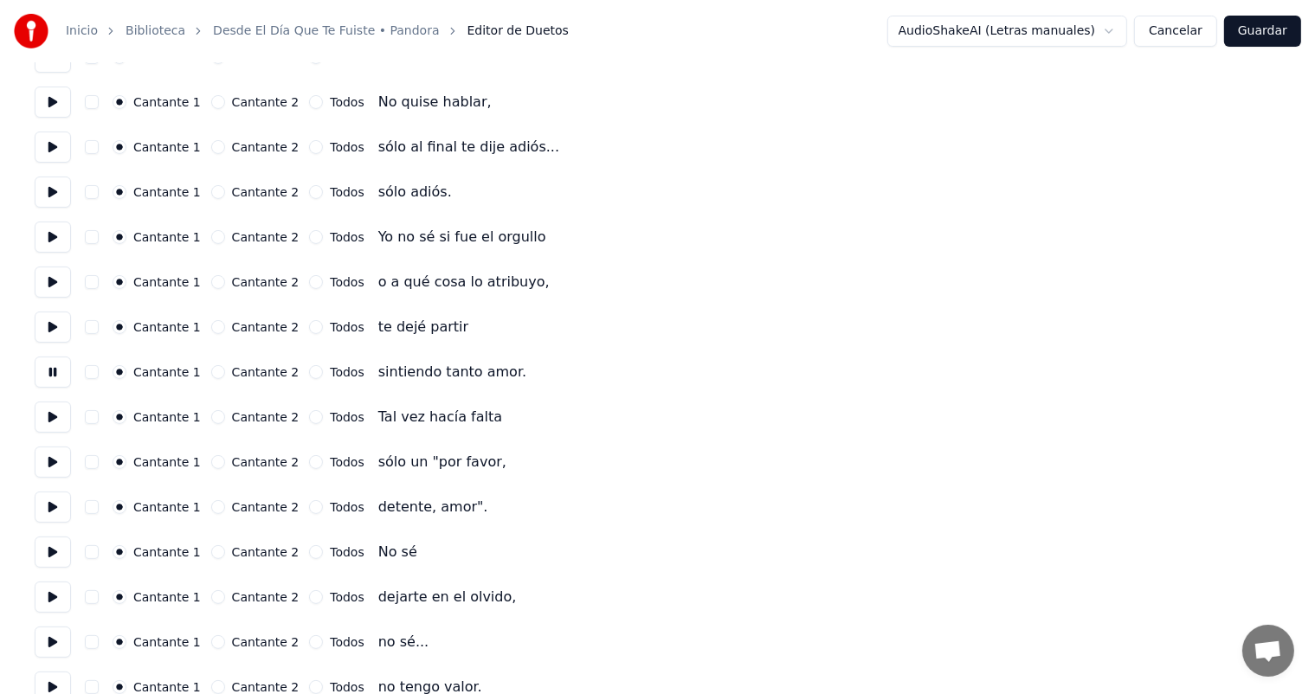
click at [42, 508] on button at bounding box center [53, 507] width 36 height 31
click at [54, 459] on button at bounding box center [53, 462] width 36 height 31
click at [58, 509] on button at bounding box center [53, 507] width 36 height 31
click at [312, 552] on button "Todos" at bounding box center [316, 553] width 14 height 14
click at [309, 597] on button "Todos" at bounding box center [316, 598] width 14 height 14
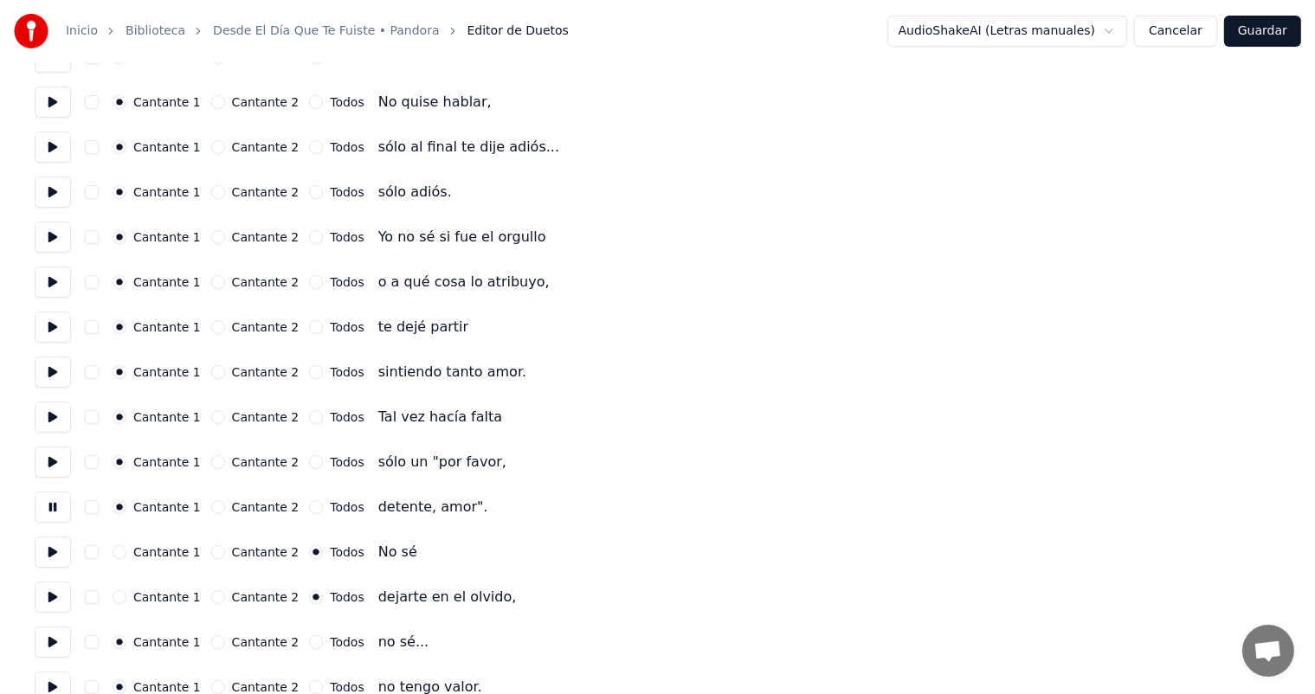
click at [309, 639] on button "Todos" at bounding box center [316, 643] width 14 height 14
click at [55, 587] on button at bounding box center [53, 597] width 36 height 31
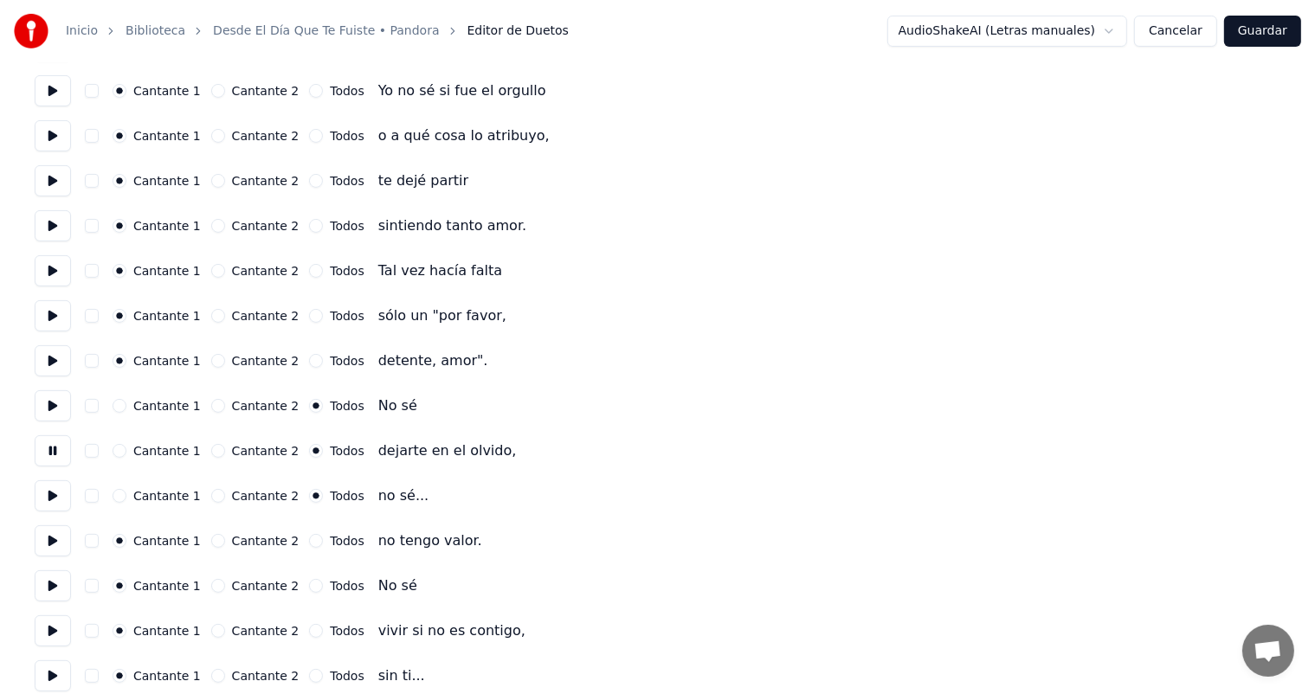
scroll to position [457, 0]
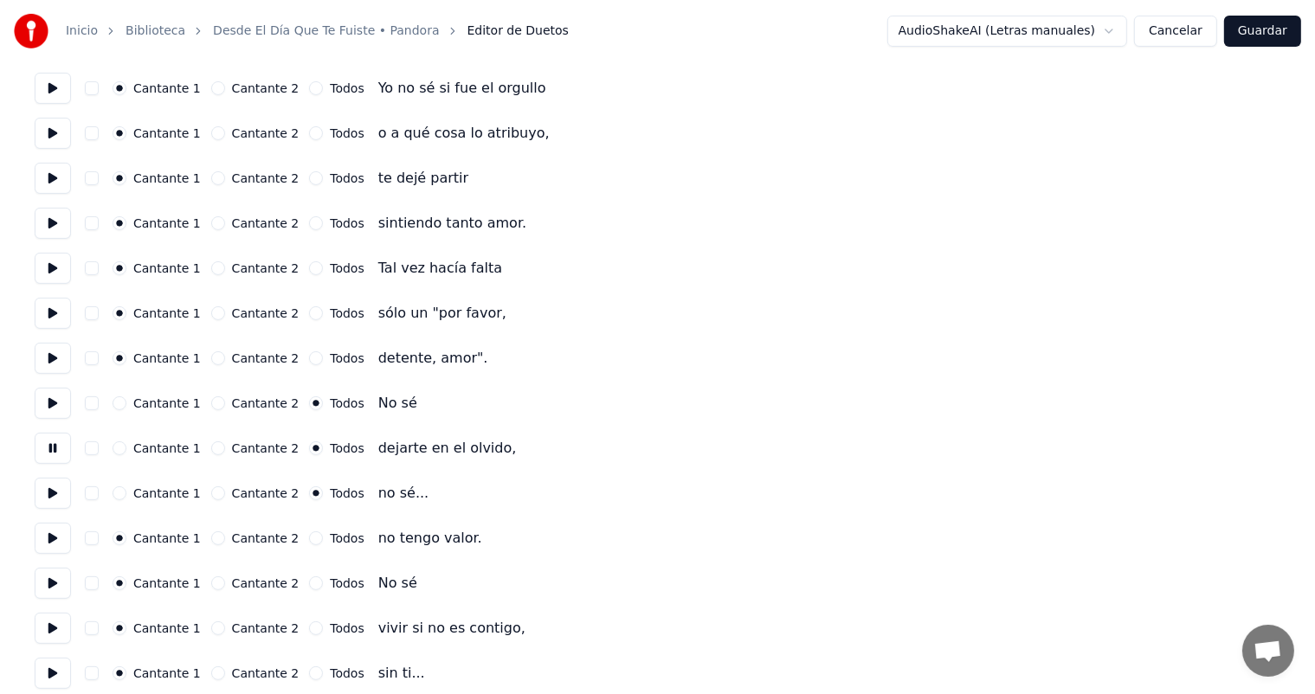
click at [309, 538] on button "Todos" at bounding box center [316, 539] width 14 height 14
click at [309, 583] on button "Todos" at bounding box center [316, 584] width 14 height 14
click at [309, 628] on button "Todos" at bounding box center [316, 629] width 14 height 14
click at [55, 622] on button at bounding box center [53, 628] width 36 height 31
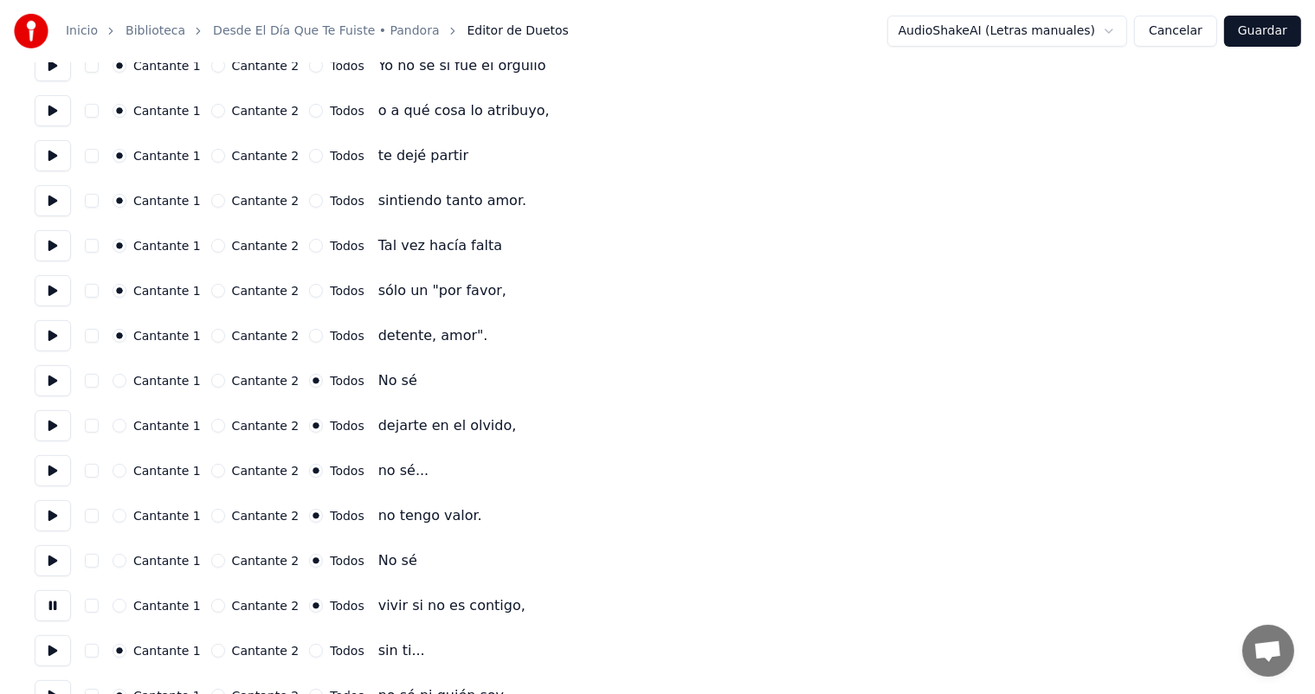
scroll to position [535, 0]
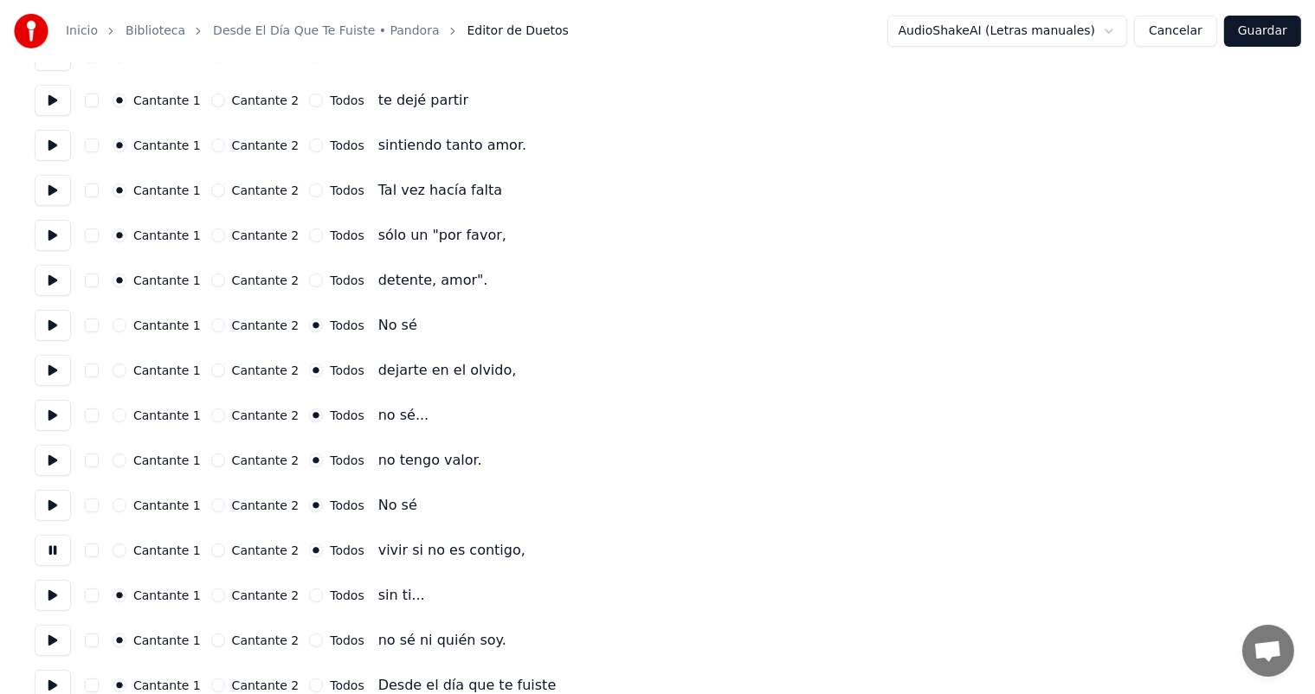
click at [309, 596] on button "Todos" at bounding box center [316, 596] width 14 height 14
click at [54, 598] on button at bounding box center [53, 595] width 36 height 31
click at [309, 641] on button "Todos" at bounding box center [316, 641] width 14 height 14
click at [57, 637] on button at bounding box center [53, 640] width 36 height 31
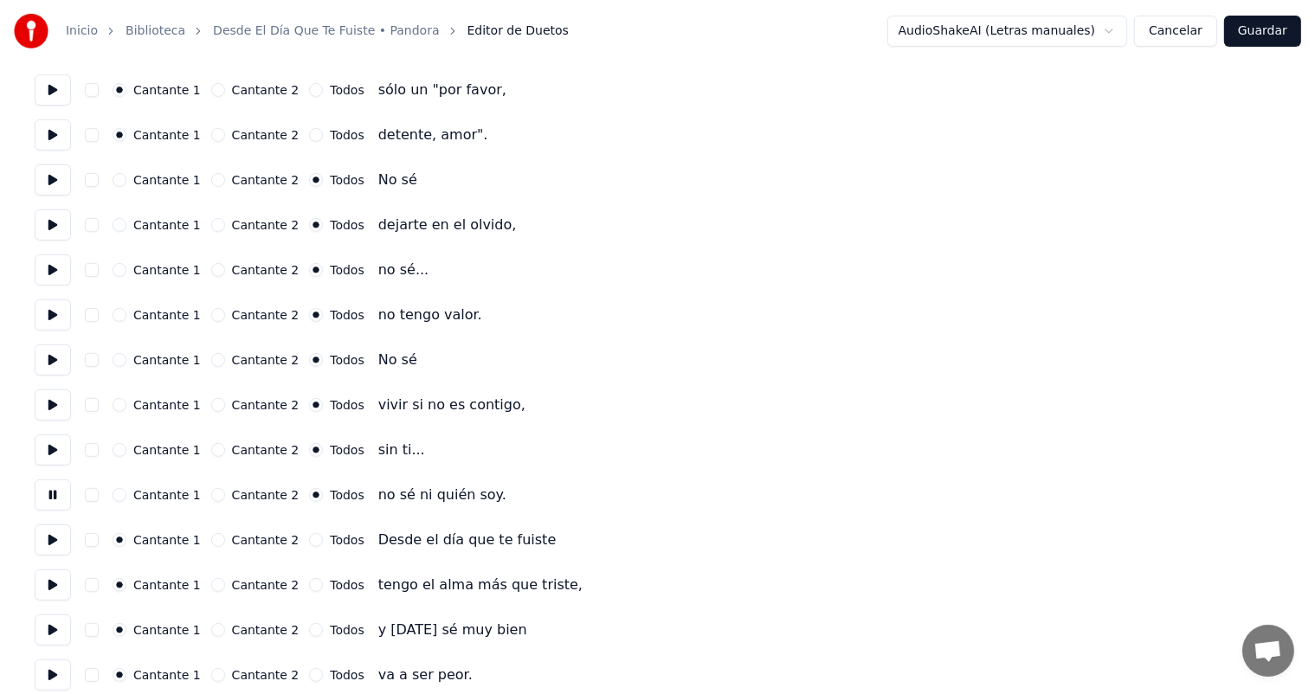
scroll to position [681, 0]
click at [309, 539] on button "Todos" at bounding box center [316, 540] width 14 height 14
click at [44, 545] on button at bounding box center [53, 539] width 36 height 31
click at [126, 539] on button "Cantante 1" at bounding box center [120, 540] width 14 height 14
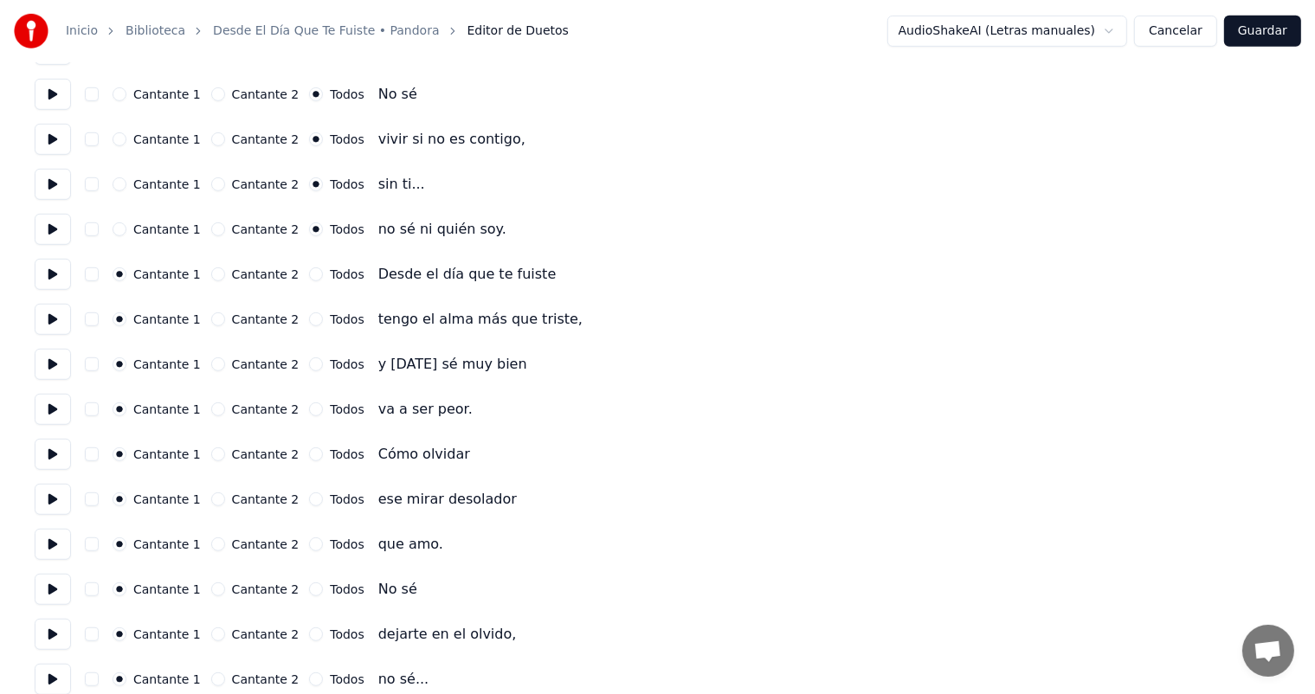
scroll to position [979, 0]
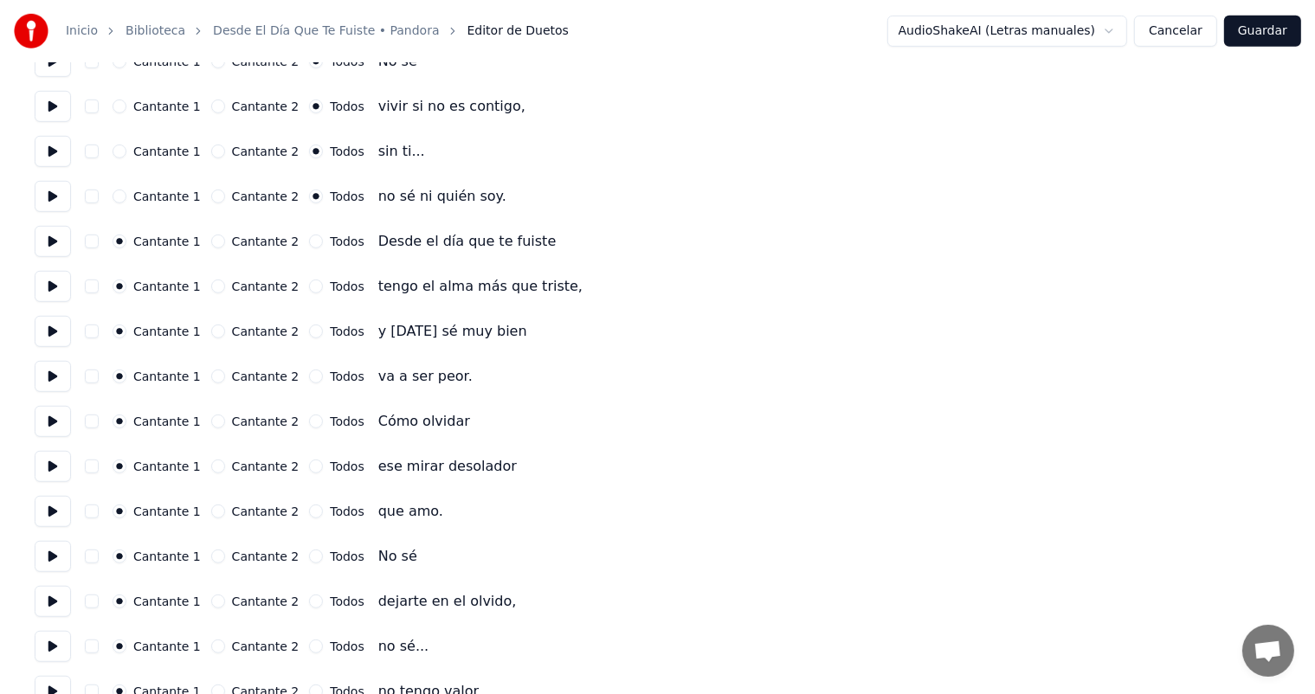
click at [309, 558] on button "Todos" at bounding box center [316, 557] width 14 height 14
click at [309, 601] on button "Todos" at bounding box center [316, 602] width 14 height 14
click at [309, 652] on div "Todos" at bounding box center [336, 647] width 55 height 14
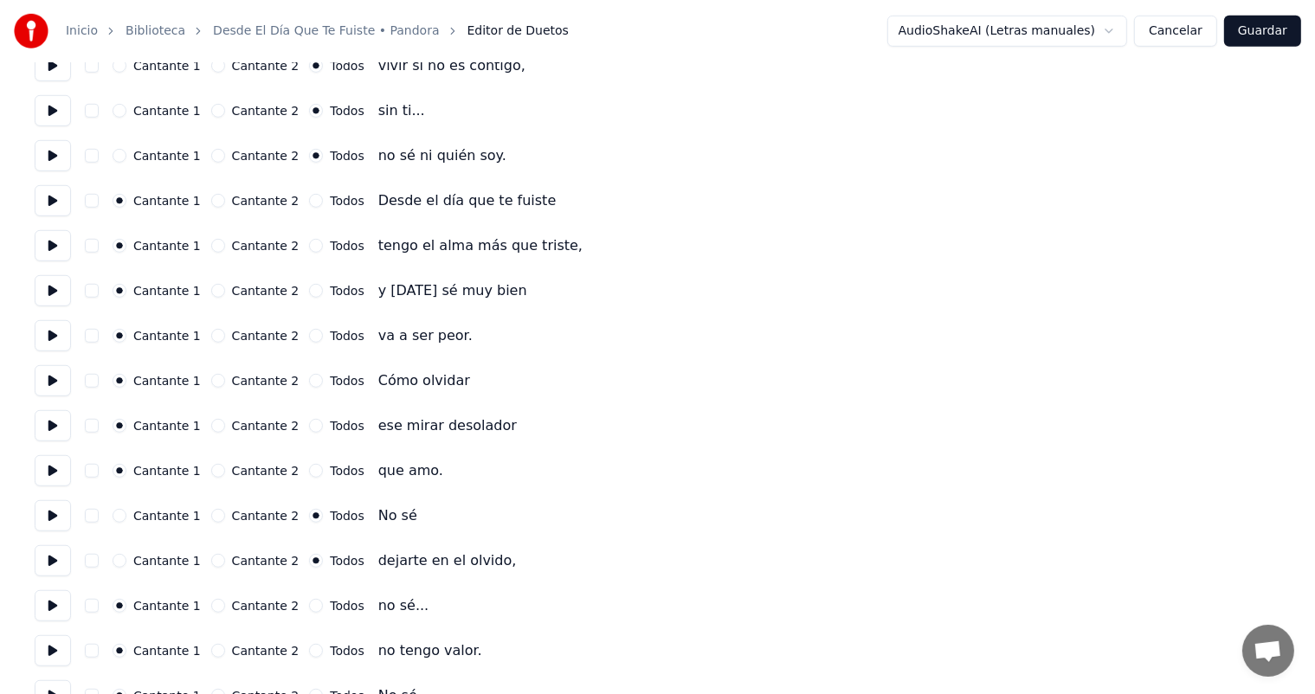
scroll to position [1114, 0]
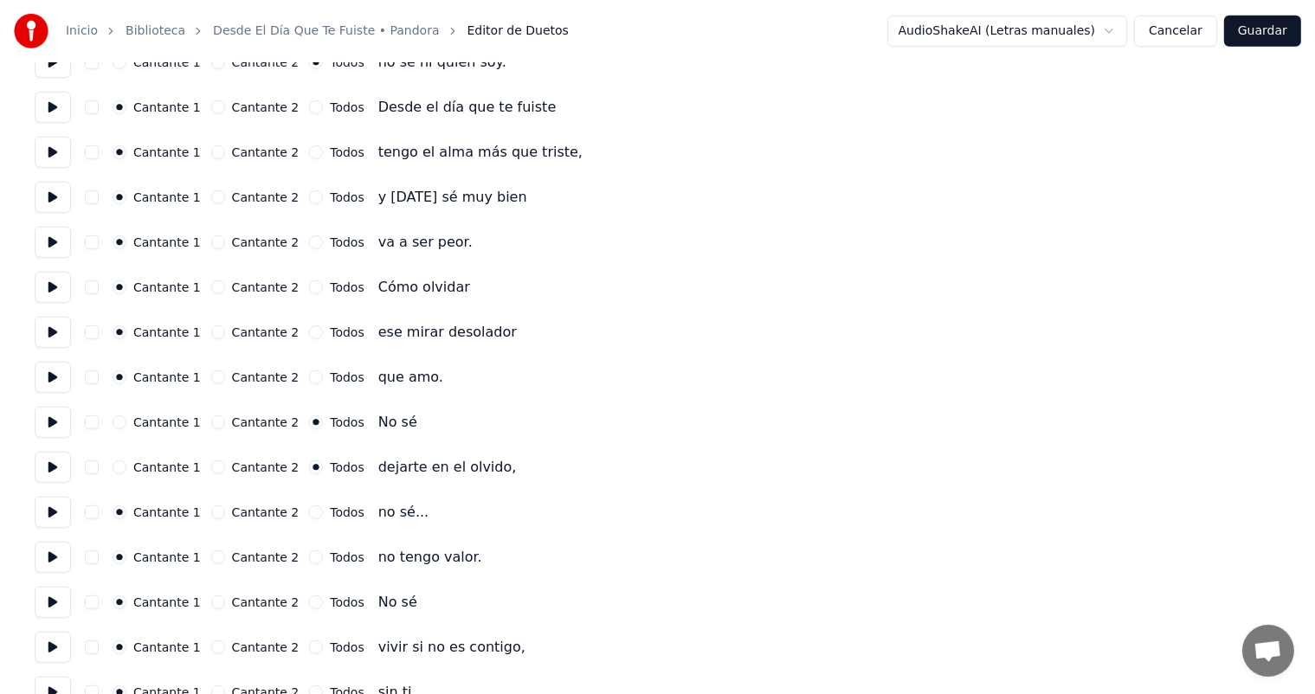
click at [309, 518] on button "Todos" at bounding box center [316, 513] width 14 height 14
click at [309, 551] on div "Todos" at bounding box center [336, 558] width 55 height 14
click at [309, 601] on button "Todos" at bounding box center [316, 603] width 14 height 14
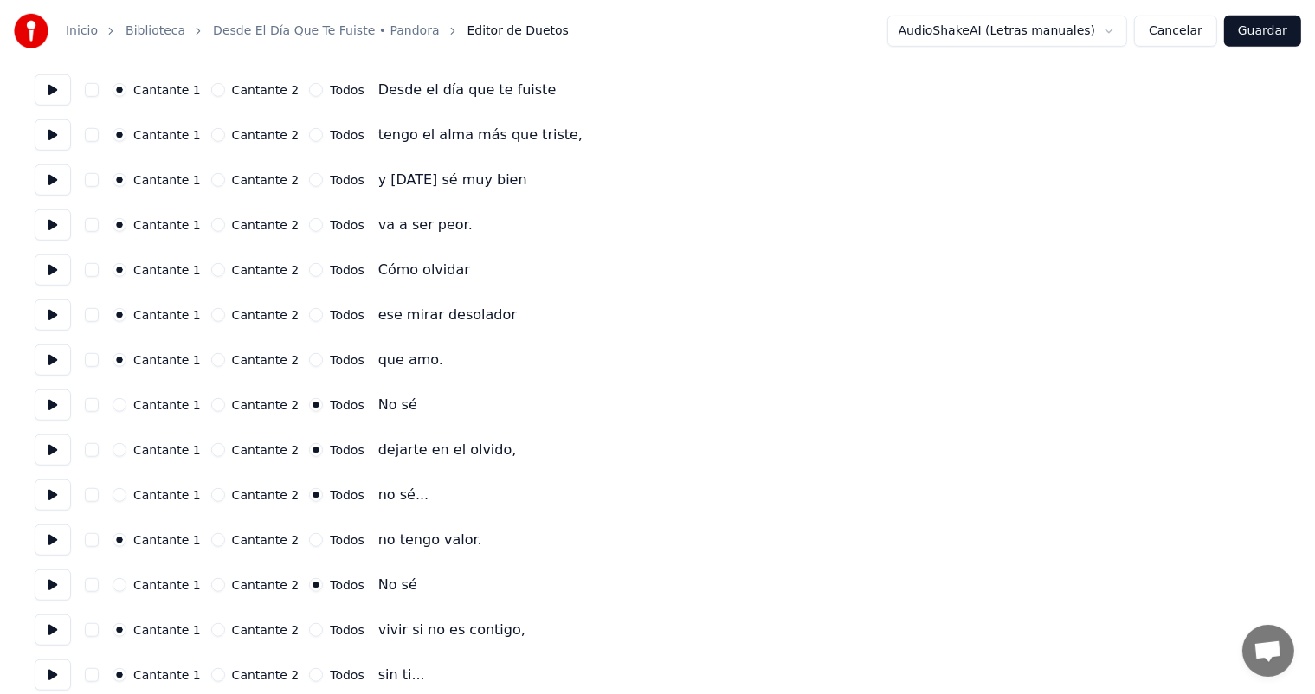
click at [309, 539] on button "Todos" at bounding box center [316, 540] width 14 height 14
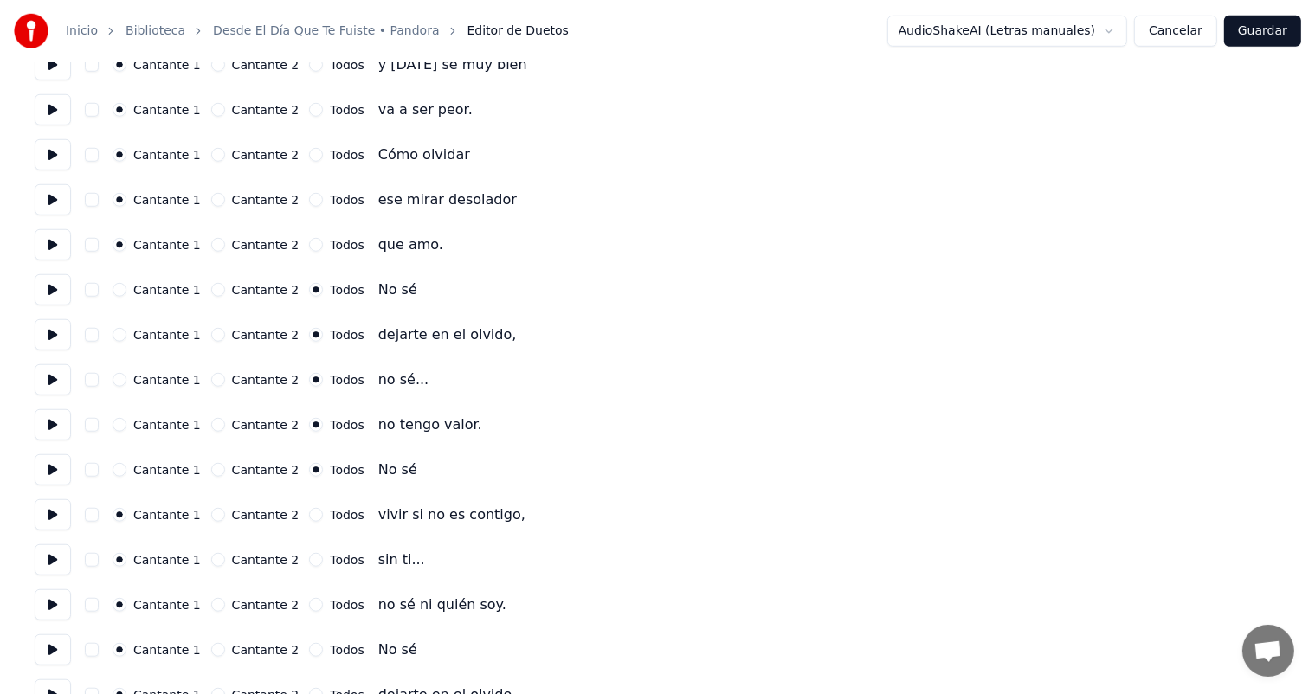
scroll to position [1249, 0]
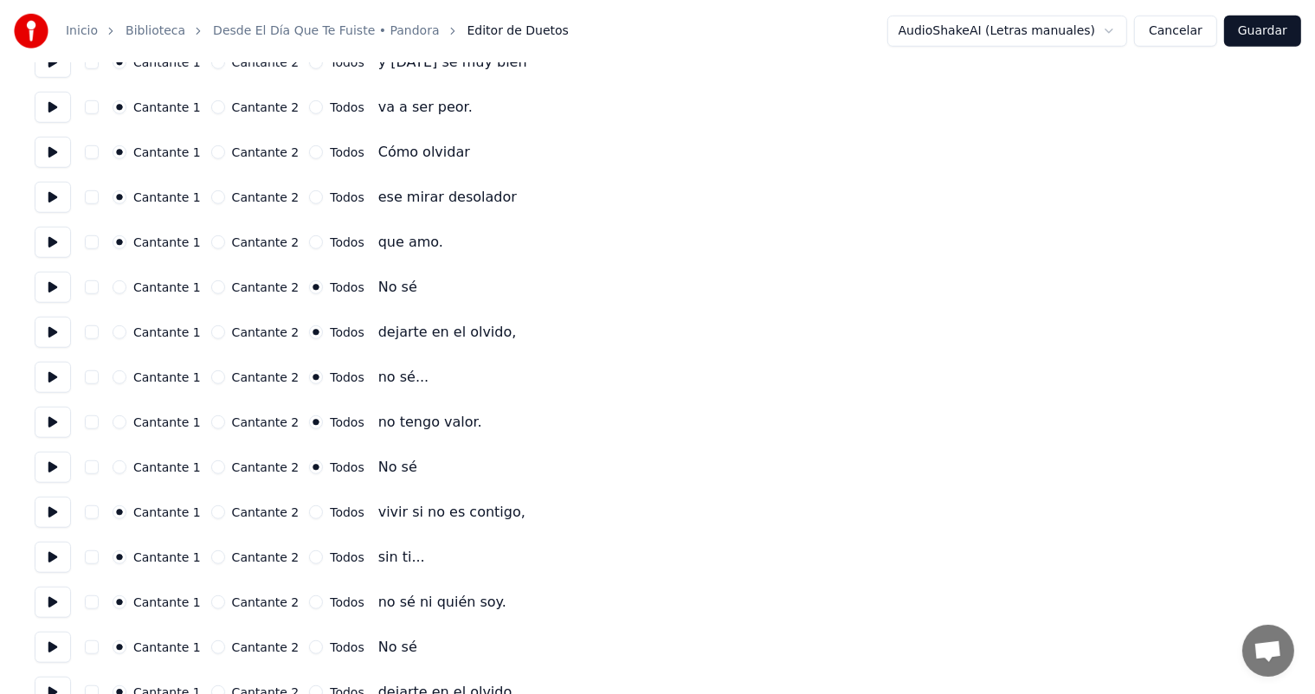
click at [309, 513] on button "Todos" at bounding box center [316, 513] width 14 height 14
click at [309, 557] on button "Todos" at bounding box center [316, 558] width 14 height 14
click at [309, 603] on button "Todos" at bounding box center [316, 603] width 14 height 14
click at [309, 648] on button "Todos" at bounding box center [316, 648] width 14 height 14
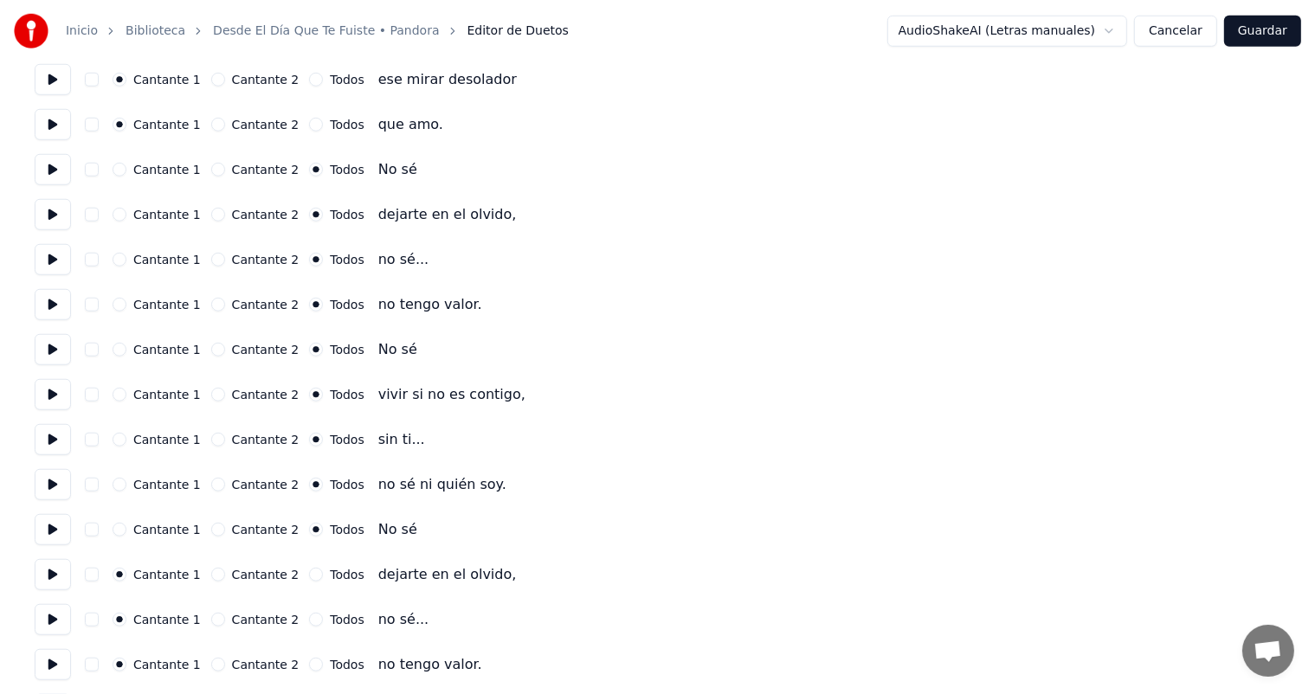
scroll to position [1367, 0]
click at [309, 573] on button "Todos" at bounding box center [316, 574] width 14 height 14
click at [309, 618] on button "Todos" at bounding box center [316, 619] width 14 height 14
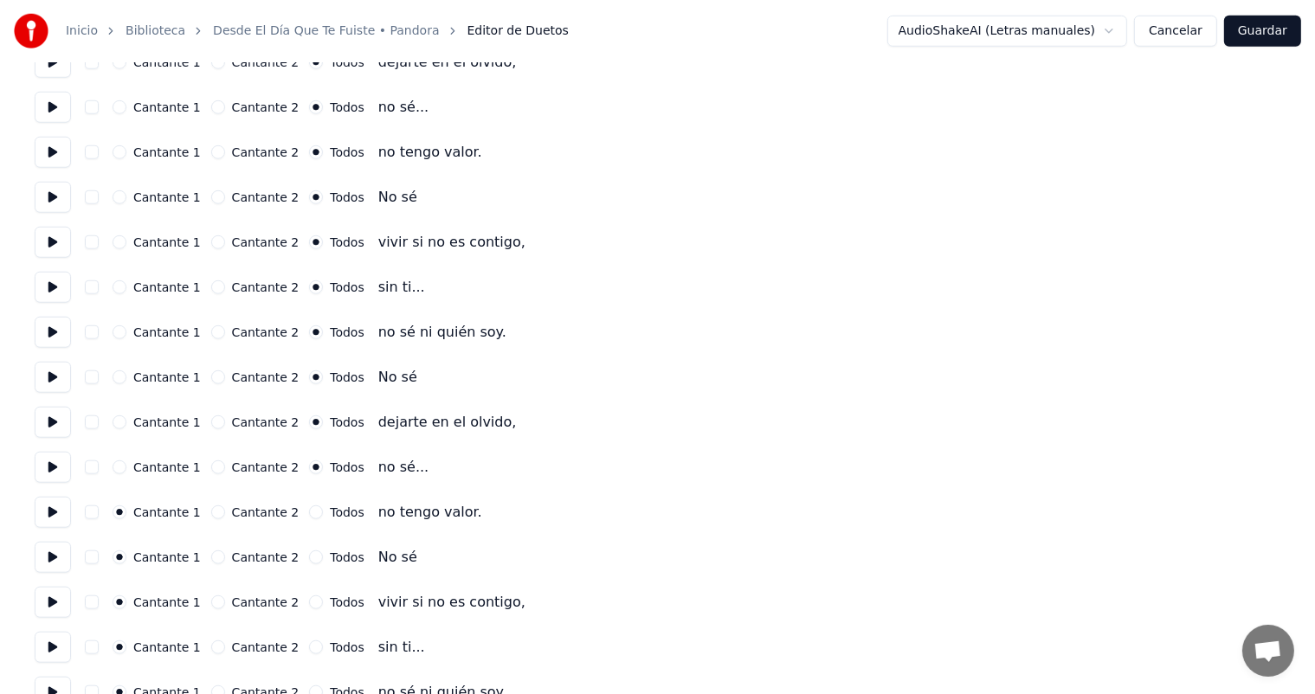
scroll to position [1525, 0]
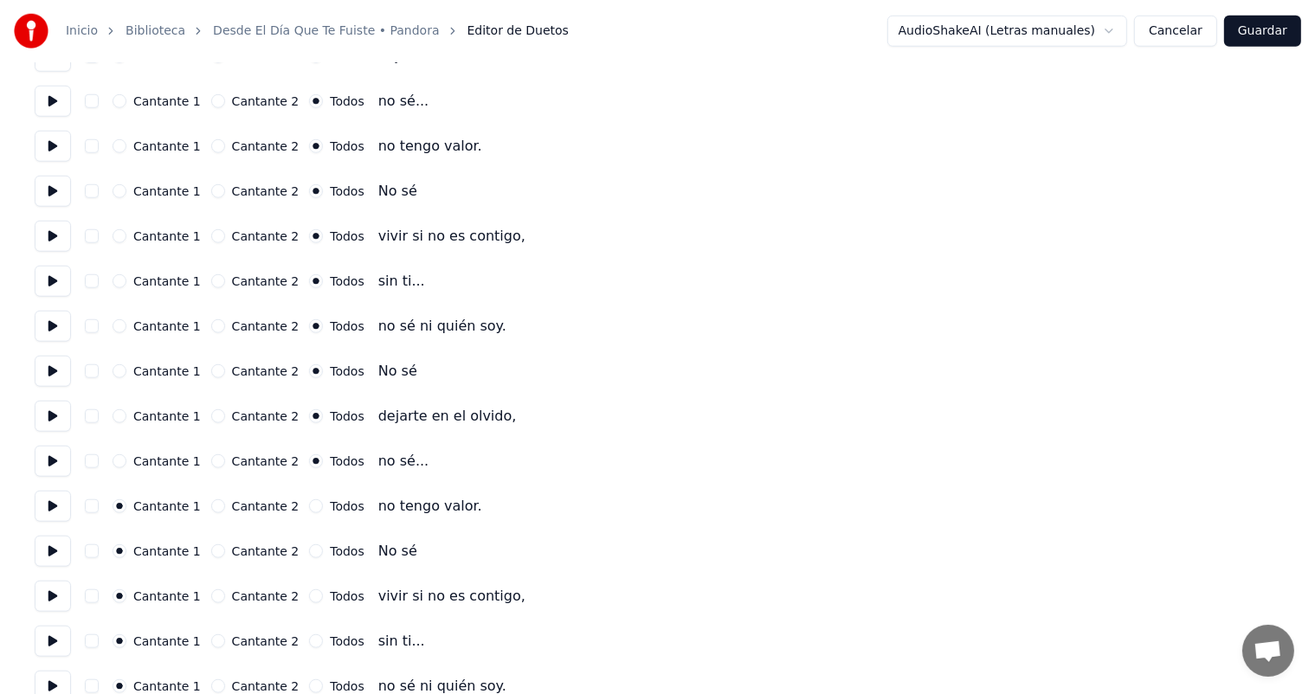
click at [309, 509] on button "Todos" at bounding box center [316, 507] width 14 height 14
click at [309, 552] on button "Todos" at bounding box center [316, 552] width 14 height 14
click at [309, 596] on button "Todos" at bounding box center [316, 597] width 14 height 14
click at [309, 645] on button "Todos" at bounding box center [316, 642] width 14 height 14
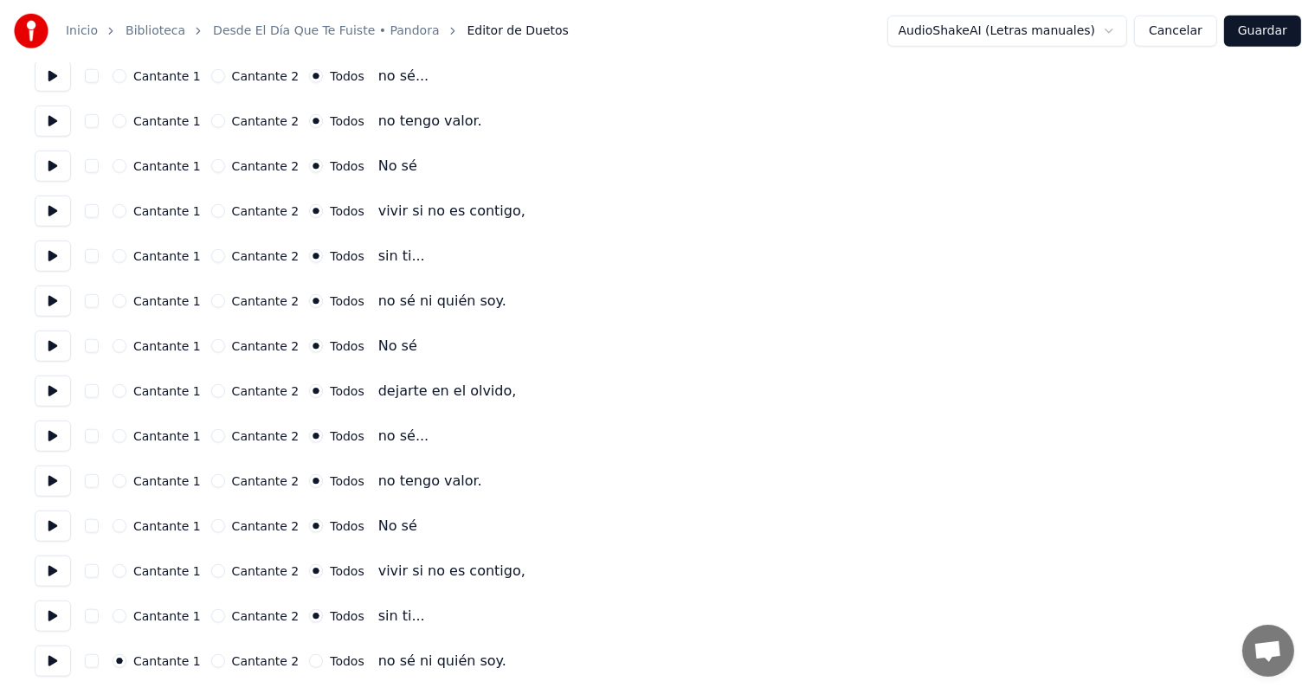
click at [309, 662] on button "Todos" at bounding box center [316, 662] width 14 height 14
click at [1263, 30] on button "Guardar" at bounding box center [1262, 31] width 77 height 31
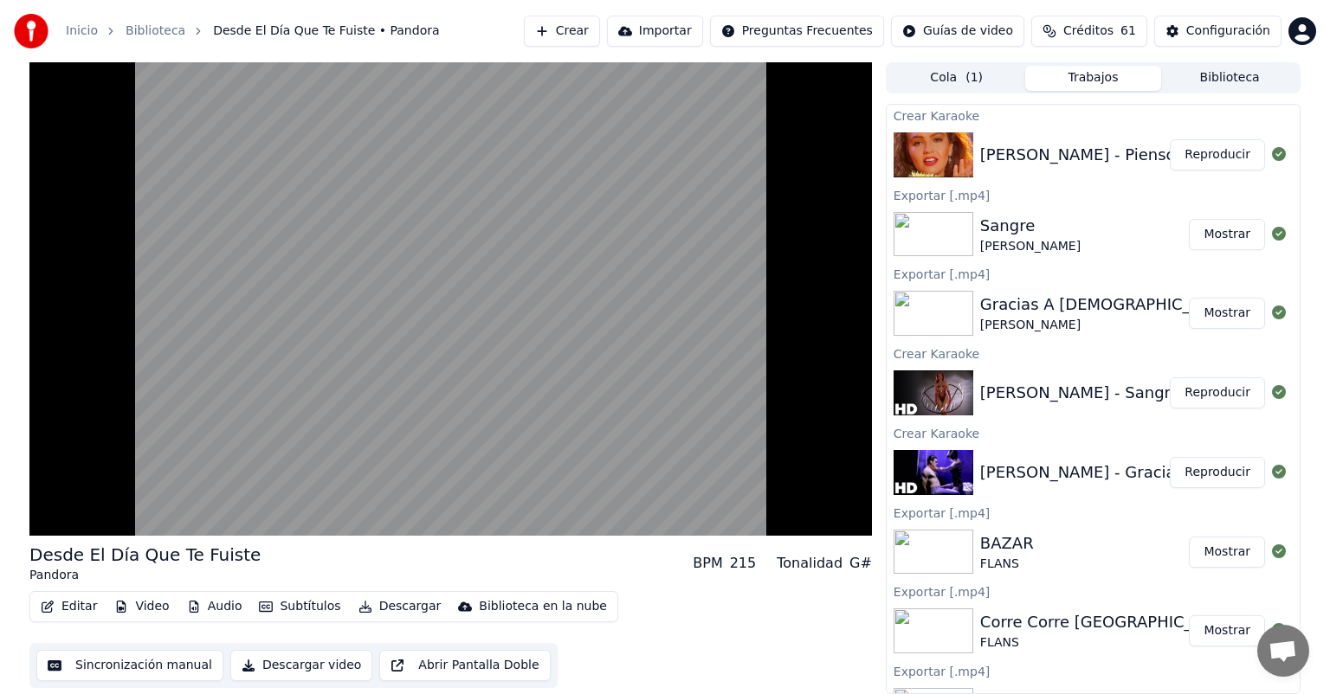
click at [370, 460] on video at bounding box center [450, 299] width 843 height 474
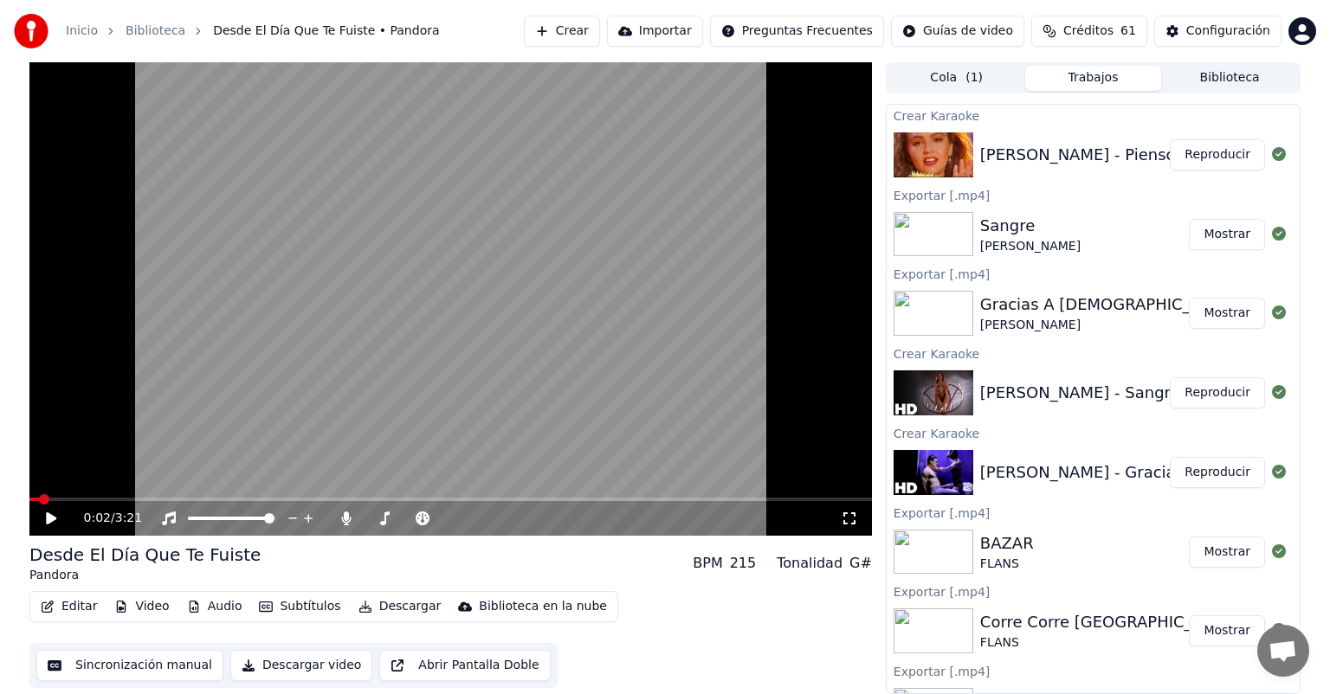
click at [418, 520] on icon at bounding box center [423, 519] width 14 height 14
click at [343, 530] on div "0:02 / 3:21" at bounding box center [450, 518] width 843 height 35
click at [343, 523] on icon at bounding box center [346, 519] width 17 height 14
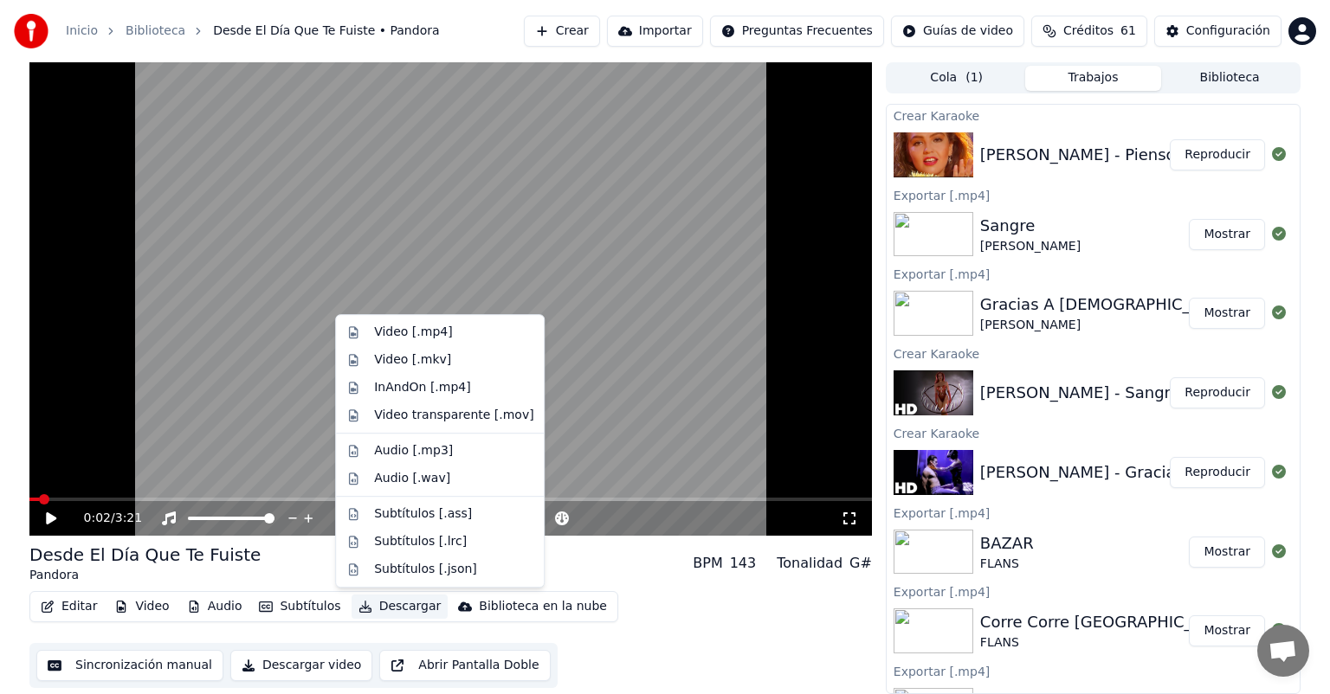
click at [373, 604] on button "Descargar" at bounding box center [400, 607] width 97 height 24
click at [292, 317] on video at bounding box center [450, 299] width 843 height 474
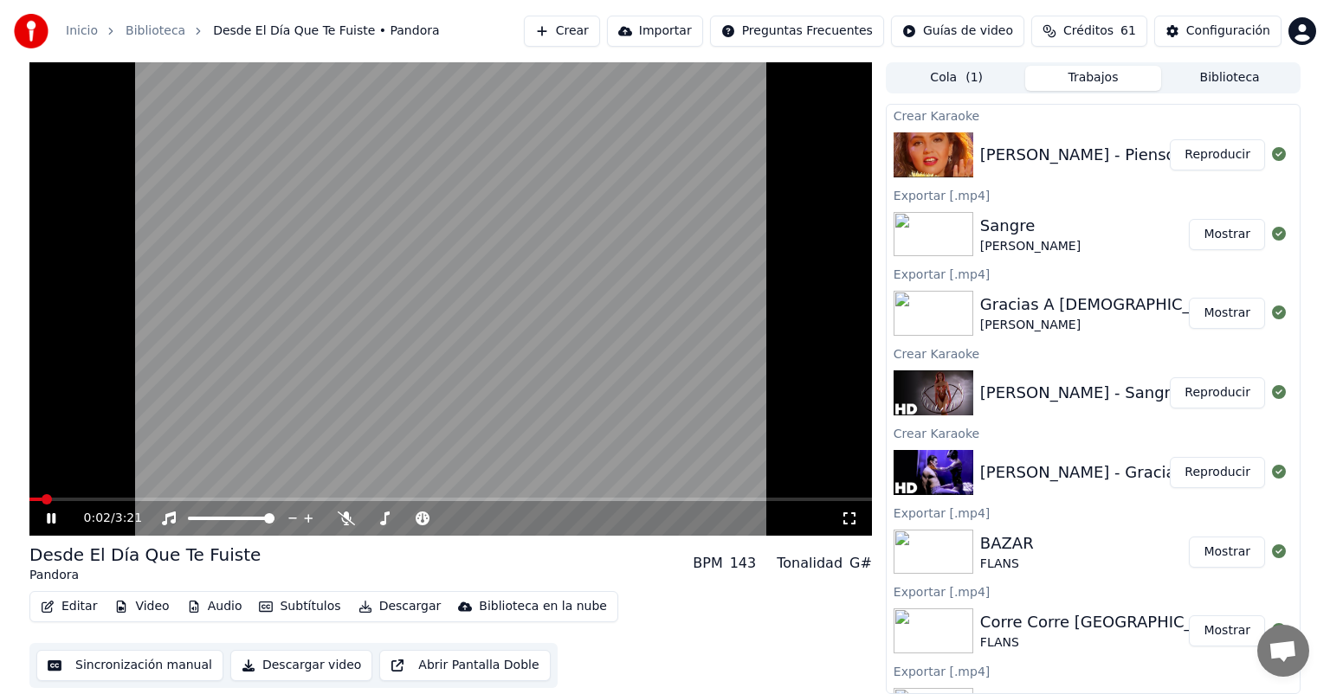
click at [384, 514] on icon at bounding box center [385, 519] width 10 height 14
click at [444, 520] on span at bounding box center [447, 518] width 10 height 10
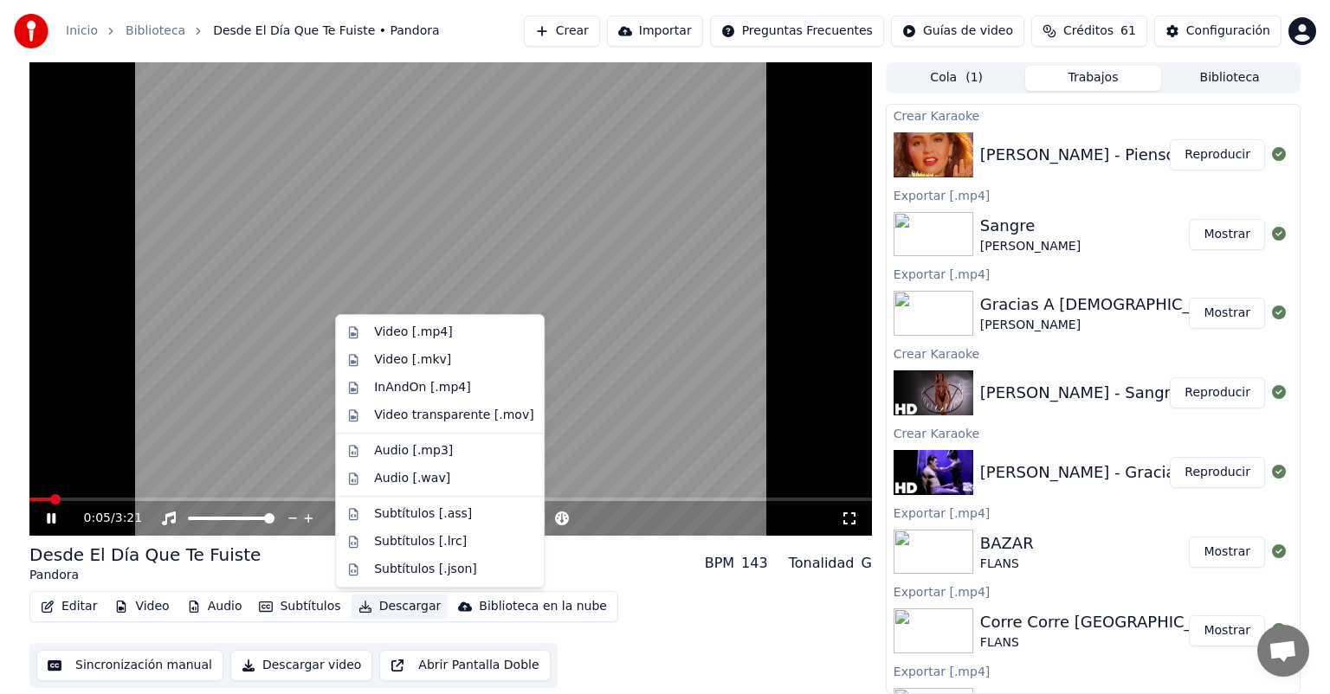
click at [365, 610] on button "Descargar" at bounding box center [400, 607] width 97 height 24
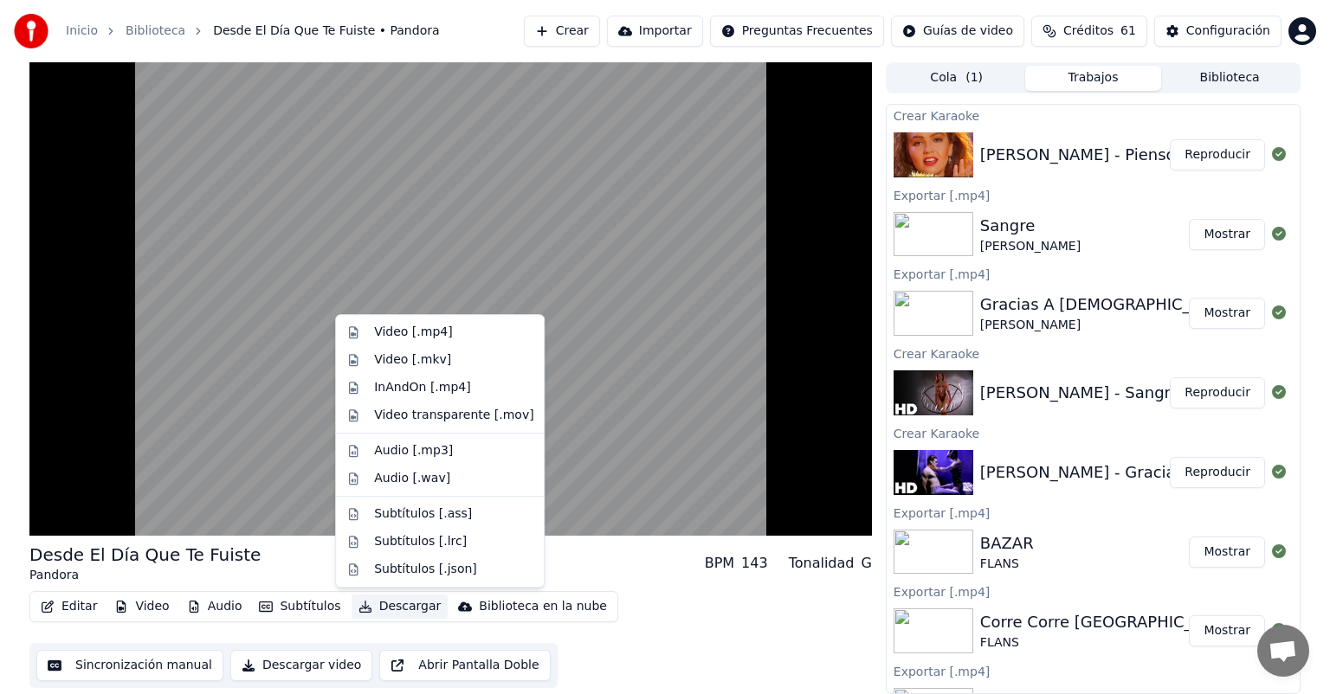
click at [367, 328] on div "Video [.mp4]" at bounding box center [439, 333] width 201 height 28
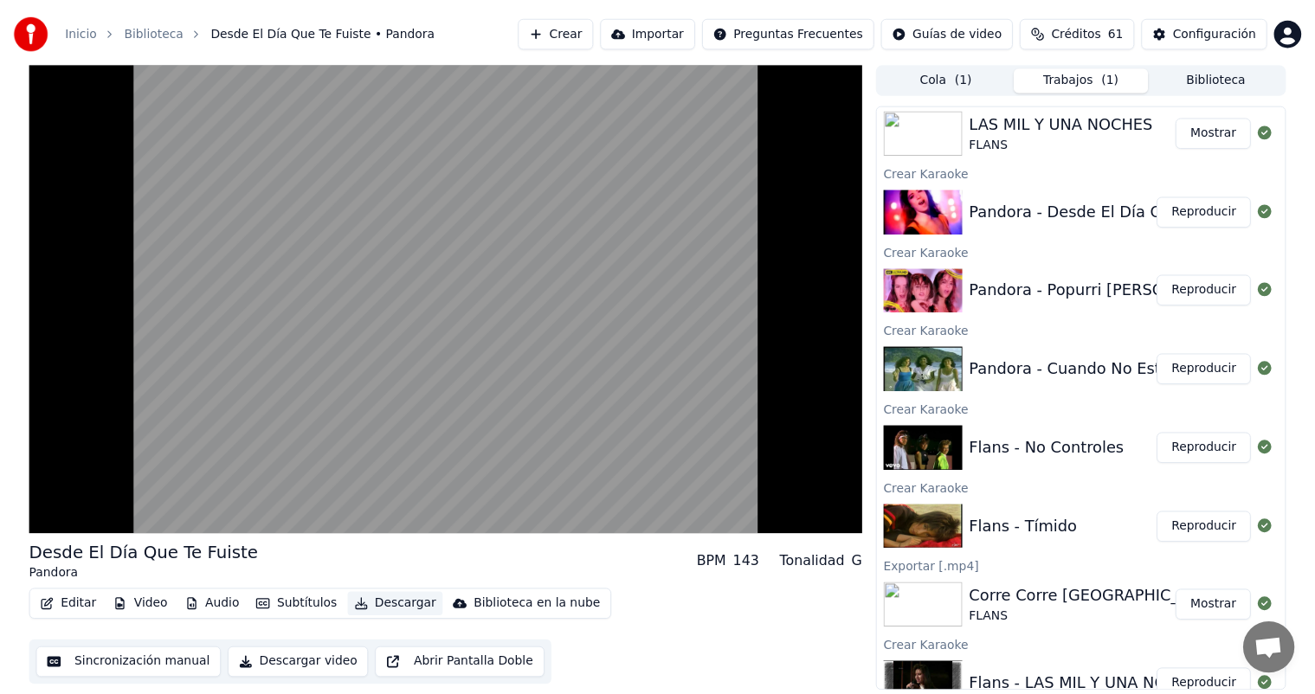
scroll to position [902, 0]
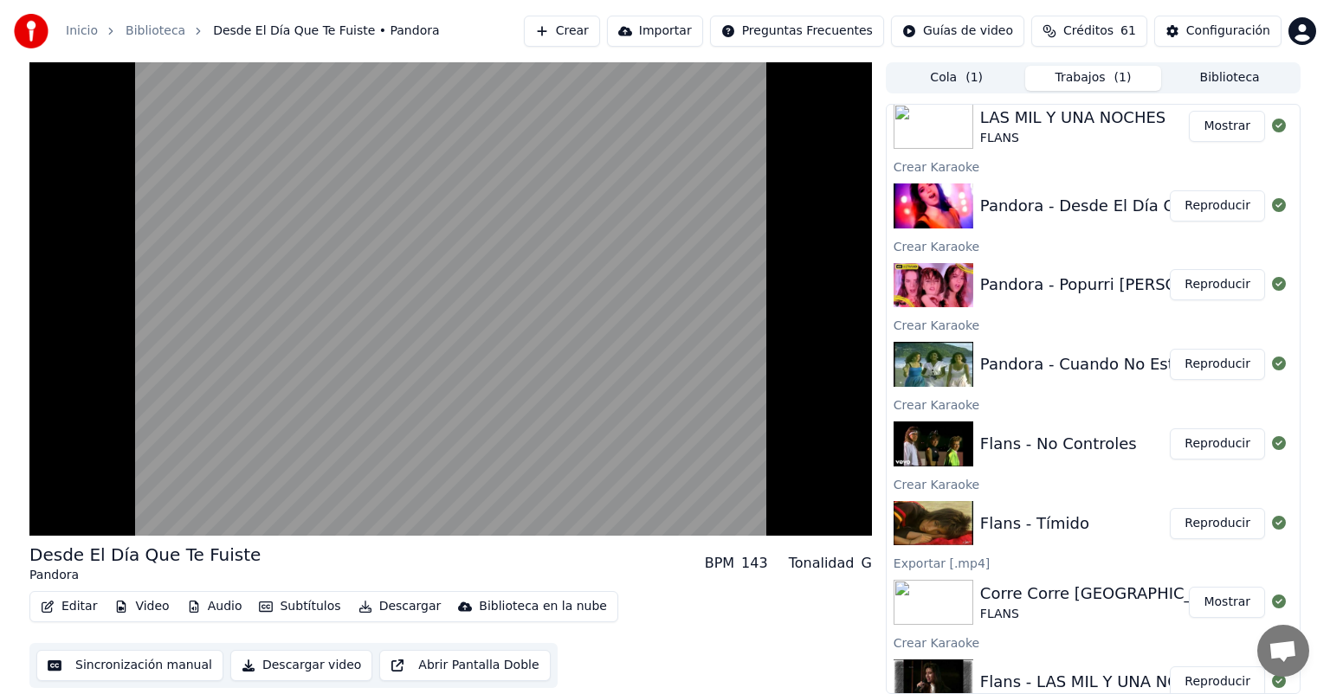
click at [1182, 287] on button "Reproducir" at bounding box center [1217, 284] width 95 height 31
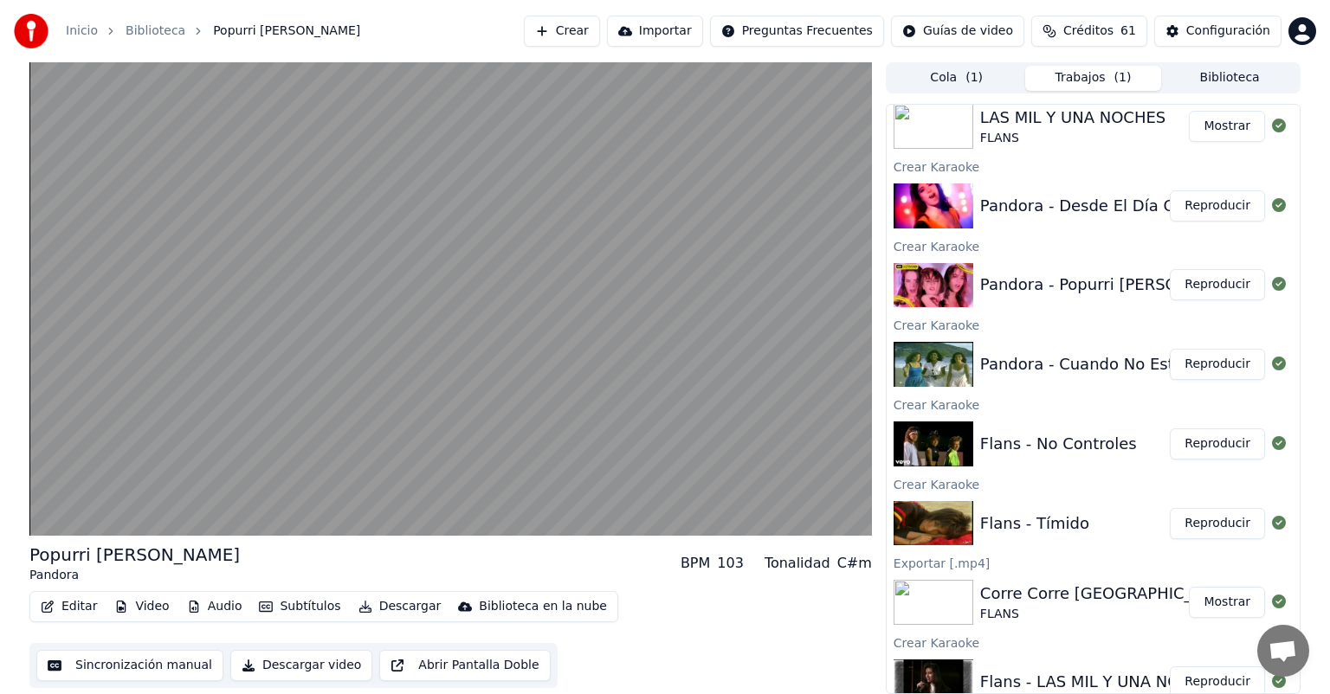
click at [350, 320] on video at bounding box center [450, 299] width 843 height 474
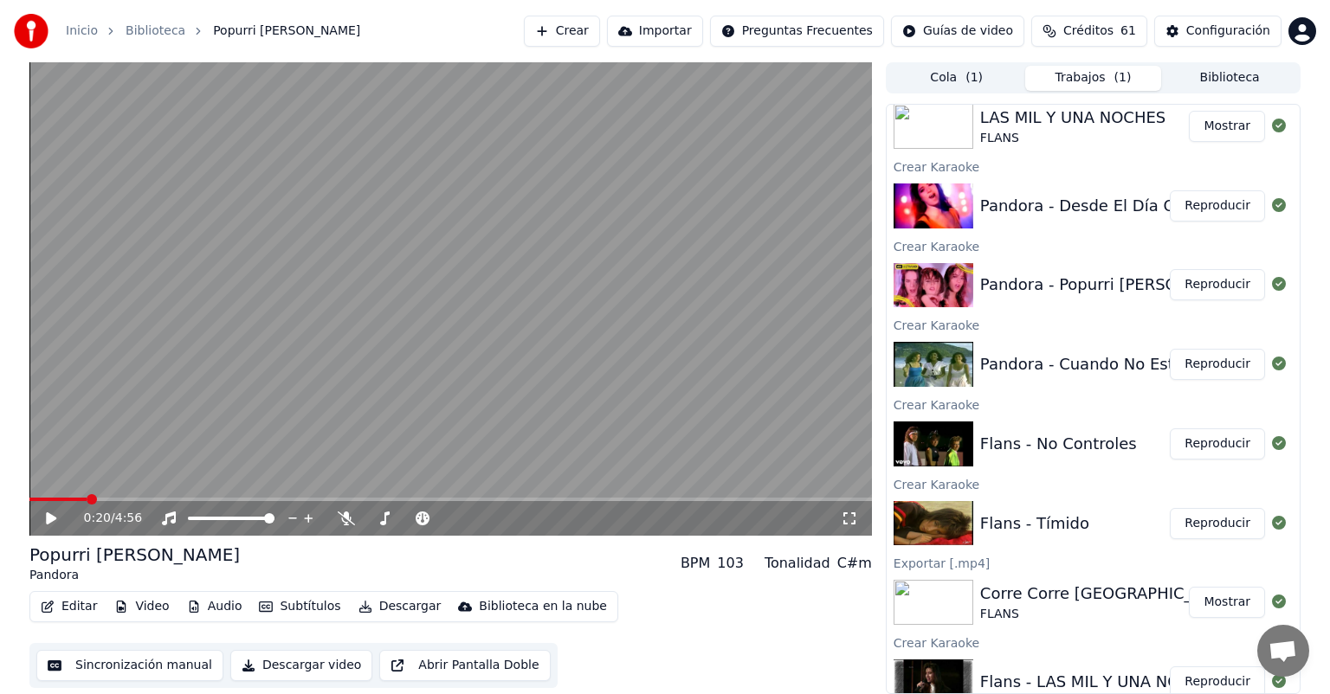
click at [347, 516] on icon at bounding box center [346, 519] width 17 height 14
click at [312, 435] on video at bounding box center [450, 299] width 843 height 474
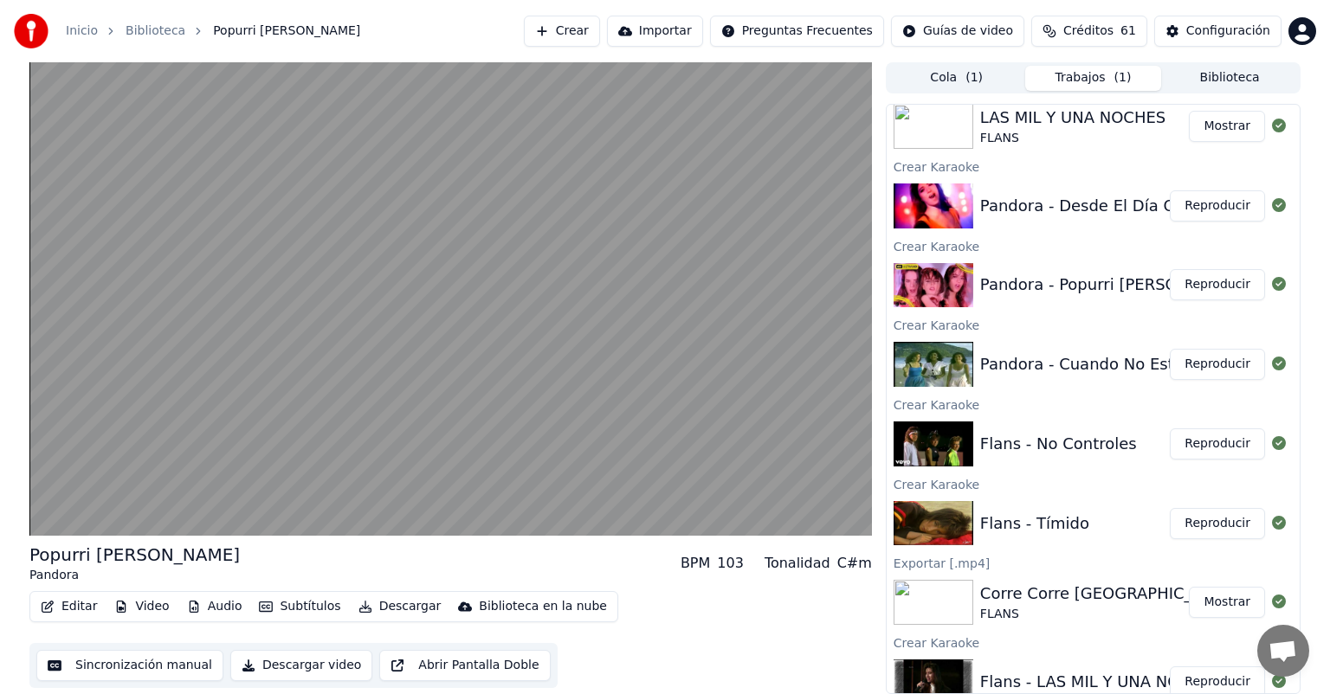
click at [1219, 283] on button "Reproducir" at bounding box center [1217, 284] width 95 height 31
click at [73, 612] on button "Editar" at bounding box center [69, 607] width 70 height 24
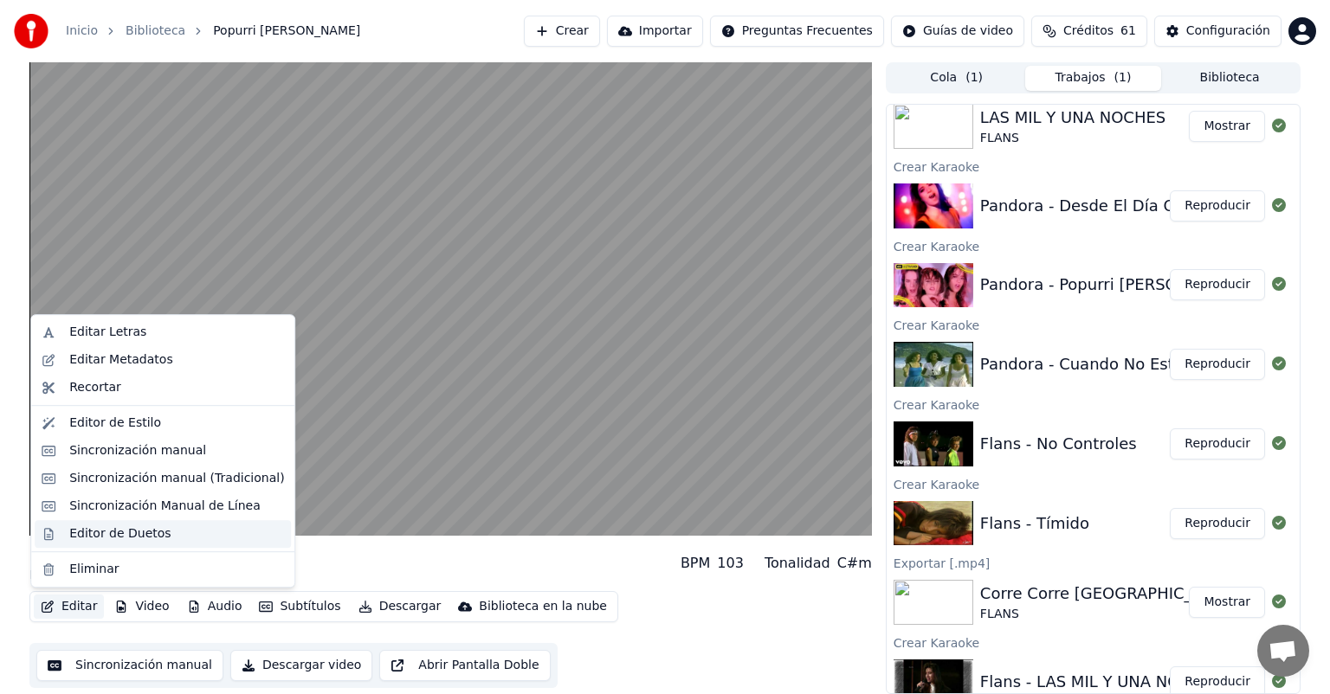
click at [72, 537] on div "Editor de Duetos" at bounding box center [119, 534] width 101 height 17
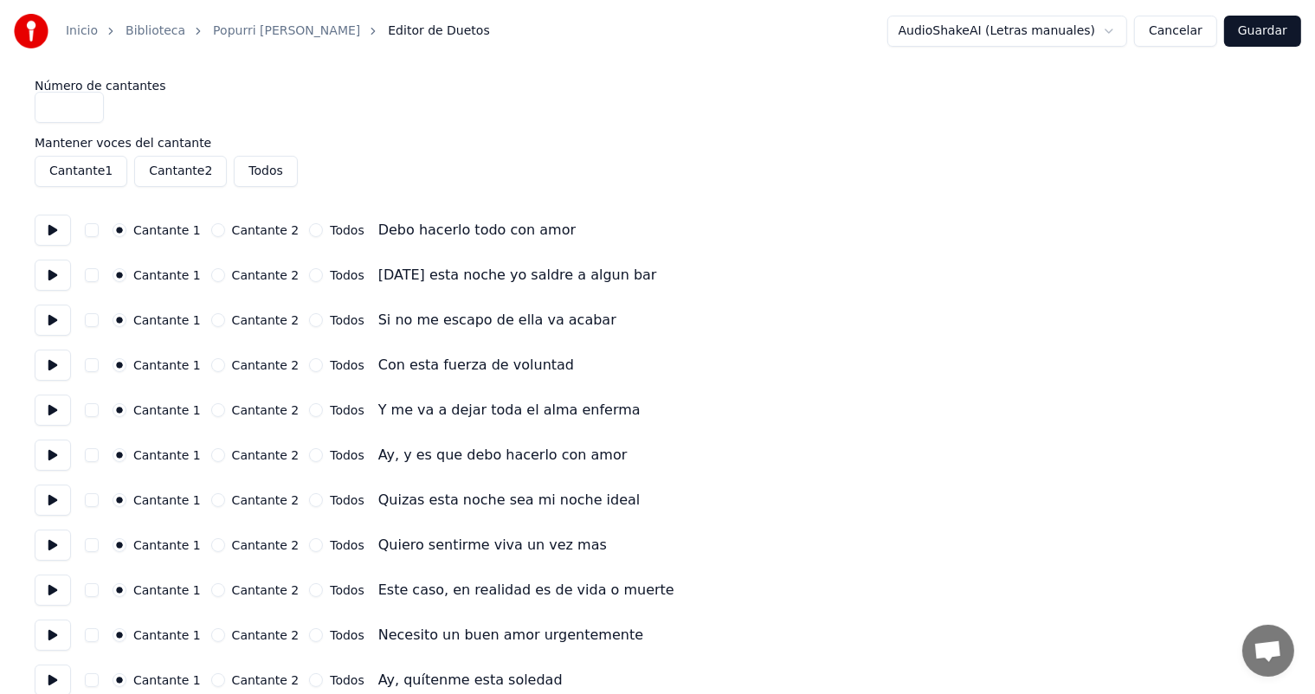
click at [65, 463] on button at bounding box center [53, 455] width 36 height 31
click at [55, 495] on button at bounding box center [53, 500] width 36 height 31
click at [54, 546] on button at bounding box center [53, 545] width 36 height 31
click at [59, 591] on button at bounding box center [53, 590] width 36 height 31
click at [309, 589] on button "Todos" at bounding box center [316, 591] width 14 height 14
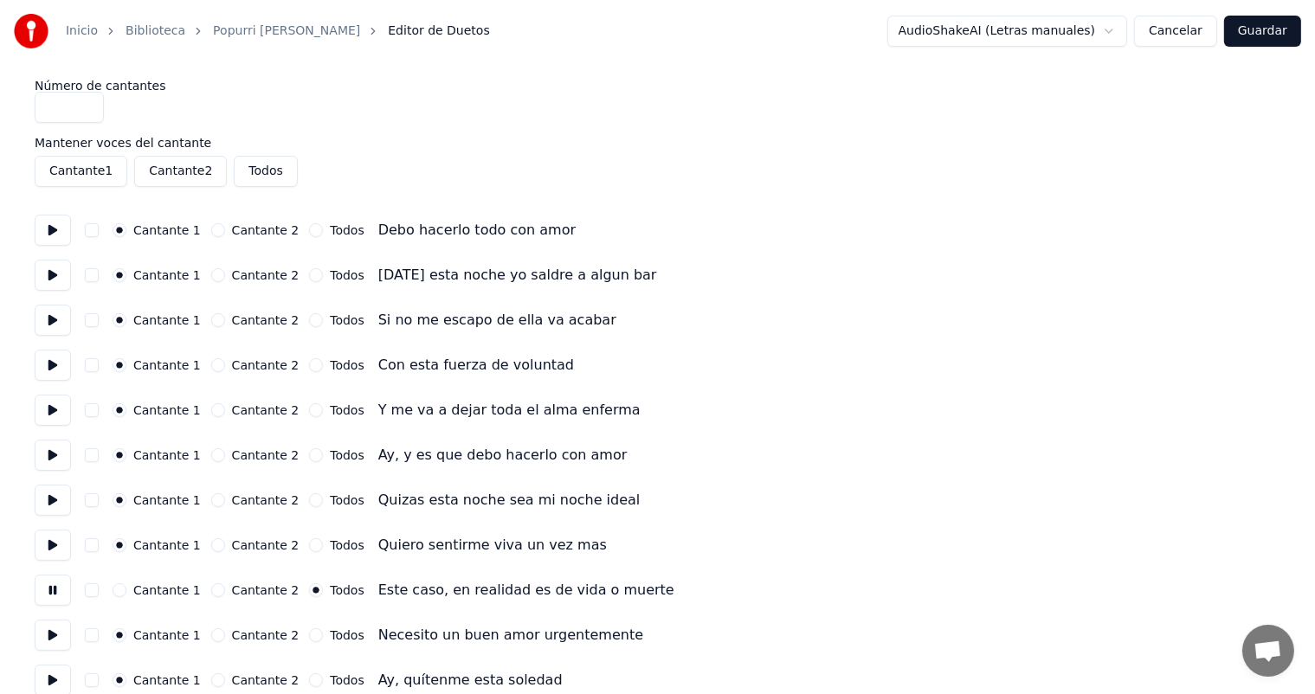
click at [309, 630] on button "Todos" at bounding box center [316, 636] width 14 height 14
click at [54, 638] on button at bounding box center [53, 635] width 36 height 31
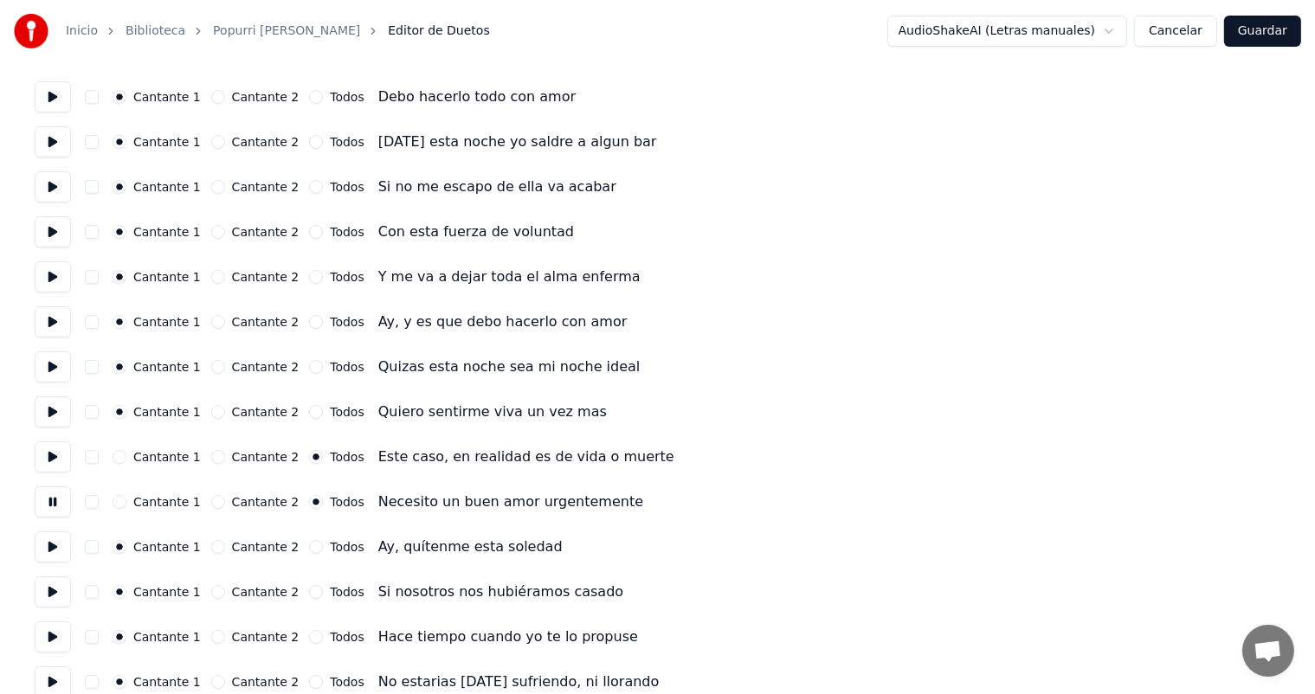
scroll to position [135, 0]
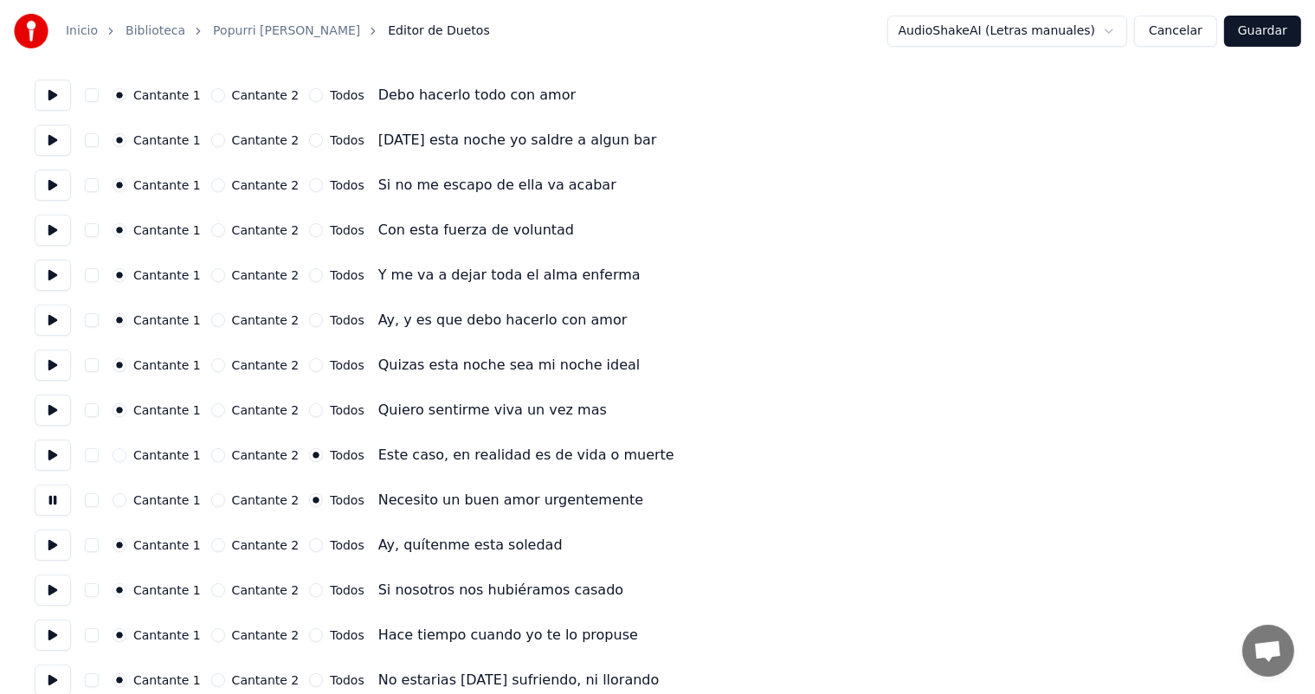
click at [309, 545] on button "Todos" at bounding box center [316, 546] width 14 height 14
click at [59, 554] on button at bounding box center [53, 545] width 36 height 31
click at [58, 590] on button at bounding box center [53, 590] width 36 height 31
click at [57, 628] on button at bounding box center [53, 635] width 36 height 31
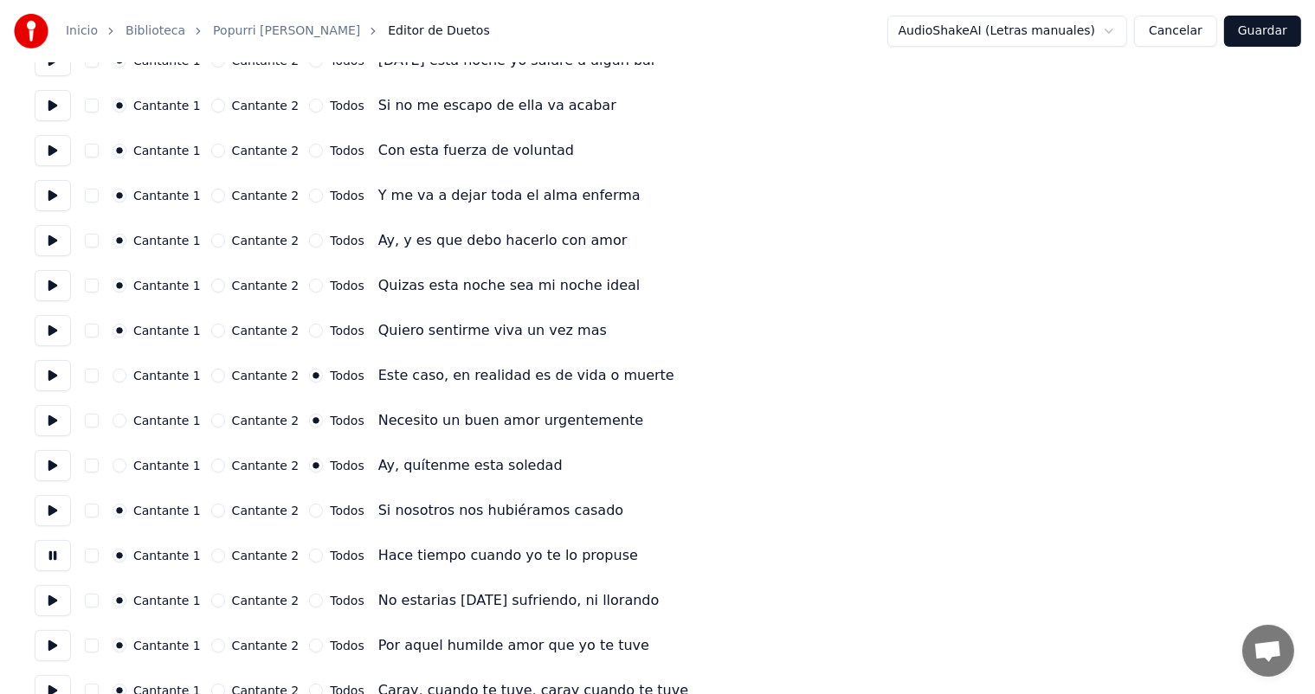
scroll to position [251, 0]
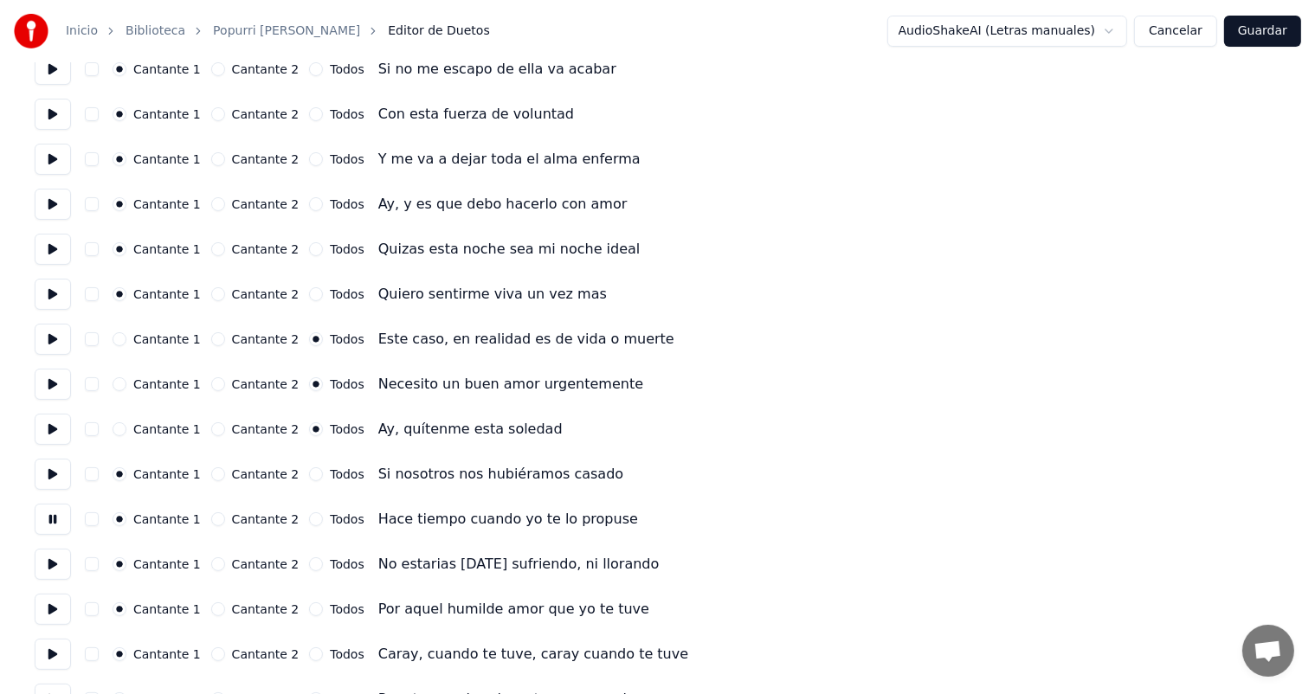
click at [57, 610] on button at bounding box center [53, 609] width 36 height 31
click at [309, 612] on button "Todos" at bounding box center [316, 610] width 14 height 14
click at [59, 565] on button at bounding box center [53, 564] width 36 height 31
click at [61, 653] on button at bounding box center [53, 654] width 36 height 31
click at [309, 659] on button "Todos" at bounding box center [316, 655] width 14 height 14
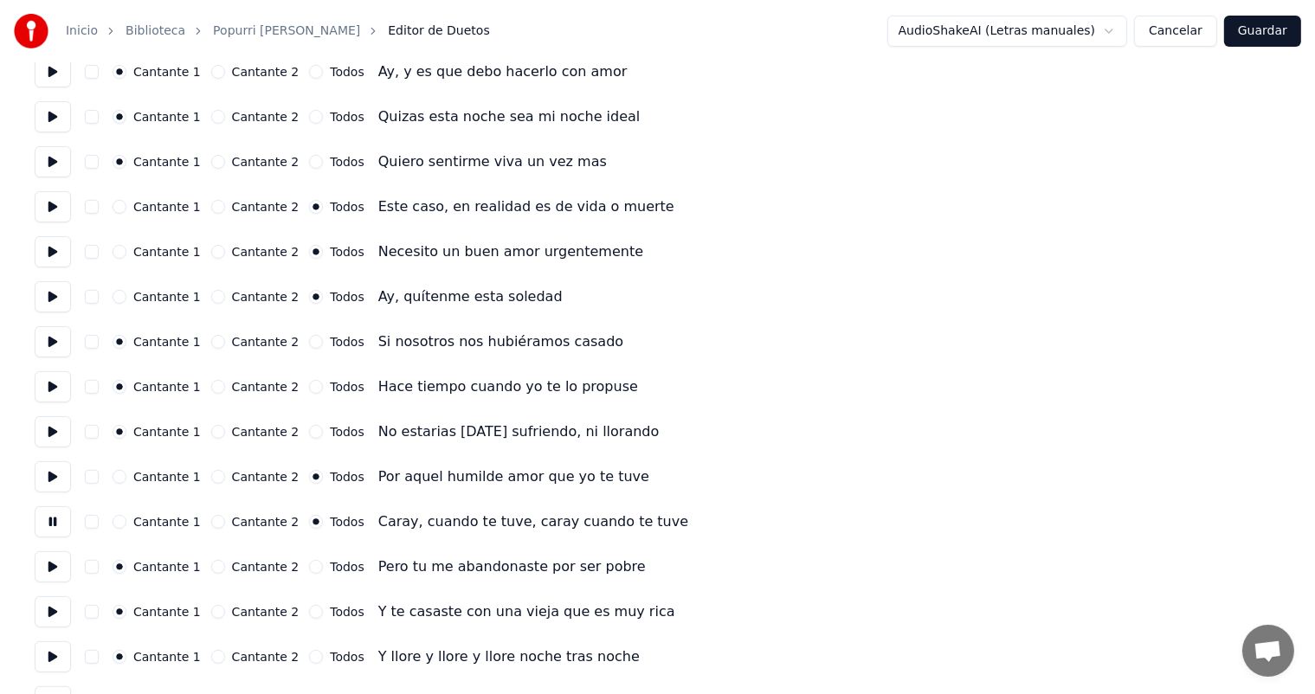
scroll to position [384, 0]
click at [55, 566] on button at bounding box center [53, 566] width 36 height 31
click at [48, 600] on button at bounding box center [53, 611] width 36 height 31
click at [309, 654] on button "Todos" at bounding box center [316, 656] width 14 height 14
click at [54, 656] on button at bounding box center [53, 656] width 36 height 31
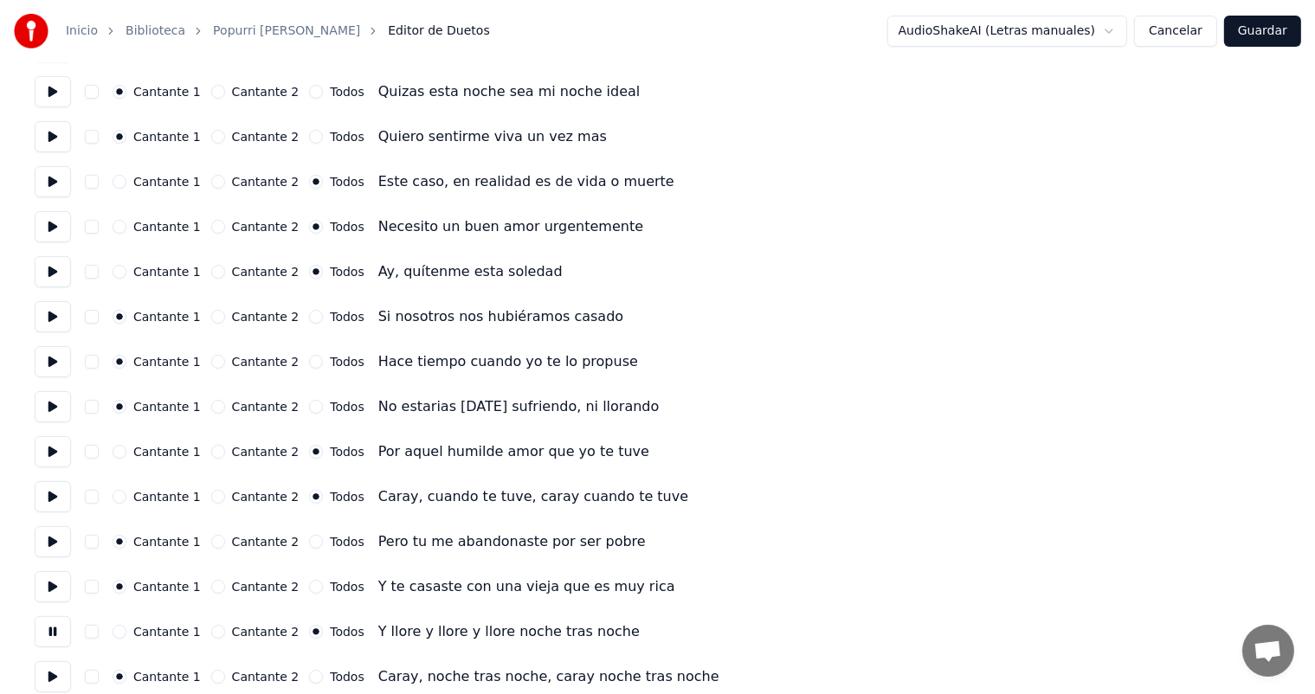
scroll to position [502, 0]
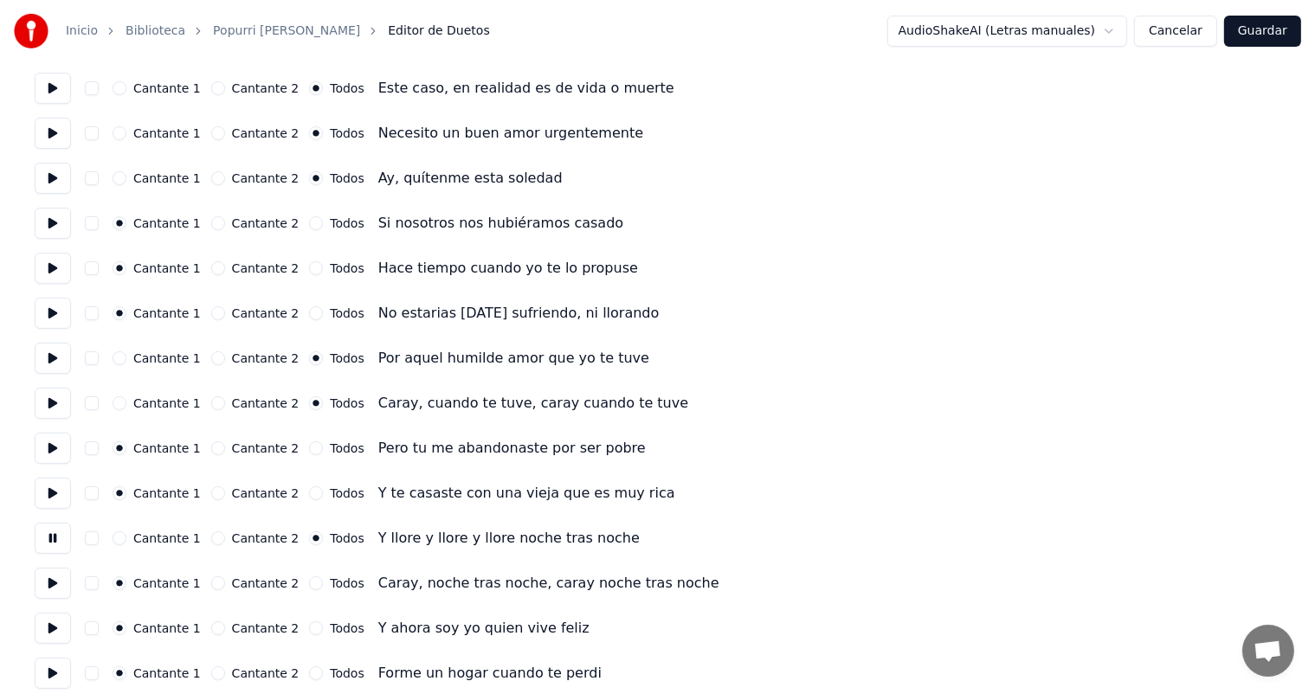
click at [309, 585] on button "Todos" at bounding box center [316, 584] width 14 height 14
click at [45, 594] on button at bounding box center [53, 583] width 36 height 31
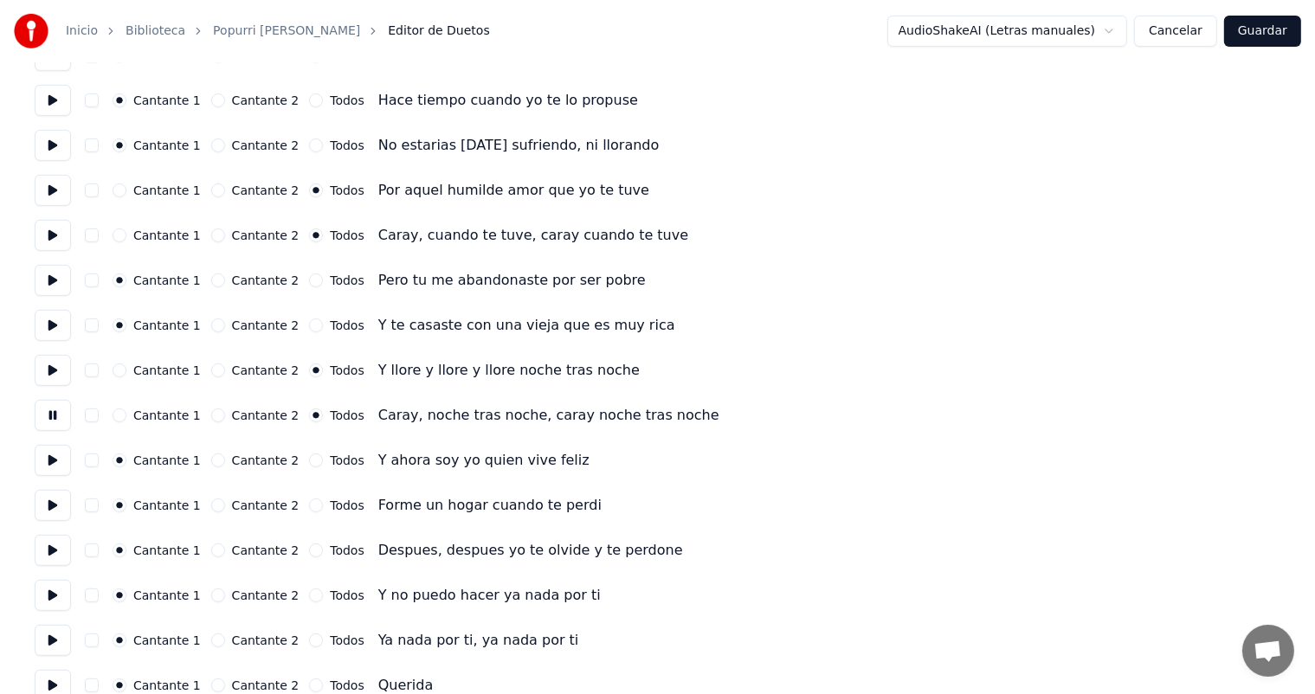
scroll to position [672, 0]
click at [46, 554] on button at bounding box center [53, 548] width 36 height 31
click at [310, 544] on button "Todos" at bounding box center [316, 549] width 14 height 14
click at [309, 591] on button "Todos" at bounding box center [316, 594] width 14 height 14
click at [309, 639] on button "Todos" at bounding box center [316, 639] width 14 height 14
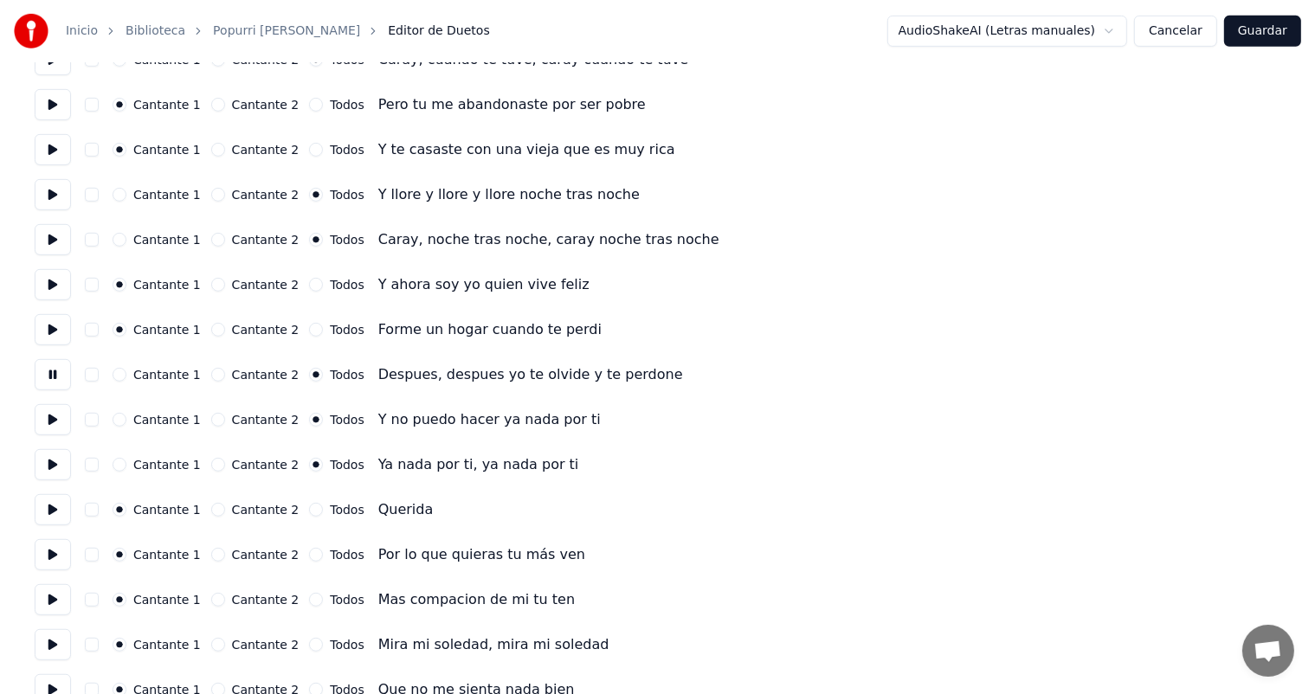
scroll to position [848, 0]
click at [58, 559] on button at bounding box center [53, 553] width 36 height 31
click at [48, 599] on button at bounding box center [53, 598] width 36 height 31
click at [50, 634] on button at bounding box center [53, 643] width 36 height 31
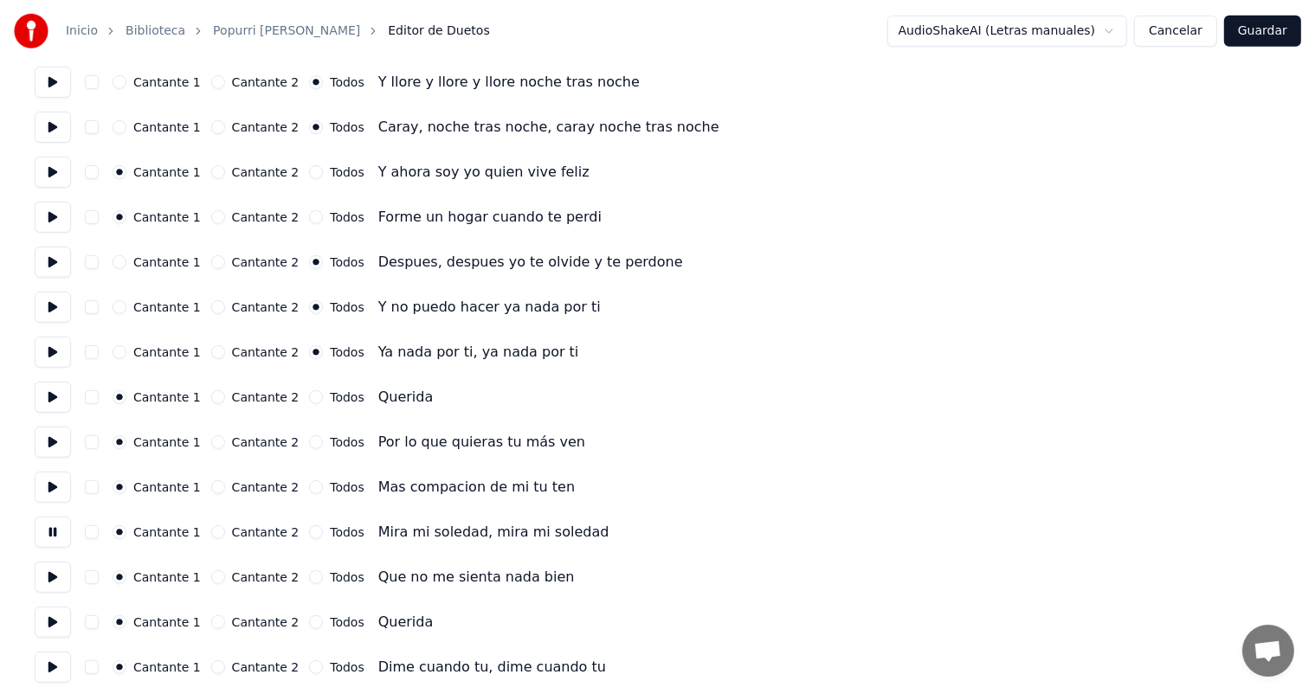
scroll to position [985, 0]
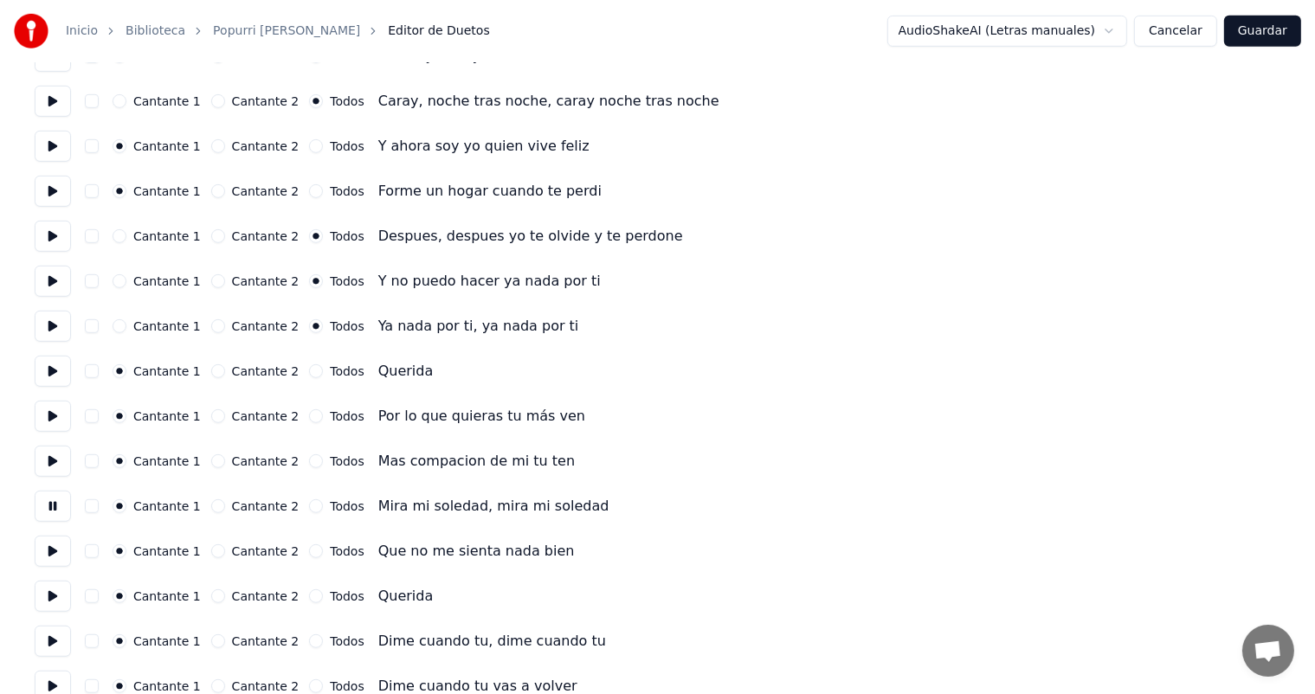
click at [309, 596] on button "Todos" at bounding box center [316, 597] width 14 height 14
click at [60, 599] on button at bounding box center [53, 596] width 36 height 31
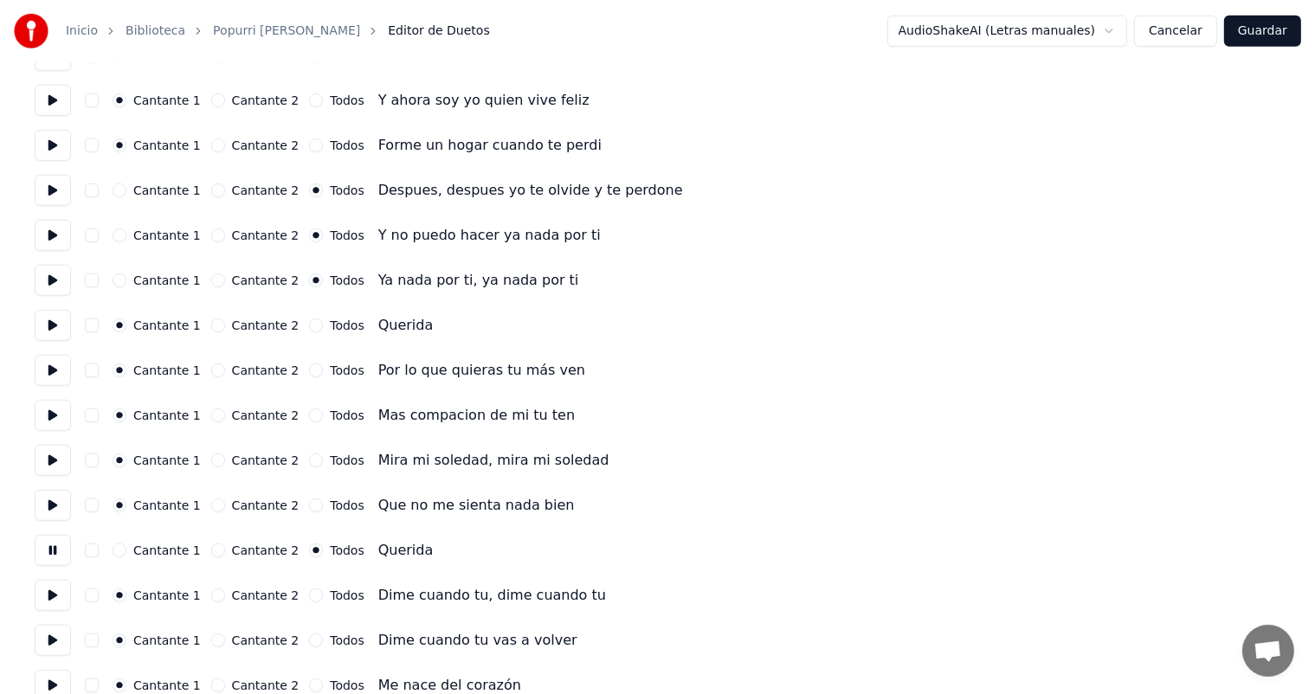
scroll to position [1069, 0]
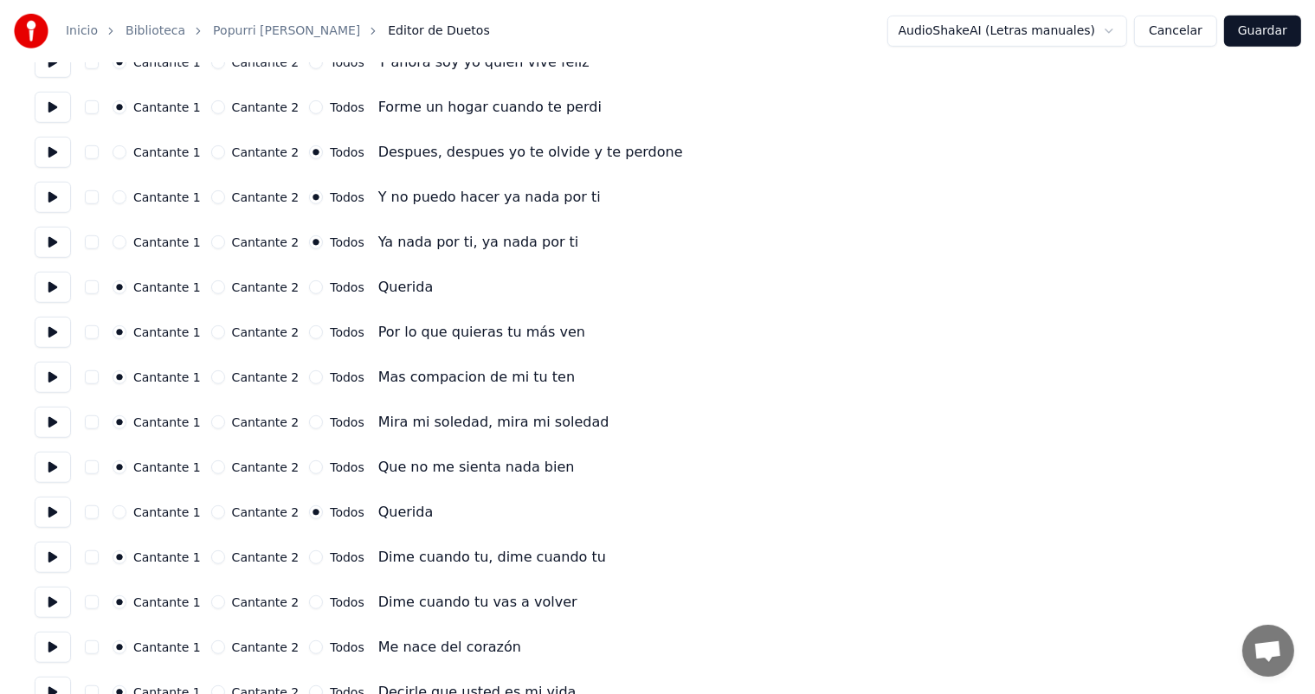
click at [309, 555] on button "Todos" at bounding box center [316, 558] width 14 height 14
click at [57, 572] on button at bounding box center [53, 557] width 36 height 31
click at [310, 601] on button "Todos" at bounding box center [316, 603] width 14 height 14
click at [60, 597] on button at bounding box center [53, 602] width 36 height 31
click at [309, 647] on button "Todos" at bounding box center [316, 648] width 14 height 14
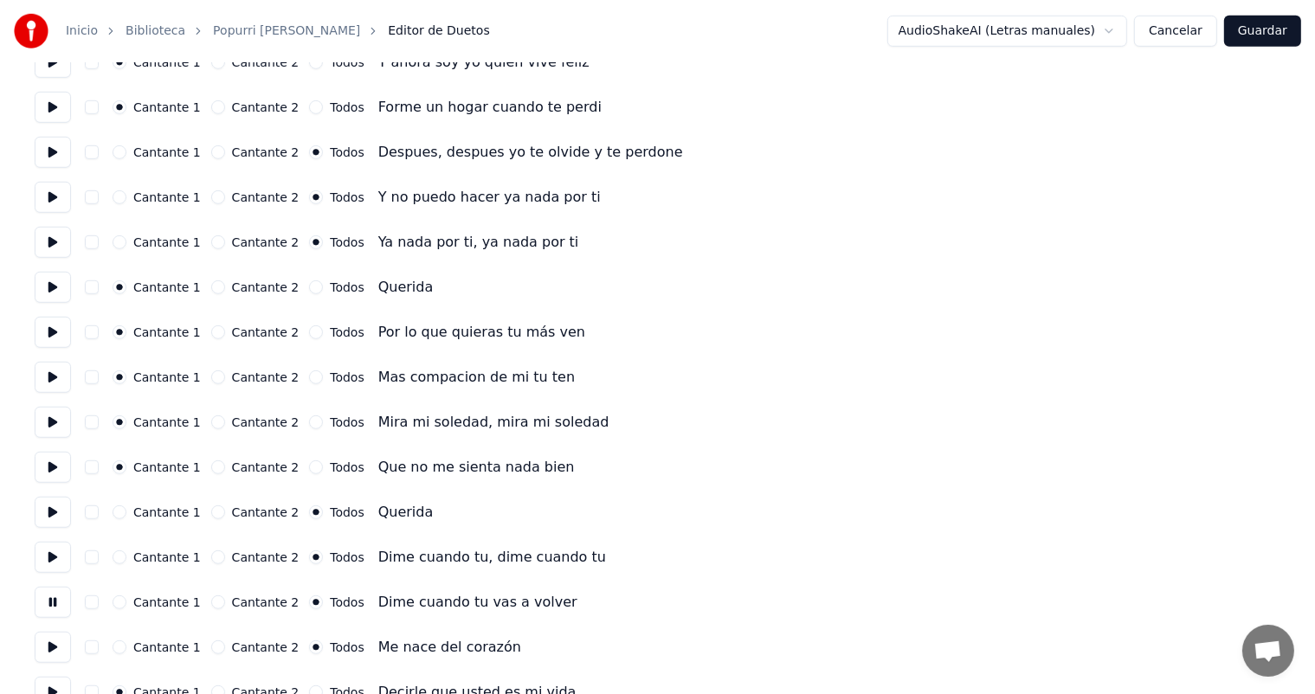
click at [126, 649] on button "Cantante 1" at bounding box center [120, 648] width 14 height 14
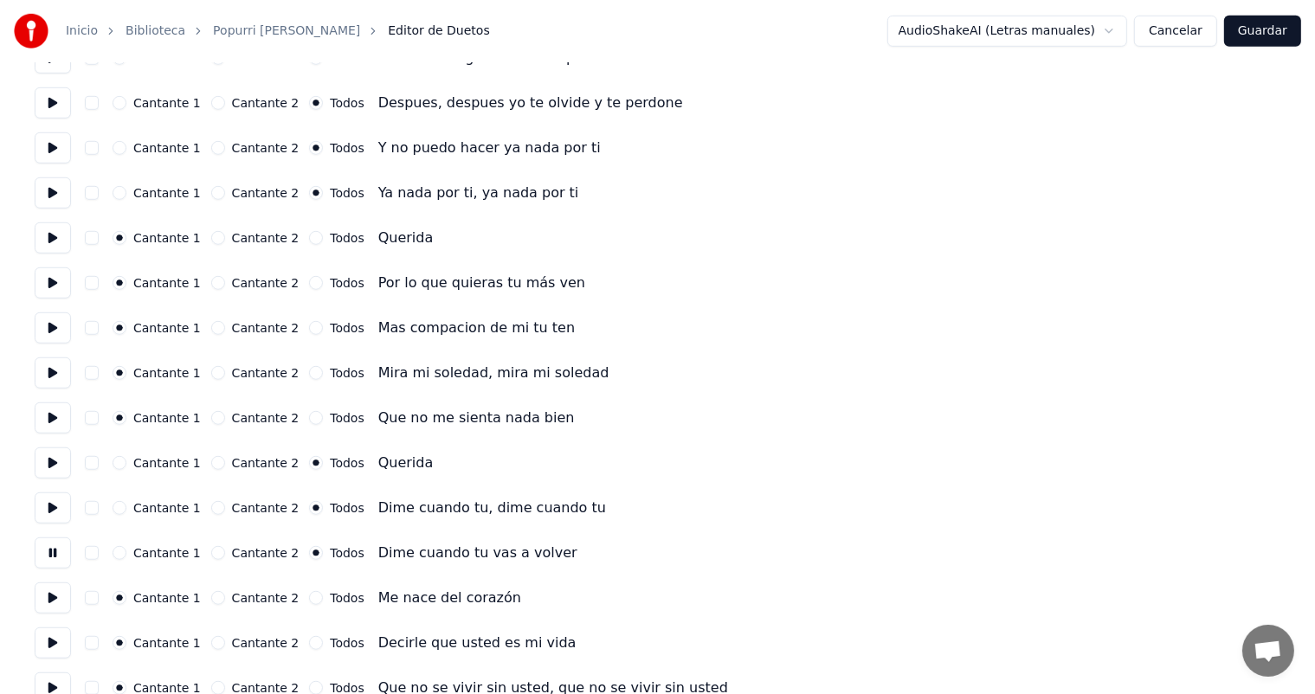
scroll to position [1174, 0]
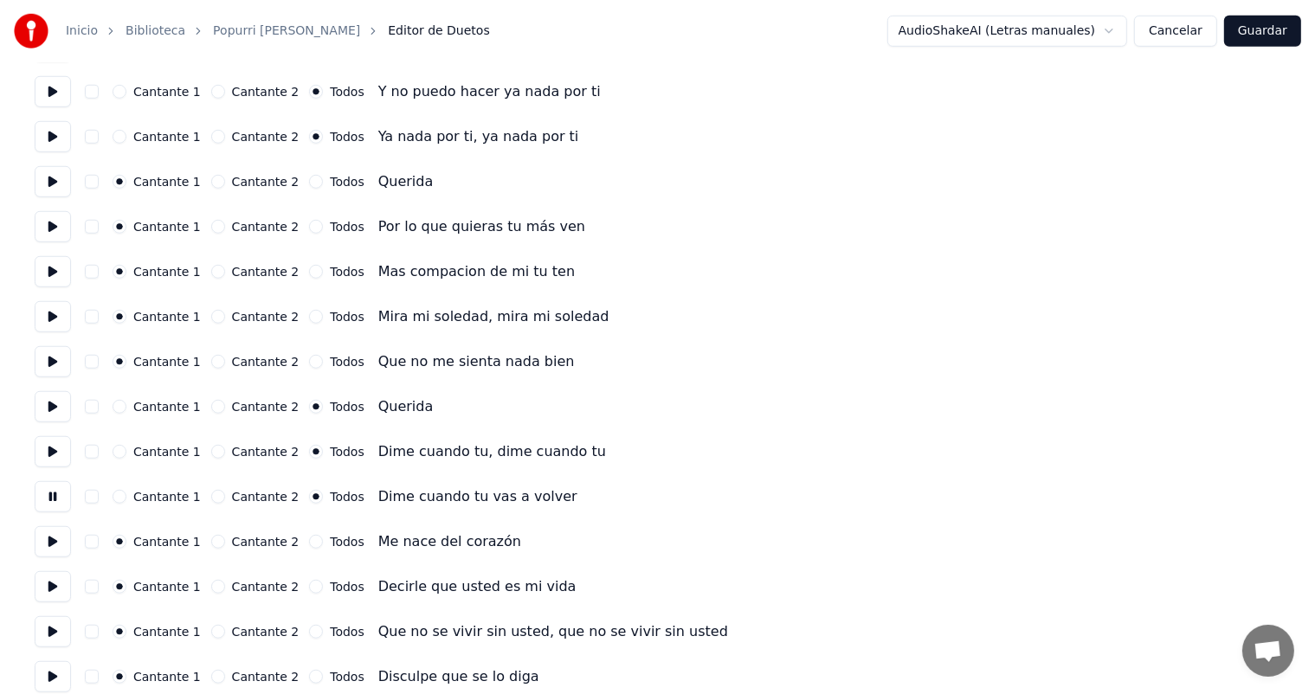
click at [63, 587] on button at bounding box center [53, 587] width 36 height 31
click at [54, 633] on button at bounding box center [53, 632] width 36 height 31
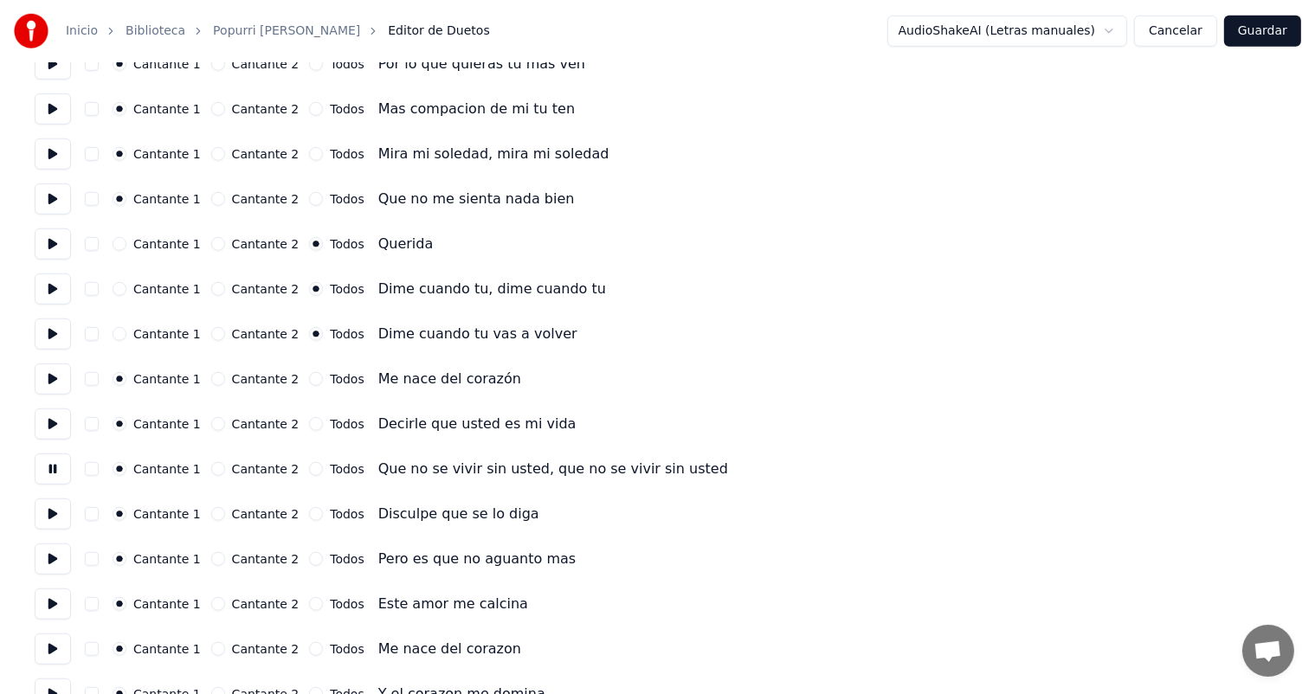
scroll to position [1342, 0]
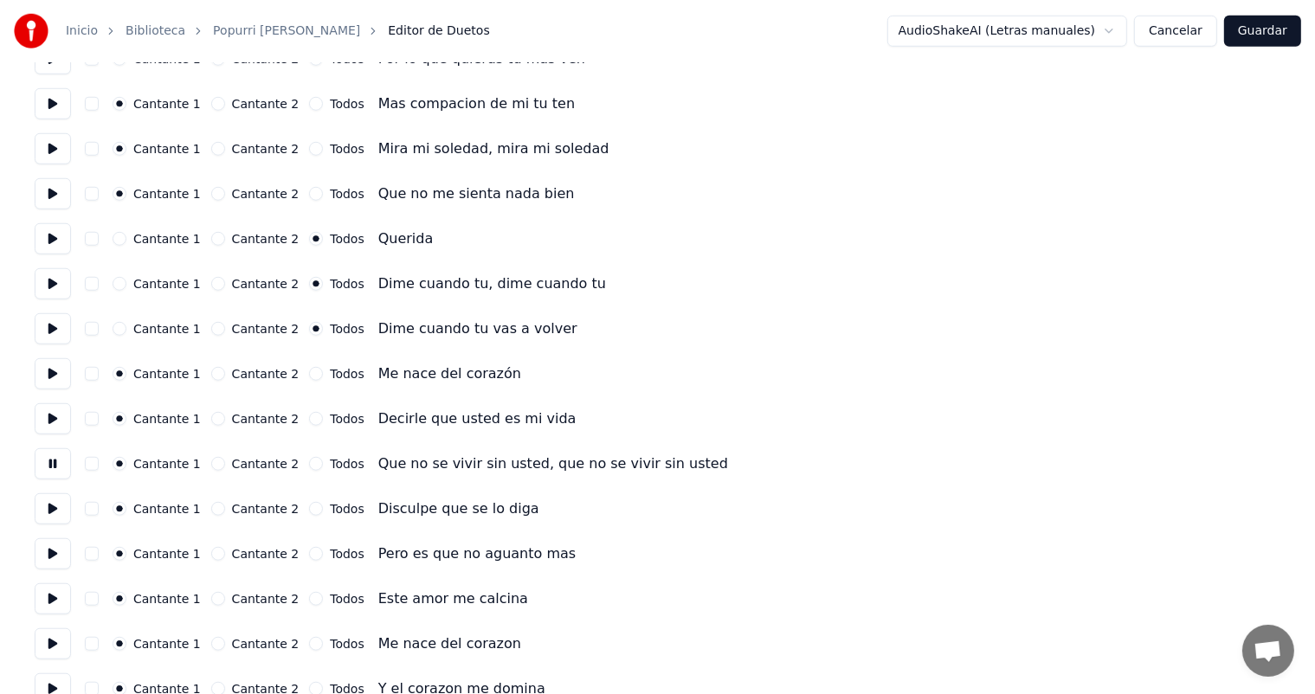
click at [60, 514] on button at bounding box center [53, 509] width 36 height 31
click at [56, 552] on button at bounding box center [53, 554] width 36 height 31
click at [54, 602] on button at bounding box center [53, 599] width 36 height 31
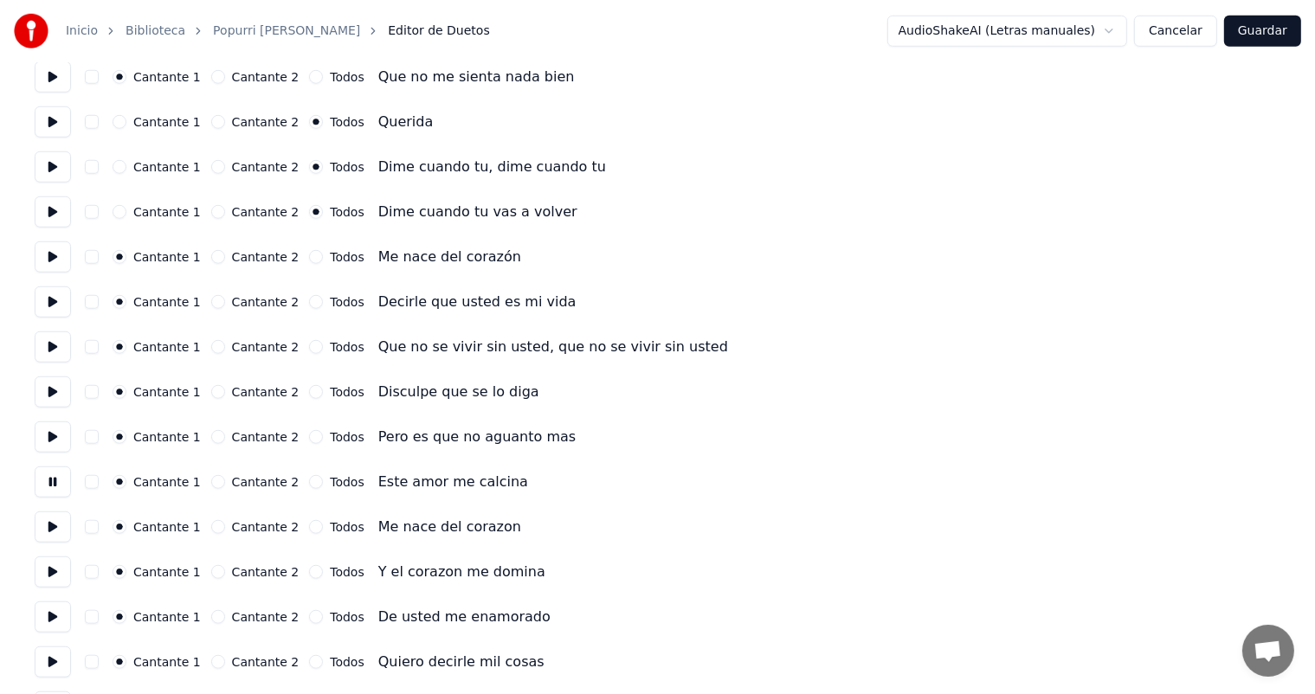
click at [61, 528] on button at bounding box center [53, 527] width 36 height 31
click at [52, 566] on button at bounding box center [53, 572] width 36 height 31
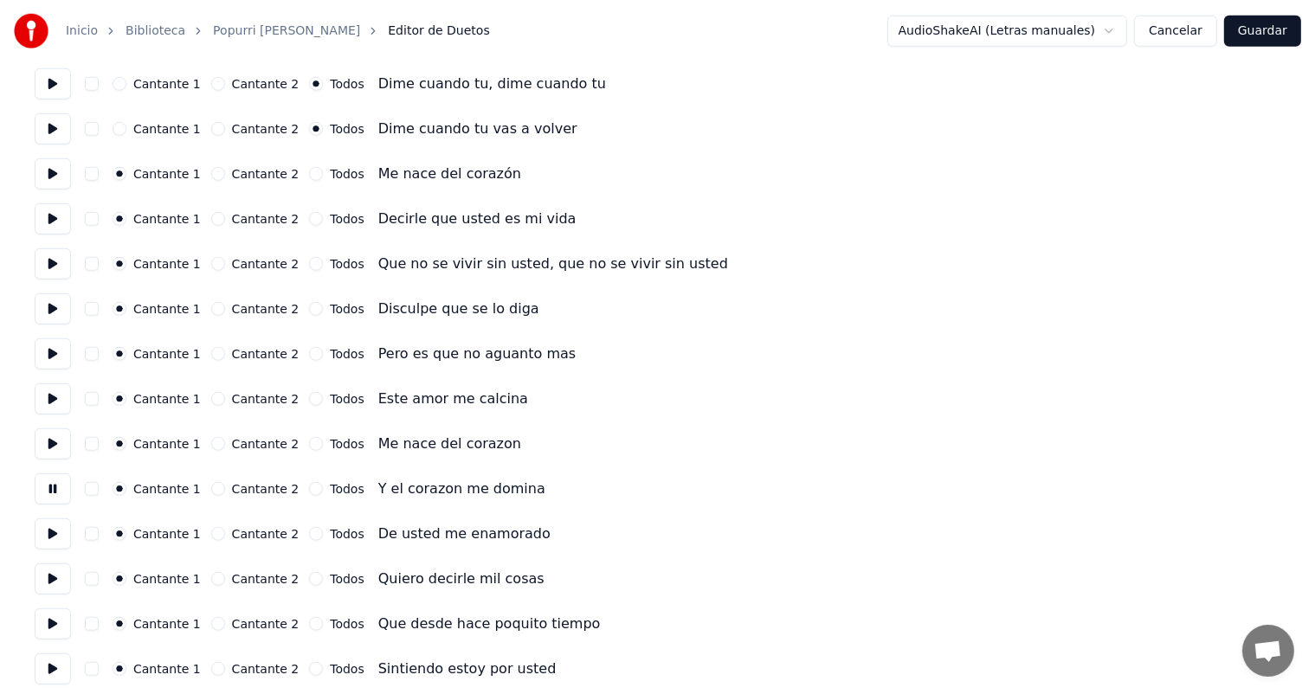
scroll to position [1560, 0]
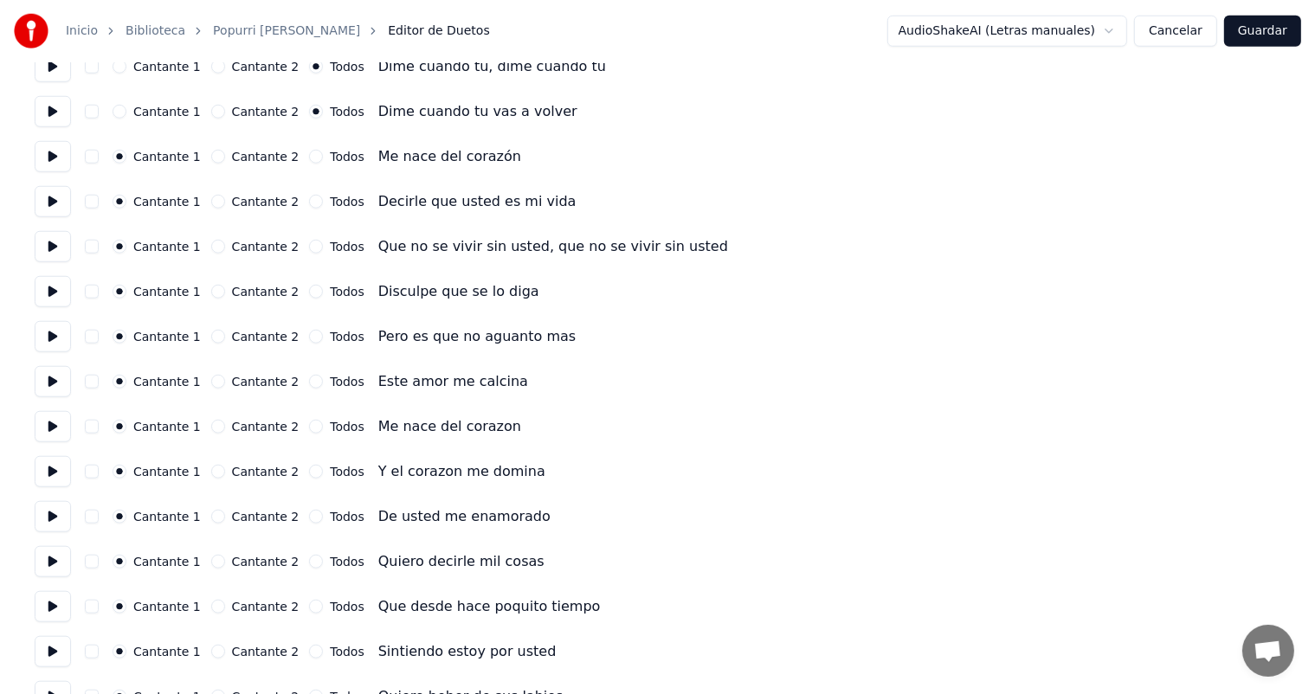
click at [53, 521] on button at bounding box center [53, 516] width 36 height 31
click at [57, 570] on button at bounding box center [53, 561] width 36 height 31
click at [51, 604] on button at bounding box center [53, 606] width 36 height 31
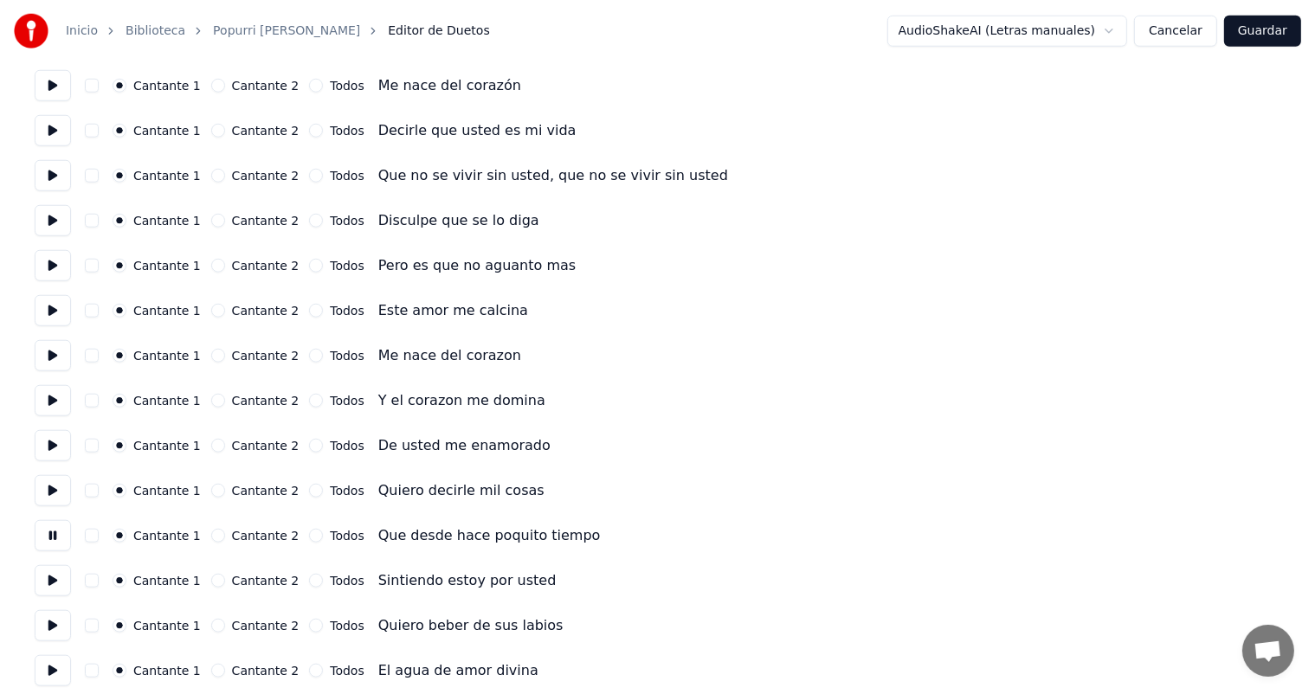
scroll to position [1681, 0]
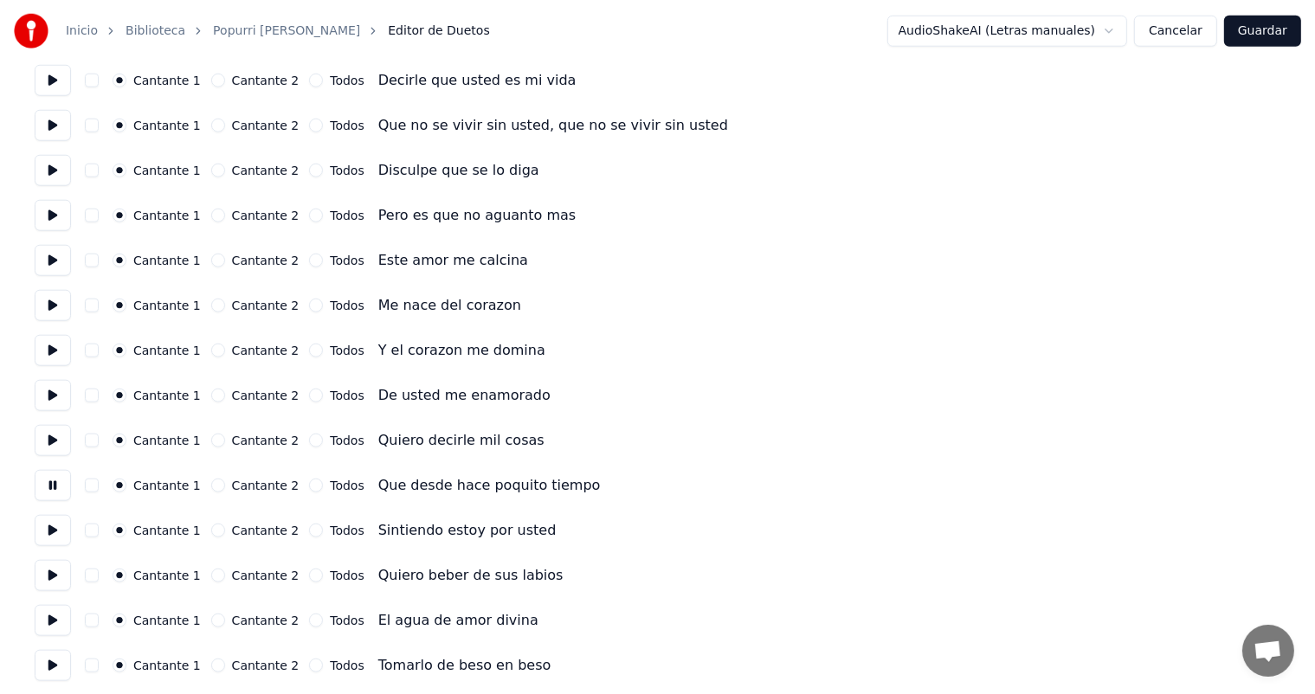
click at [54, 534] on button at bounding box center [53, 530] width 36 height 31
click at [45, 574] on button at bounding box center [53, 575] width 36 height 31
click at [309, 575] on button "Todos" at bounding box center [316, 576] width 14 height 14
click at [309, 619] on button "Todos" at bounding box center [316, 621] width 14 height 14
click at [58, 630] on button at bounding box center [53, 620] width 36 height 31
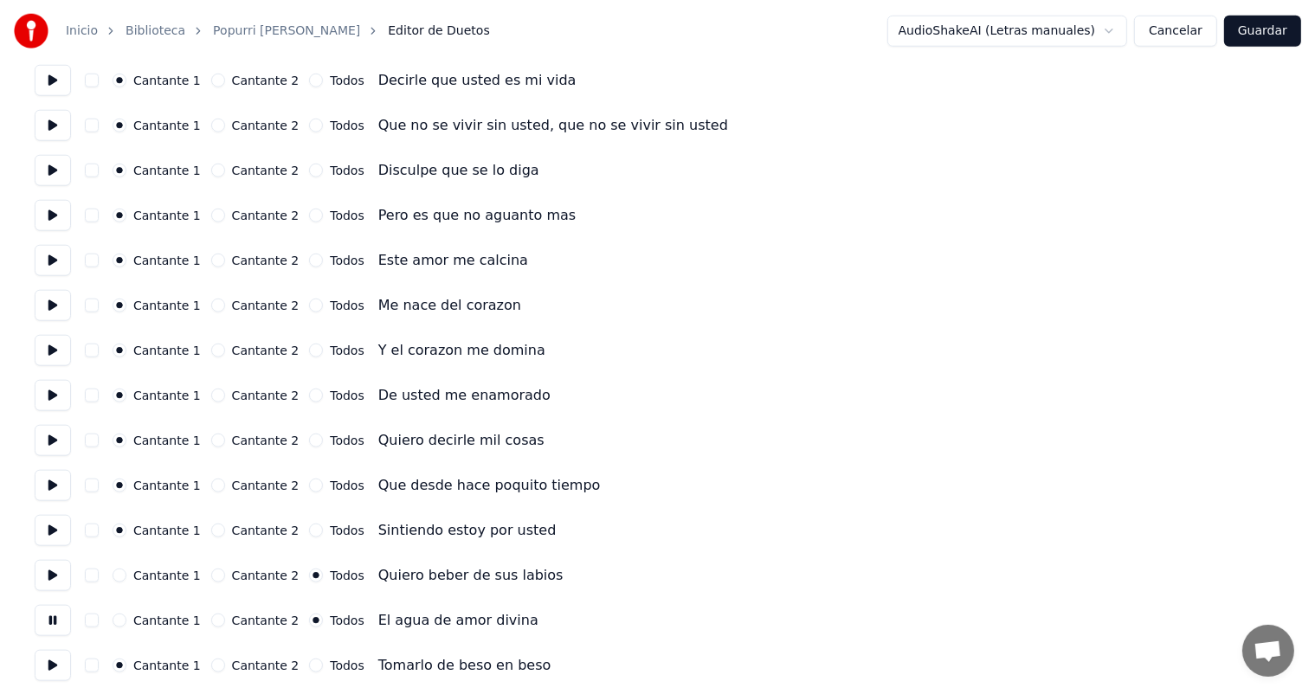
click at [309, 663] on button "Todos" at bounding box center [316, 666] width 14 height 14
click at [62, 668] on button at bounding box center [53, 665] width 36 height 31
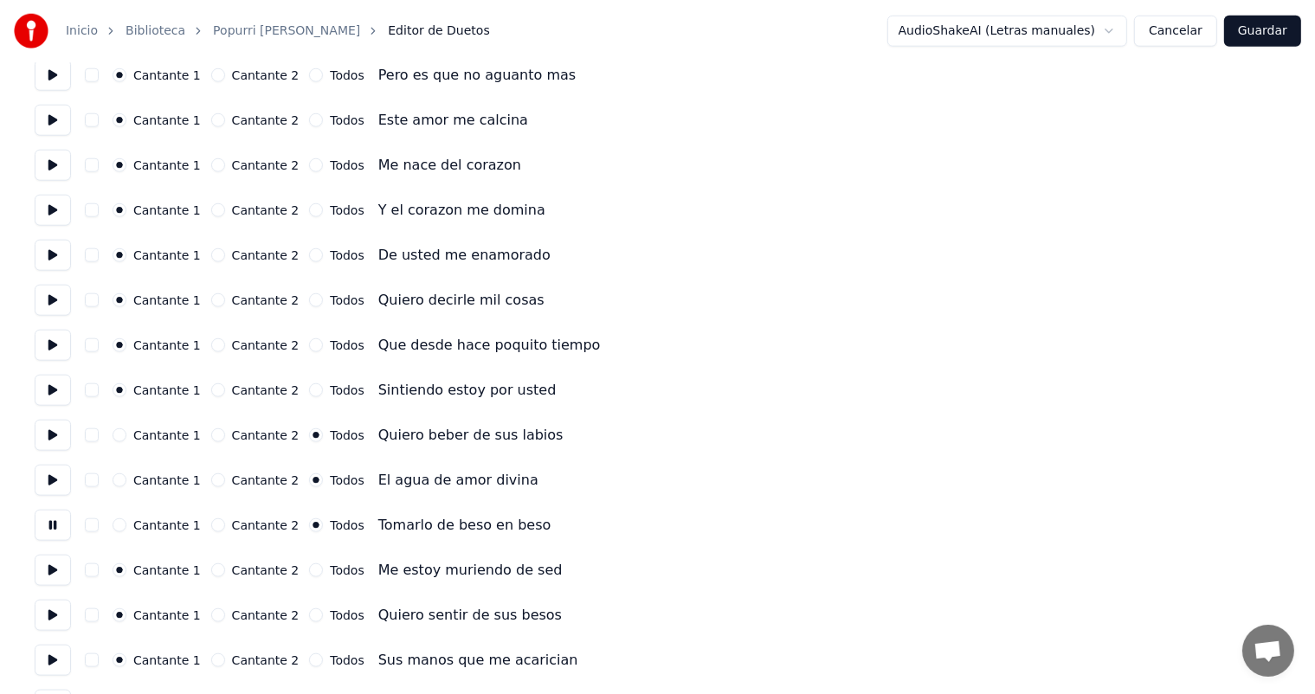
scroll to position [1846, 0]
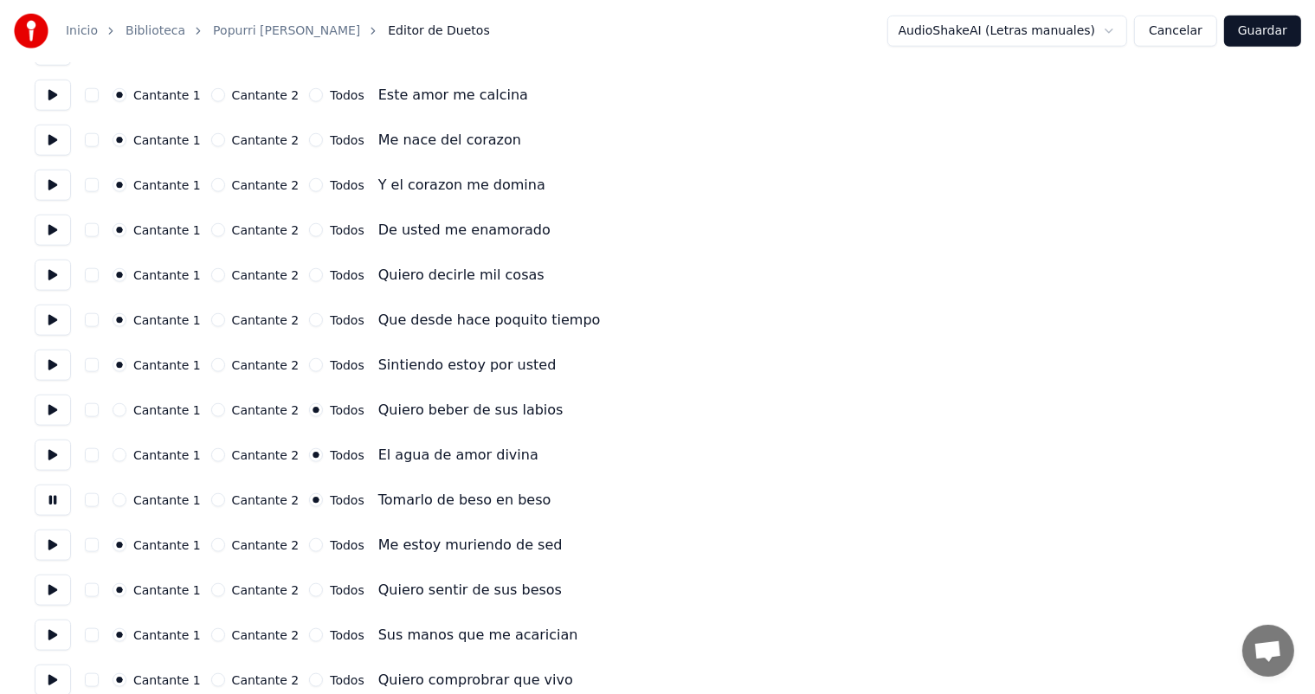
click at [309, 546] on button "Todos" at bounding box center [316, 546] width 14 height 14
click at [55, 553] on button at bounding box center [53, 545] width 36 height 31
click at [309, 594] on button "Todos" at bounding box center [316, 591] width 14 height 14
click at [313, 593] on circle "button" at bounding box center [316, 591] width 6 height 6
click at [46, 594] on button at bounding box center [53, 590] width 36 height 31
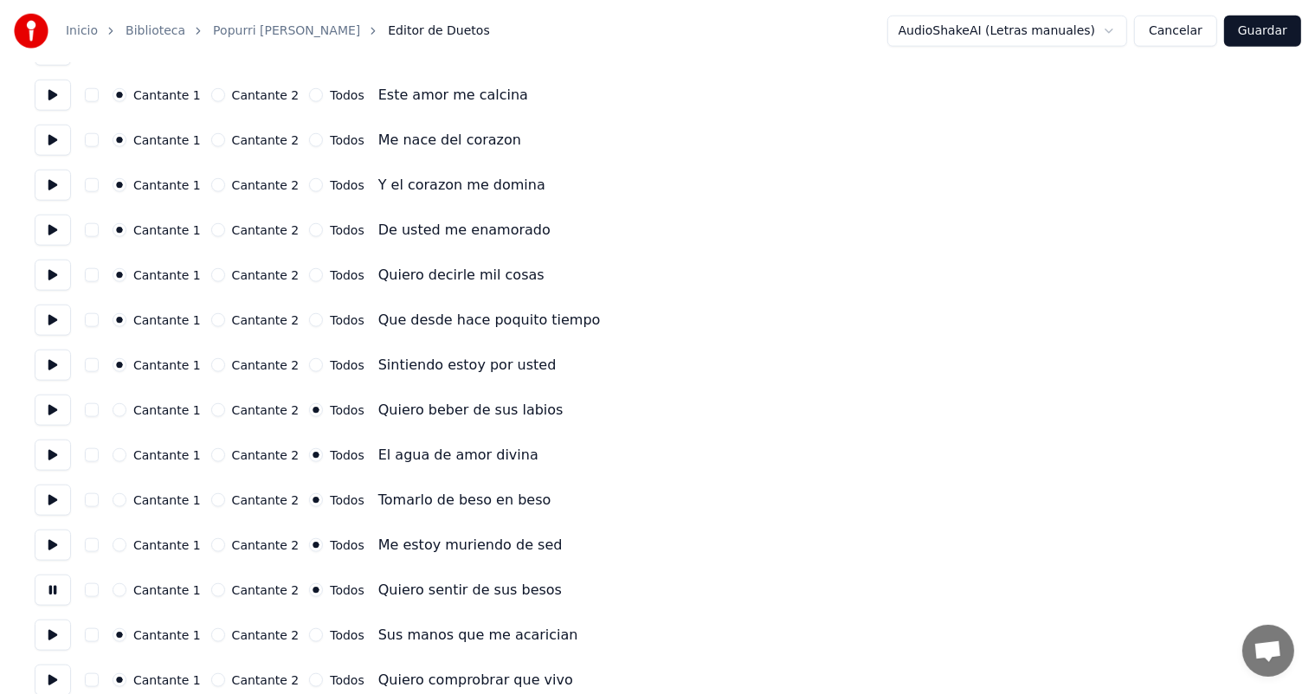
click at [309, 632] on button "Todos" at bounding box center [316, 636] width 14 height 14
click at [49, 634] on button at bounding box center [53, 635] width 36 height 31
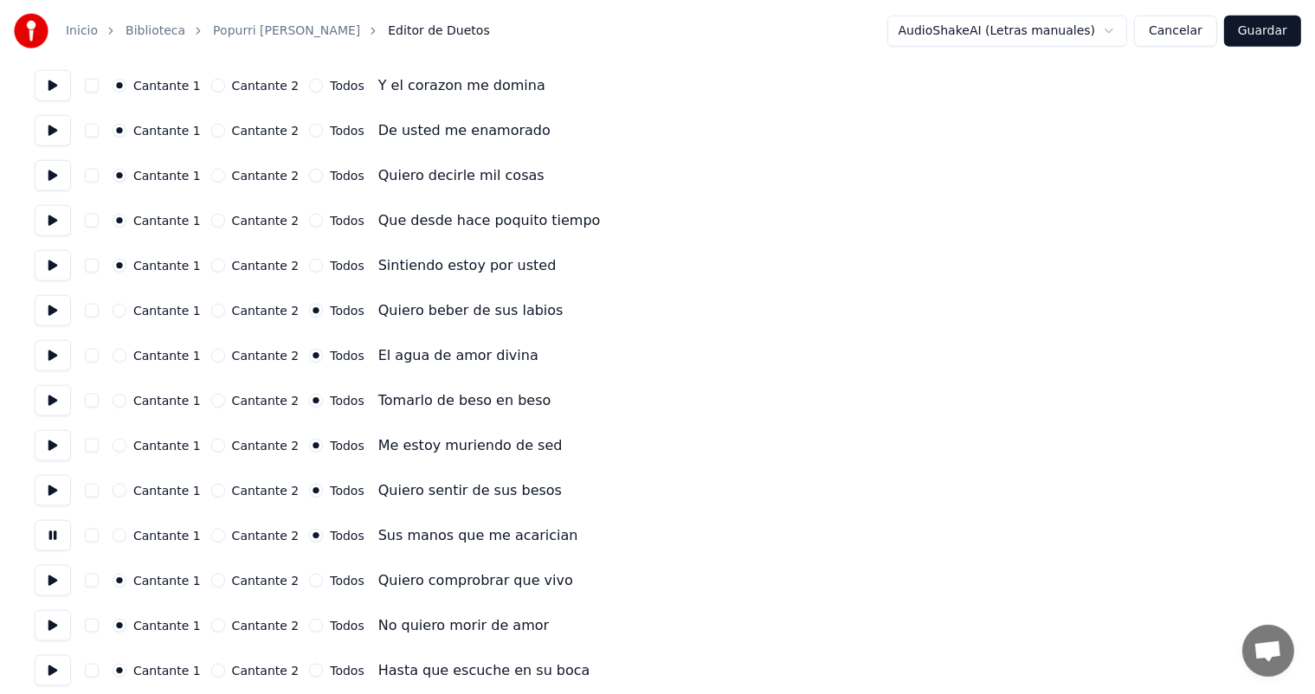
scroll to position [1966, 0]
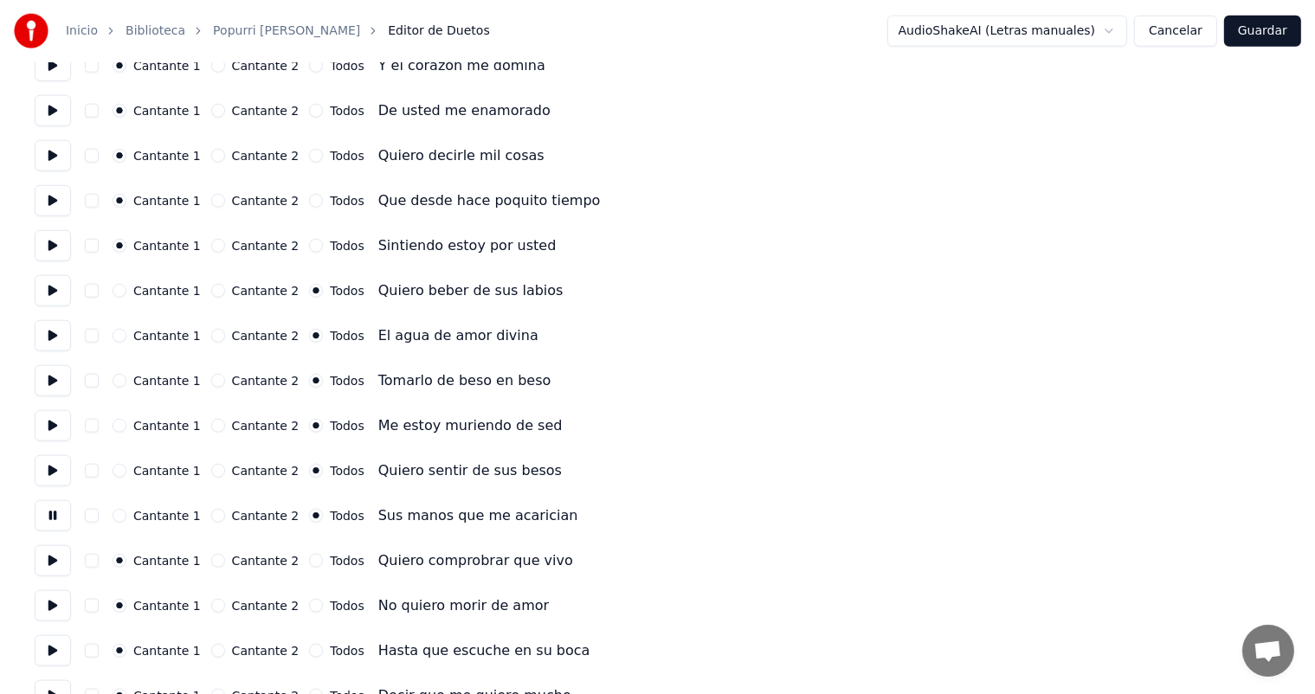
click at [309, 561] on button "Todos" at bounding box center [316, 561] width 14 height 14
click at [42, 572] on button at bounding box center [53, 561] width 36 height 31
click at [309, 606] on button "Todos" at bounding box center [316, 606] width 14 height 14
click at [68, 603] on button at bounding box center [53, 606] width 36 height 31
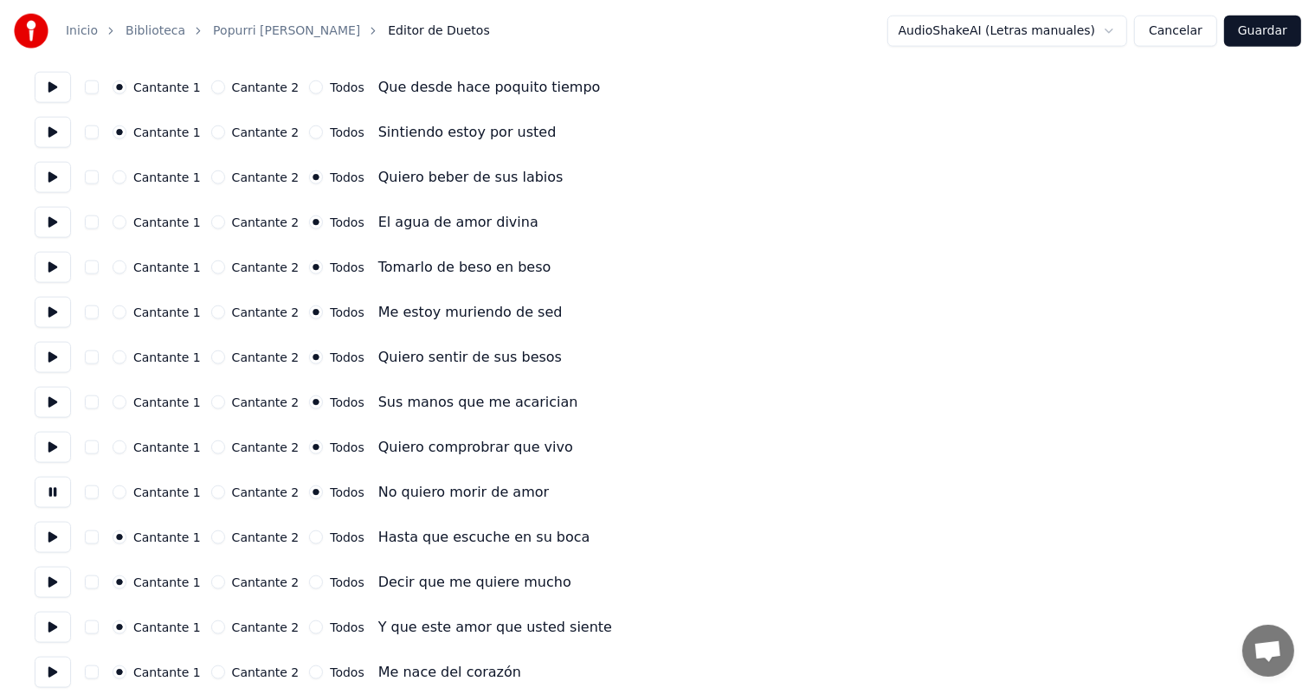
scroll to position [2081, 0]
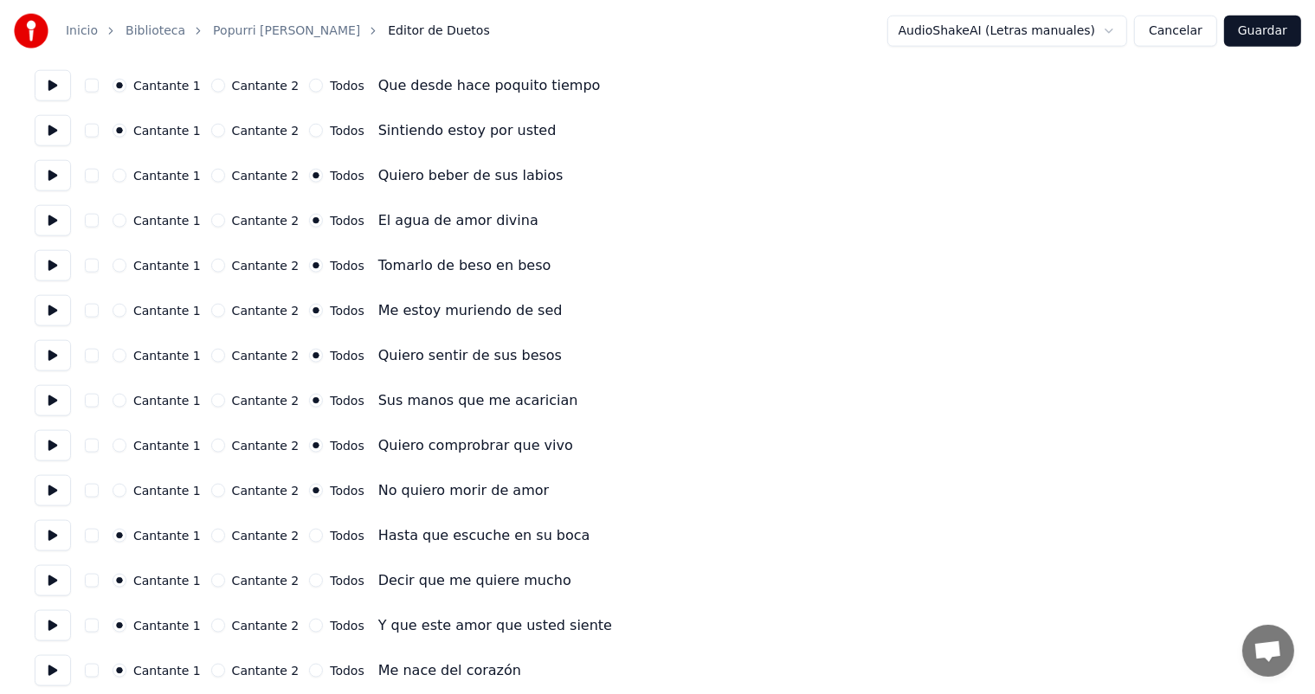
click at [47, 588] on button at bounding box center [53, 580] width 36 height 31
click at [50, 630] on button at bounding box center [53, 625] width 36 height 31
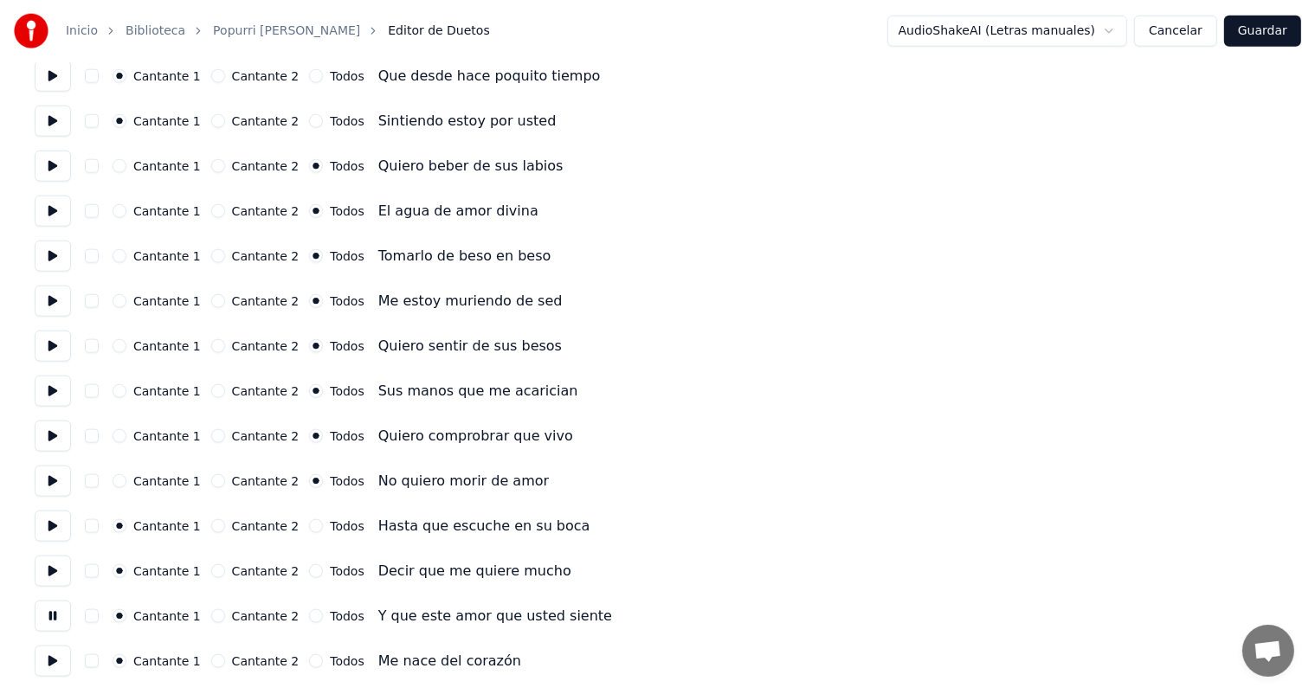
click at [330, 662] on label "Todos" at bounding box center [347, 662] width 34 height 12
click at [323, 662] on button "Todos" at bounding box center [316, 662] width 14 height 14
click at [48, 662] on button at bounding box center [53, 661] width 36 height 31
click at [1264, 36] on button "Guardar" at bounding box center [1262, 31] width 77 height 31
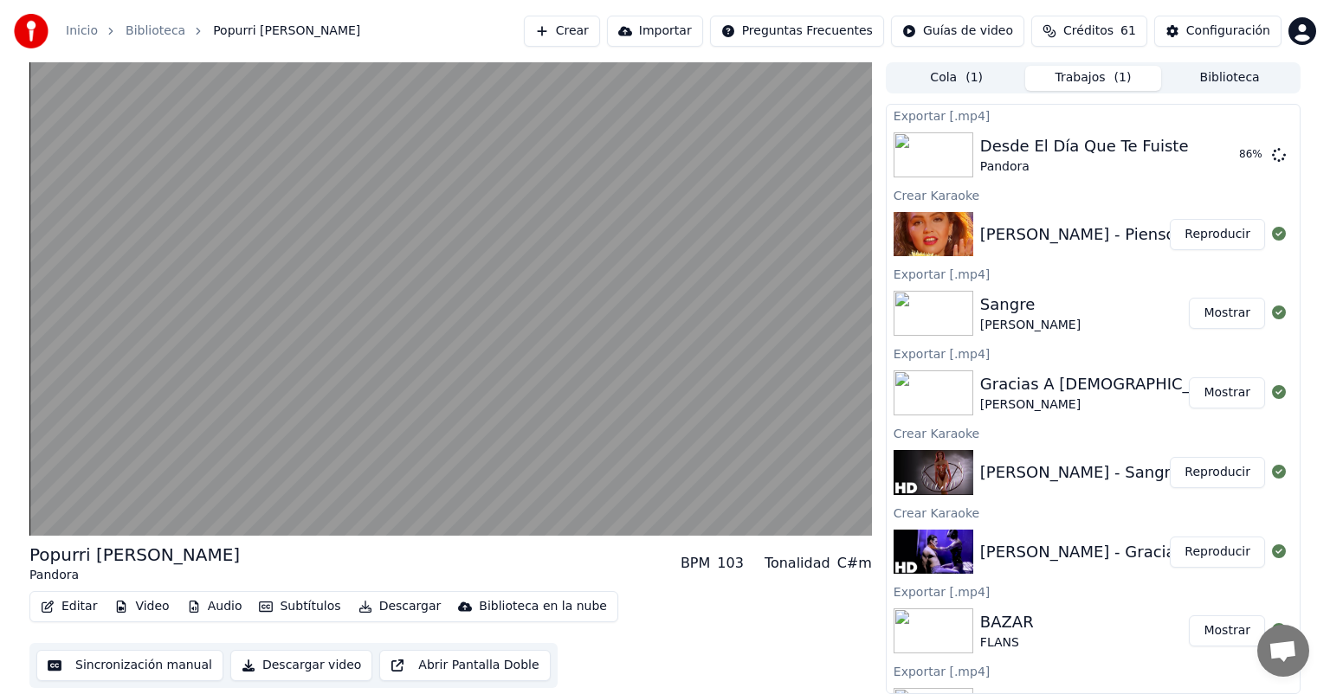
click at [270, 328] on video at bounding box center [450, 299] width 843 height 474
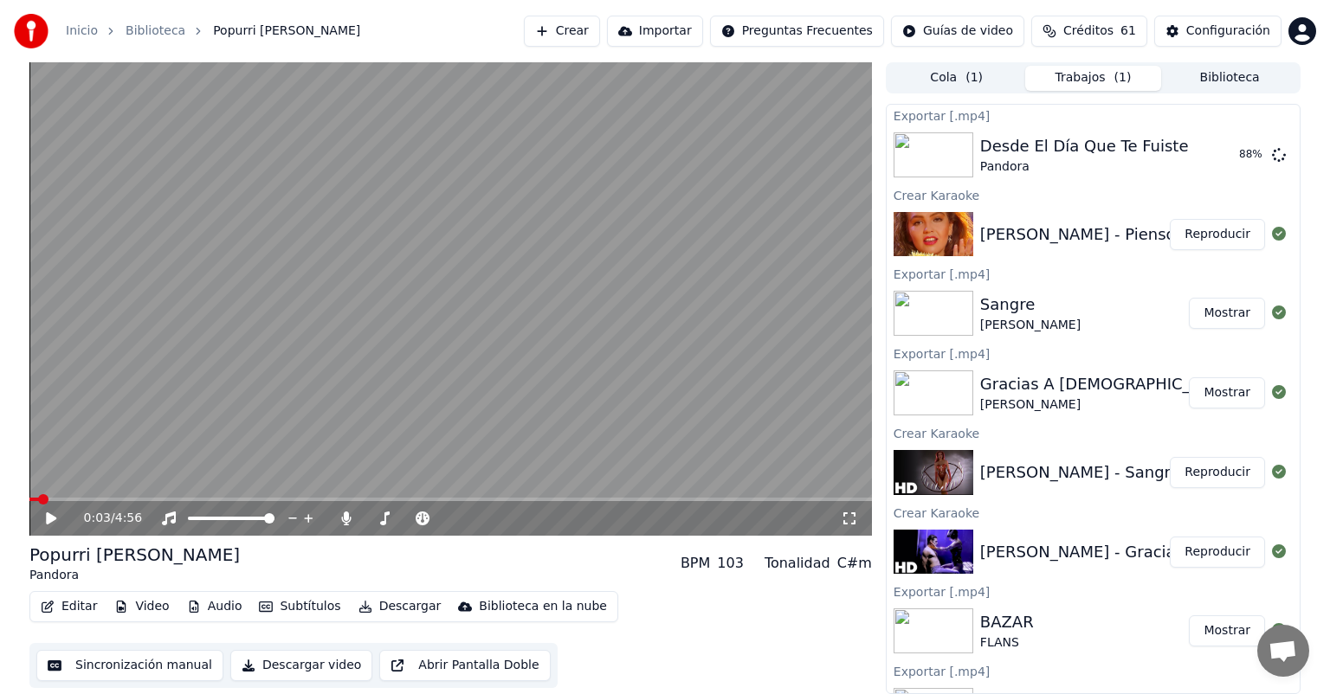
click at [348, 532] on div "0:03 / 4:56" at bounding box center [450, 518] width 843 height 35
click at [339, 518] on icon at bounding box center [346, 519] width 17 height 14
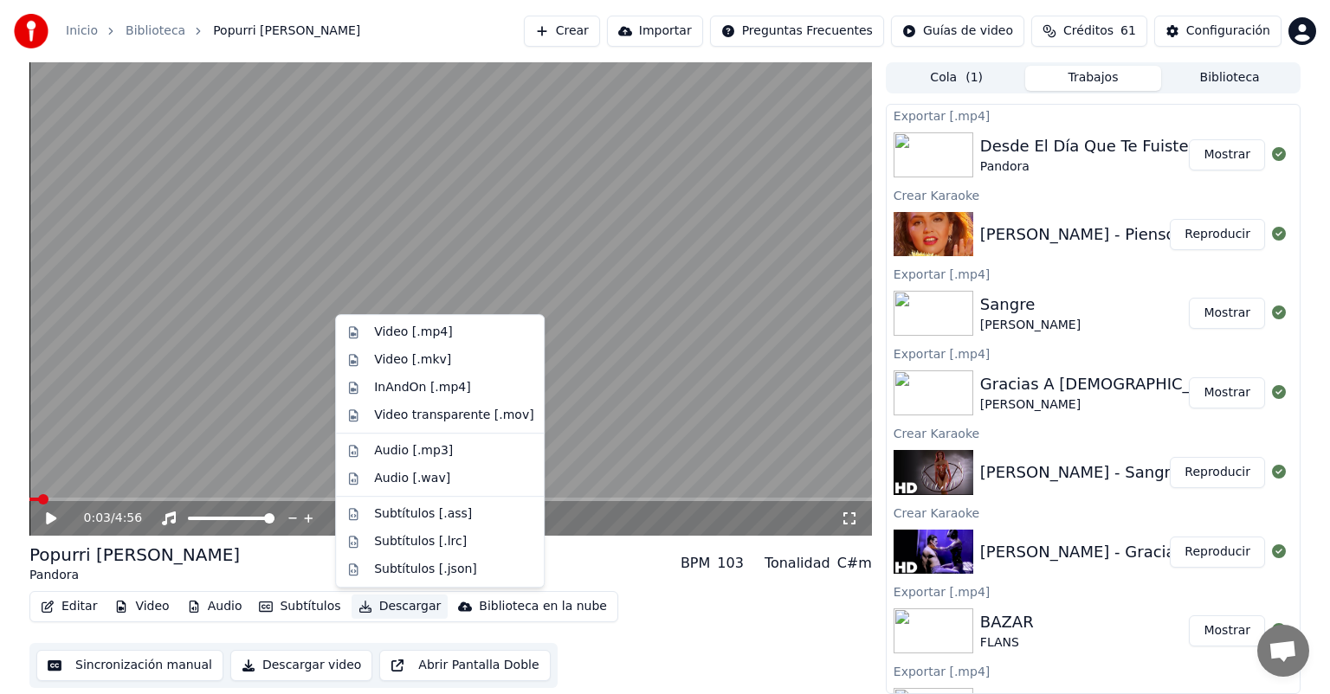
click at [373, 609] on button "Descargar" at bounding box center [400, 607] width 97 height 24
click at [383, 331] on div "Video [.mp4]" at bounding box center [413, 332] width 78 height 17
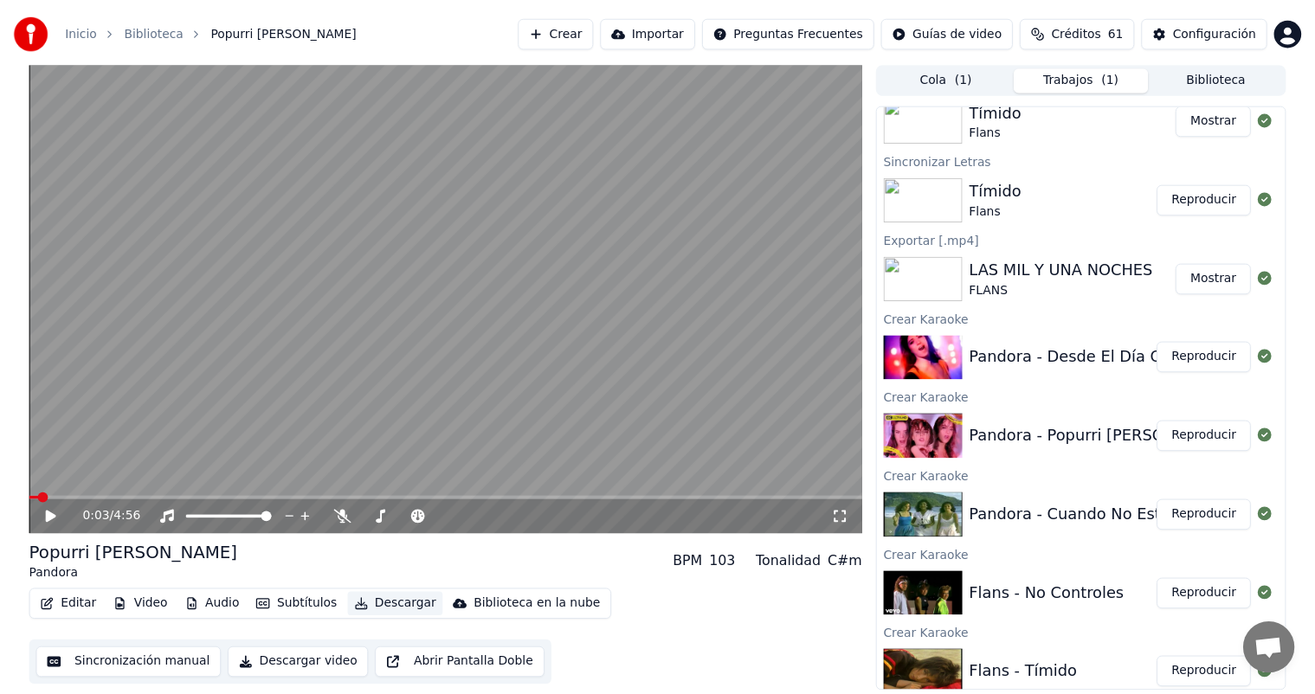
scroll to position [830, 0]
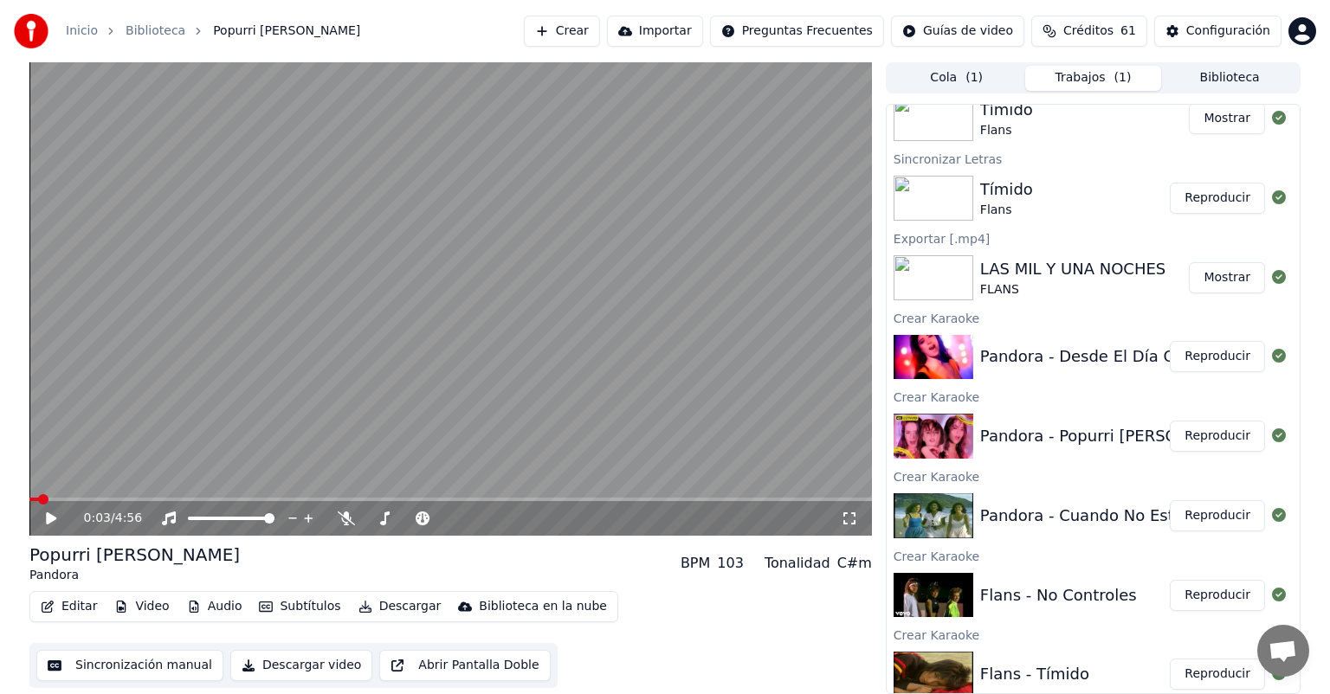
click at [1201, 512] on button "Reproducir" at bounding box center [1217, 516] width 95 height 31
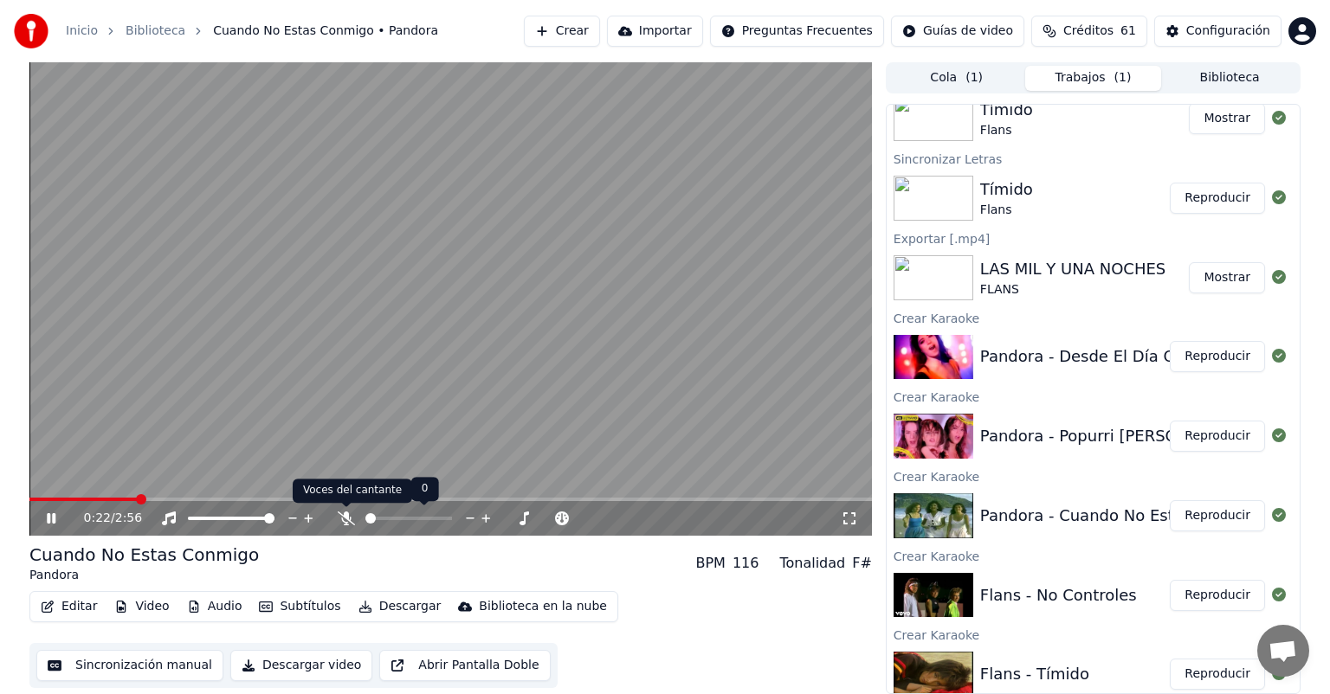
click at [345, 516] on icon at bounding box center [346, 519] width 17 height 14
click at [1185, 519] on button "Reproducir" at bounding box center [1217, 516] width 95 height 31
click at [746, 496] on video at bounding box center [450, 299] width 843 height 474
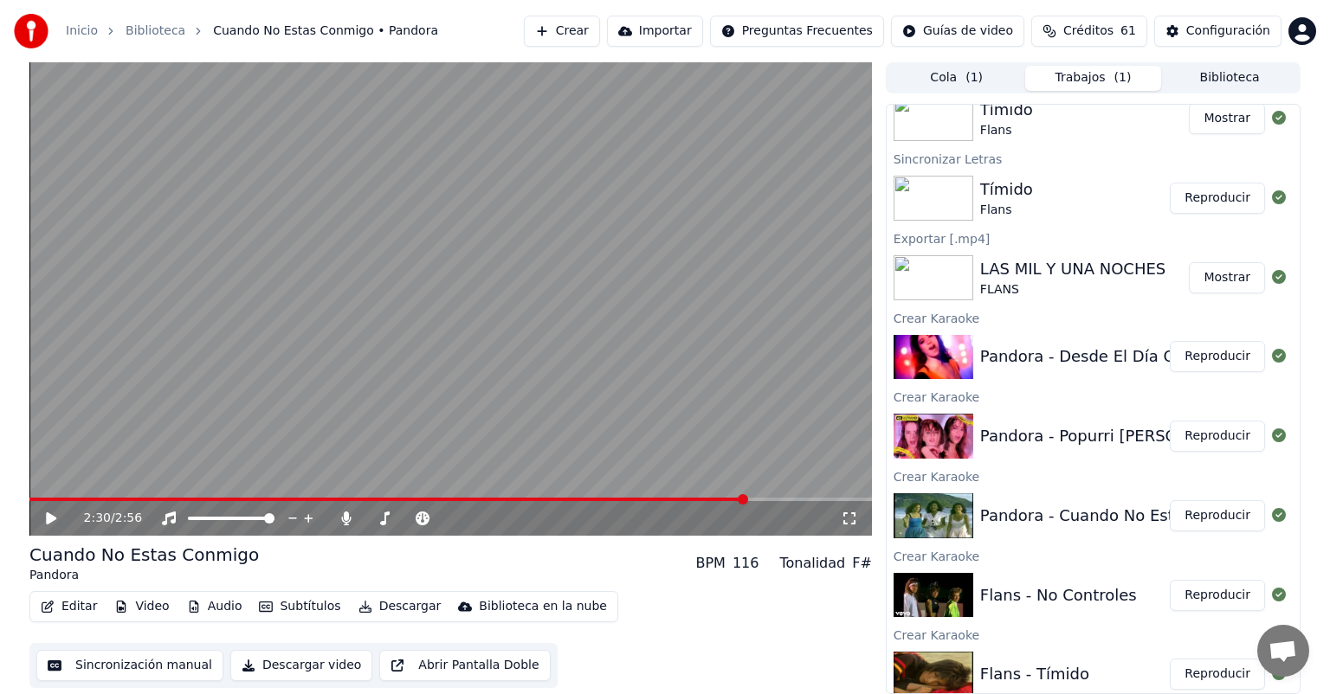
click at [746, 500] on span at bounding box center [450, 499] width 843 height 3
click at [648, 312] on video at bounding box center [450, 299] width 843 height 474
click at [350, 520] on icon at bounding box center [346, 519] width 10 height 14
click at [55, 607] on button "Editar" at bounding box center [69, 607] width 70 height 24
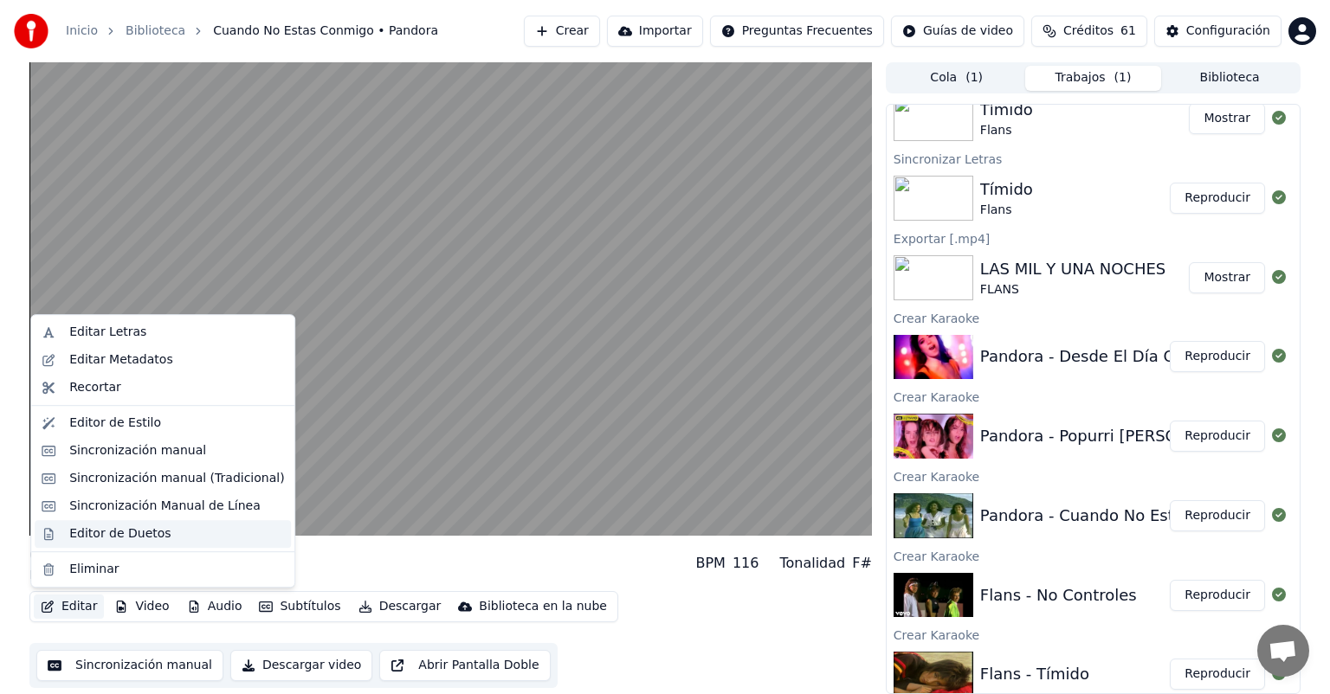
click at [127, 527] on div "Editor de Duetos" at bounding box center [119, 534] width 101 height 17
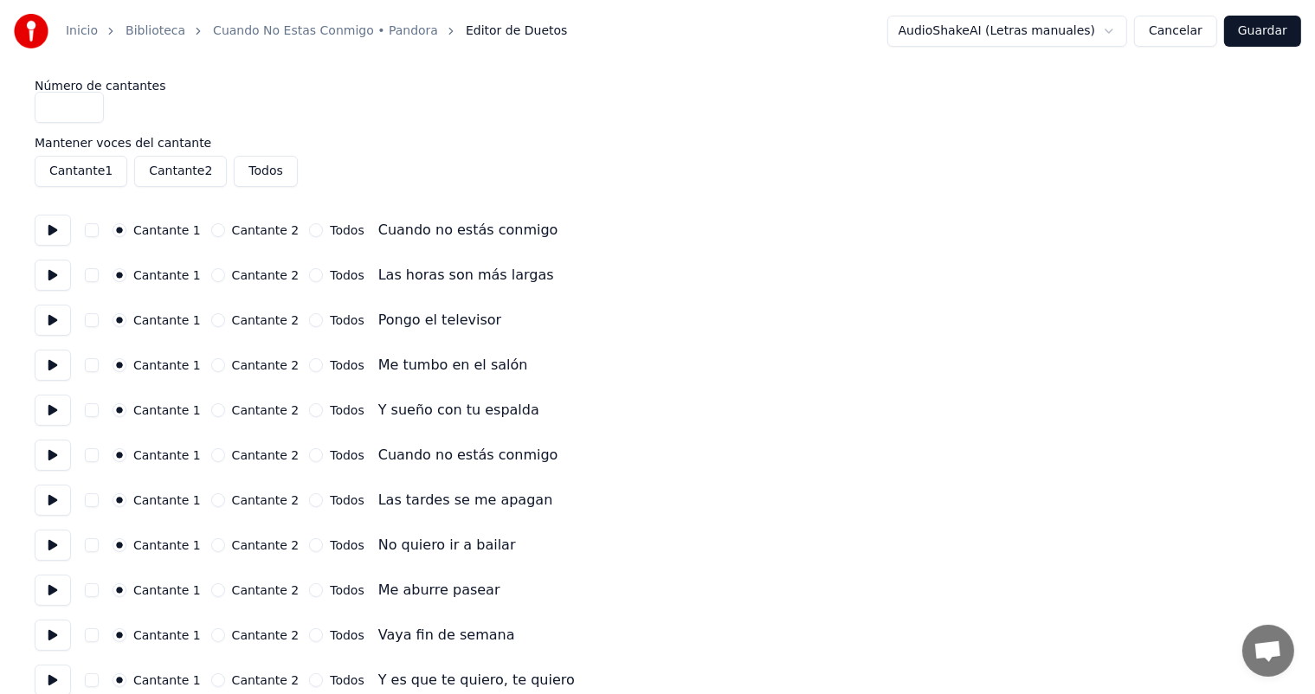
click at [55, 232] on button at bounding box center [53, 230] width 36 height 31
click at [54, 270] on button at bounding box center [53, 275] width 36 height 31
click at [48, 311] on button at bounding box center [53, 320] width 36 height 31
click at [57, 362] on button at bounding box center [53, 365] width 36 height 31
click at [52, 405] on button at bounding box center [53, 410] width 36 height 31
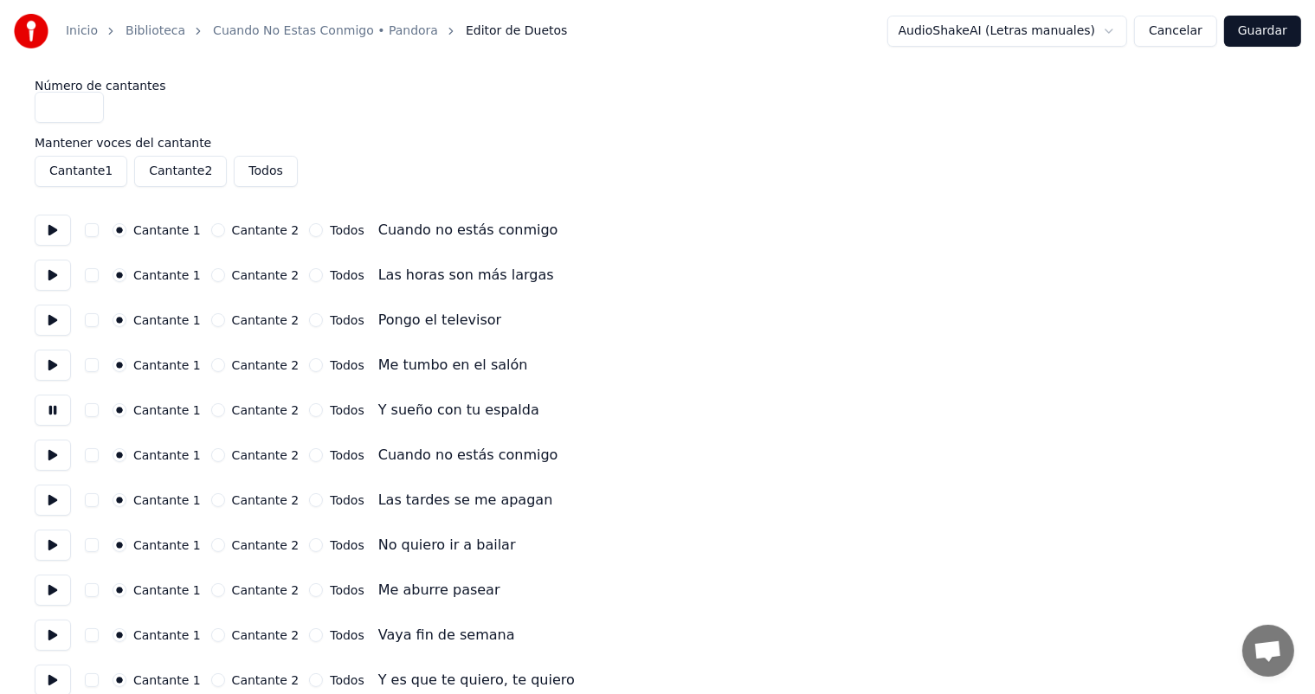
click at [216, 451] on button "Cantante 2" at bounding box center [218, 456] width 14 height 14
click at [64, 456] on button at bounding box center [53, 455] width 36 height 31
click at [44, 503] on button at bounding box center [53, 500] width 36 height 31
click at [216, 501] on button "Cantante 2" at bounding box center [218, 501] width 14 height 14
click at [54, 540] on button at bounding box center [53, 545] width 36 height 31
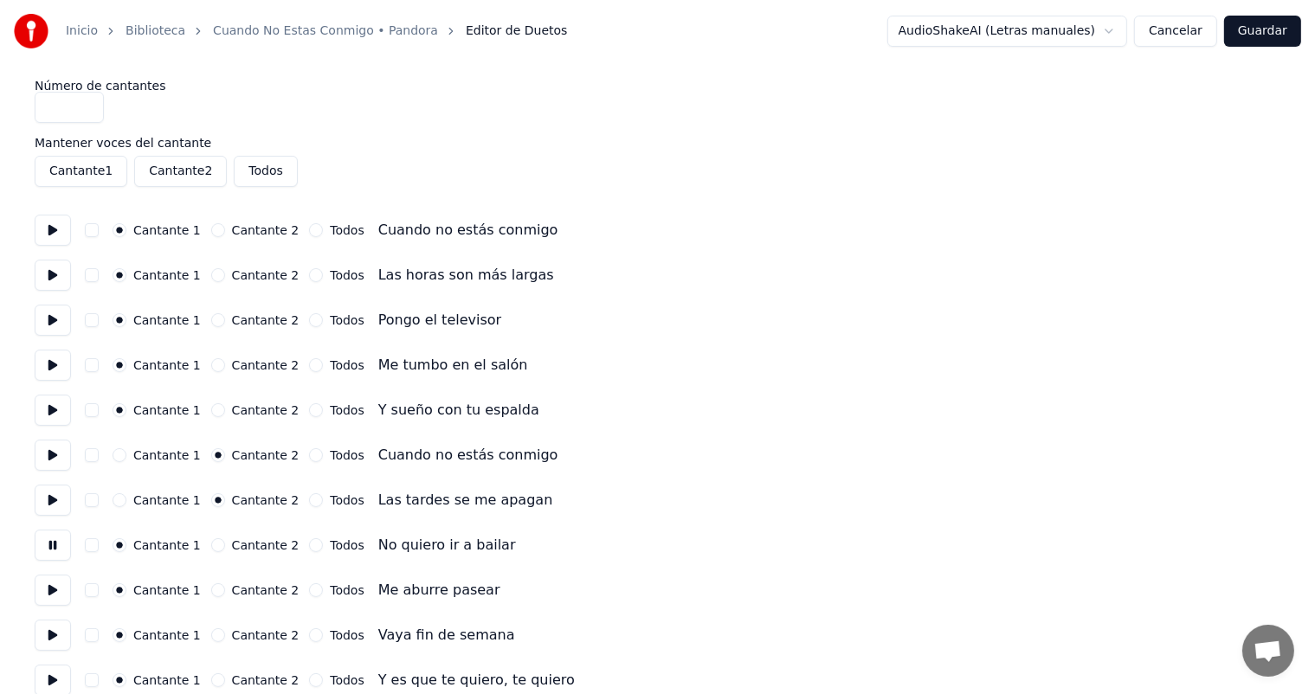
click at [215, 545] on button "Cantante 2" at bounding box center [218, 546] width 14 height 14
click at [43, 596] on button at bounding box center [53, 590] width 36 height 31
click at [213, 586] on button "Cantante 2" at bounding box center [218, 591] width 14 height 14
click at [53, 634] on button at bounding box center [53, 635] width 36 height 31
click at [220, 639] on button "Cantante 2" at bounding box center [218, 636] width 14 height 14
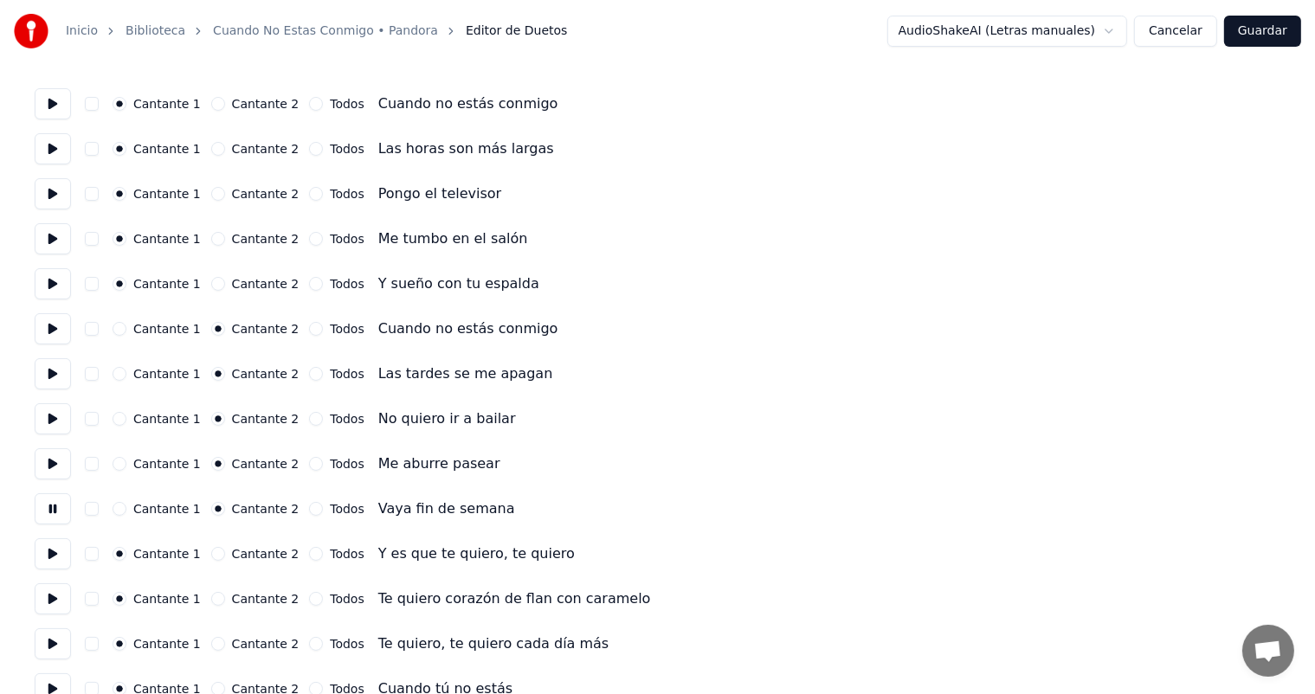
scroll to position [132, 0]
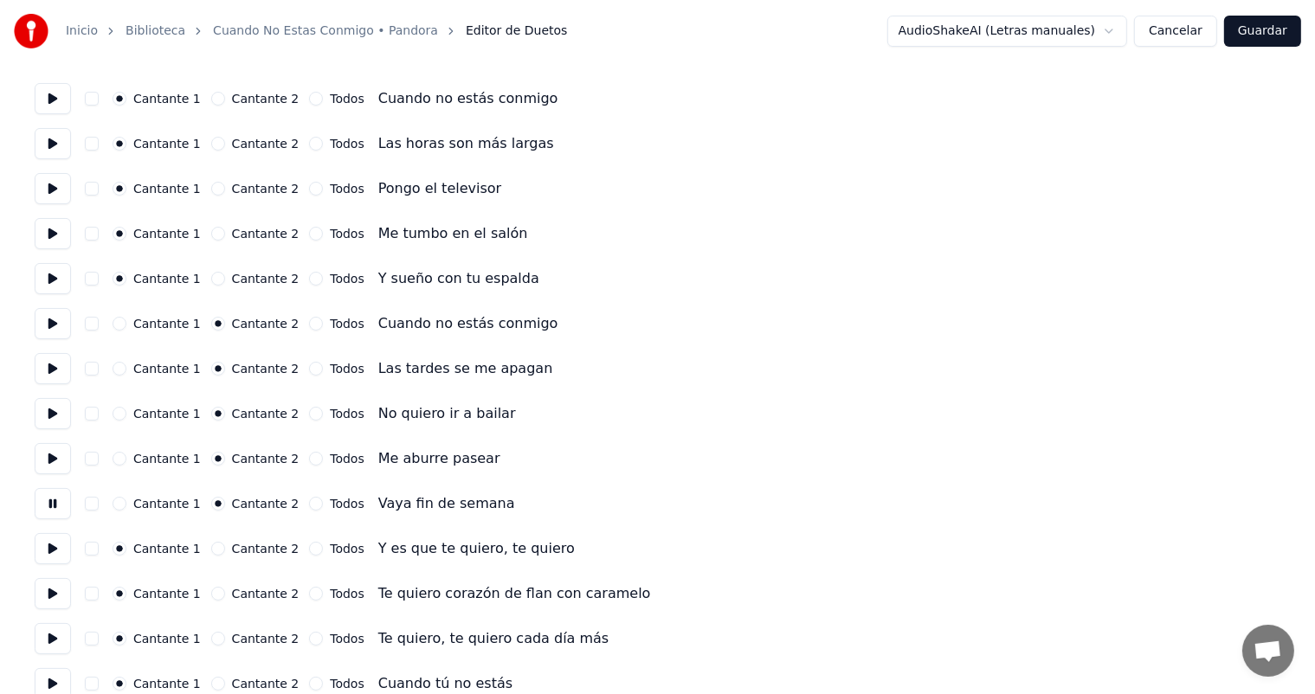
click at [309, 550] on button "Todos" at bounding box center [316, 549] width 14 height 14
click at [59, 553] on button at bounding box center [53, 548] width 36 height 31
click at [309, 596] on button "Todos" at bounding box center [316, 594] width 14 height 14
click at [66, 589] on button at bounding box center [53, 593] width 36 height 31
click at [309, 640] on button "Todos" at bounding box center [316, 639] width 14 height 14
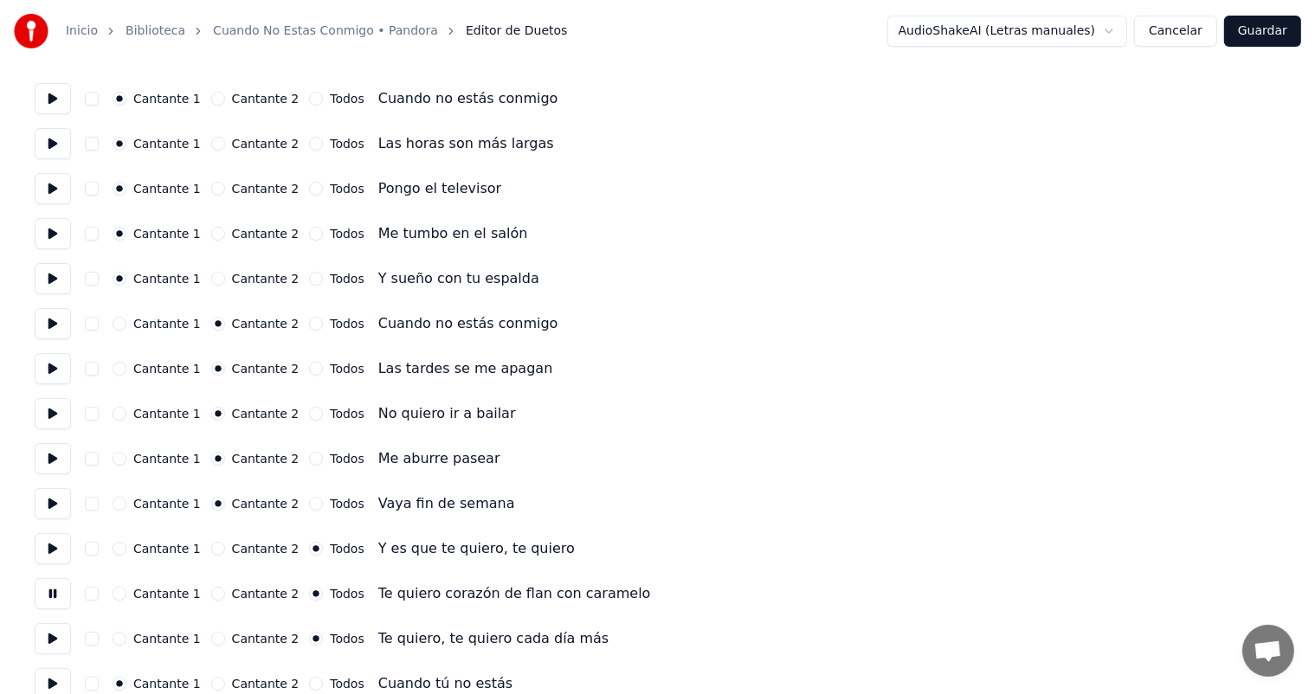
click at [71, 644] on button at bounding box center [53, 638] width 36 height 31
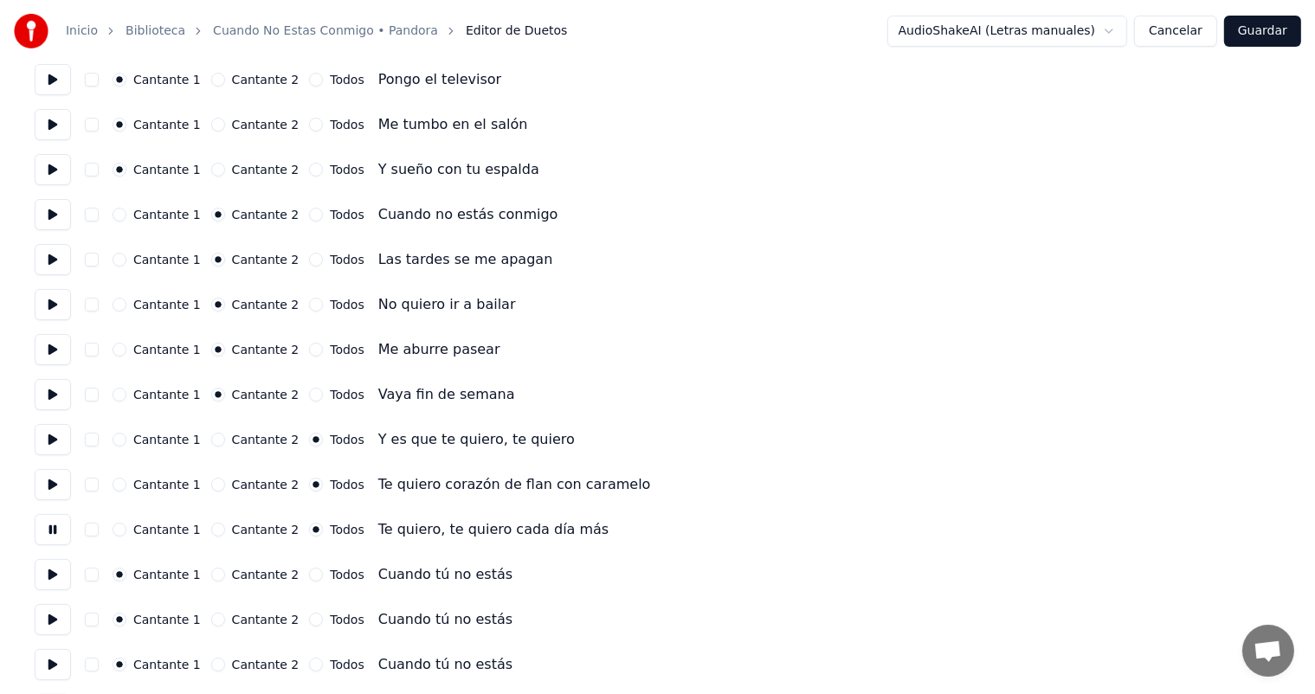
scroll to position [241, 0]
click at [309, 574] on button "Todos" at bounding box center [316, 575] width 14 height 14
click at [48, 570] on button at bounding box center [53, 574] width 36 height 31
click at [66, 617] on button at bounding box center [53, 619] width 36 height 31
click at [309, 619] on button "Todos" at bounding box center [316, 620] width 14 height 14
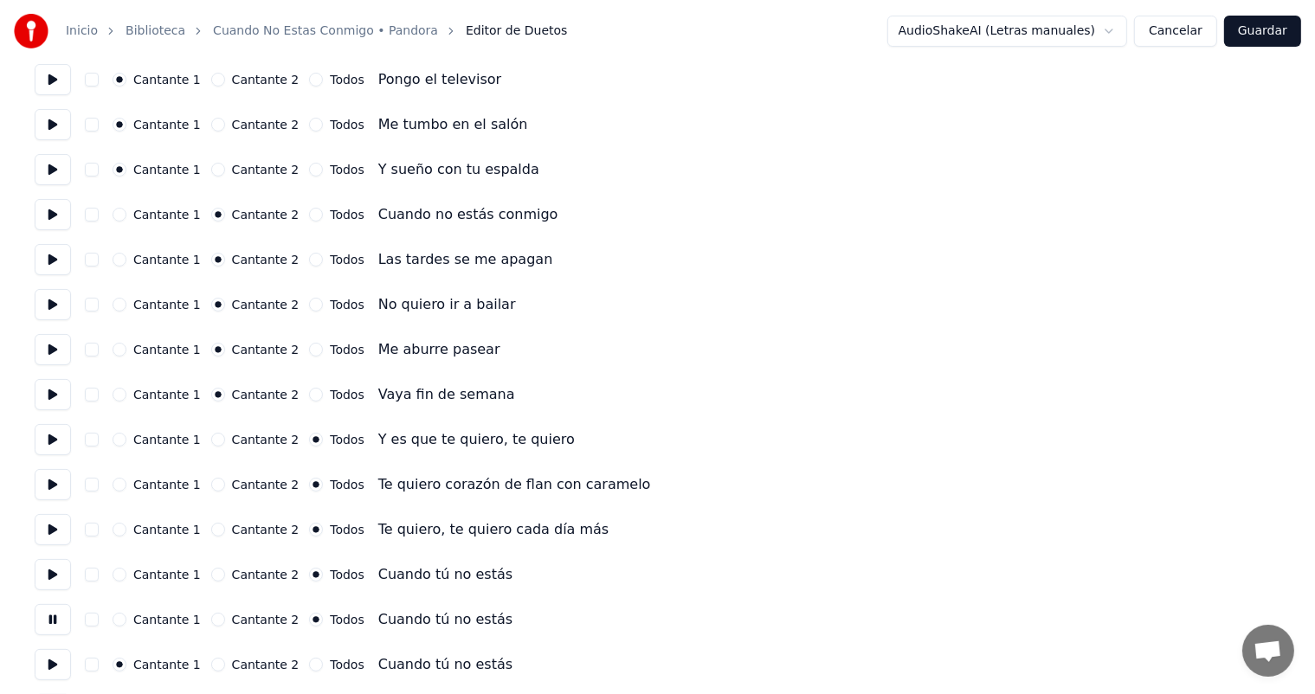
click at [40, 667] on button at bounding box center [53, 664] width 36 height 31
click at [309, 664] on button "Todos" at bounding box center [316, 665] width 14 height 14
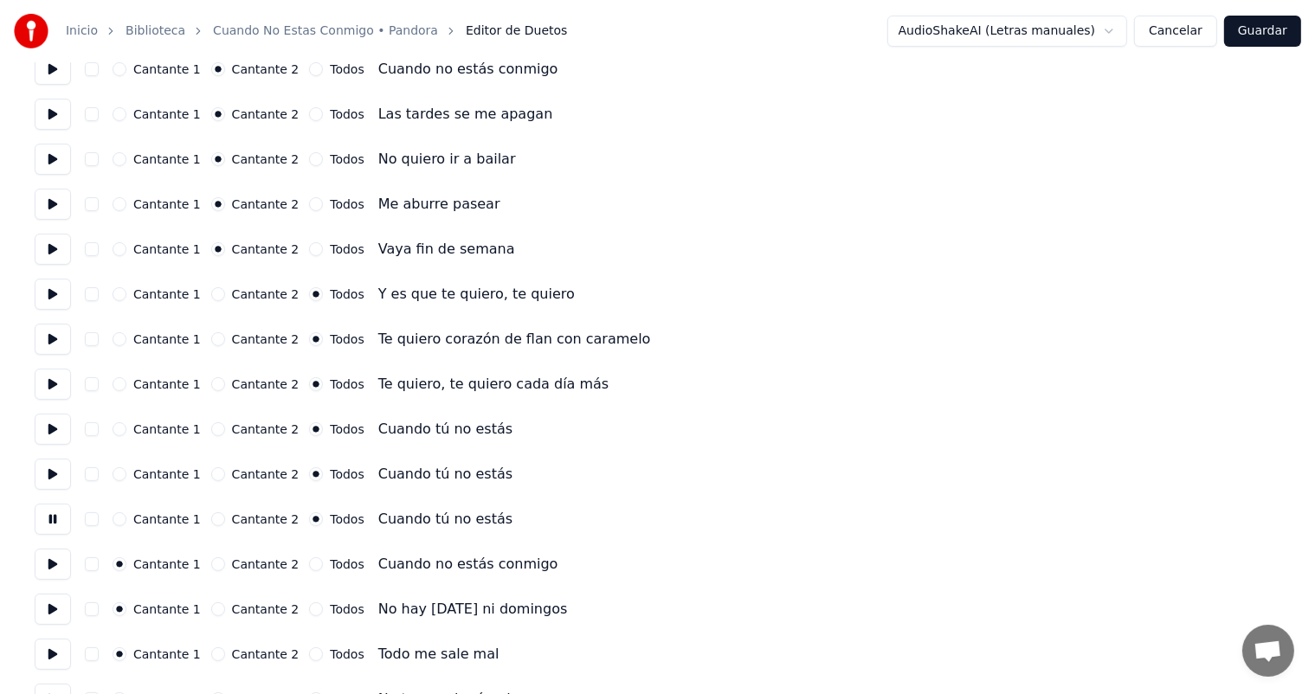
scroll to position [420, 0]
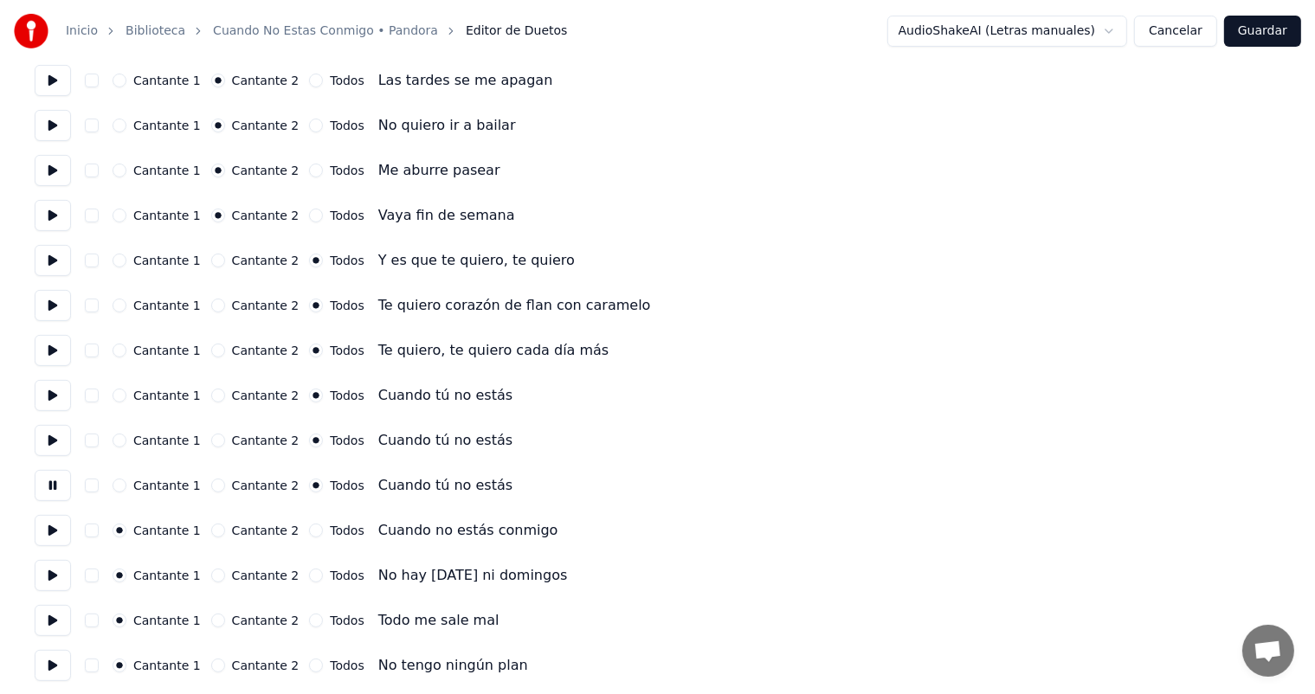
click at [50, 536] on button at bounding box center [53, 530] width 36 height 31
click at [57, 584] on button at bounding box center [53, 575] width 36 height 31
click at [52, 622] on button at bounding box center [53, 620] width 36 height 31
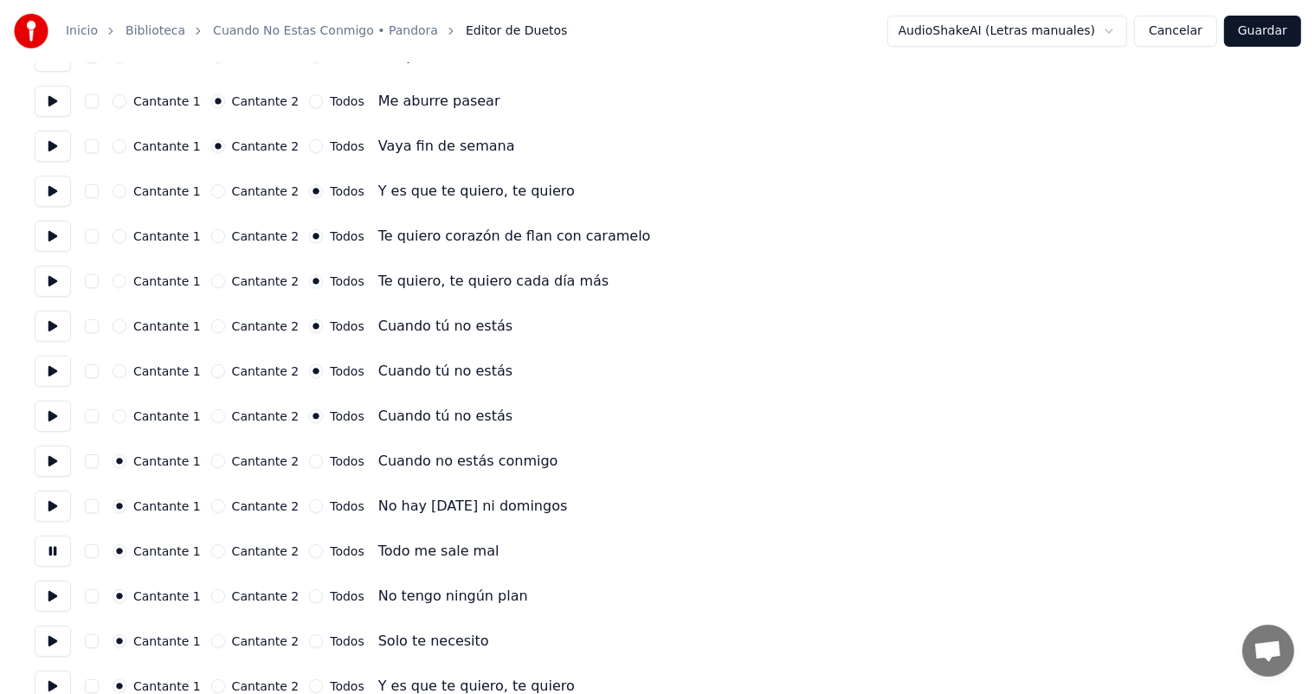
scroll to position [538, 0]
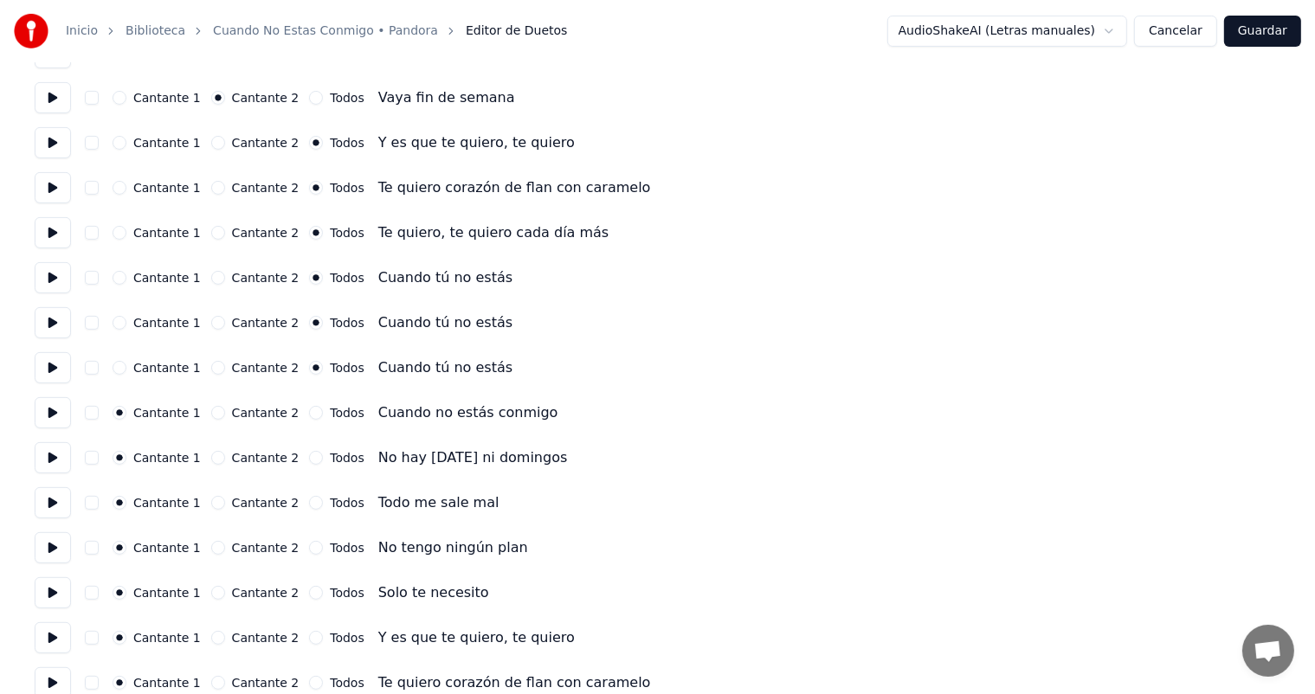
click at [54, 548] on button at bounding box center [53, 548] width 36 height 31
click at [54, 594] on button at bounding box center [53, 593] width 36 height 31
click at [66, 637] on button at bounding box center [53, 638] width 36 height 31
click at [309, 632] on button "Todos" at bounding box center [316, 638] width 14 height 14
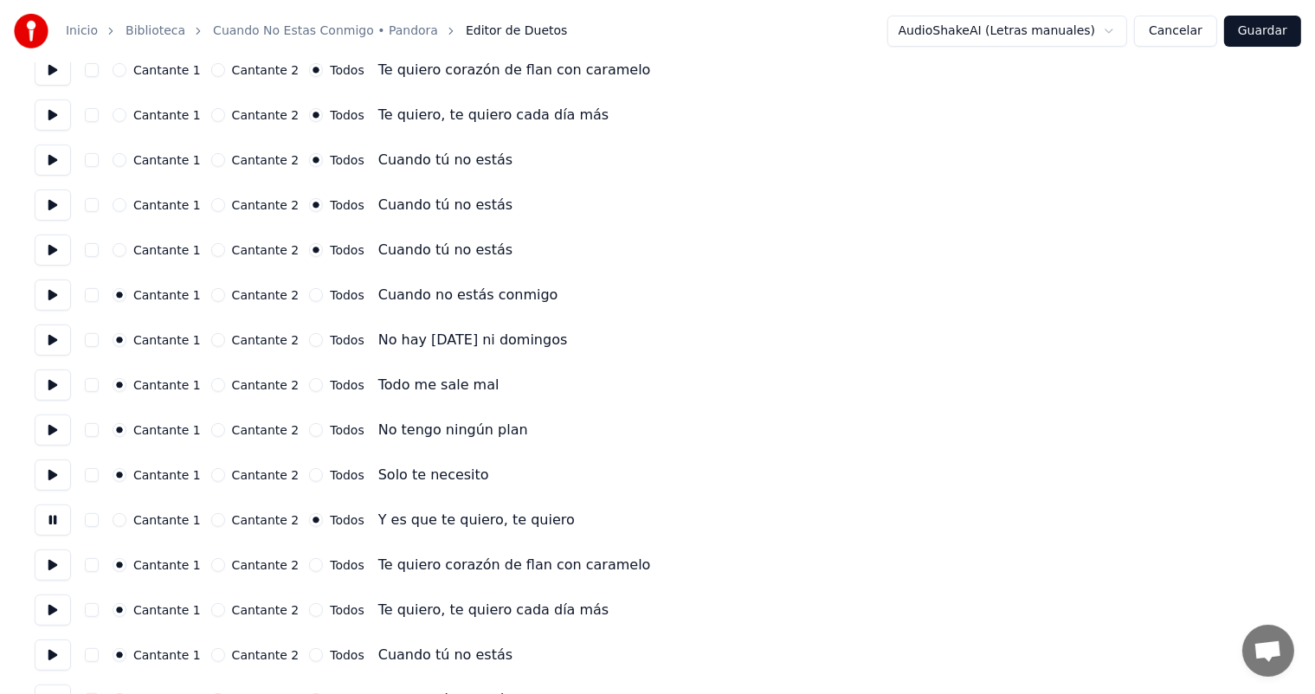
scroll to position [656, 0]
click at [309, 566] on button "Todos" at bounding box center [316, 566] width 14 height 14
click at [309, 610] on button "Todos" at bounding box center [316, 611] width 14 height 14
click at [309, 660] on button "Todos" at bounding box center [316, 656] width 14 height 14
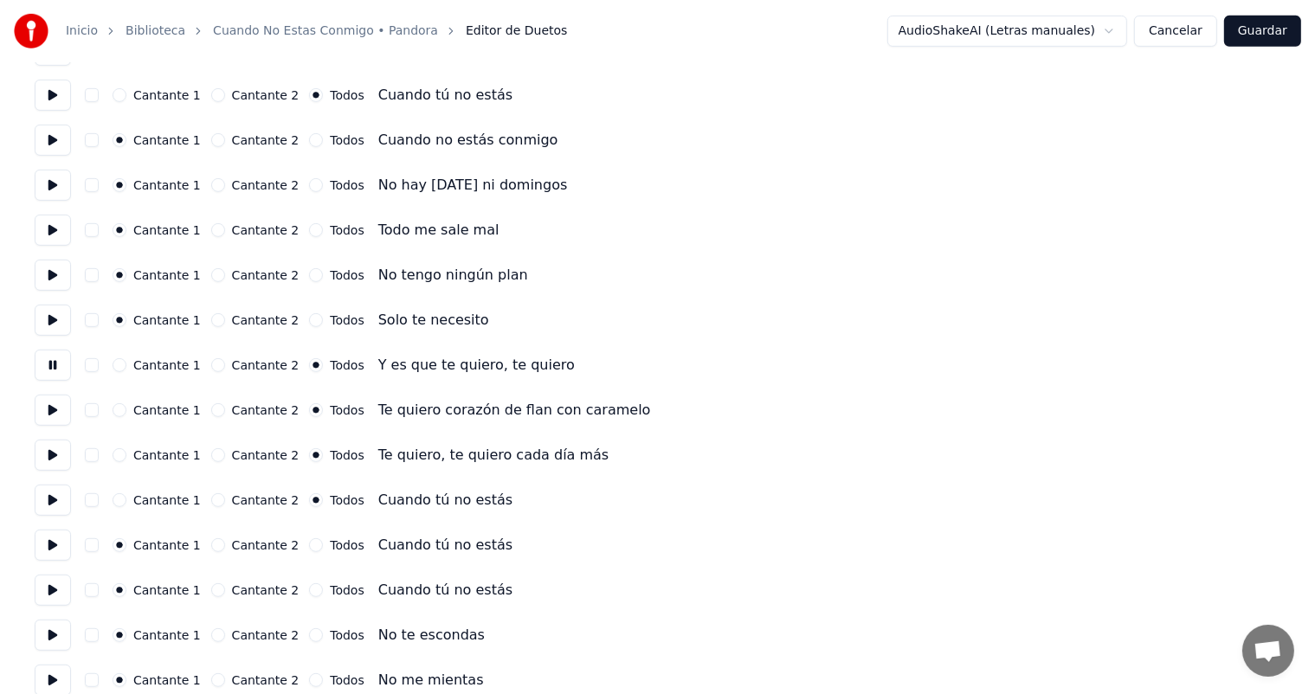
scroll to position [812, 0]
click at [309, 542] on button "Todos" at bounding box center [316, 544] width 14 height 14
click at [309, 586] on button "Todos" at bounding box center [316, 589] width 14 height 14
click at [309, 637] on button "Todos" at bounding box center [316, 634] width 14 height 14
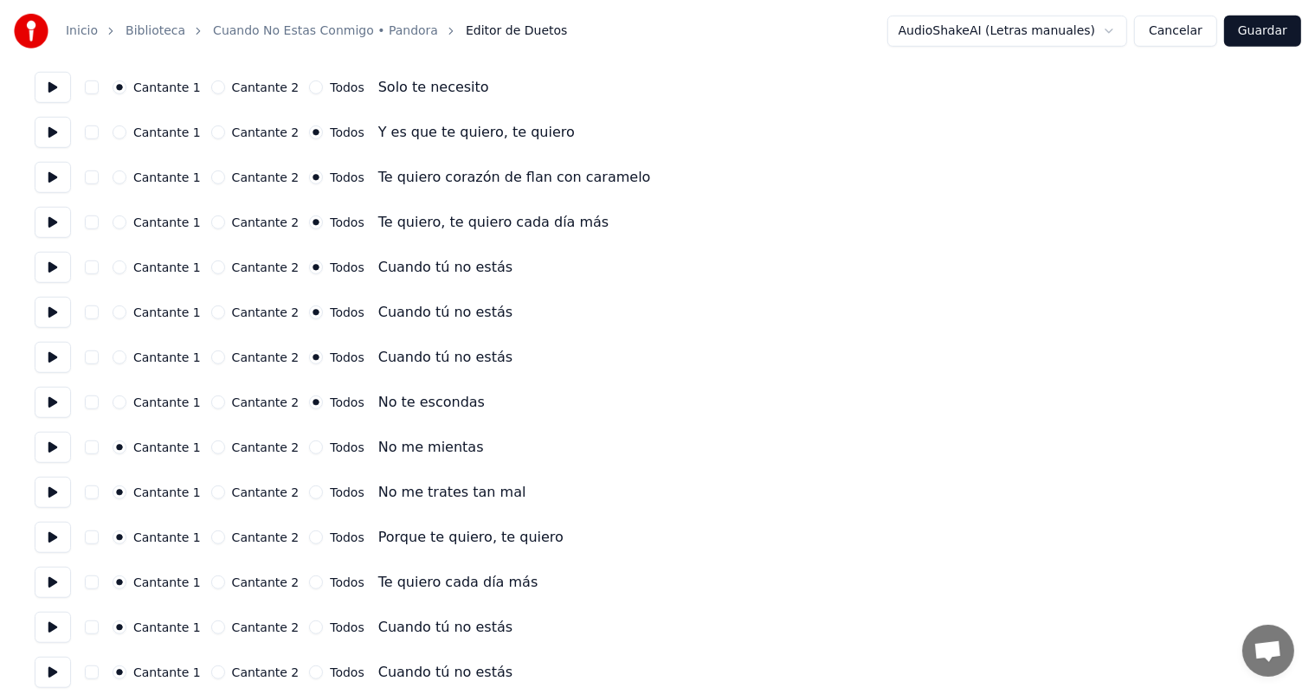
scroll to position [1047, 0]
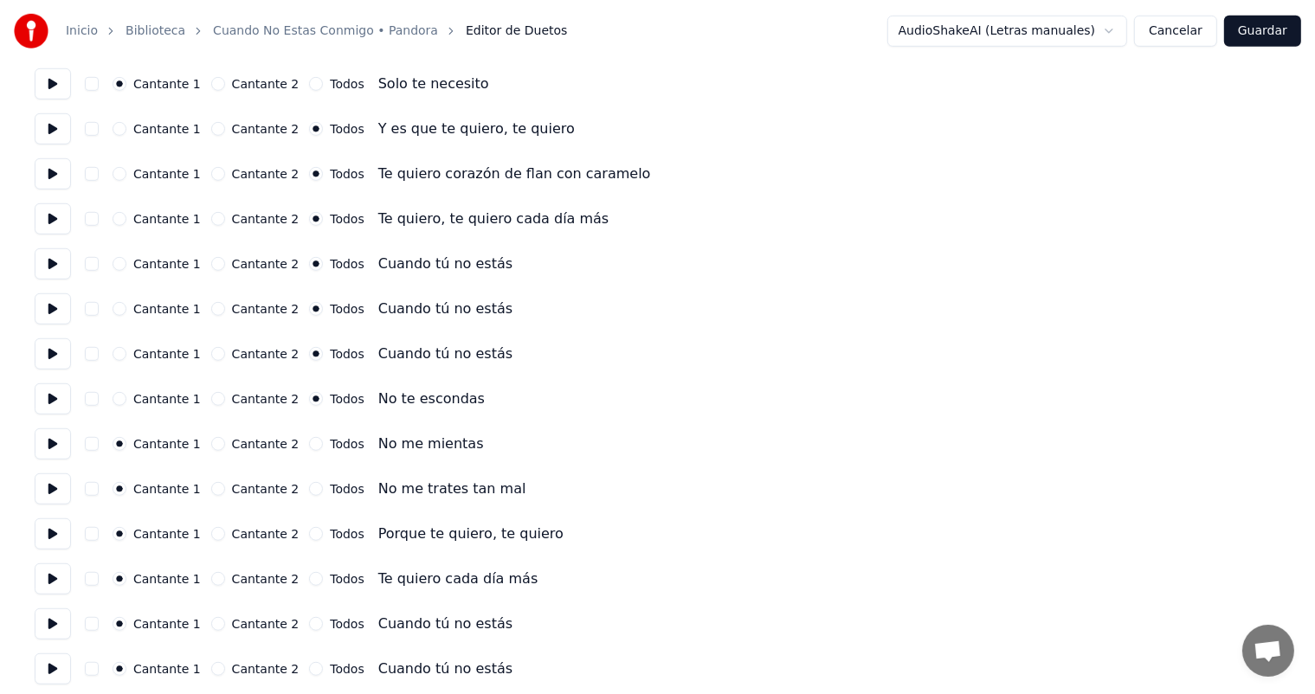
click at [62, 449] on button at bounding box center [53, 444] width 36 height 31
click at [309, 446] on button "Todos" at bounding box center [316, 444] width 14 height 14
click at [309, 483] on button "Todos" at bounding box center [316, 489] width 14 height 14
click at [49, 498] on button at bounding box center [53, 489] width 36 height 31
click at [309, 530] on button "Todos" at bounding box center [316, 534] width 14 height 14
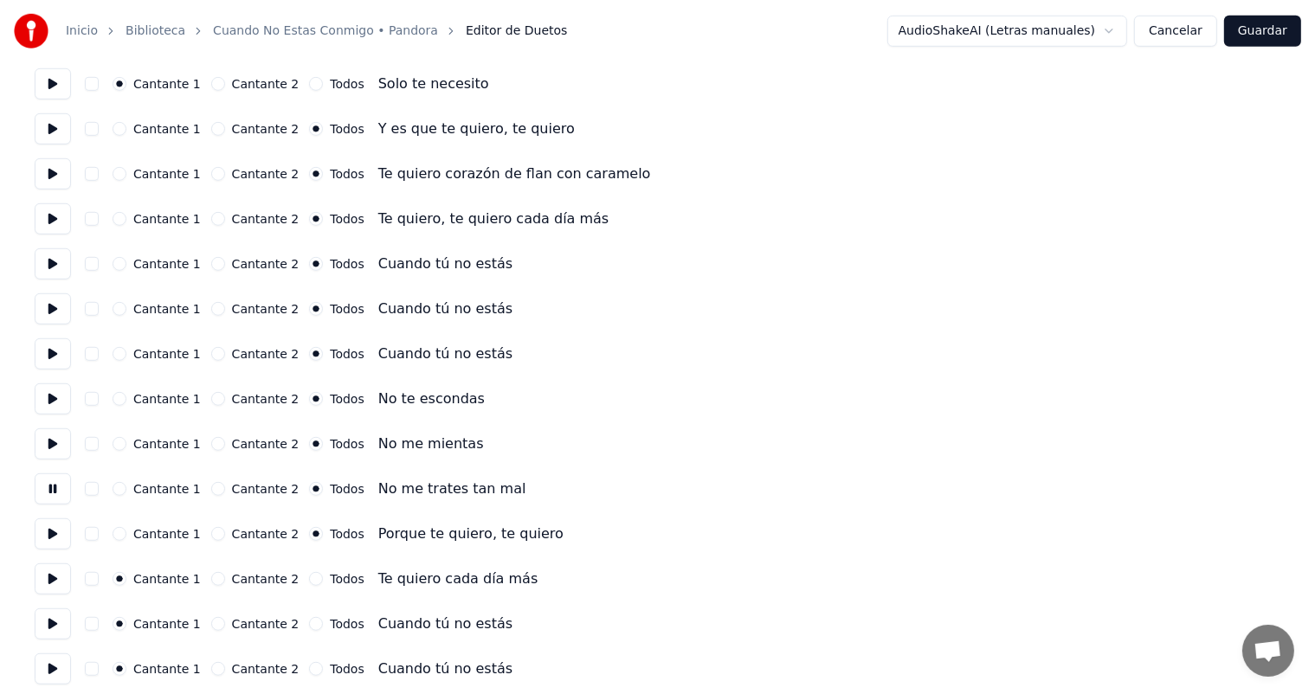
click at [58, 545] on button at bounding box center [53, 534] width 36 height 31
click at [309, 578] on button "Todos" at bounding box center [316, 579] width 14 height 14
click at [309, 626] on button "Todos" at bounding box center [316, 624] width 14 height 14
click at [309, 669] on button "Todos" at bounding box center [316, 669] width 14 height 14
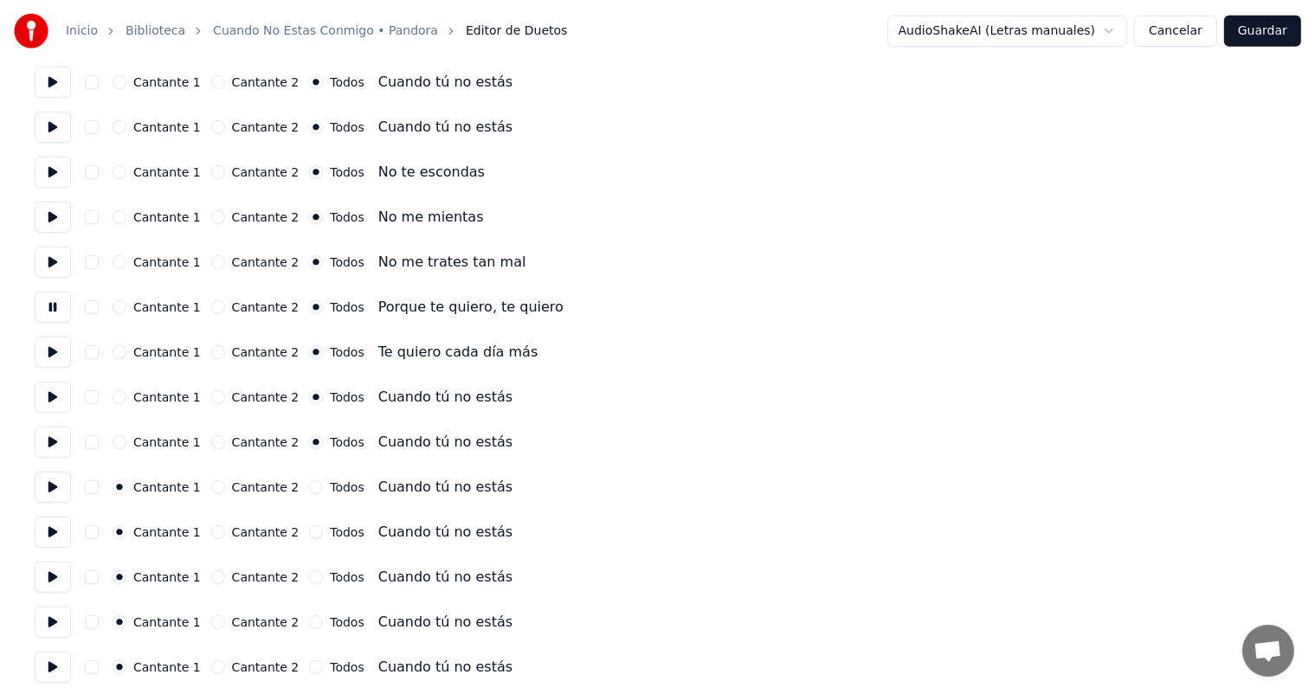
scroll to position [1280, 0]
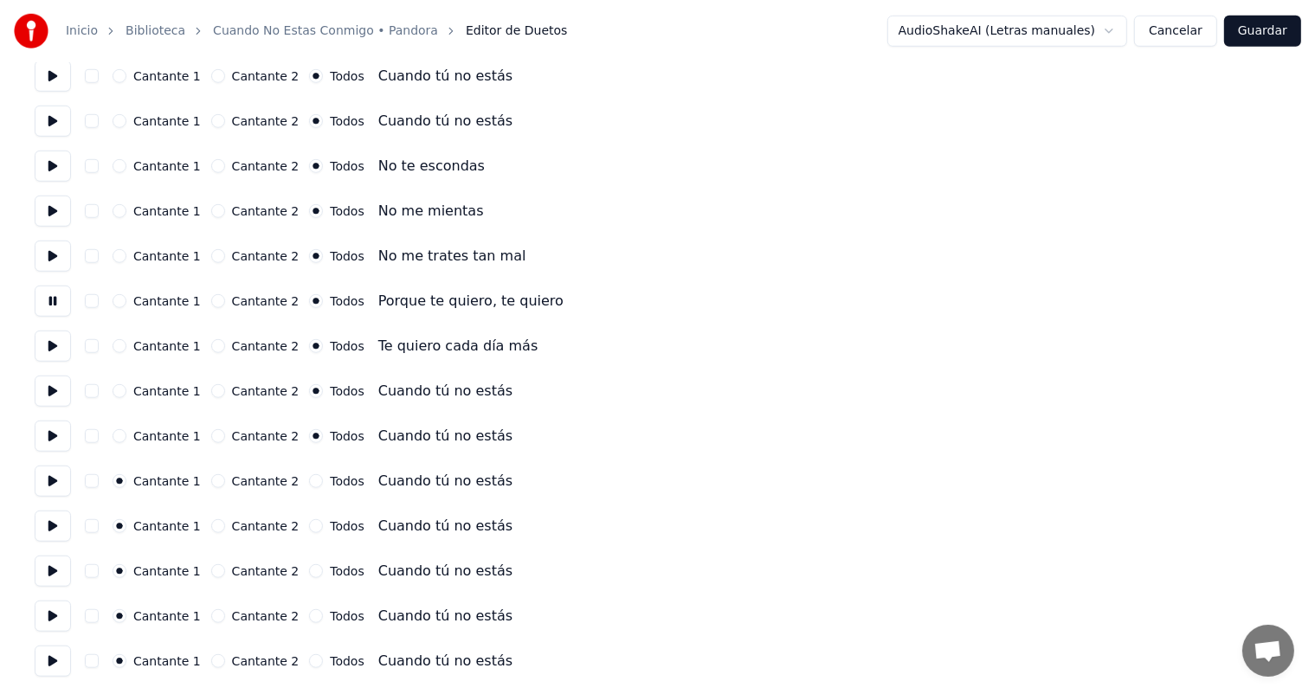
click at [61, 492] on button at bounding box center [53, 481] width 36 height 31
click at [309, 481] on button "Todos" at bounding box center [316, 482] width 14 height 14
click at [309, 524] on button "Todos" at bounding box center [316, 527] width 14 height 14
click at [309, 577] on button "Todos" at bounding box center [316, 572] width 14 height 14
click at [282, 617] on label "Cantante 2" at bounding box center [266, 616] width 68 height 12
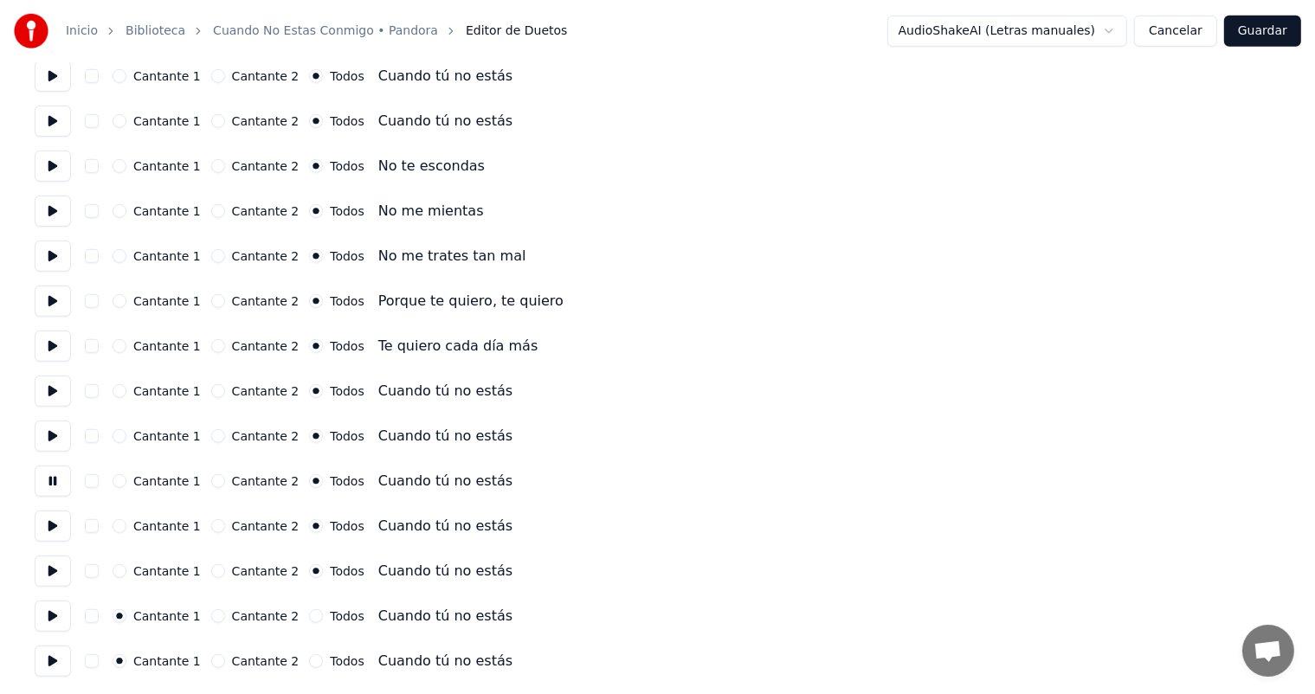
click at [225, 617] on button "Cantante 2" at bounding box center [218, 617] width 14 height 14
click at [309, 662] on button "Todos" at bounding box center [316, 662] width 14 height 14
click at [309, 617] on button "Todos" at bounding box center [316, 617] width 14 height 14
click at [62, 623] on button at bounding box center [53, 616] width 36 height 31
click at [50, 665] on button at bounding box center [53, 661] width 36 height 31
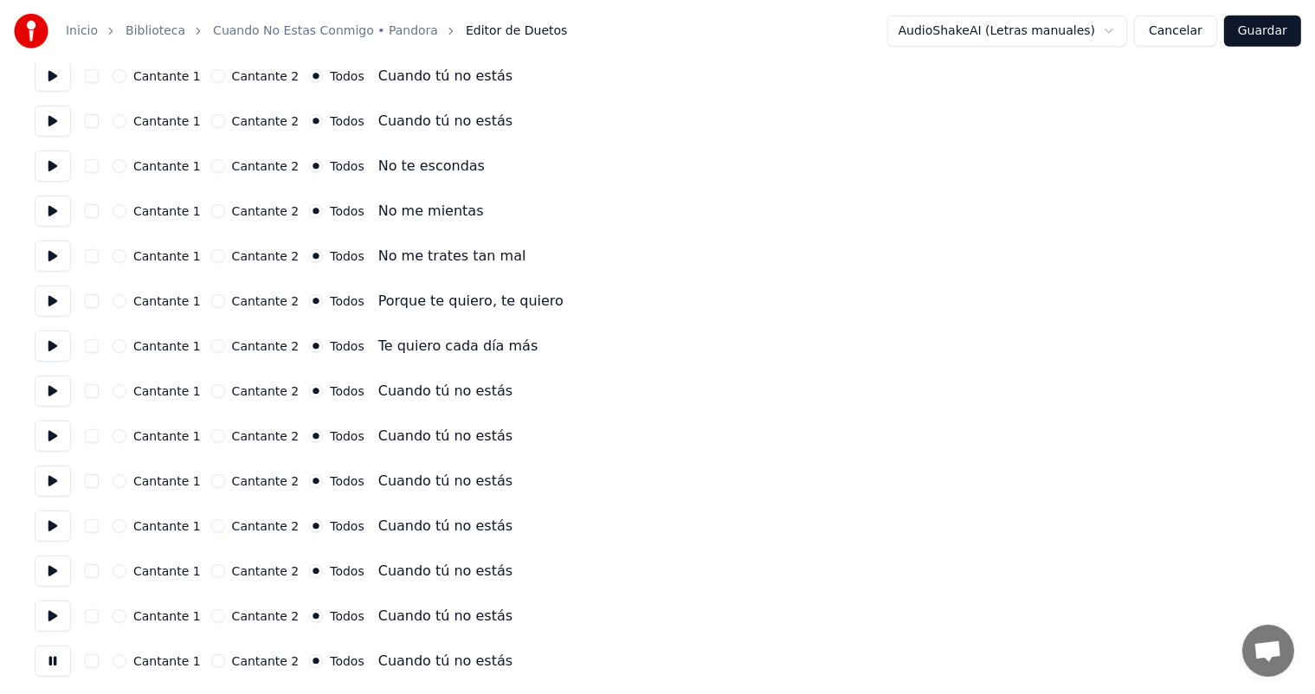
click at [1270, 31] on button "Guardar" at bounding box center [1262, 31] width 77 height 31
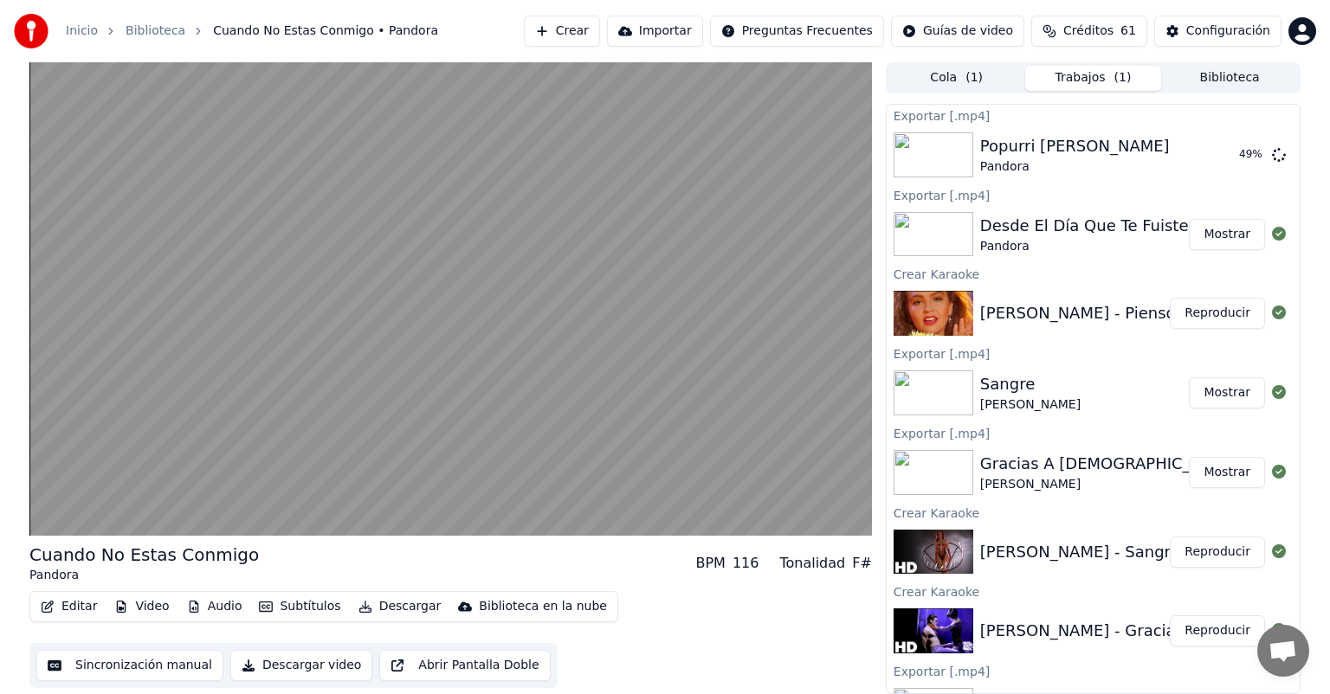
click at [341, 410] on video at bounding box center [450, 299] width 843 height 474
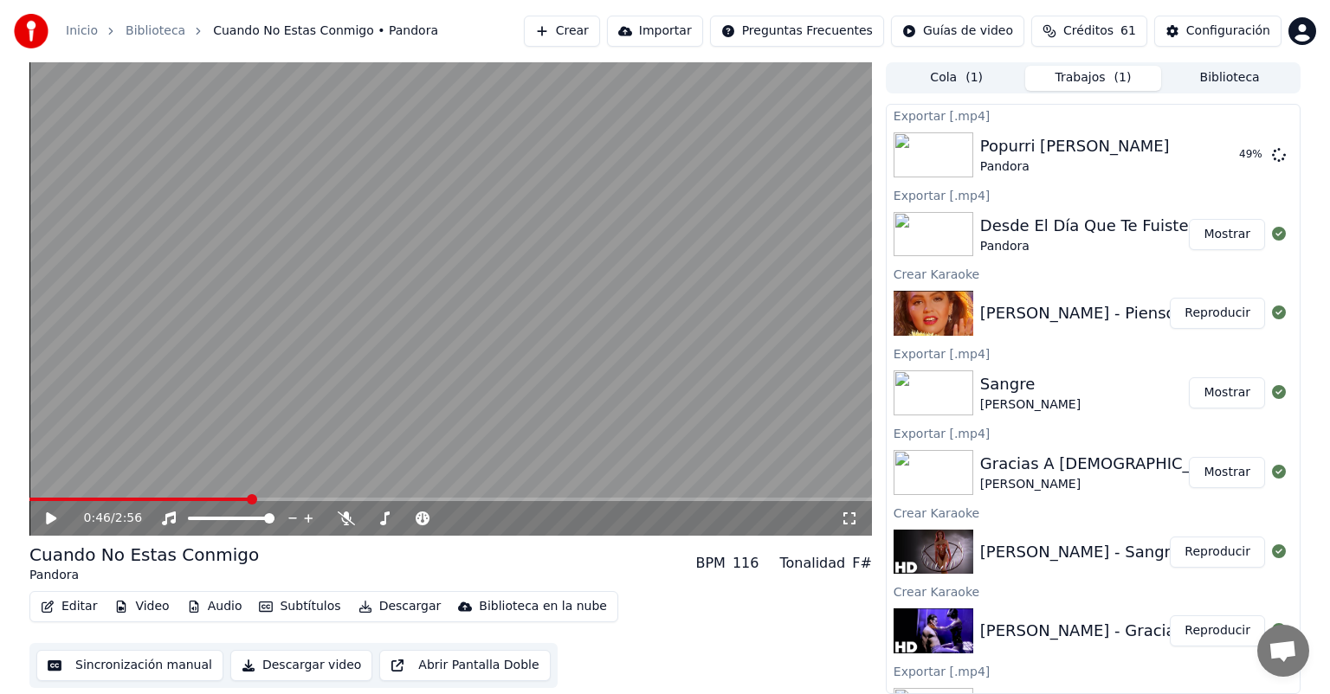
click at [44, 530] on div "0:46 / 2:56" at bounding box center [450, 518] width 843 height 35
click at [49, 528] on div "0:46 / 2:56" at bounding box center [450, 518] width 843 height 35
click at [51, 519] on icon at bounding box center [51, 519] width 10 height 12
click at [54, 520] on icon at bounding box center [51, 518] width 9 height 10
click at [372, 601] on button "Descargar" at bounding box center [400, 607] width 97 height 24
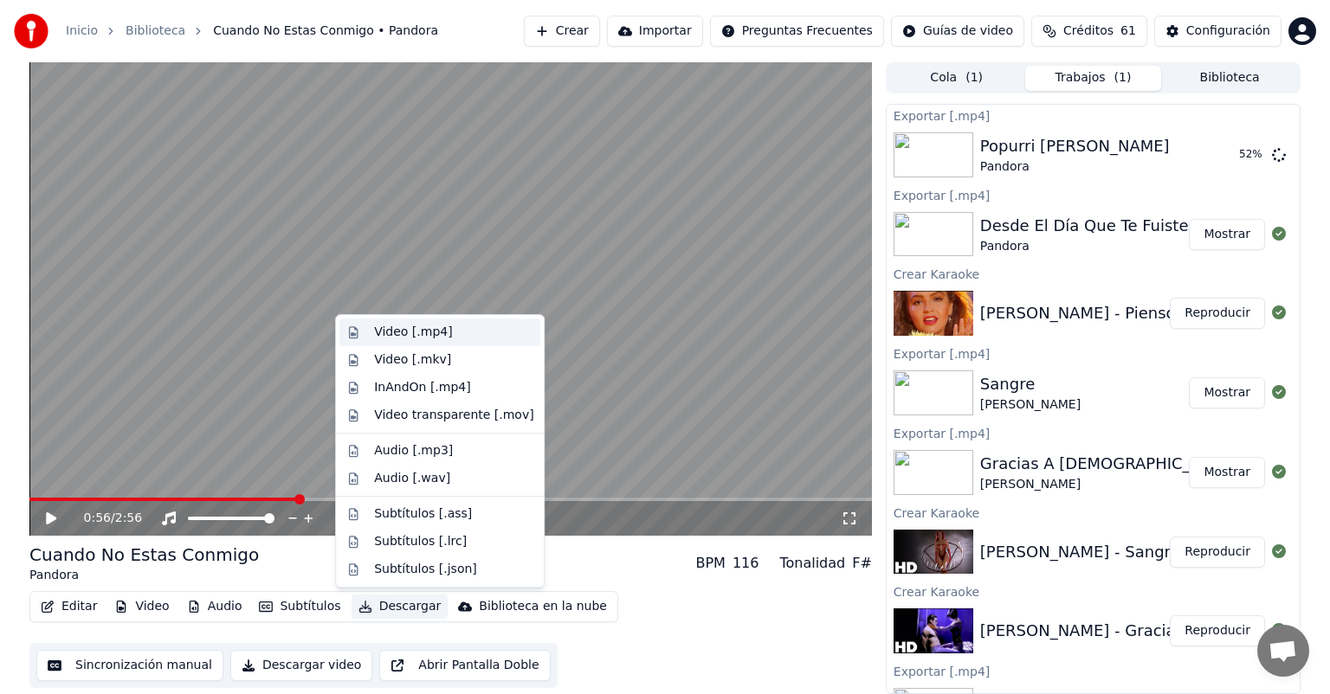
click at [379, 321] on div "Video [.mp4]" at bounding box center [439, 333] width 201 height 28
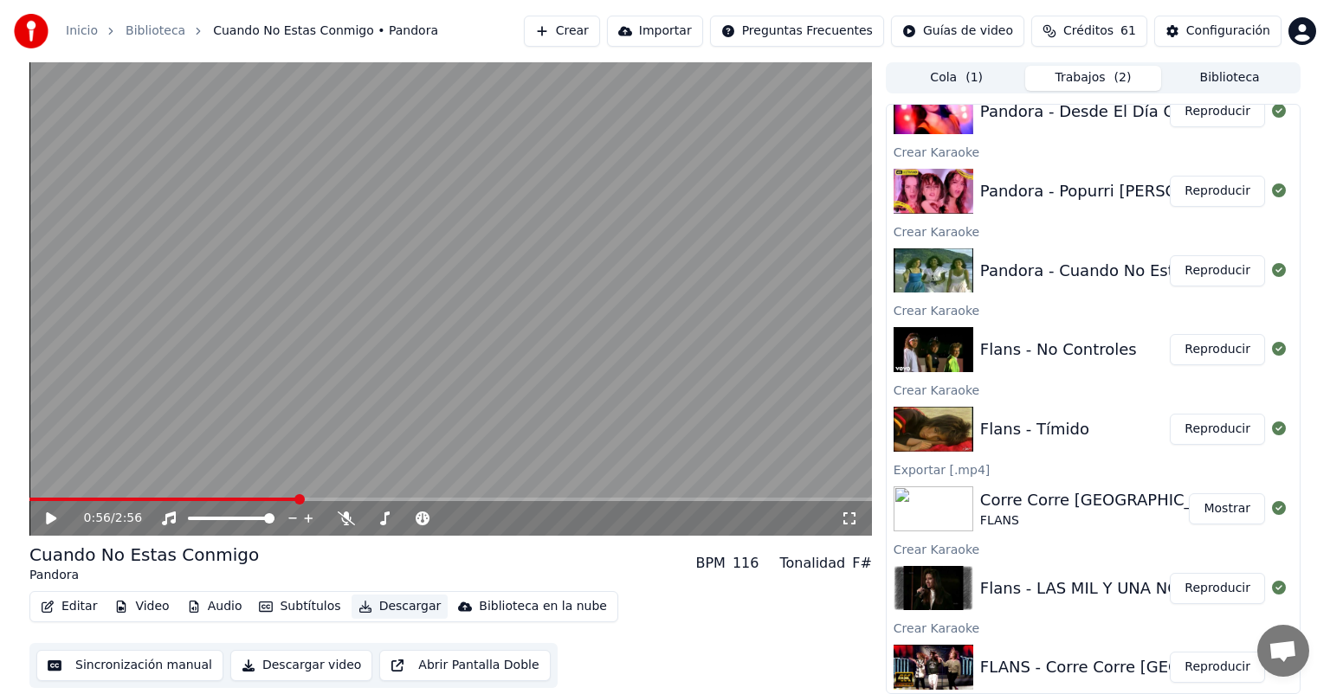
scroll to position [1159, 0]
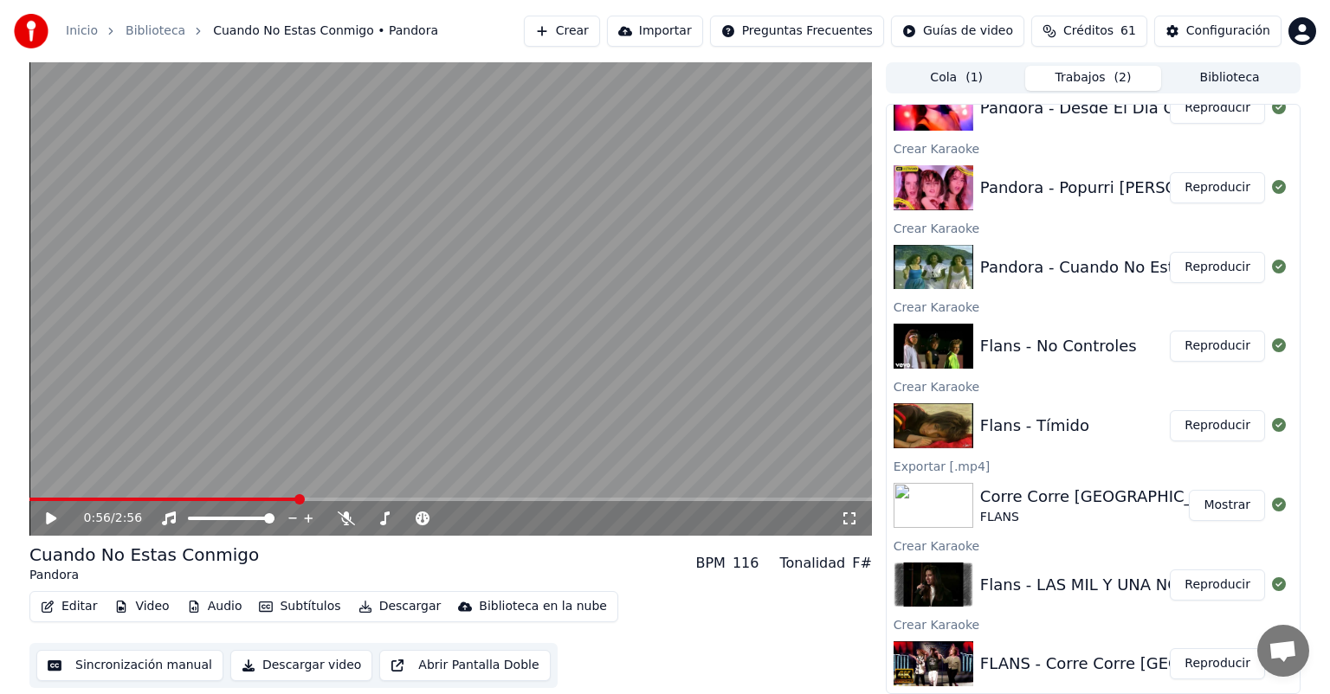
click at [1200, 346] on button "Reproducir" at bounding box center [1217, 346] width 95 height 31
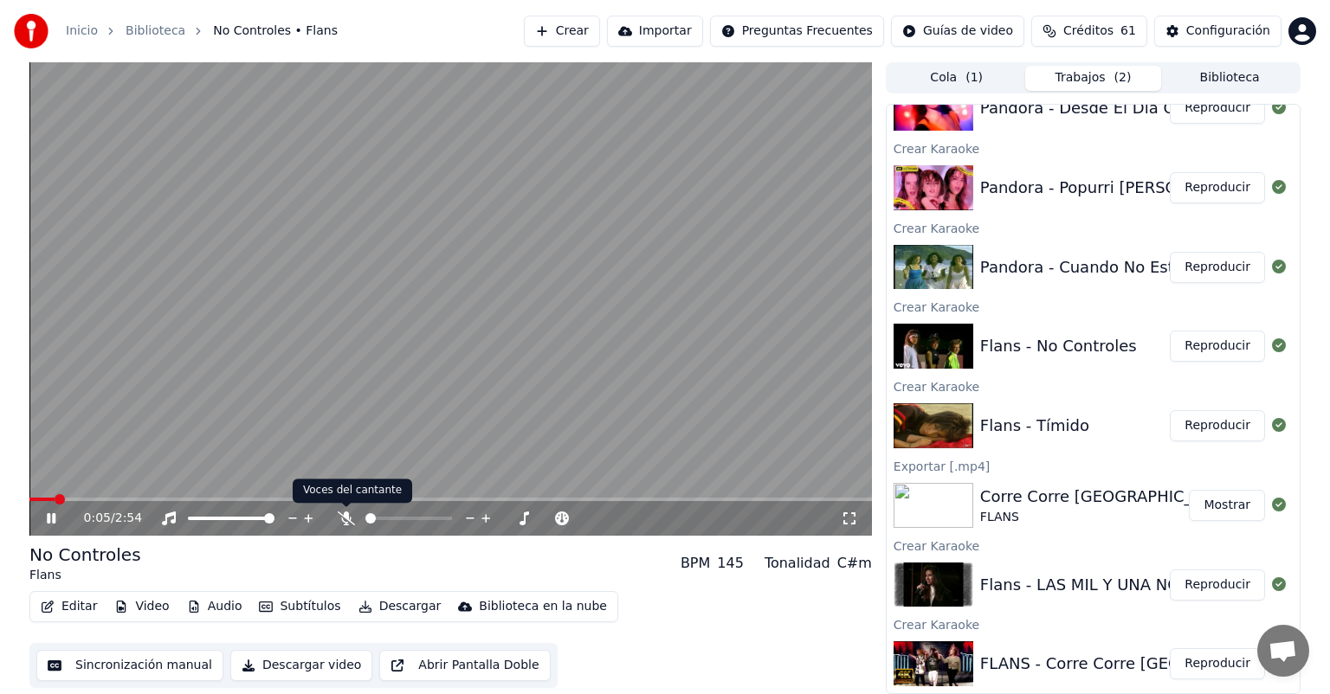
click at [346, 518] on body "Inicio Biblioteca No Controles • Flans Crear Importar Preguntas Frecuentes Guía…" at bounding box center [665, 347] width 1330 height 694
click at [350, 523] on icon at bounding box center [346, 519] width 17 height 14
click at [1214, 430] on button "Reproducir" at bounding box center [1217, 425] width 95 height 31
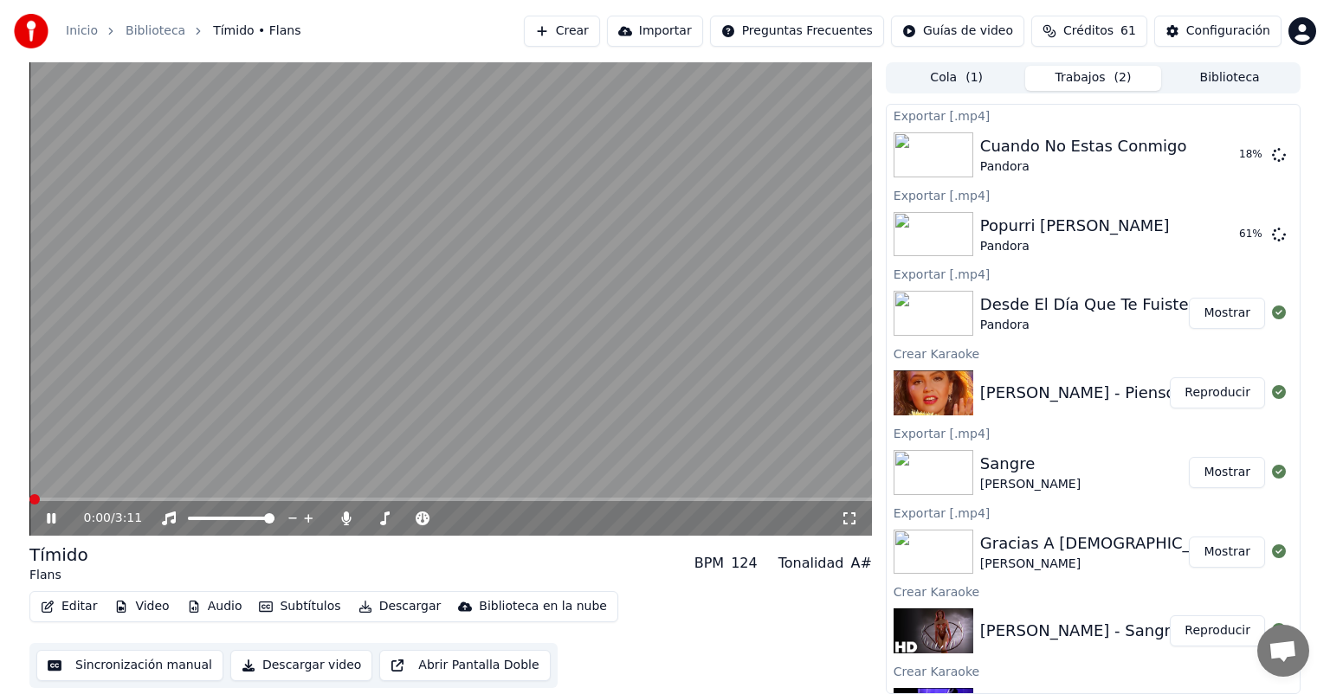
click at [55, 520] on icon at bounding box center [63, 519] width 41 height 14
